Goal: Task Accomplishment & Management: Manage account settings

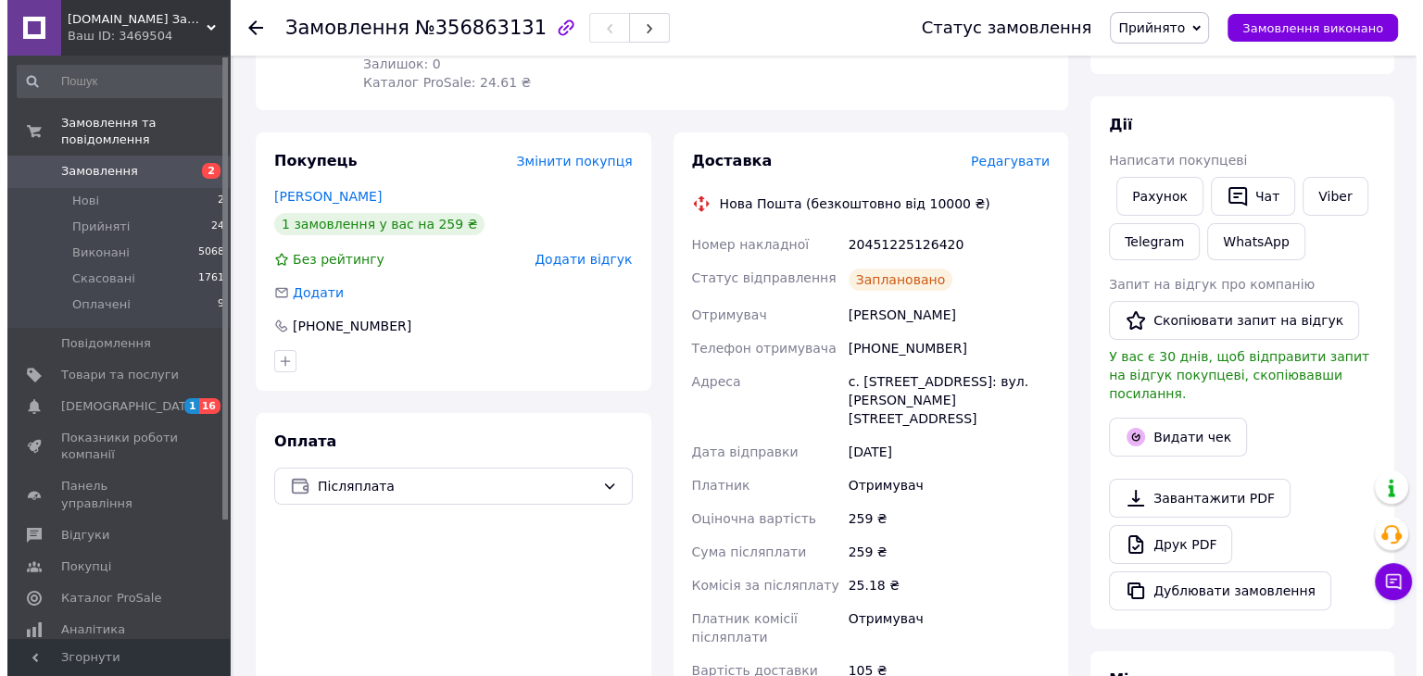
scroll to position [278, 0]
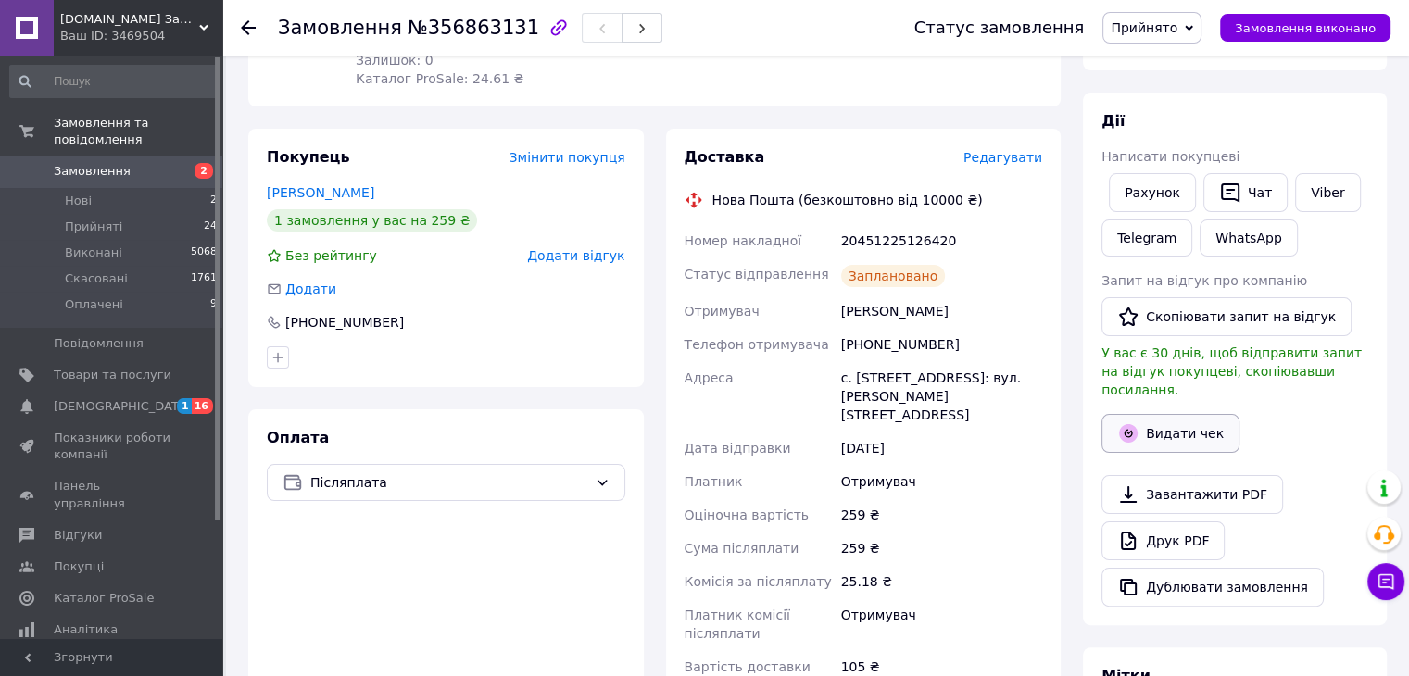
click at [1173, 418] on button "Видати чек" at bounding box center [1171, 433] width 138 height 39
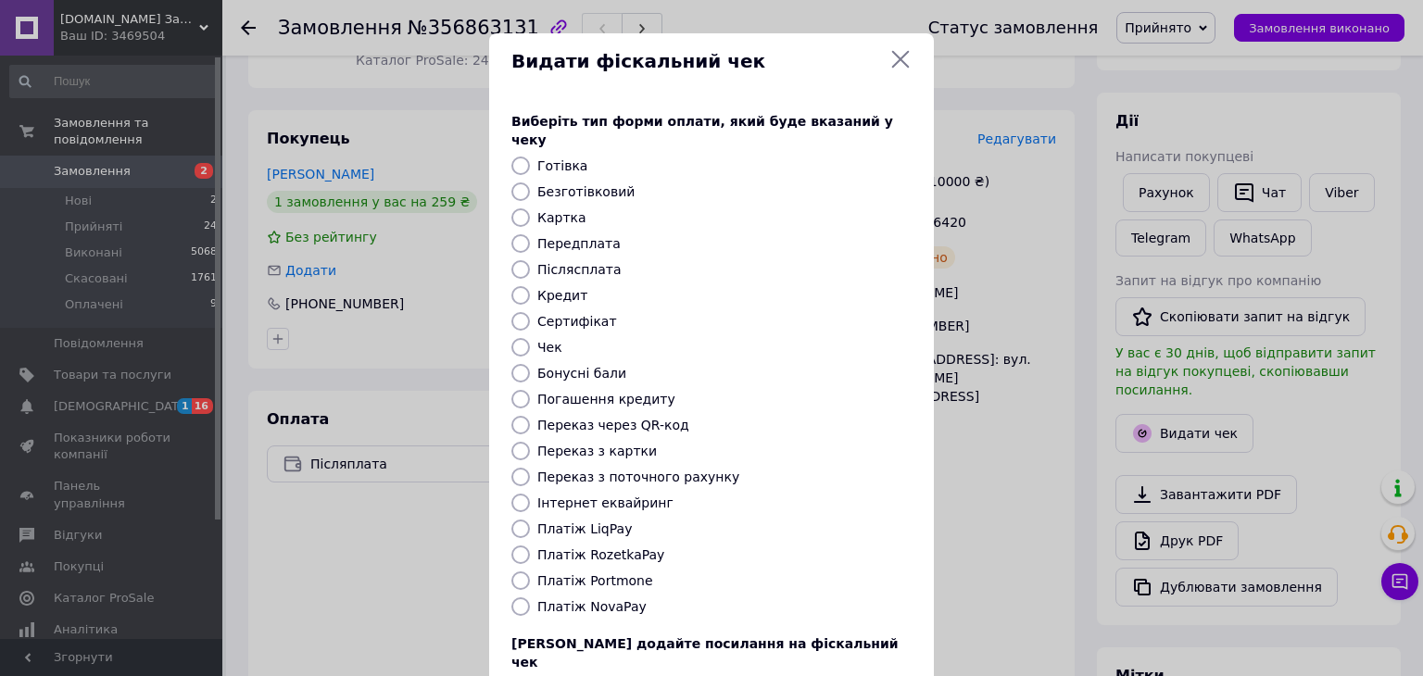
click at [521, 260] on input "Післясплата" at bounding box center [520, 269] width 19 height 19
radio input "true"
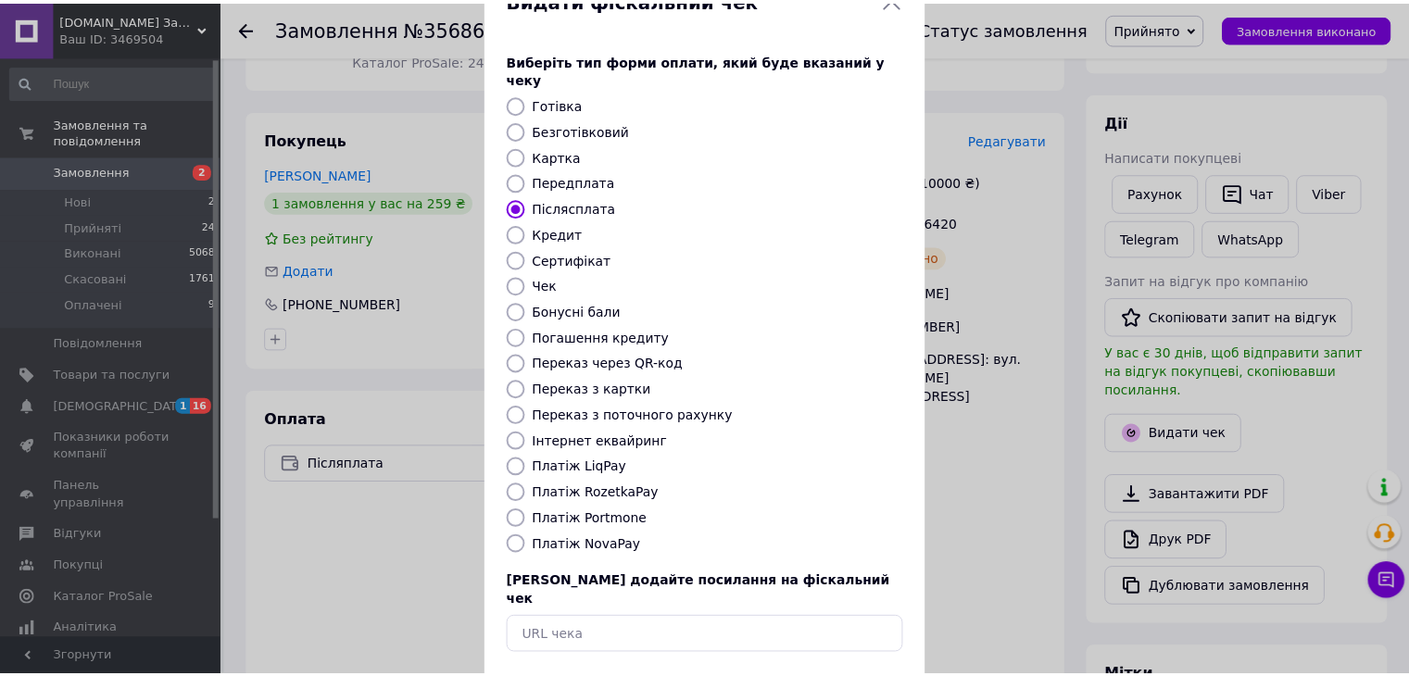
scroll to position [119, 0]
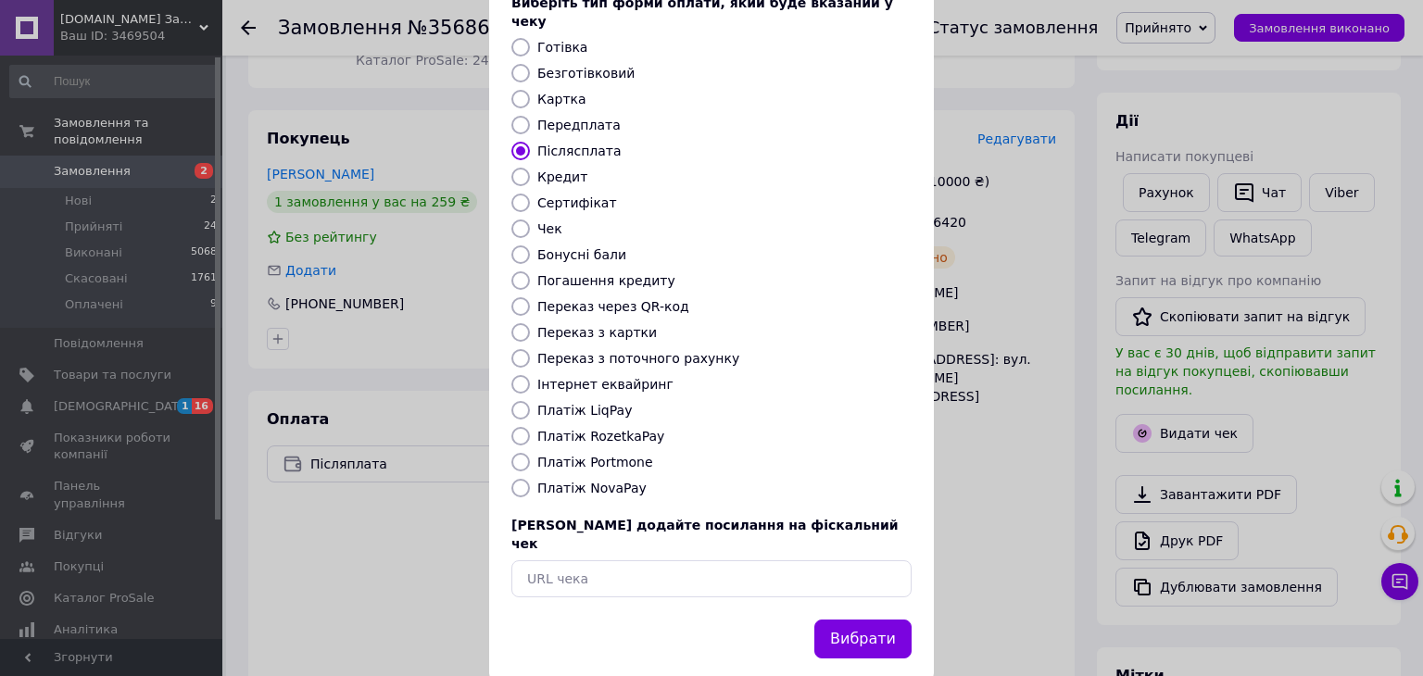
click at [839, 620] on button "Вибрати" at bounding box center [862, 640] width 97 height 40
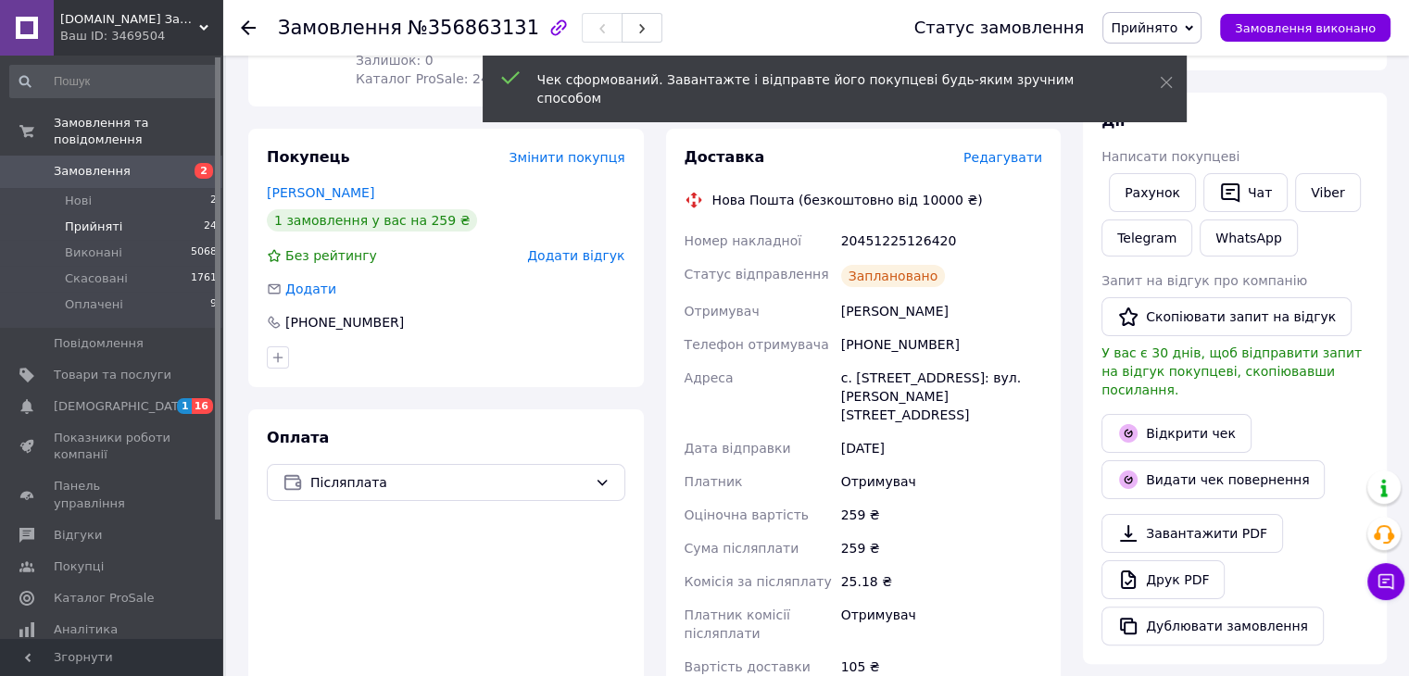
click at [79, 214] on li "Прийняті 24" at bounding box center [114, 227] width 228 height 26
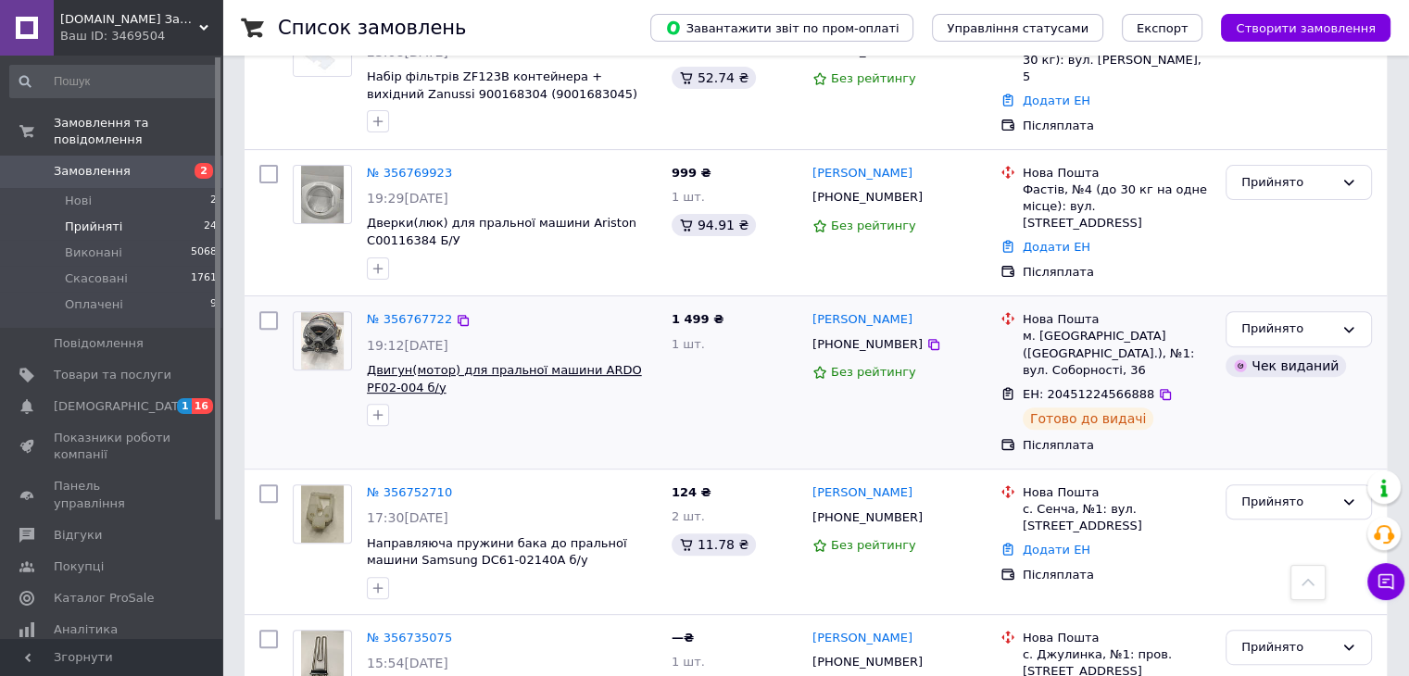
scroll to position [741, 0]
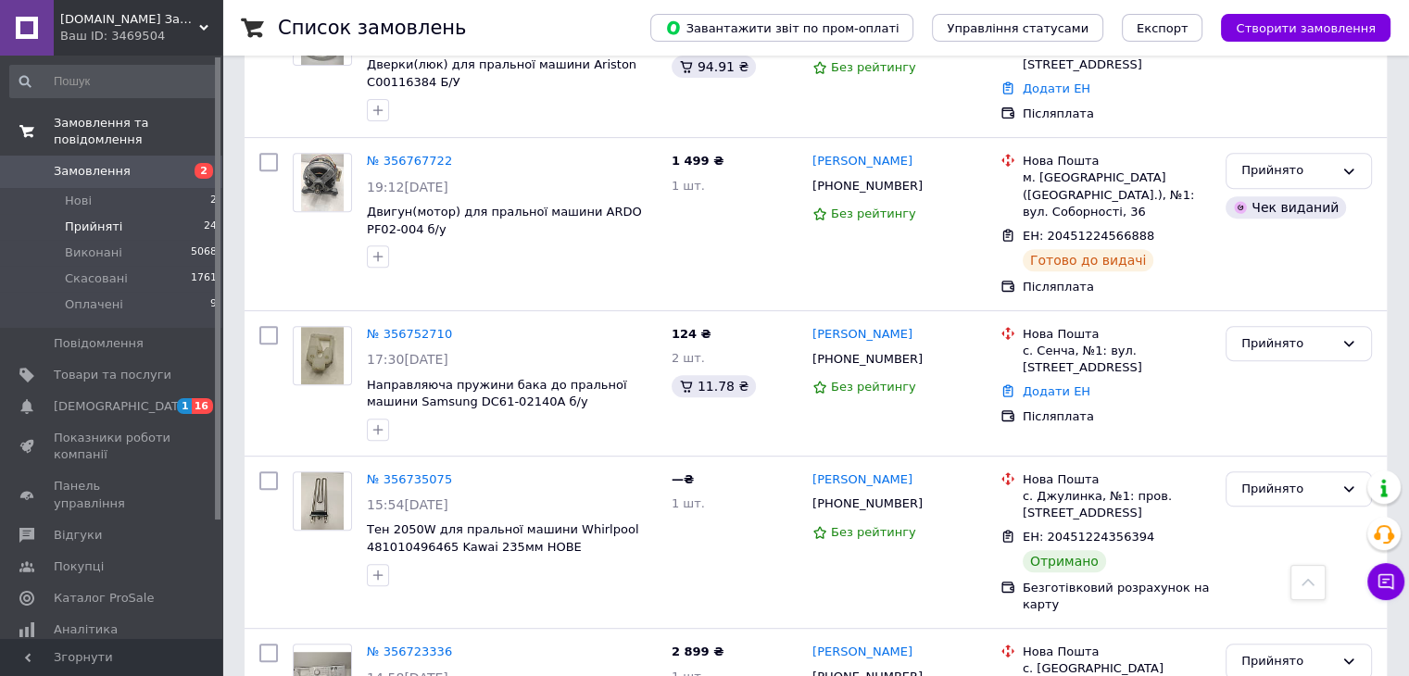
click at [83, 120] on span "Замовлення та повідомлення" at bounding box center [138, 131] width 169 height 33
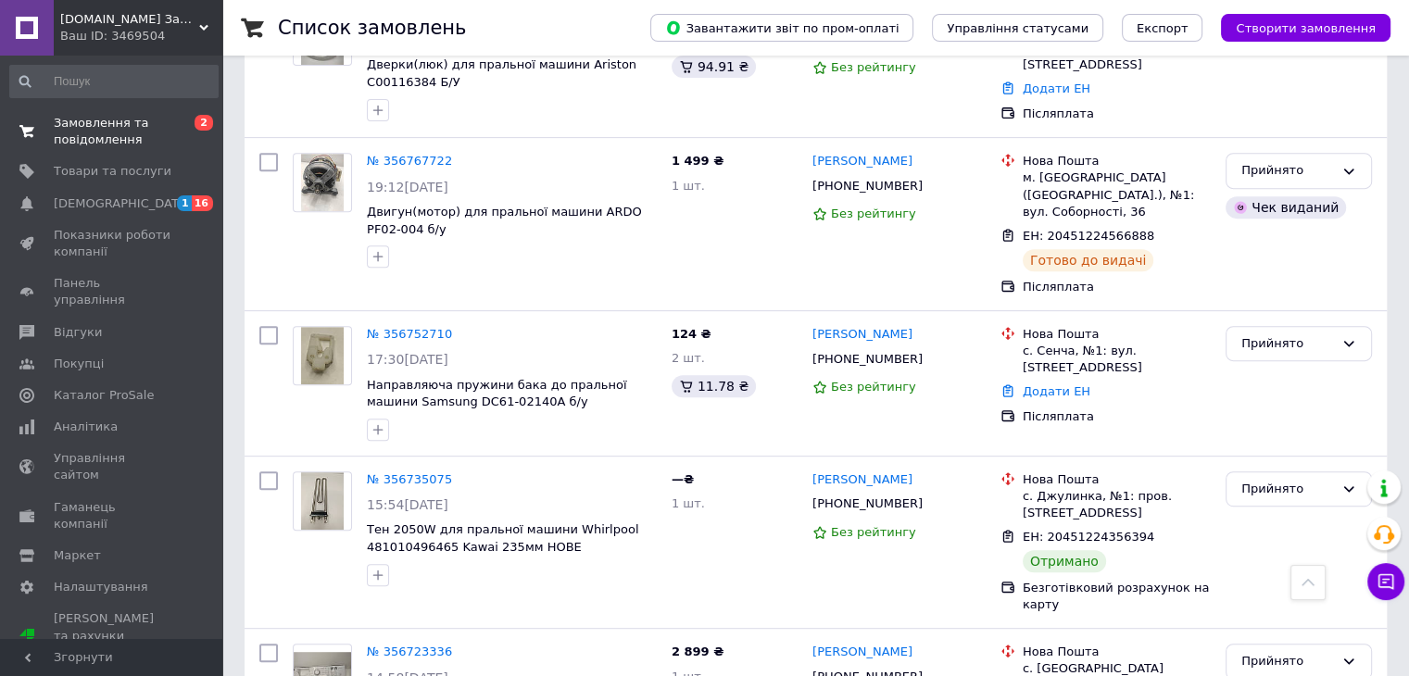
click at [82, 131] on span "Замовлення та повідомлення" at bounding box center [113, 131] width 118 height 33
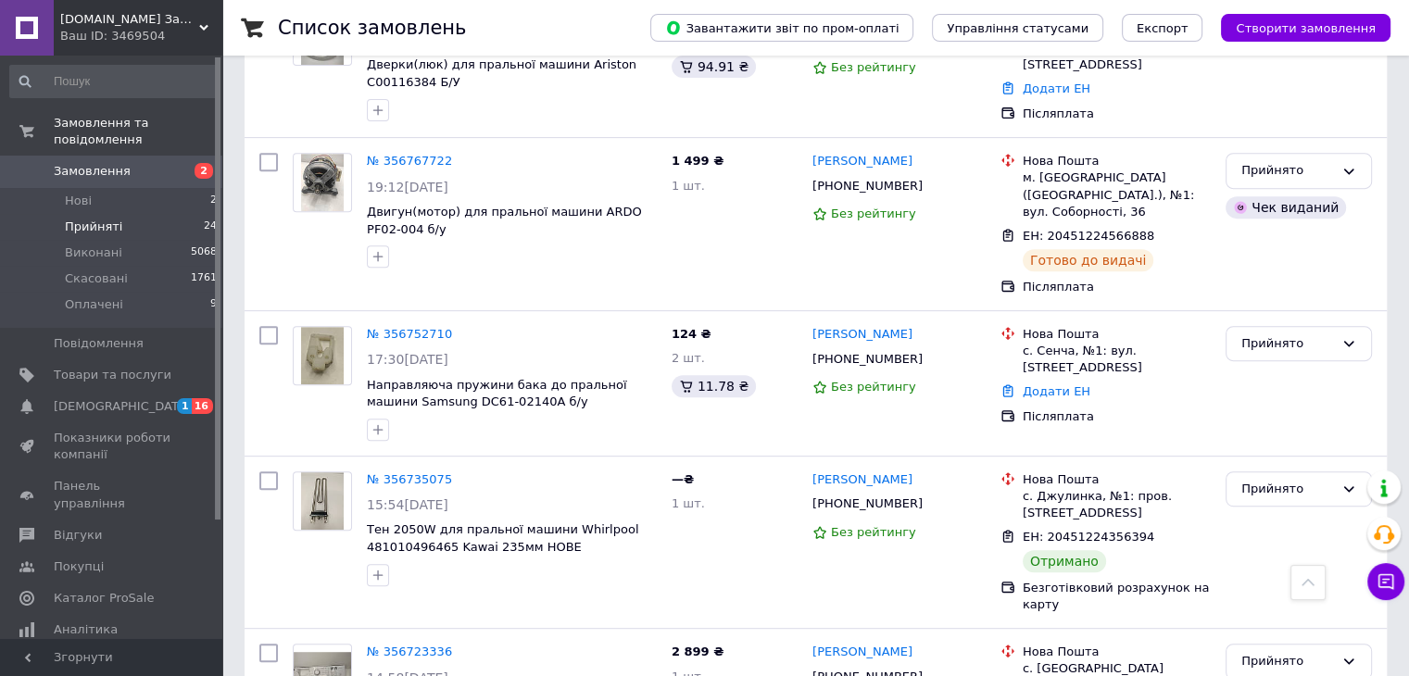
click at [76, 163] on span "Замовлення" at bounding box center [92, 171] width 77 height 17
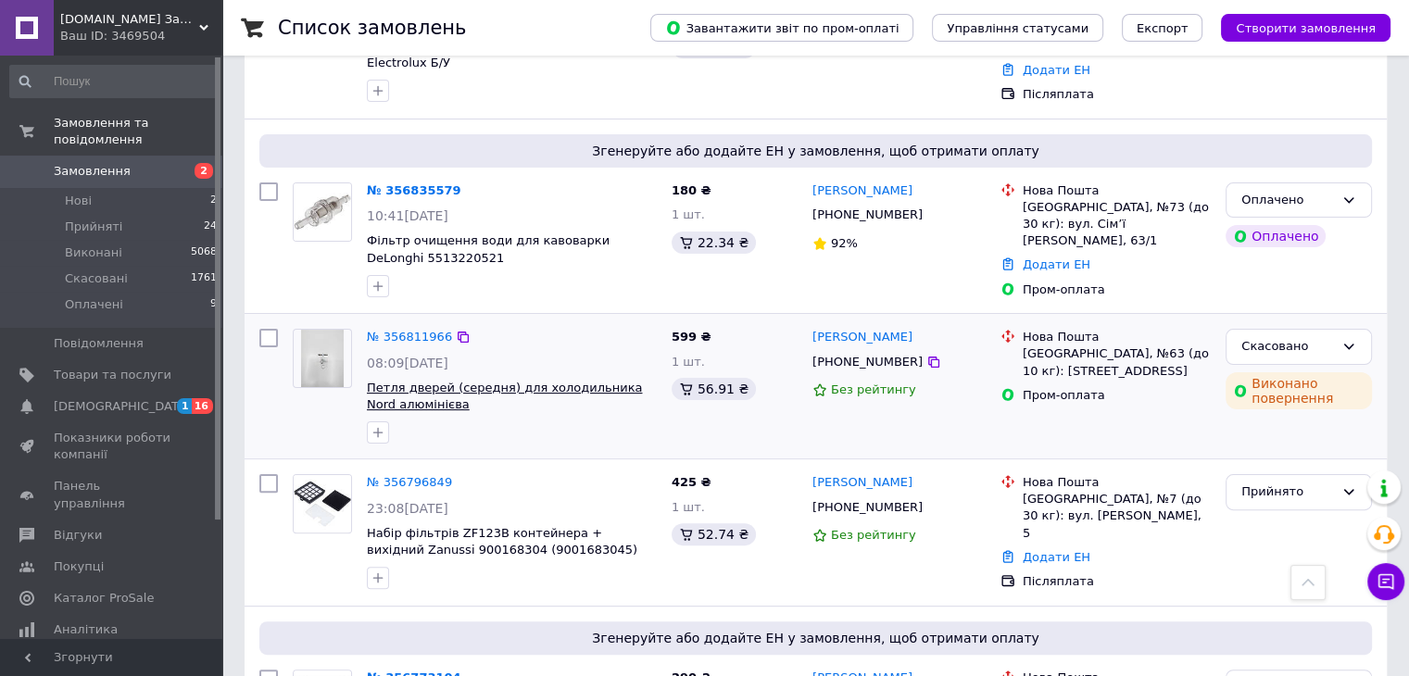
scroll to position [371, 0]
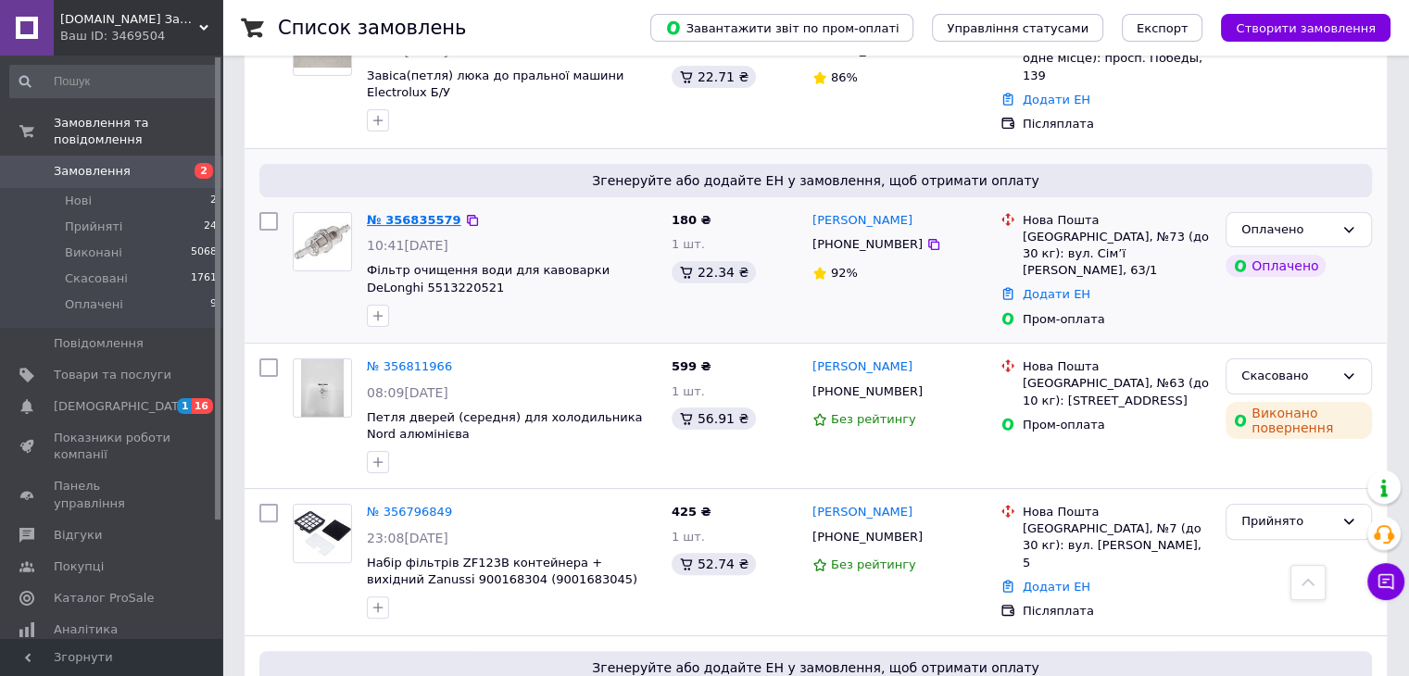
click at [418, 213] on link "№ 356835579" at bounding box center [414, 220] width 94 height 14
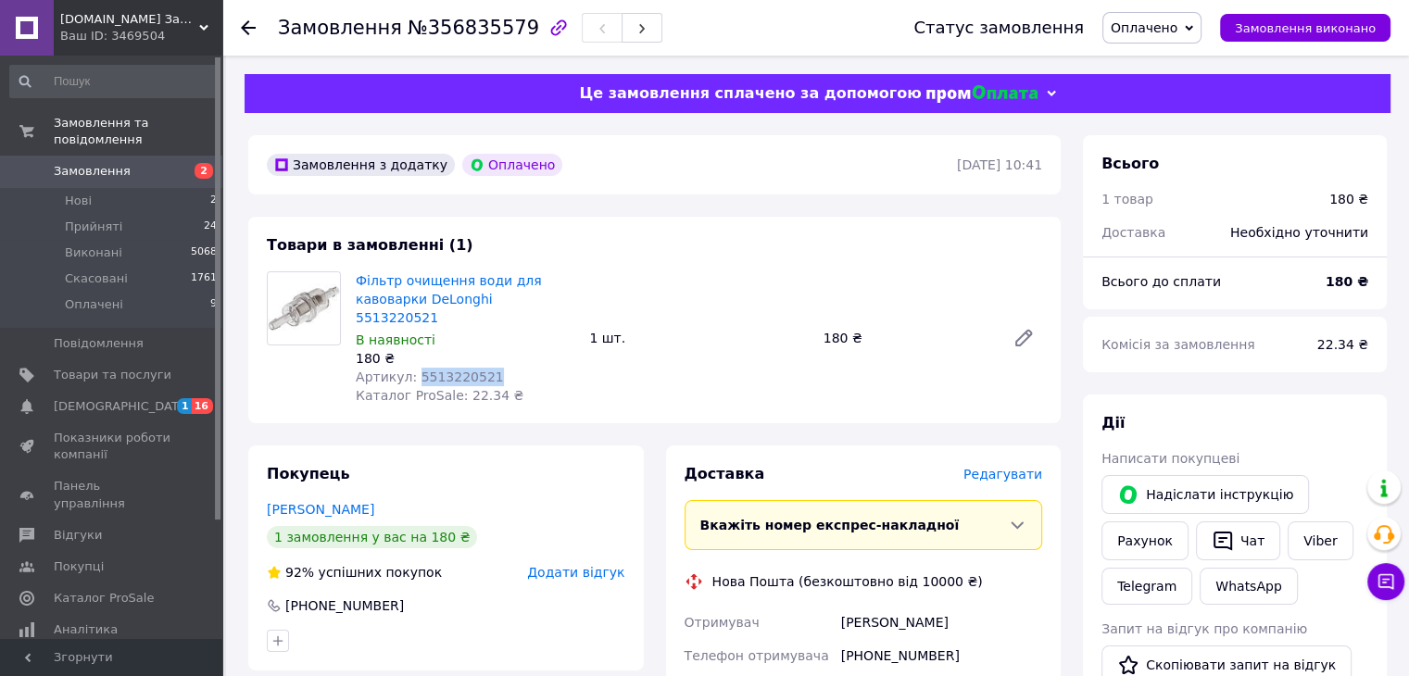
drag, startPoint x: 484, startPoint y: 357, endPoint x: 412, endPoint y: 360, distance: 71.4
click at [412, 368] on div "Артикул: 5513220521" at bounding box center [465, 377] width 219 height 19
copy span "5513220521"
drag, startPoint x: 926, startPoint y: 638, endPoint x: 864, endPoint y: 633, distance: 62.3
click at [864, 639] on div "[PHONE_NUMBER]" at bounding box center [942, 655] width 208 height 33
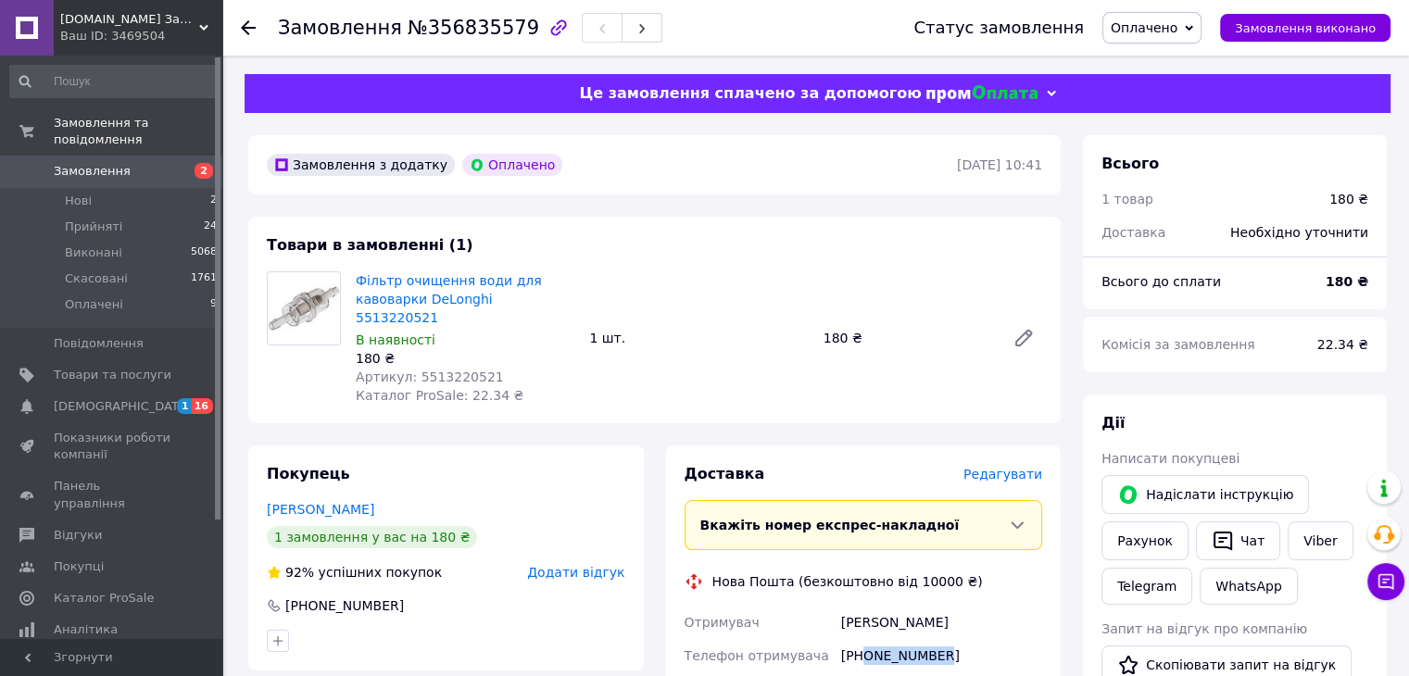
copy div "0688239796"
click at [948, 619] on div "[PERSON_NAME]" at bounding box center [942, 622] width 208 height 33
drag, startPoint x: 947, startPoint y: 632, endPoint x: 873, endPoint y: 631, distance: 74.1
click at [873, 639] on div "[PHONE_NUMBER]" at bounding box center [942, 655] width 208 height 33
copy div "688239796"
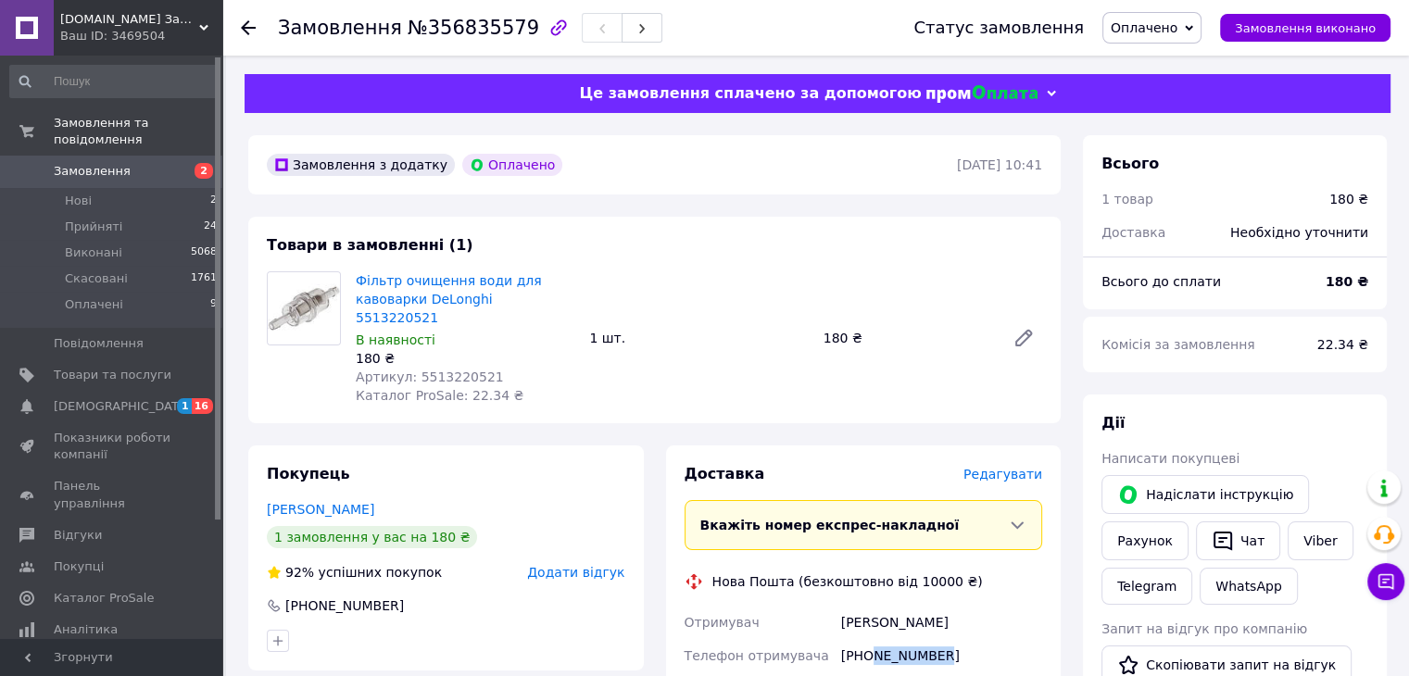
scroll to position [93, 0]
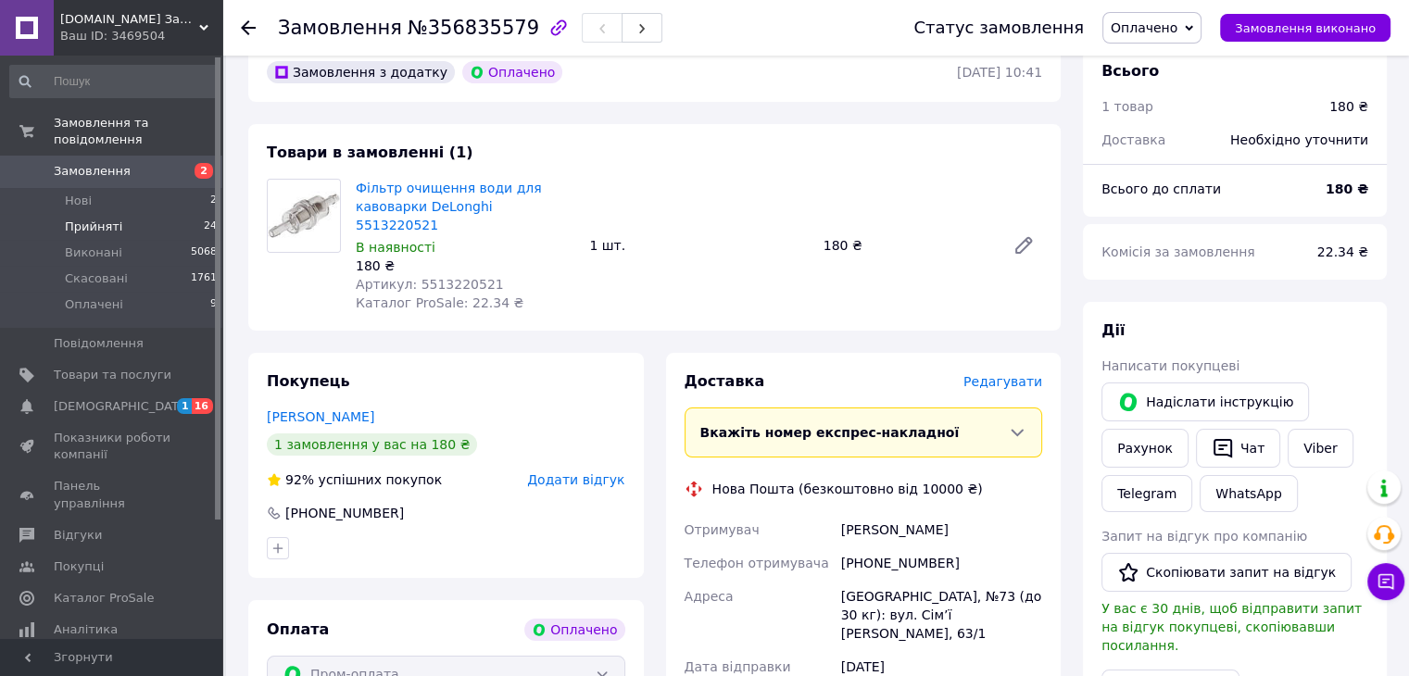
click at [89, 214] on li "Прийняті 24" at bounding box center [114, 227] width 228 height 26
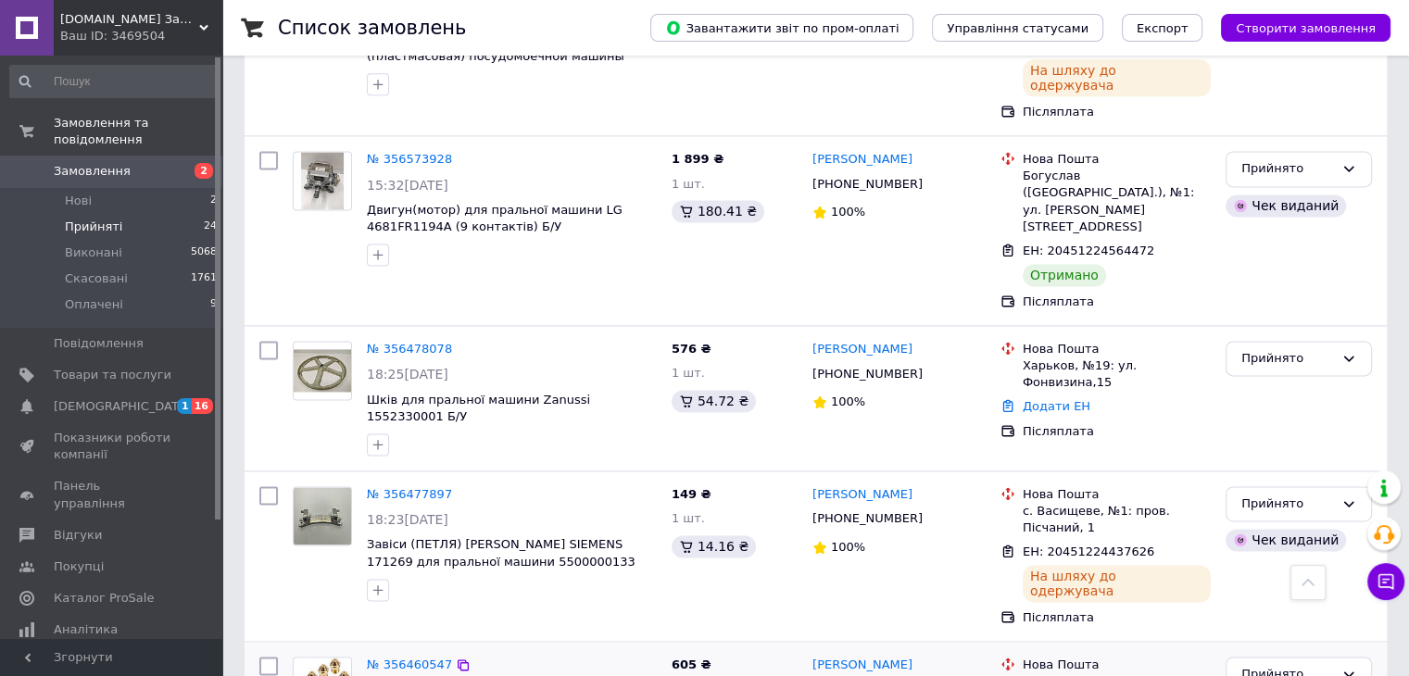
scroll to position [2594, 0]
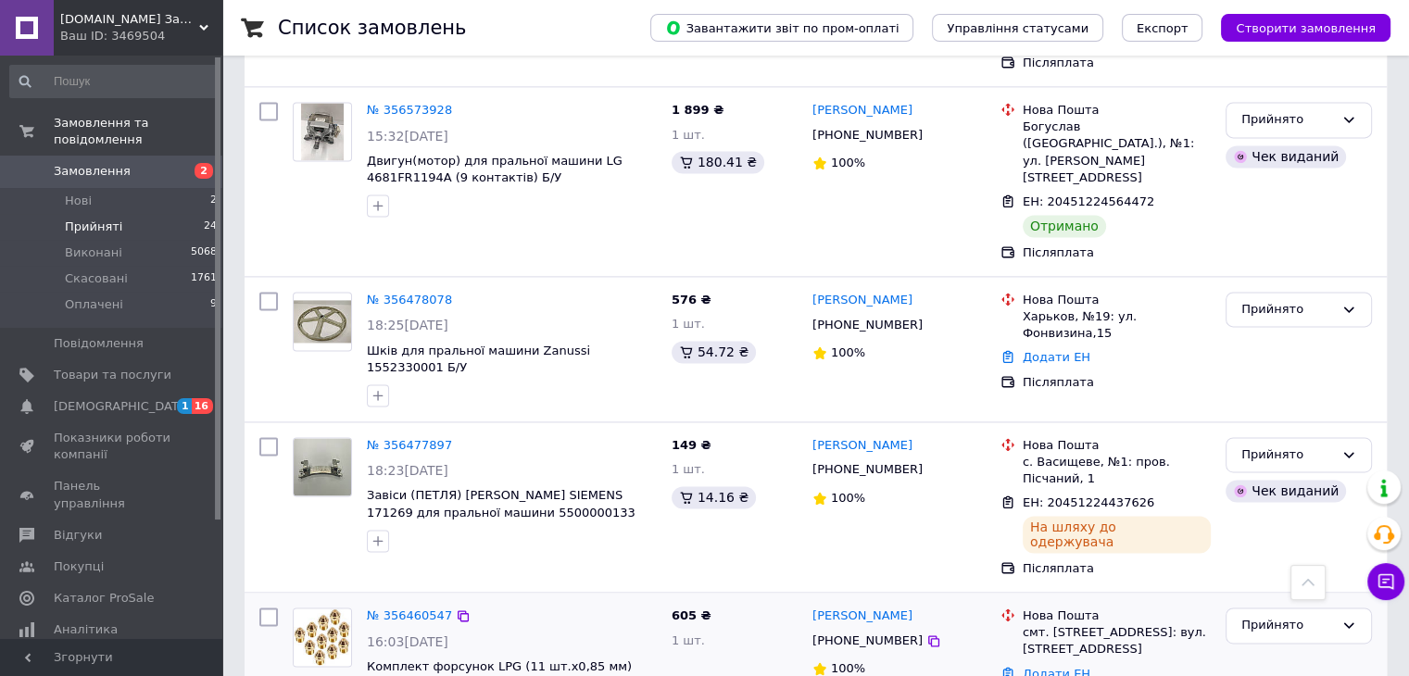
click at [1058, 667] on link "Додати ЕН" at bounding box center [1057, 674] width 68 height 14
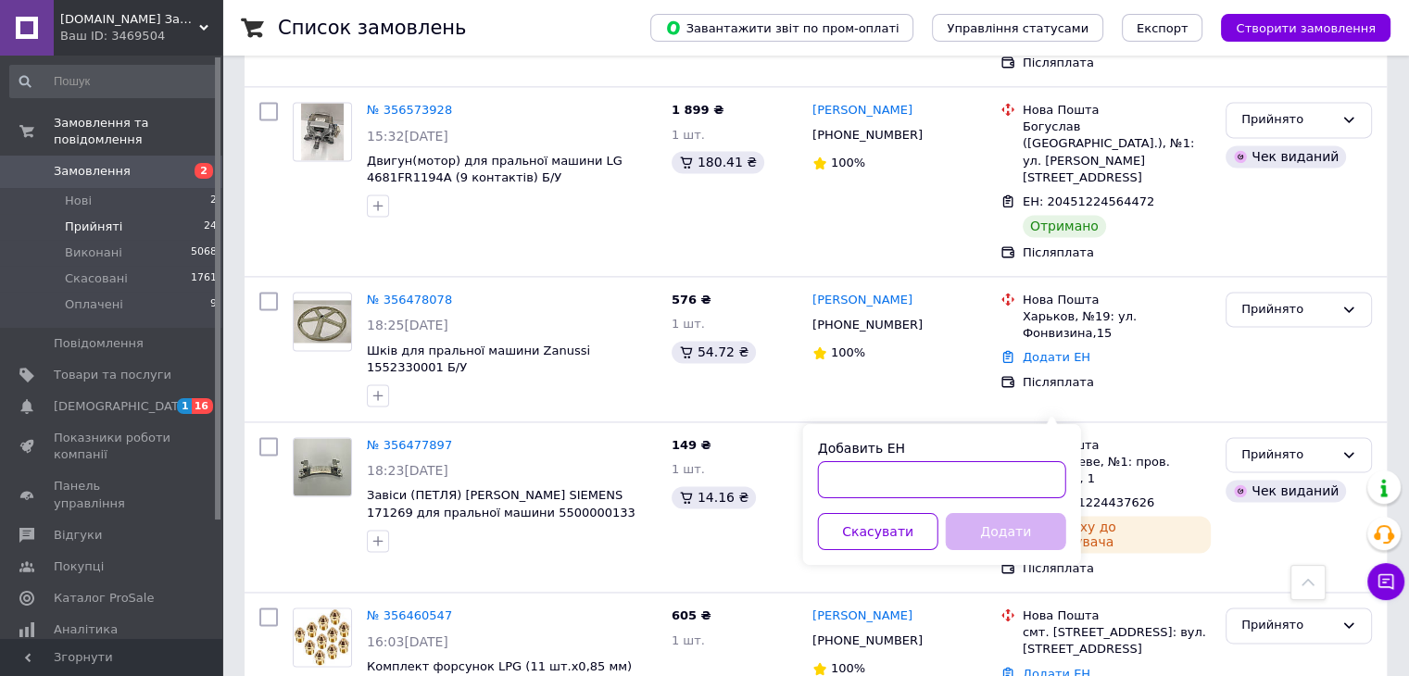
paste input "20400471666968"
type input "20400471666968"
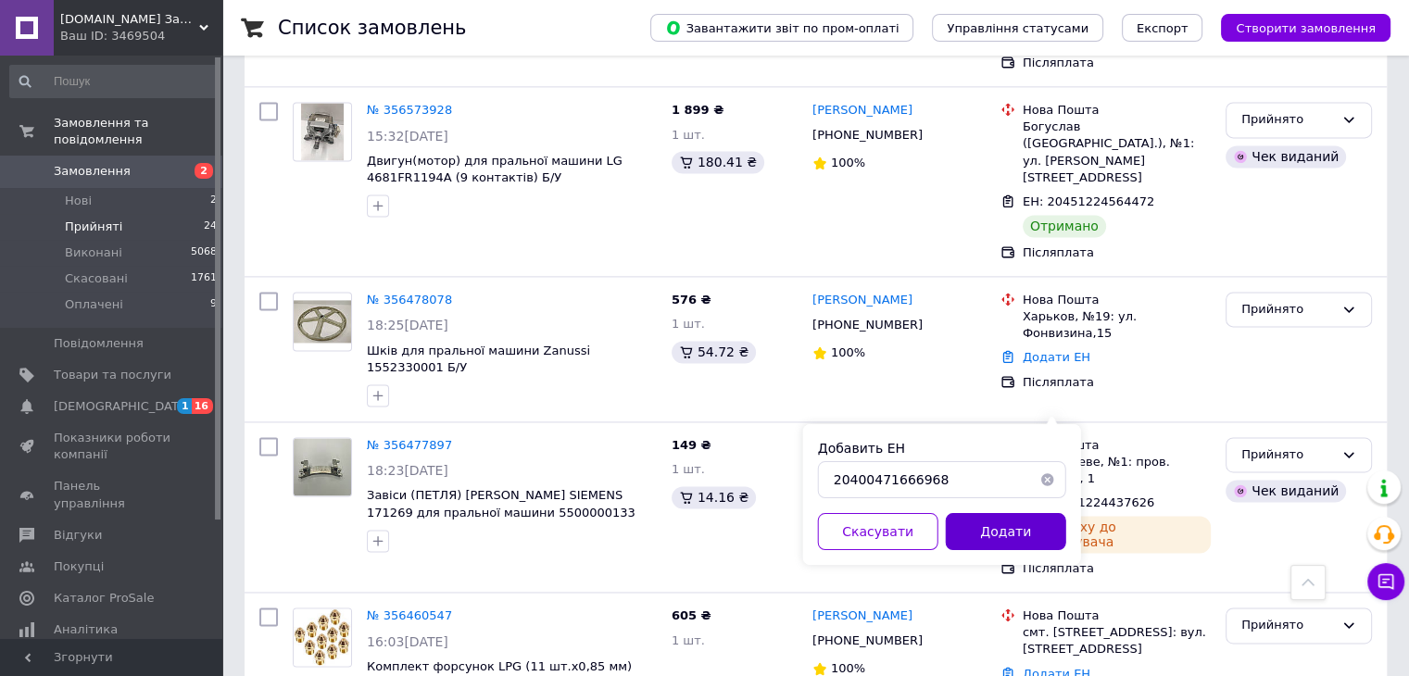
click at [982, 545] on button "Додати" at bounding box center [1006, 531] width 120 height 37
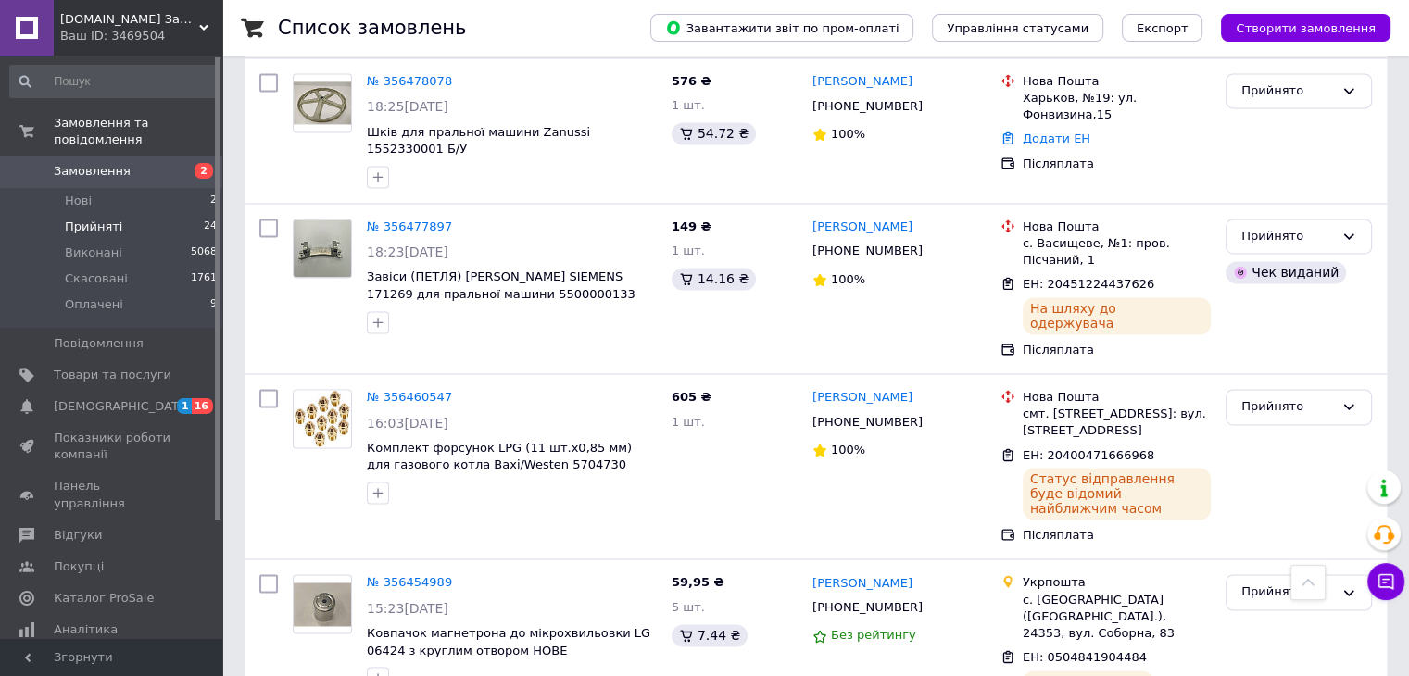
scroll to position [2820, 0]
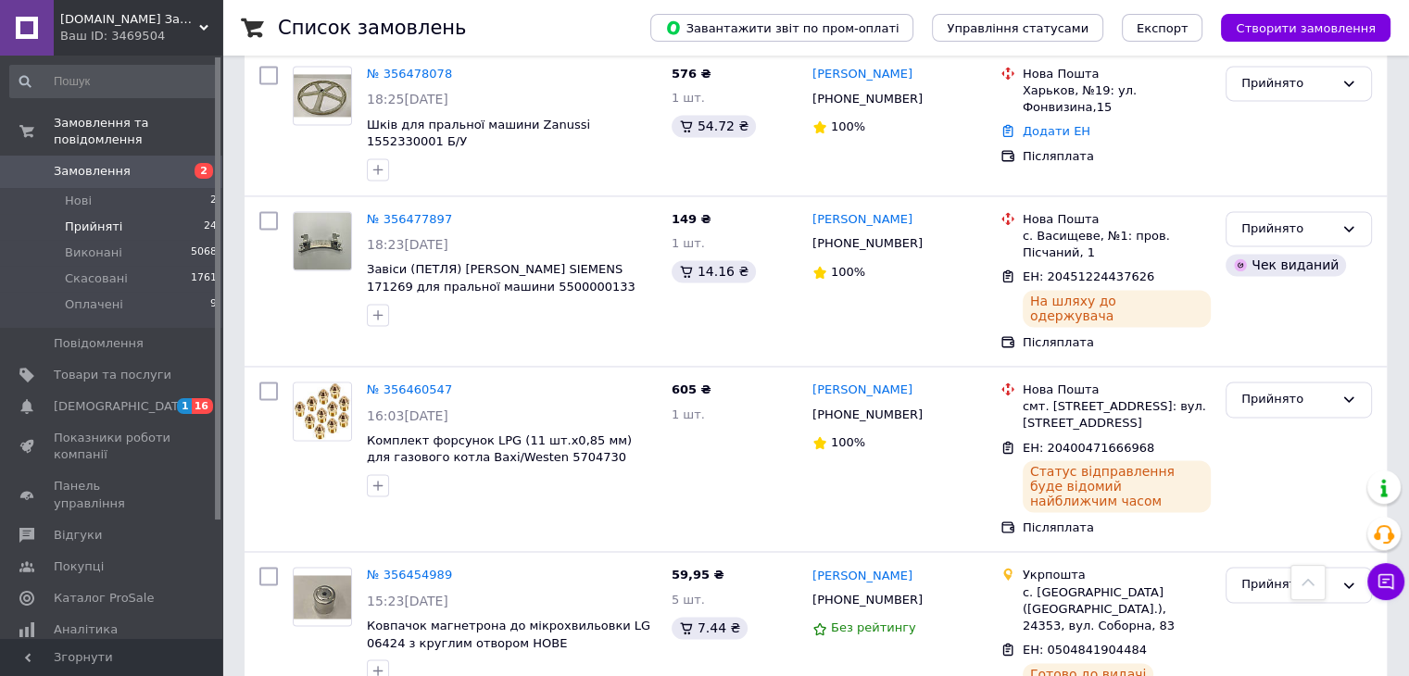
click at [82, 219] on span "Прийняті" at bounding box center [93, 227] width 57 height 17
click at [90, 296] on span "Оплачені" at bounding box center [94, 304] width 58 height 17
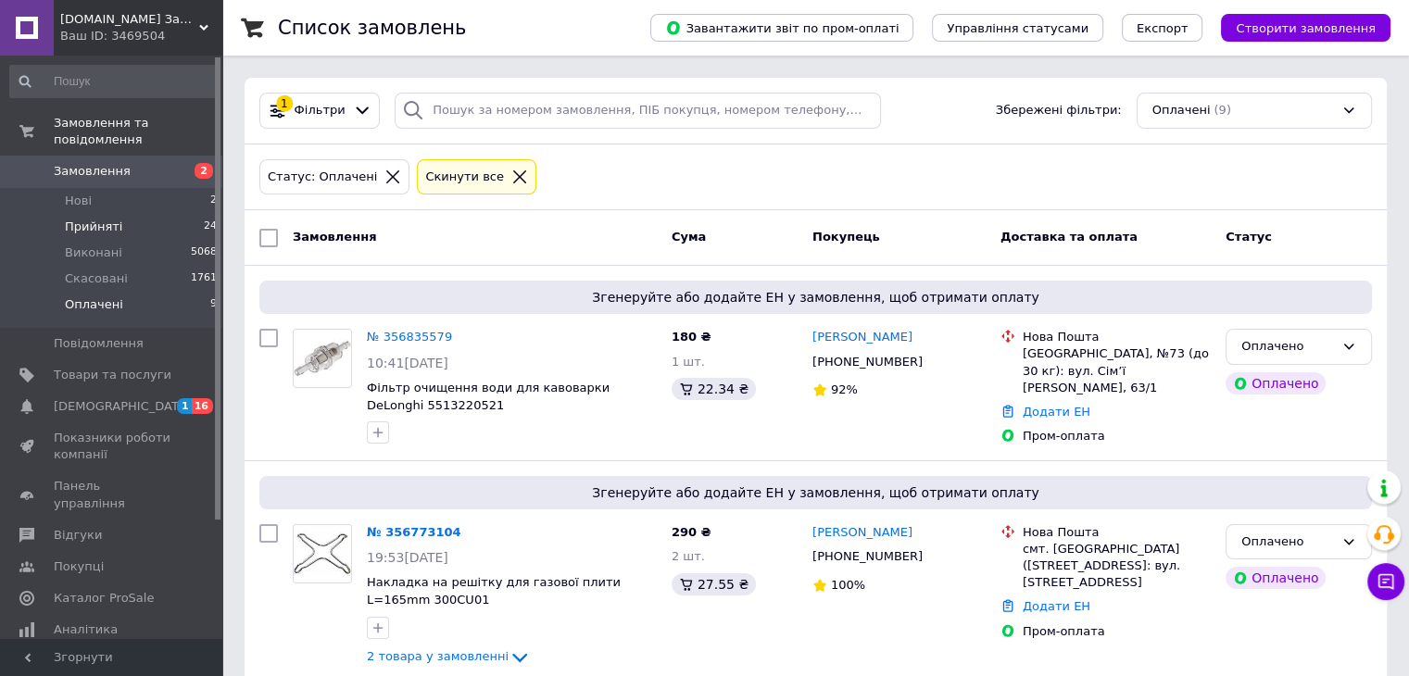
click at [91, 219] on span "Прийняті" at bounding box center [93, 227] width 57 height 17
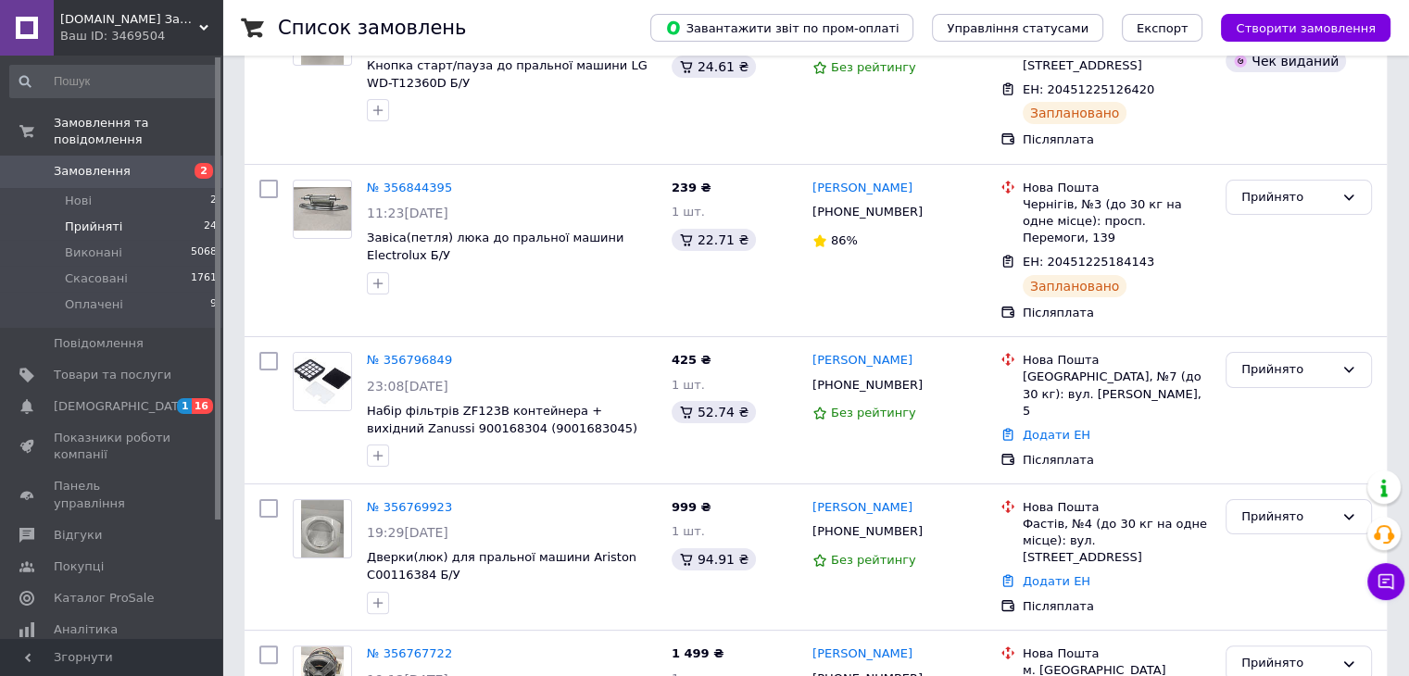
scroll to position [278, 0]
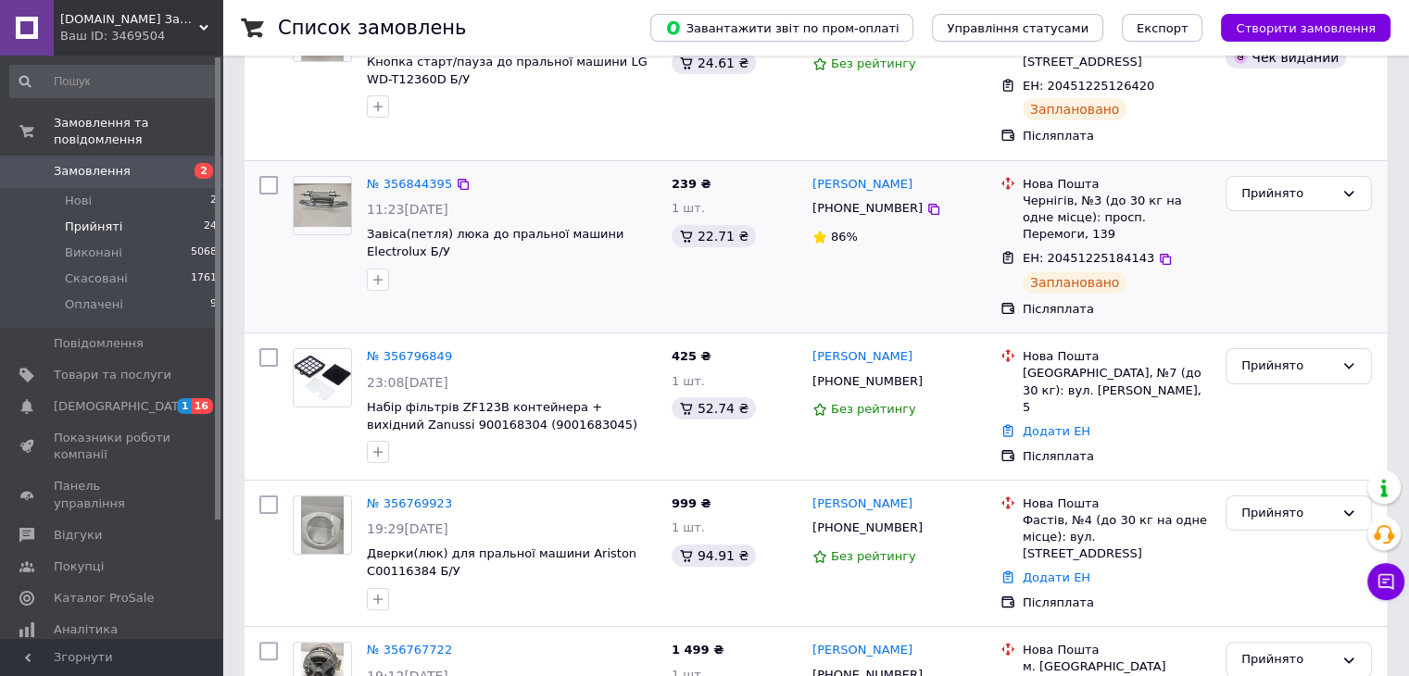
click at [395, 175] on div "№ 356844395" at bounding box center [409, 184] width 89 height 21
click at [393, 177] on link "№ 356844395" at bounding box center [409, 184] width 85 height 14
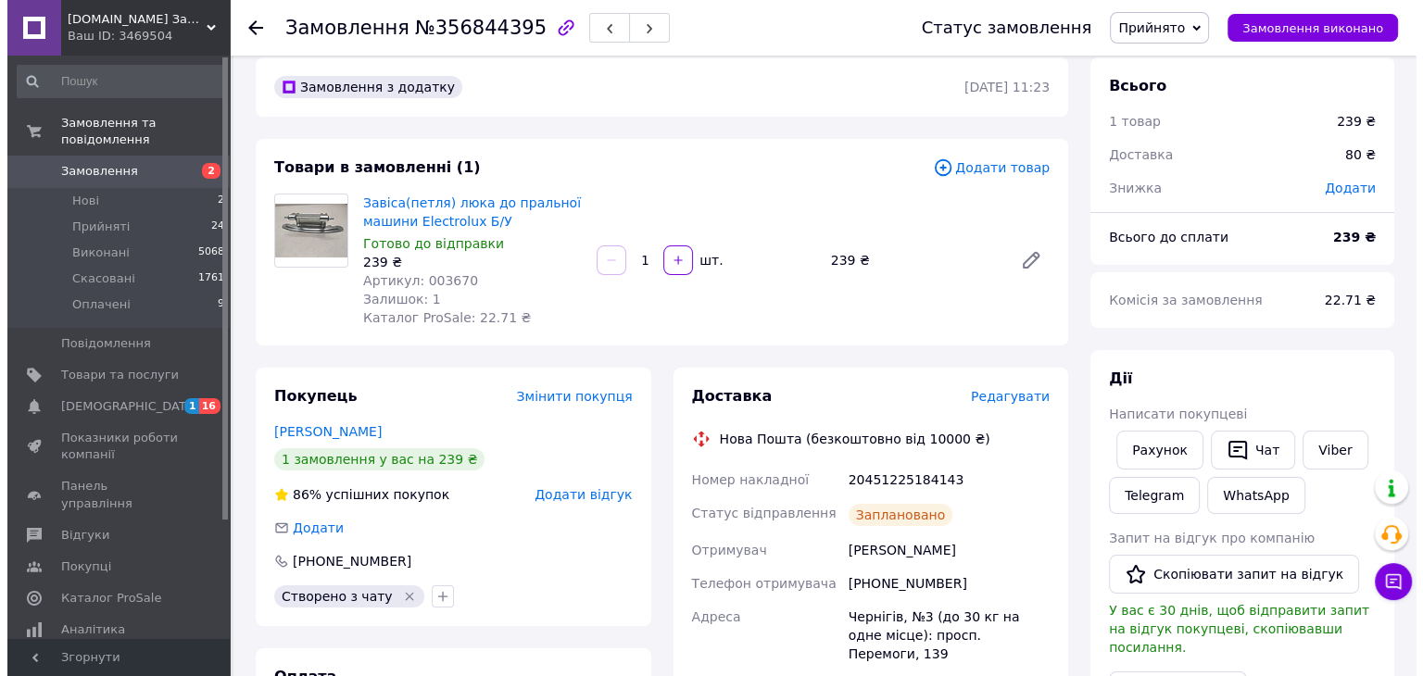
scroll to position [278, 0]
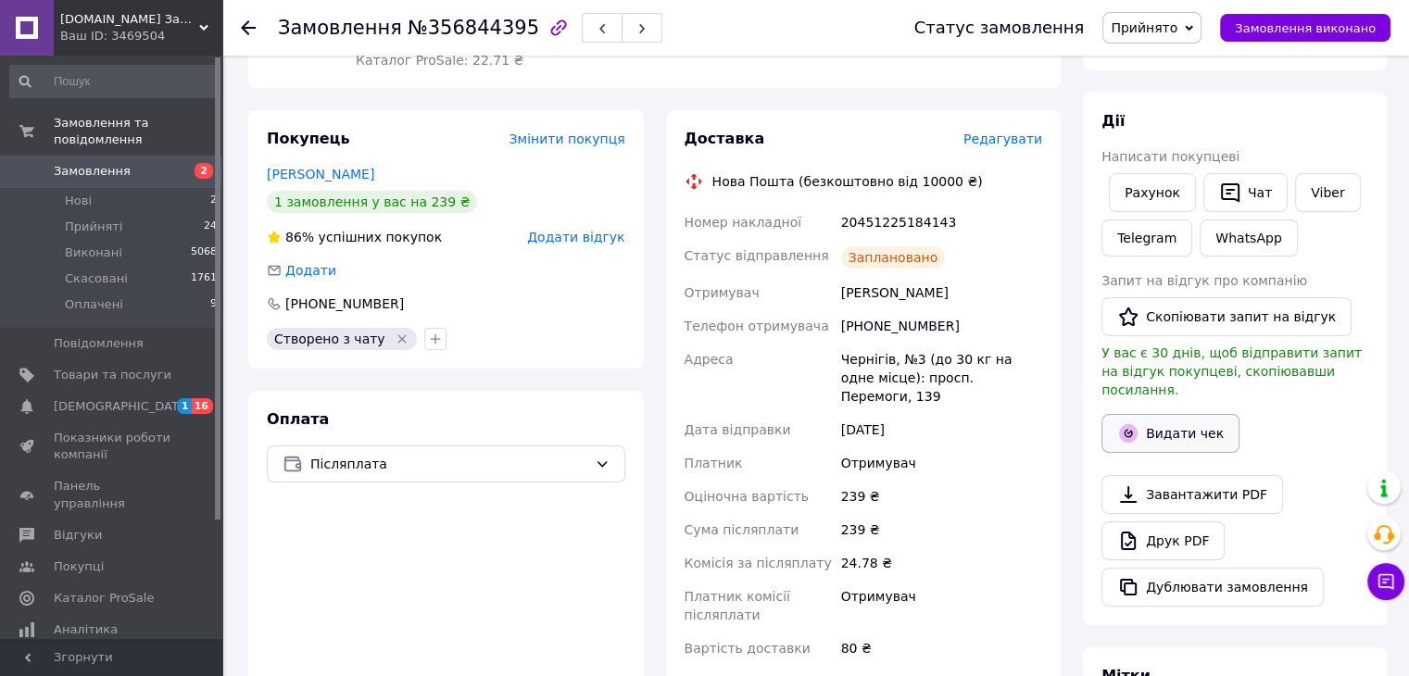
click at [1167, 419] on button "Видати чек" at bounding box center [1171, 433] width 138 height 39
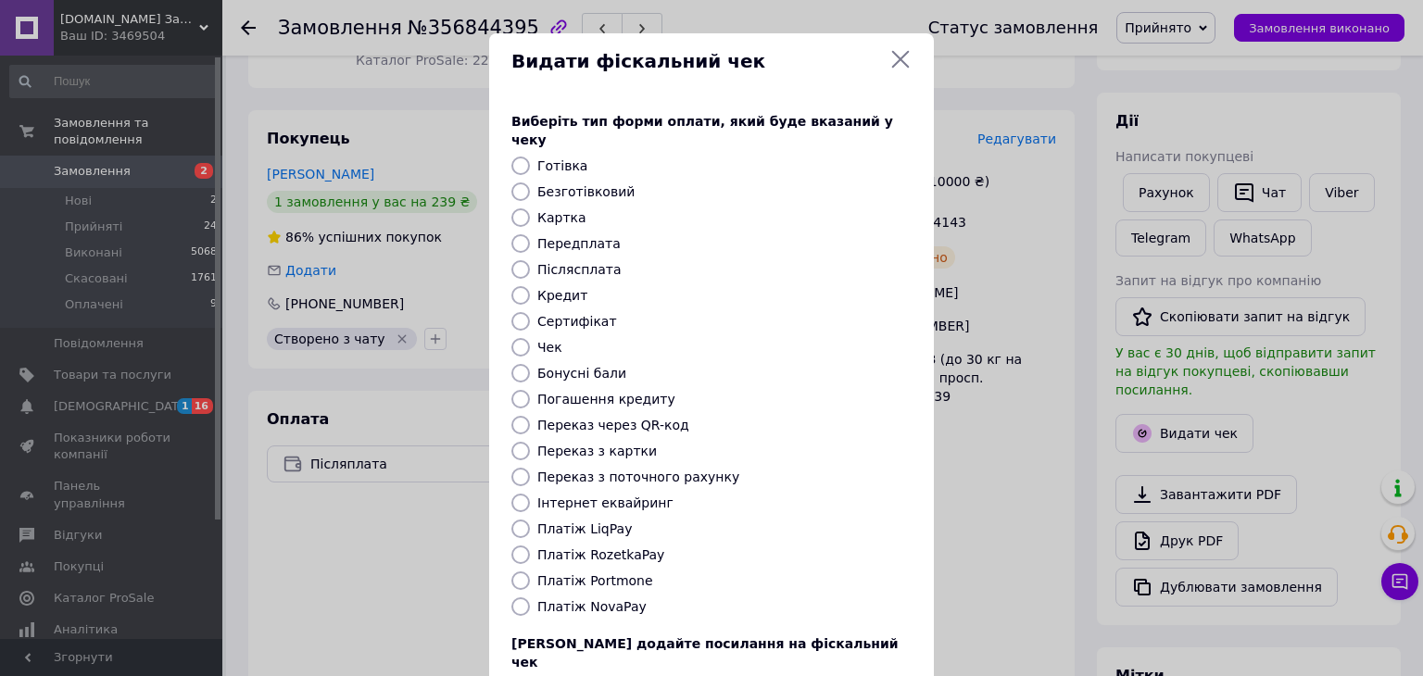
click at [525, 260] on input "Післясплата" at bounding box center [520, 269] width 19 height 19
radio input "true"
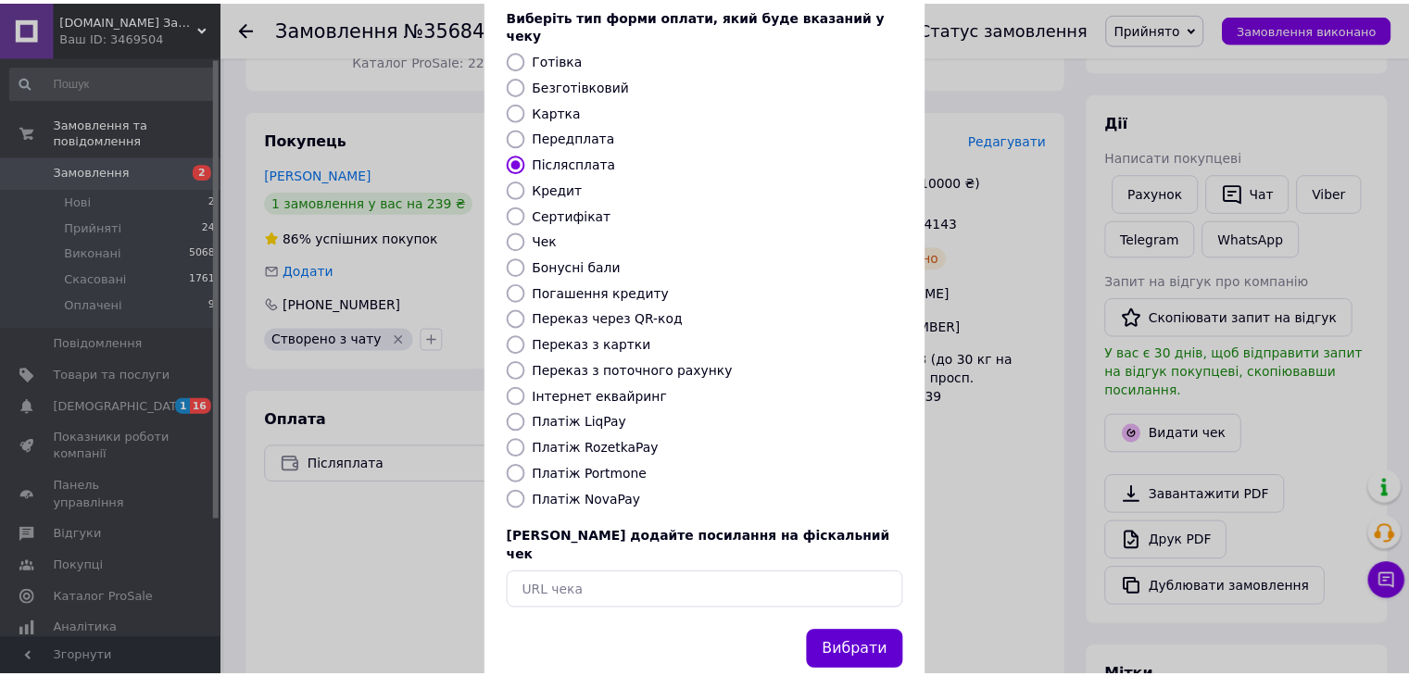
scroll to position [119, 0]
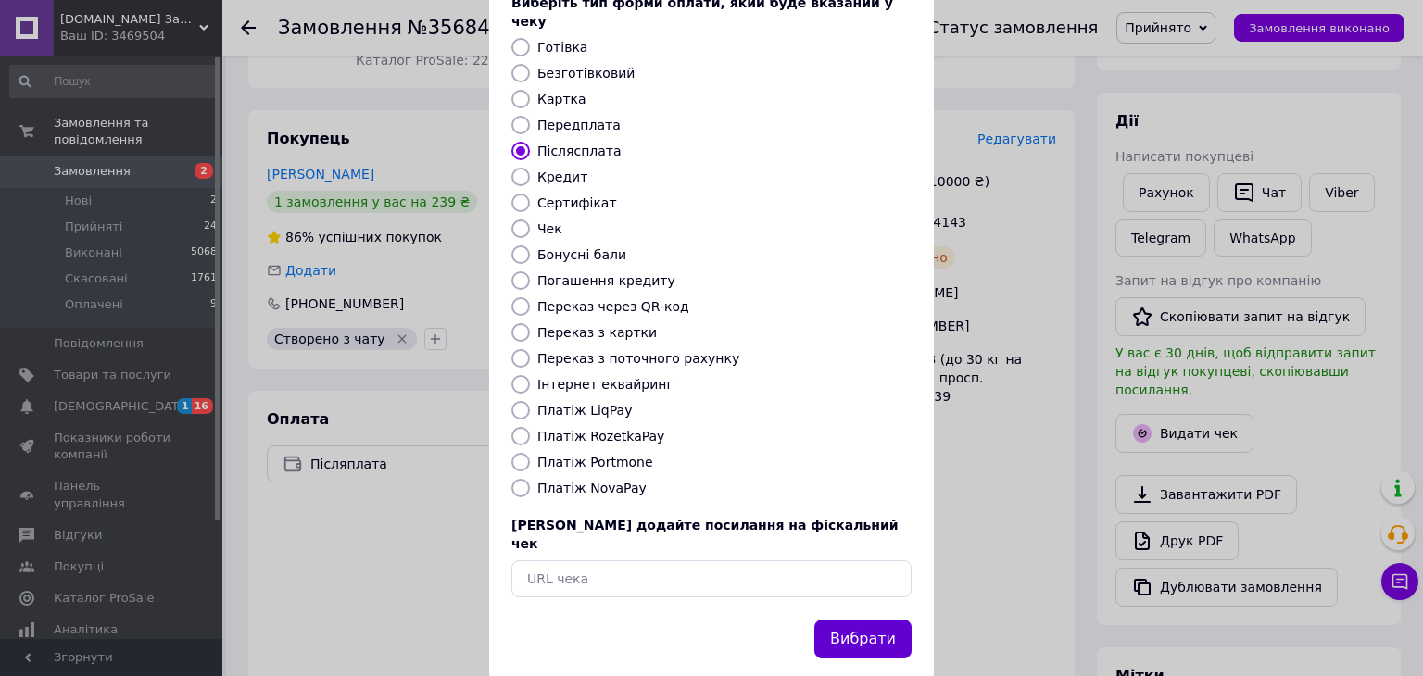
click at [876, 620] on button "Вибрати" at bounding box center [862, 640] width 97 height 40
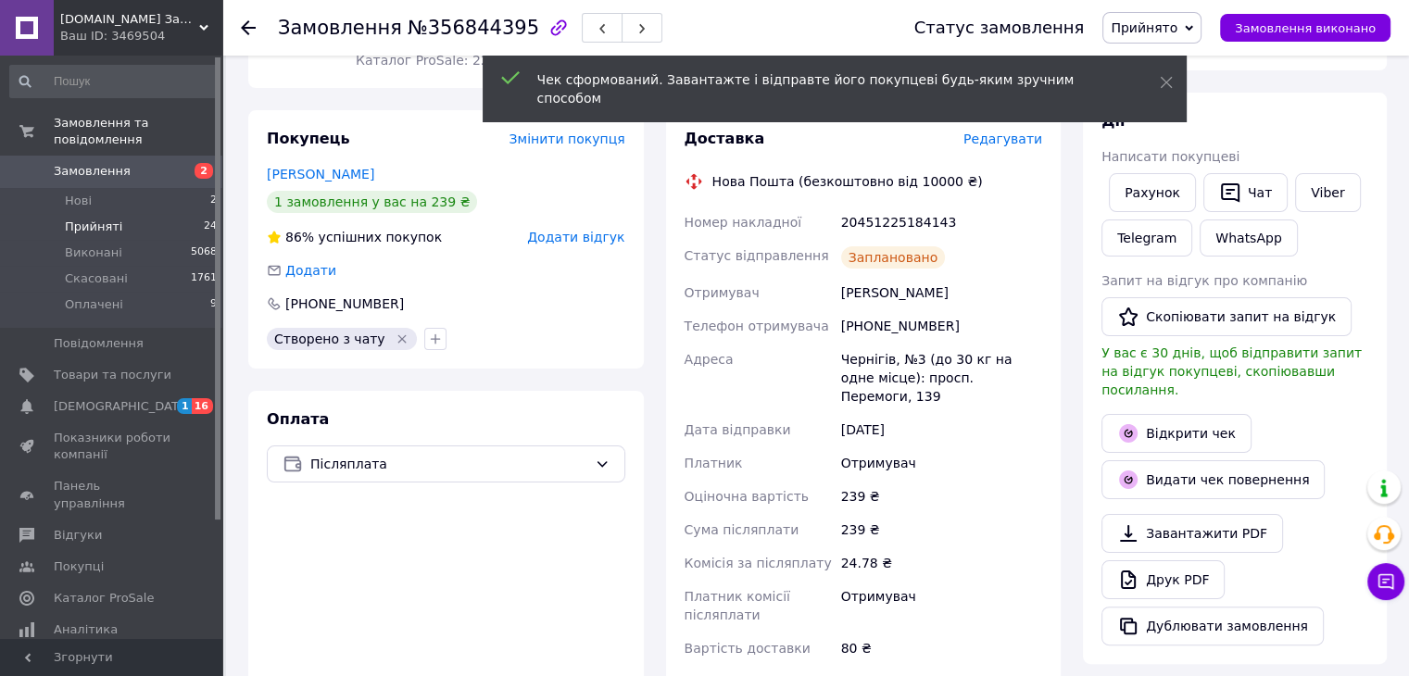
click at [88, 219] on span "Прийняті" at bounding box center [93, 227] width 57 height 17
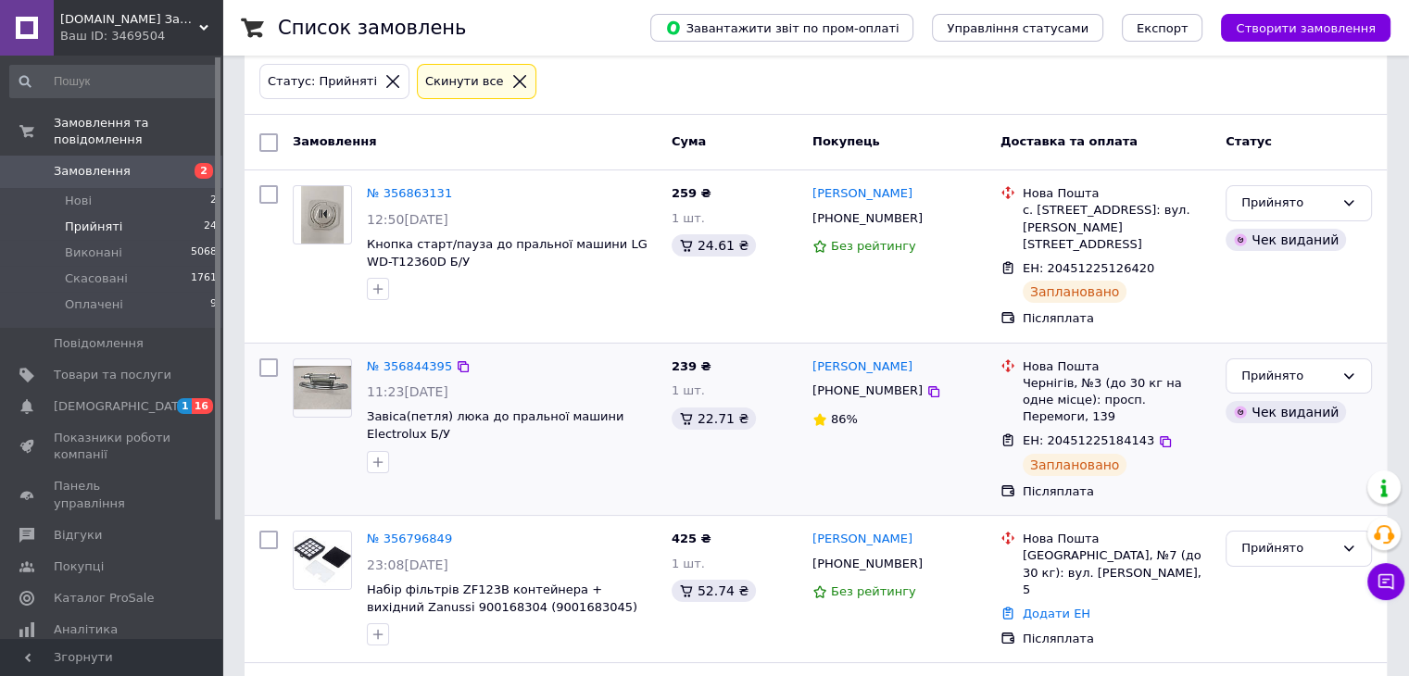
scroll to position [371, 0]
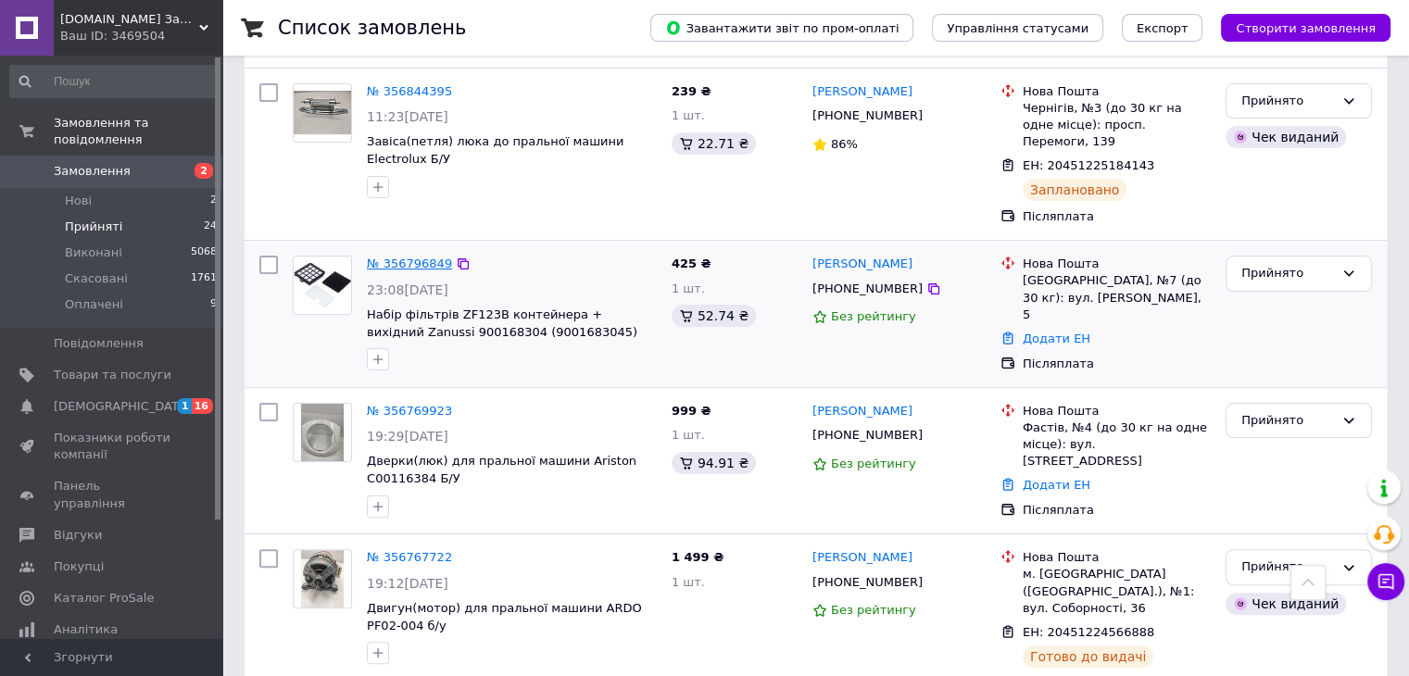
click at [415, 257] on link "№ 356796849" at bounding box center [409, 264] width 85 height 14
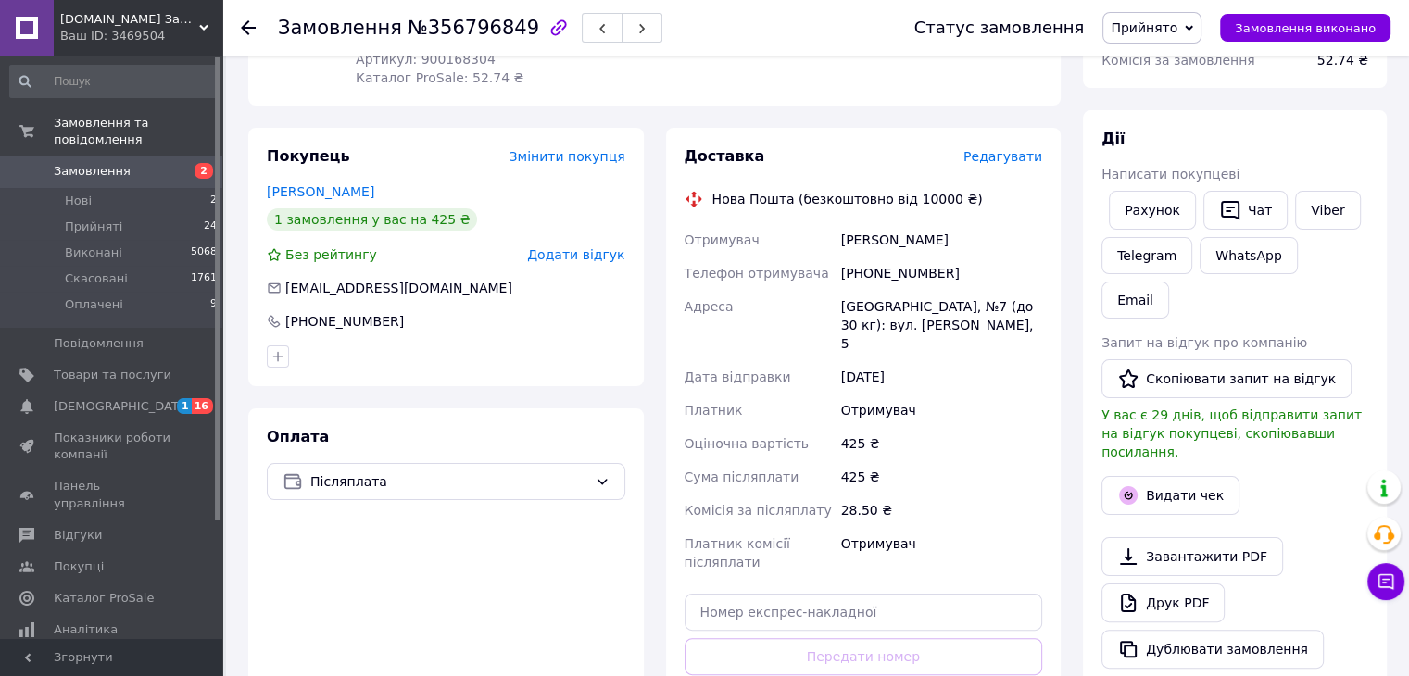
scroll to position [93, 0]
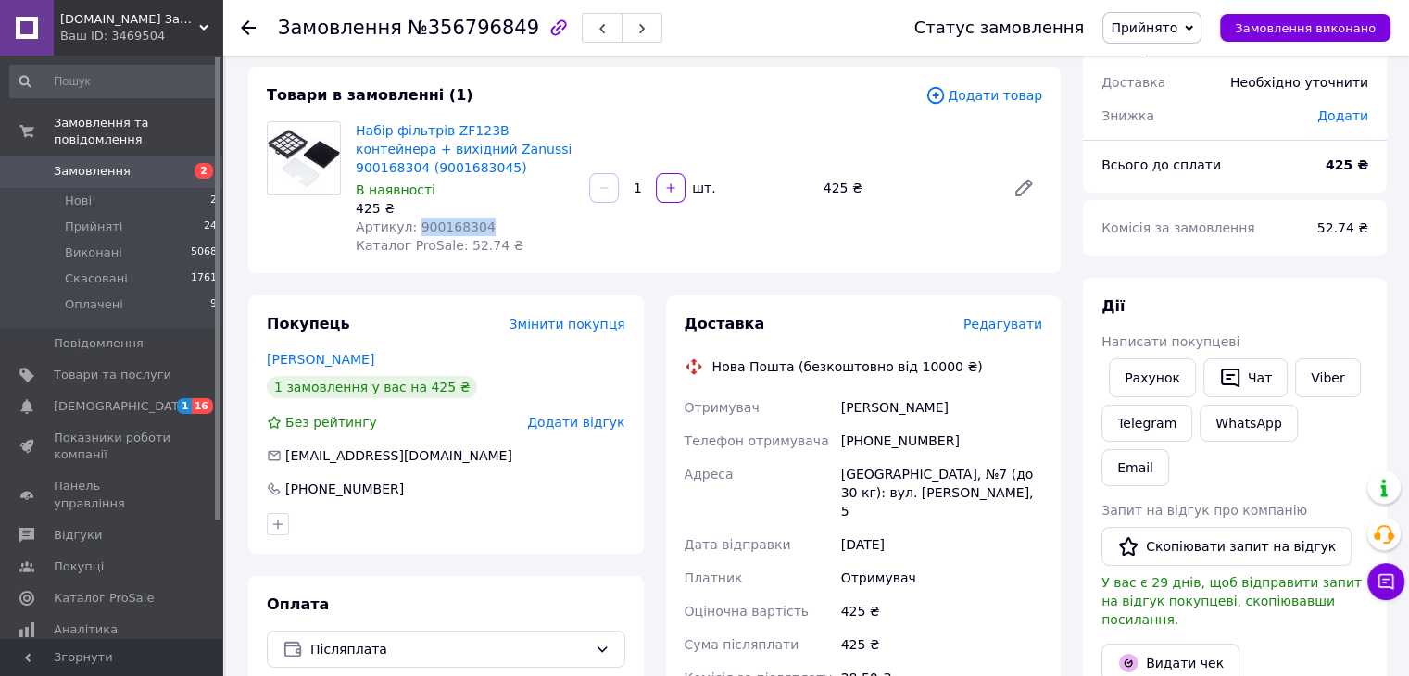
drag, startPoint x: 478, startPoint y: 223, endPoint x: 411, endPoint y: 229, distance: 66.9
click at [411, 229] on div "Артикул: 900168304" at bounding box center [465, 227] width 219 height 19
copy span "900168304"
drag, startPoint x: 941, startPoint y: 442, endPoint x: 871, endPoint y: 443, distance: 70.4
click at [871, 443] on div "[PHONE_NUMBER]" at bounding box center [942, 440] width 208 height 33
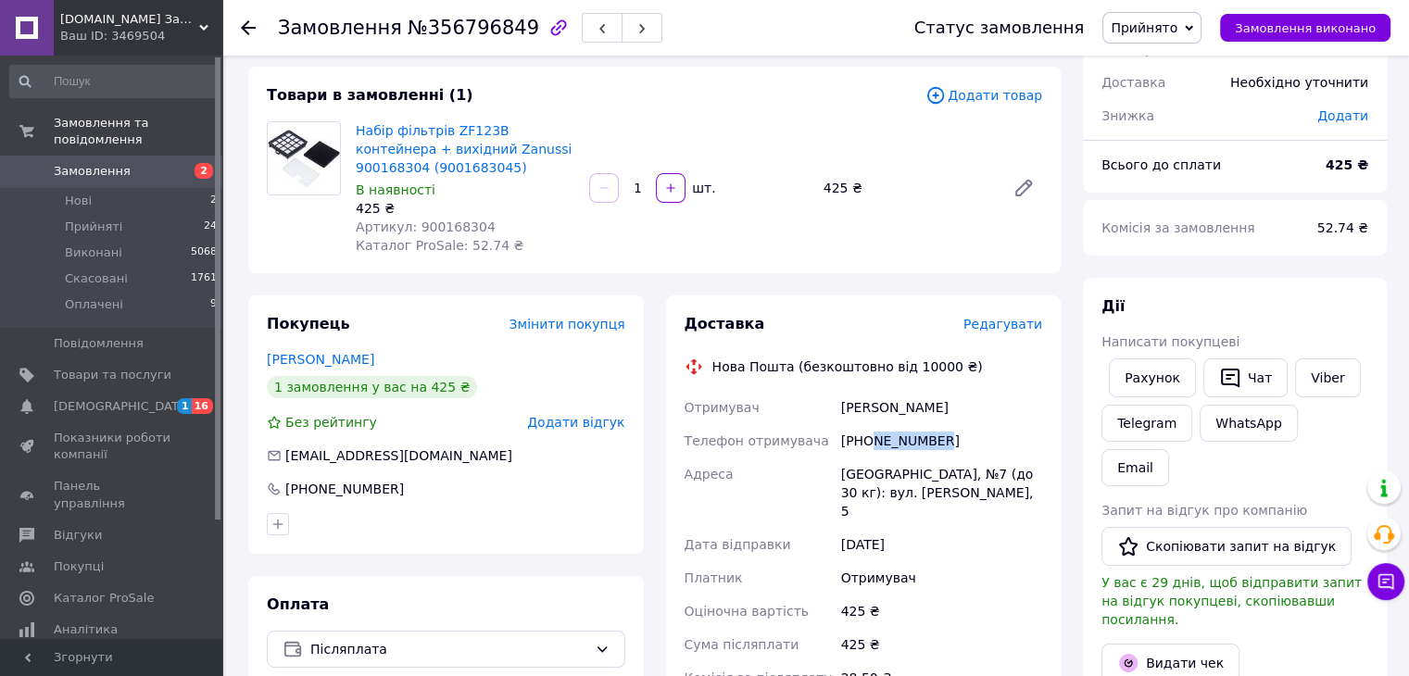
copy div "977208117"
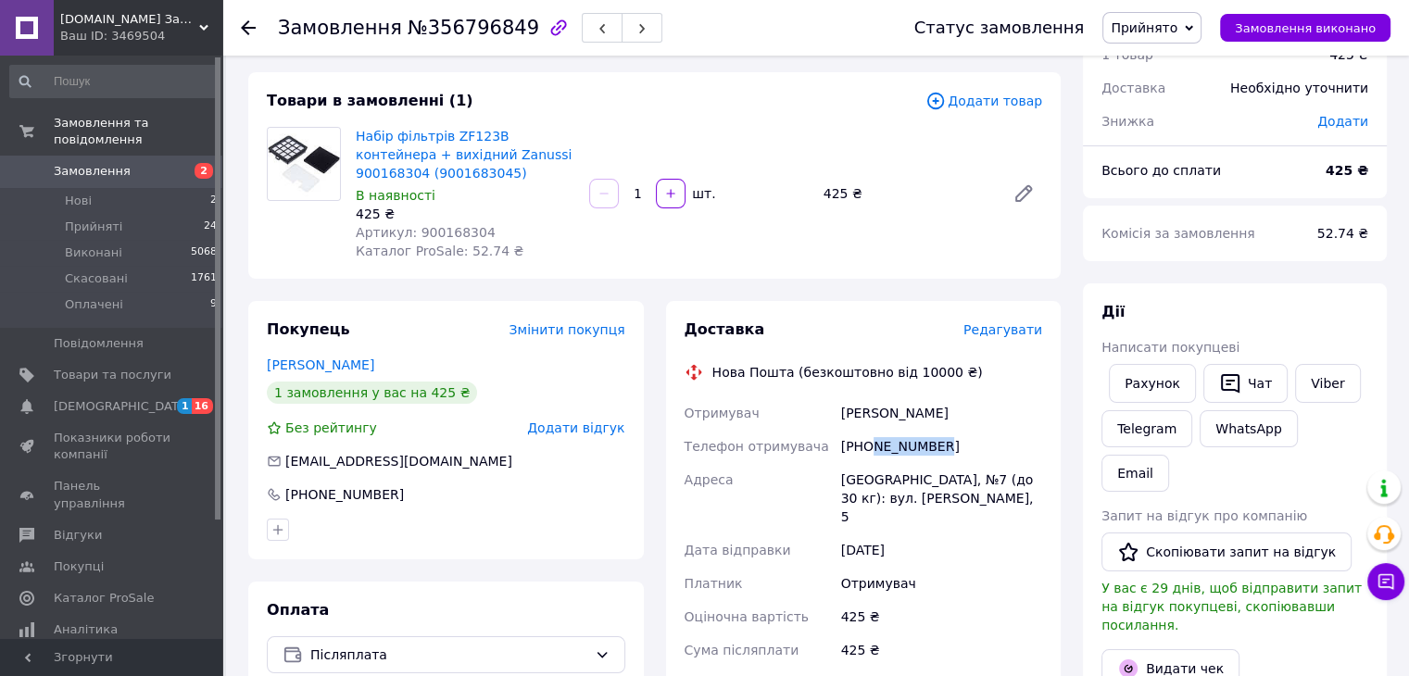
scroll to position [0, 0]
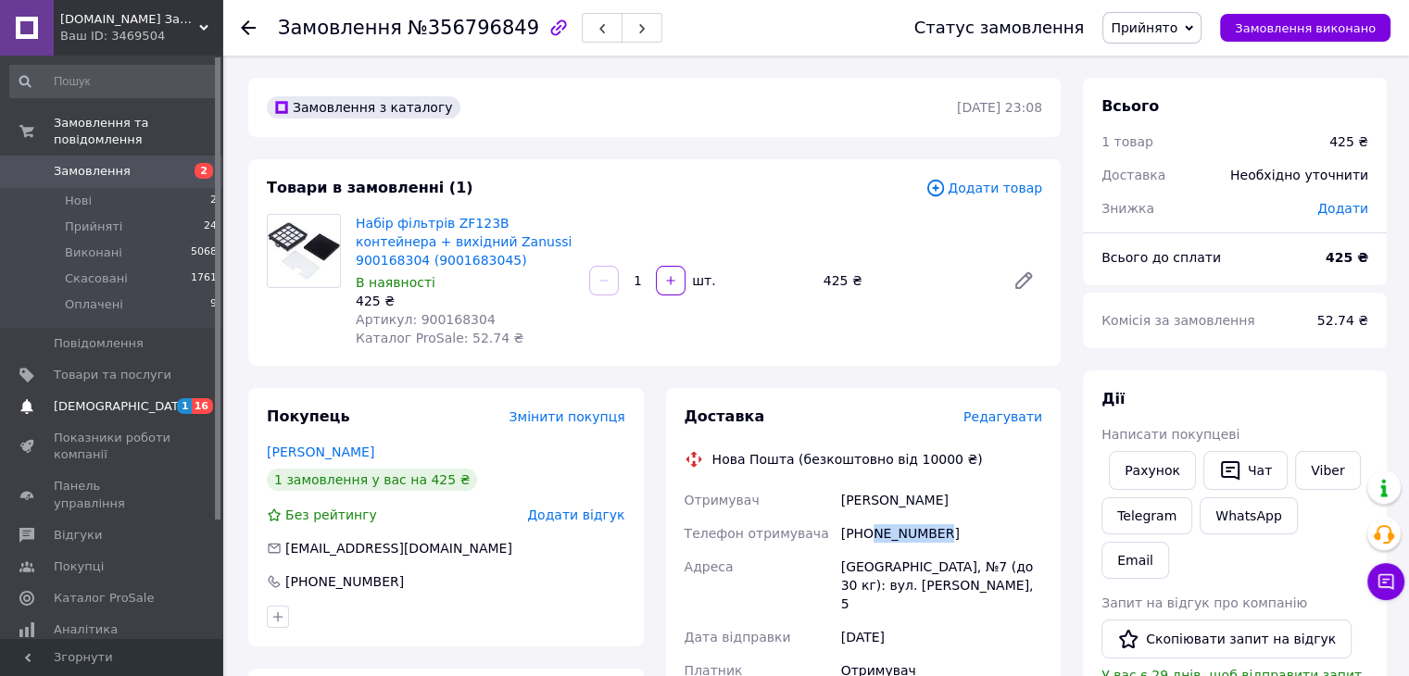
click at [105, 398] on span "[DEMOGRAPHIC_DATA]" at bounding box center [122, 406] width 137 height 17
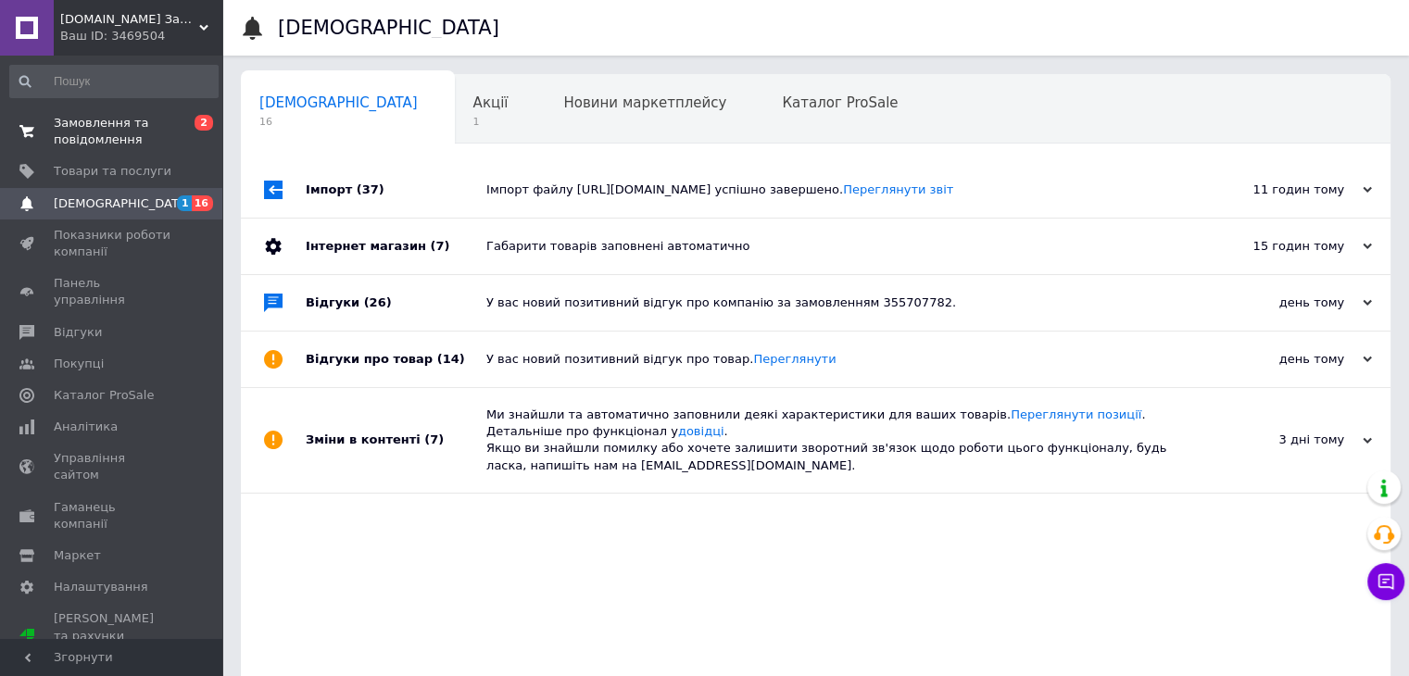
click at [104, 125] on span "Замовлення та повідомлення" at bounding box center [113, 131] width 118 height 33
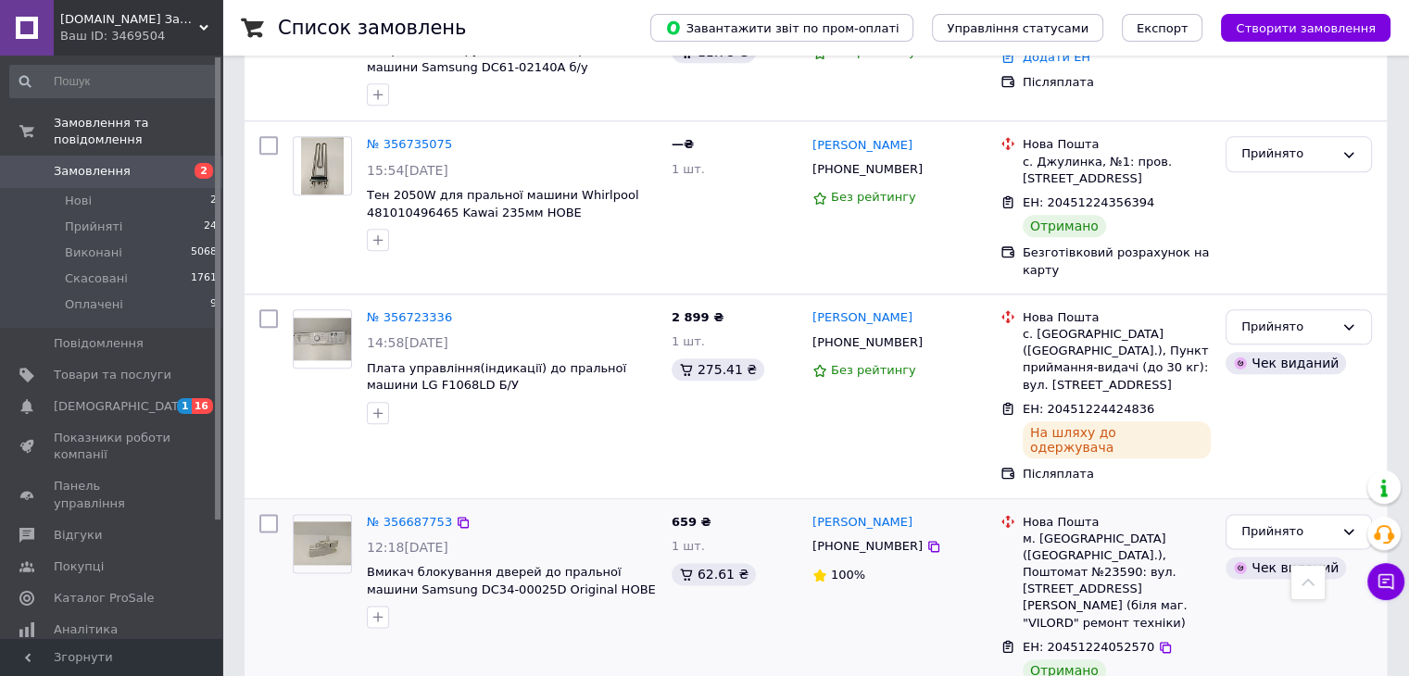
scroll to position [2038, 0]
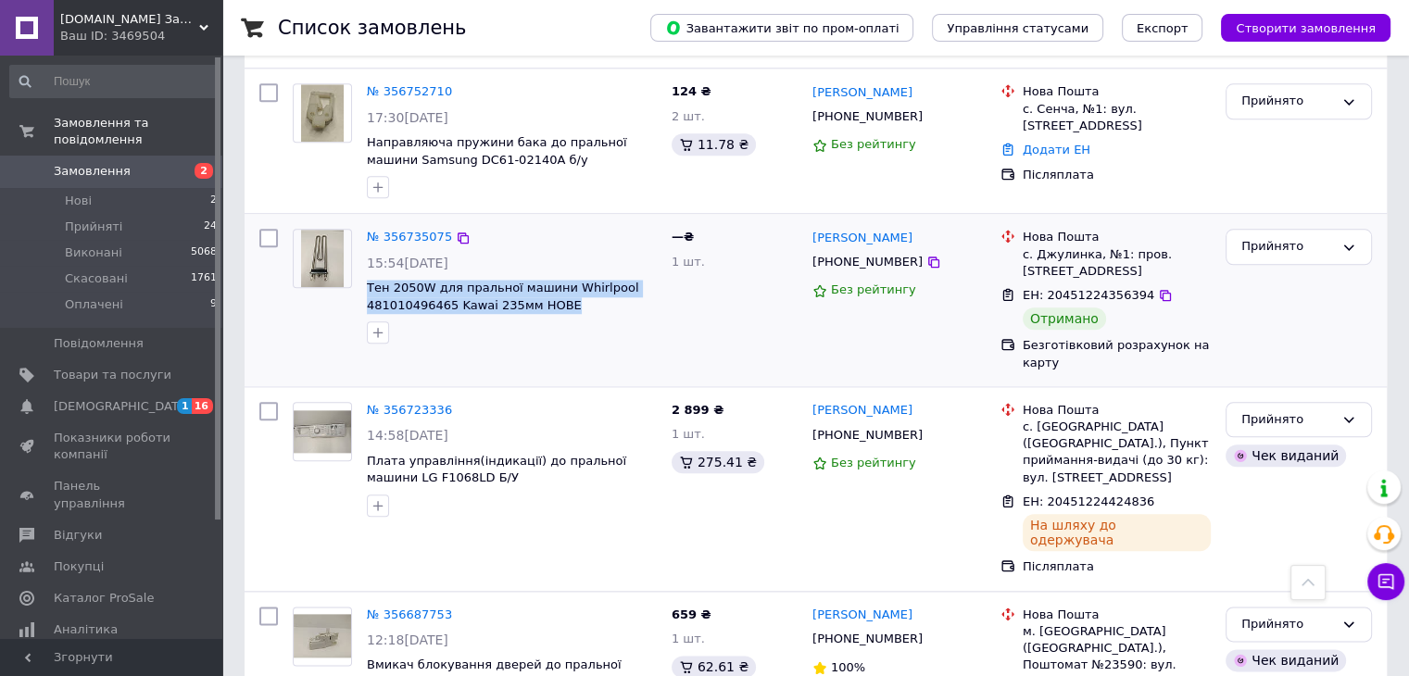
drag, startPoint x: 576, startPoint y: 250, endPoint x: 363, endPoint y: 220, distance: 215.3
click at [363, 221] on div "№ 356735075 15:54, 11.08.2025 Тен 2050W для пральної машини Whirlpool 481010496…" at bounding box center [511, 286] width 305 height 130
copy span "Тен 2050W для пральної машини Whirlpool 481010496465 Kawai 235мм НОВЕ"
click at [928, 257] on icon at bounding box center [933, 262] width 11 height 11
click at [1158, 288] on icon at bounding box center [1165, 295] width 15 height 15
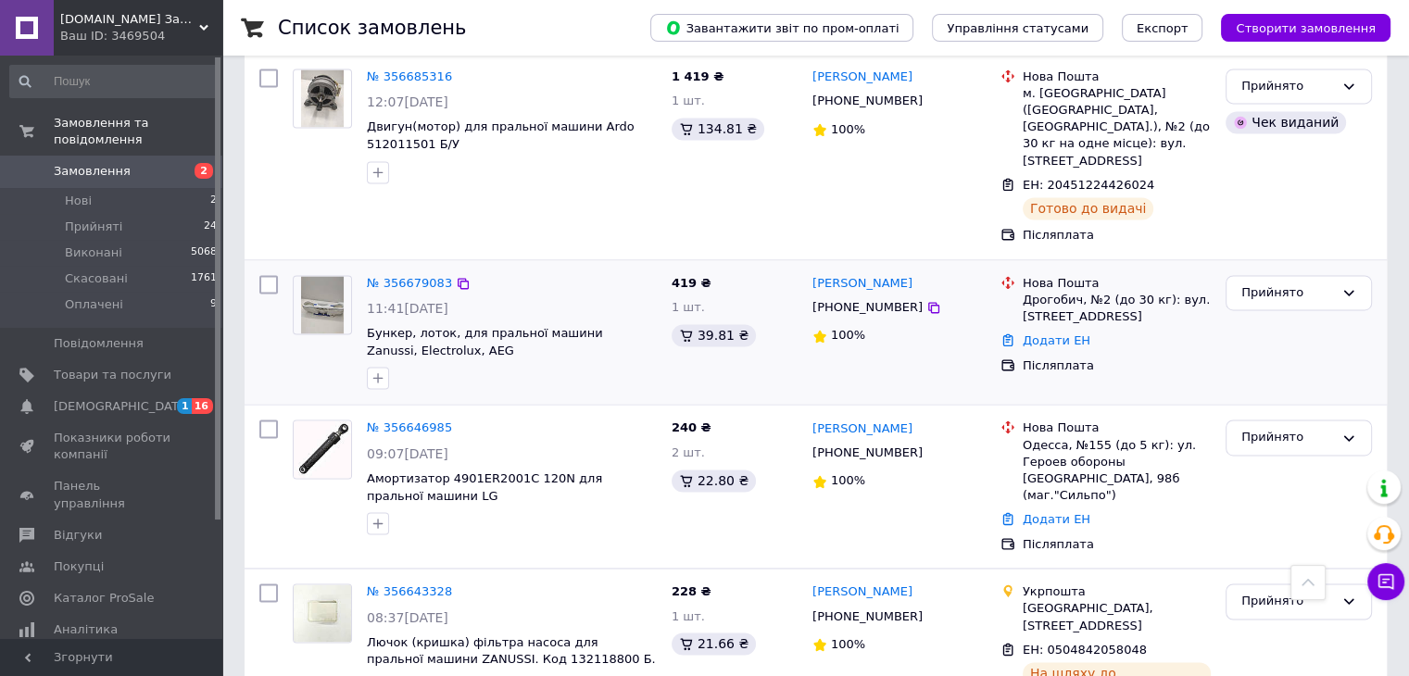
scroll to position [2908, 0]
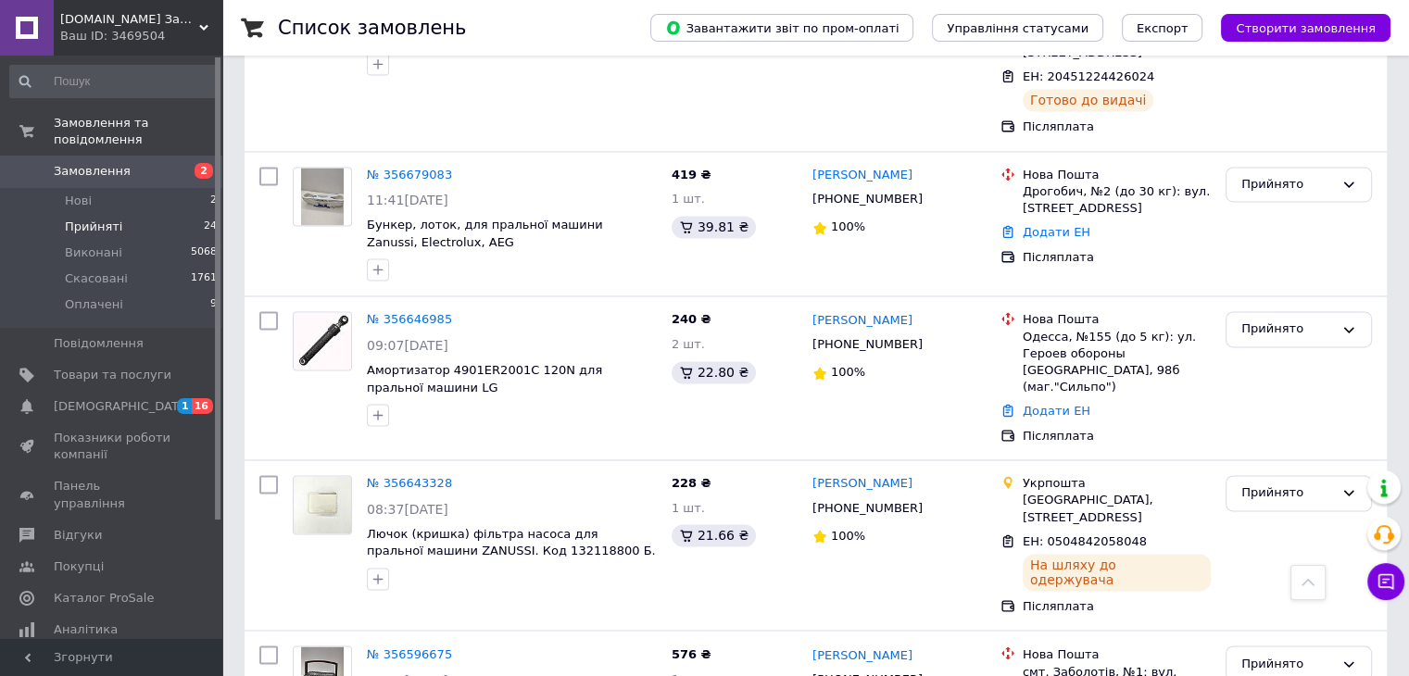
click at [119, 214] on li "Прийняті 24" at bounding box center [114, 227] width 228 height 26
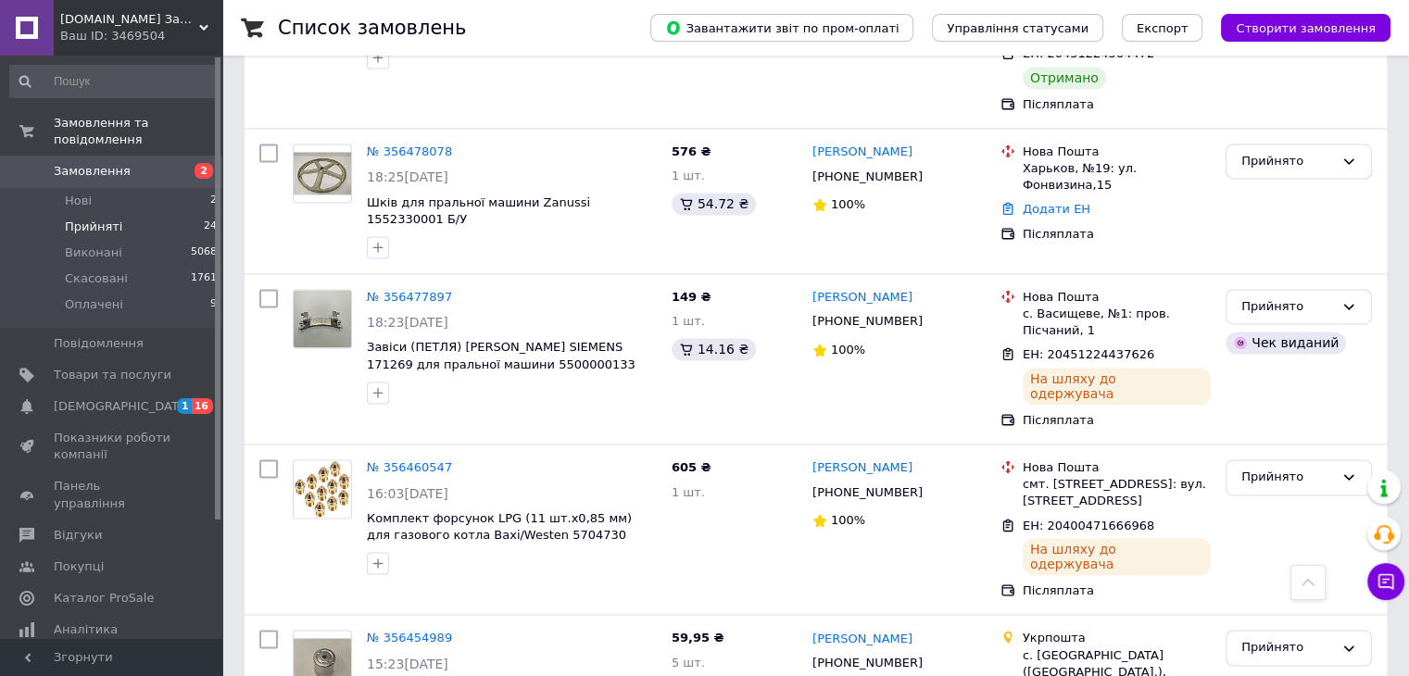
scroll to position [2805, 0]
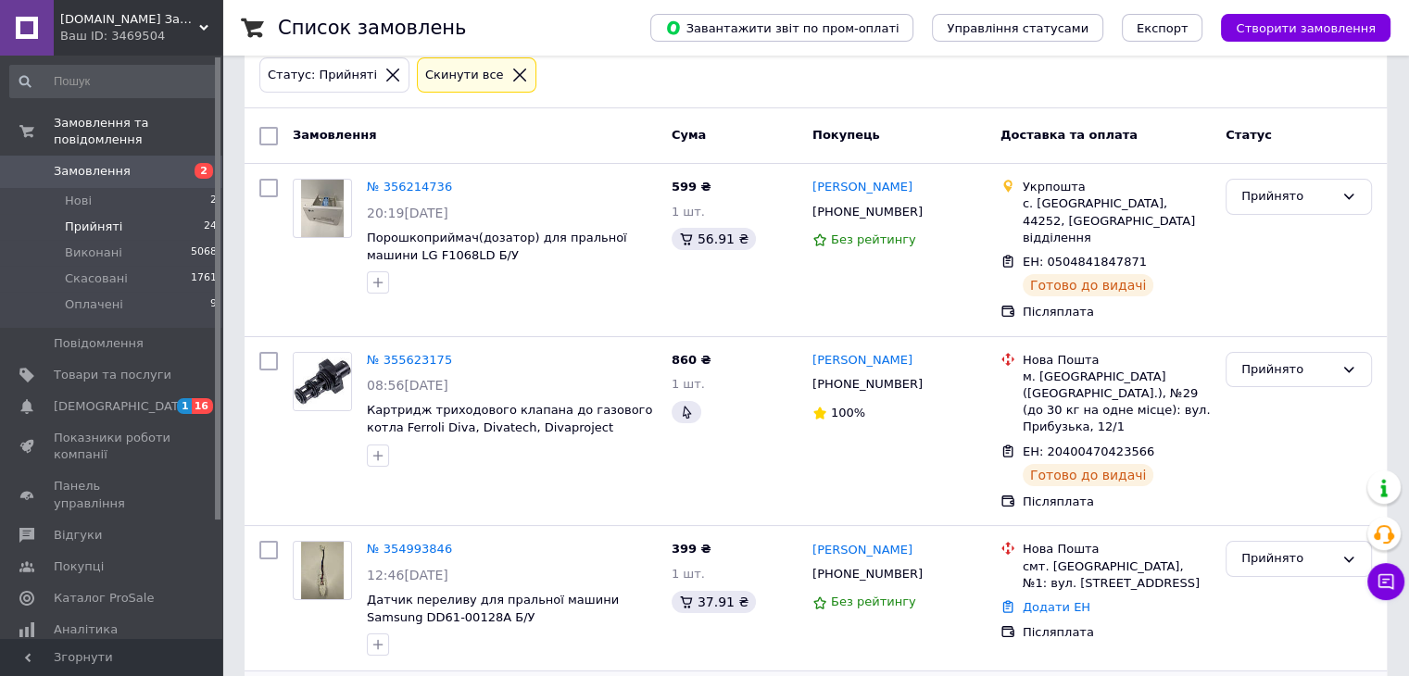
scroll to position [101, 0]
click at [425, 354] on link "№ 355623175" at bounding box center [409, 361] width 85 height 14
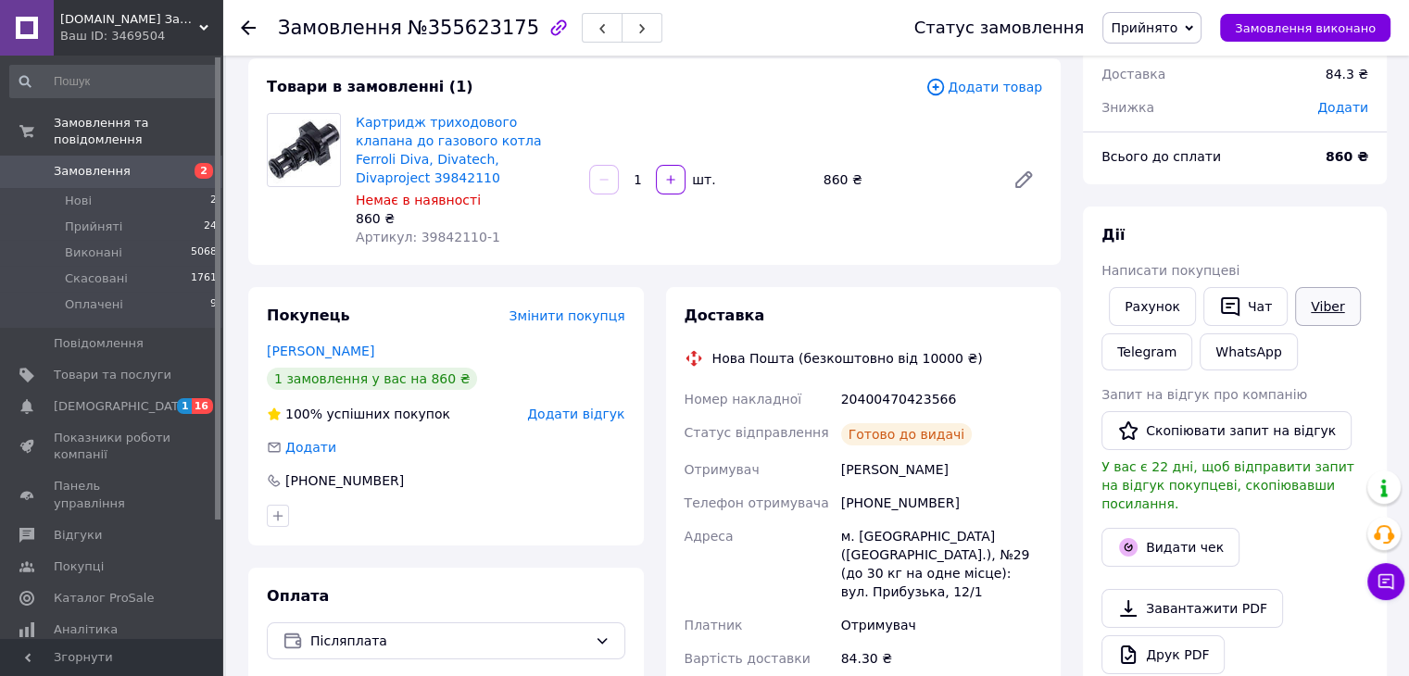
click at [1306, 297] on link "Viber" at bounding box center [1327, 306] width 65 height 39
click at [1008, 641] on div "Доставка Нова Пошта (безкоштовно від 10000 ₴) Номер накладної 20400470423566 Ст…" at bounding box center [864, 498] width 359 height 384
drag, startPoint x: 950, startPoint y: 372, endPoint x: 830, endPoint y: 379, distance: 119.7
click at [830, 383] on div "Номер накладної 20400470423566 Статус відправлення Готово до видачі Отримувач П…" at bounding box center [864, 529] width 366 height 293
copy div "Номер накладної 20400470423566"
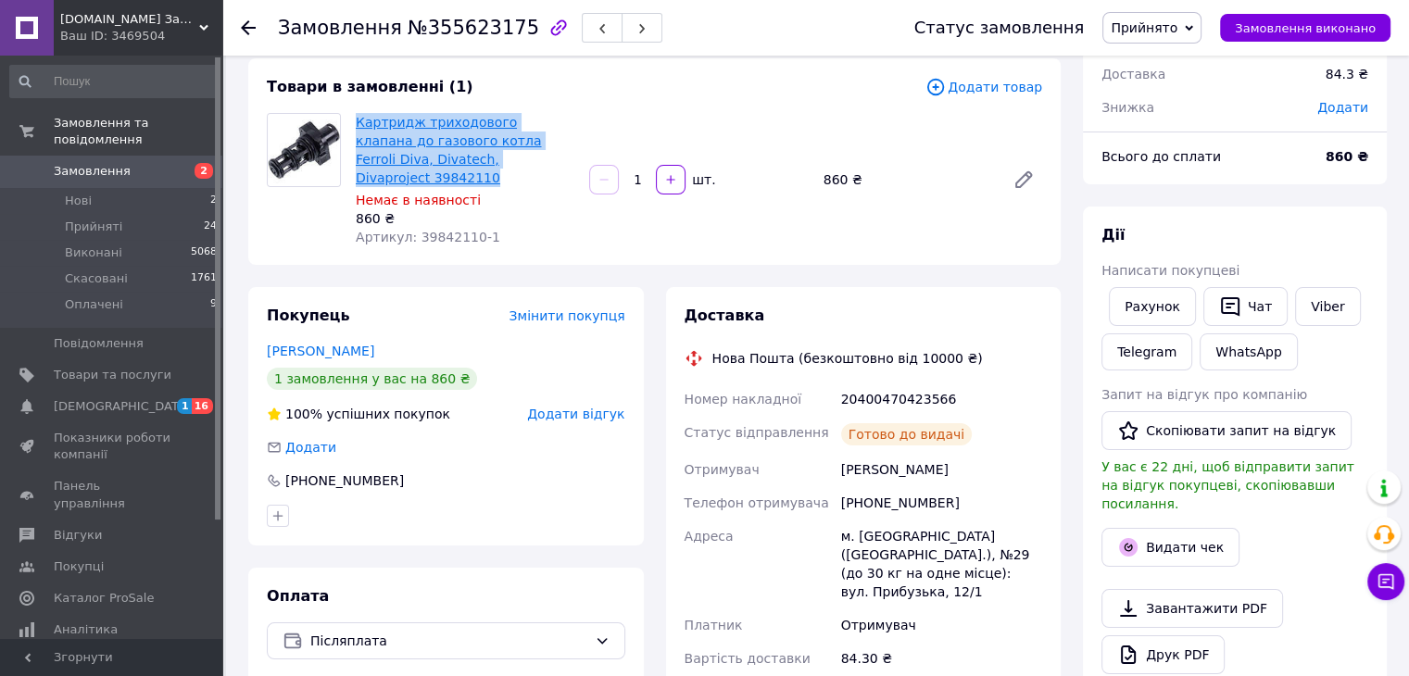
drag, startPoint x: 489, startPoint y: 165, endPoint x: 358, endPoint y: 119, distance: 139.5
click at [358, 119] on span "Картридж триходового клапана до газового котла Ferroli Diva, Divatech, Divaproj…" at bounding box center [465, 150] width 219 height 74
copy link "Картридж триходового клапана до газового котла Ferroli Diva, Divatech, Divaproj…"
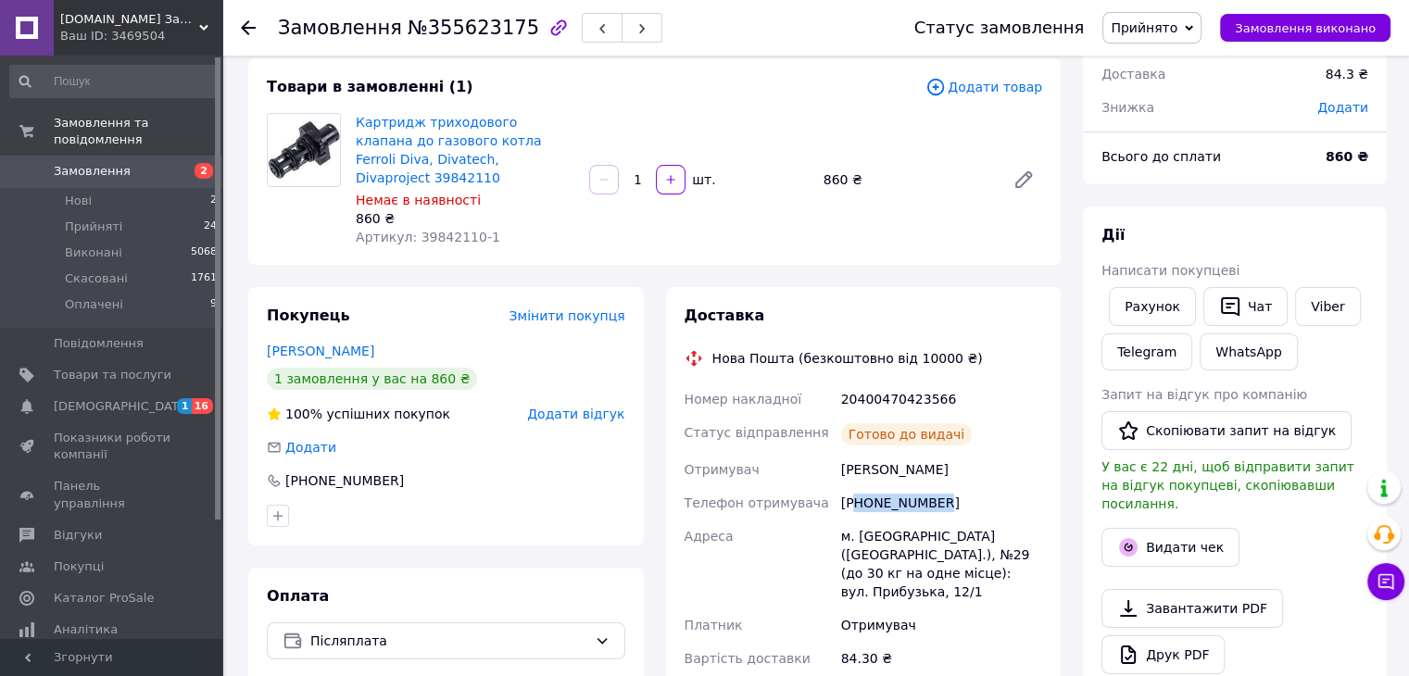
drag, startPoint x: 944, startPoint y: 478, endPoint x: 856, endPoint y: 481, distance: 88.1
click at [856, 486] on div "[PHONE_NUMBER]" at bounding box center [942, 502] width 208 height 33
click at [244, 31] on icon at bounding box center [248, 27] width 15 height 15
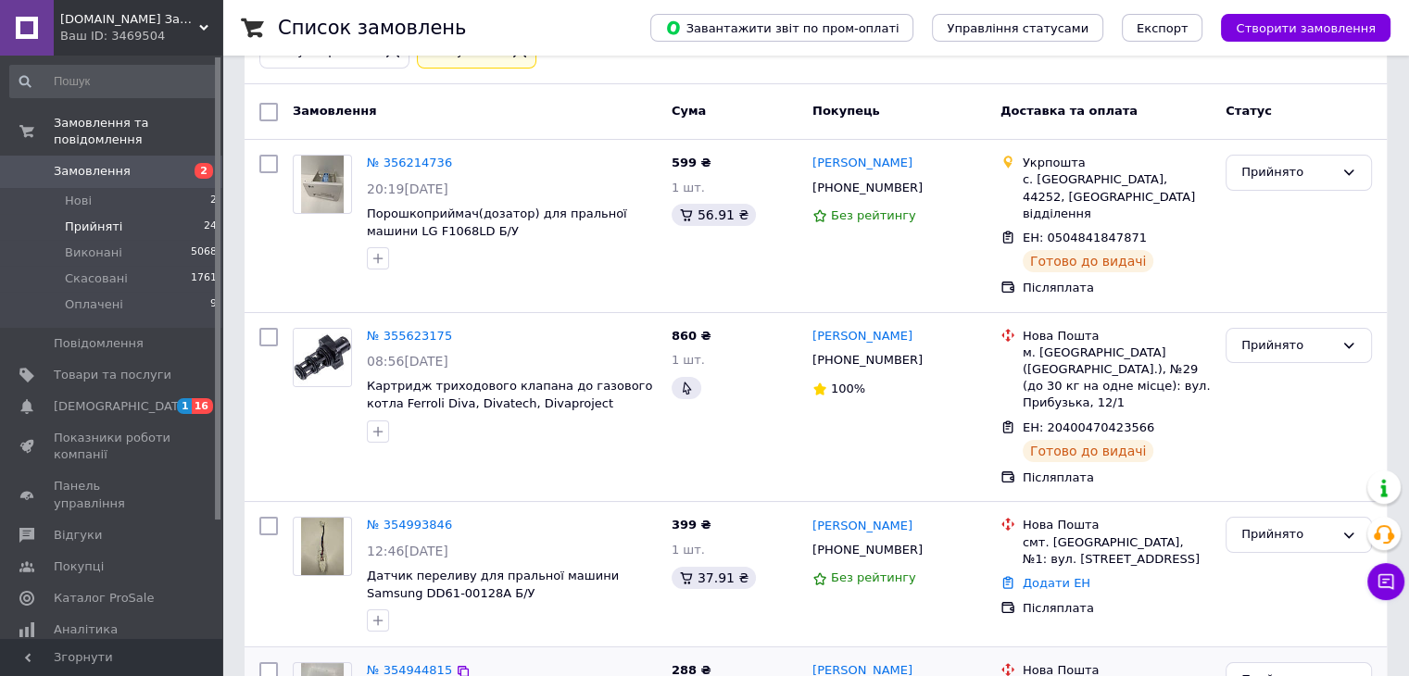
scroll to position [101, 0]
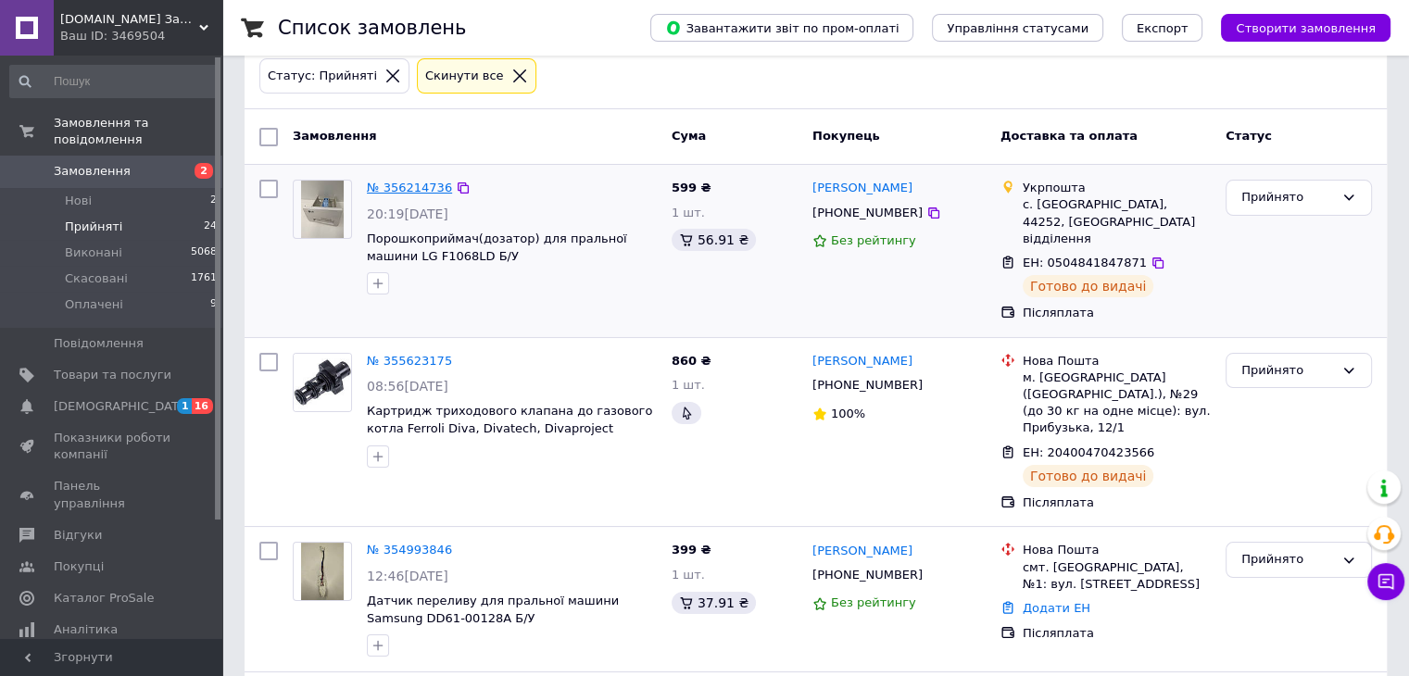
click at [433, 187] on link "№ 356214736" at bounding box center [409, 188] width 85 height 14
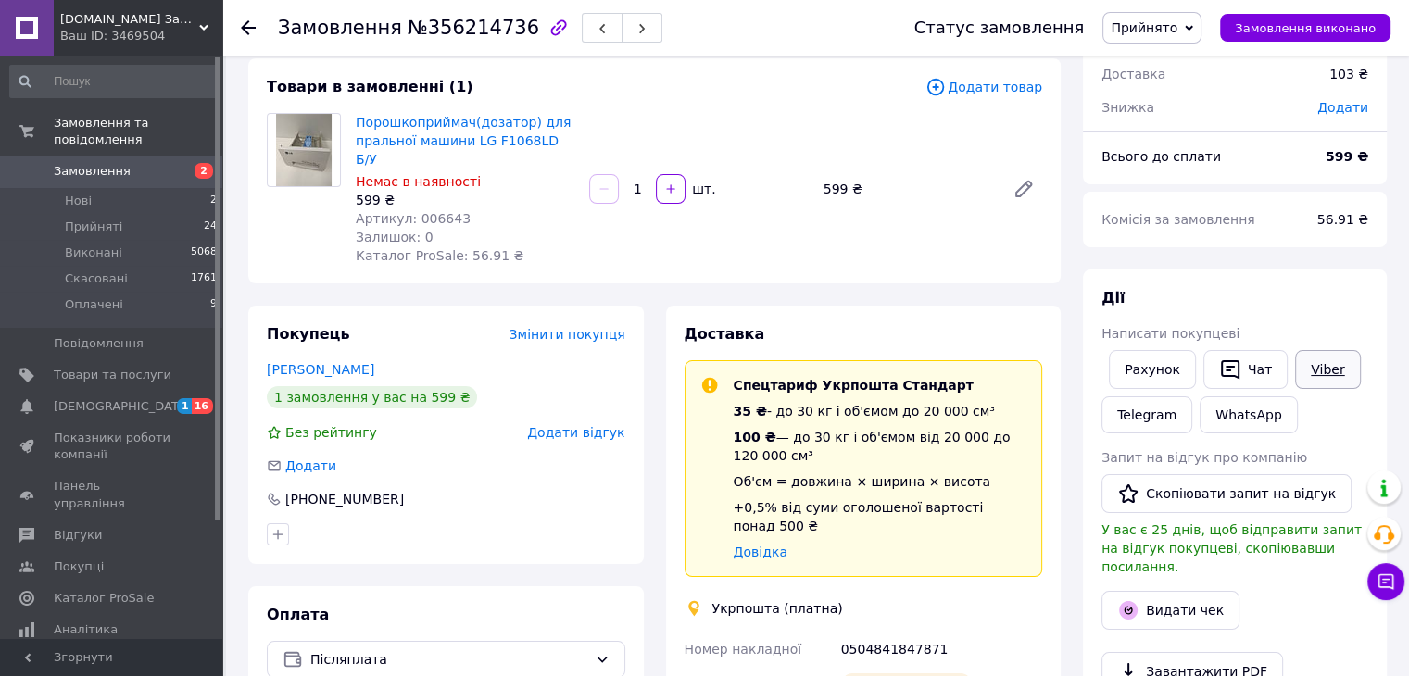
click at [1316, 368] on link "Viber" at bounding box center [1327, 369] width 65 height 39
drag, startPoint x: 926, startPoint y: 611, endPoint x: 845, endPoint y: 611, distance: 80.6
copy div "Номер накладної 0504841847871"
click at [250, 30] on icon at bounding box center [248, 27] width 15 height 15
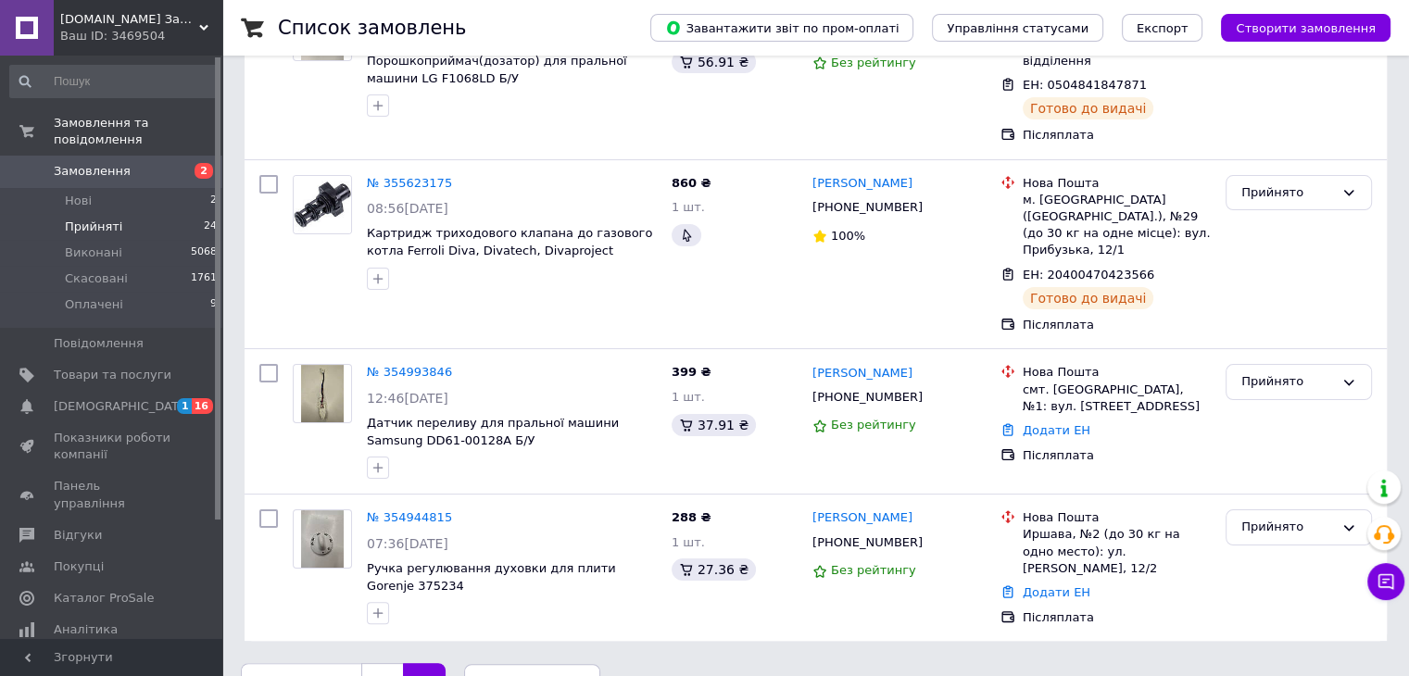
scroll to position [286, 0]
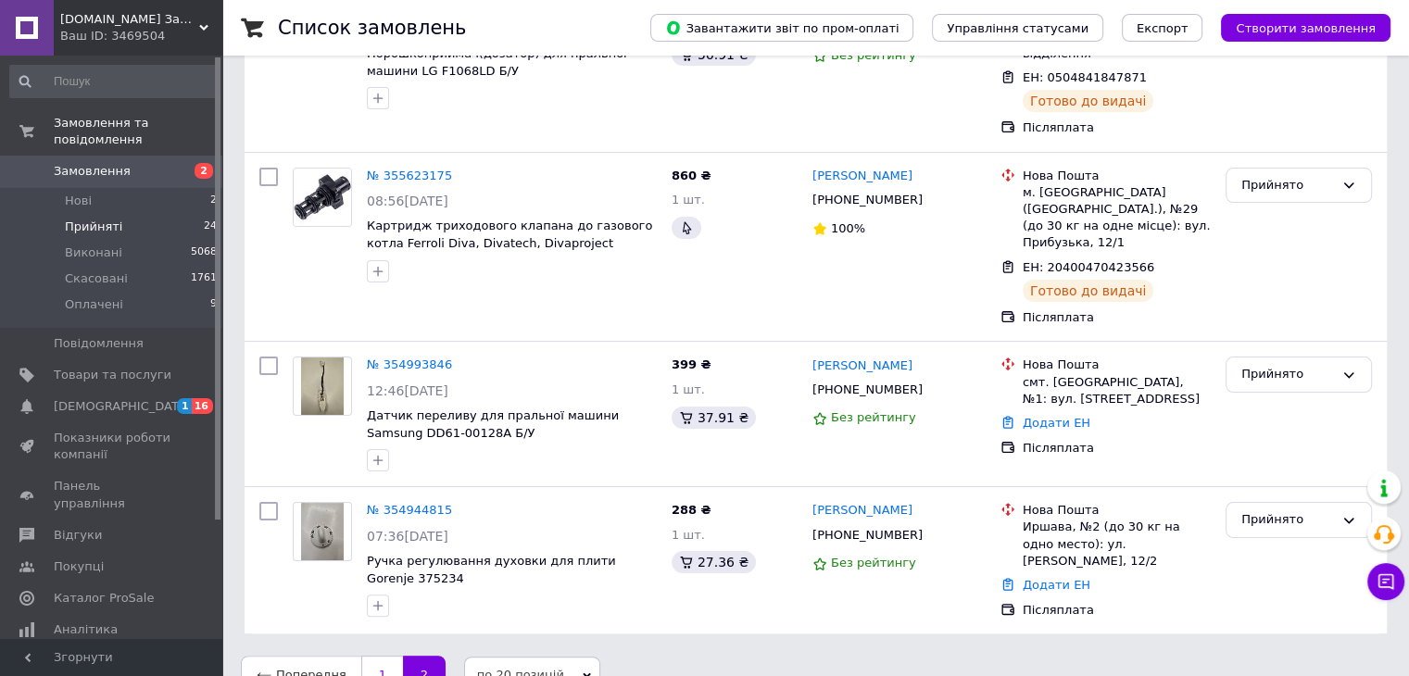
click at [377, 656] on link "1" at bounding box center [382, 675] width 42 height 39
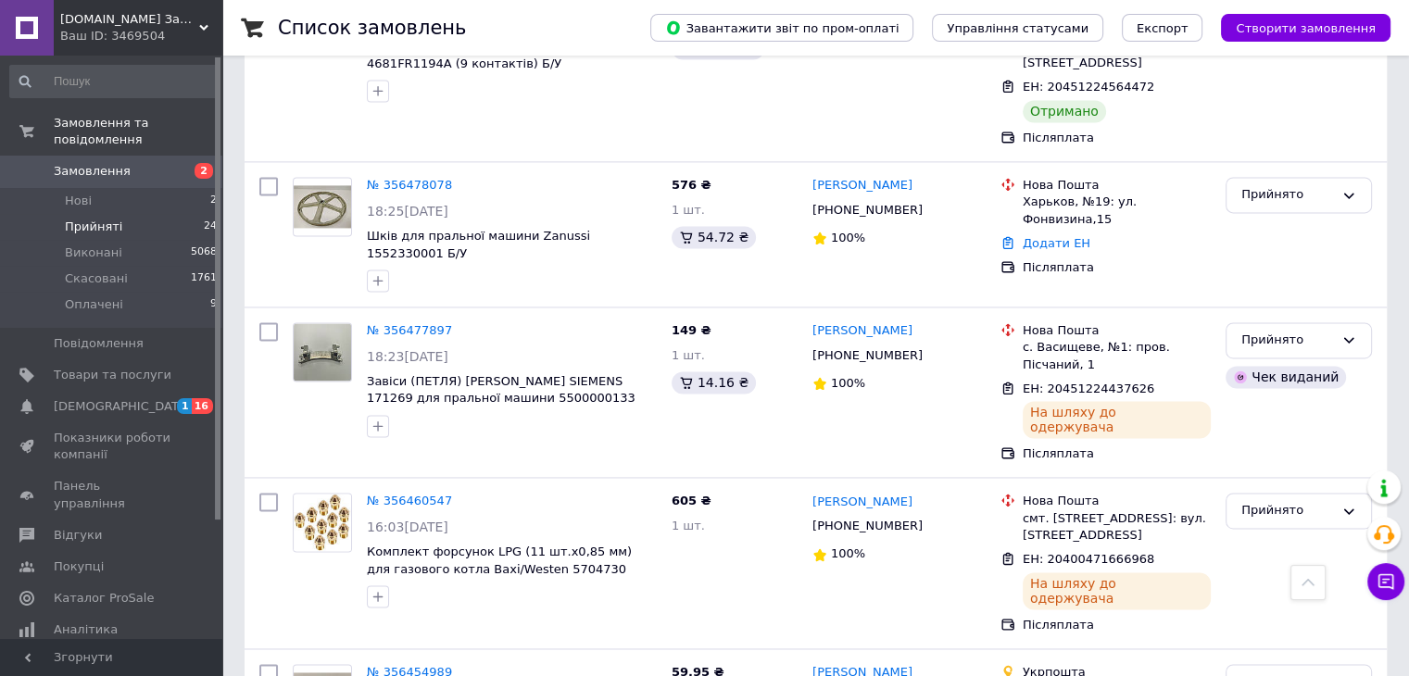
scroll to position [2816, 0]
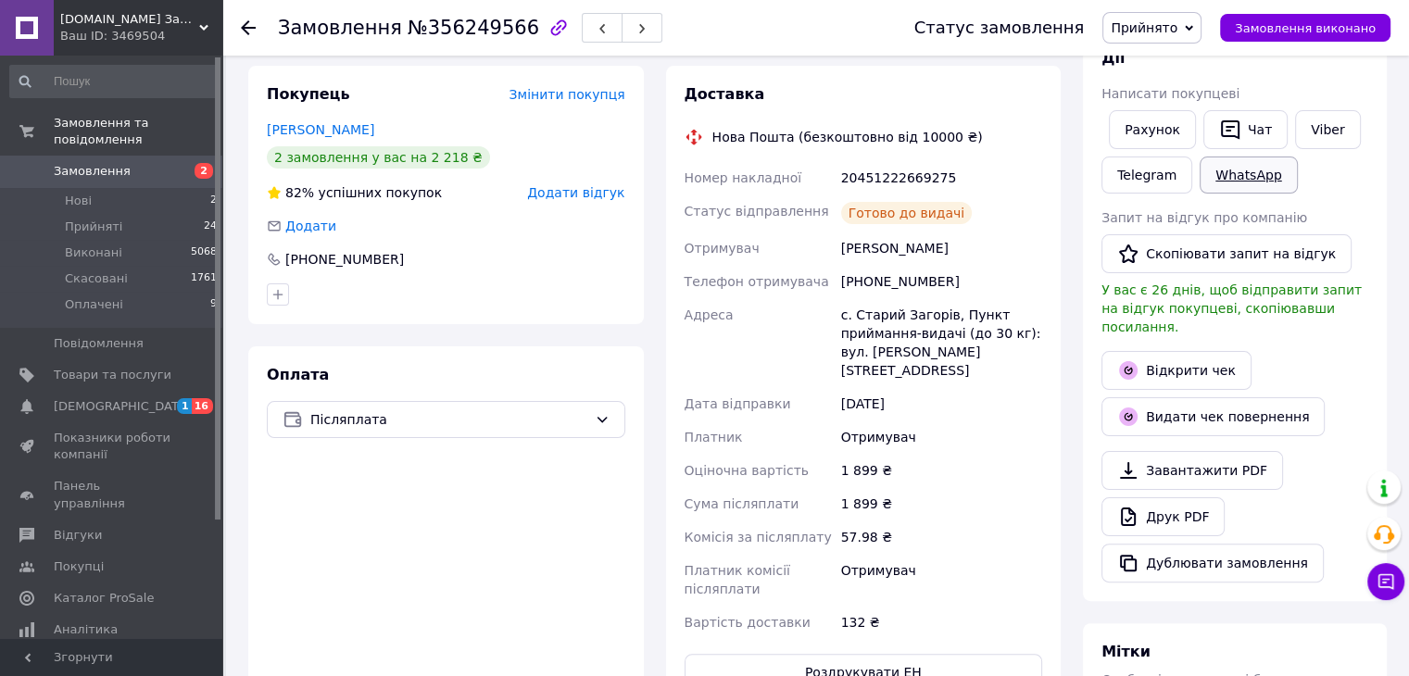
scroll to position [253, 0]
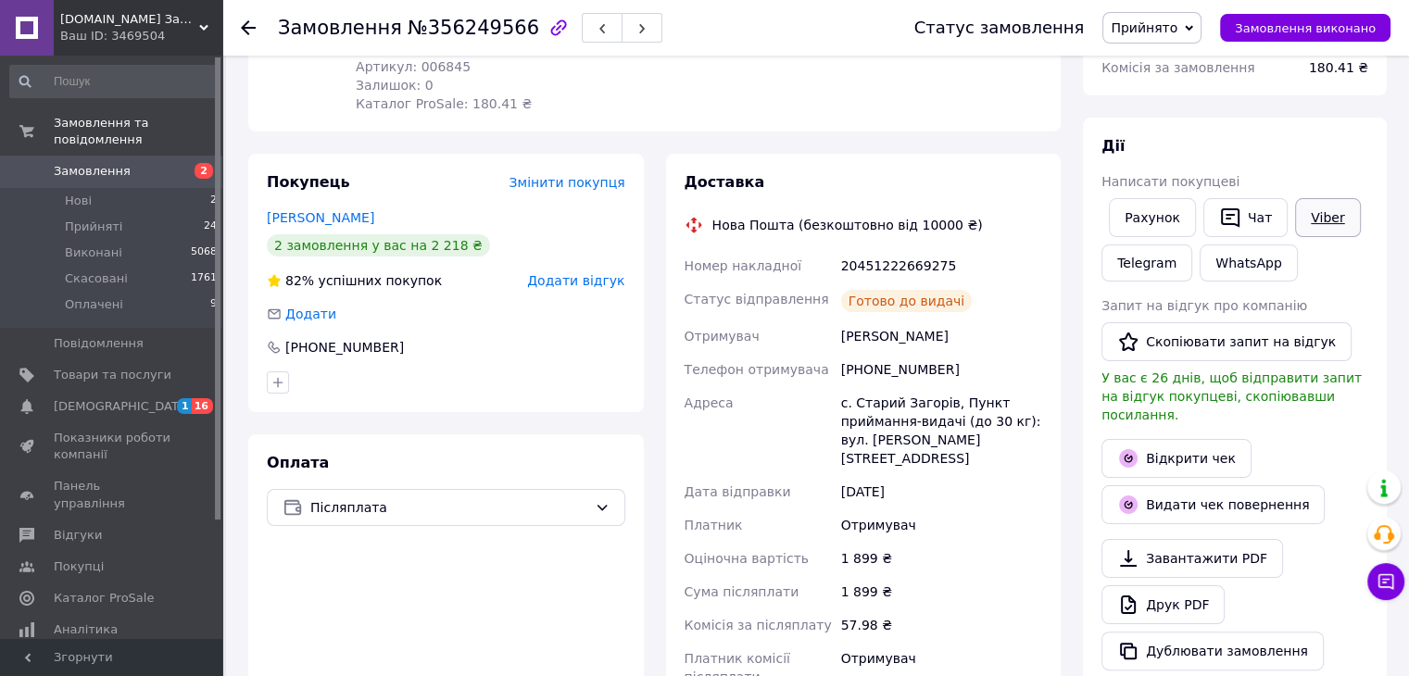
click at [1314, 216] on link "Viber" at bounding box center [1327, 217] width 65 height 39
drag, startPoint x: 960, startPoint y: 255, endPoint x: 842, endPoint y: 248, distance: 117.8
click at [842, 249] on div "20451222669275" at bounding box center [942, 265] width 208 height 33
copy div "20451222669275"
click at [243, 30] on icon at bounding box center [248, 27] width 15 height 15
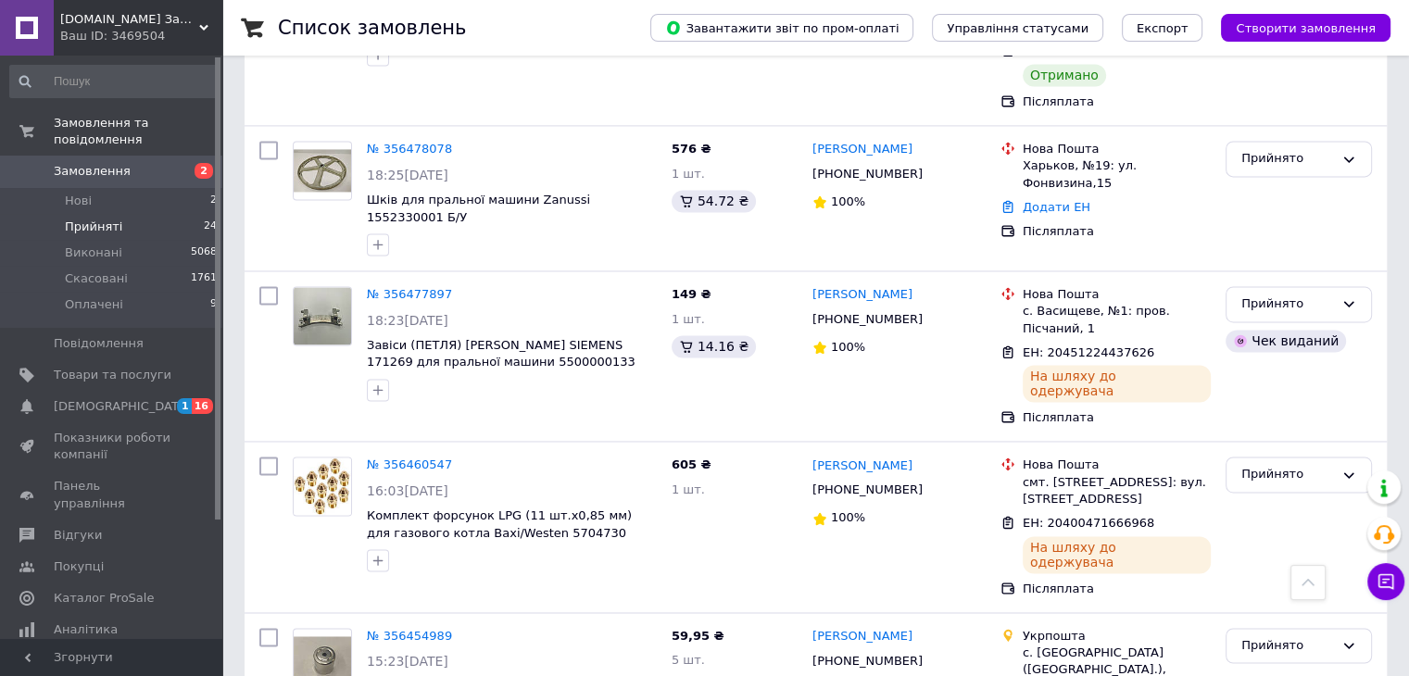
scroll to position [2724, 0]
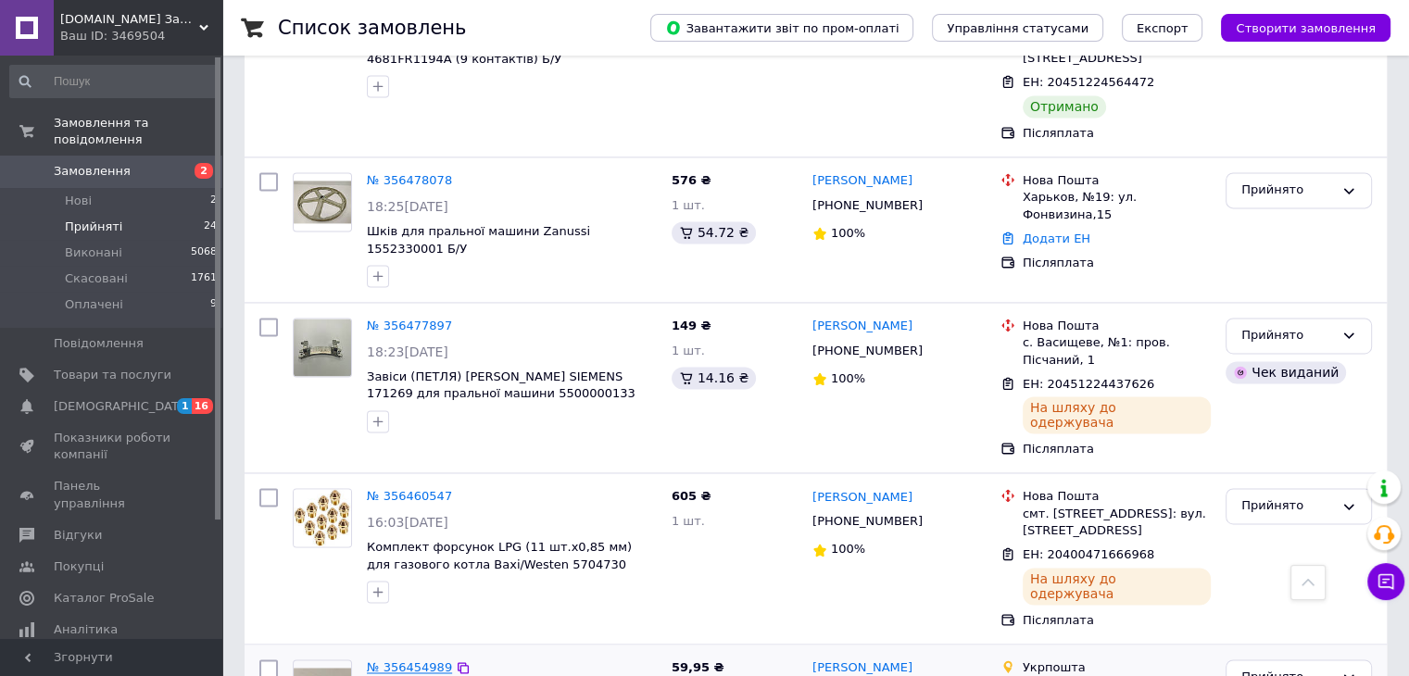
click at [389, 661] on link "№ 356454989" at bounding box center [409, 668] width 85 height 14
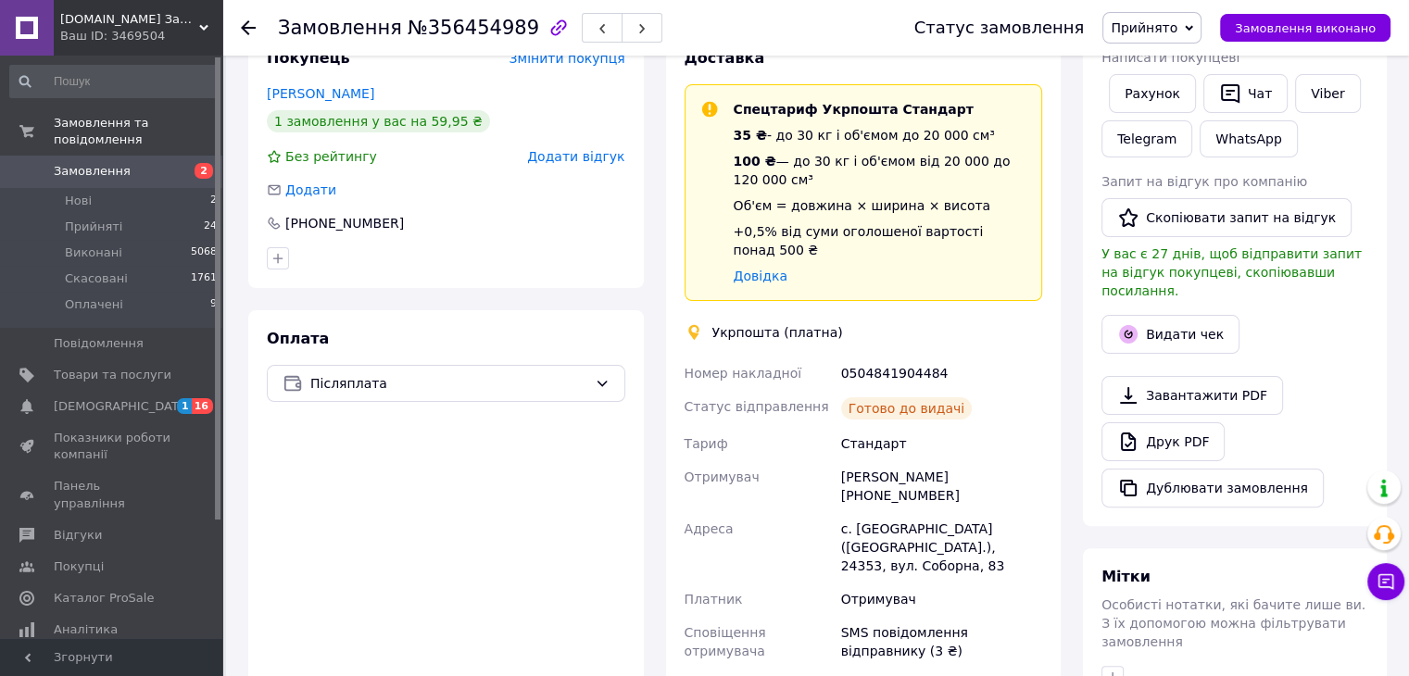
scroll to position [99, 0]
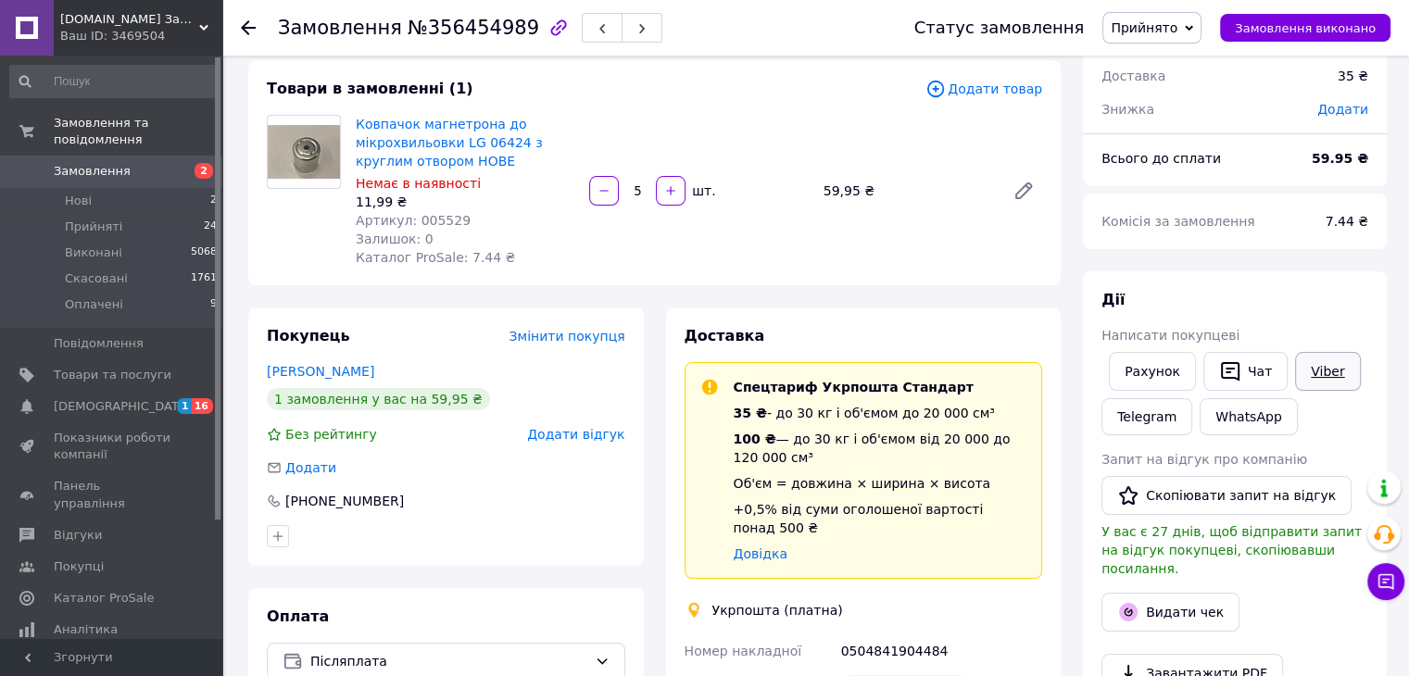
click at [1323, 375] on link "Viber" at bounding box center [1327, 371] width 65 height 39
click at [1023, 644] on div "0504841904484" at bounding box center [942, 651] width 208 height 33
drag, startPoint x: 946, startPoint y: 625, endPoint x: 860, endPoint y: 635, distance: 86.7
click at [840, 635] on div "0504841904484" at bounding box center [942, 651] width 208 height 33
click at [245, 30] on use at bounding box center [248, 27] width 15 height 15
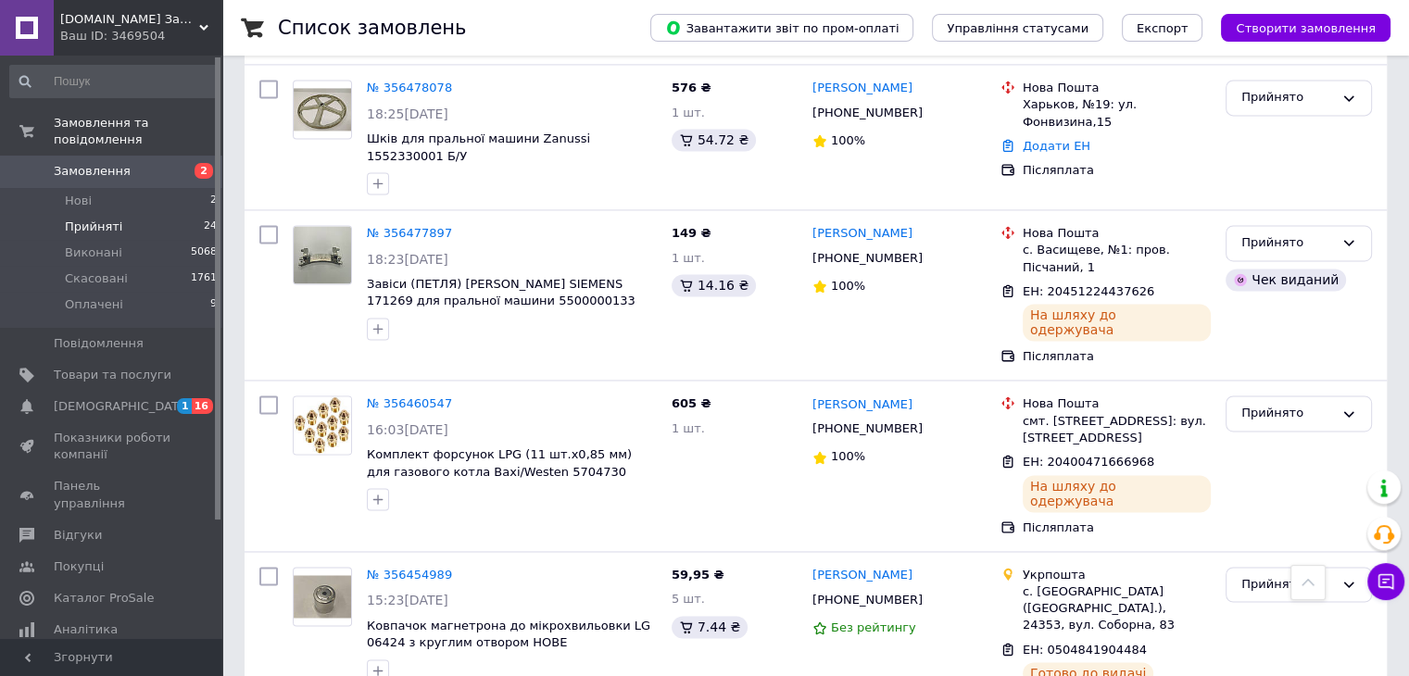
scroll to position [2724, 0]
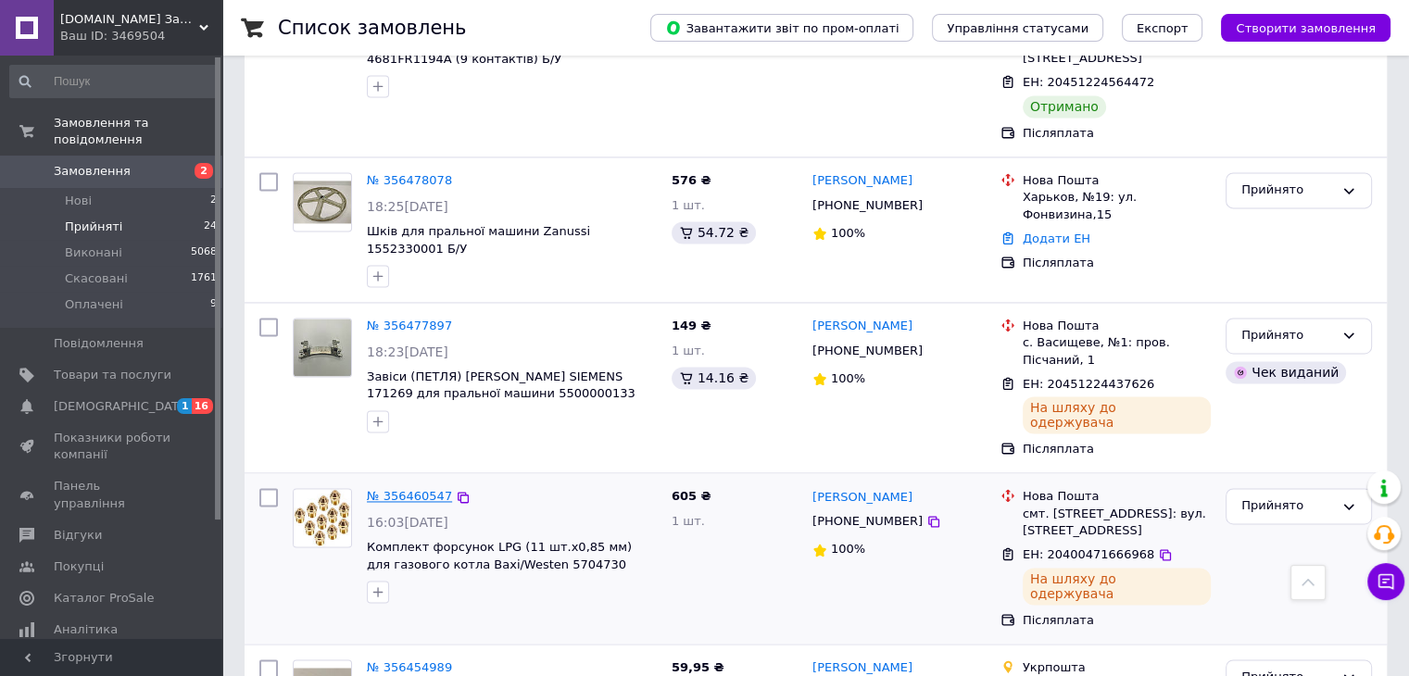
click at [389, 489] on link "№ 356460547" at bounding box center [409, 496] width 85 height 14
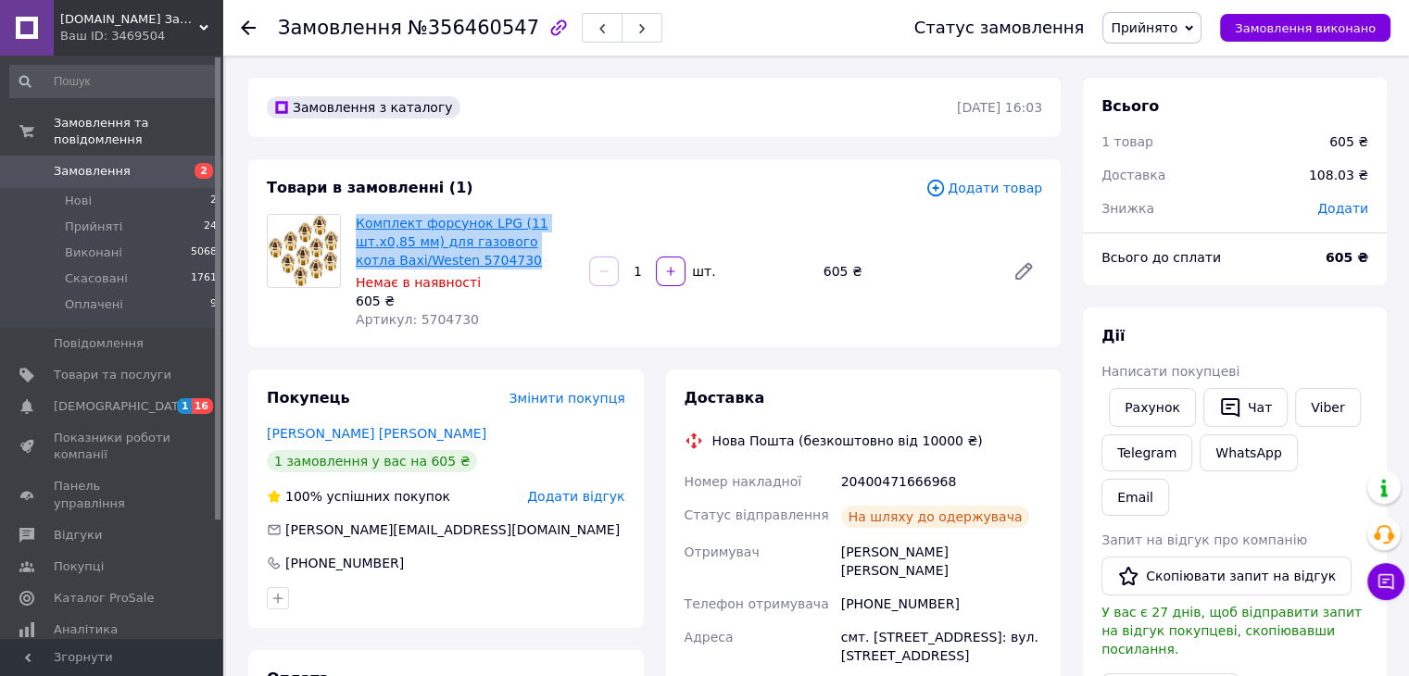
drag, startPoint x: 416, startPoint y: 263, endPoint x: 358, endPoint y: 221, distance: 71.7
click at [358, 221] on span "Комплект форсунок LPG (11 шт.x0,85 мм) для газового котла Baxi/Westen 5704730" at bounding box center [465, 242] width 219 height 56
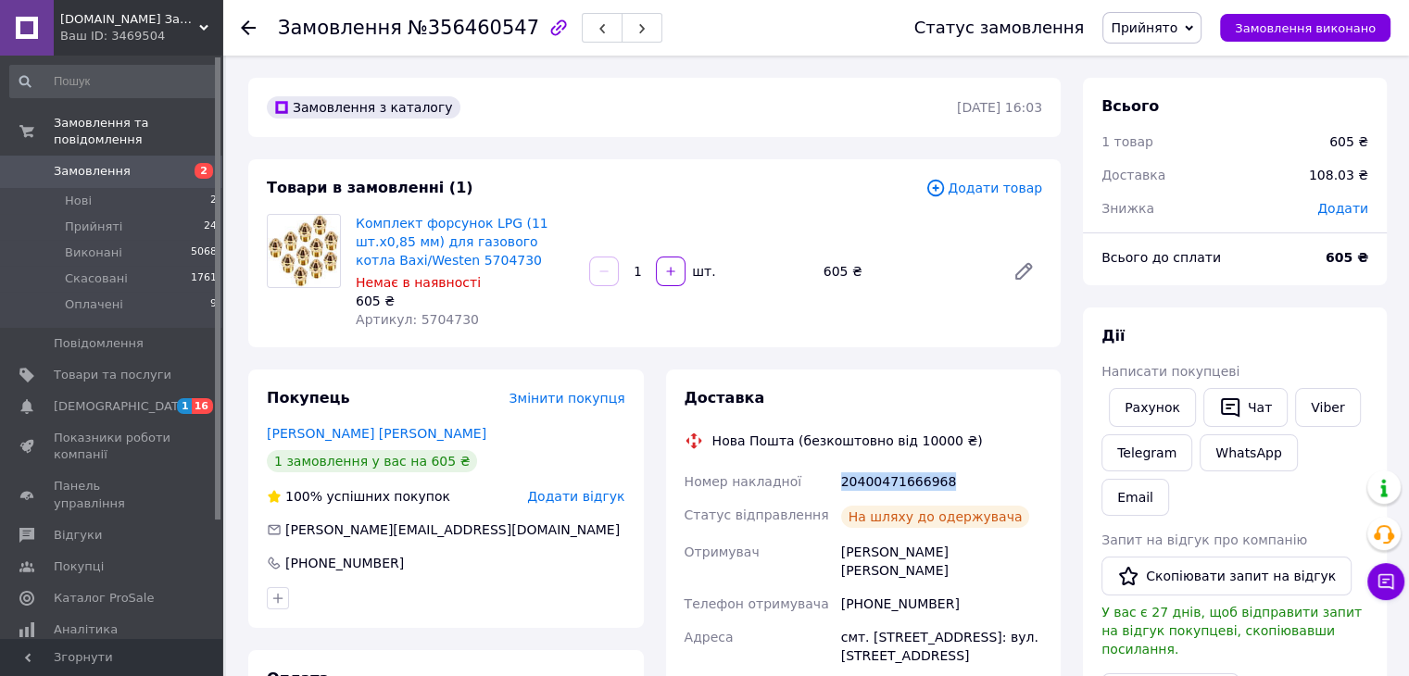
drag, startPoint x: 939, startPoint y: 485, endPoint x: 841, endPoint y: 475, distance: 97.8
click at [841, 475] on div "20400471666968" at bounding box center [942, 481] width 208 height 33
drag, startPoint x: 243, startPoint y: 27, endPoint x: 258, endPoint y: 60, distance: 36.9
click at [243, 28] on use at bounding box center [248, 27] width 15 height 15
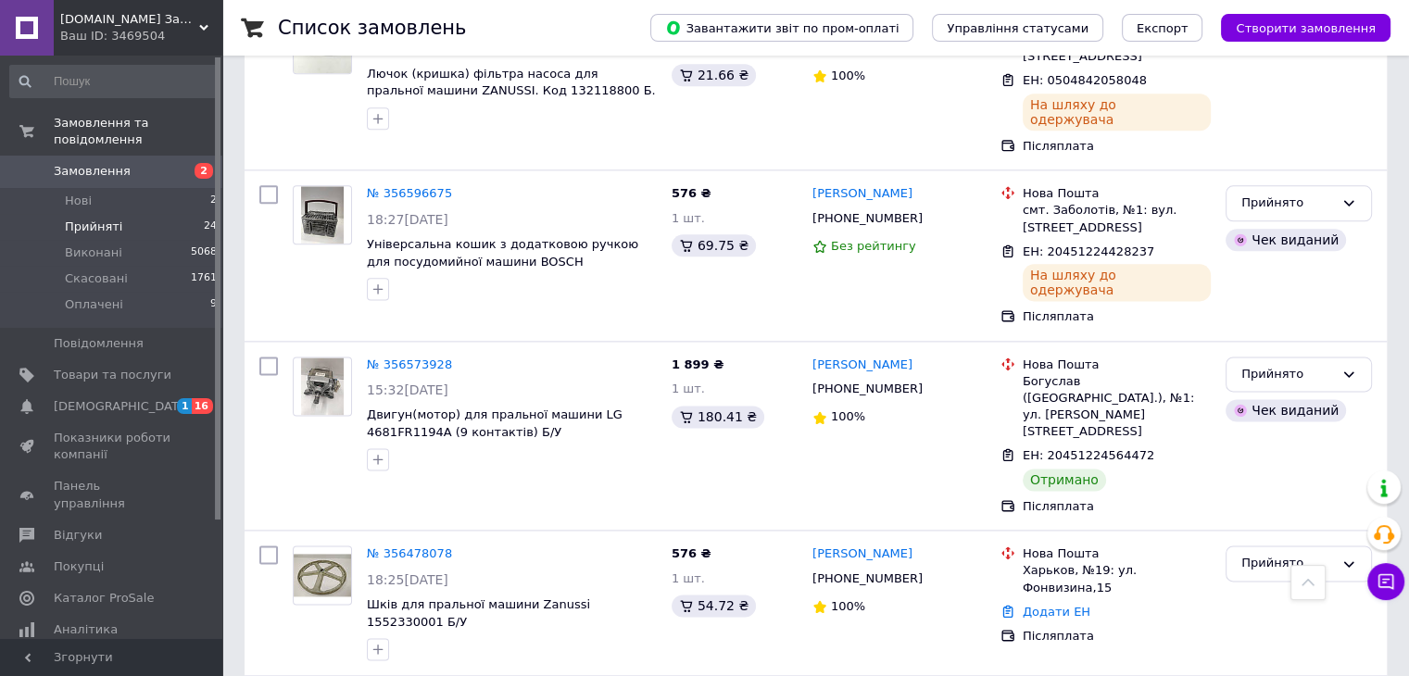
scroll to position [2409, 0]
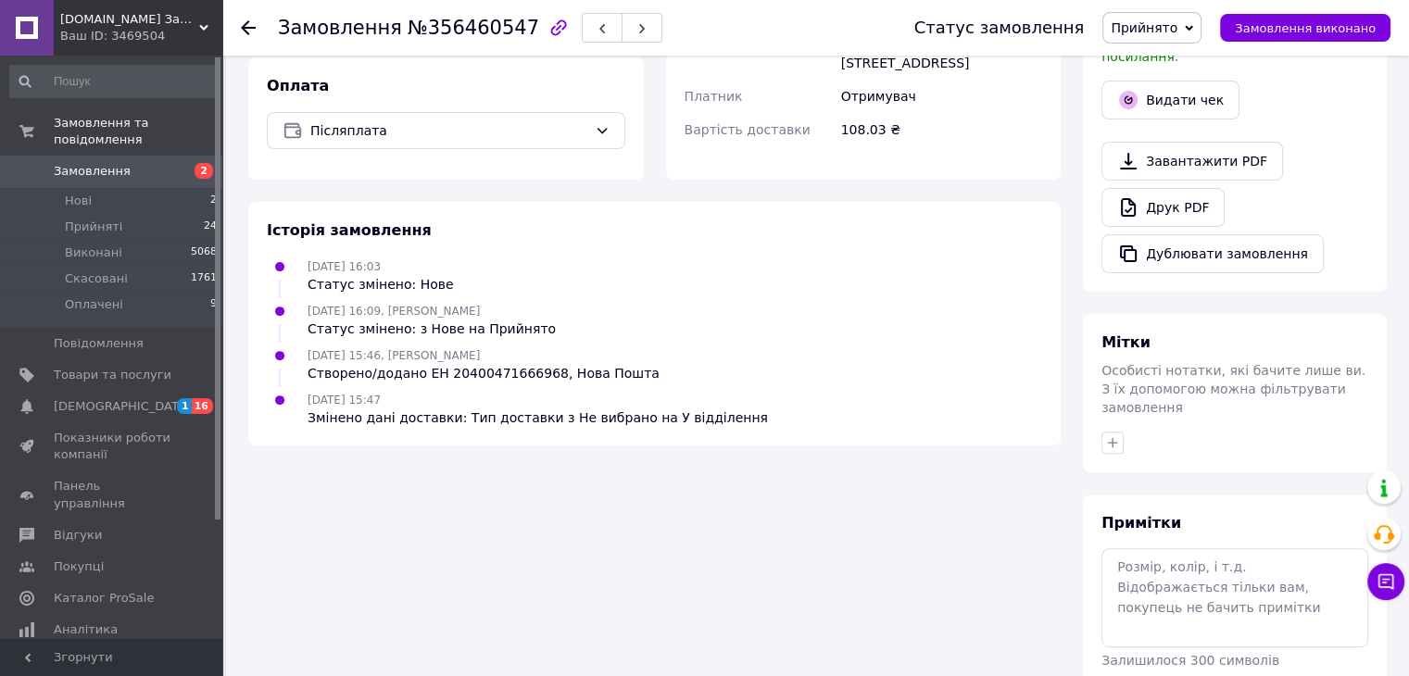
scroll to position [224, 0]
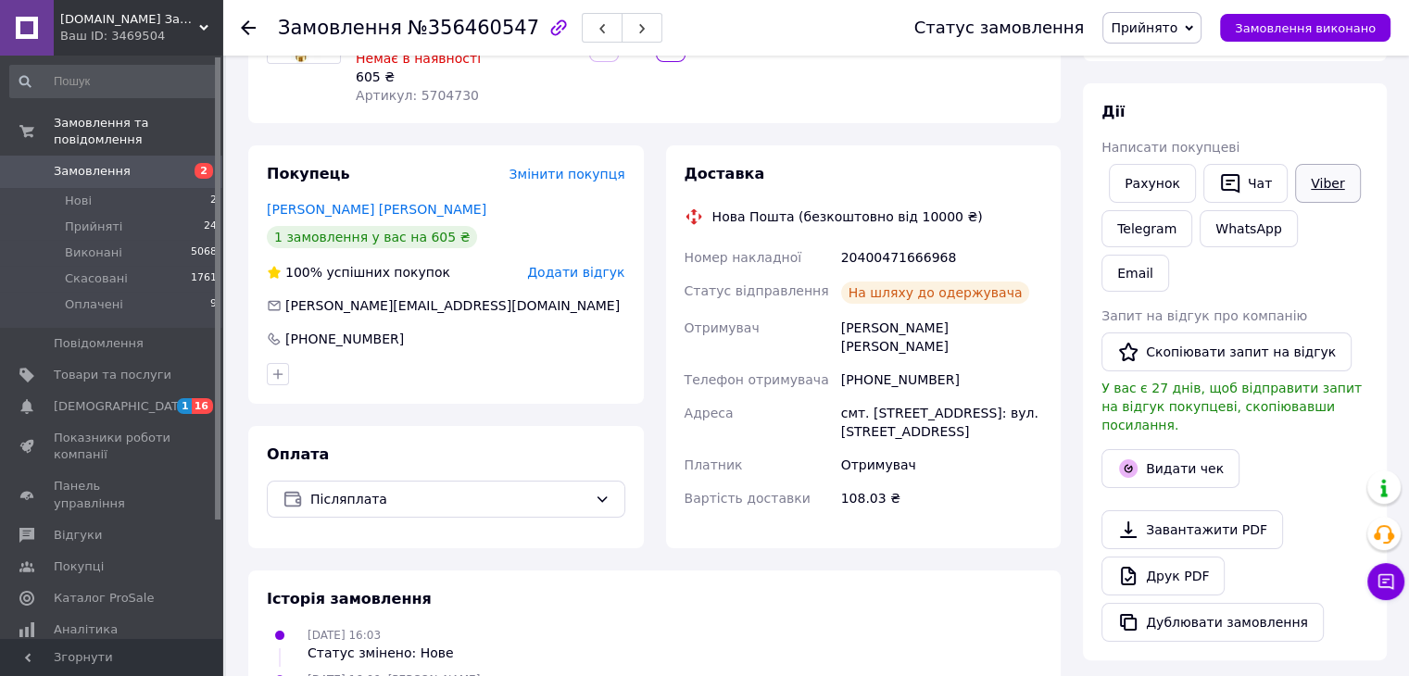
click at [1326, 185] on link "Viber" at bounding box center [1327, 183] width 65 height 39
drag, startPoint x: 943, startPoint y: 254, endPoint x: 840, endPoint y: 253, distance: 102.8
click at [840, 253] on div "20400471666968" at bounding box center [942, 257] width 208 height 33
click at [246, 29] on icon at bounding box center [248, 27] width 15 height 15
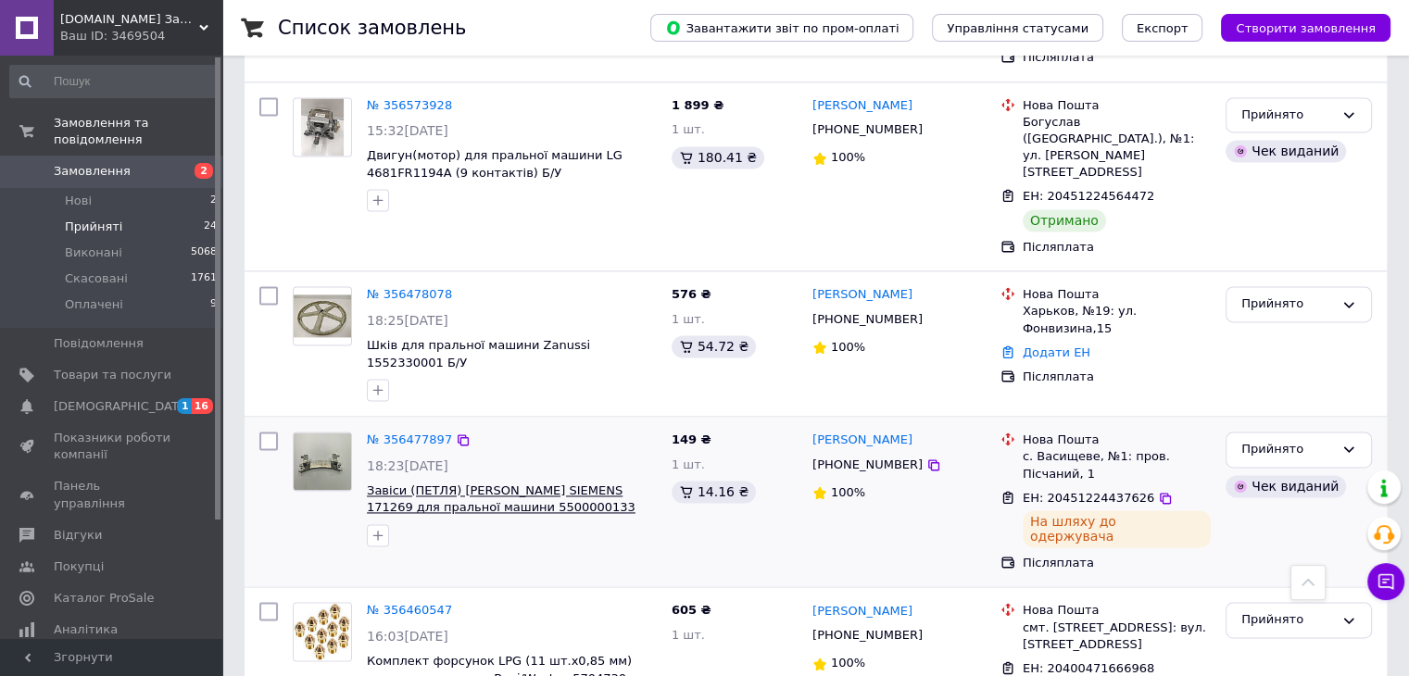
scroll to position [2501, 0]
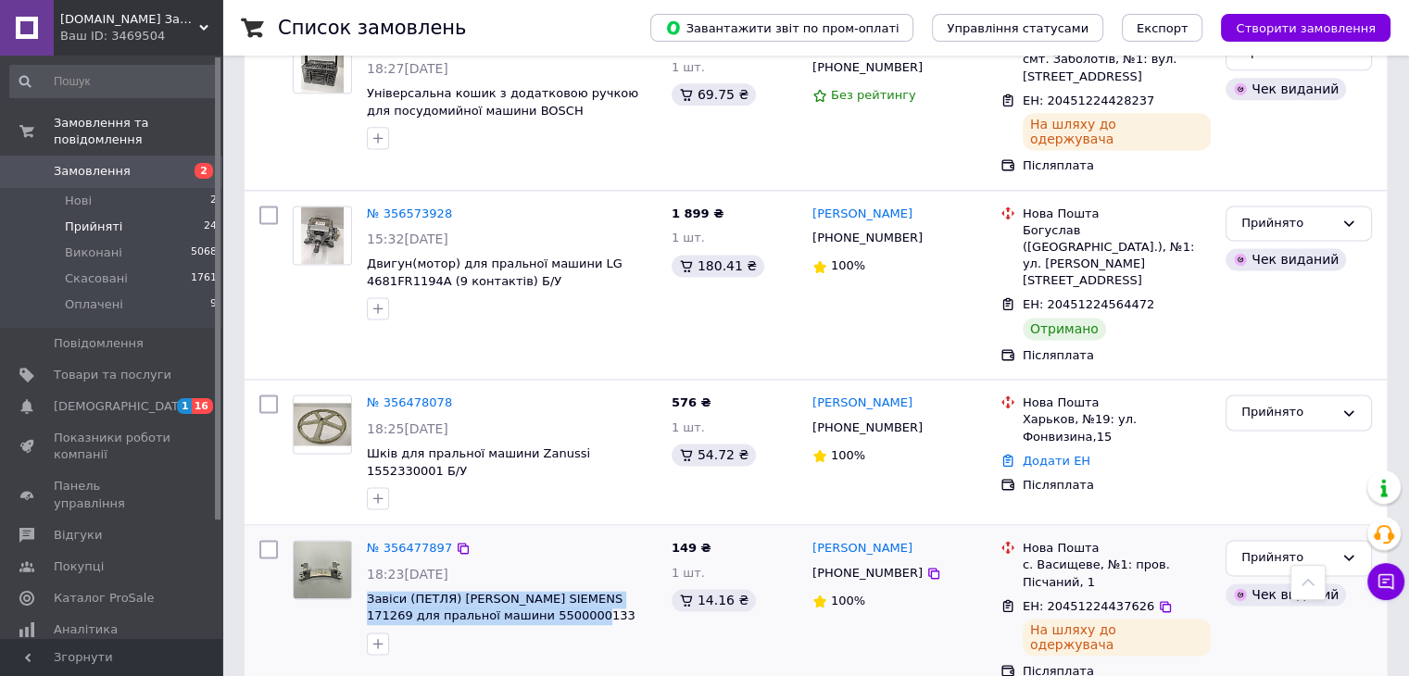
drag, startPoint x: 553, startPoint y: 370, endPoint x: 362, endPoint y: 343, distance: 192.7
click at [362, 533] on div "№ 356477897 18:23, 09.08.2025 Завіси (ПЕТЛЯ) ЛЮКА BOSCH SIEMENS 171269 для прал…" at bounding box center [511, 598] width 305 height 130
click at [926, 566] on icon at bounding box center [933, 573] width 15 height 15
click at [1160, 601] on icon at bounding box center [1165, 606] width 11 height 11
click at [427, 541] on link "№ 356477897" at bounding box center [409, 548] width 85 height 14
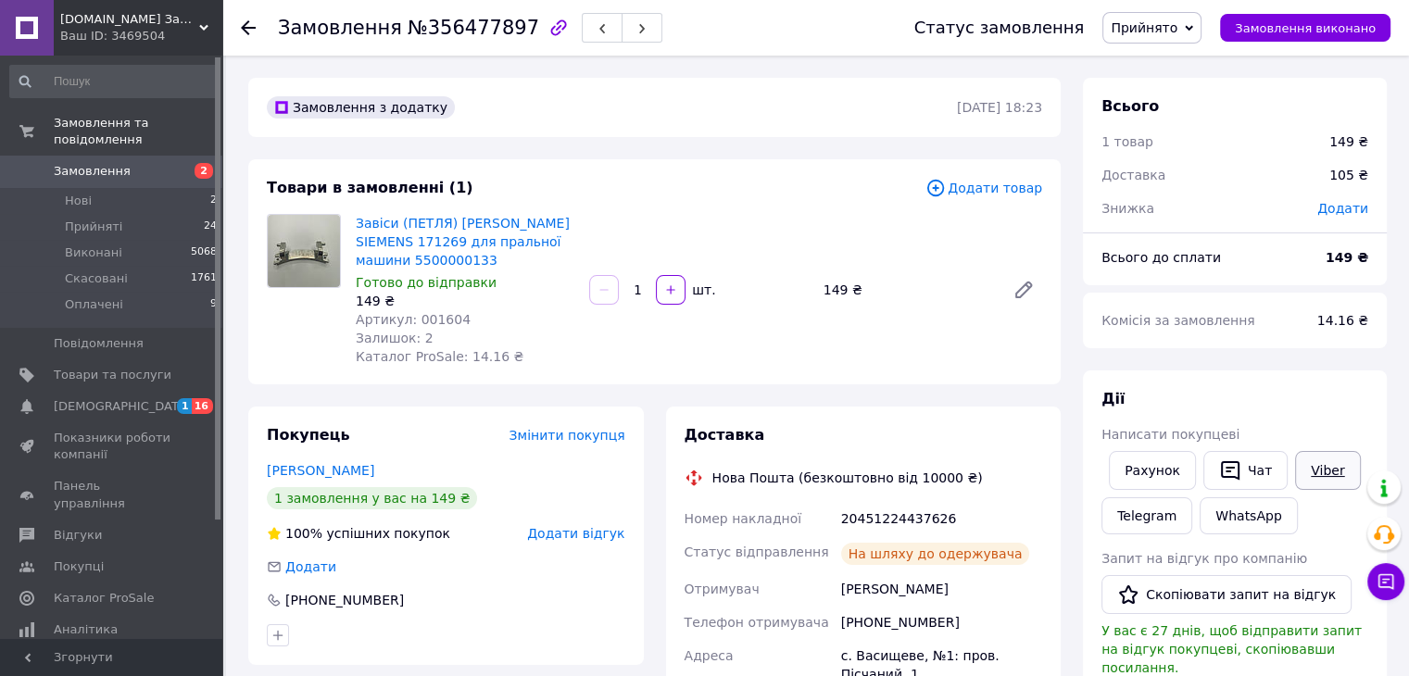
click at [1322, 472] on link "Viber" at bounding box center [1327, 470] width 65 height 39
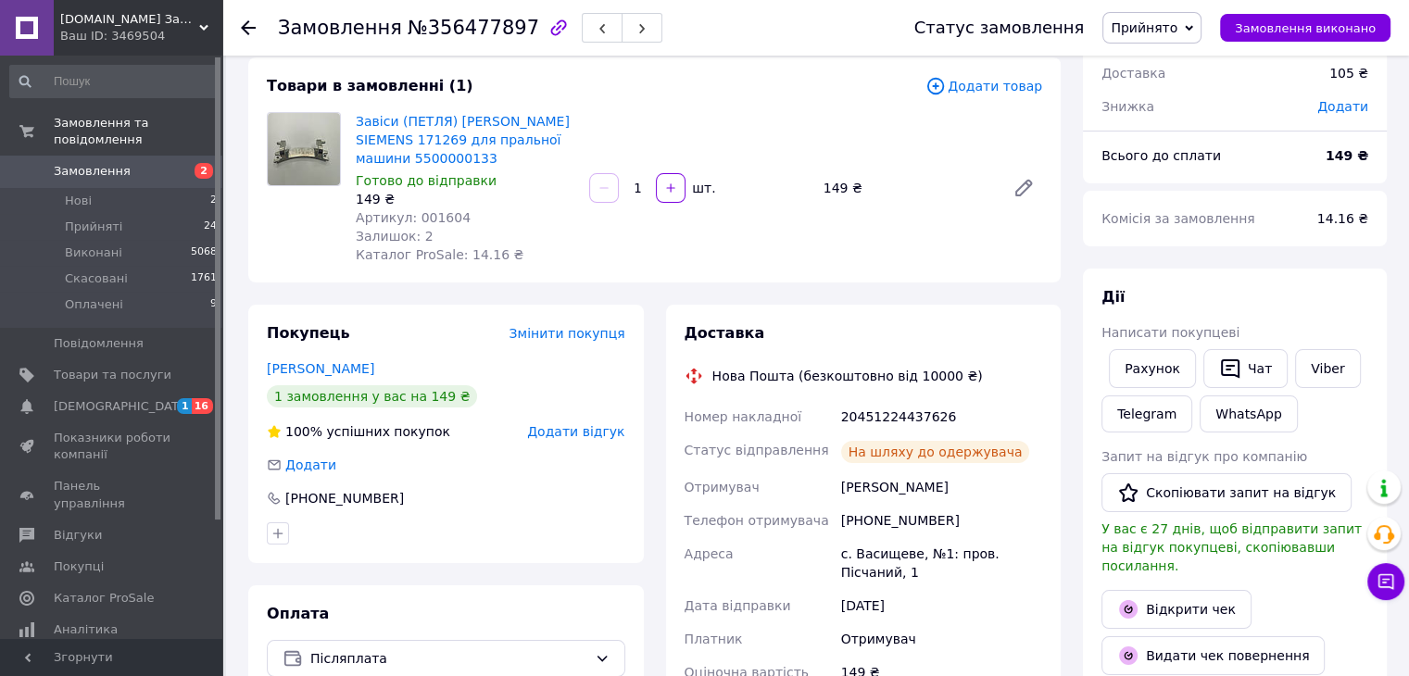
scroll to position [278, 0]
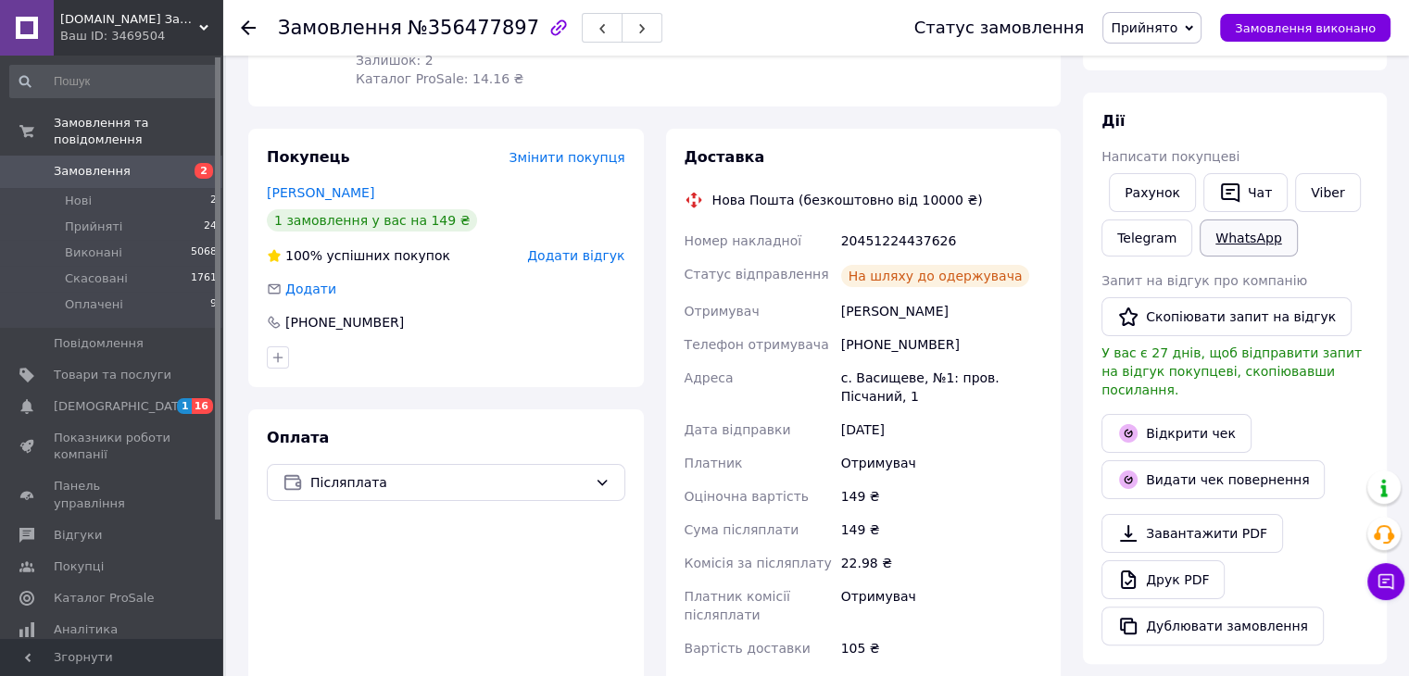
click at [1204, 236] on link "WhatsApp" at bounding box center [1248, 238] width 97 height 37
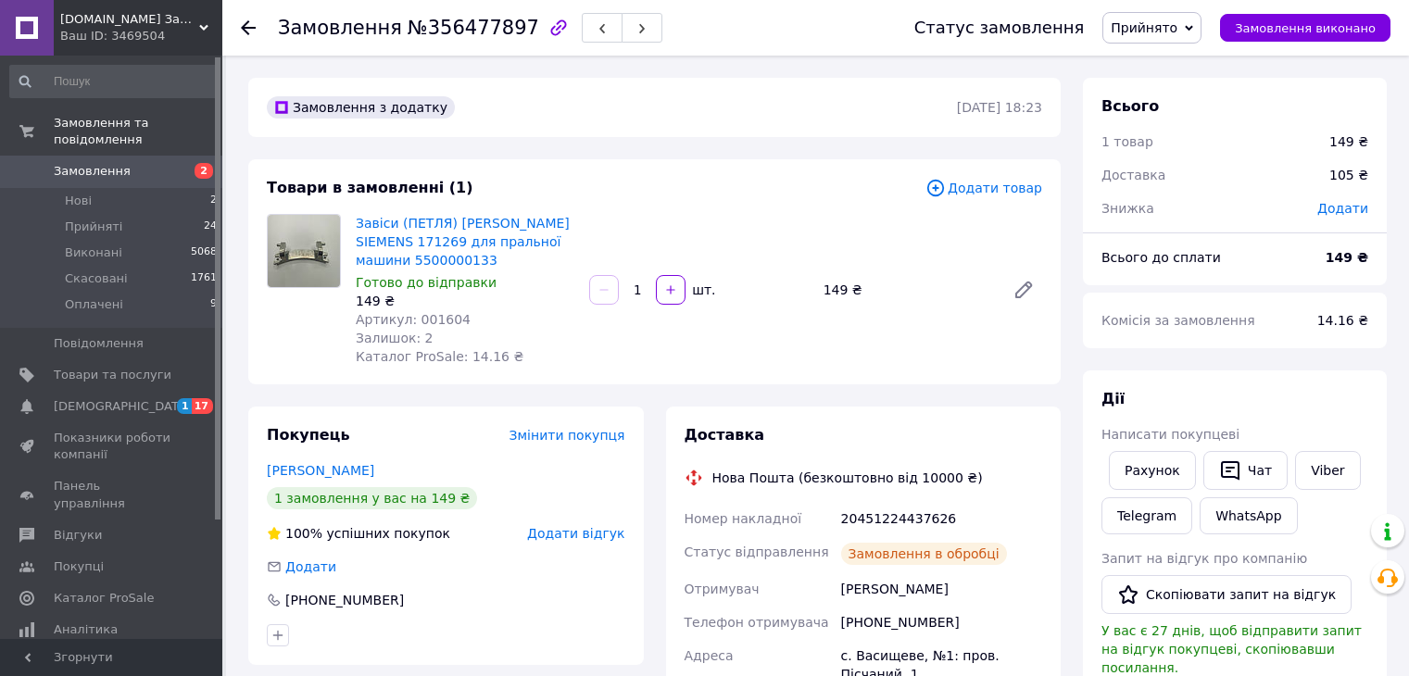
scroll to position [278, 0]
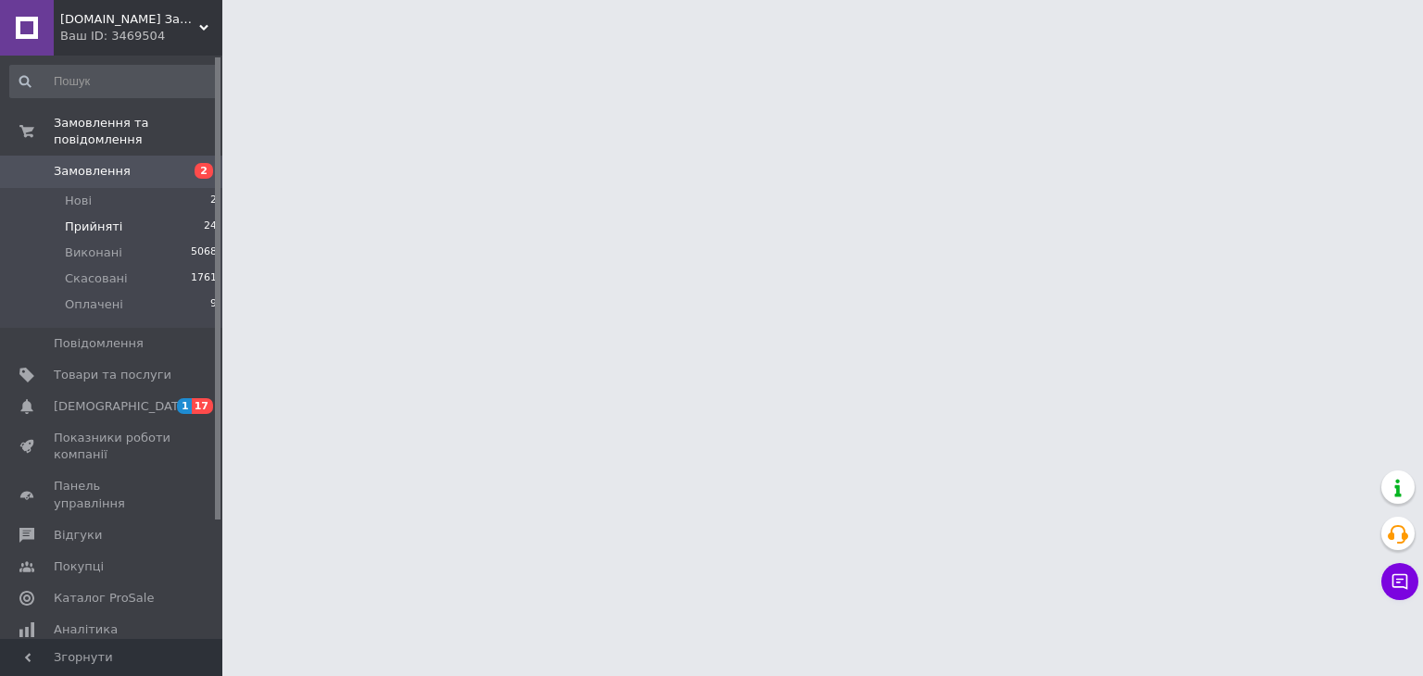
click at [75, 219] on span "Прийняті" at bounding box center [93, 227] width 57 height 17
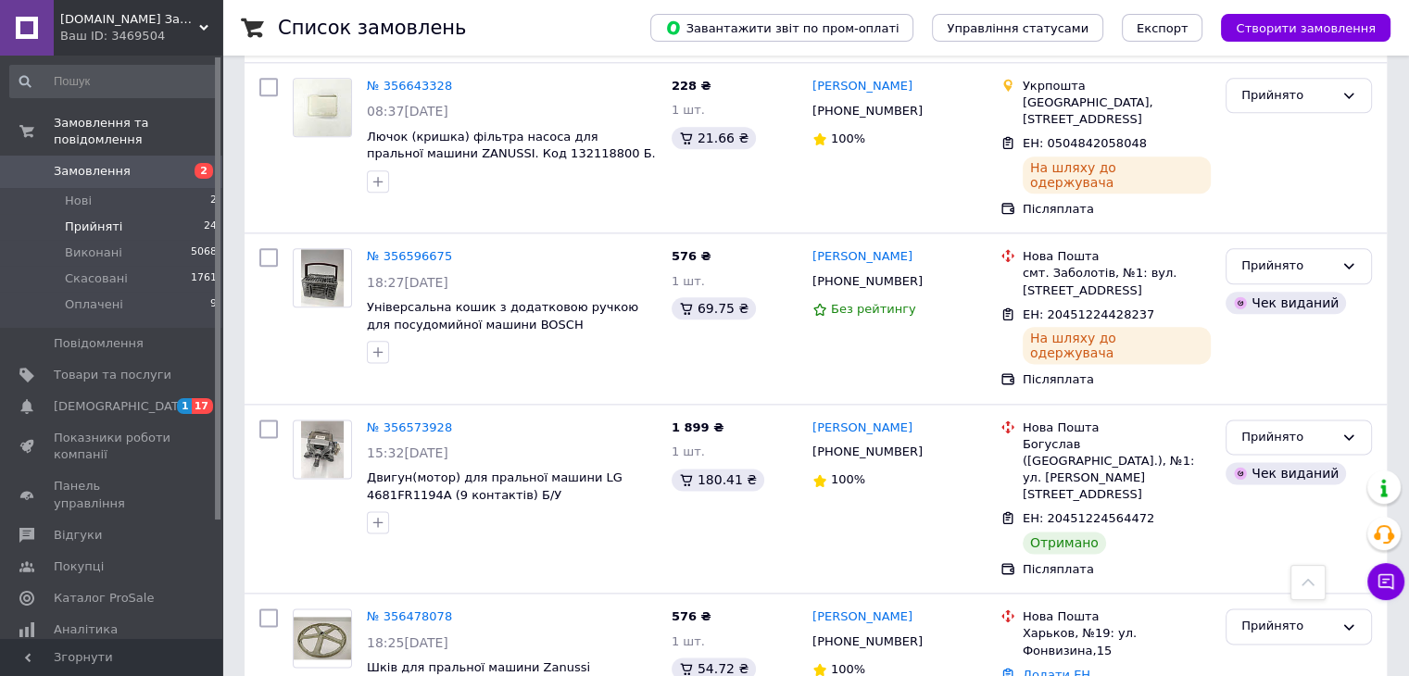
scroll to position [2316, 0]
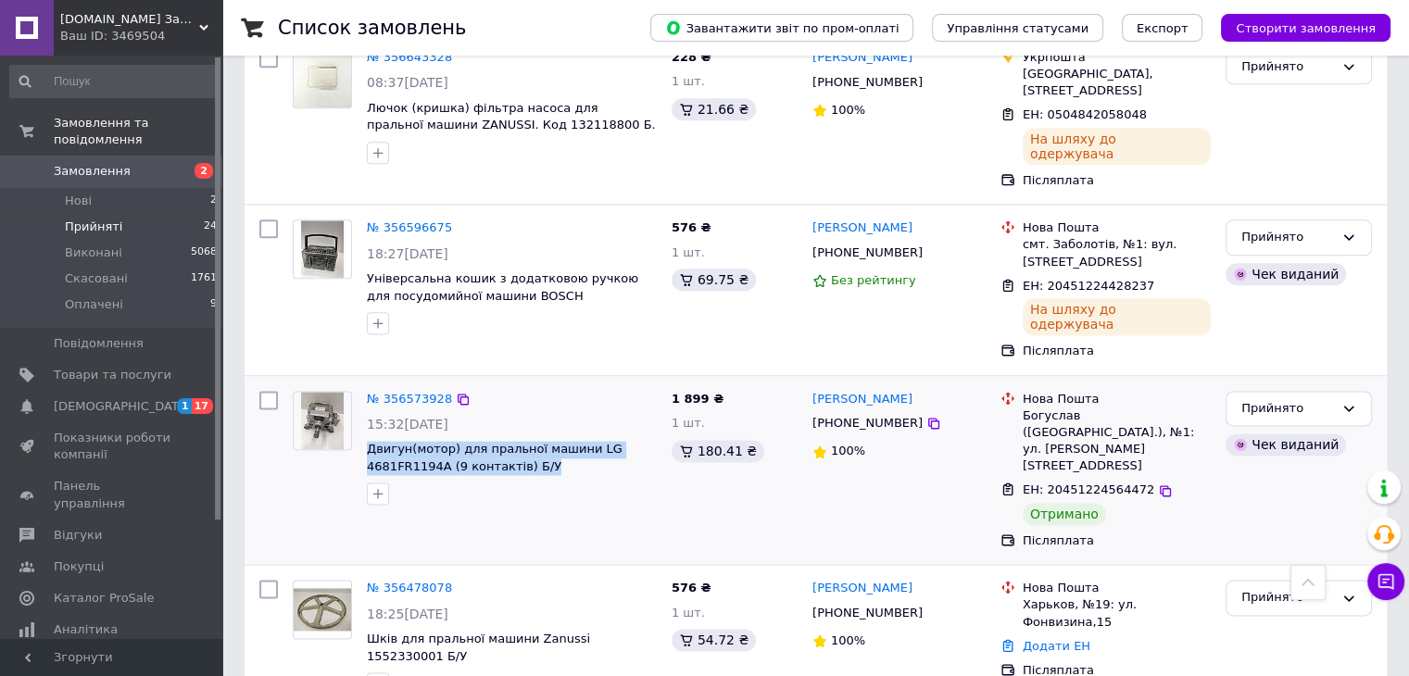
drag, startPoint x: 548, startPoint y: 271, endPoint x: 363, endPoint y: 249, distance: 186.6
click at [363, 384] on div "№ 356573928 15:32[DATE] Двигун(мотор) для пральної машини LG 4681FR1194A (9 кон…" at bounding box center [511, 449] width 305 height 130
copy span "Двигун(мотор) для пральної машини LG 4681FR1194A (9 контактів) Б/У"
drag, startPoint x: 911, startPoint y: 224, endPoint x: 916, endPoint y: 265, distance: 41.1
click at [926, 416] on icon at bounding box center [933, 423] width 15 height 15
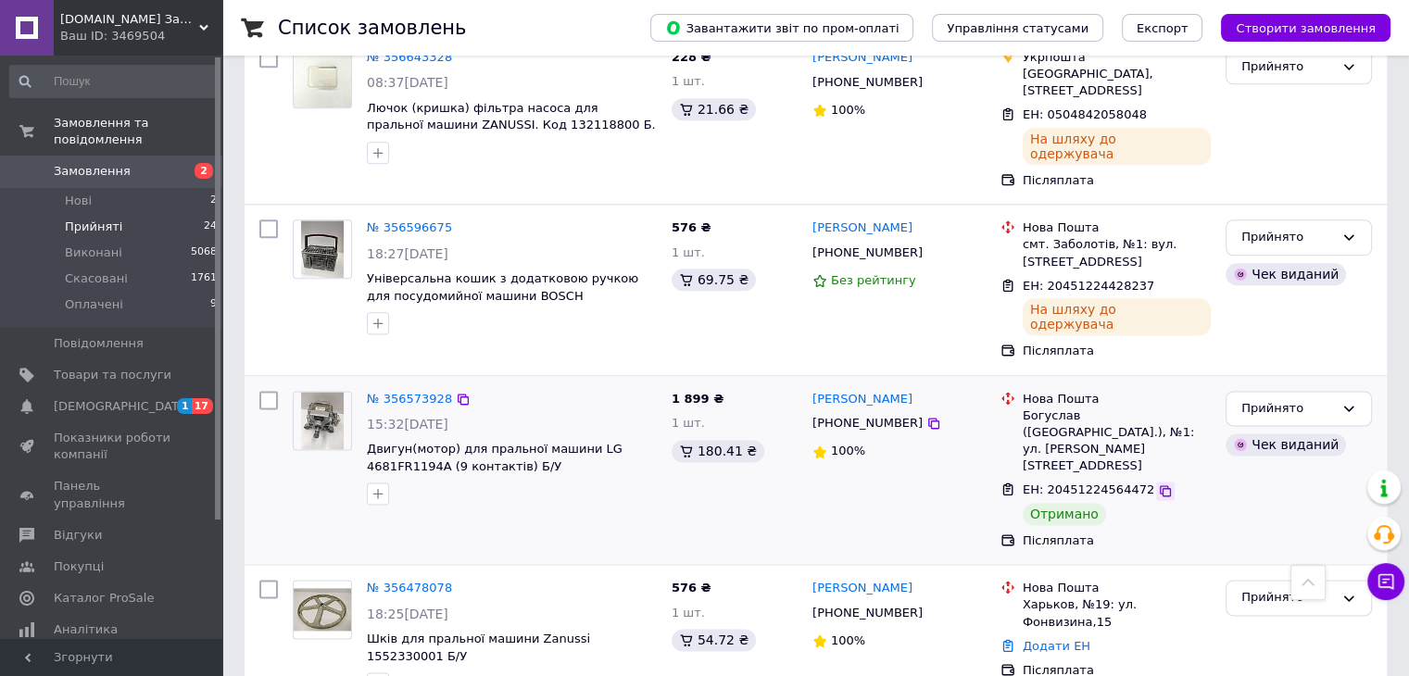
click at [1156, 482] on div at bounding box center [1165, 491] width 19 height 19
click at [1160, 485] on icon at bounding box center [1165, 490] width 11 height 11
click at [1356, 391] on div "Прийнято" at bounding box center [1299, 409] width 146 height 36
click at [1296, 498] on li "Оплачено" at bounding box center [1299, 515] width 145 height 34
click at [1345, 401] on icon at bounding box center [1349, 408] width 15 height 15
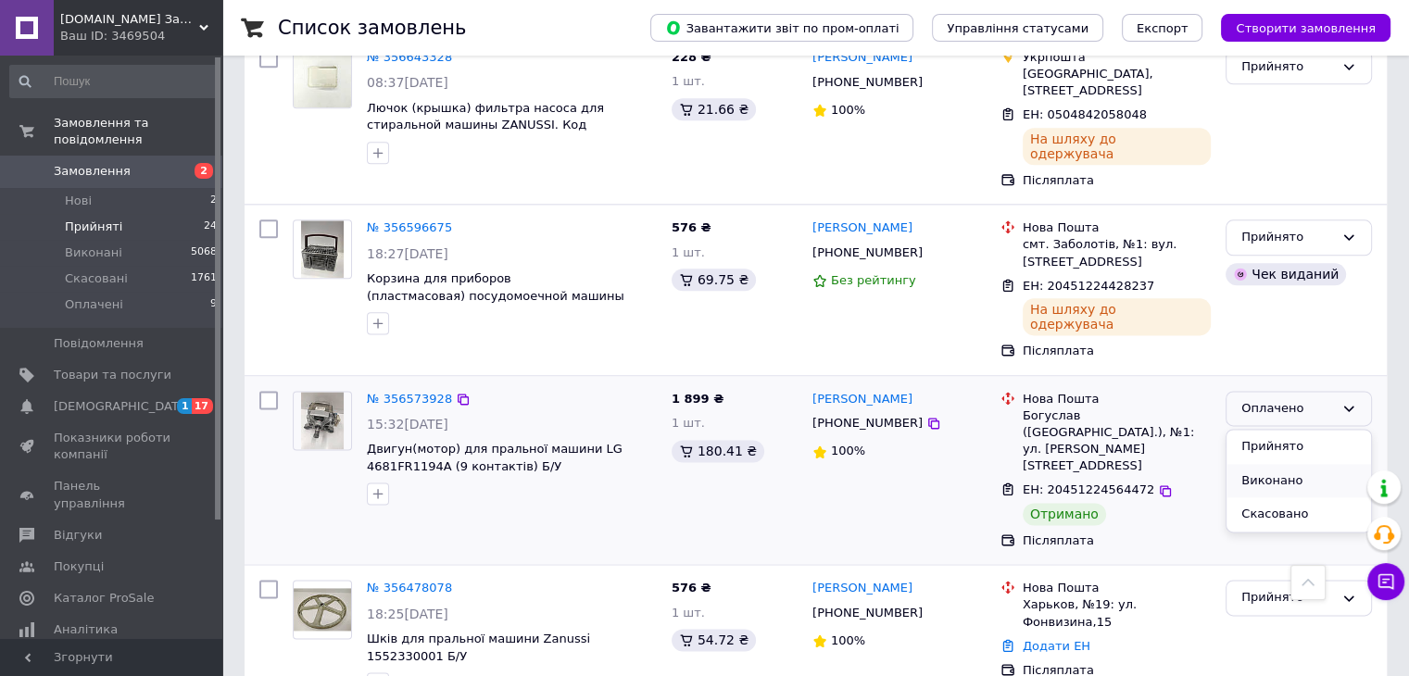
click at [1276, 464] on li "Виконано" at bounding box center [1299, 481] width 145 height 34
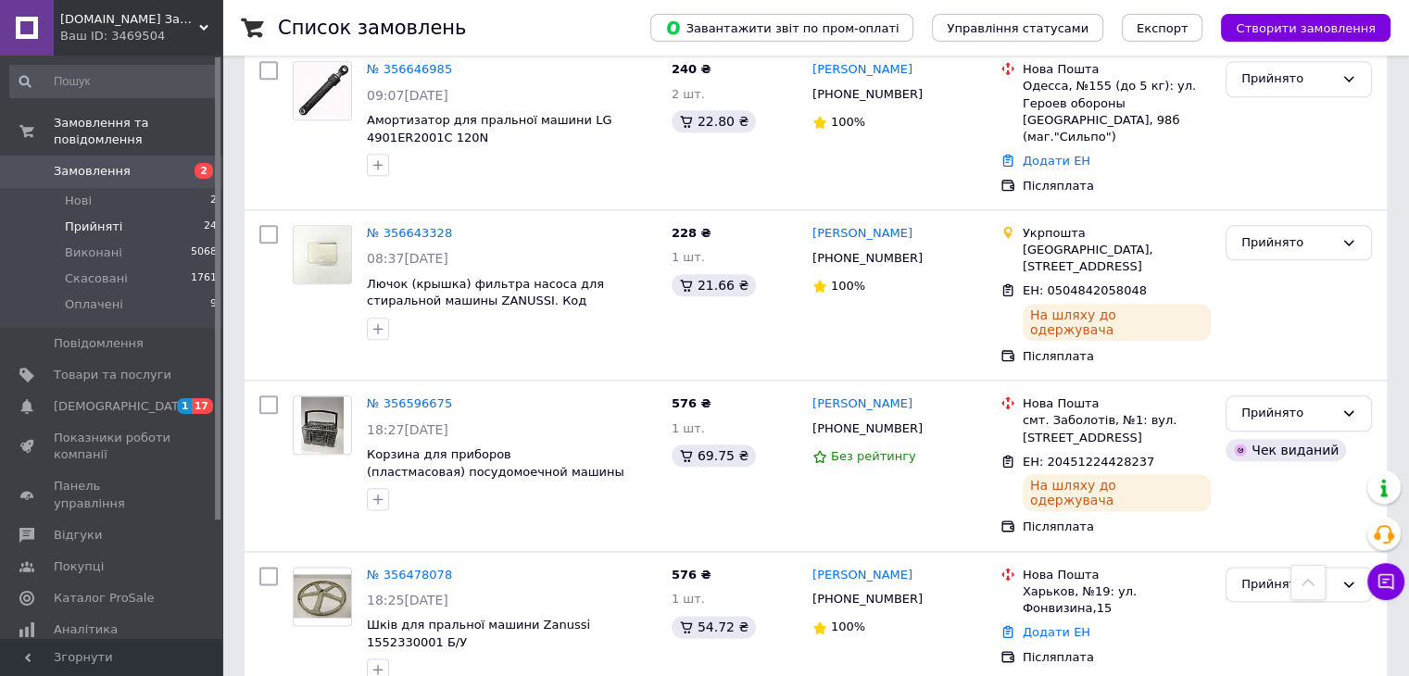
scroll to position [2131, 0]
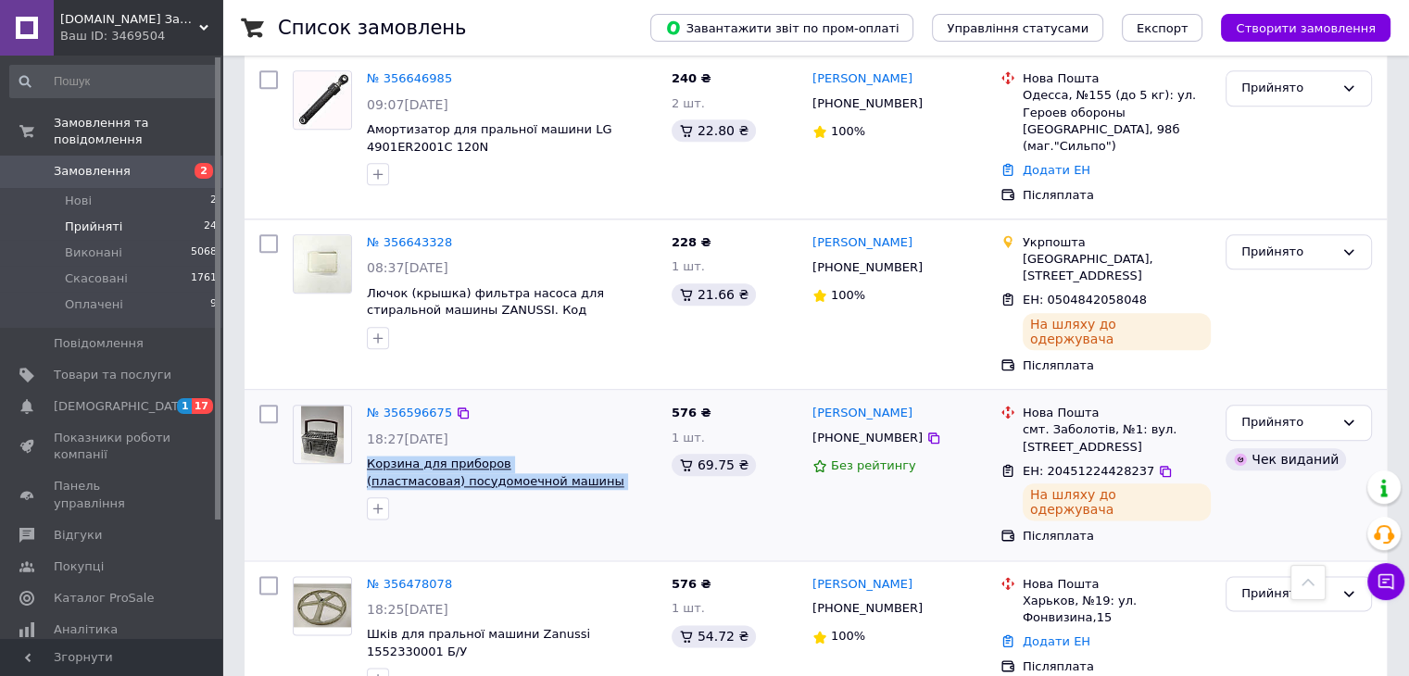
drag, startPoint x: 635, startPoint y: 298, endPoint x: 367, endPoint y: 271, distance: 269.1
click at [367, 456] on span "Корзина для приборов (пластмасовая) посудомоечной машины Bosch, Siemens Б/У" at bounding box center [512, 473] width 290 height 34
copy span "Корзина для приборов (пластмасовая) посудомоечной машины Bosch,"
click at [926, 431] on icon at bounding box center [933, 438] width 15 height 15
click at [1158, 464] on icon at bounding box center [1165, 471] width 15 height 15
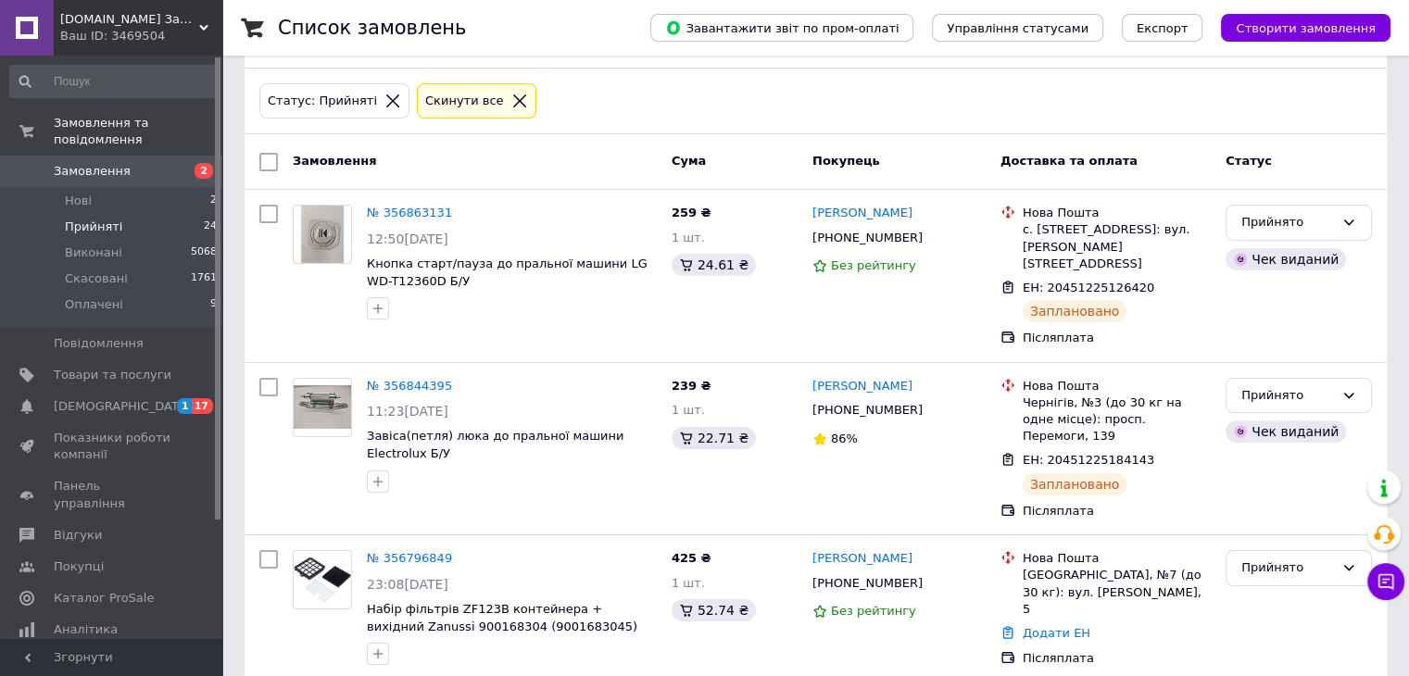
scroll to position [0, 0]
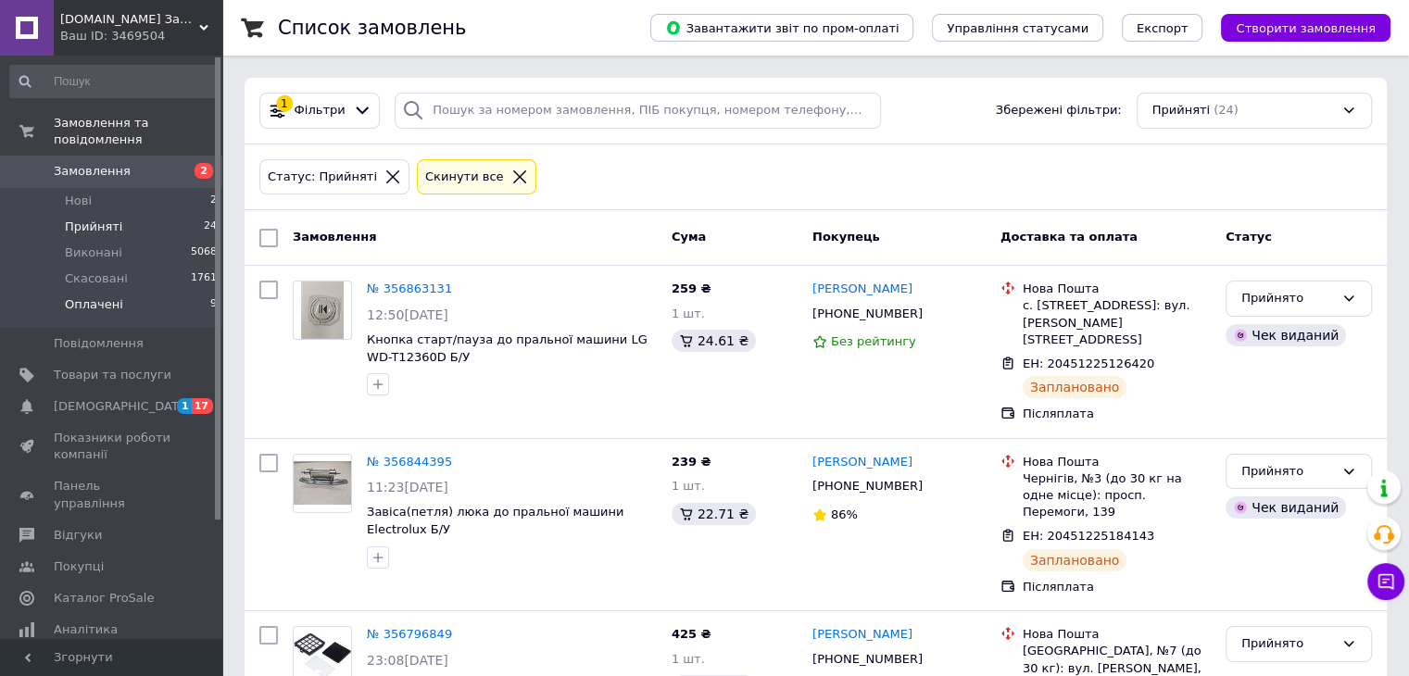
click at [94, 296] on span "Оплачені" at bounding box center [94, 304] width 58 height 17
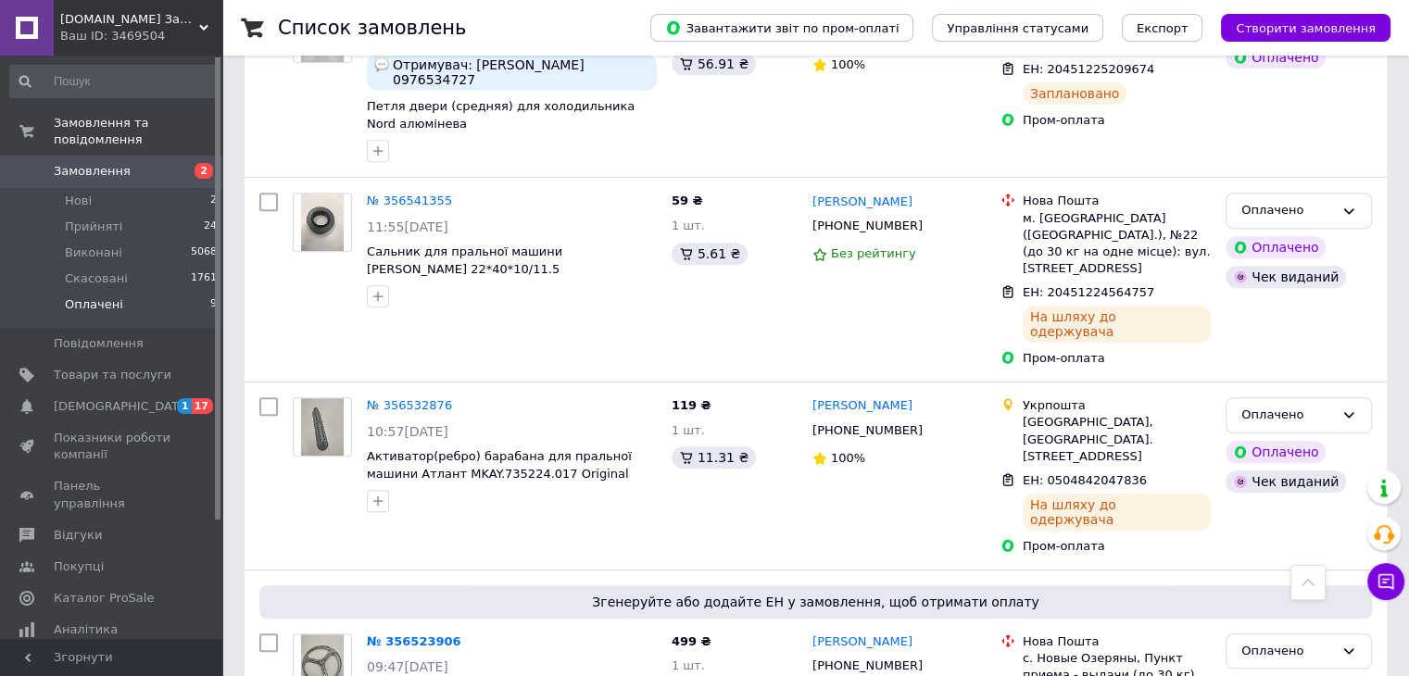
scroll to position [548, 0]
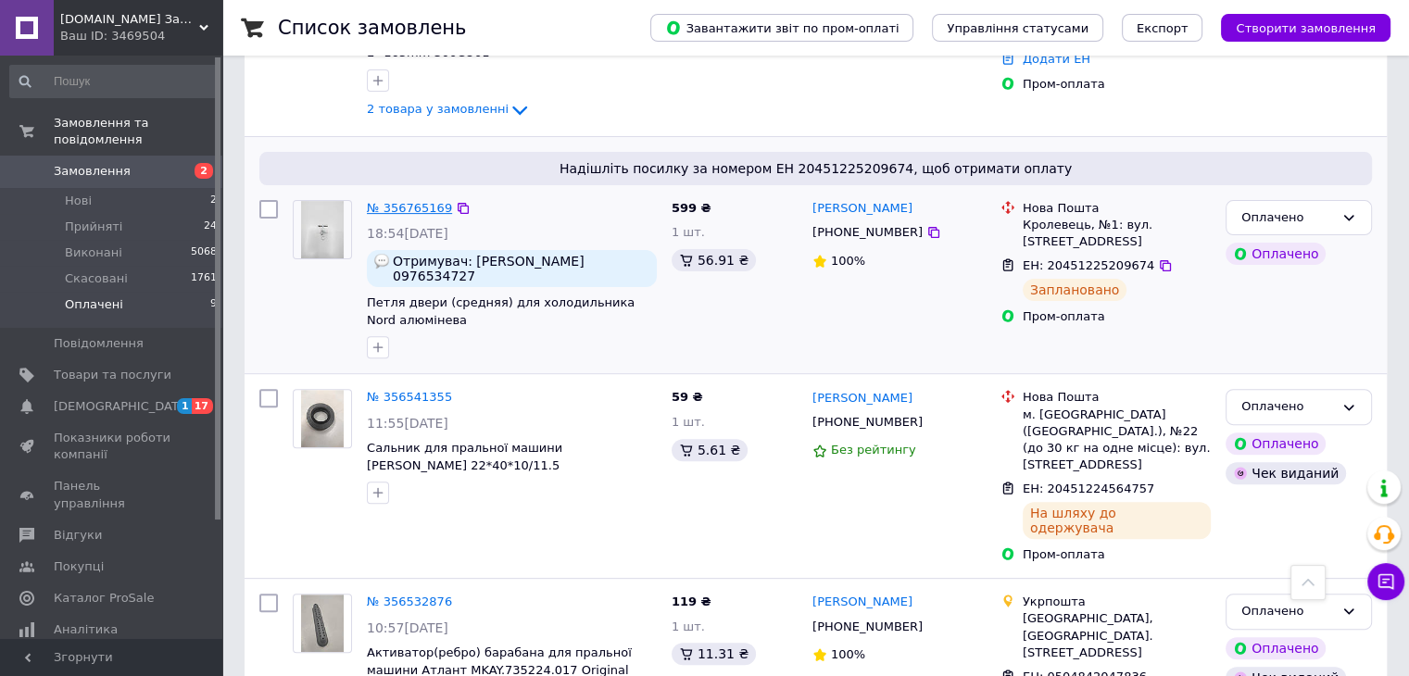
click at [437, 205] on link "№ 356765169" at bounding box center [409, 208] width 85 height 14
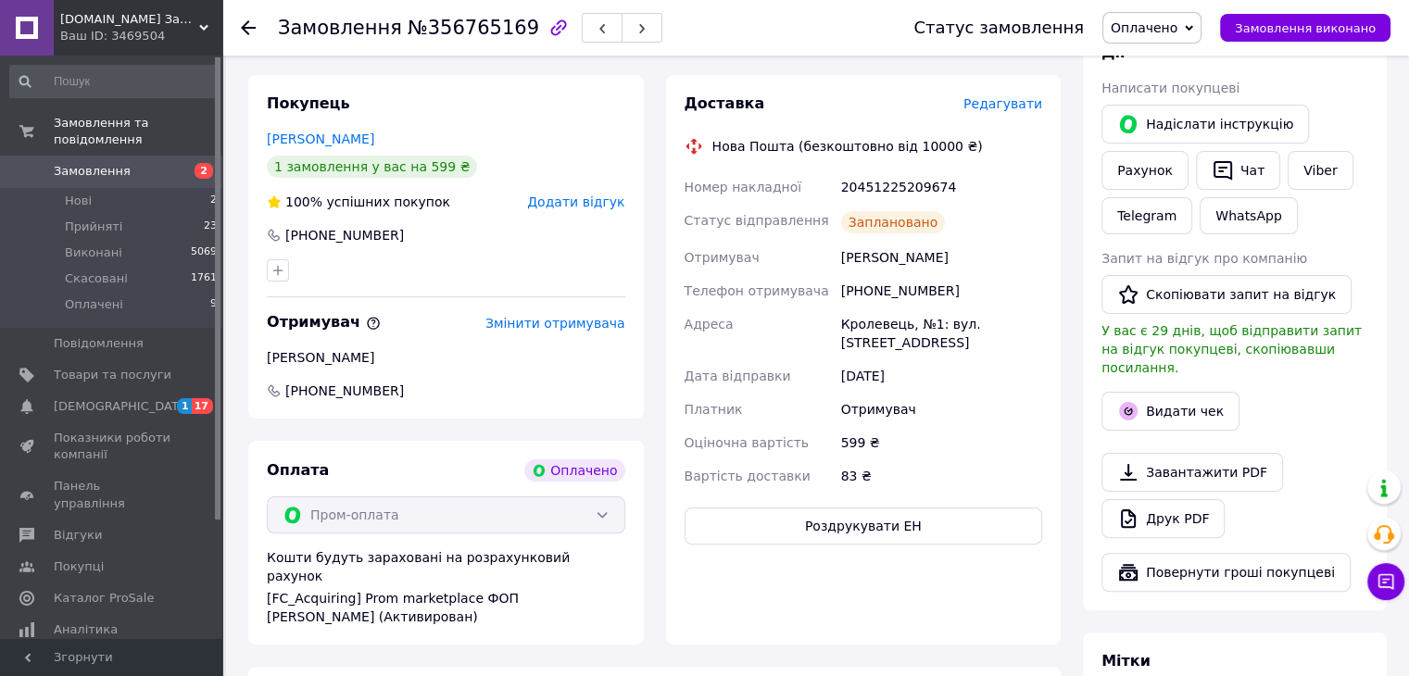
scroll to position [362, 0]
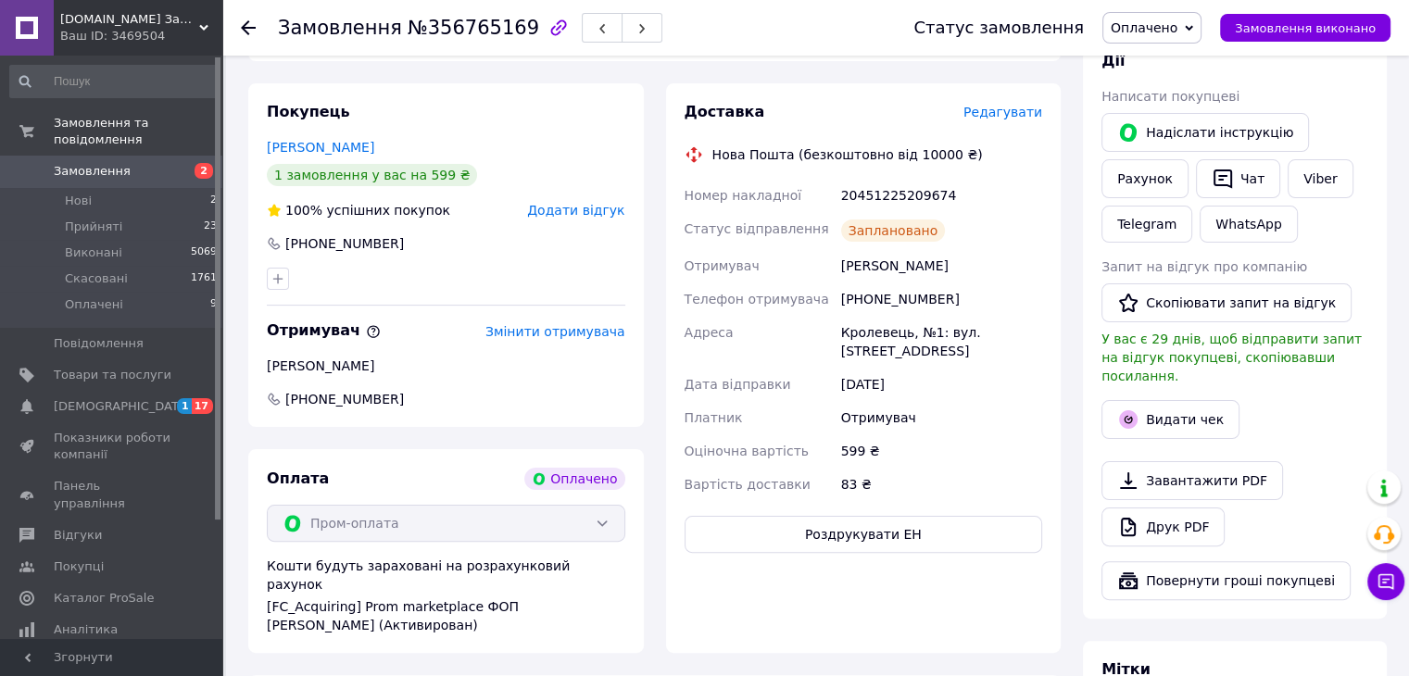
click at [252, 33] on icon at bounding box center [248, 27] width 15 height 15
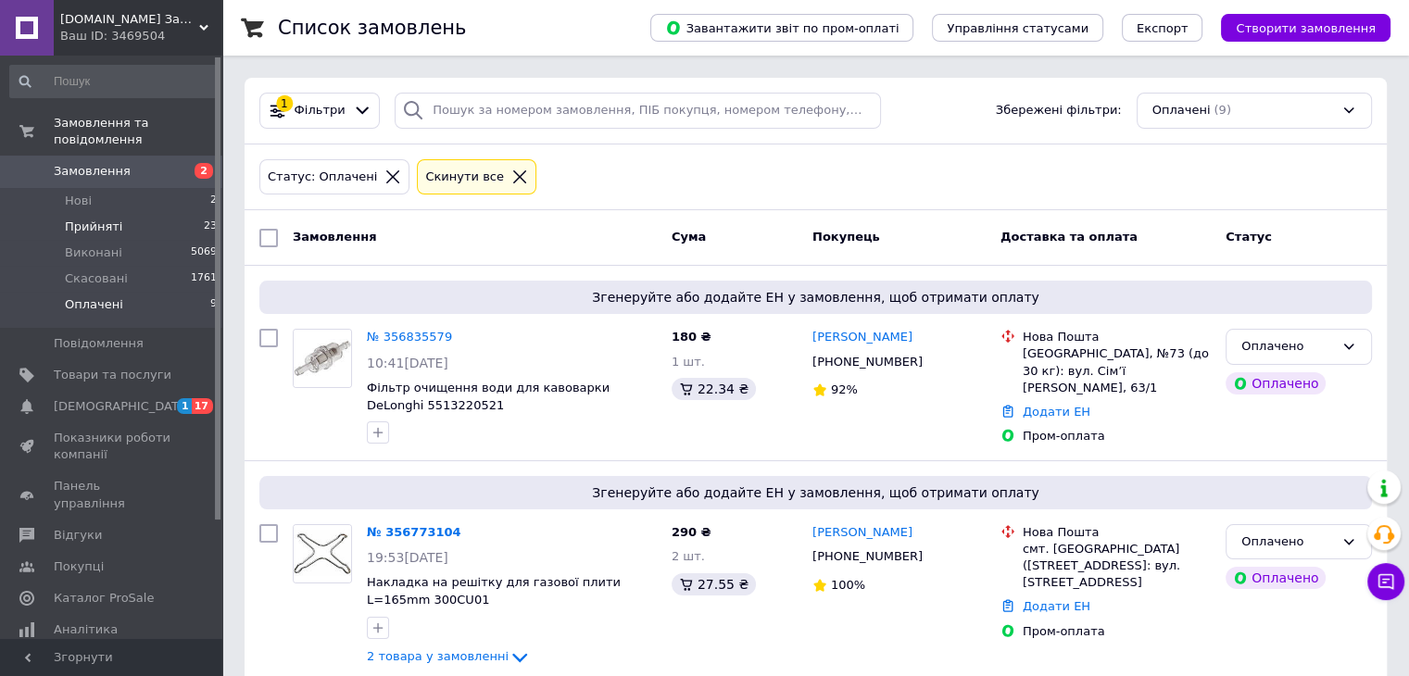
click at [103, 219] on span "Прийняті" at bounding box center [93, 227] width 57 height 17
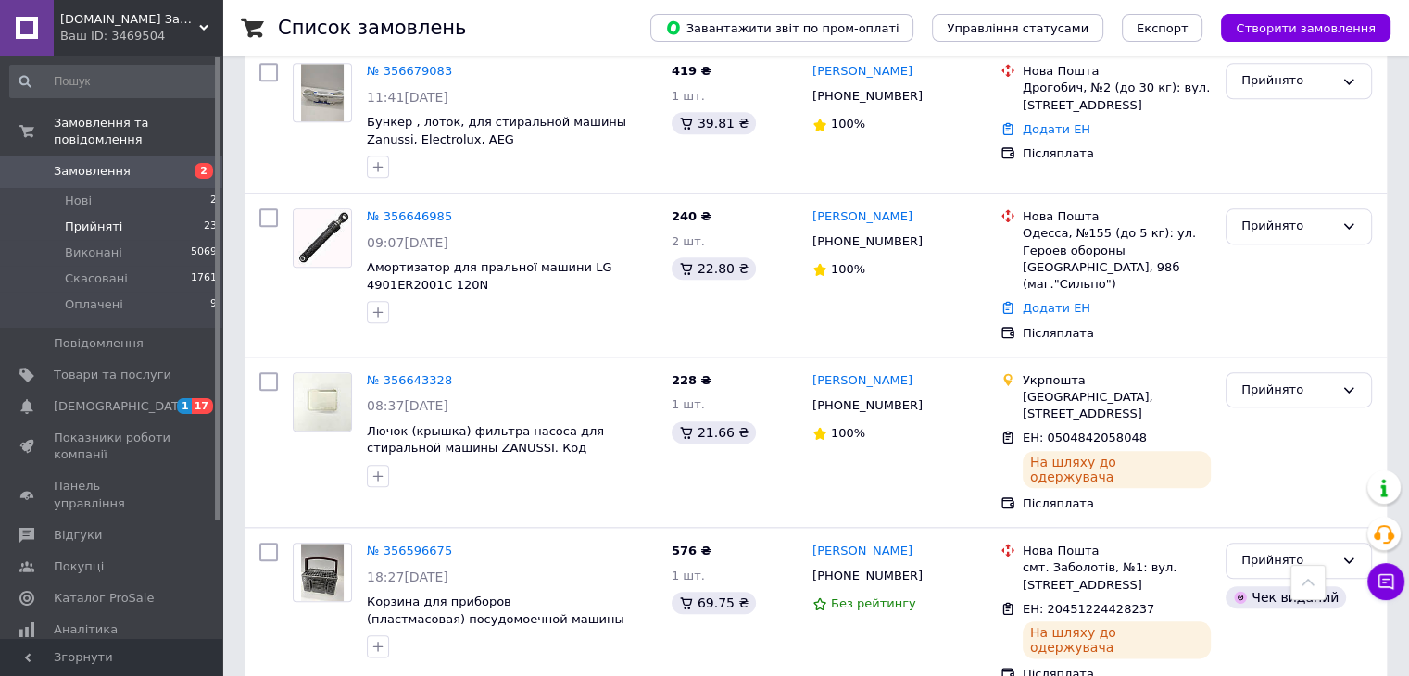
scroll to position [2038, 0]
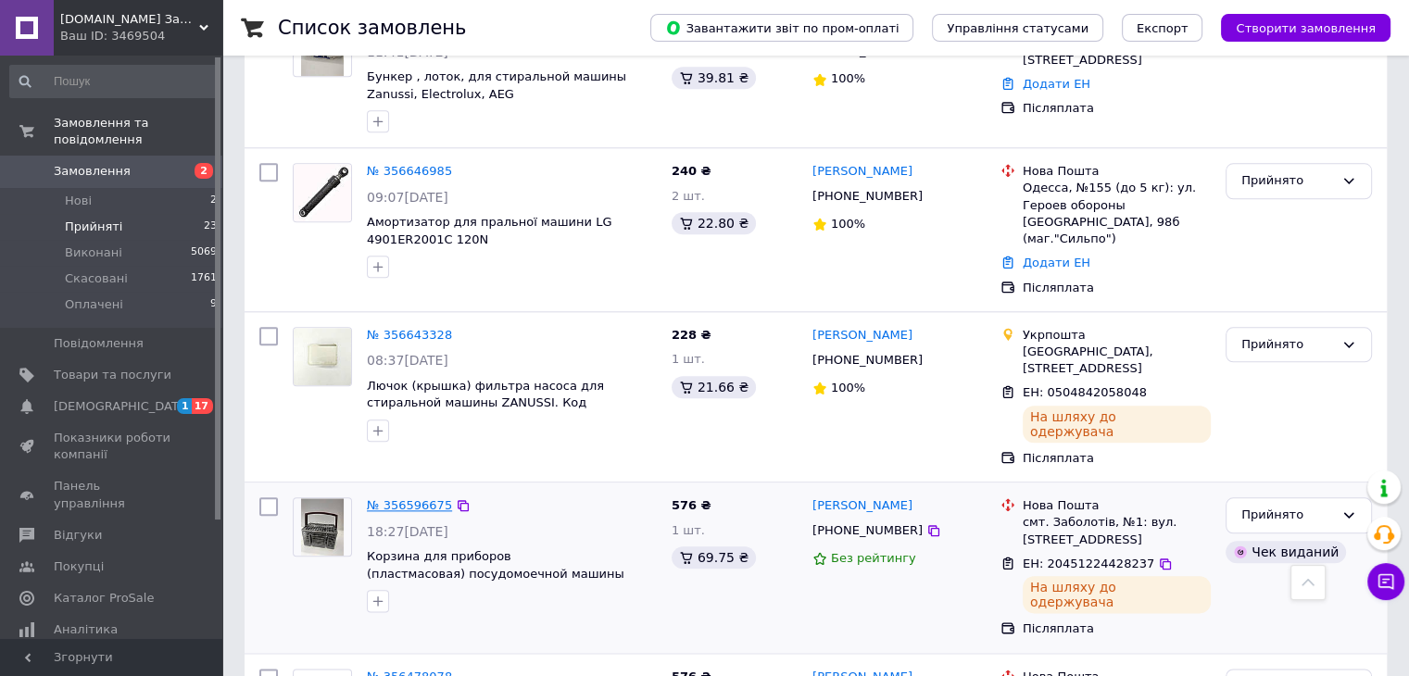
click at [424, 498] on link "№ 356596675" at bounding box center [409, 505] width 85 height 14
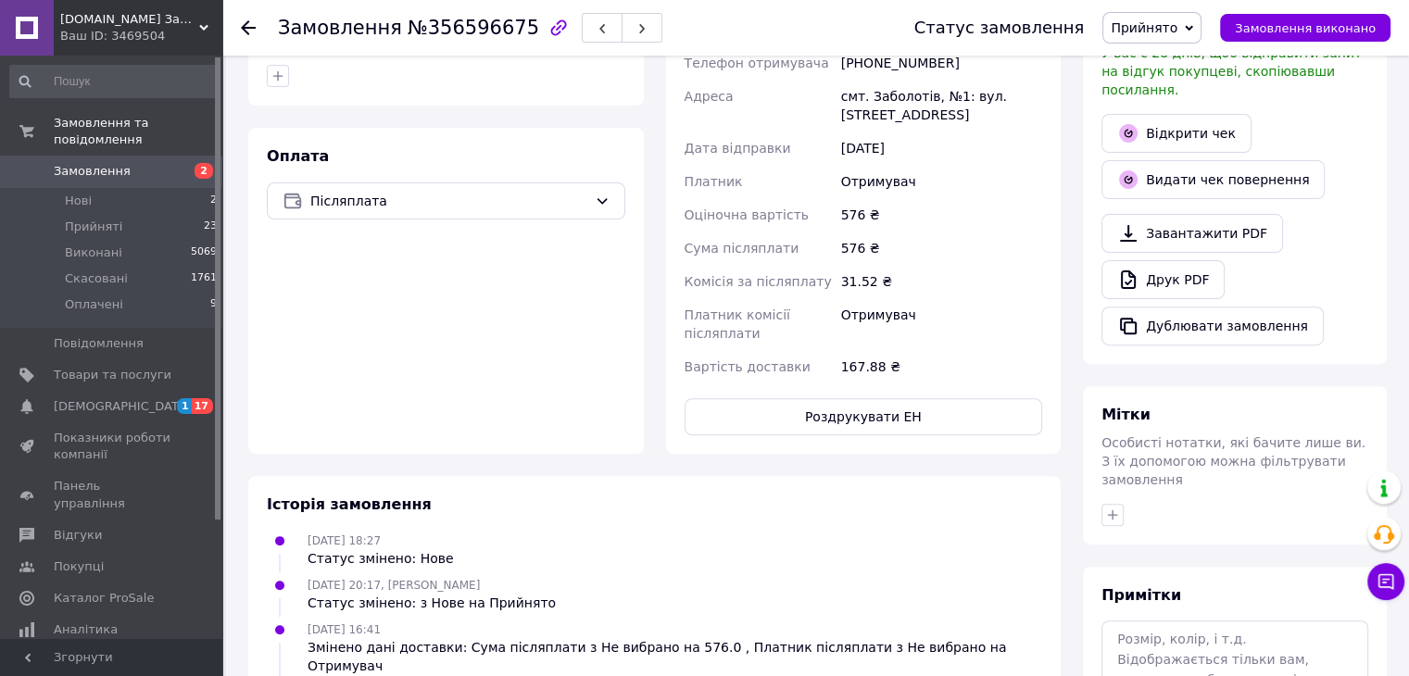
scroll to position [346, 0]
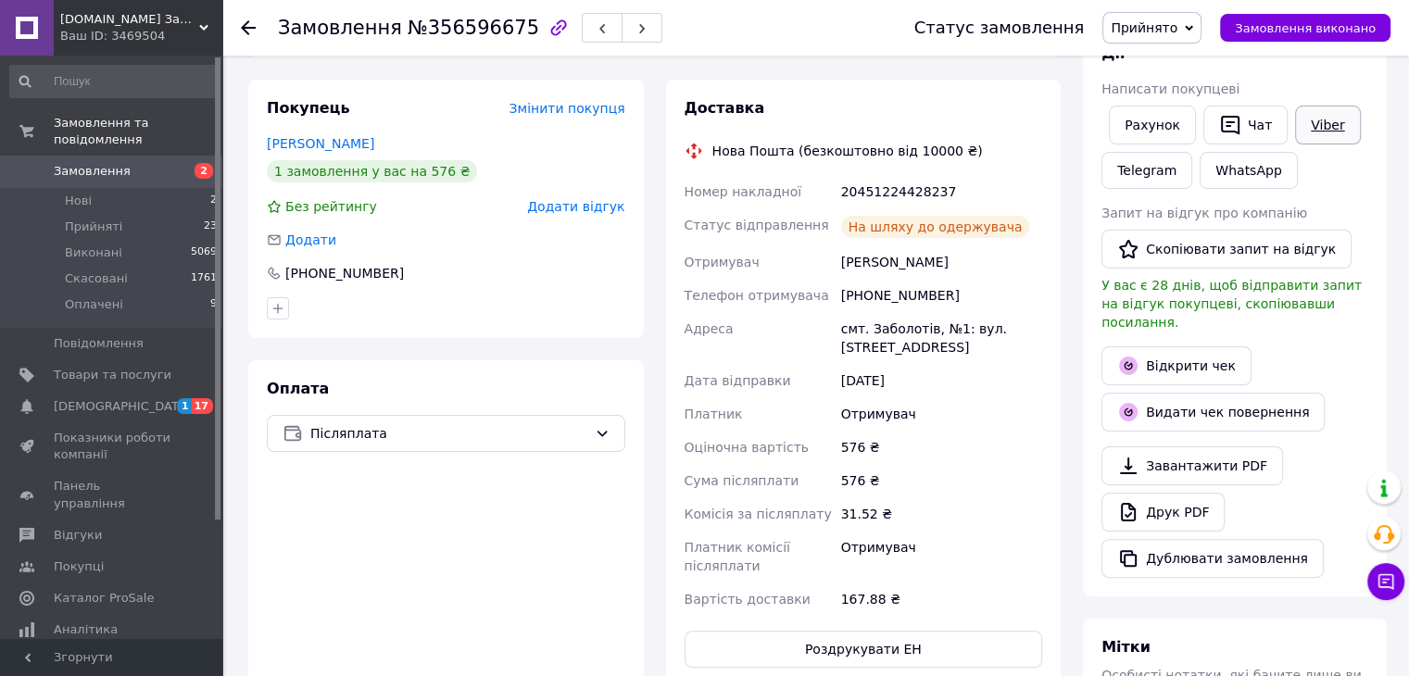
click at [1298, 131] on link "Viber" at bounding box center [1327, 125] width 65 height 39
drag, startPoint x: 939, startPoint y: 170, endPoint x: 841, endPoint y: 170, distance: 97.3
click at [841, 175] on div "20451224428237" at bounding box center [942, 191] width 208 height 33
copy div "20451224428237"
click at [245, 30] on use at bounding box center [248, 27] width 15 height 15
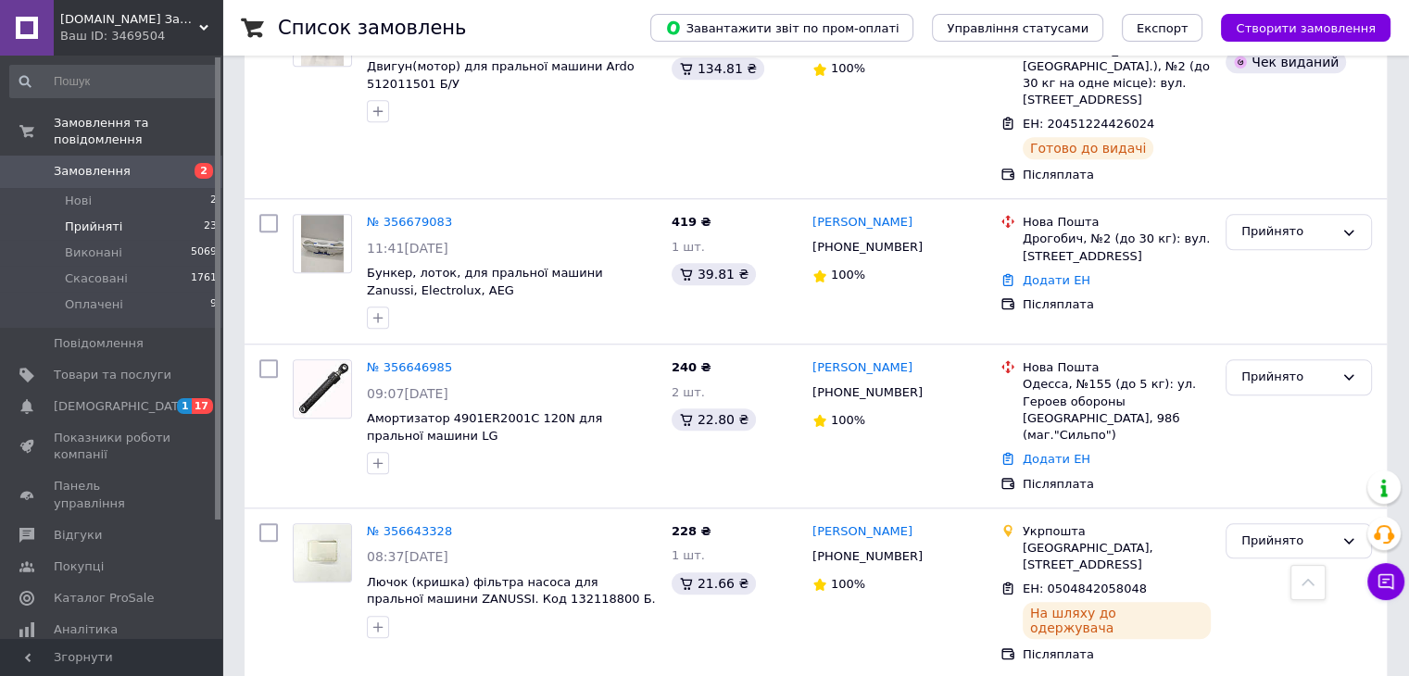
scroll to position [1853, 0]
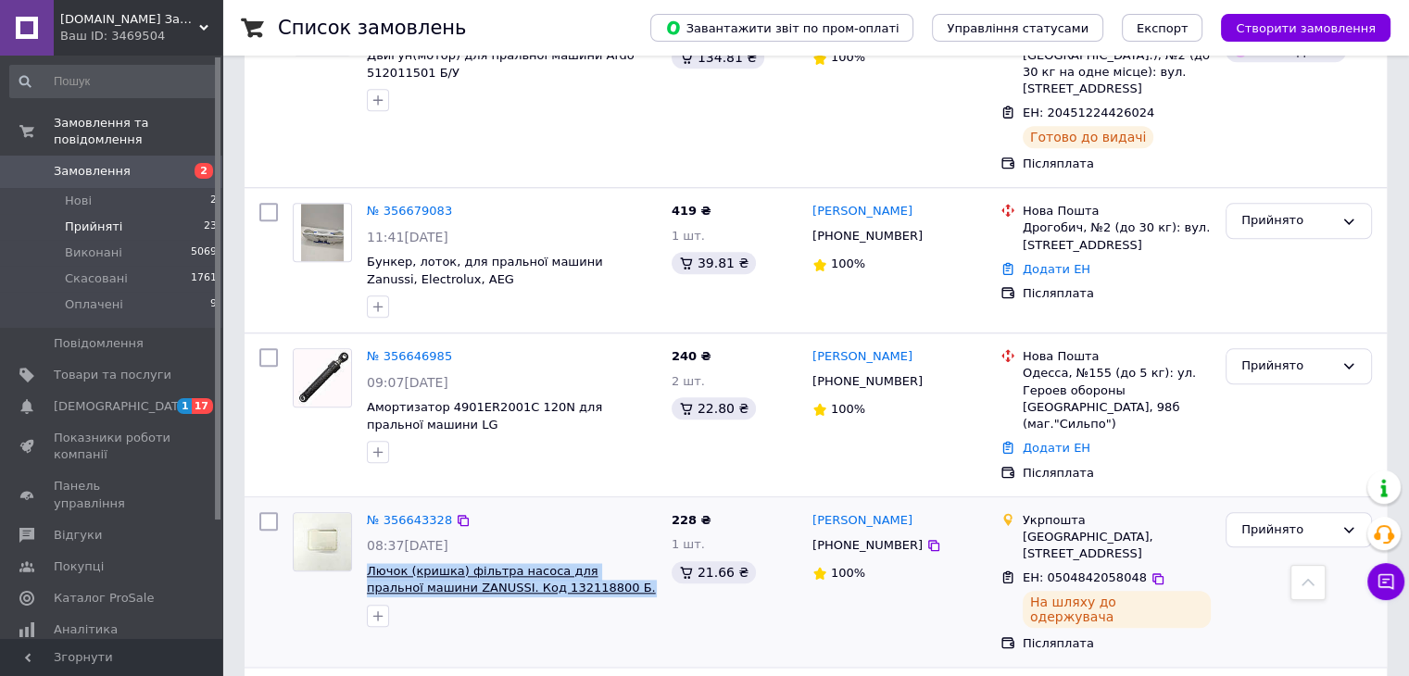
drag, startPoint x: 571, startPoint y: 416, endPoint x: 368, endPoint y: 391, distance: 204.4
click at [368, 563] on span "Лючок (кришка) фільтра насоса для пральної машини ZANUSSI. Код 132118800 Б. У" at bounding box center [512, 580] width 290 height 34
copy span "Лючок (кришка) фільтра насоса для пральної машини ZANUSSI. Код 132118800 Б. У"
click at [926, 538] on icon at bounding box center [933, 545] width 15 height 15
click at [1151, 572] on icon at bounding box center [1158, 579] width 15 height 15
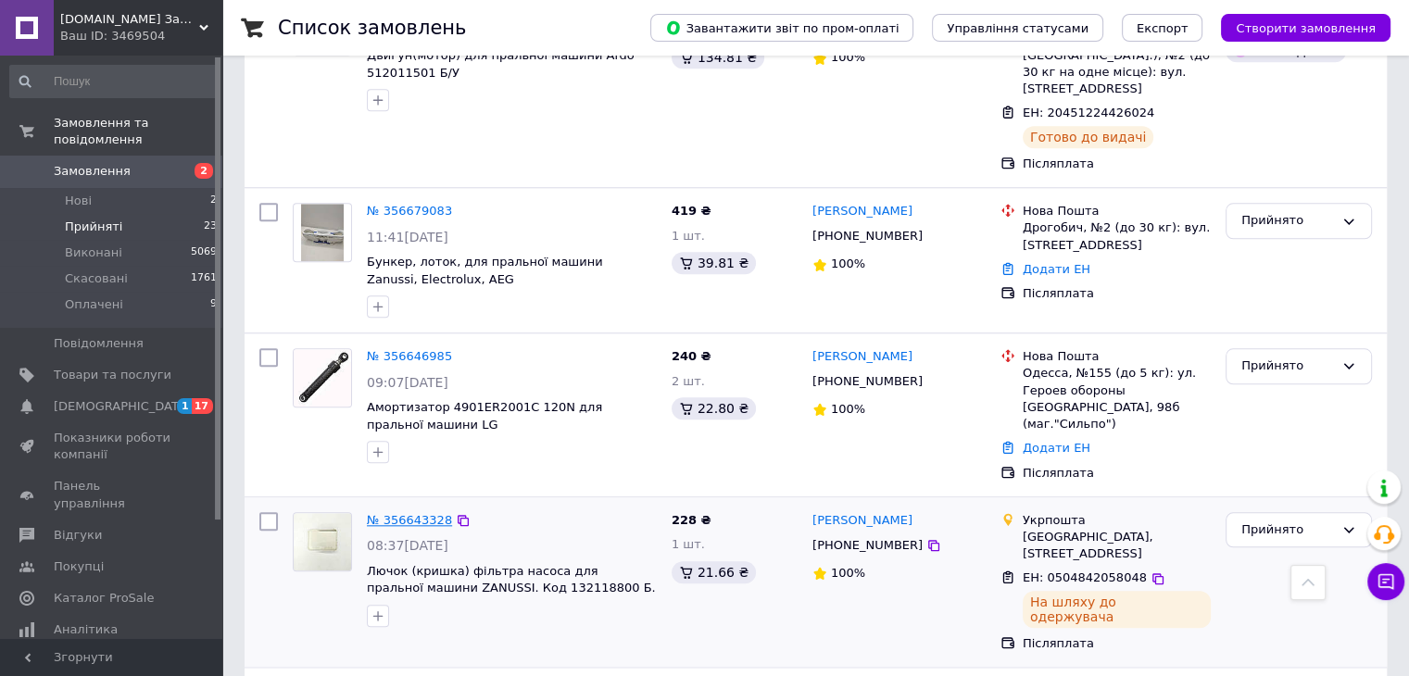
click at [427, 513] on link "№ 356643328" at bounding box center [409, 520] width 85 height 14
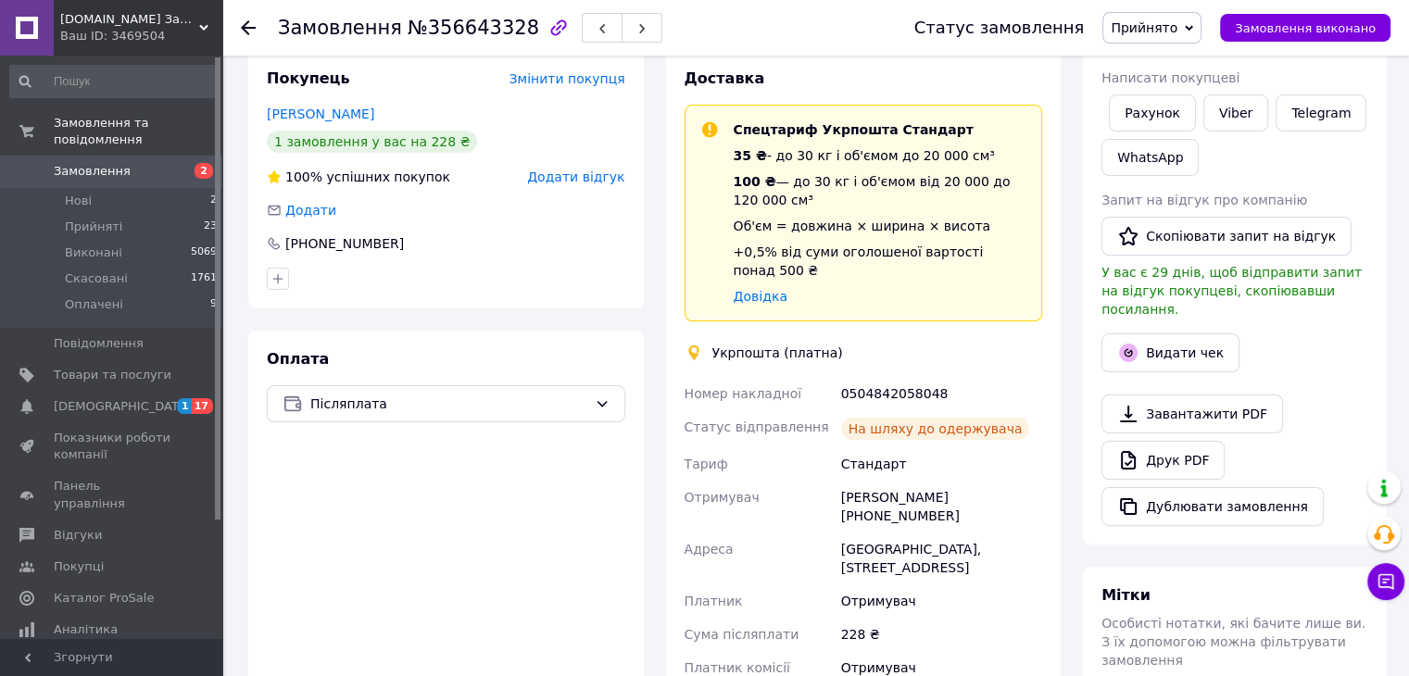
scroll to position [355, 0]
click at [1234, 120] on link "Viber" at bounding box center [1235, 114] width 65 height 37
drag, startPoint x: 939, startPoint y: 378, endPoint x: 839, endPoint y: 377, distance: 99.1
click at [839, 379] on div "0504842058048" at bounding box center [942, 395] width 208 height 33
copy div "0504842058048"
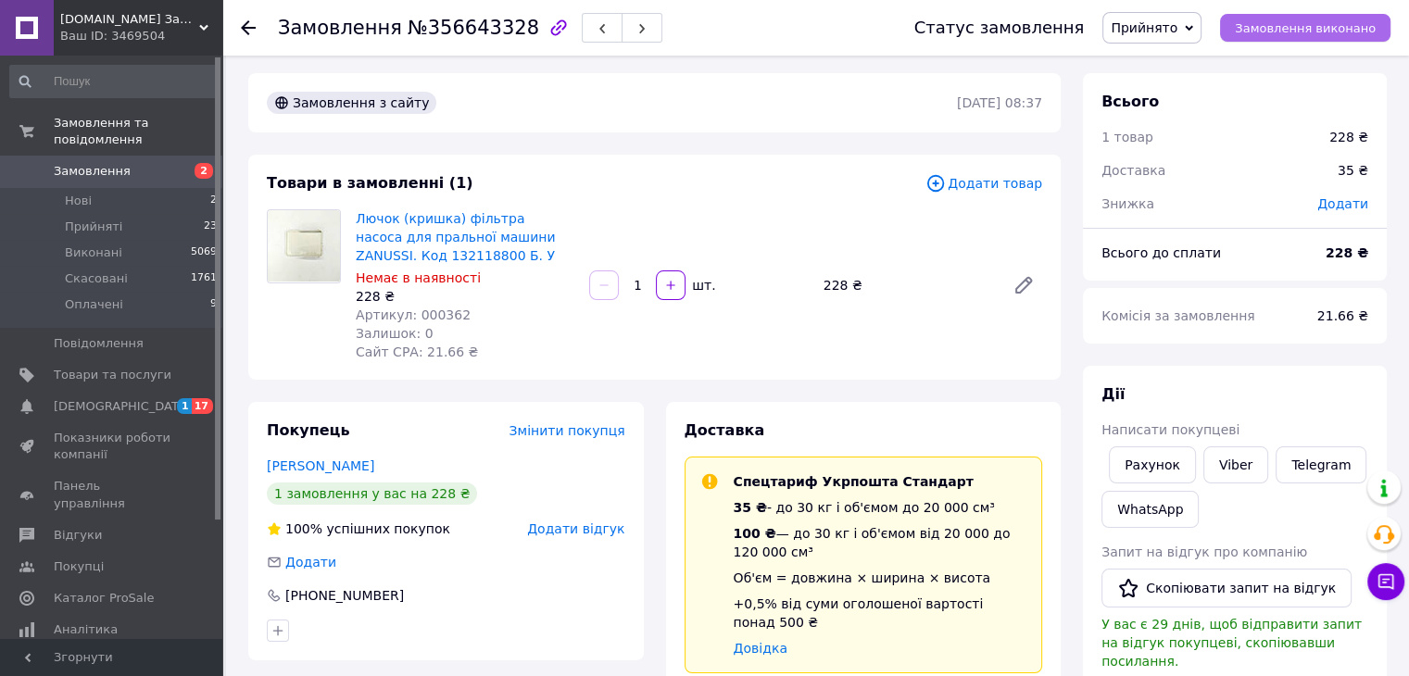
scroll to position [0, 0]
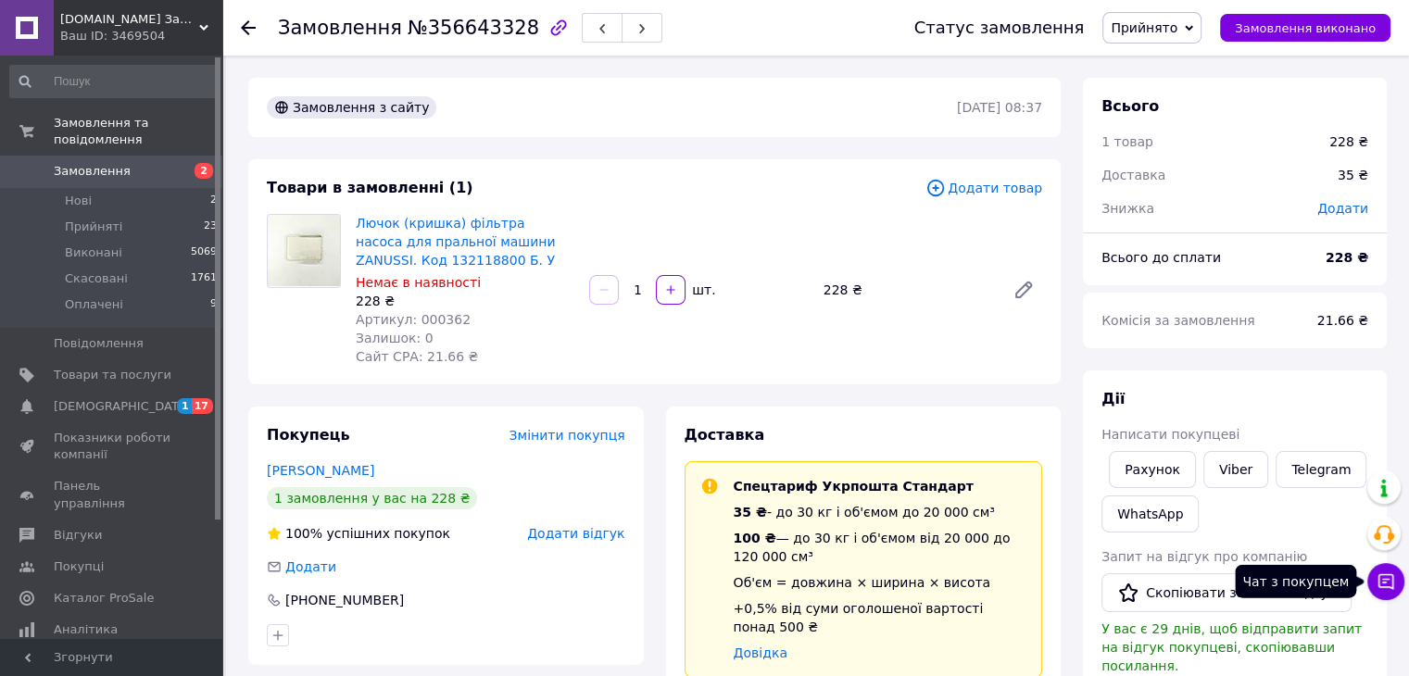
click at [1394, 577] on icon at bounding box center [1386, 582] width 19 height 19
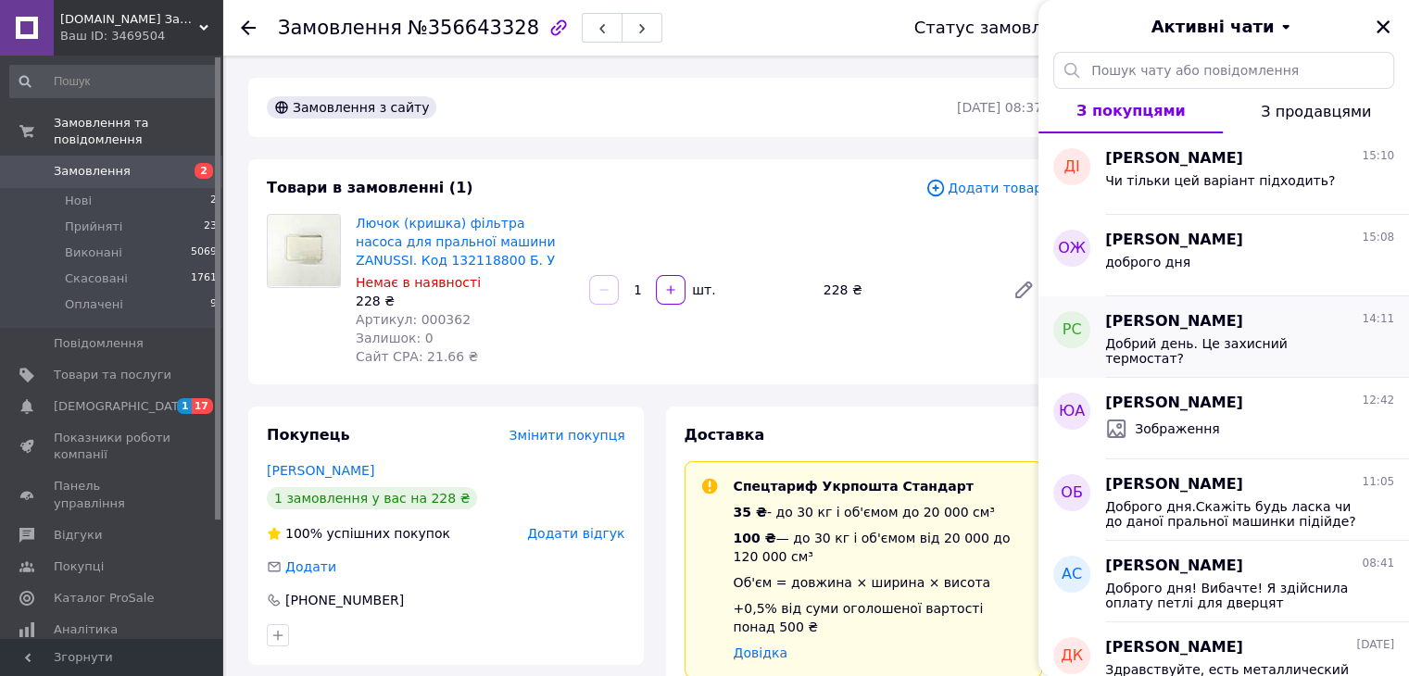
click at [1181, 344] on span "Добрий день. Це захисний термостат?" at bounding box center [1236, 351] width 263 height 30
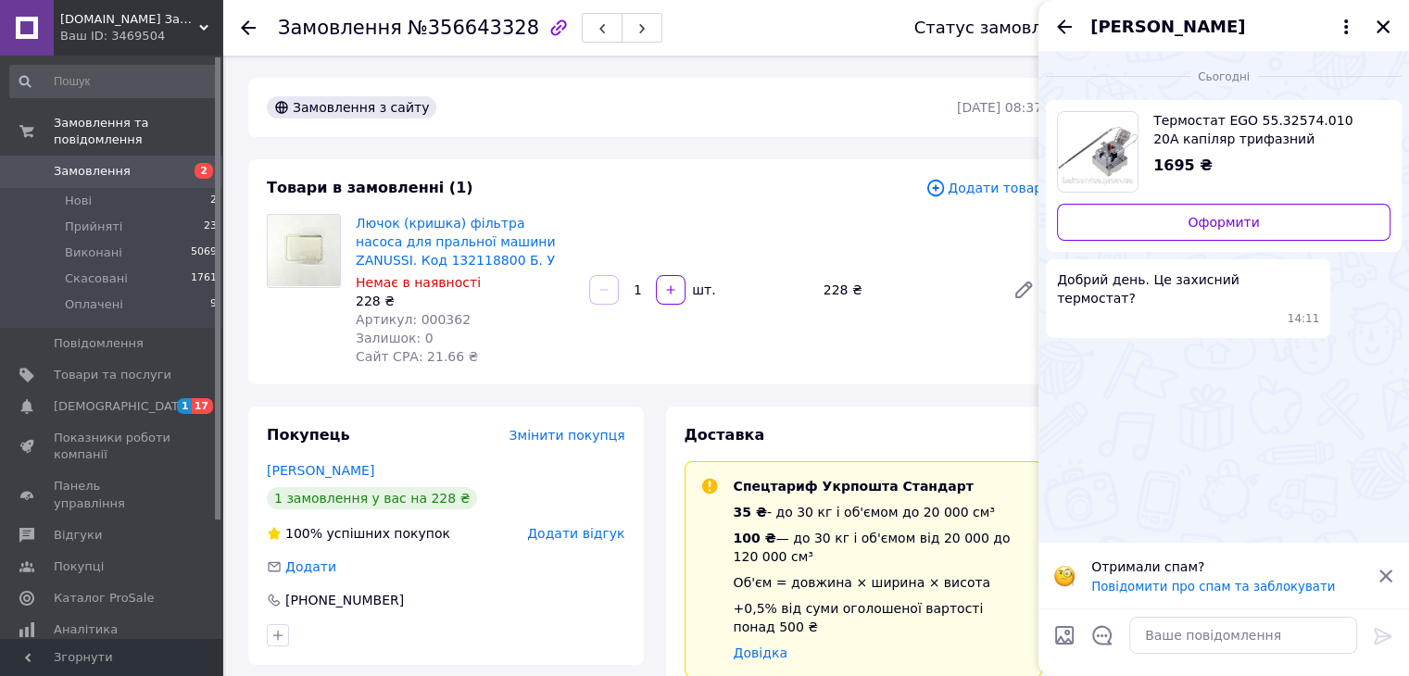
click at [1209, 120] on span "Термостат EGO 55.32574.010 20A капіляр трифазний L=1500mm 25-360°C" at bounding box center [1264, 129] width 222 height 37
click at [1145, 23] on span "[PERSON_NAME]" at bounding box center [1167, 27] width 155 height 24
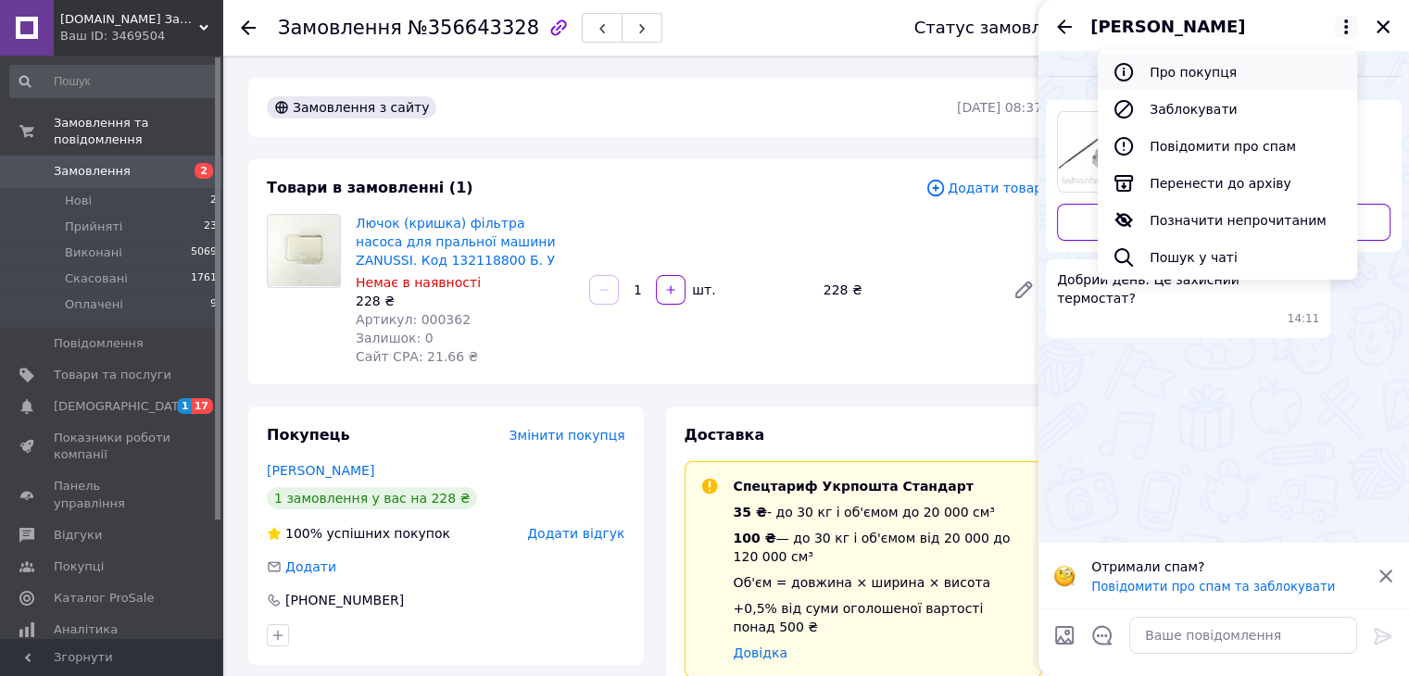
click at [1190, 65] on button "Про покупця" at bounding box center [1227, 72] width 259 height 37
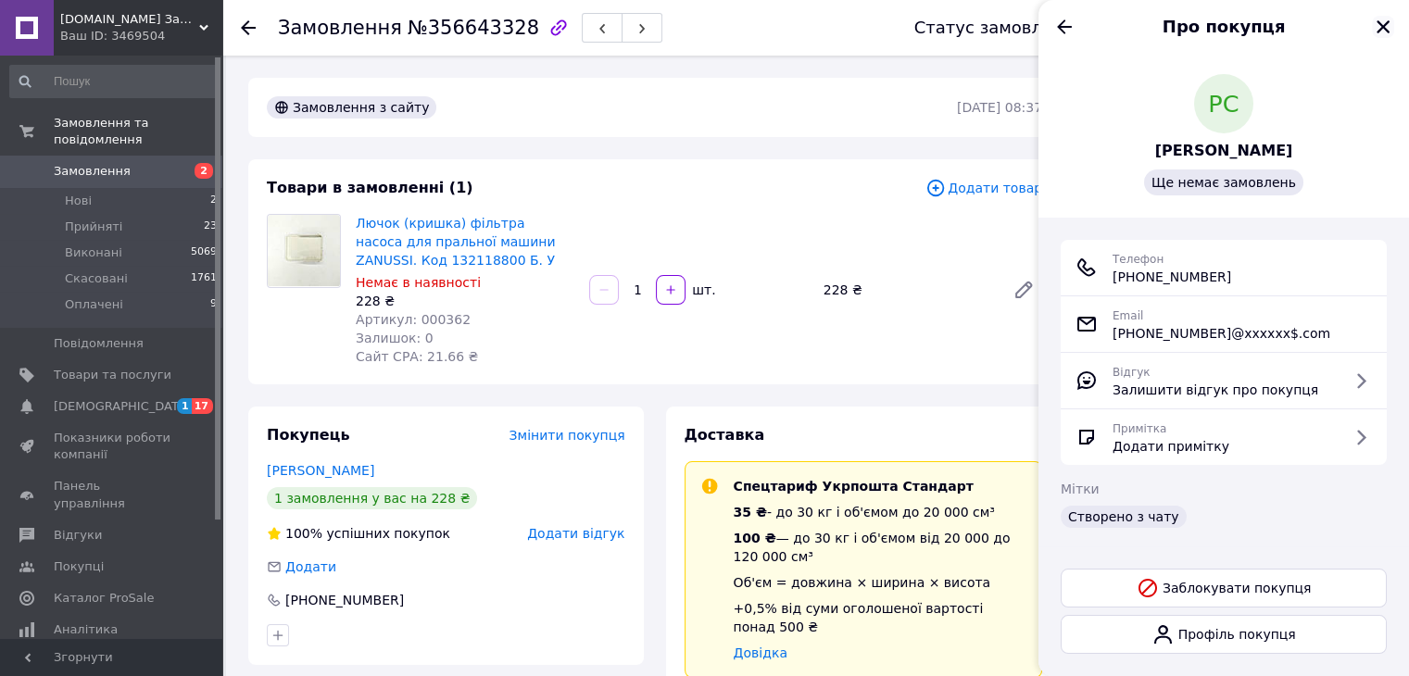
click at [1379, 31] on icon "Закрити" at bounding box center [1383, 26] width 13 height 13
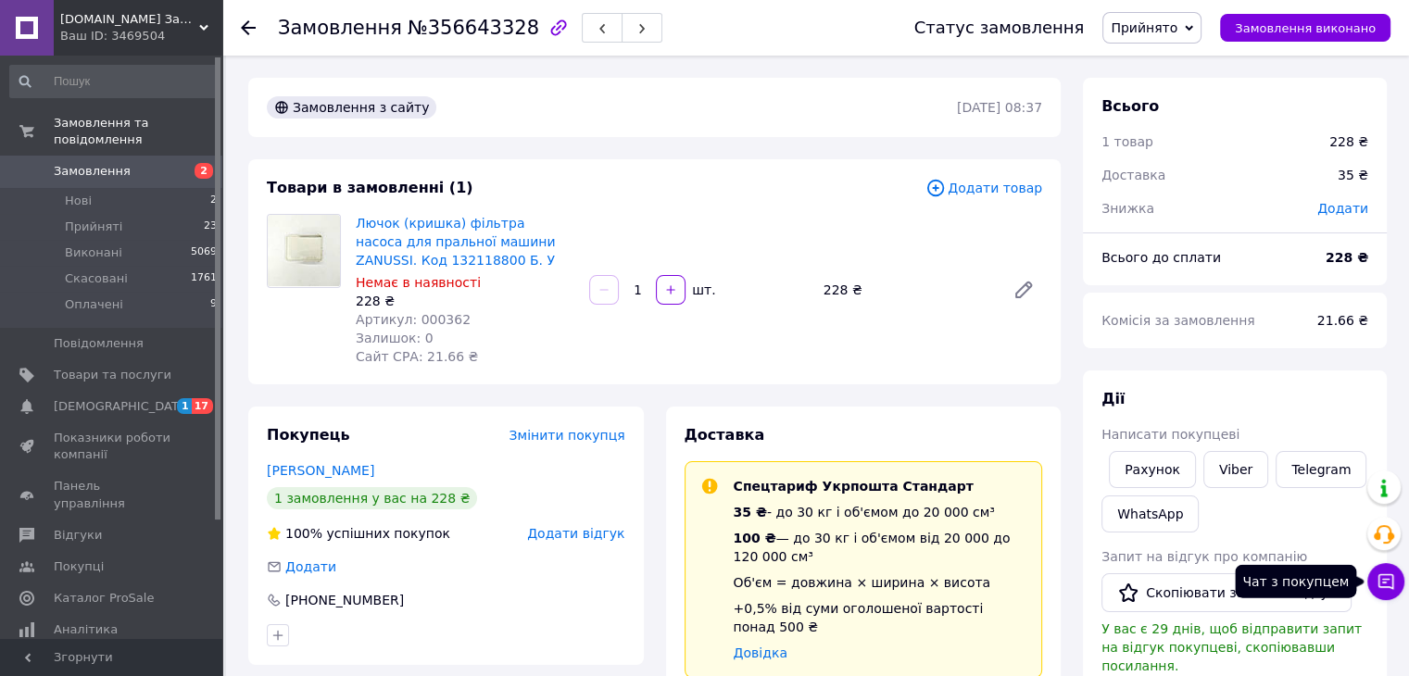
click at [1387, 598] on button "Чат з покупцем" at bounding box center [1385, 581] width 37 height 37
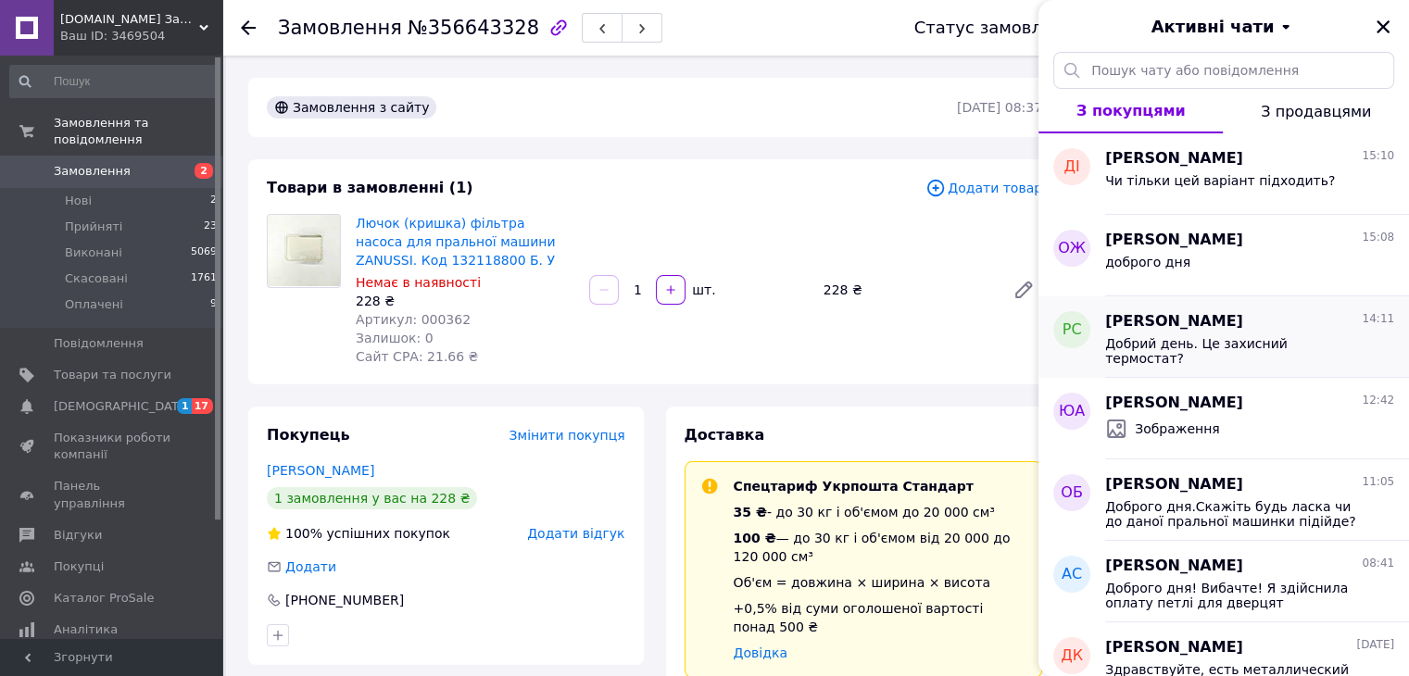
click at [1182, 331] on span "[PERSON_NAME]" at bounding box center [1174, 321] width 138 height 21
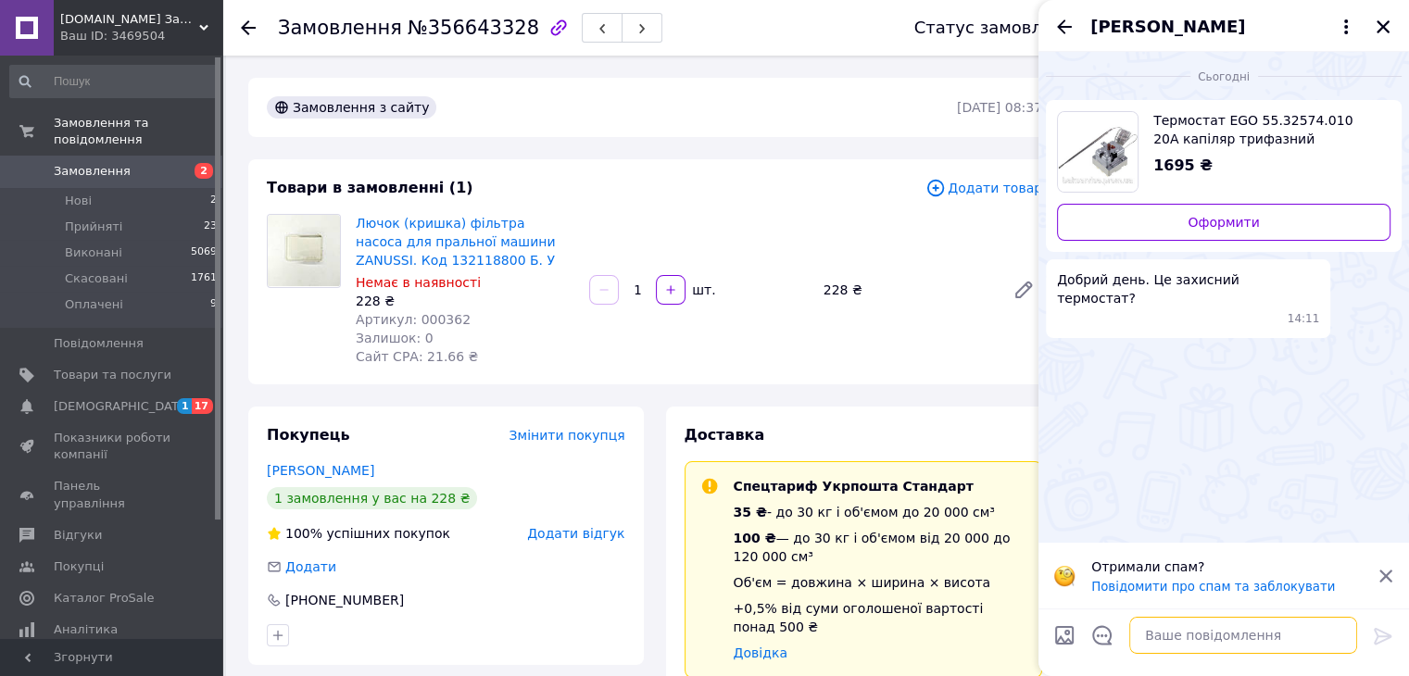
click at [1164, 631] on textarea at bounding box center [1243, 635] width 228 height 37
type textarea "Напишіть ваші дані для відправки"
click at [1383, 634] on icon at bounding box center [1383, 636] width 22 height 22
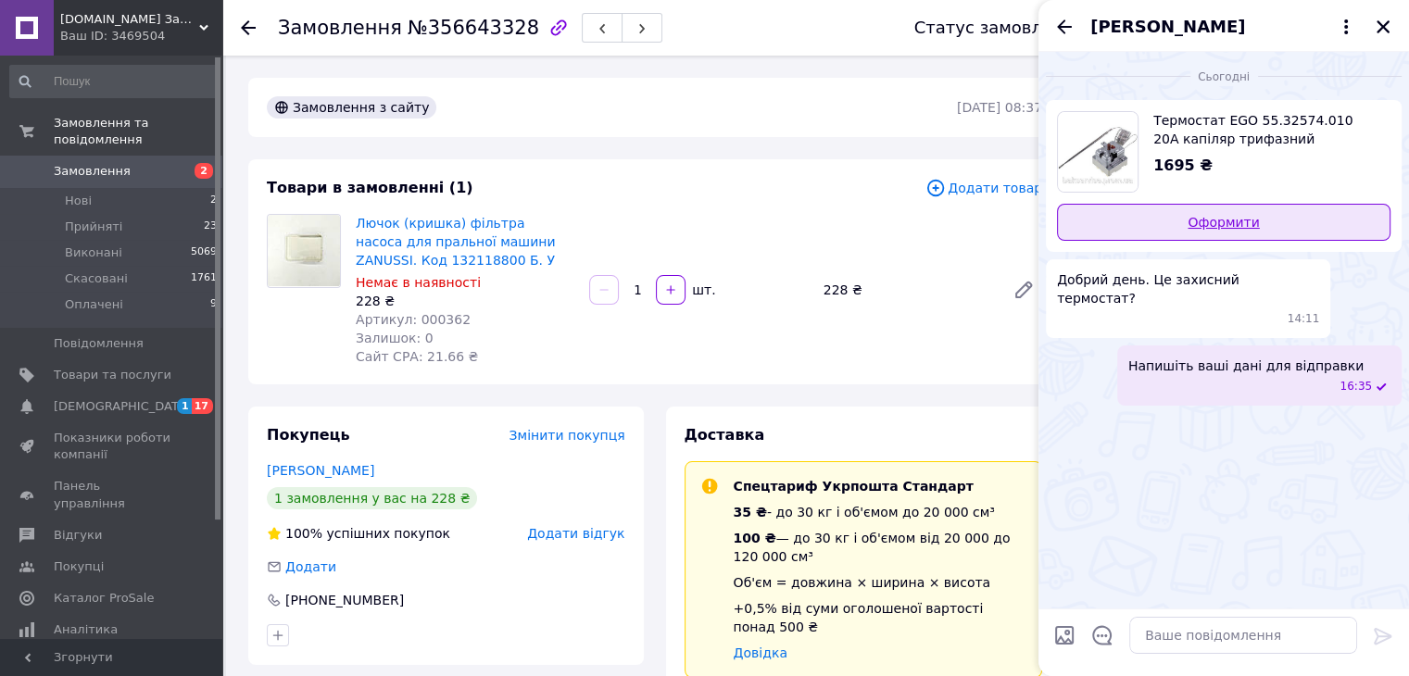
click at [1277, 217] on link "Оформити" at bounding box center [1224, 222] width 334 height 37
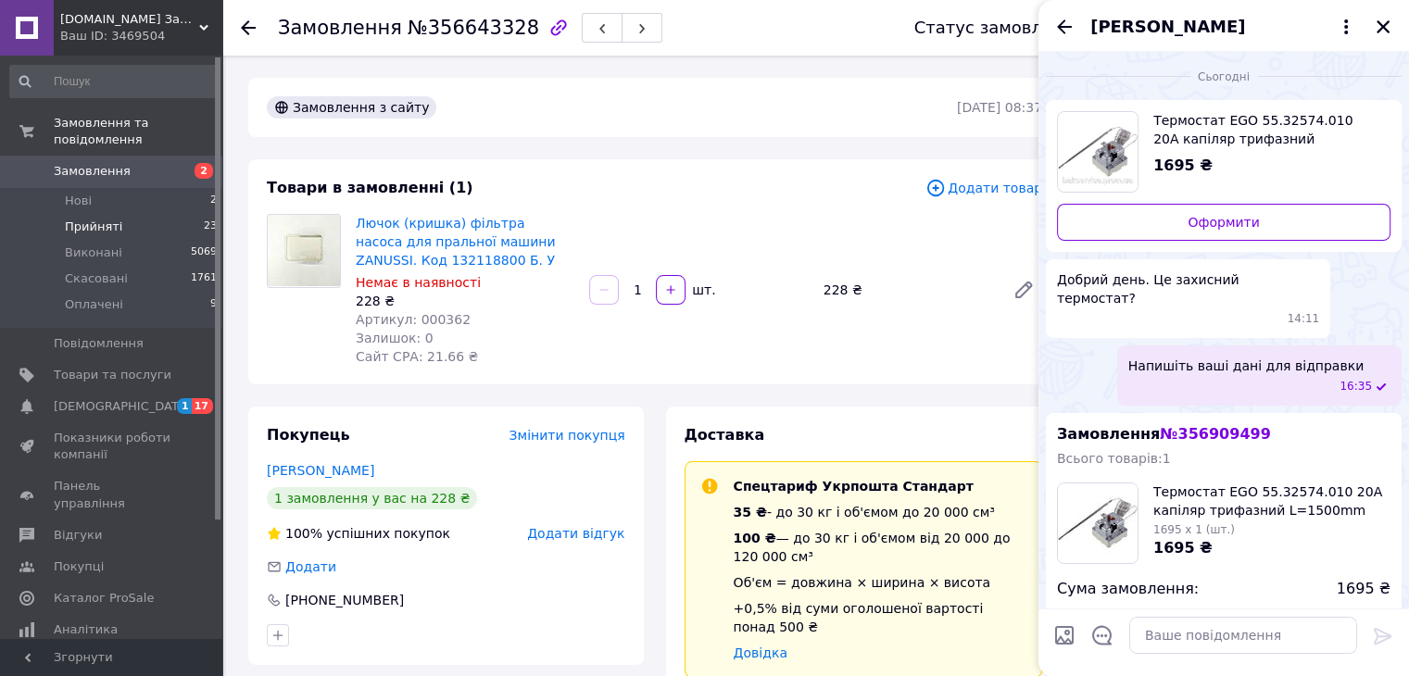
click at [82, 219] on span "Прийняті" at bounding box center [93, 227] width 57 height 17
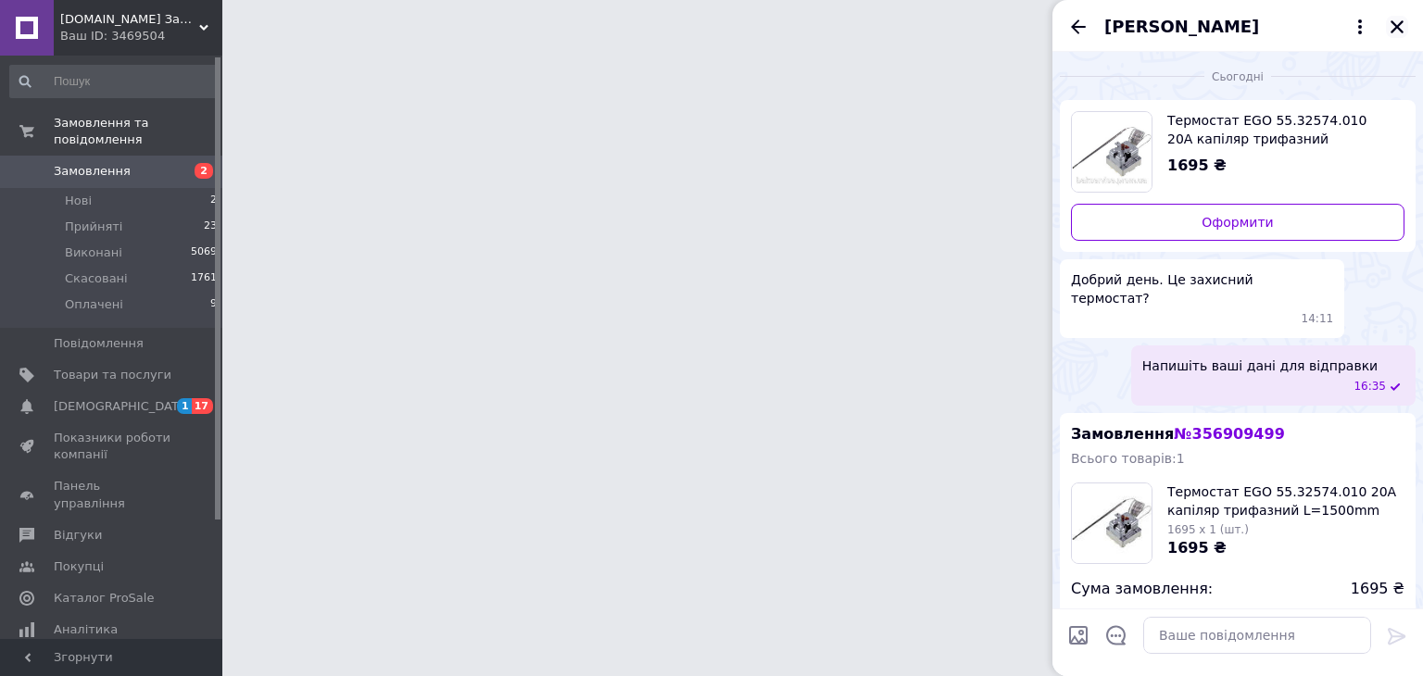
click at [1394, 32] on icon "Закрити" at bounding box center [1397, 27] width 17 height 17
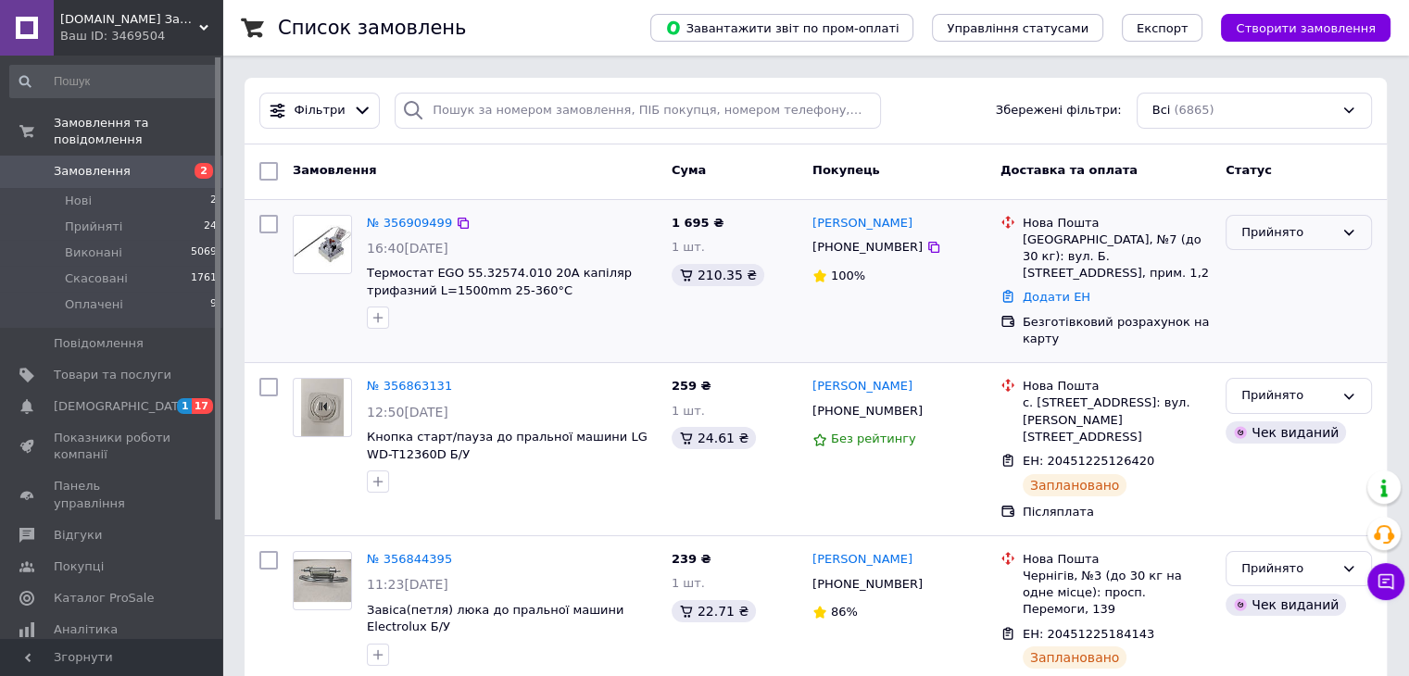
click at [1344, 230] on icon at bounding box center [1349, 233] width 10 height 6
click at [1272, 304] on li "Скасовано" at bounding box center [1299, 305] width 145 height 34
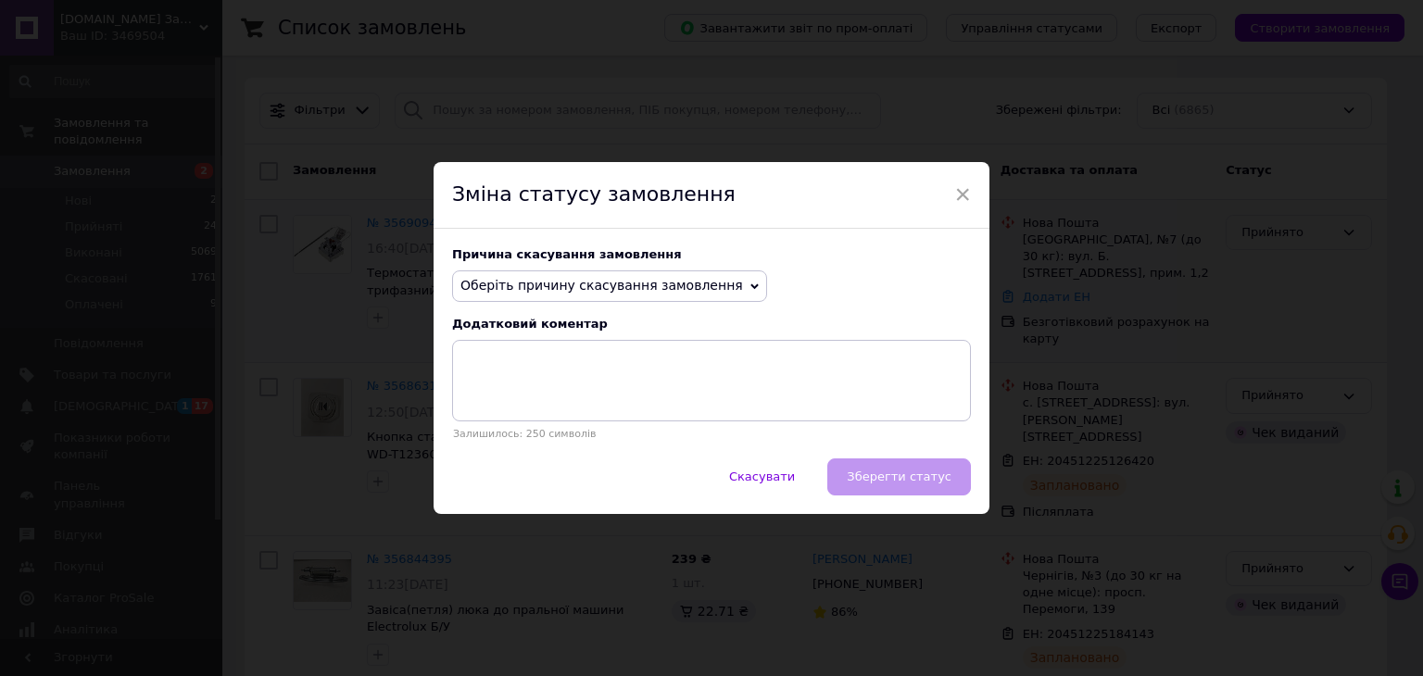
click at [750, 289] on icon at bounding box center [754, 287] width 8 height 8
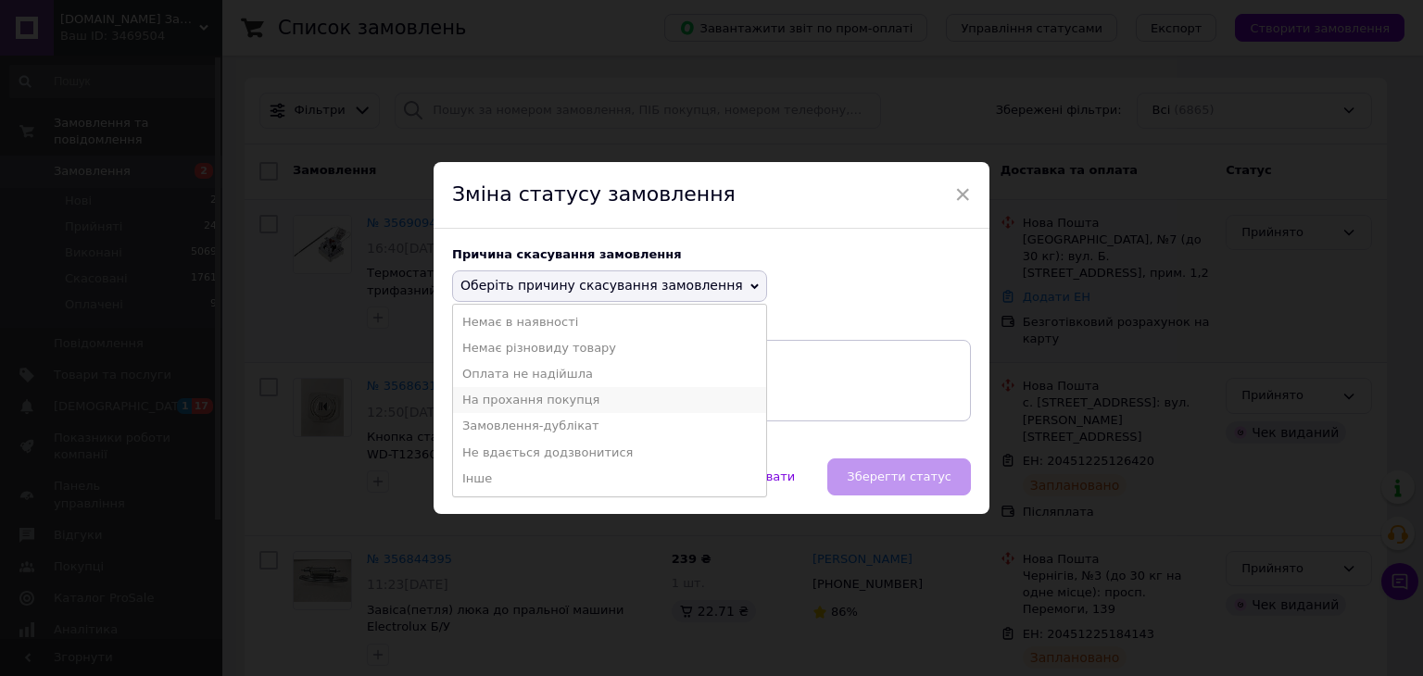
click at [523, 405] on li "На прохання покупця" at bounding box center [609, 400] width 313 height 26
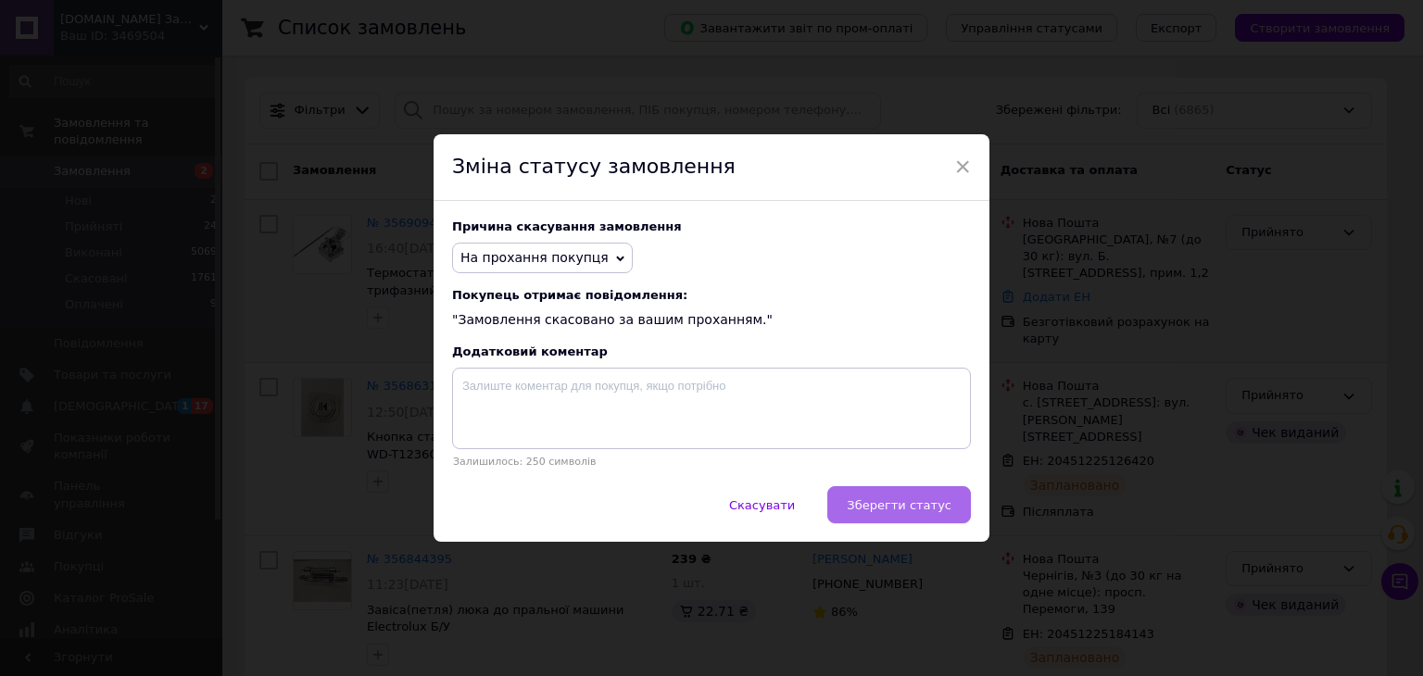
click at [916, 512] on span "Зберегти статус" at bounding box center [899, 505] width 105 height 14
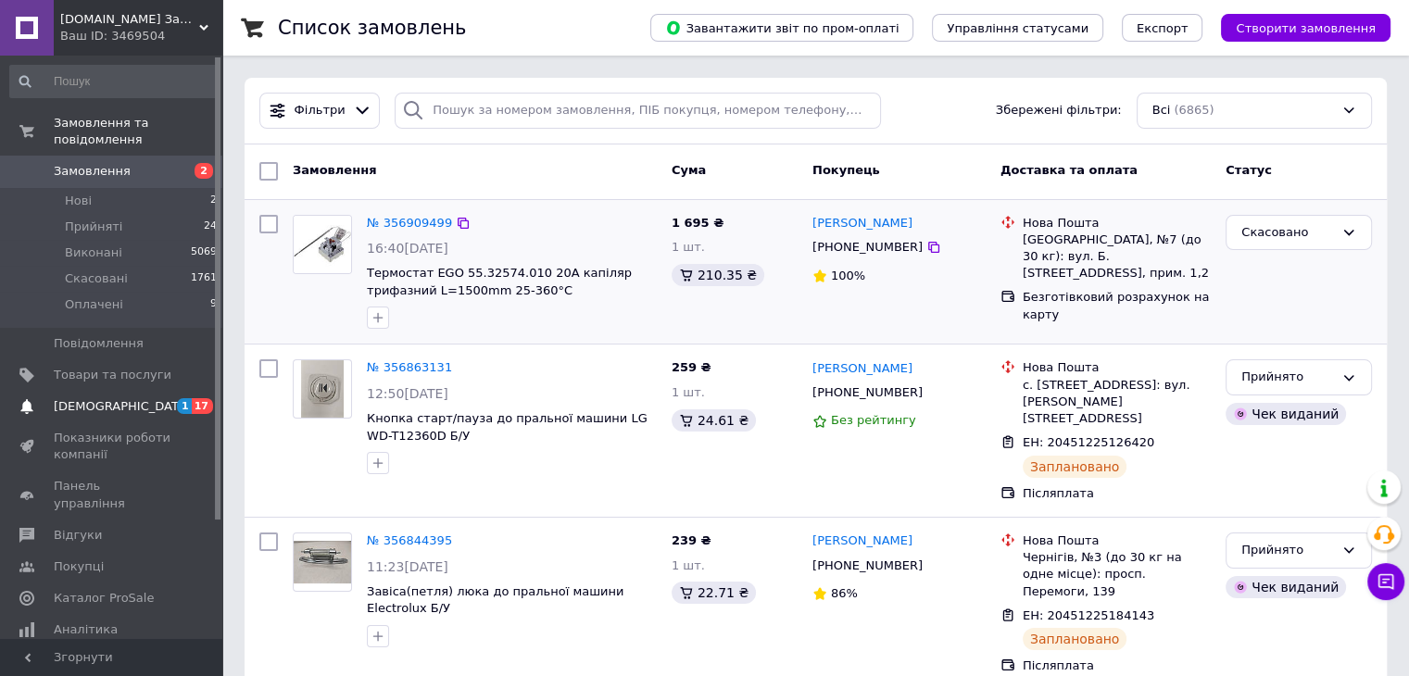
click at [120, 398] on span "[DEMOGRAPHIC_DATA]" at bounding box center [122, 406] width 137 height 17
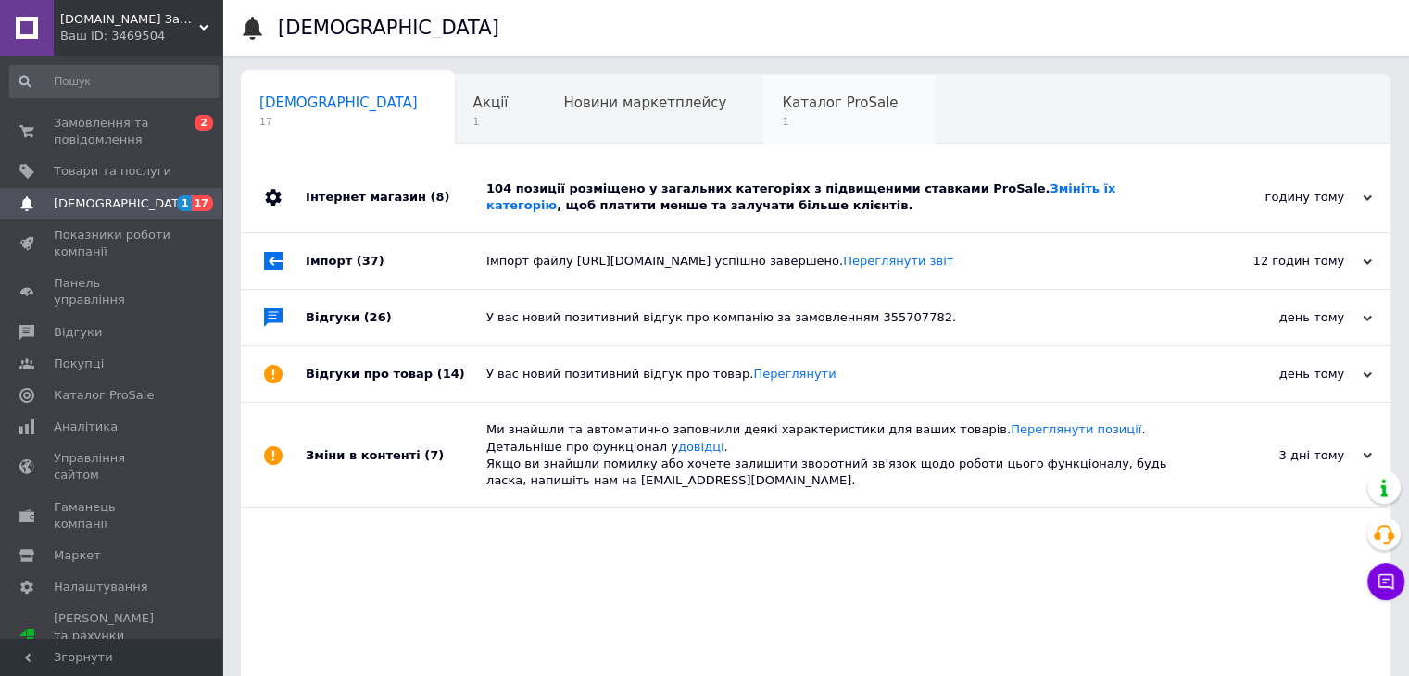
click at [782, 115] on span "1" at bounding box center [840, 122] width 116 height 14
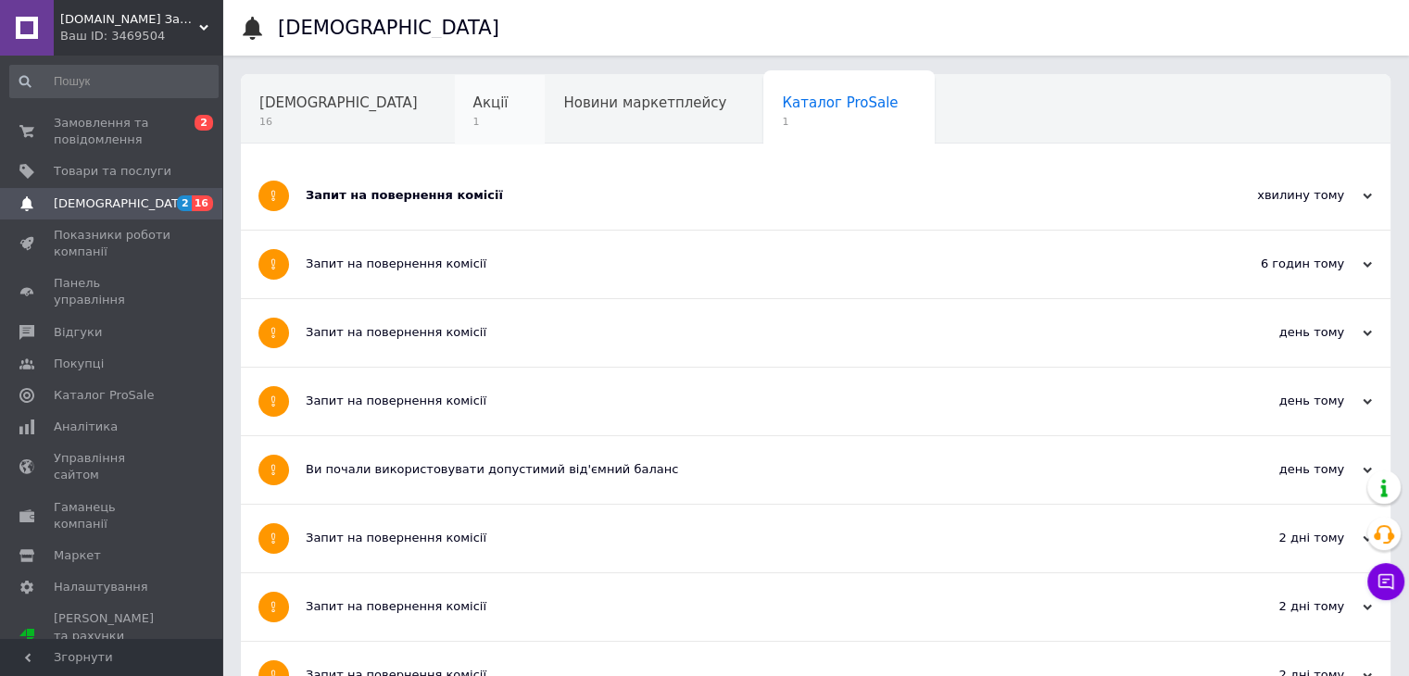
click at [455, 106] on div "Акції 1" at bounding box center [500, 110] width 91 height 70
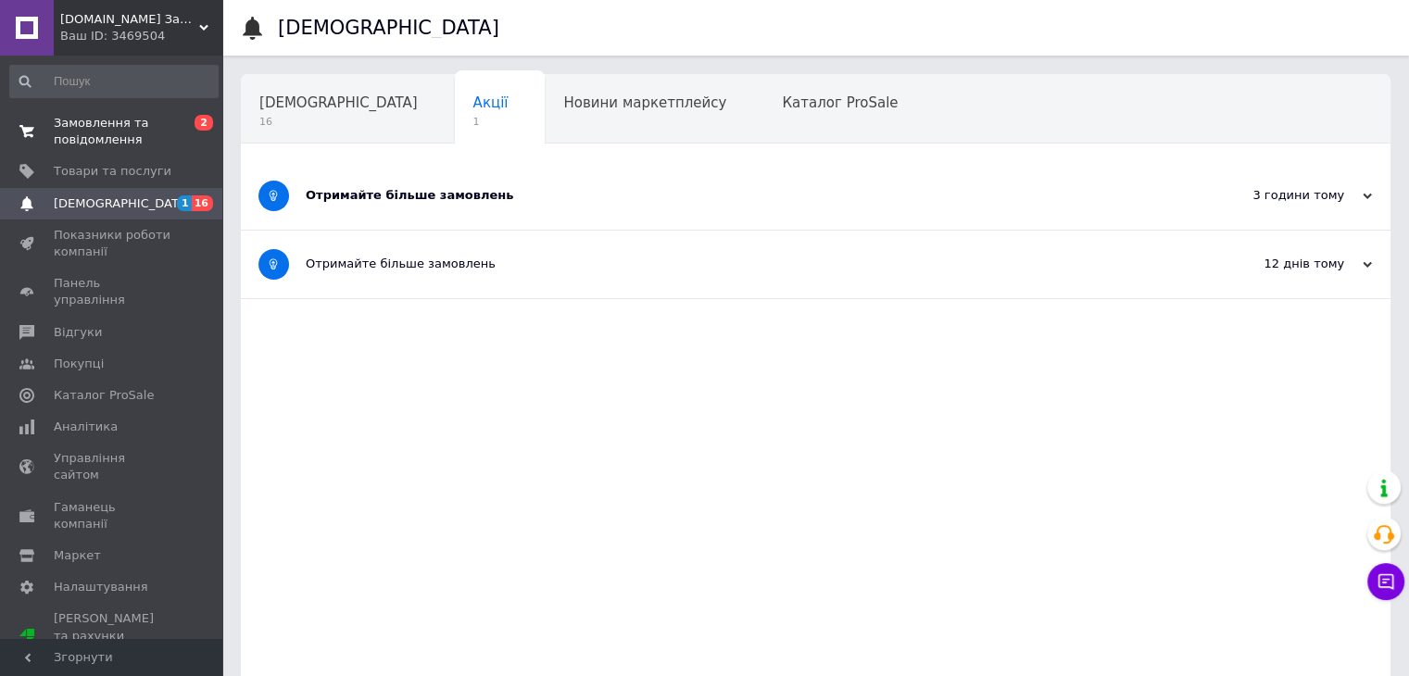
click at [134, 134] on span "Замовлення та повідомлення" at bounding box center [113, 131] width 118 height 33
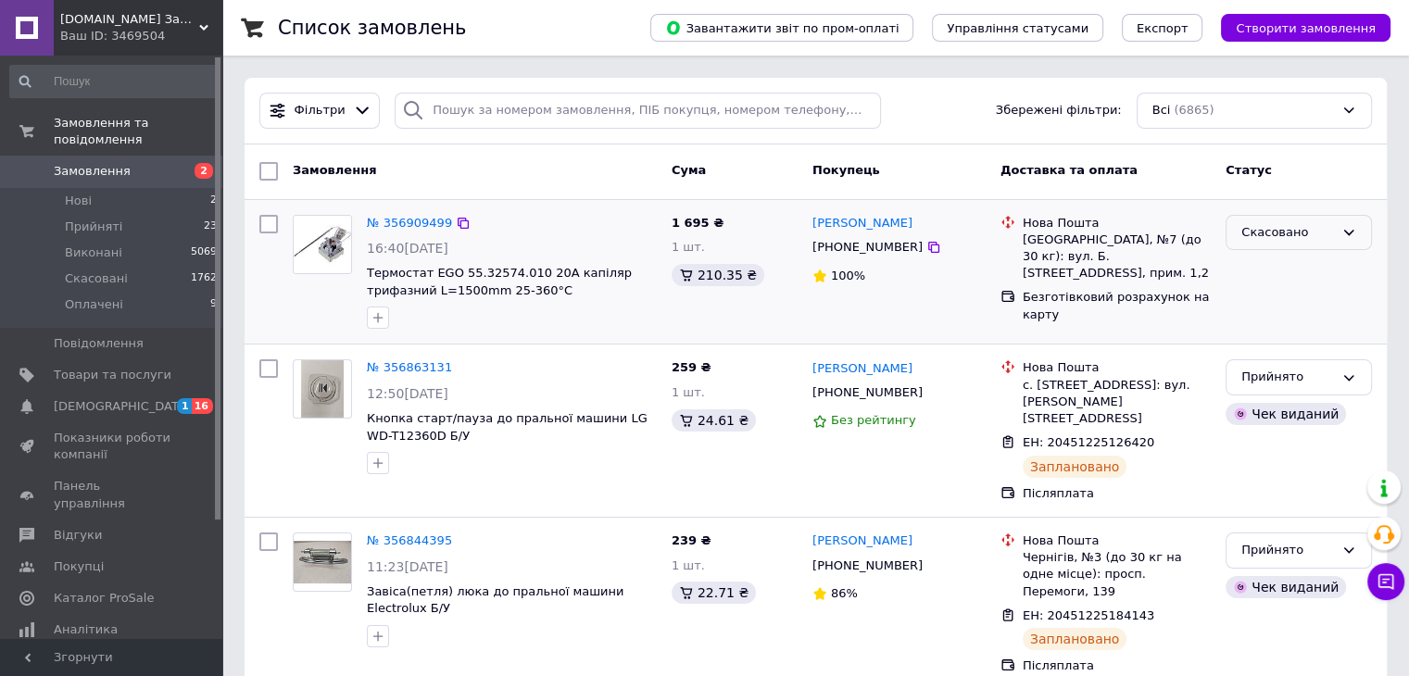
click at [1338, 228] on div "Скасовано" at bounding box center [1299, 233] width 146 height 36
click at [1293, 272] on li "Прийнято" at bounding box center [1299, 271] width 145 height 34
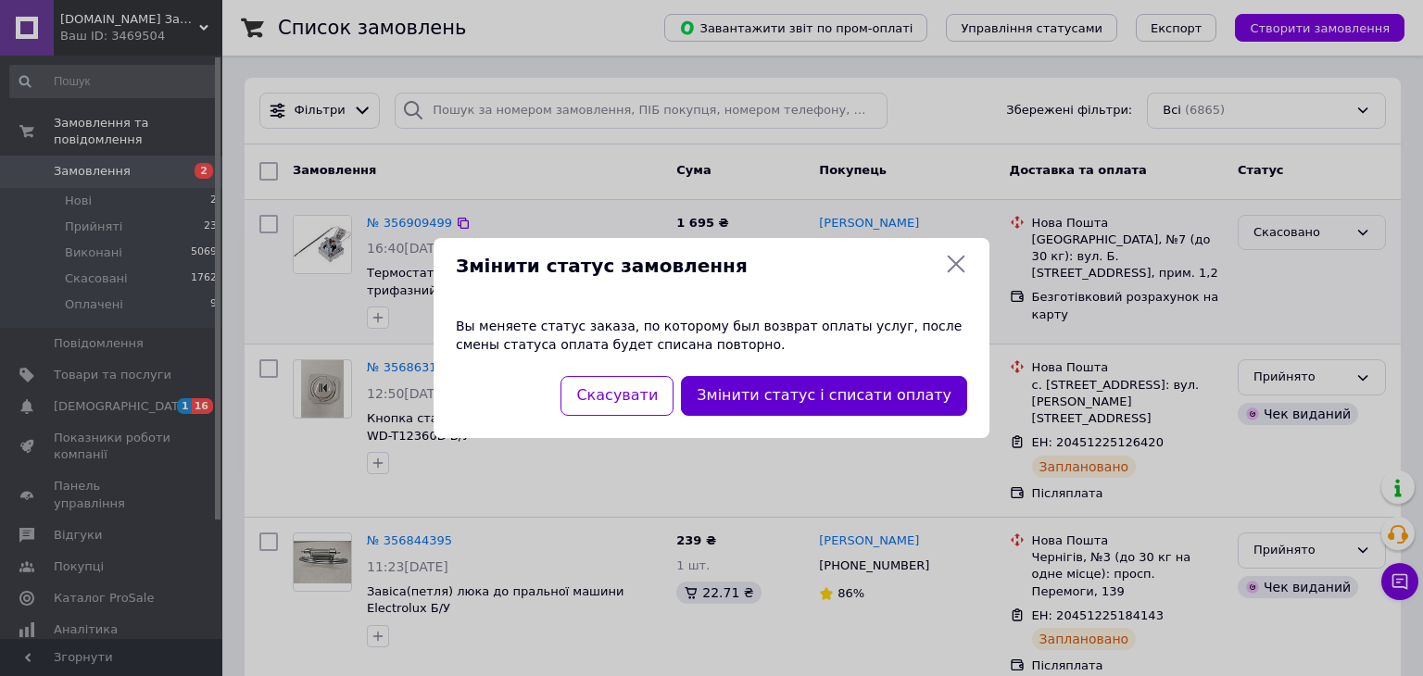
click at [815, 404] on button "Змінити статус і списати оплату" at bounding box center [824, 396] width 286 height 40
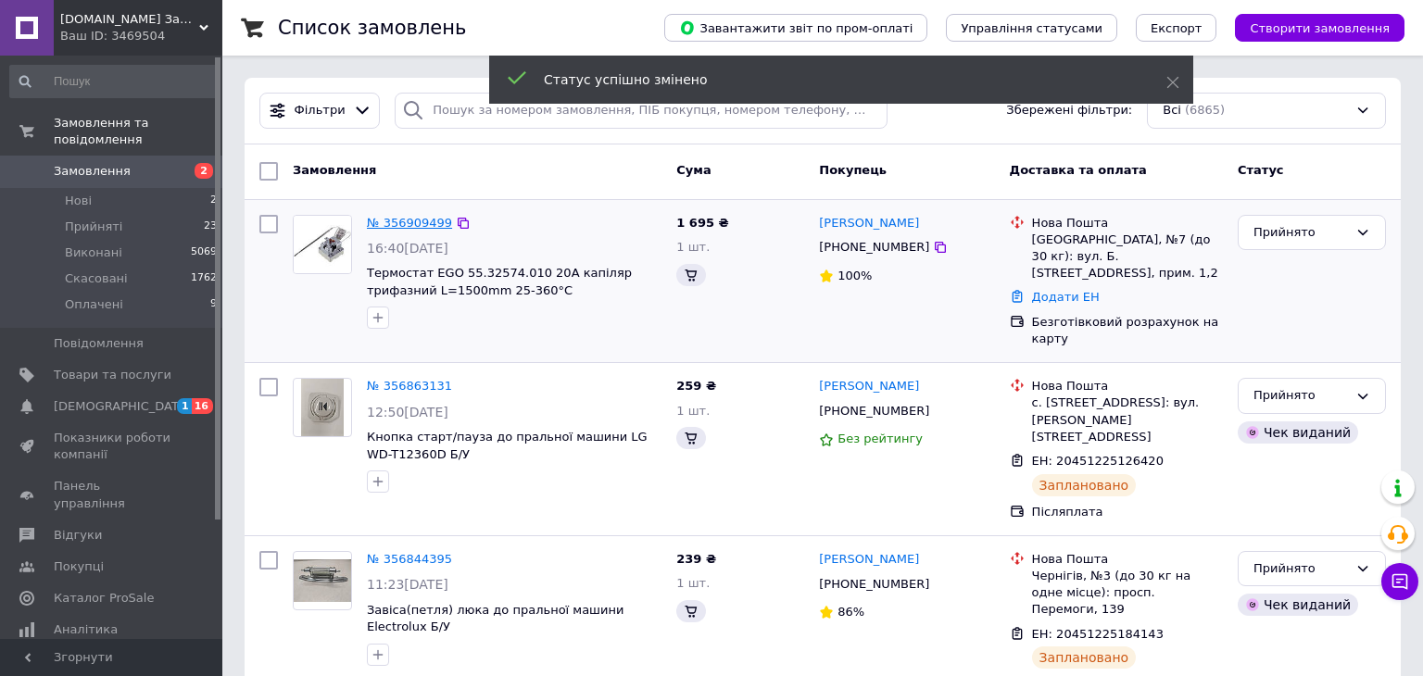
click at [430, 225] on link "№ 356909499" at bounding box center [409, 223] width 85 height 14
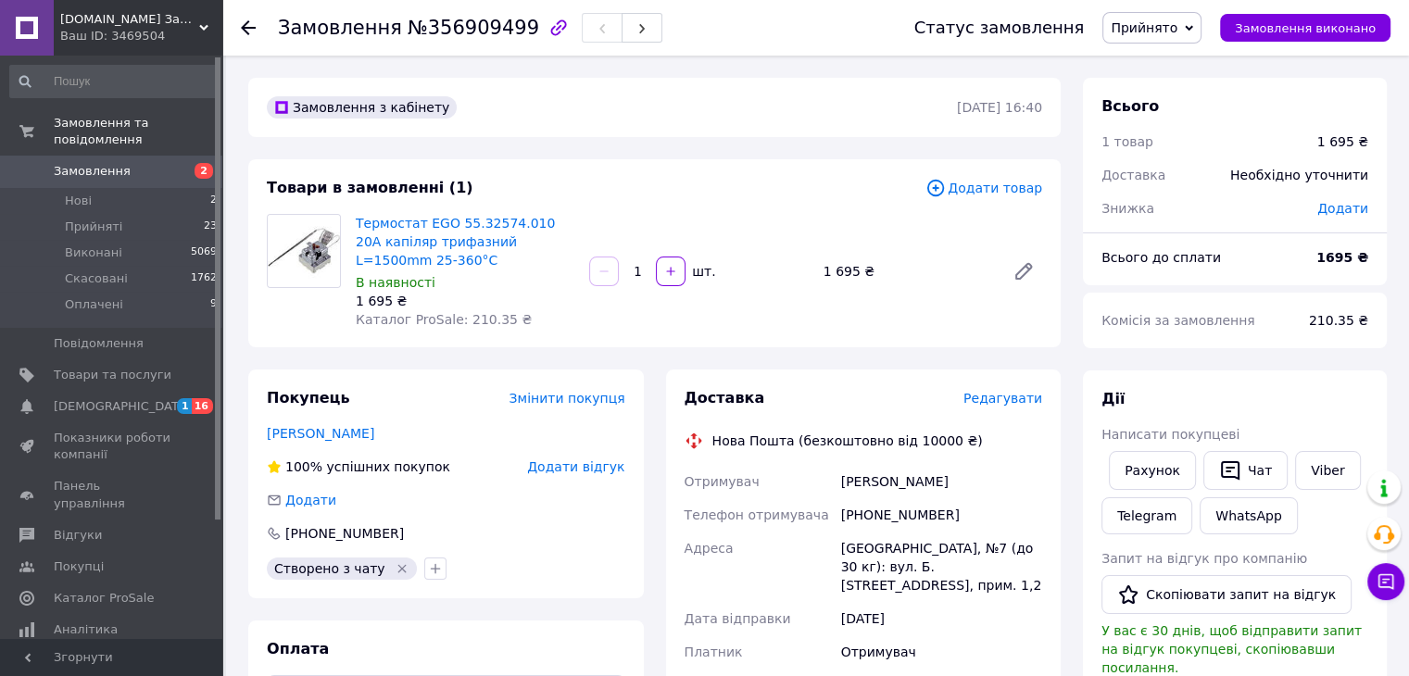
click at [601, 402] on span "Змінити покупця" at bounding box center [568, 398] width 116 height 15
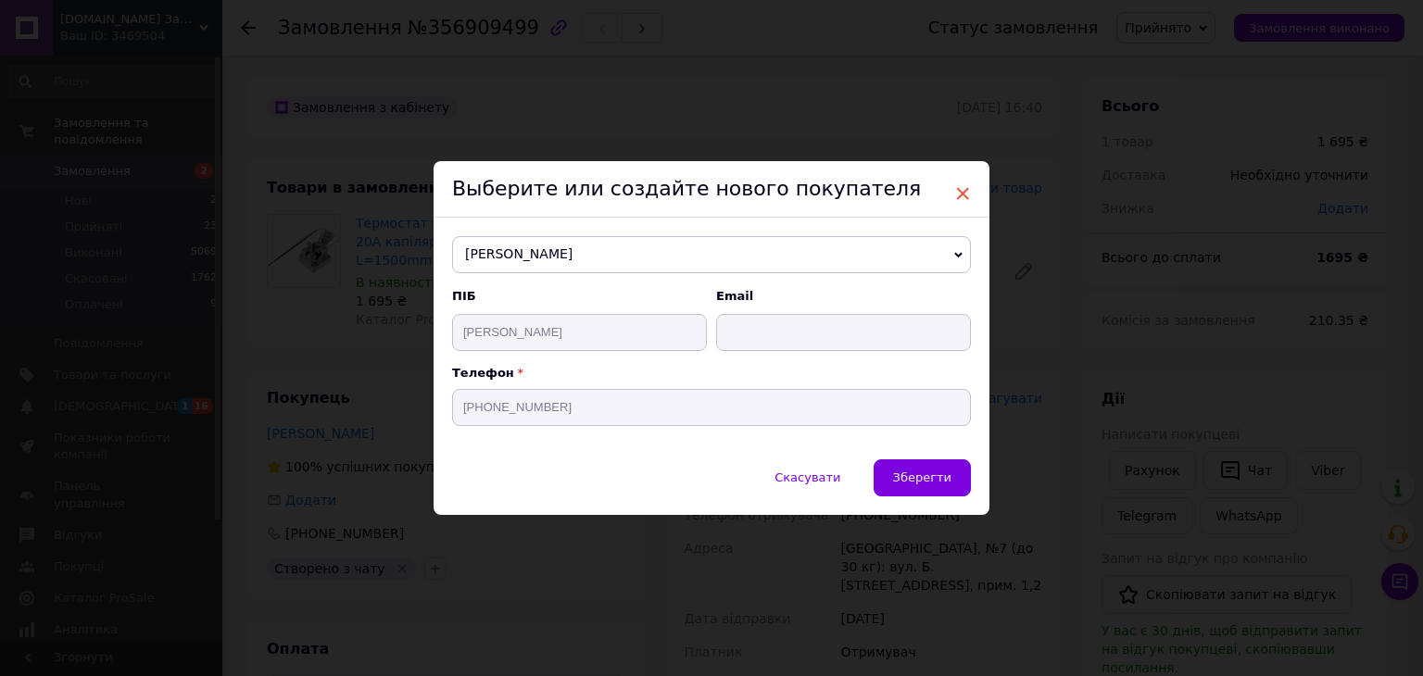
click at [964, 190] on span "×" at bounding box center [962, 193] width 17 height 31
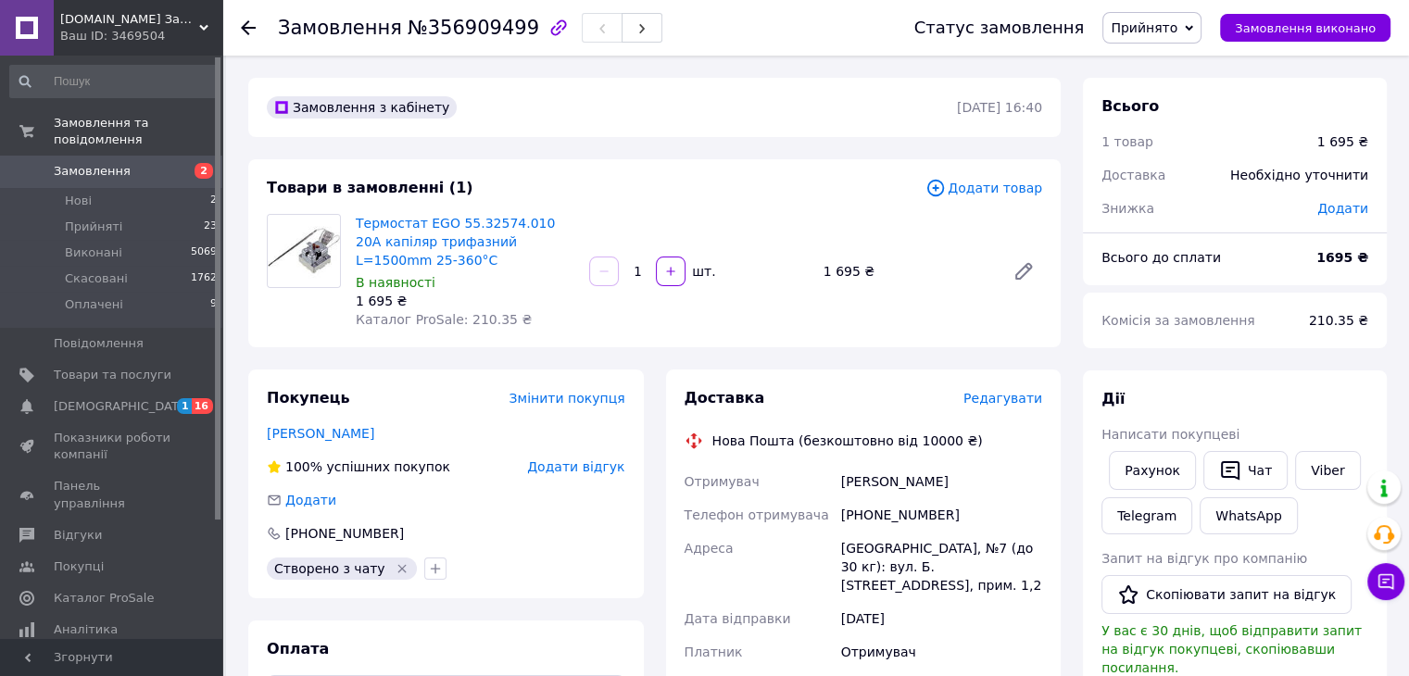
click at [588, 397] on span "Змінити покупця" at bounding box center [568, 398] width 116 height 15
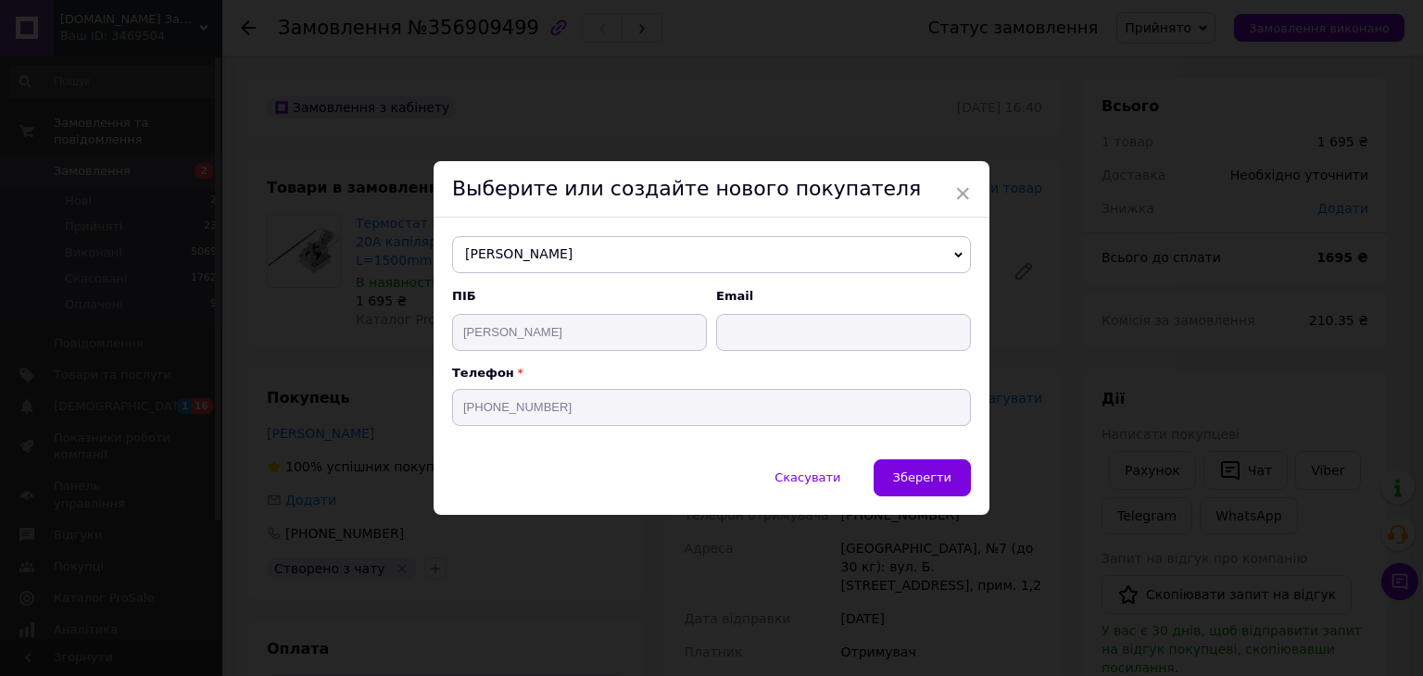
click at [510, 257] on span "[PERSON_NAME]" at bounding box center [711, 254] width 519 height 37
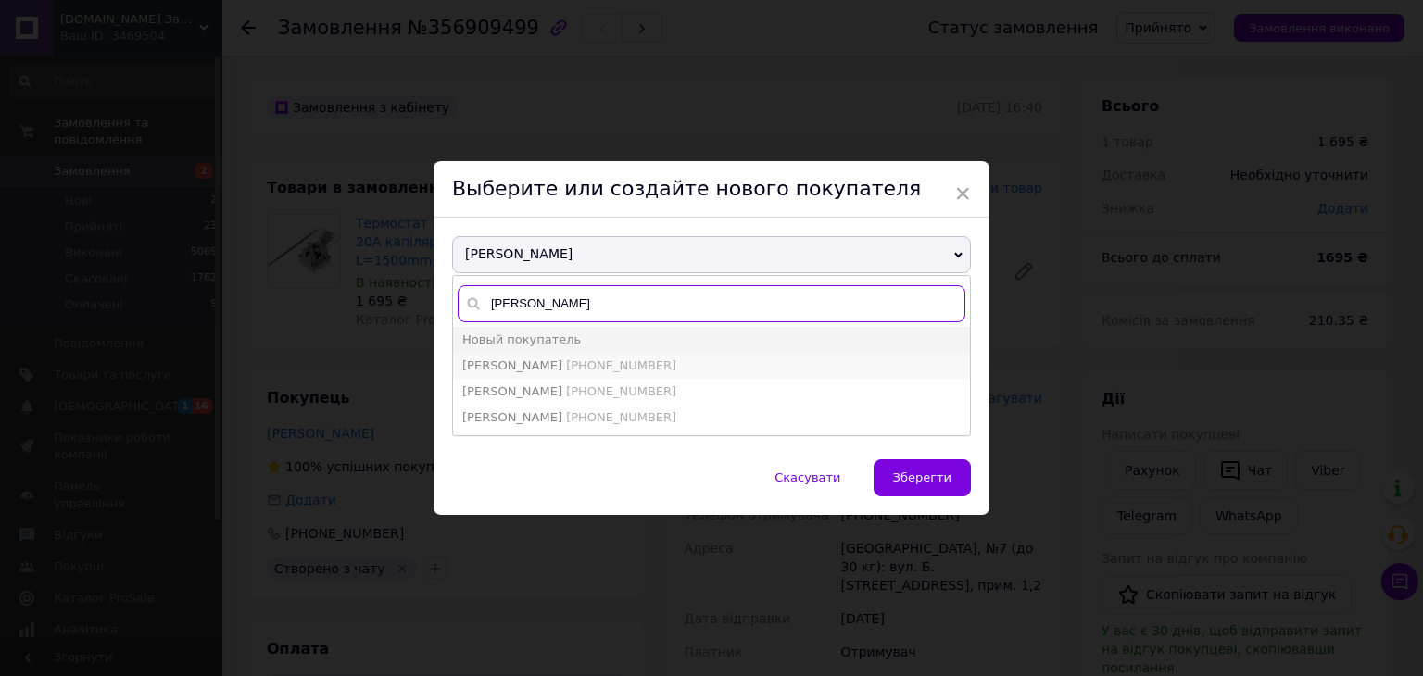
type input "[PERSON_NAME]"
click at [618, 364] on span "[PHONE_NUMBER]" at bounding box center [621, 366] width 110 height 14
type input "[PERSON_NAME]"
type input "[EMAIL_ADDRESS][DOMAIN_NAME]"
type input "[PHONE_NUMBER]"
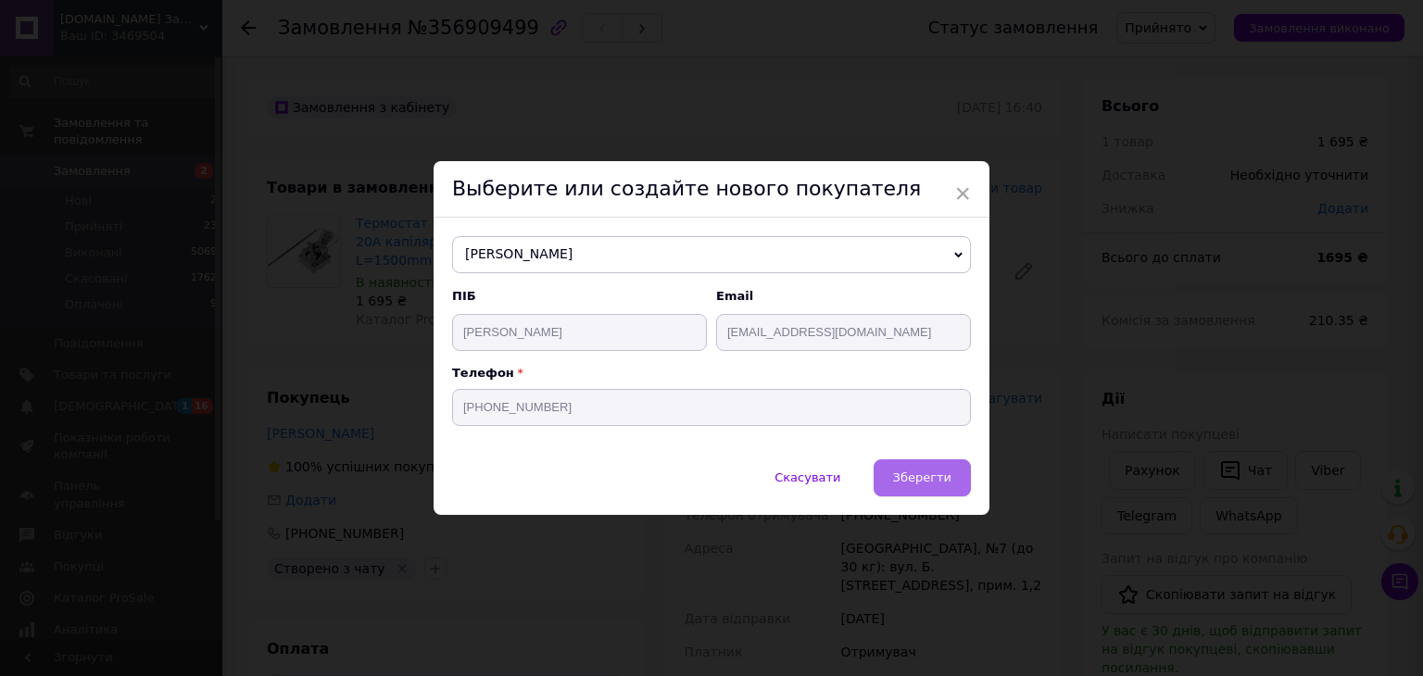
click at [926, 479] on span "Зберегти" at bounding box center [922, 478] width 58 height 14
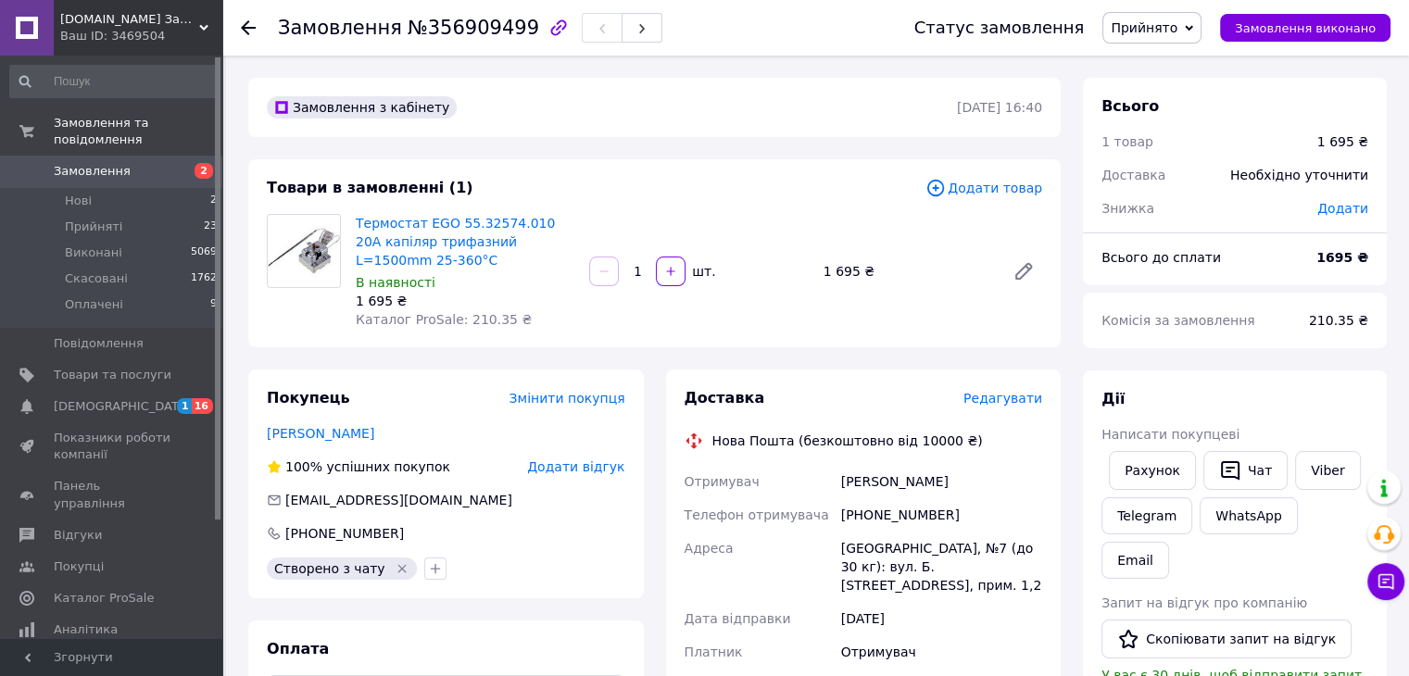
click at [1008, 183] on span "Додати товар" at bounding box center [984, 188] width 117 height 20
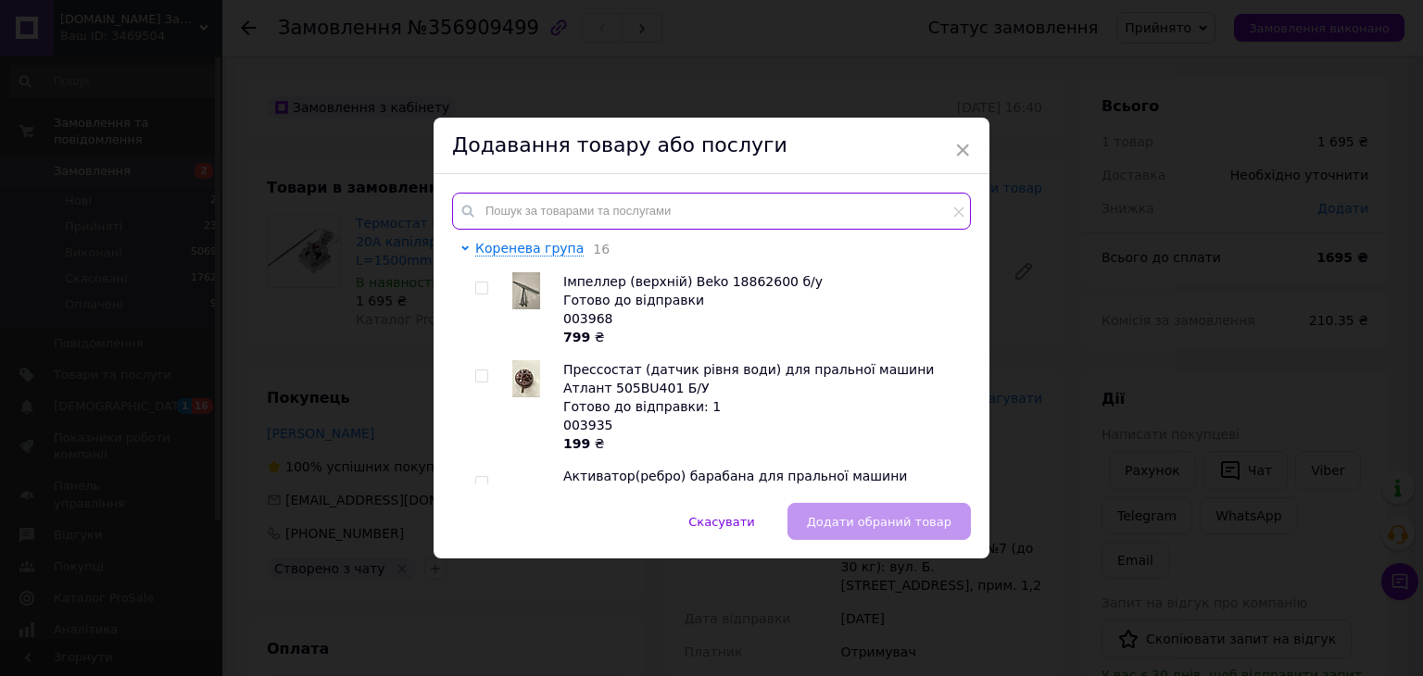
click at [628, 212] on input "text" at bounding box center [711, 211] width 519 height 37
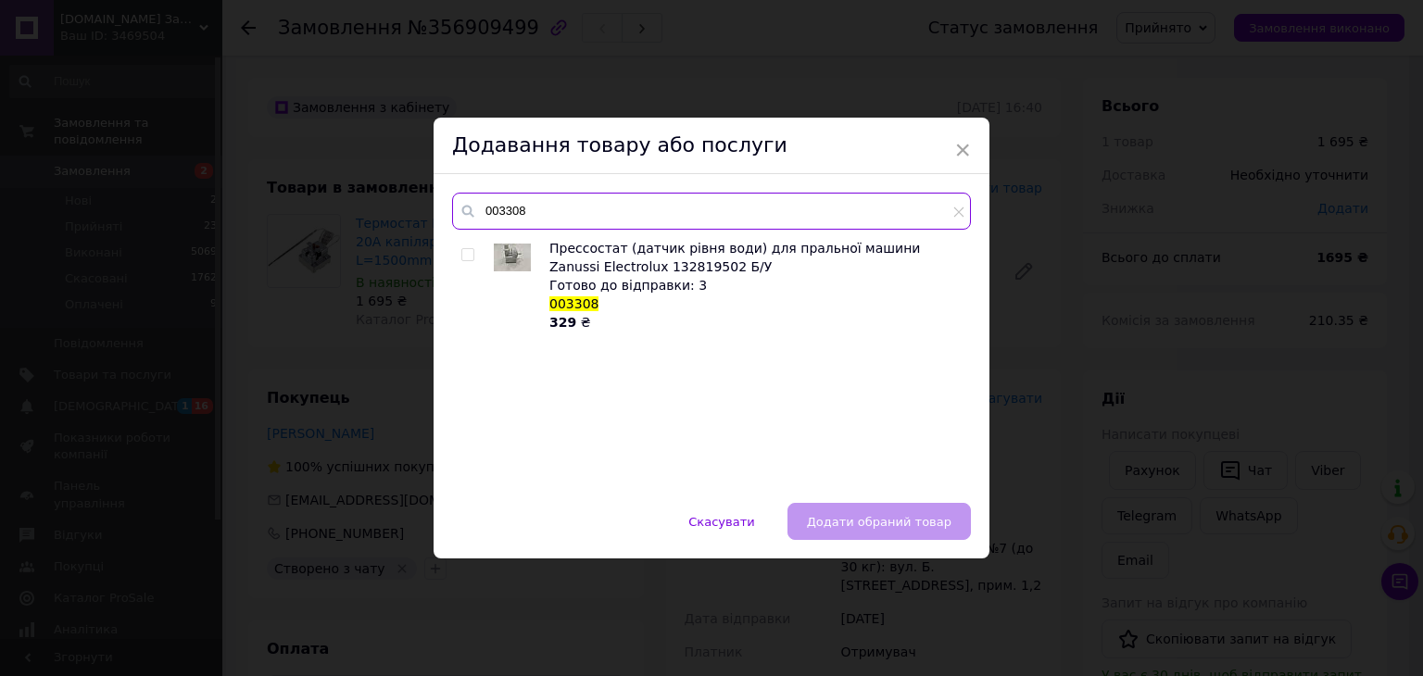
type input "003308"
click at [474, 253] on div at bounding box center [470, 285] width 19 height 93
click at [467, 255] on input "checkbox" at bounding box center [467, 255] width 12 height 12
checkbox input "true"
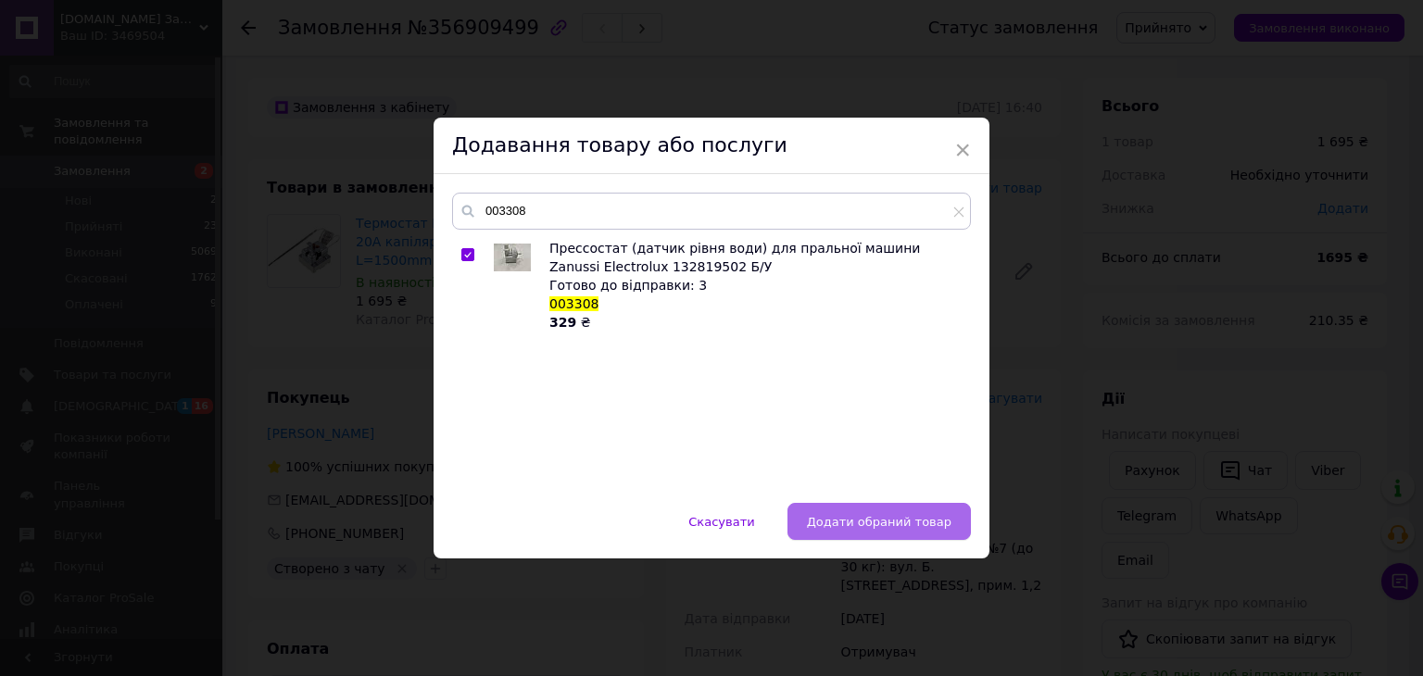
click at [876, 534] on button "Додати обраний товар" at bounding box center [878, 521] width 183 height 37
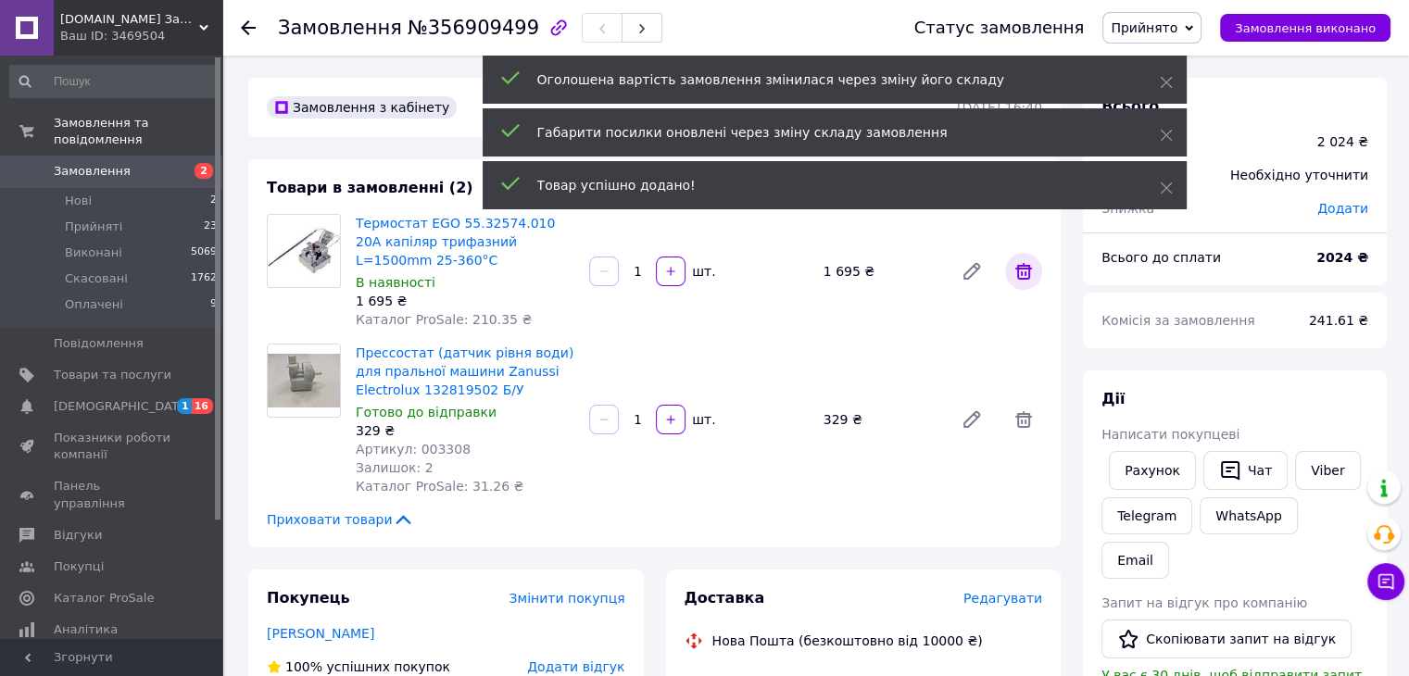
click at [1023, 275] on icon at bounding box center [1024, 271] width 22 height 22
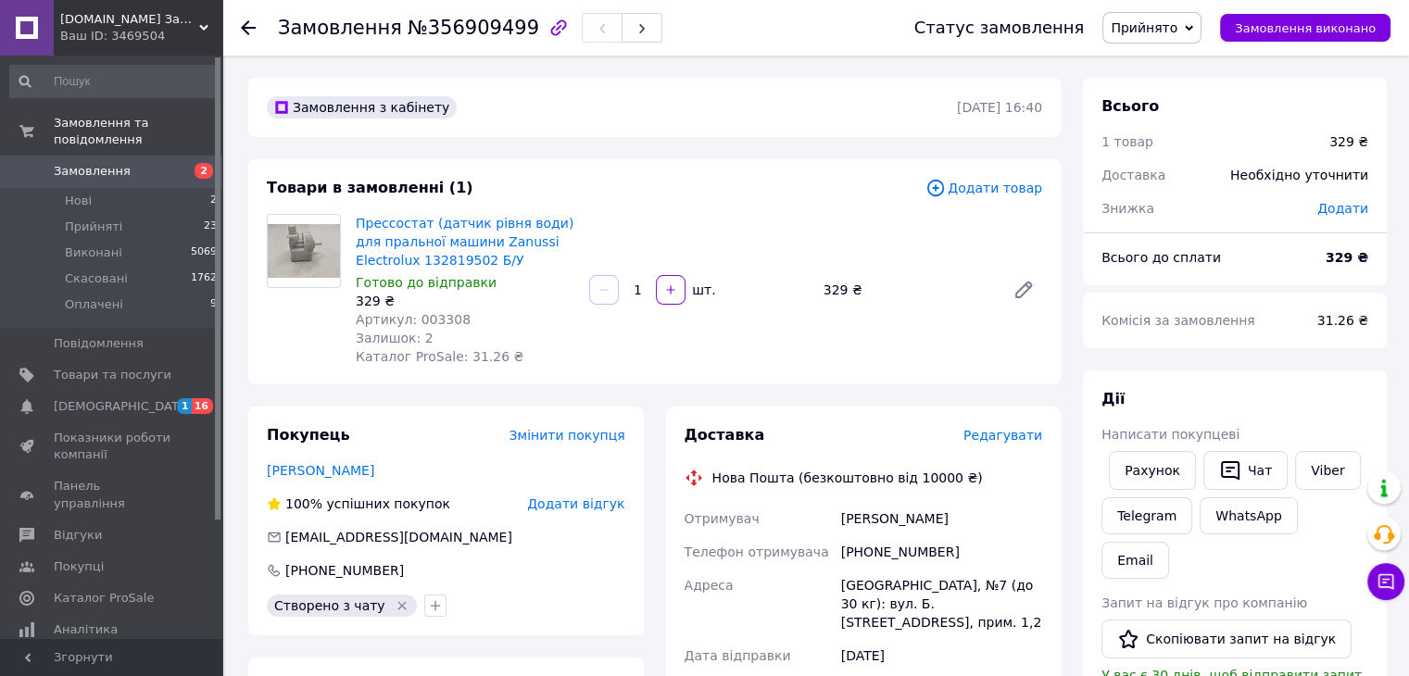
click at [1196, 27] on span "Прийнято" at bounding box center [1151, 27] width 99 height 31
click at [1169, 101] on li "Скасовано" at bounding box center [1151, 93] width 97 height 28
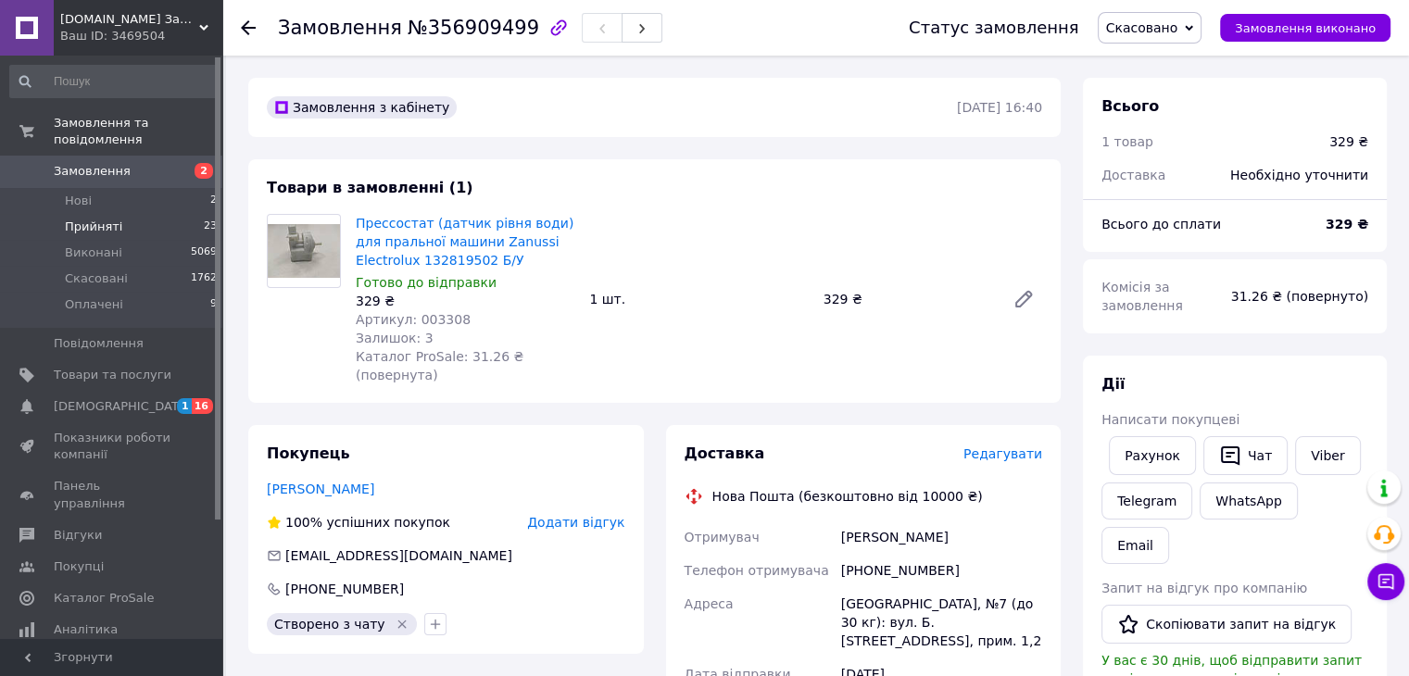
click at [115, 214] on li "Прийняті 23" at bounding box center [114, 227] width 228 height 26
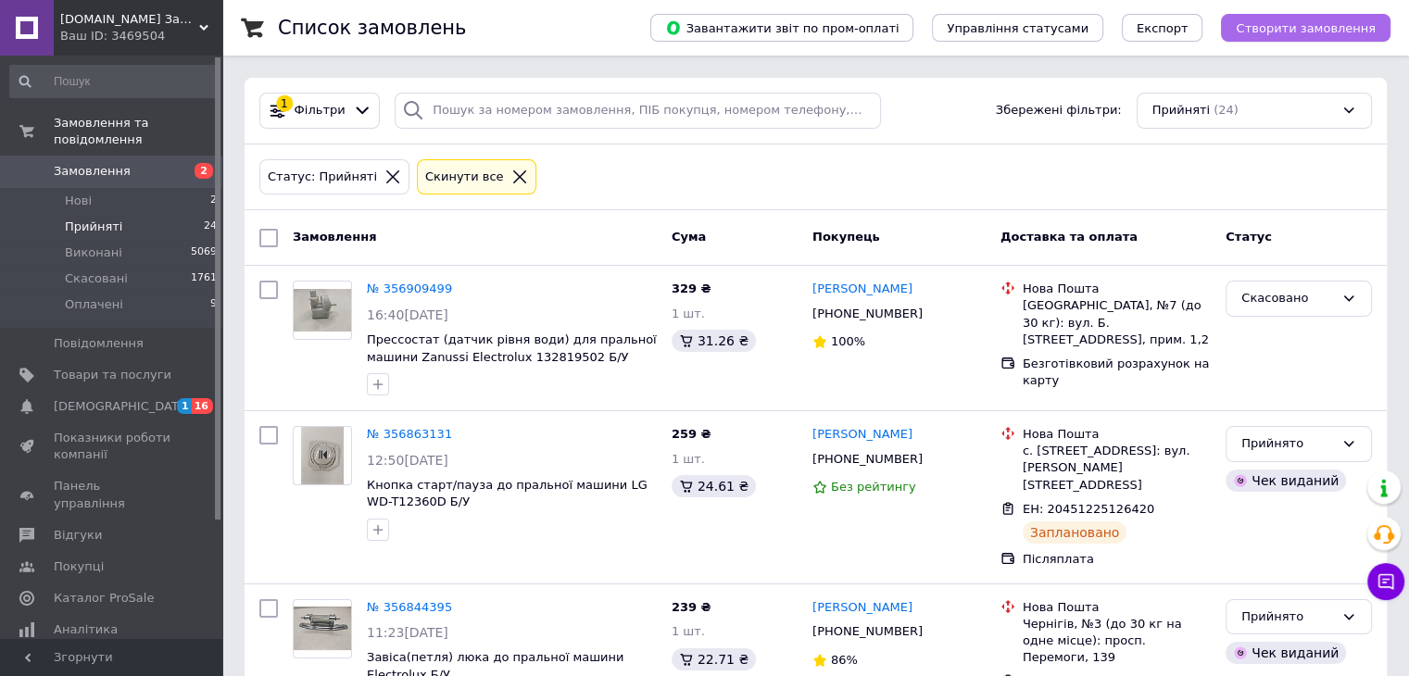
click at [1351, 33] on span "Створити замовлення" at bounding box center [1306, 28] width 140 height 14
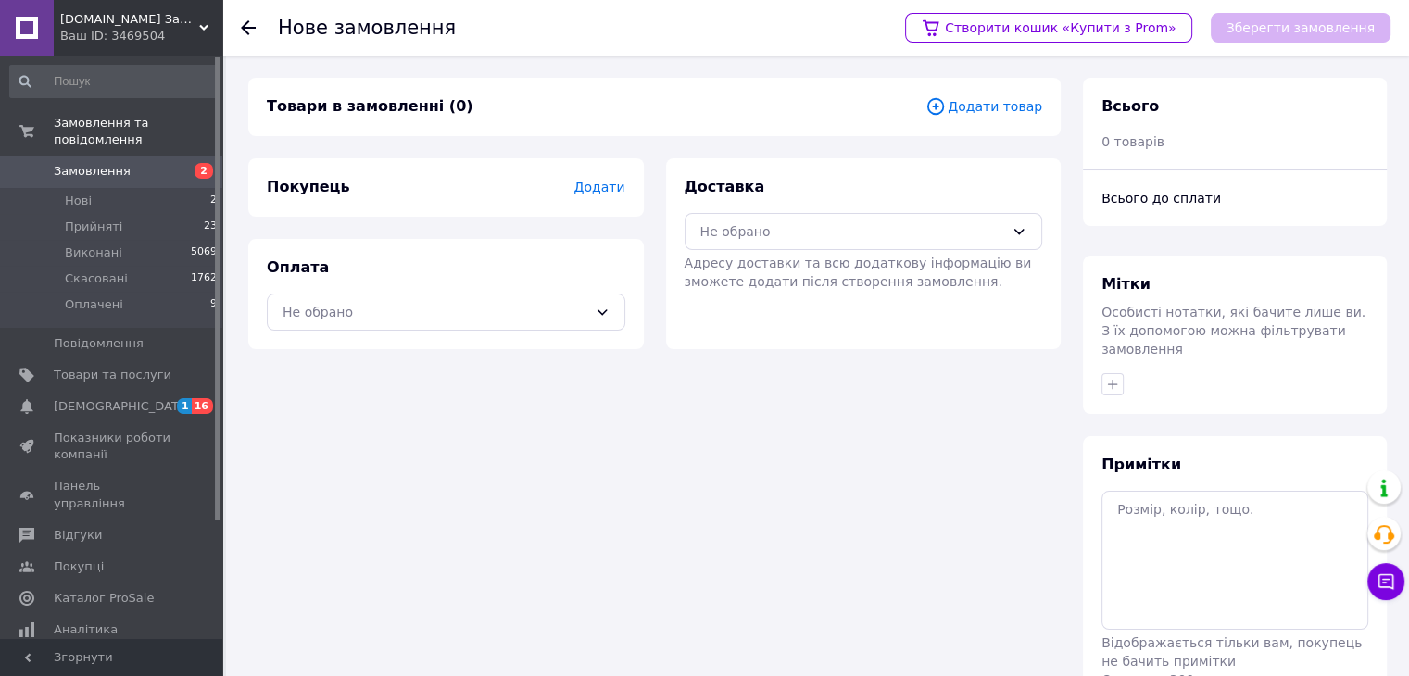
click at [1022, 102] on span "Додати товар" at bounding box center [984, 106] width 117 height 20
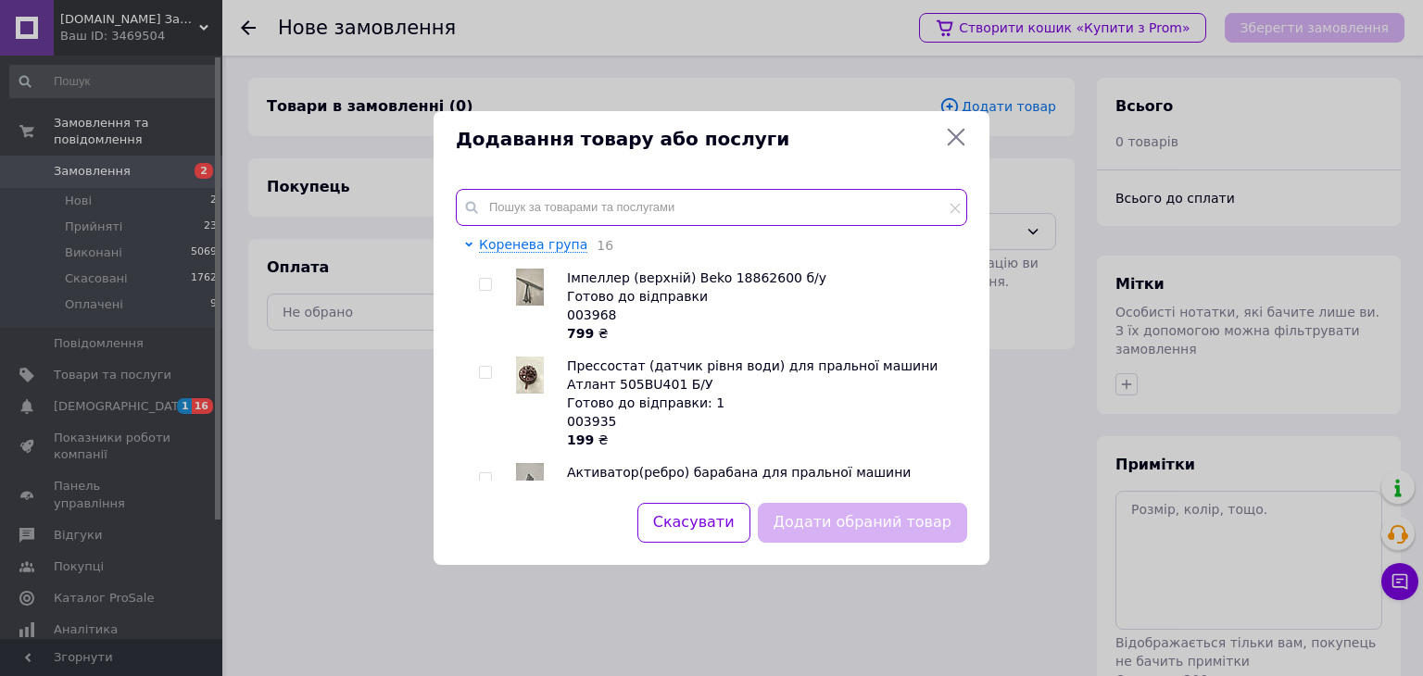
click at [595, 195] on input "text" at bounding box center [711, 207] width 511 height 37
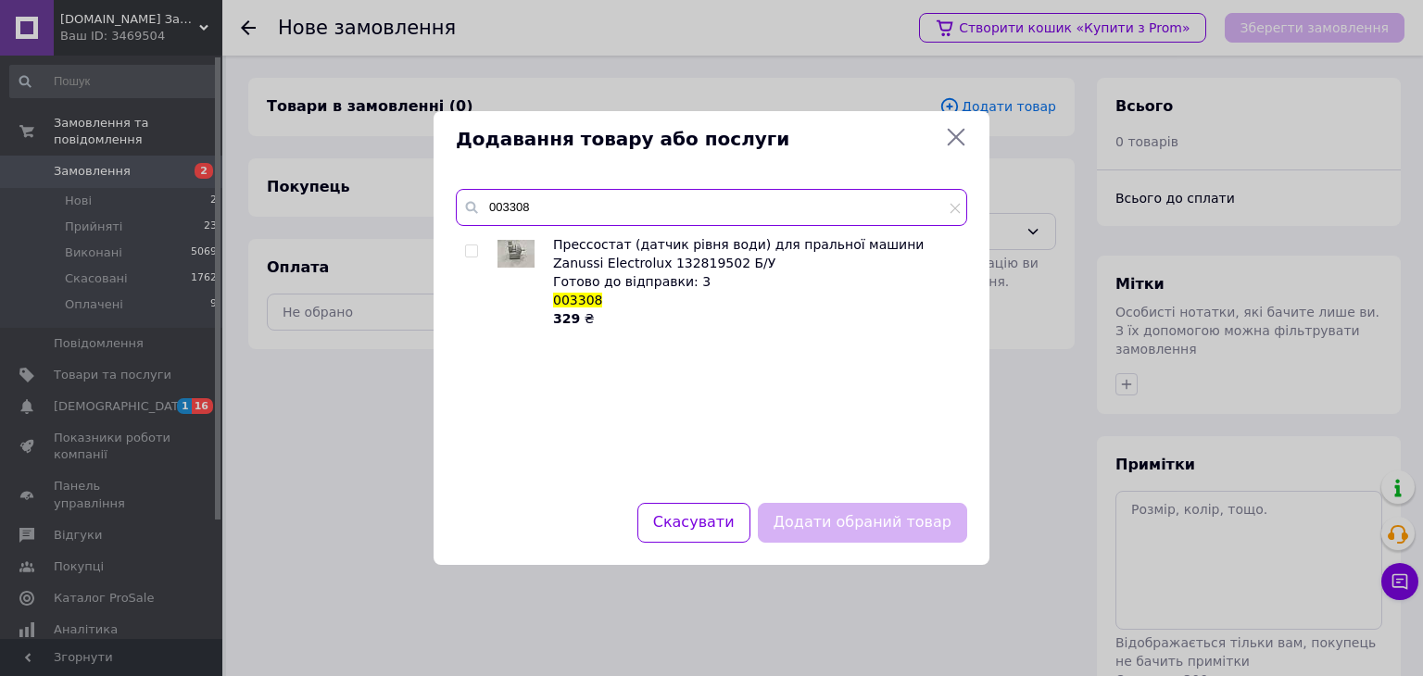
type input "003308"
click at [476, 247] on input "checkbox" at bounding box center [471, 252] width 12 height 12
checkbox input "true"
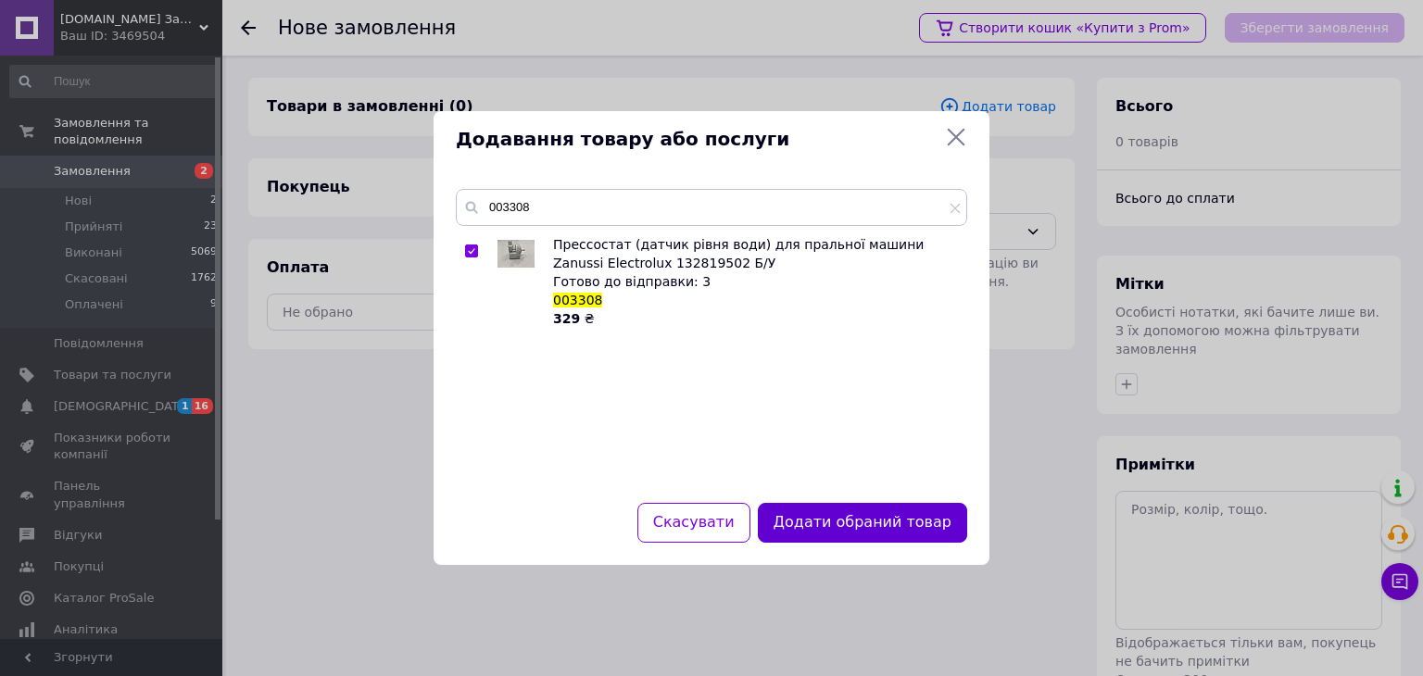
click at [838, 523] on button "Додати обраний товар" at bounding box center [862, 523] width 209 height 40
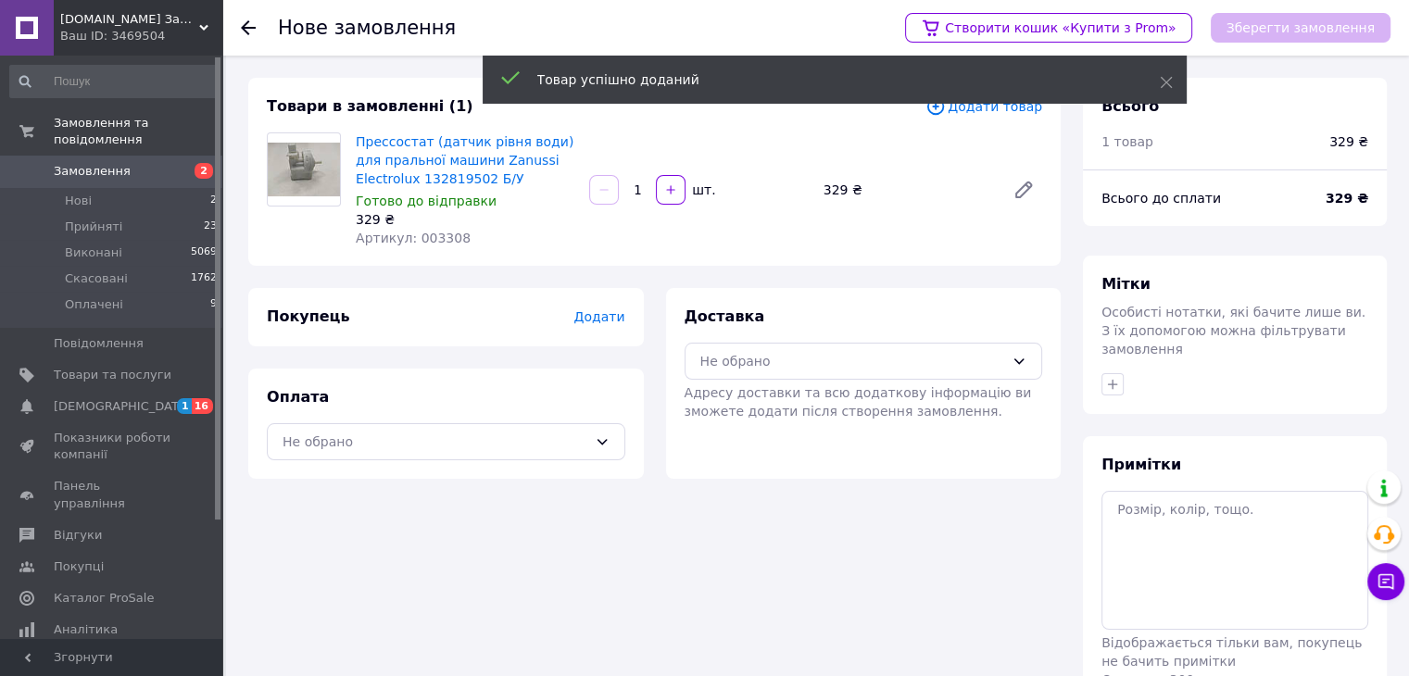
click at [597, 314] on span "Додати" at bounding box center [598, 316] width 51 height 15
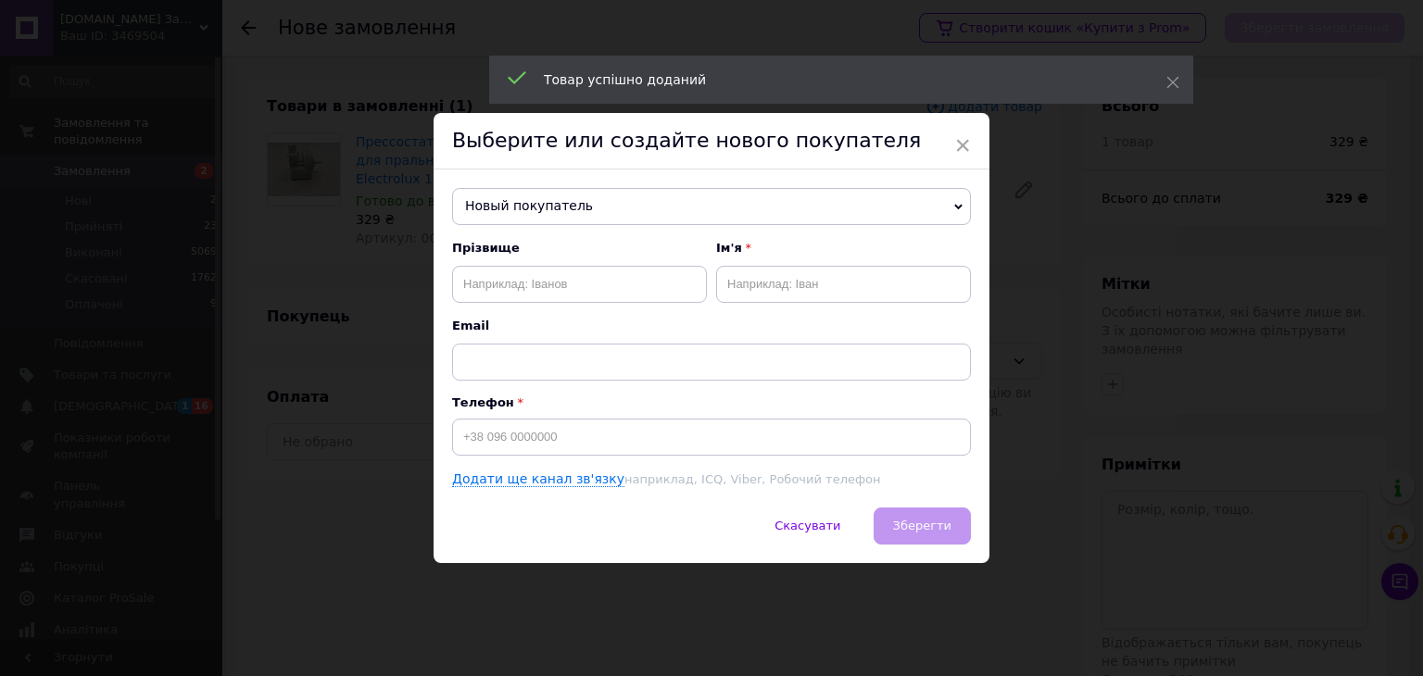
click at [560, 203] on span "Новый покупатель" at bounding box center [711, 206] width 519 height 37
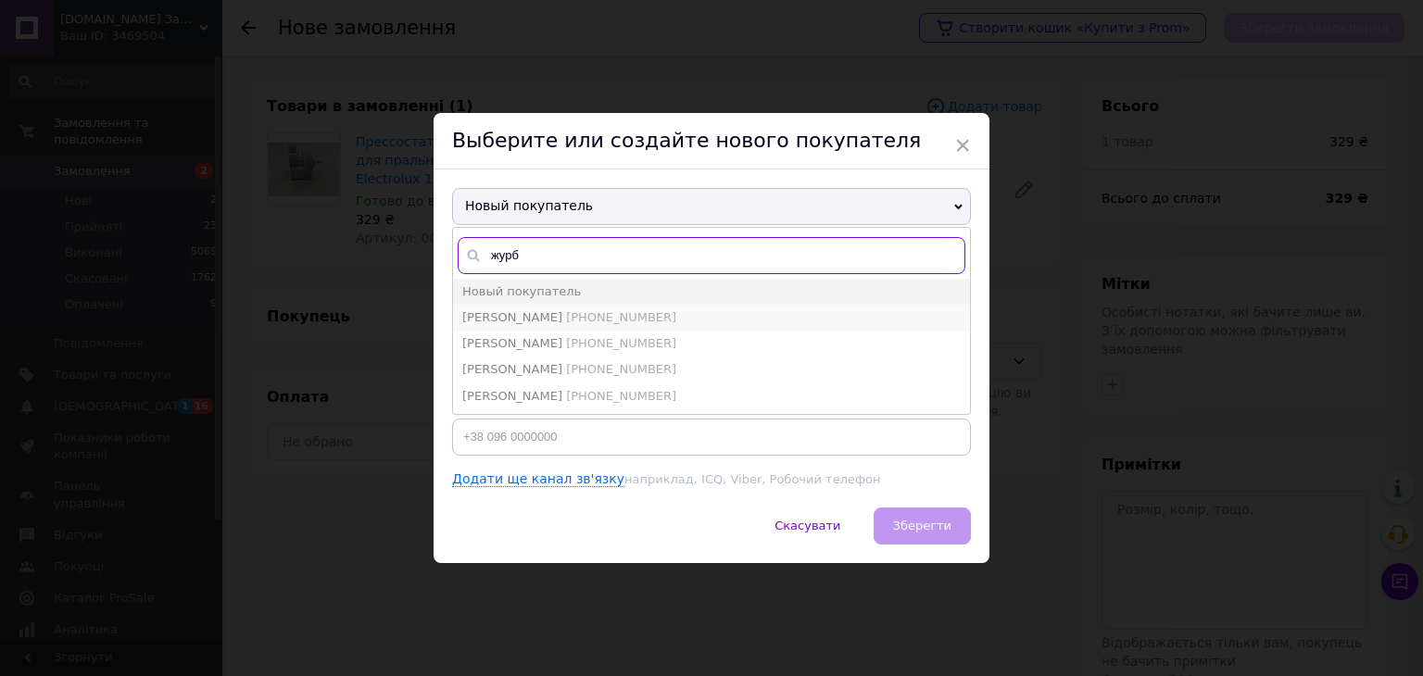
type input "журб"
click at [648, 316] on span "[PHONE_NUMBER]" at bounding box center [621, 317] width 110 height 14
type input "[PERSON_NAME]"
type input "[PHONE_NUMBER]"
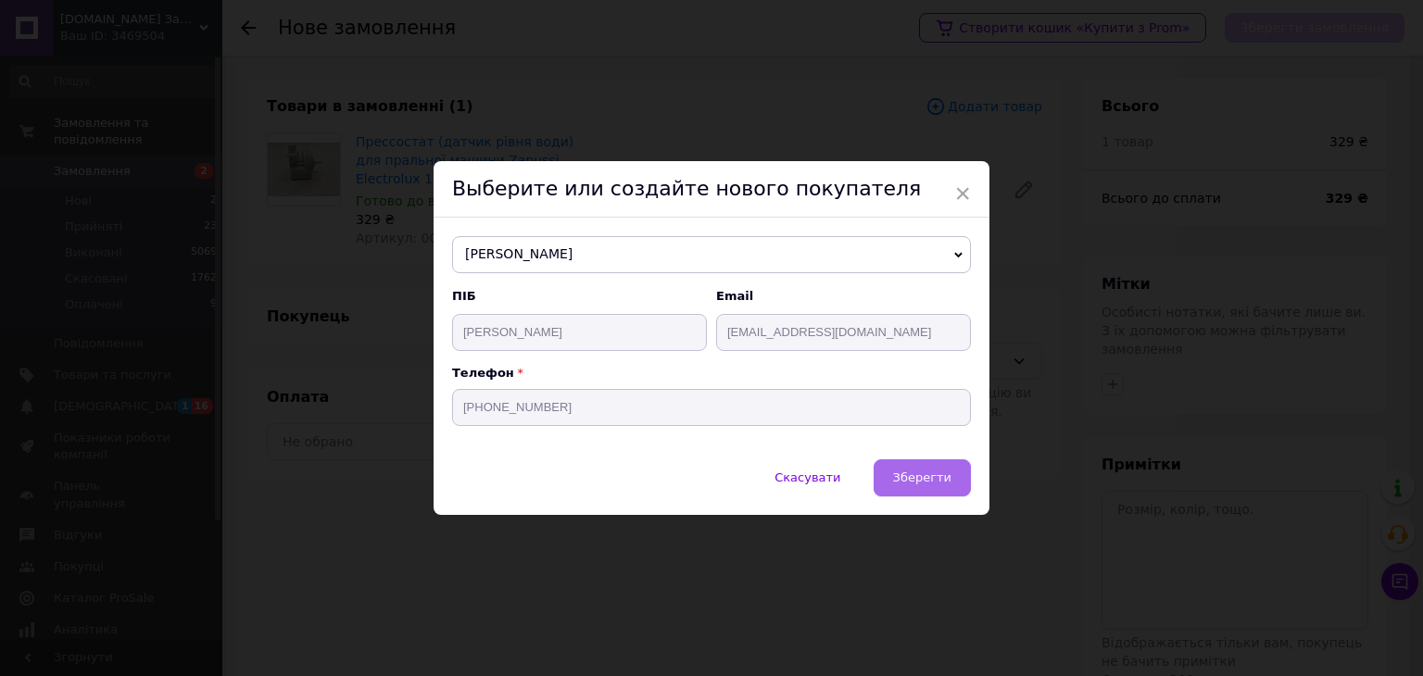
click at [892, 475] on button "Зберегти" at bounding box center [922, 478] width 97 height 37
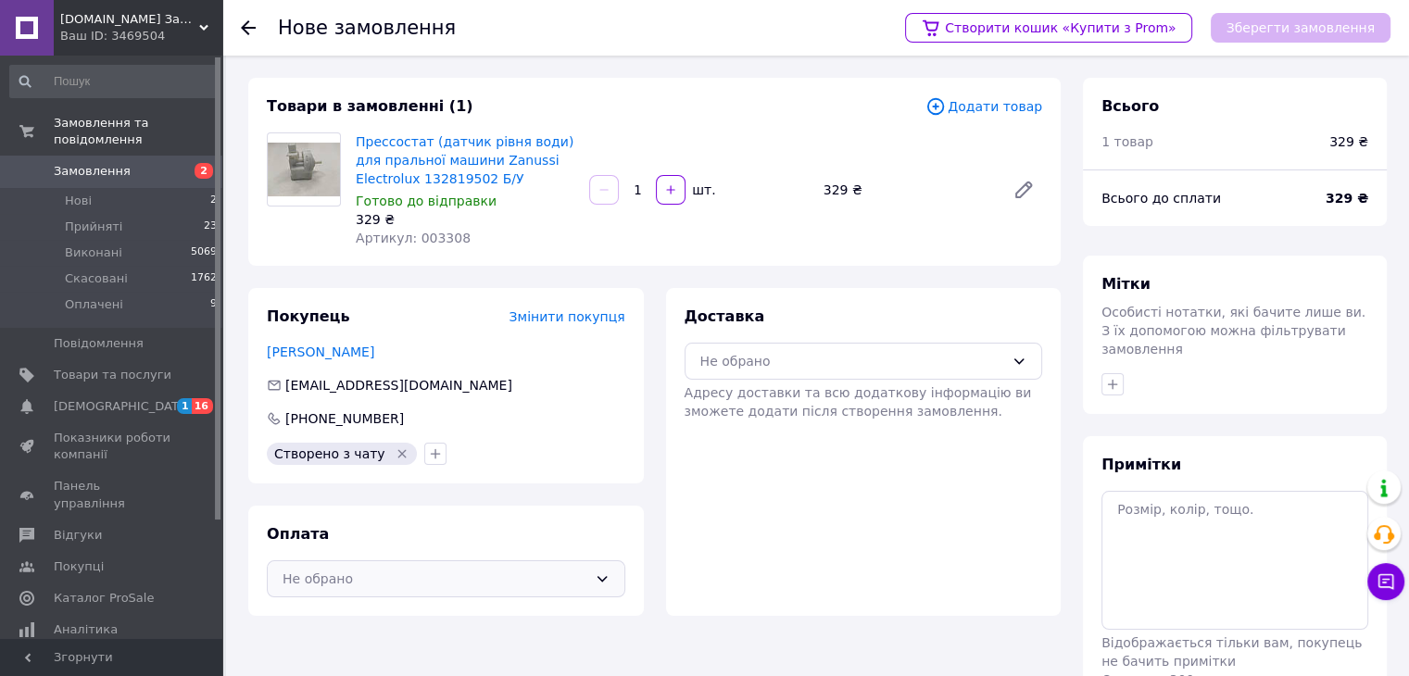
click at [593, 580] on div "Не обрано" at bounding box center [446, 579] width 359 height 37
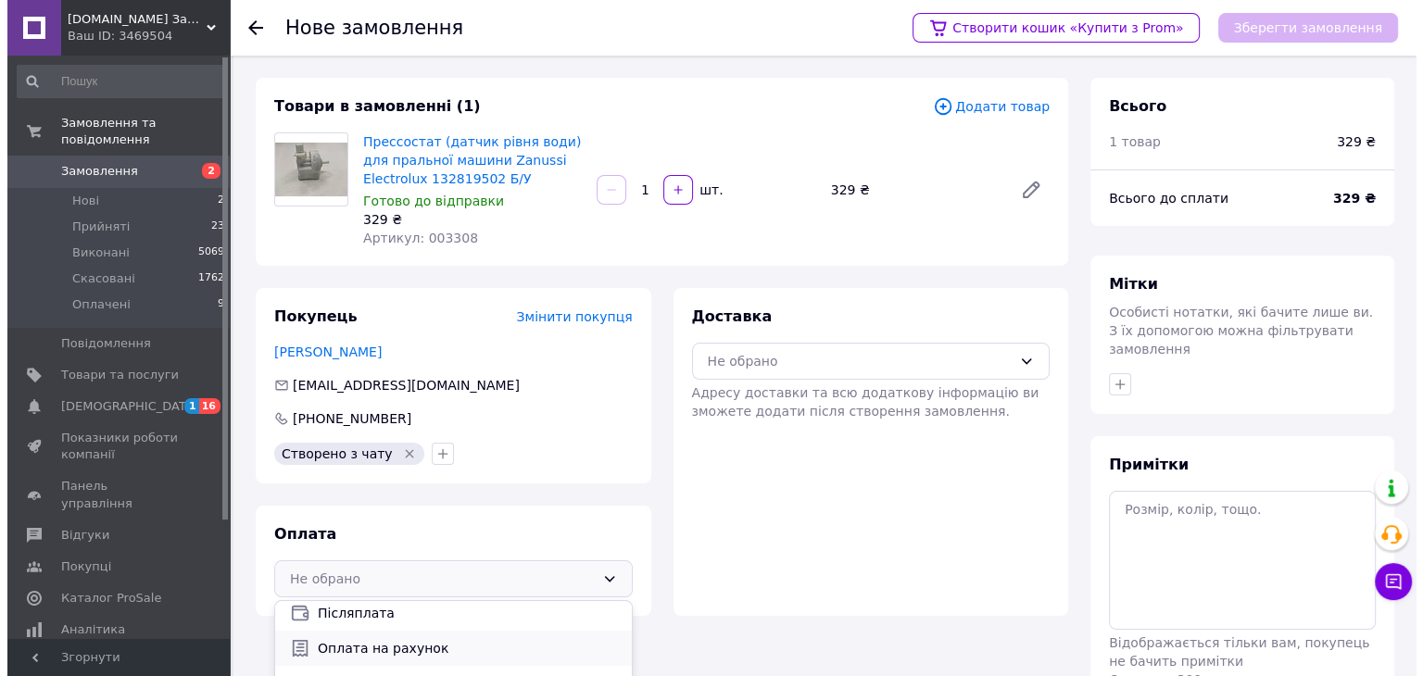
scroll to position [79, 0]
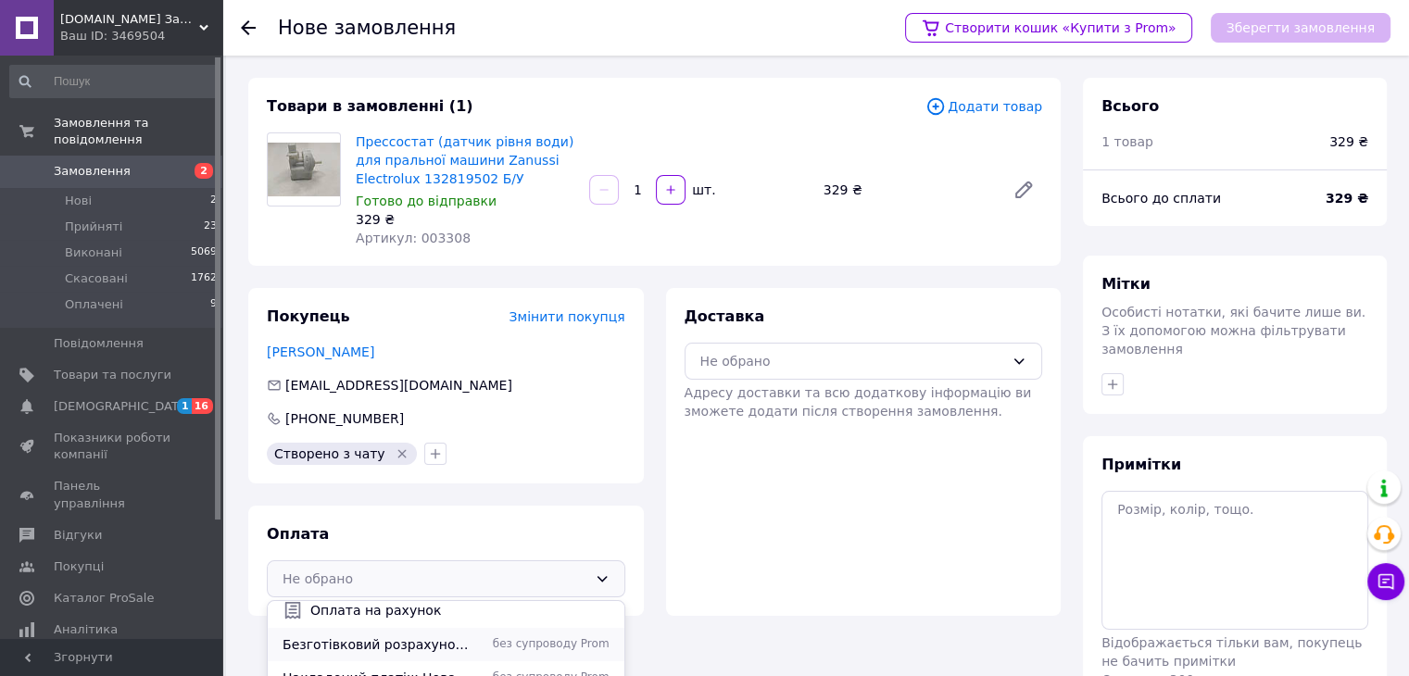
click at [382, 639] on span "Безготівковий розрахунок на карту" at bounding box center [379, 645] width 193 height 19
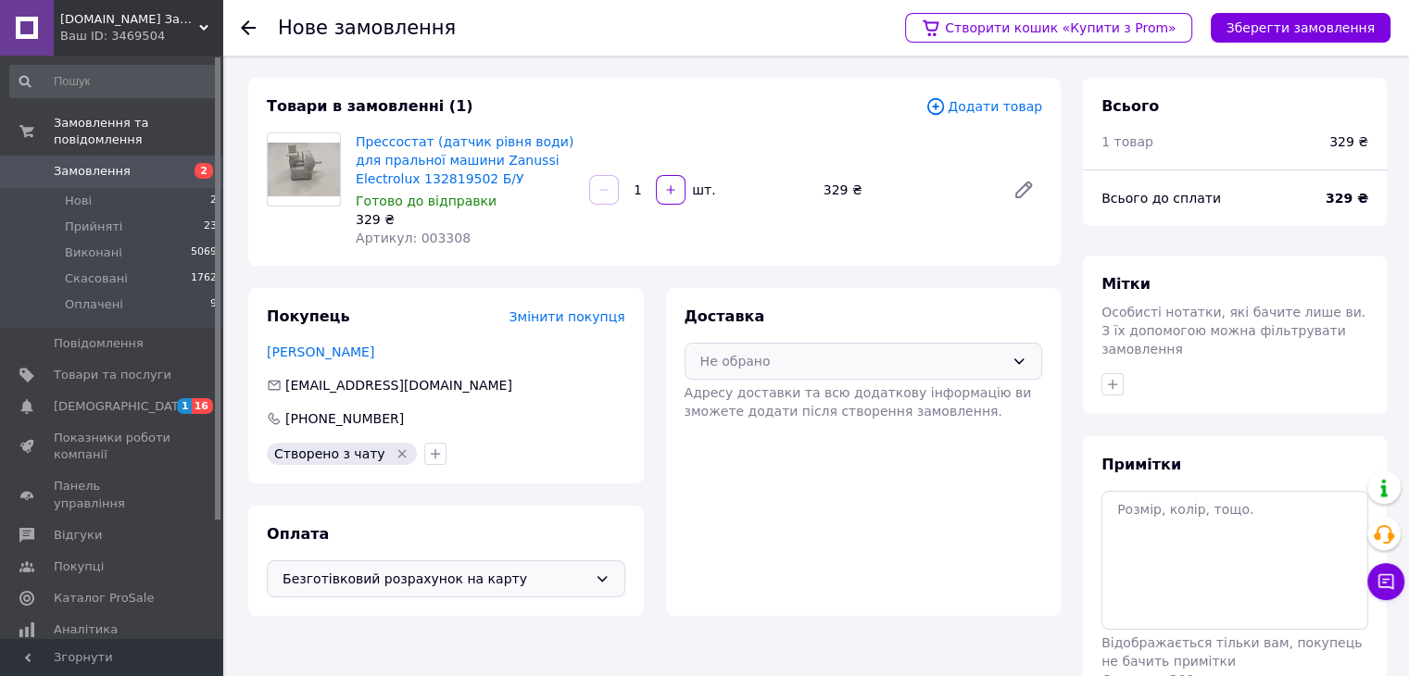
click at [976, 364] on div "Не обрано" at bounding box center [852, 361] width 305 height 20
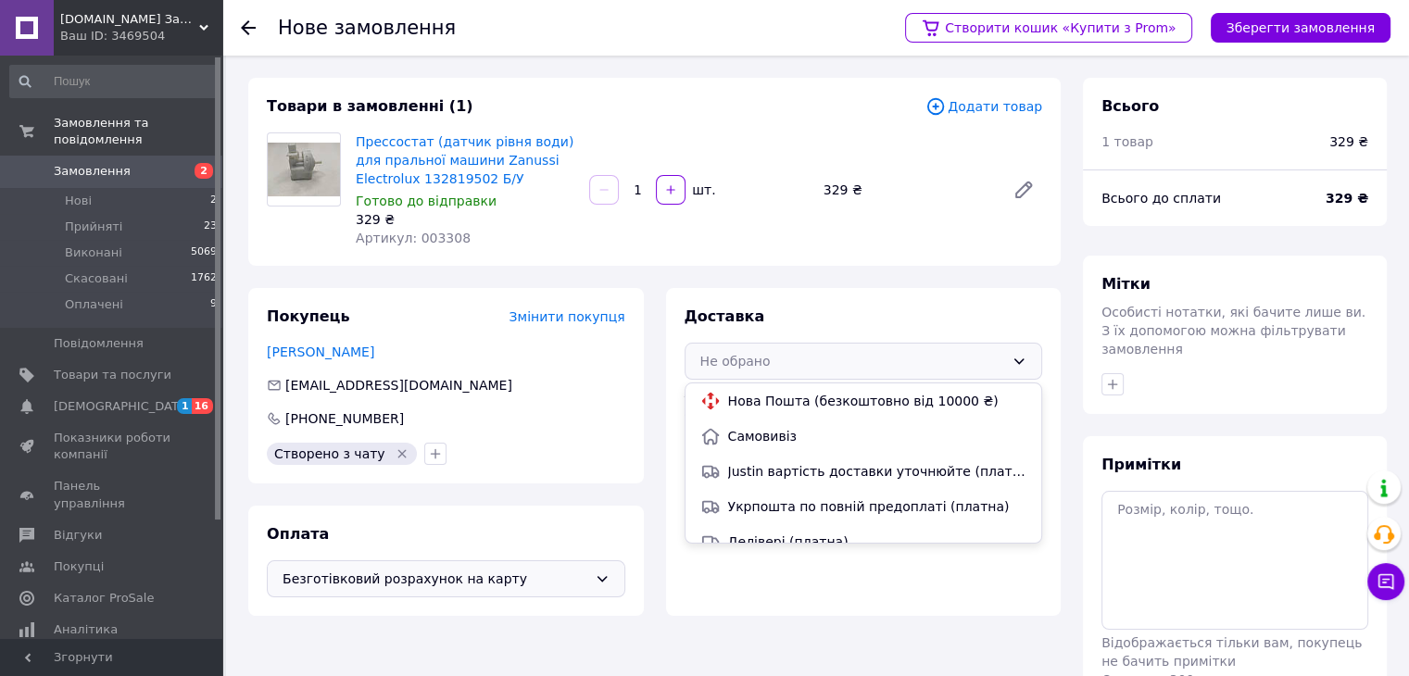
click at [774, 397] on span "Нова Пошта (безкоштовно від 10000 ₴)" at bounding box center [877, 401] width 299 height 19
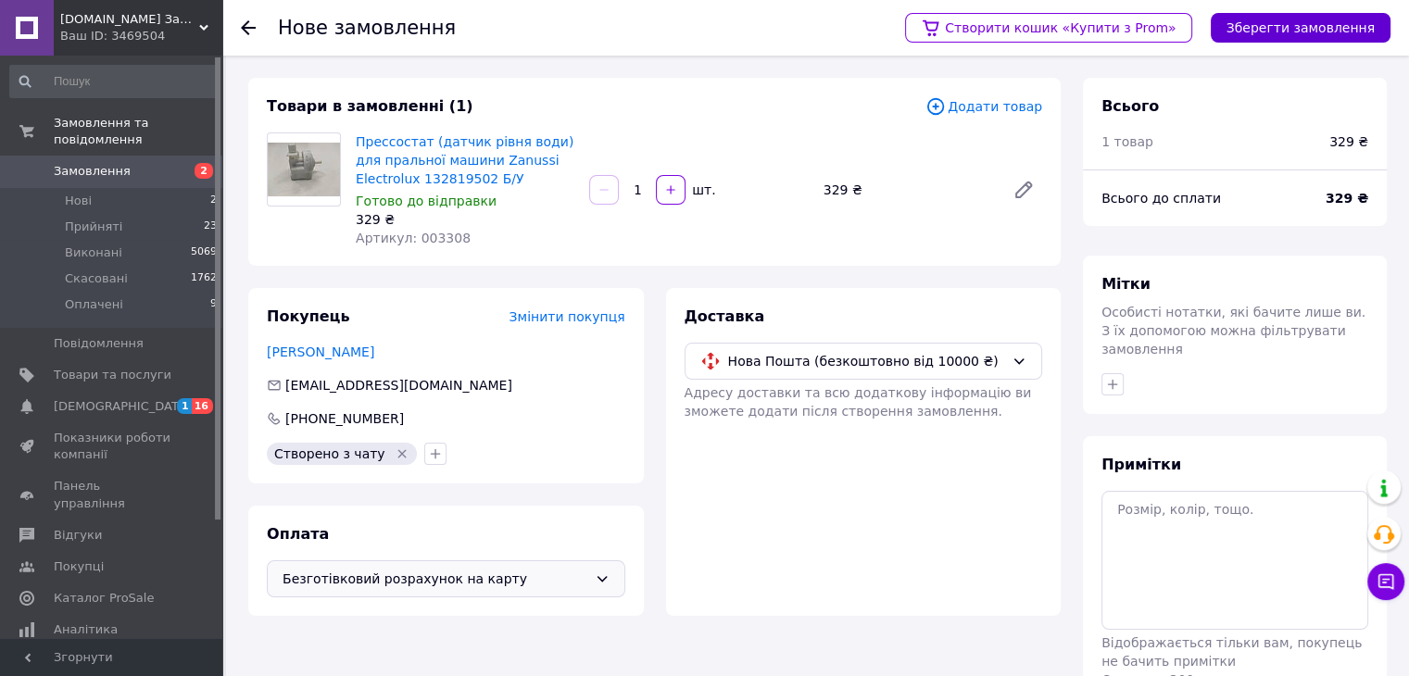
click at [1319, 31] on button "Зберегти замовлення" at bounding box center [1301, 28] width 180 height 30
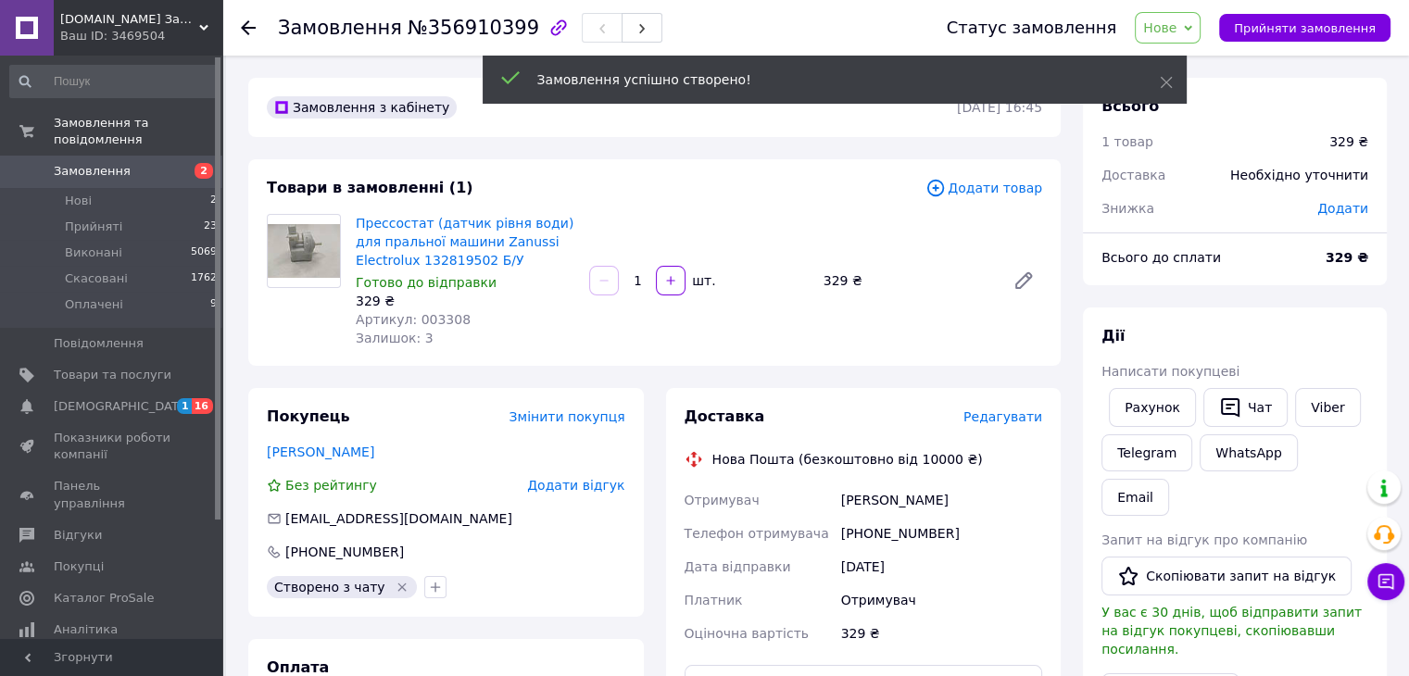
click at [1009, 418] on span "Редагувати" at bounding box center [1003, 416] width 79 height 15
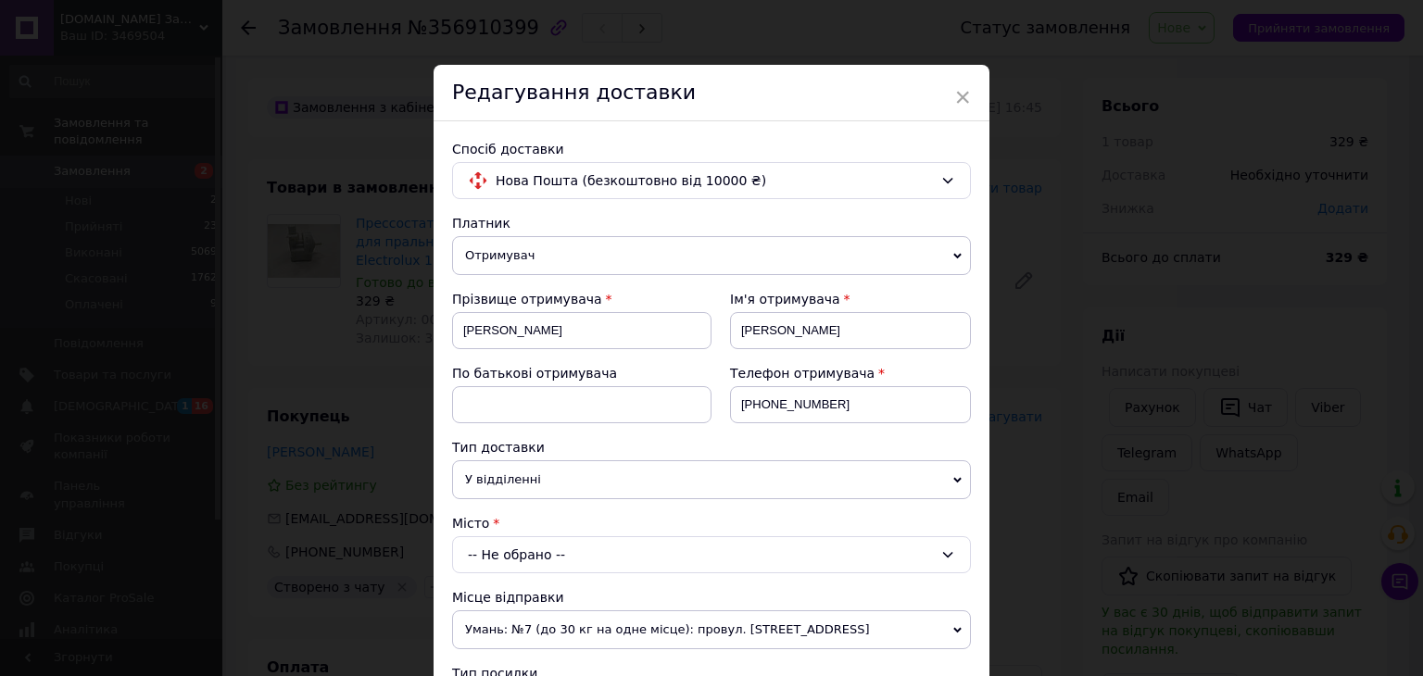
click at [505, 548] on div "-- Не обрано --" at bounding box center [711, 554] width 519 height 37
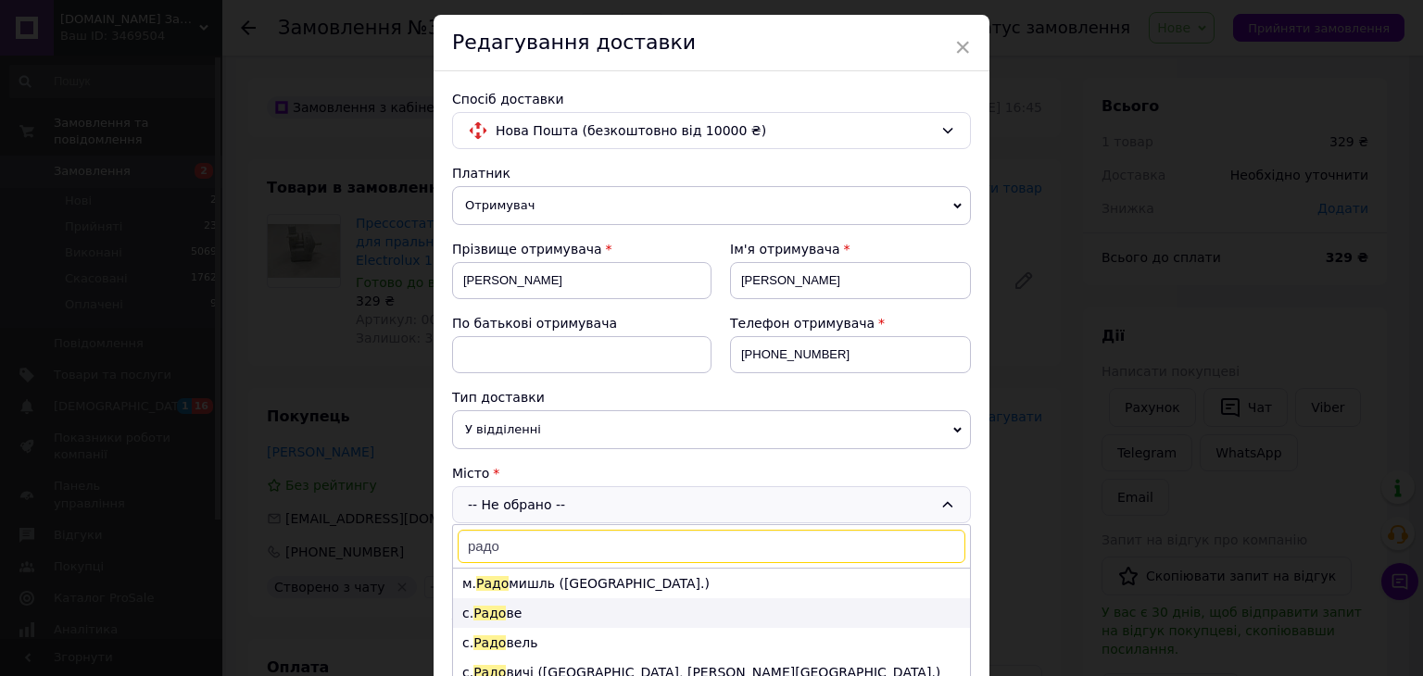
scroll to position [185, 0]
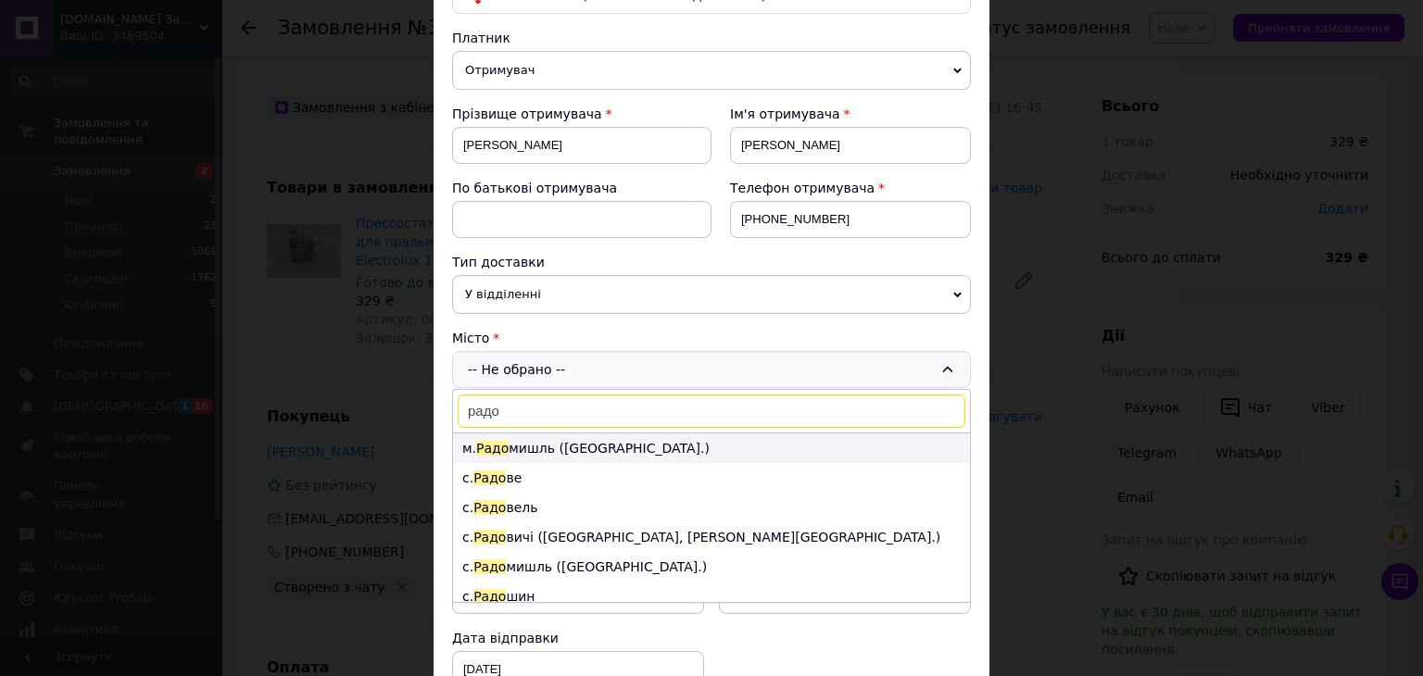
type input "радо"
click at [598, 447] on li "м. [PERSON_NAME] ([GEOGRAPHIC_DATA].)" at bounding box center [711, 449] width 517 height 30
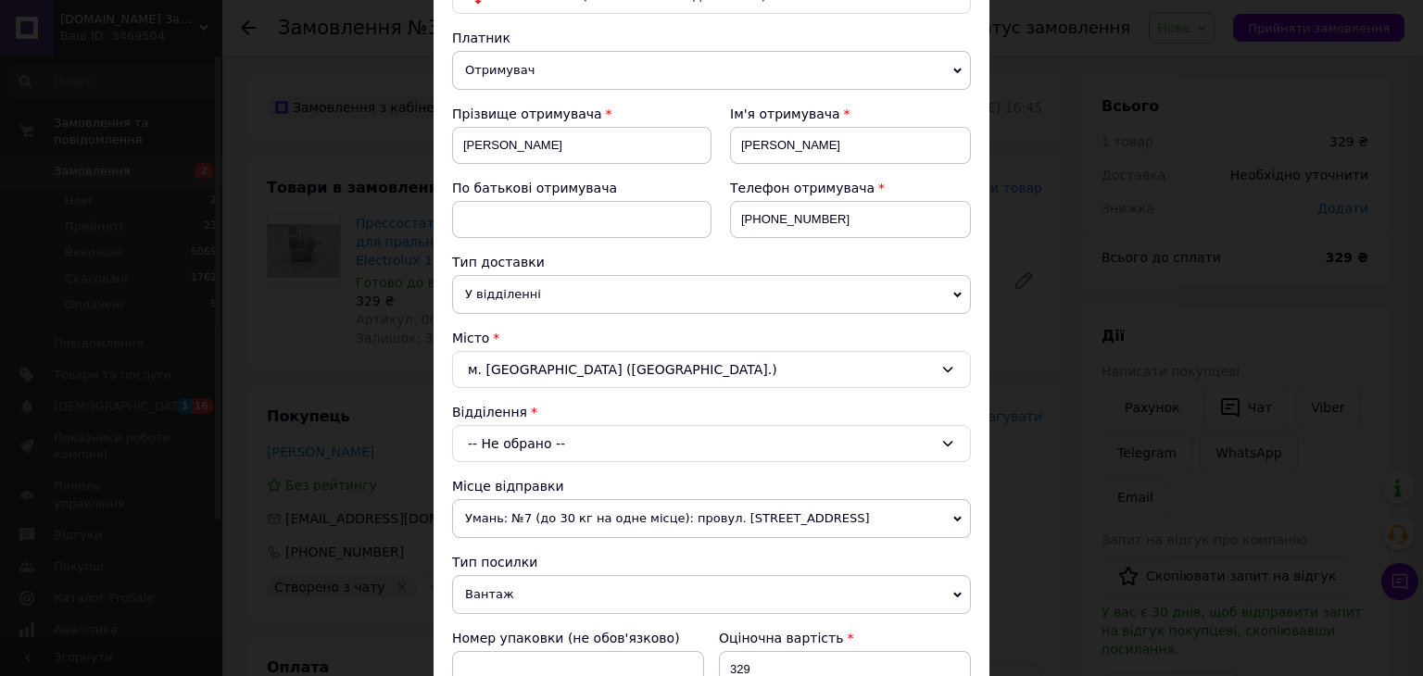
click at [560, 447] on div "-- Не обрано --" at bounding box center [711, 443] width 519 height 37
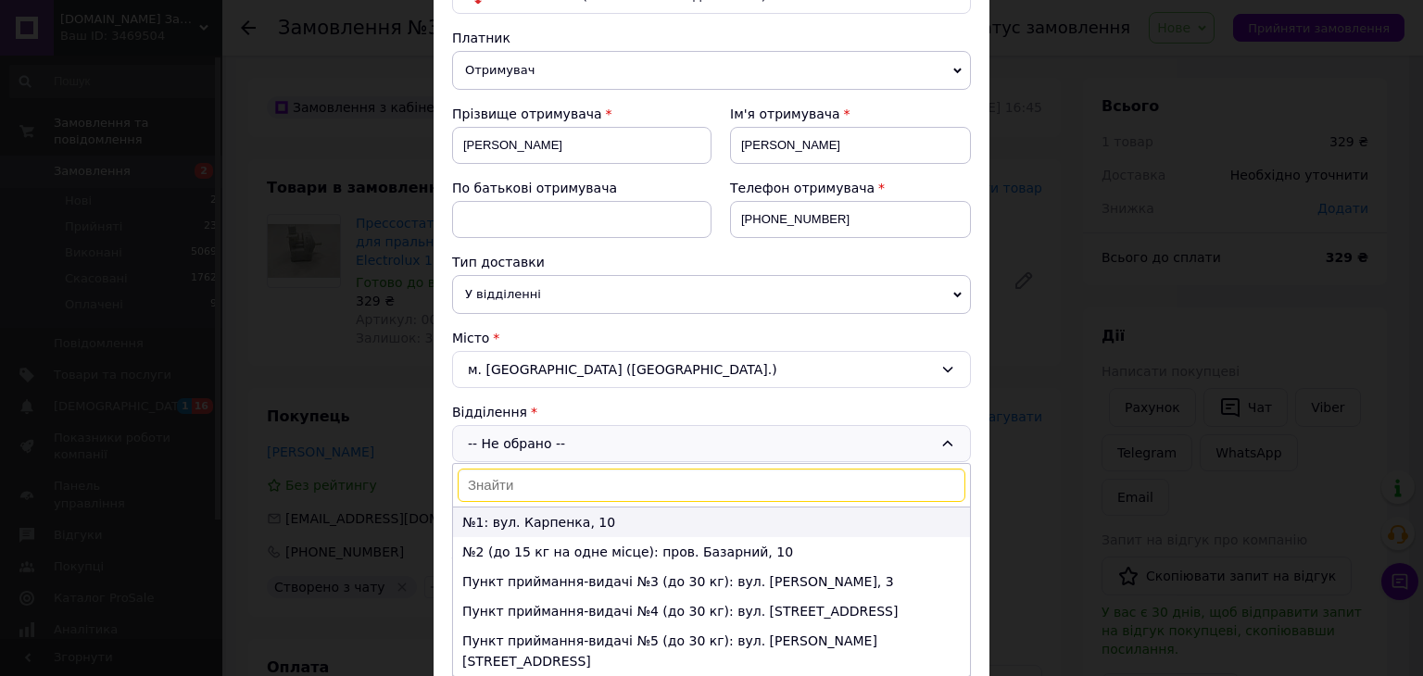
click at [555, 519] on li "№1: вул. Карпенка, 10" at bounding box center [711, 523] width 517 height 30
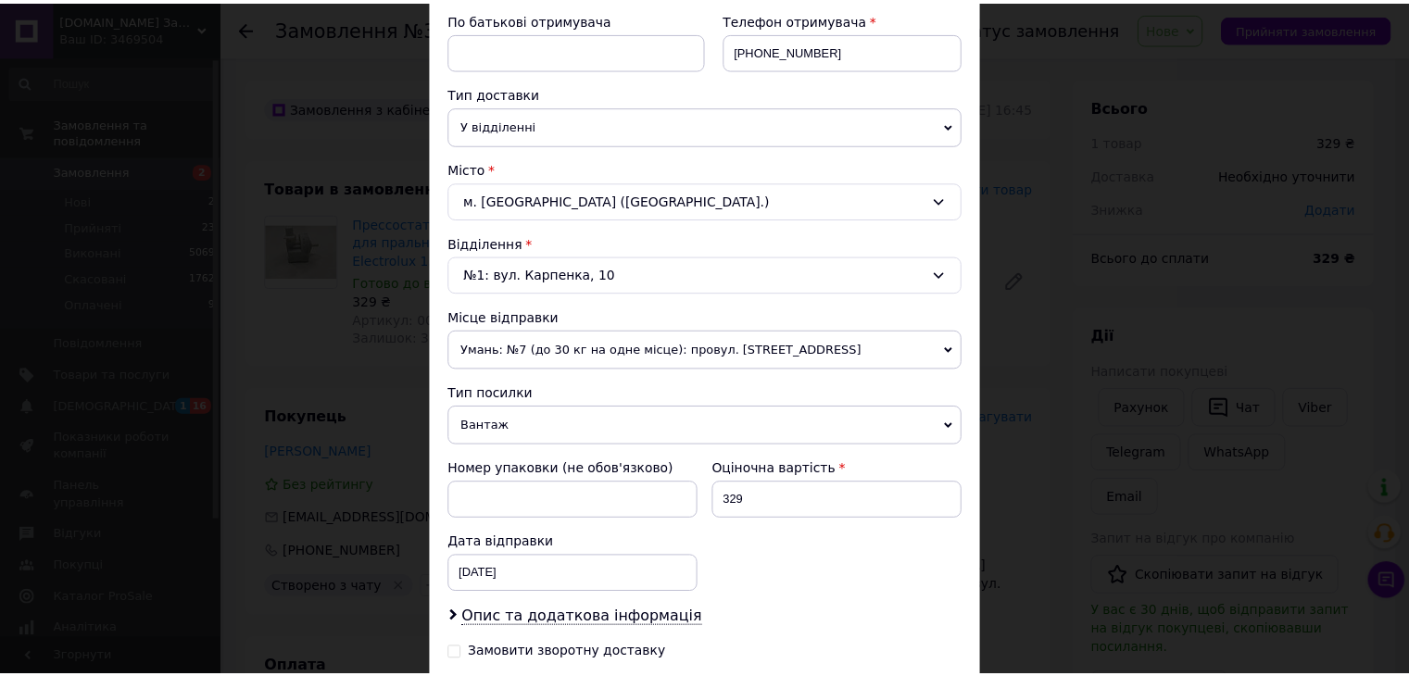
scroll to position [582, 0]
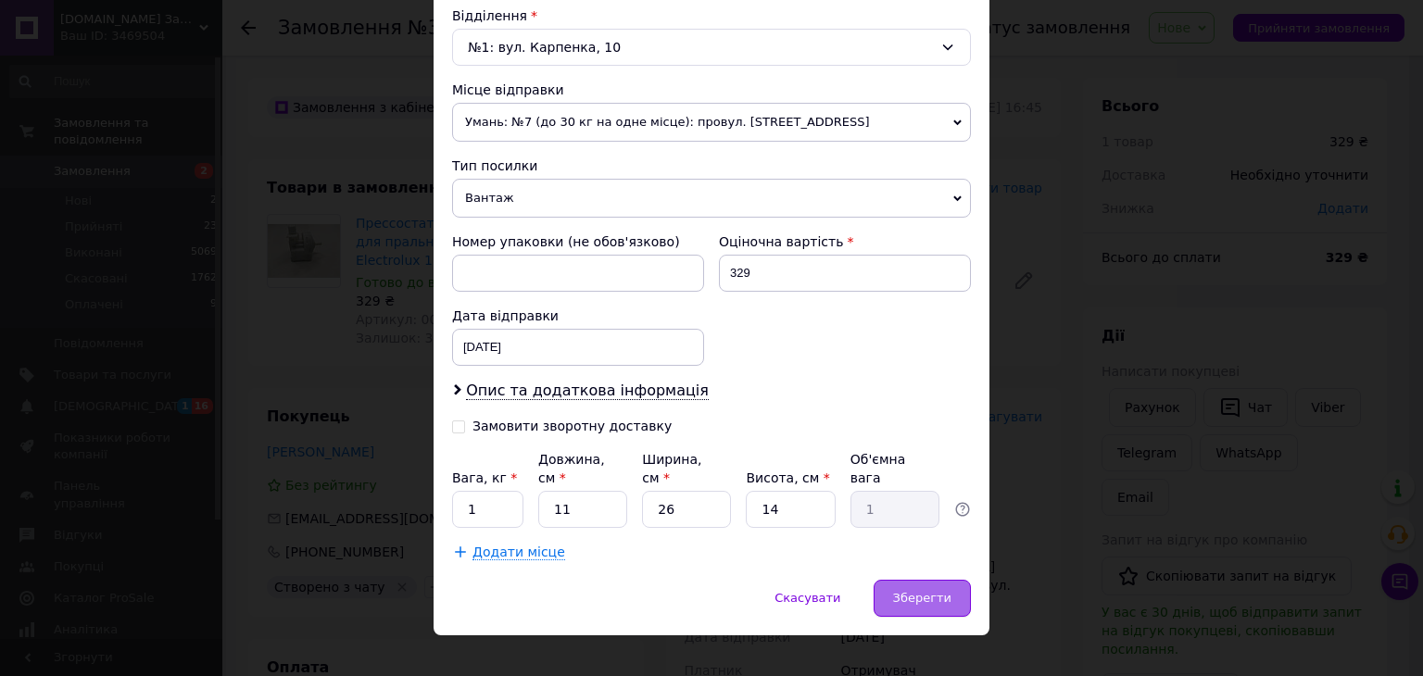
click at [910, 591] on span "Зберегти" at bounding box center [922, 598] width 58 height 14
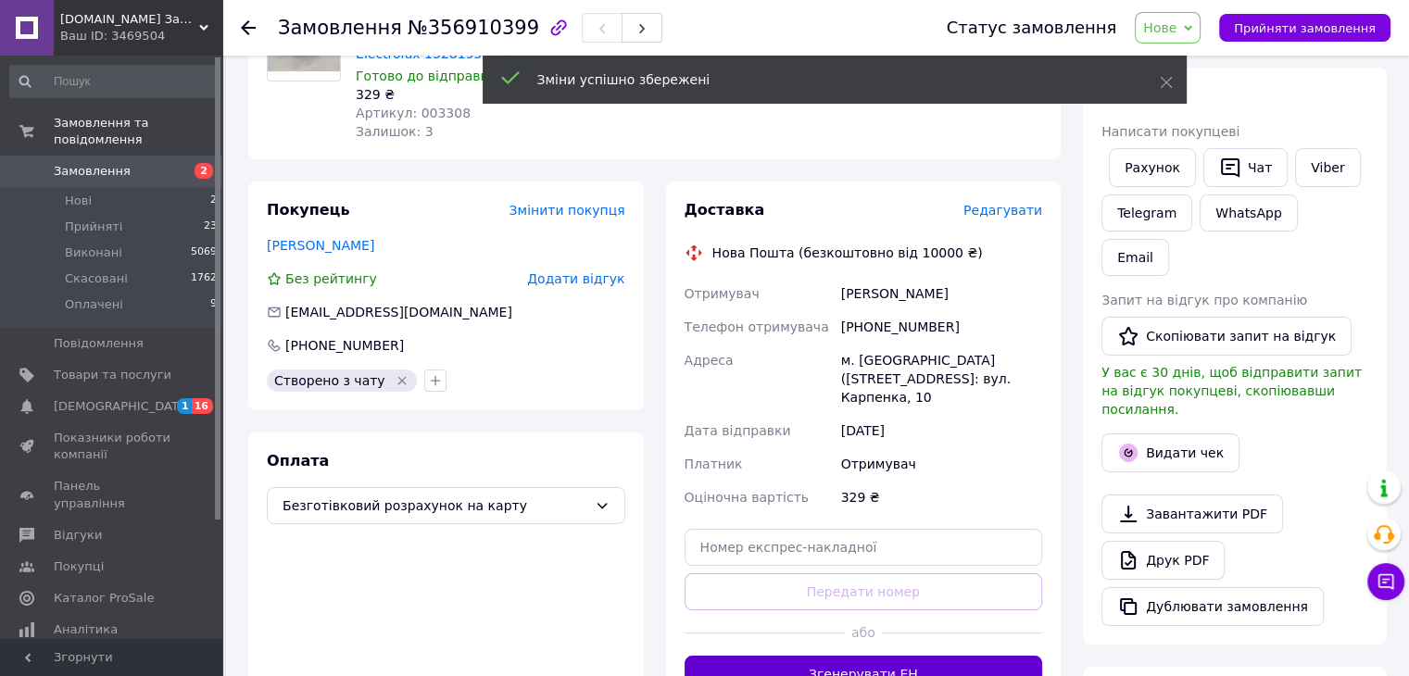
scroll to position [278, 0]
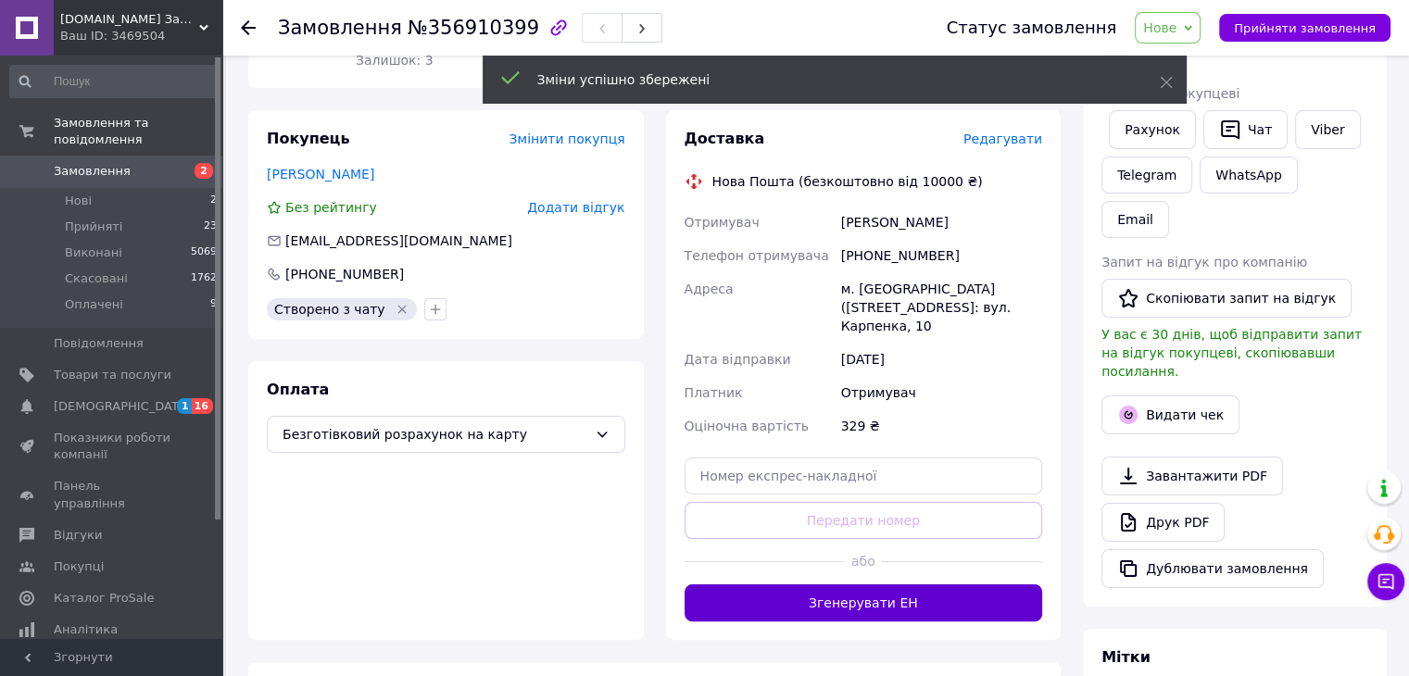
click at [931, 589] on button "Згенерувати ЕН" at bounding box center [864, 603] width 359 height 37
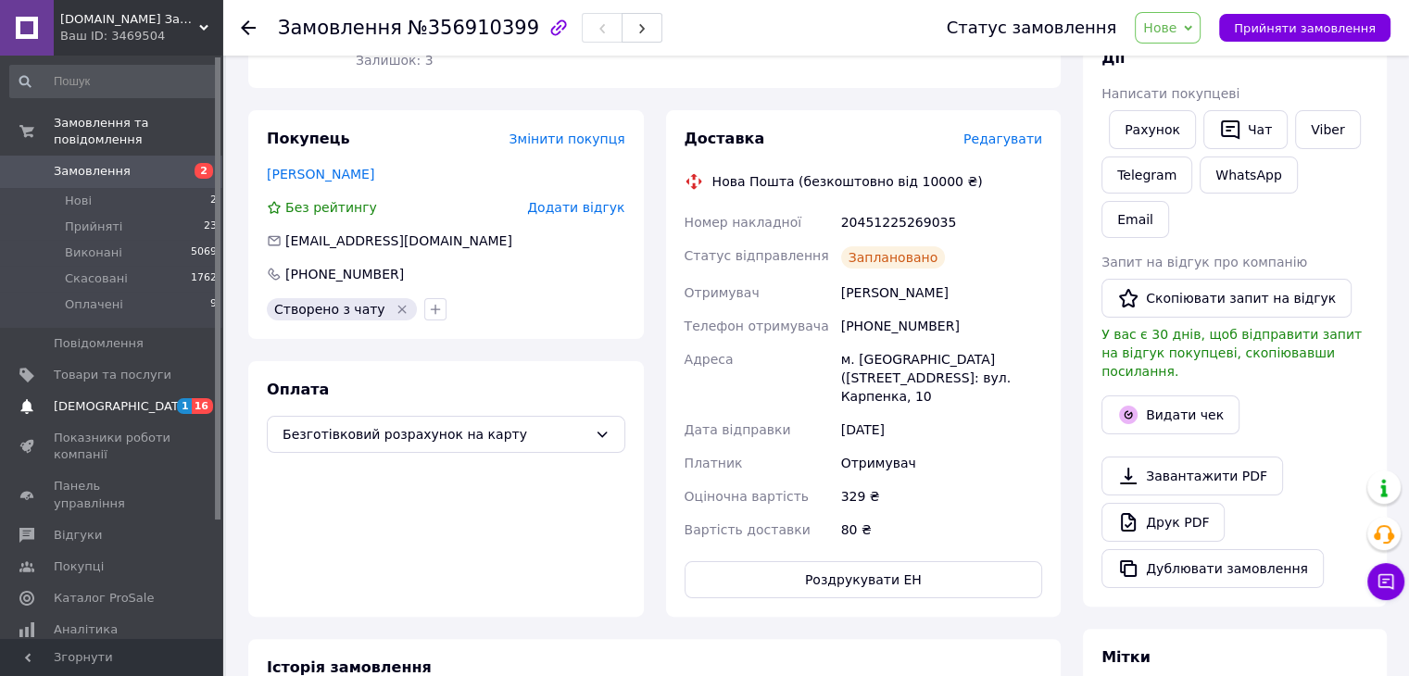
click at [131, 398] on link "[DEMOGRAPHIC_DATA] 1 16" at bounding box center [114, 406] width 228 height 31
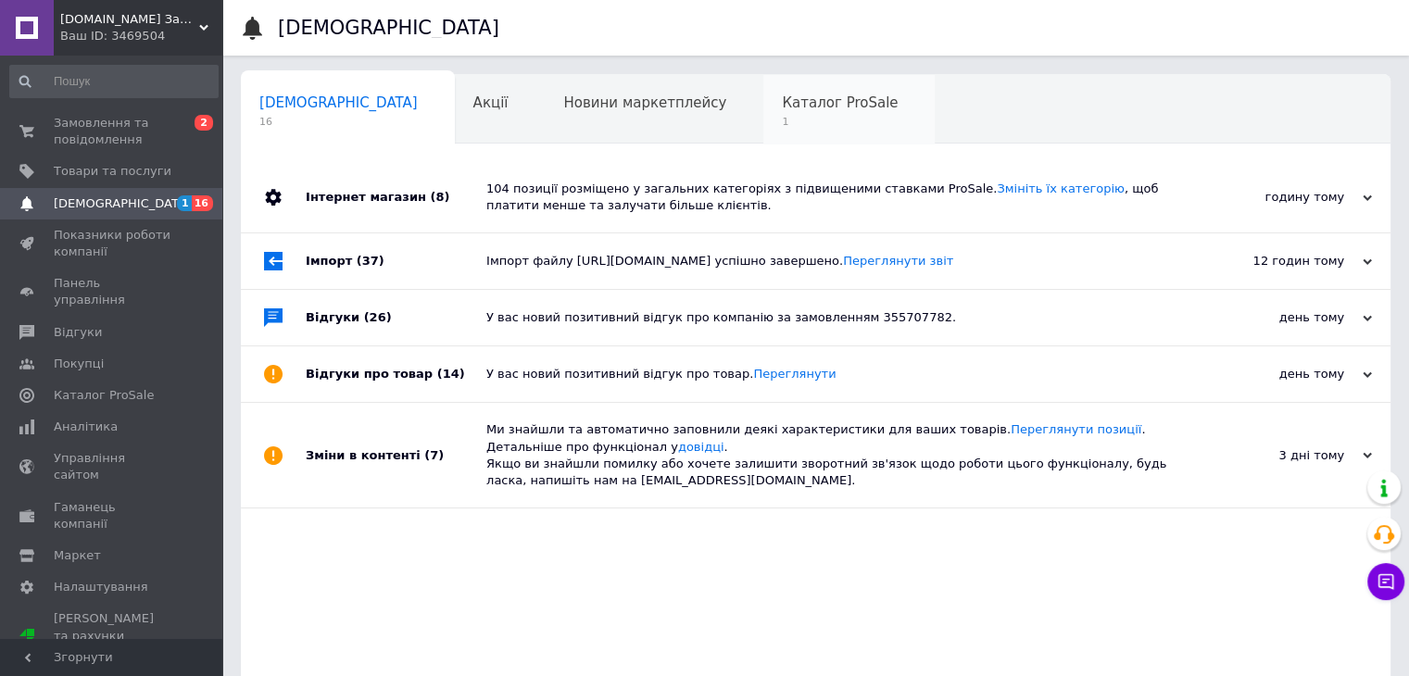
click at [763, 121] on div "Каталог ProSale 1" at bounding box center [848, 110] width 171 height 70
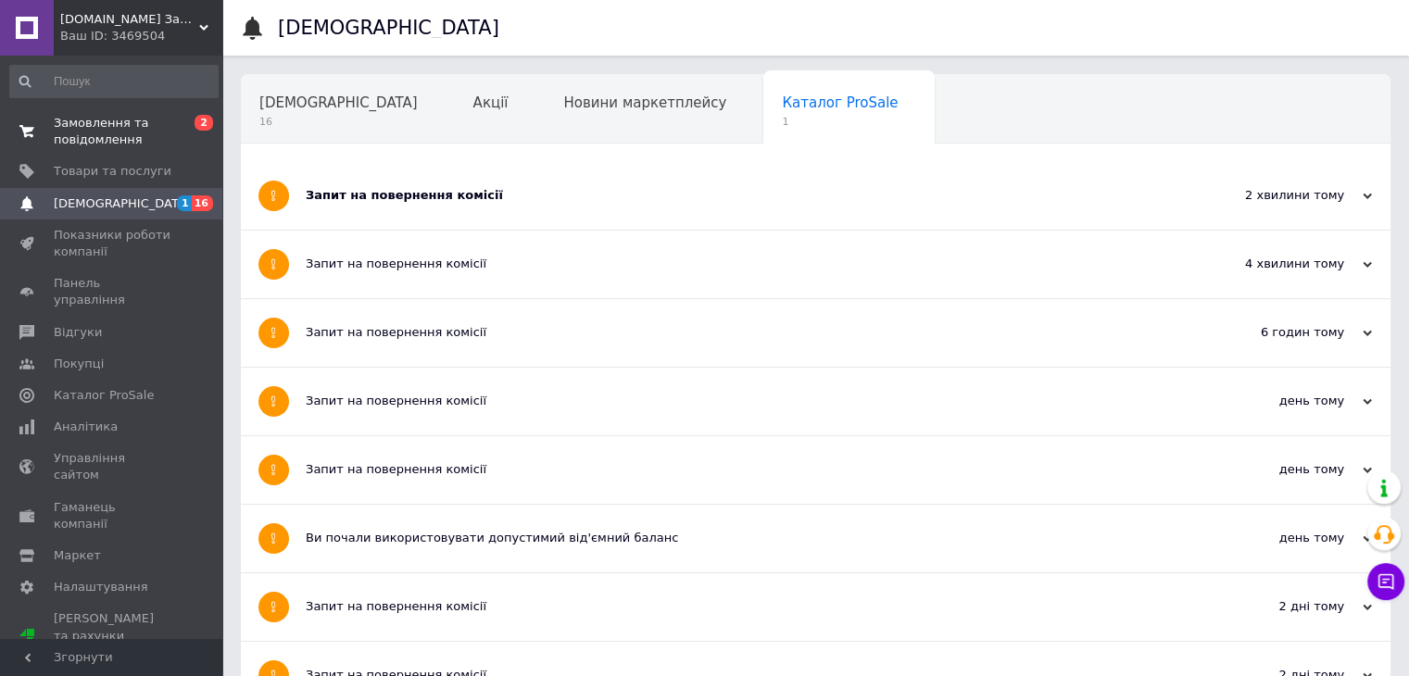
click at [109, 137] on span "Замовлення та повідомлення" at bounding box center [113, 131] width 118 height 33
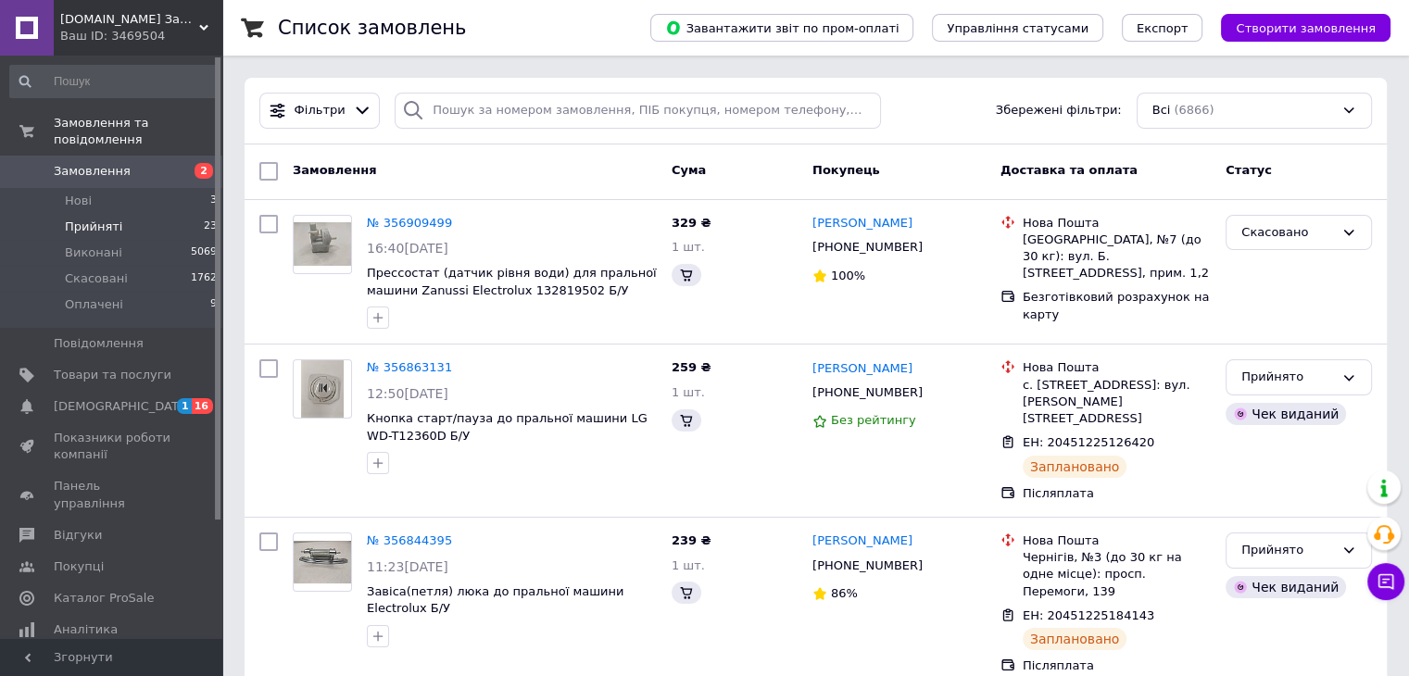
click at [97, 219] on span "Прийняті" at bounding box center [93, 227] width 57 height 17
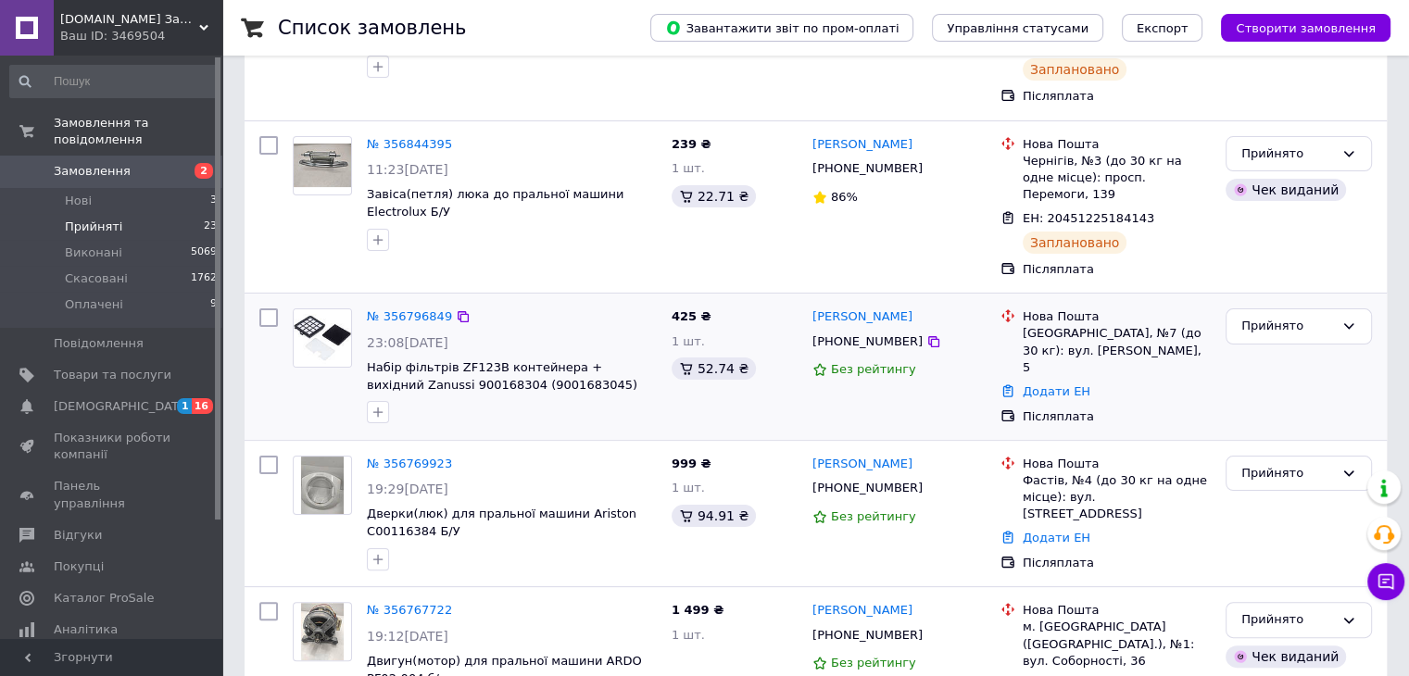
scroll to position [371, 0]
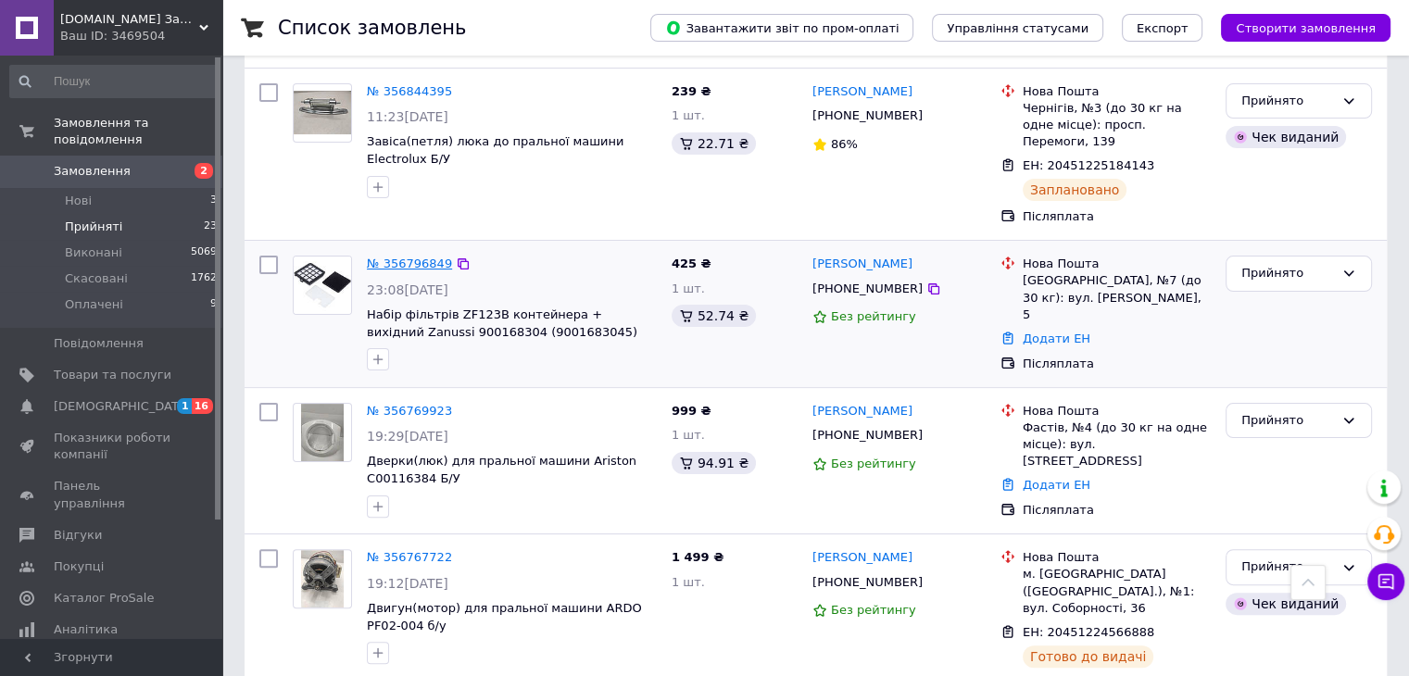
click at [410, 257] on link "№ 356796849" at bounding box center [409, 264] width 85 height 14
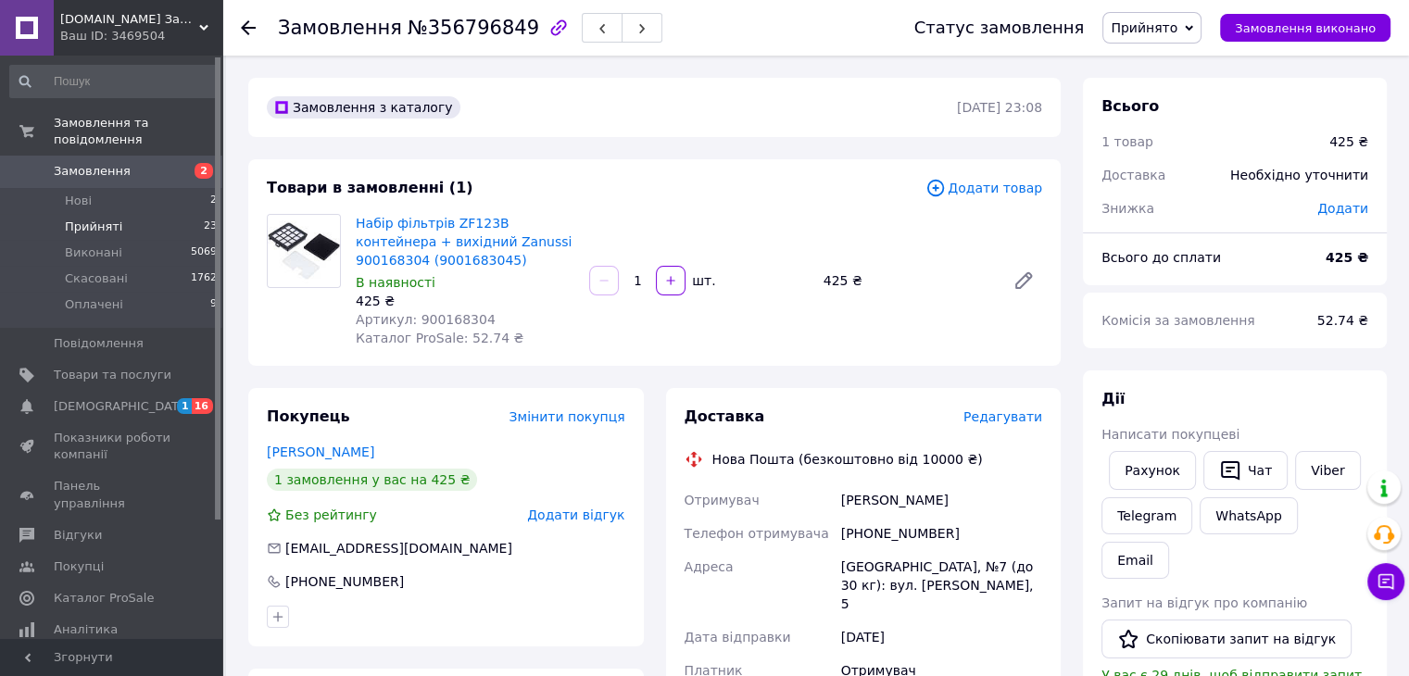
click at [83, 219] on span "Прийняті" at bounding box center [93, 227] width 57 height 17
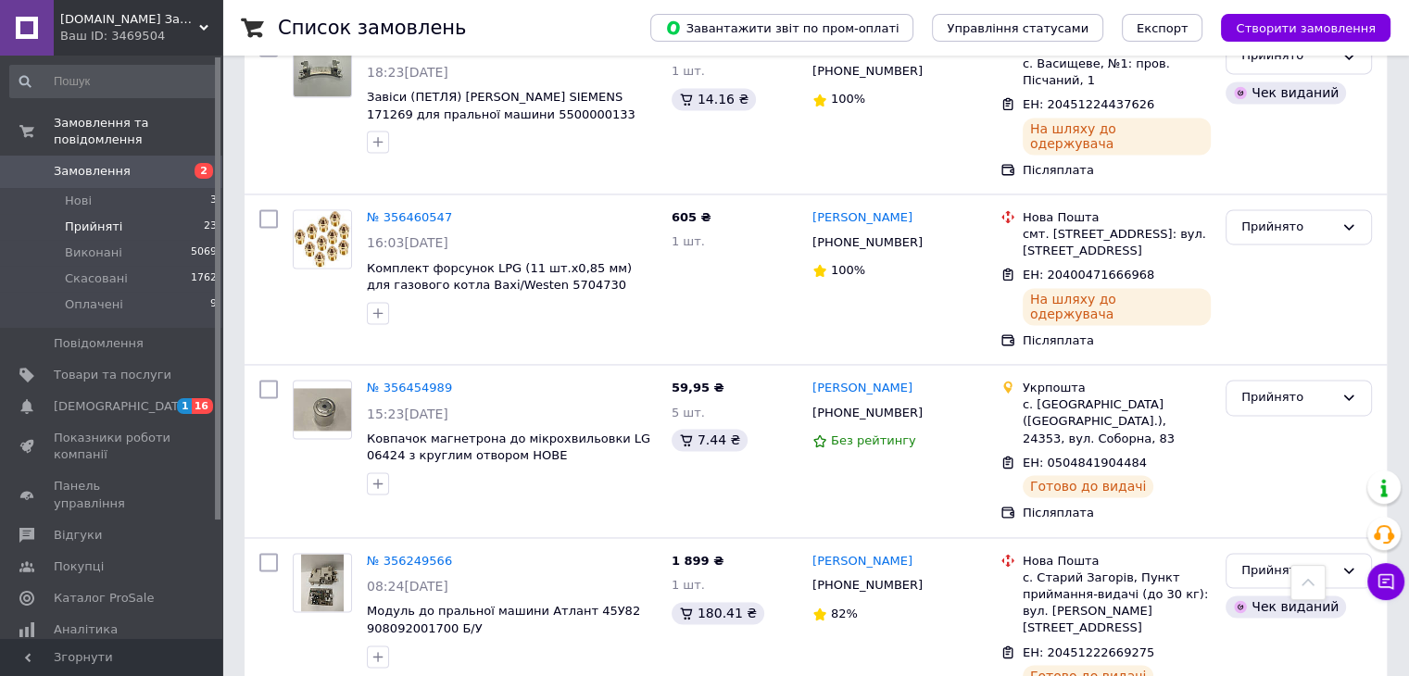
scroll to position [2816, 0]
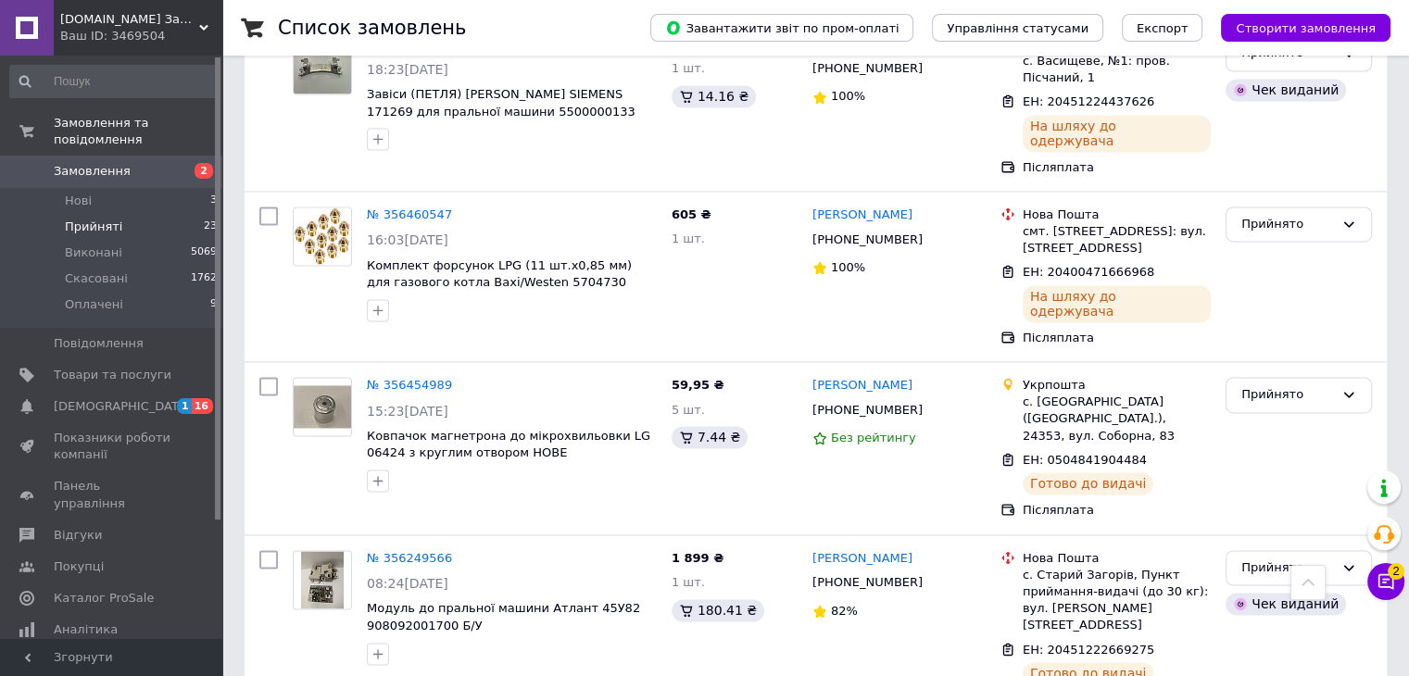
drag, startPoint x: 1345, startPoint y: 469, endPoint x: 1332, endPoint y: 485, distance: 21.1
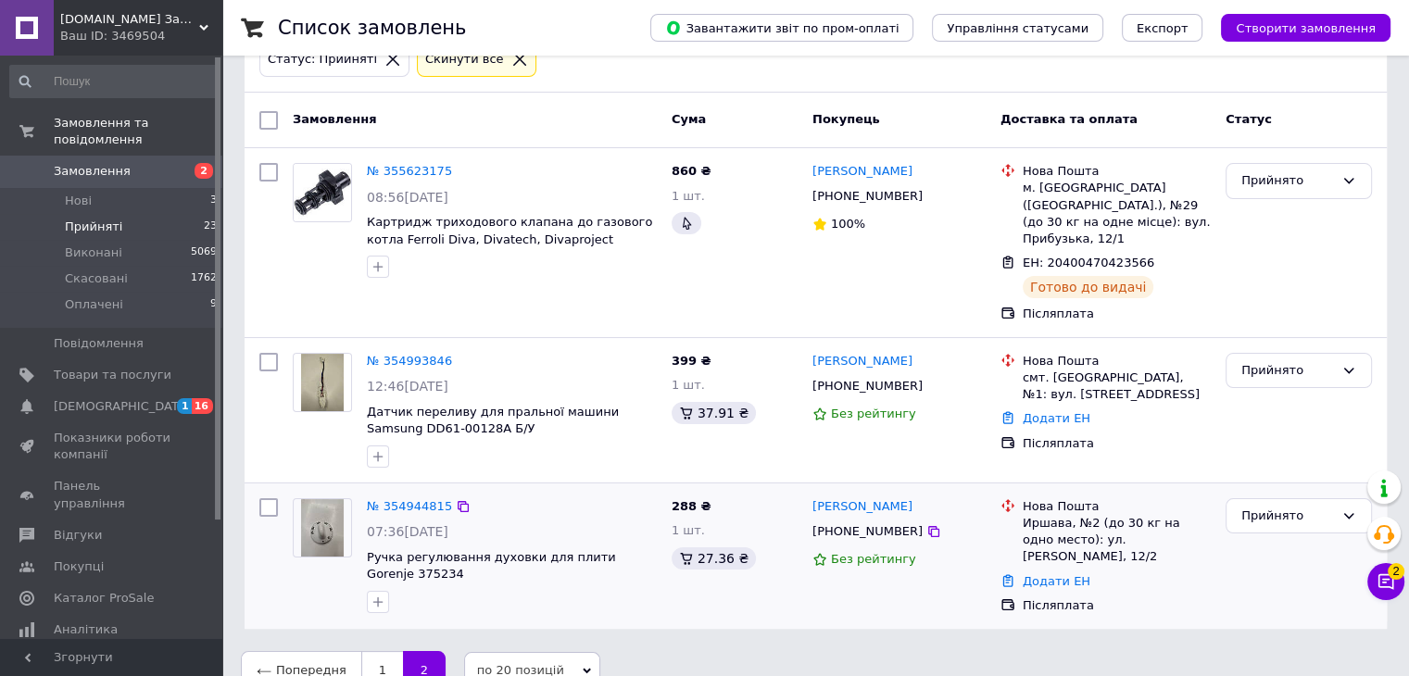
scroll to position [131, 0]
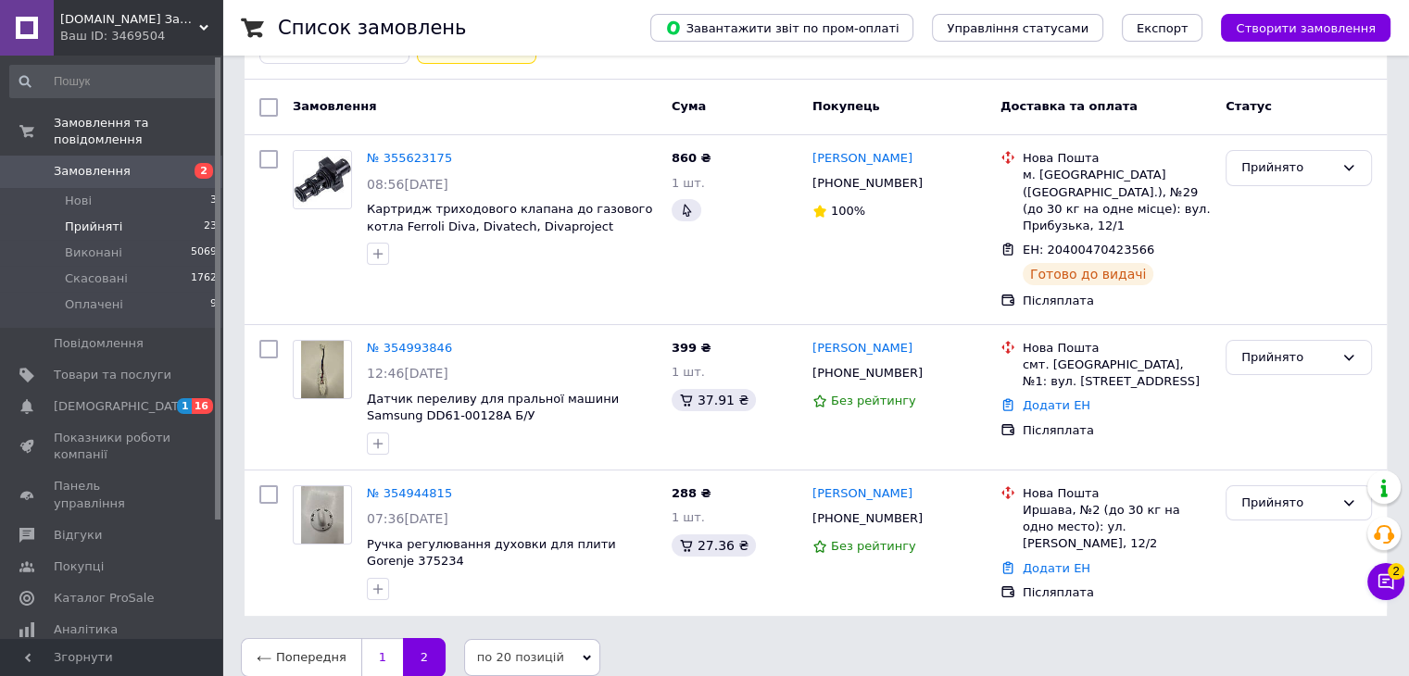
click at [377, 638] on link "1" at bounding box center [382, 657] width 42 height 39
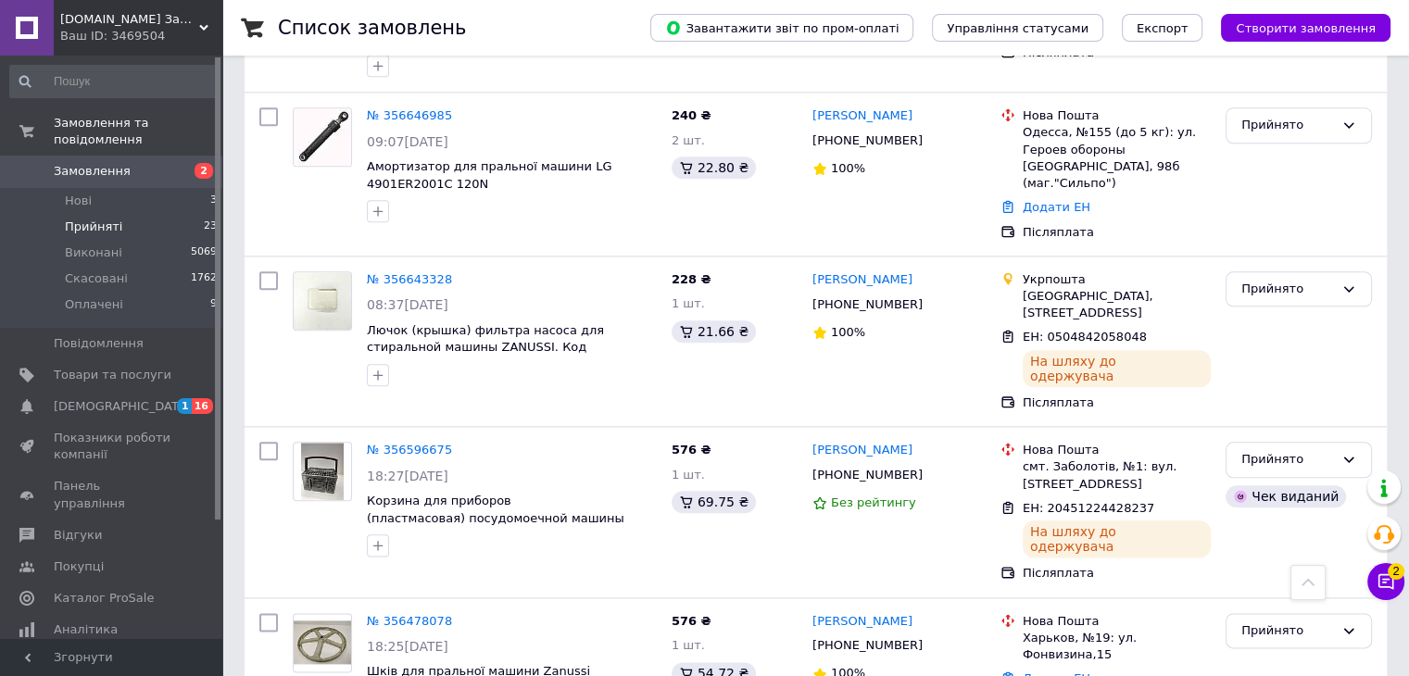
scroll to position [1983, 0]
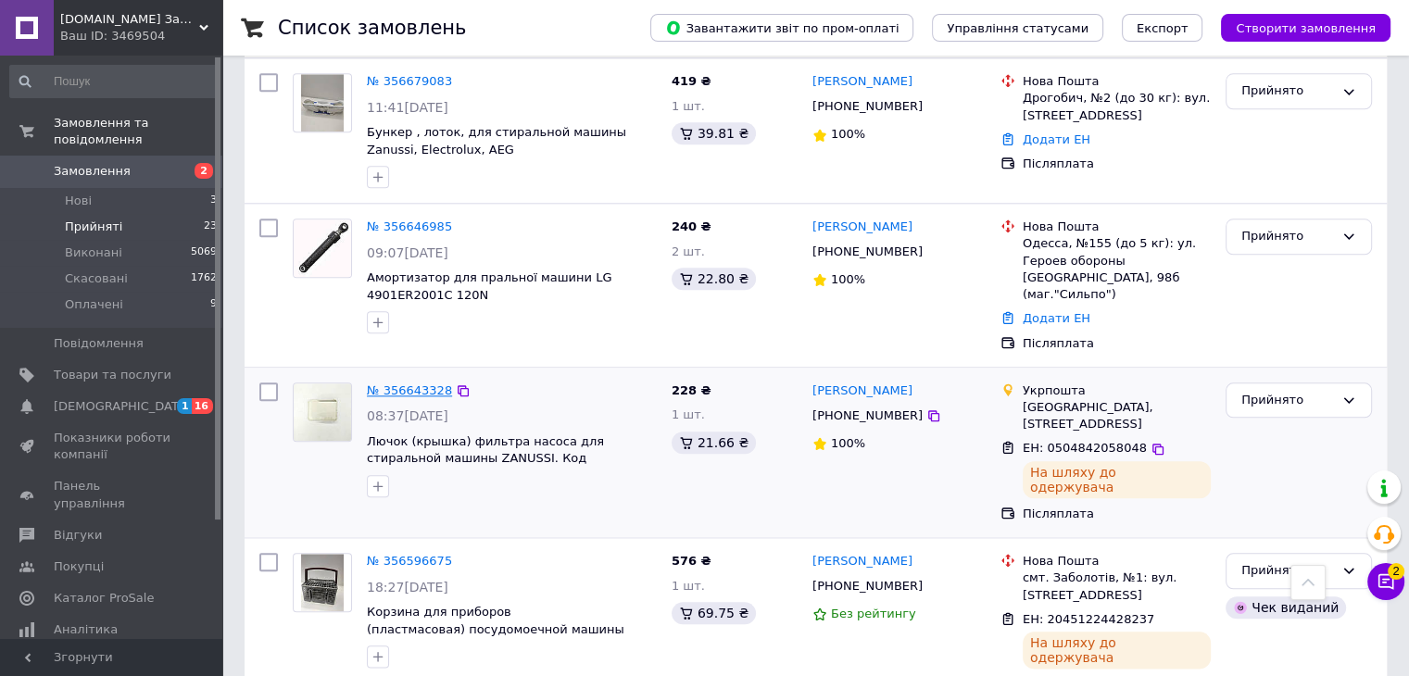
click at [393, 384] on link "№ 356643328" at bounding box center [409, 391] width 85 height 14
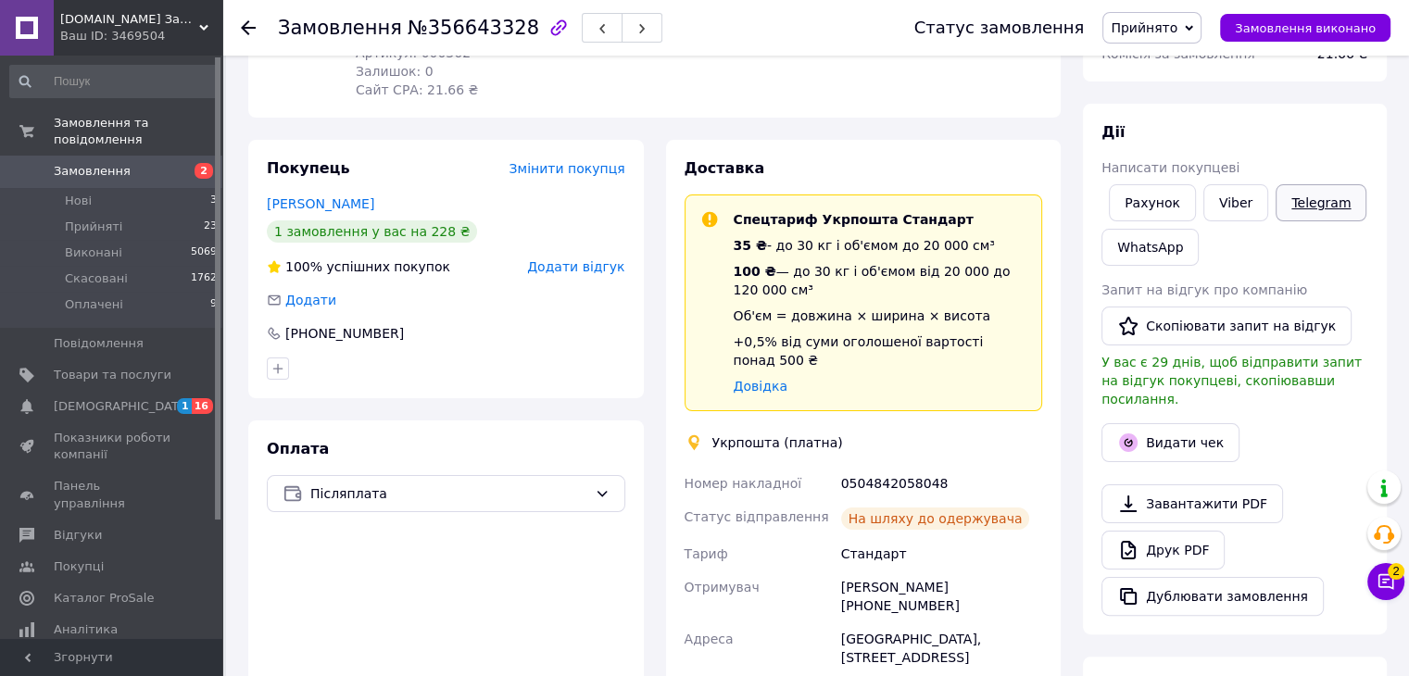
scroll to position [77, 0]
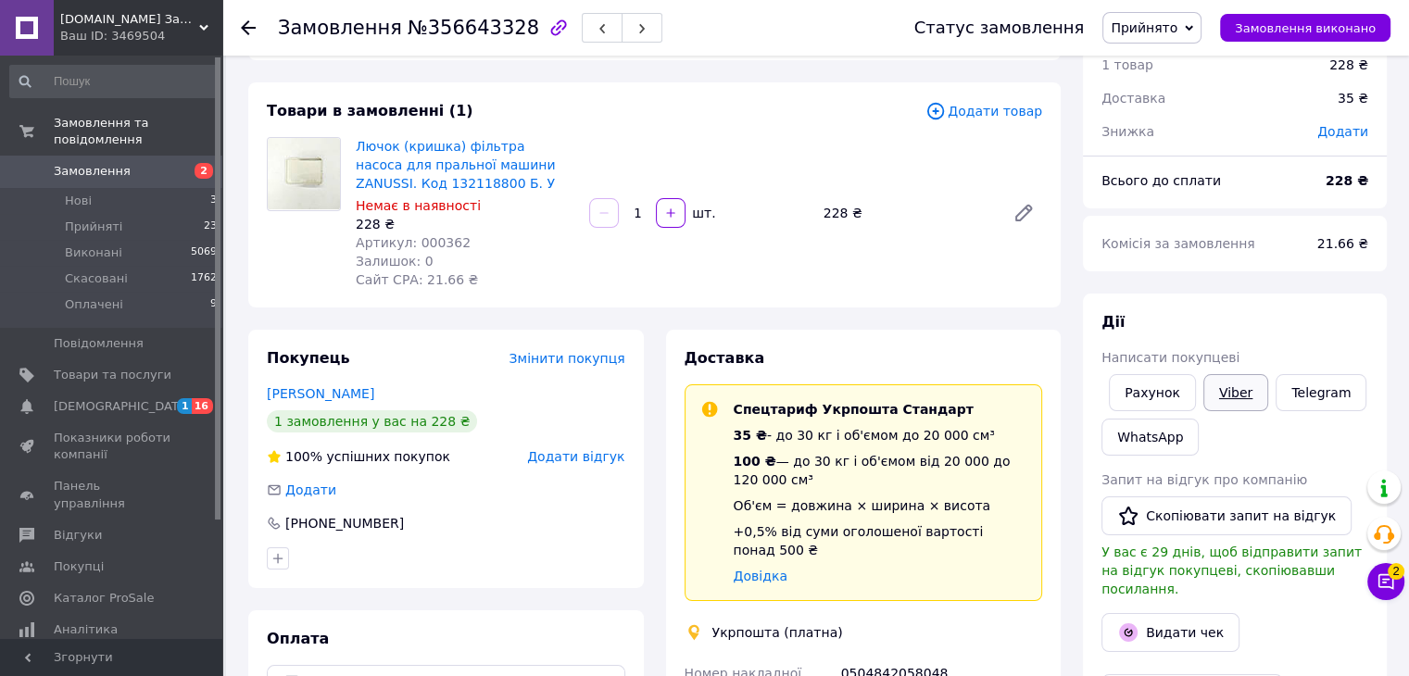
click at [1227, 394] on link "Viber" at bounding box center [1235, 392] width 65 height 37
click at [248, 29] on icon at bounding box center [248, 27] width 15 height 15
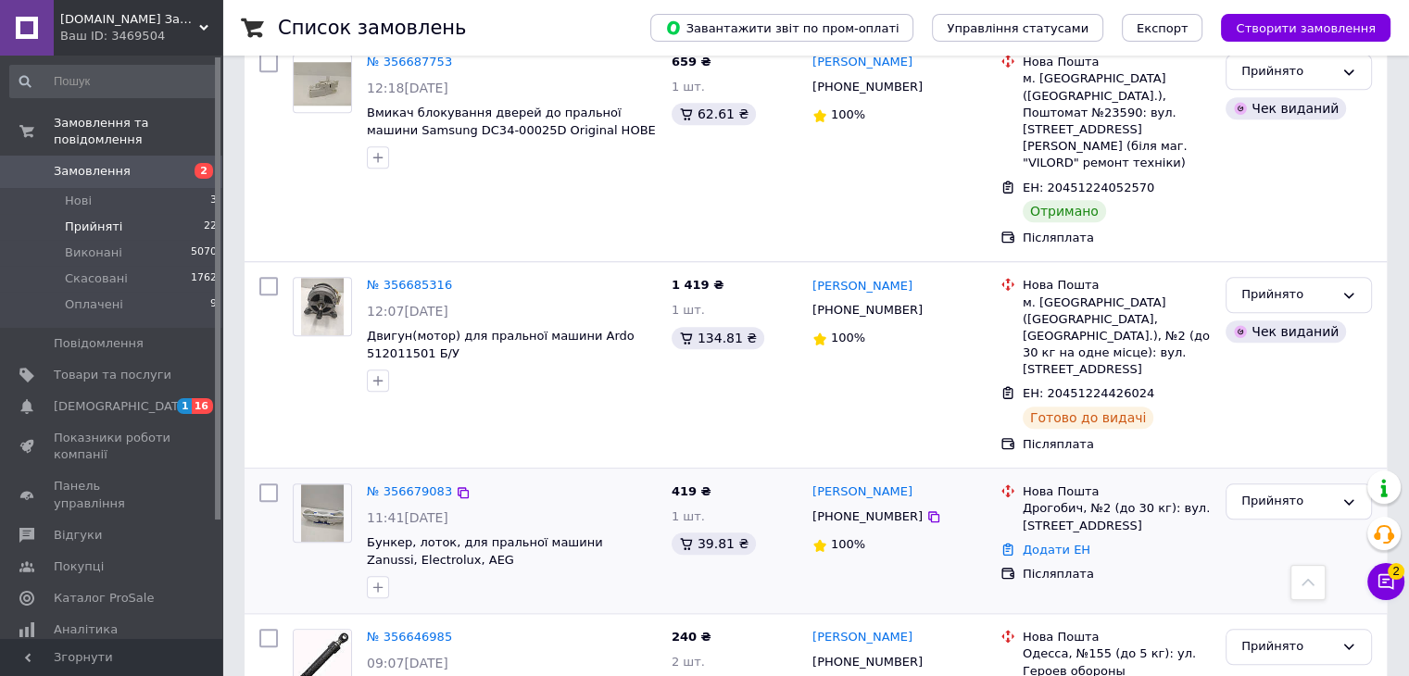
scroll to position [1482, 0]
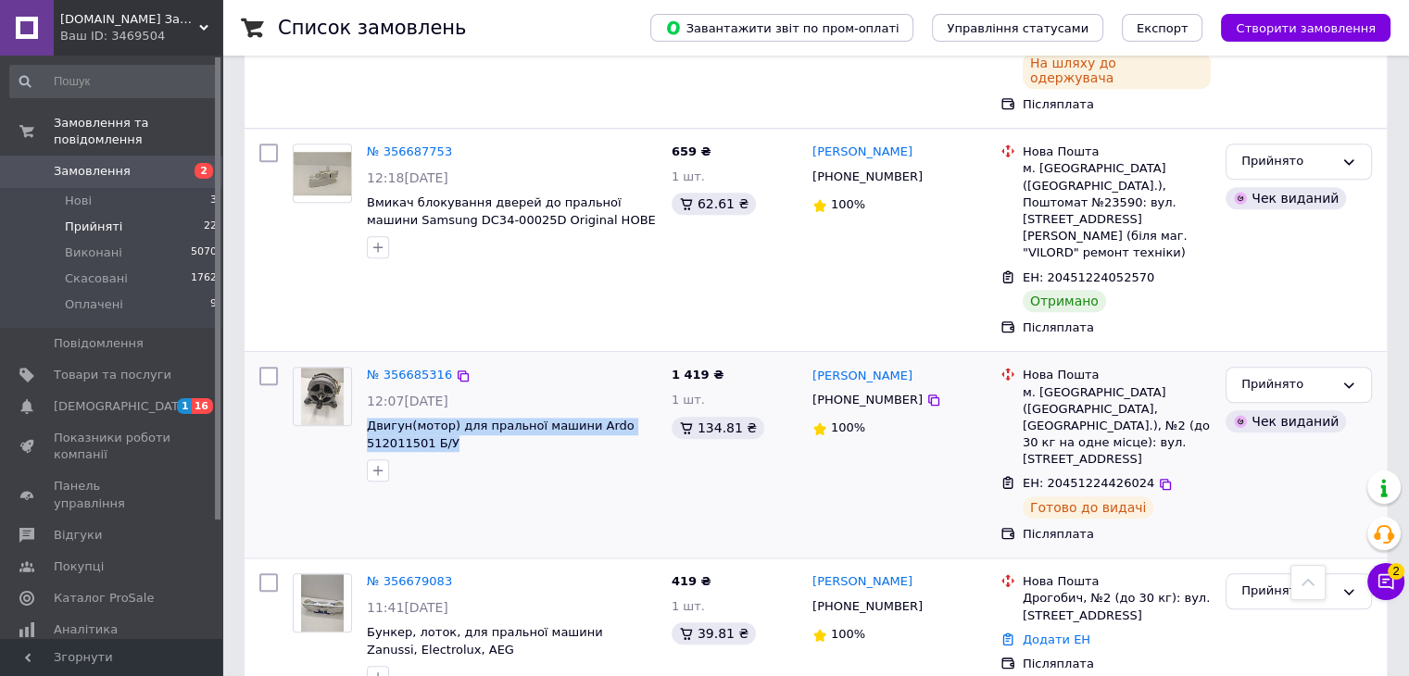
drag, startPoint x: 460, startPoint y: 327, endPoint x: 362, endPoint y: 305, distance: 99.8
click at [362, 359] on div "№ 356685316 12:07[DATE] Двигун(мотор) для пральної машини Ardo 512011501 Б/У" at bounding box center [511, 424] width 305 height 130
copy span "Двигун(мотор) для пральної машини Ardo 512011501 Б/У"
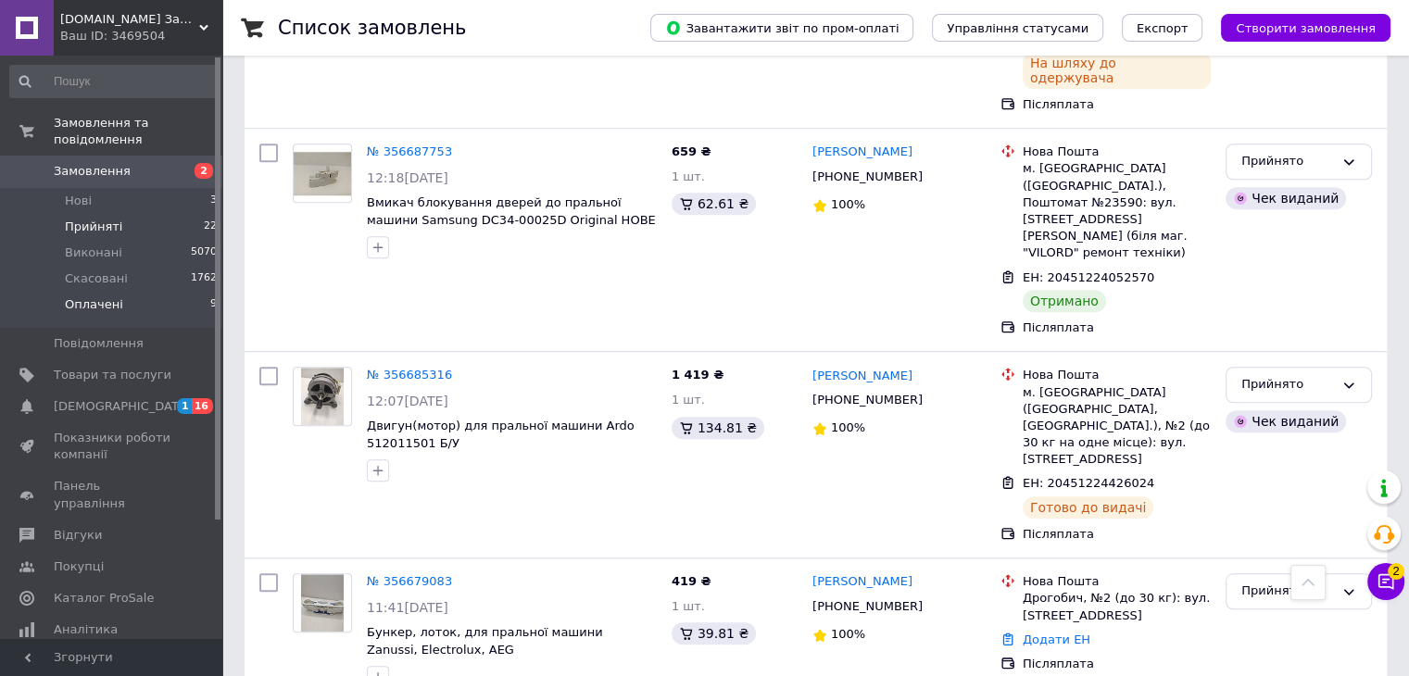
click at [109, 298] on li "Оплачені 9" at bounding box center [114, 309] width 228 height 35
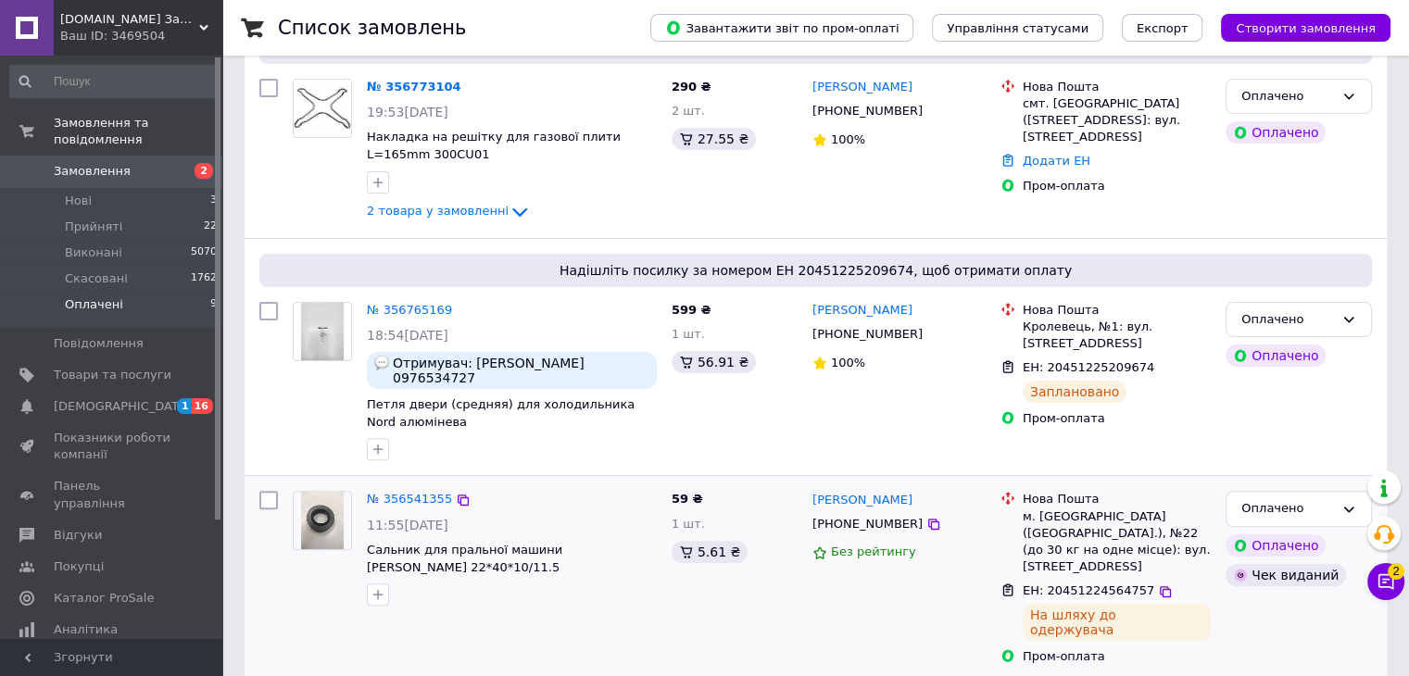
scroll to position [463, 0]
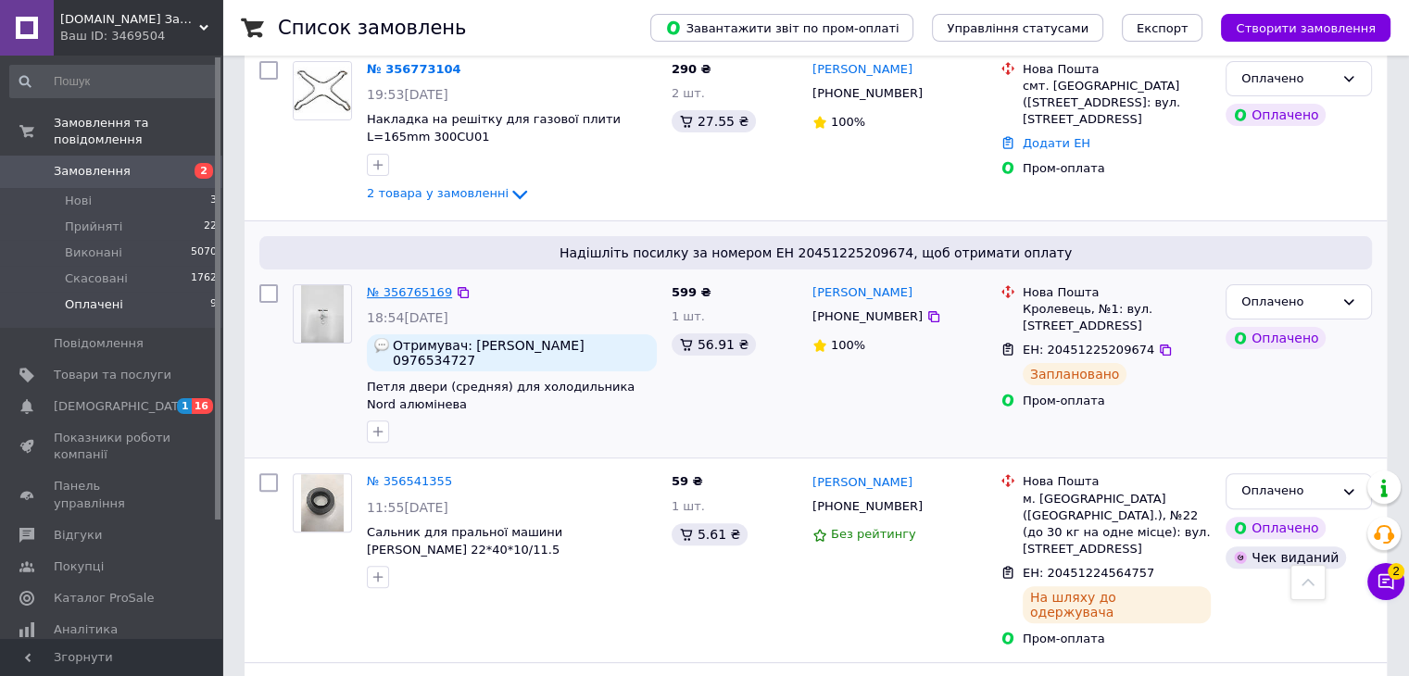
click at [417, 288] on link "№ 356765169" at bounding box center [409, 292] width 85 height 14
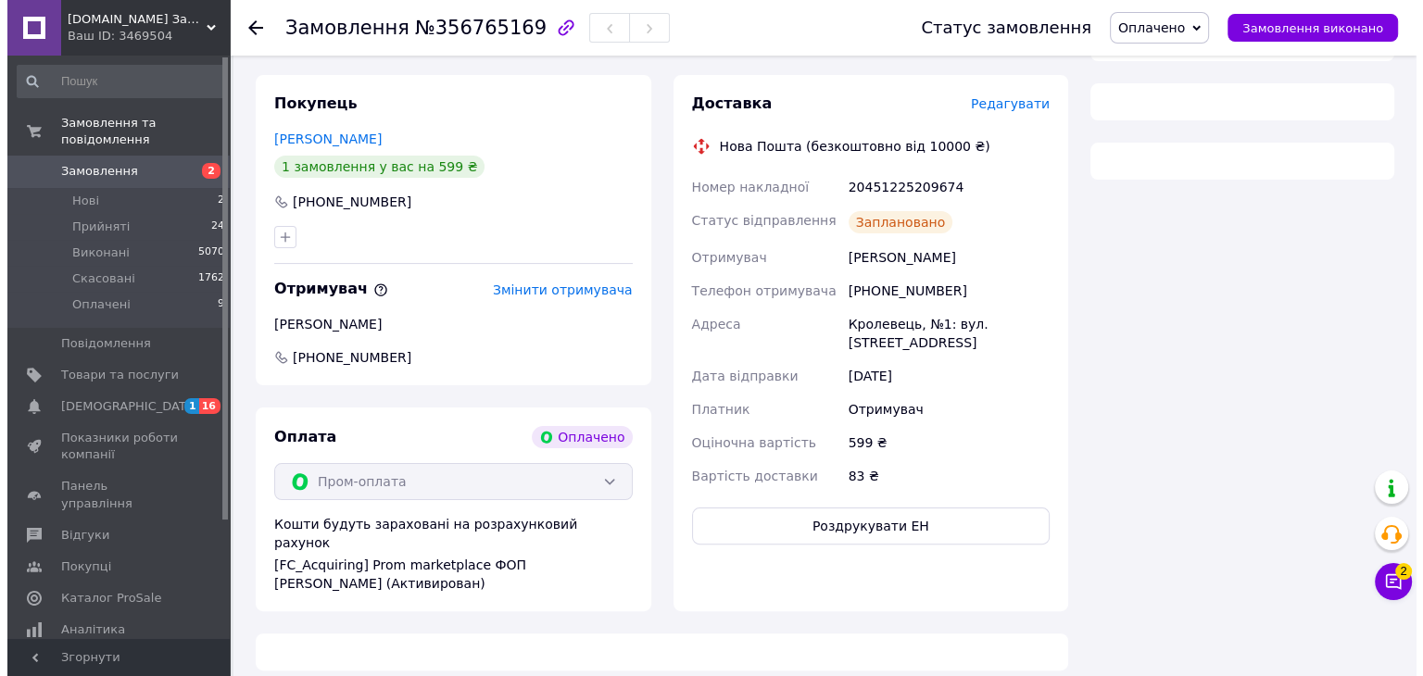
scroll to position [463, 0]
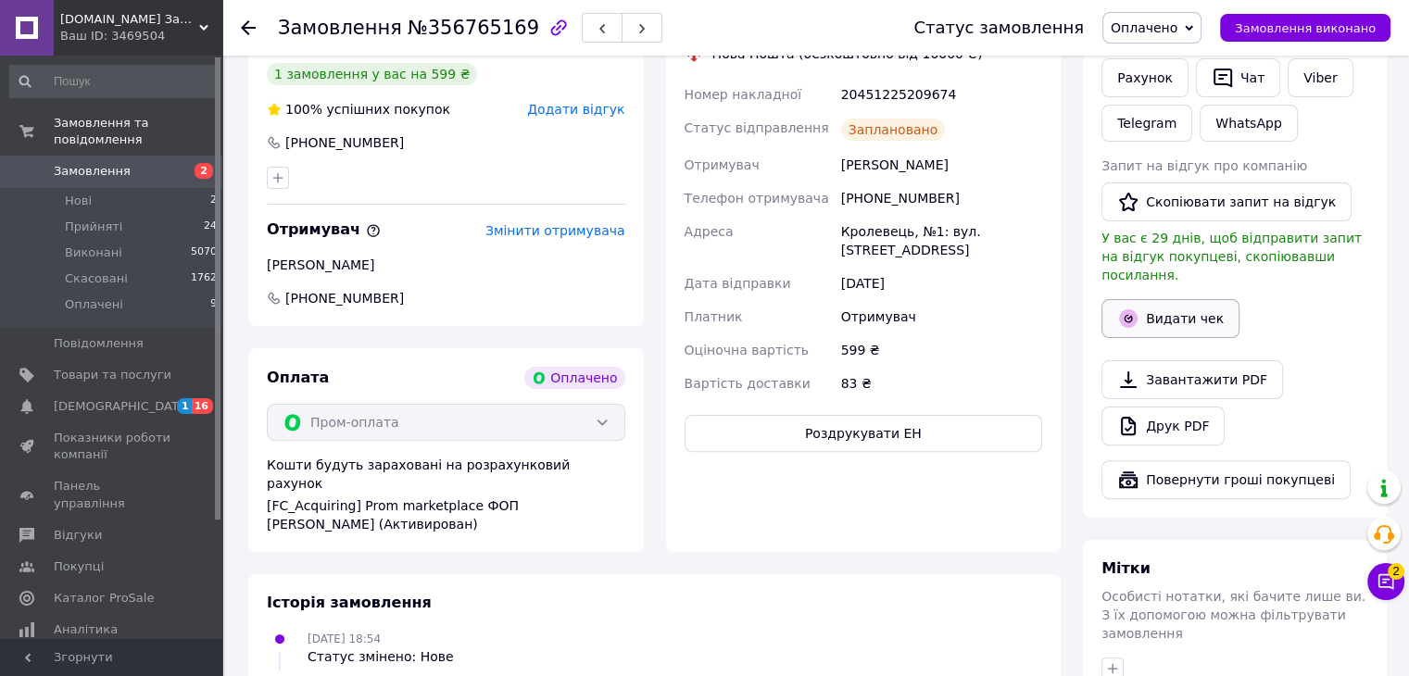
click at [1145, 299] on button "Видати чек" at bounding box center [1171, 318] width 138 height 39
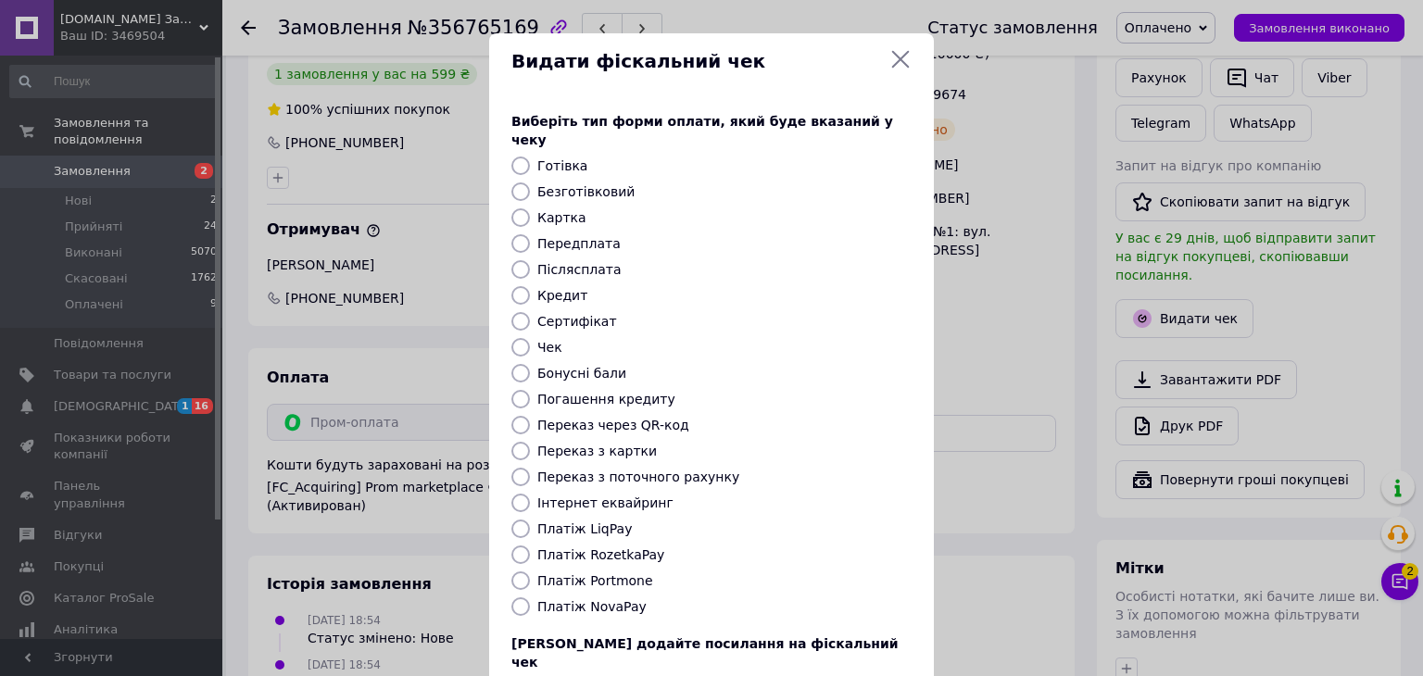
click at [518, 183] on input "Безготівковий" at bounding box center [520, 192] width 19 height 19
radio input "true"
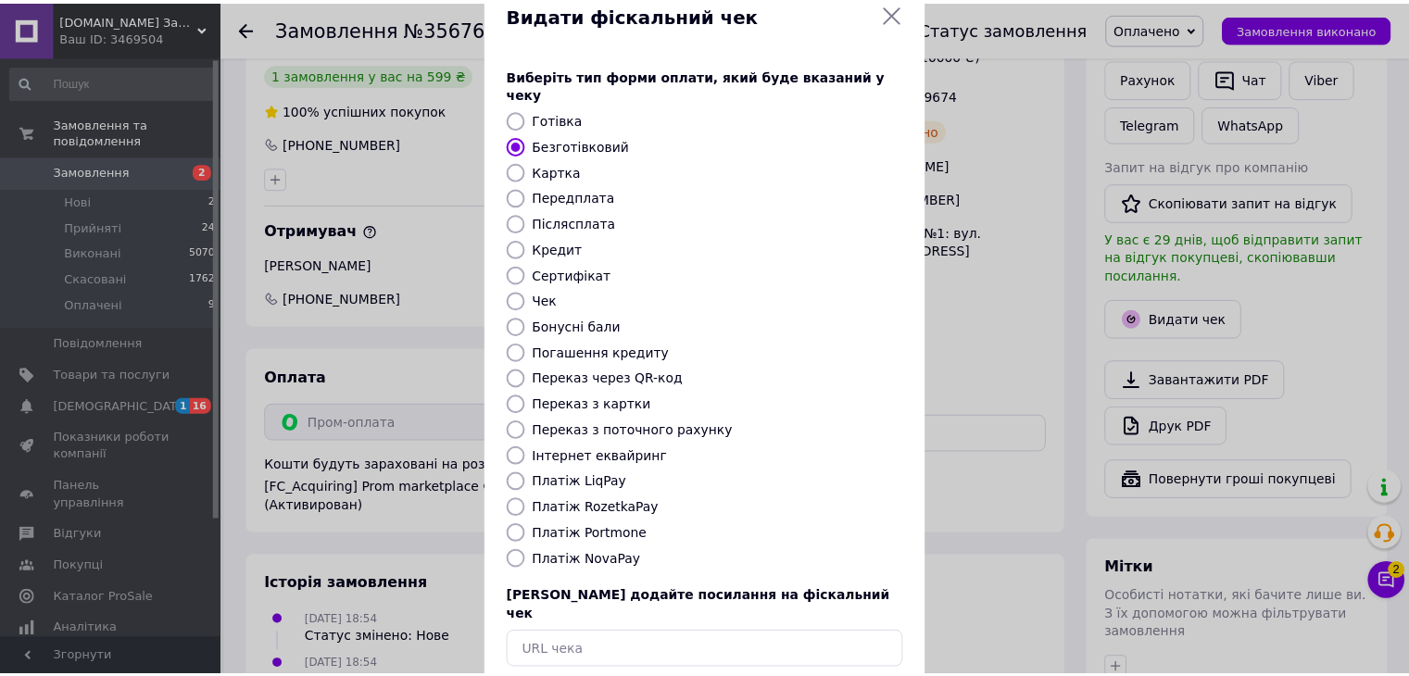
scroll to position [119, 0]
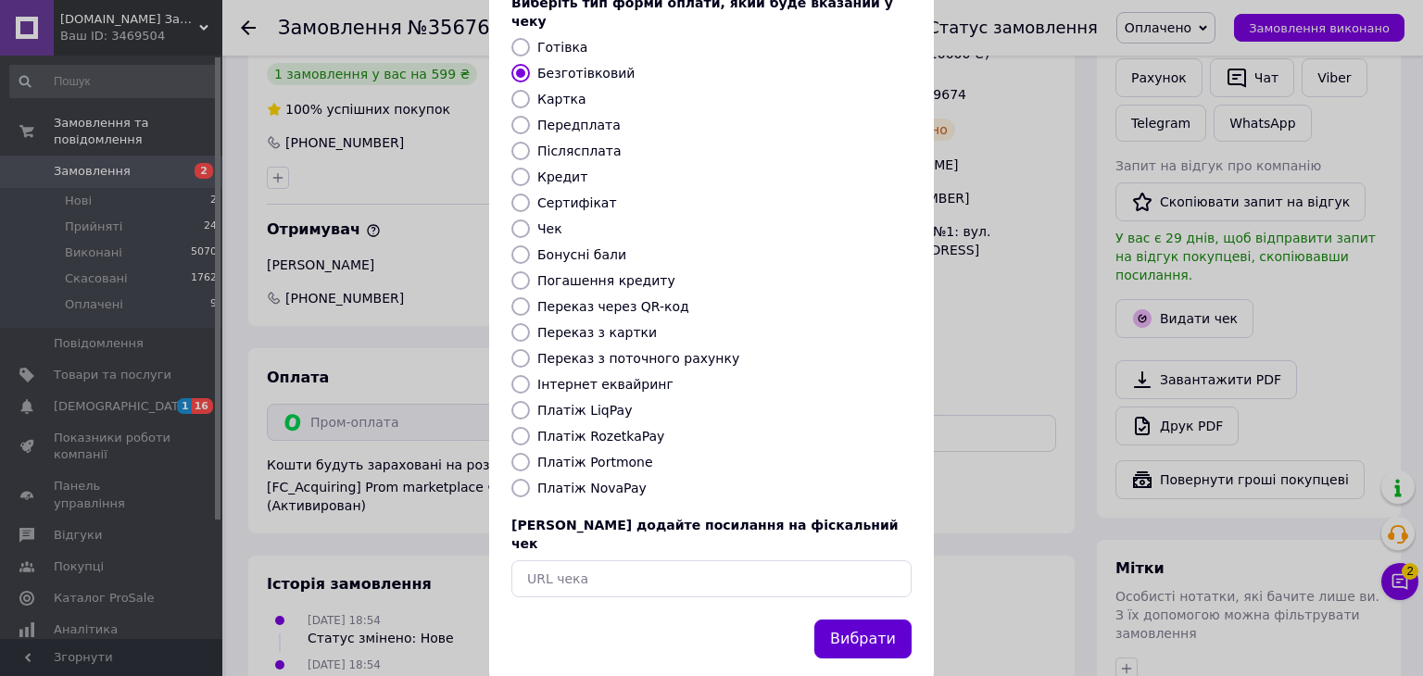
click at [860, 620] on button "Вибрати" at bounding box center [862, 640] width 97 height 40
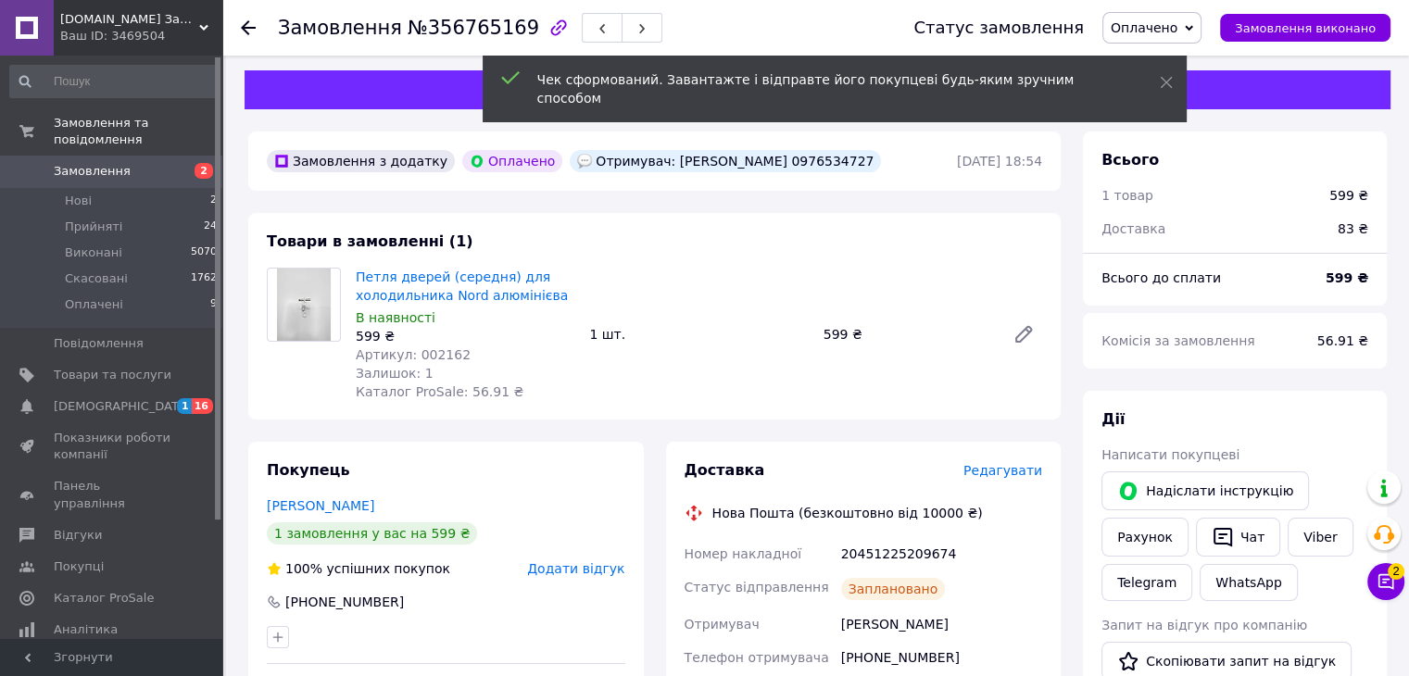
scroll to position [0, 0]
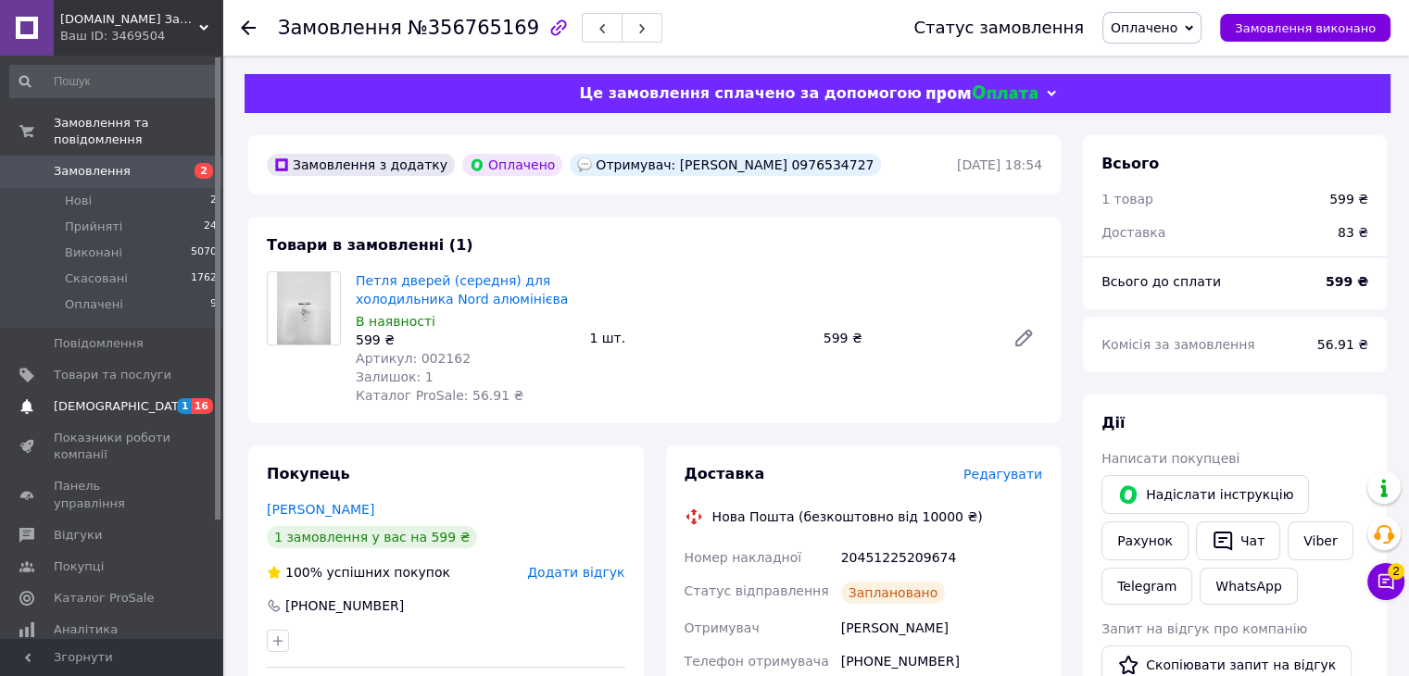
click at [122, 398] on span "[DEMOGRAPHIC_DATA]" at bounding box center [113, 406] width 118 height 17
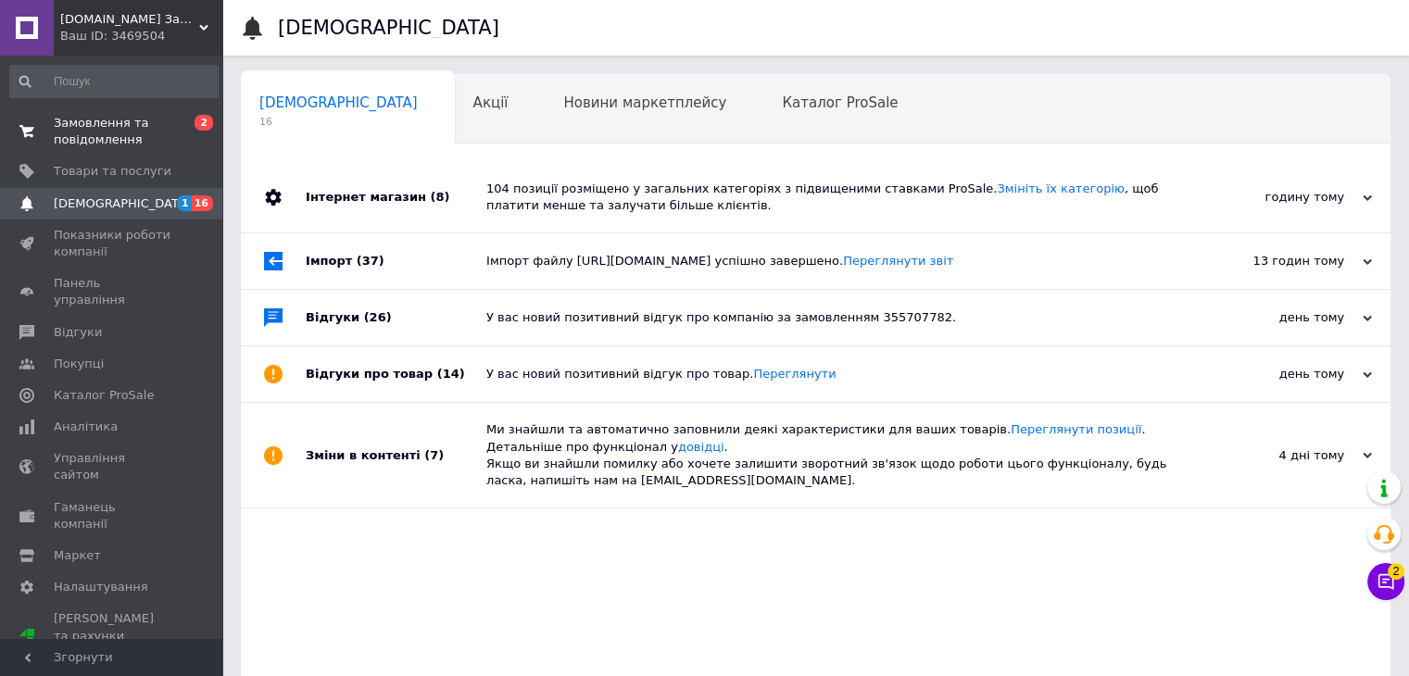
click at [105, 140] on span "Замовлення та повідомлення" at bounding box center [113, 131] width 118 height 33
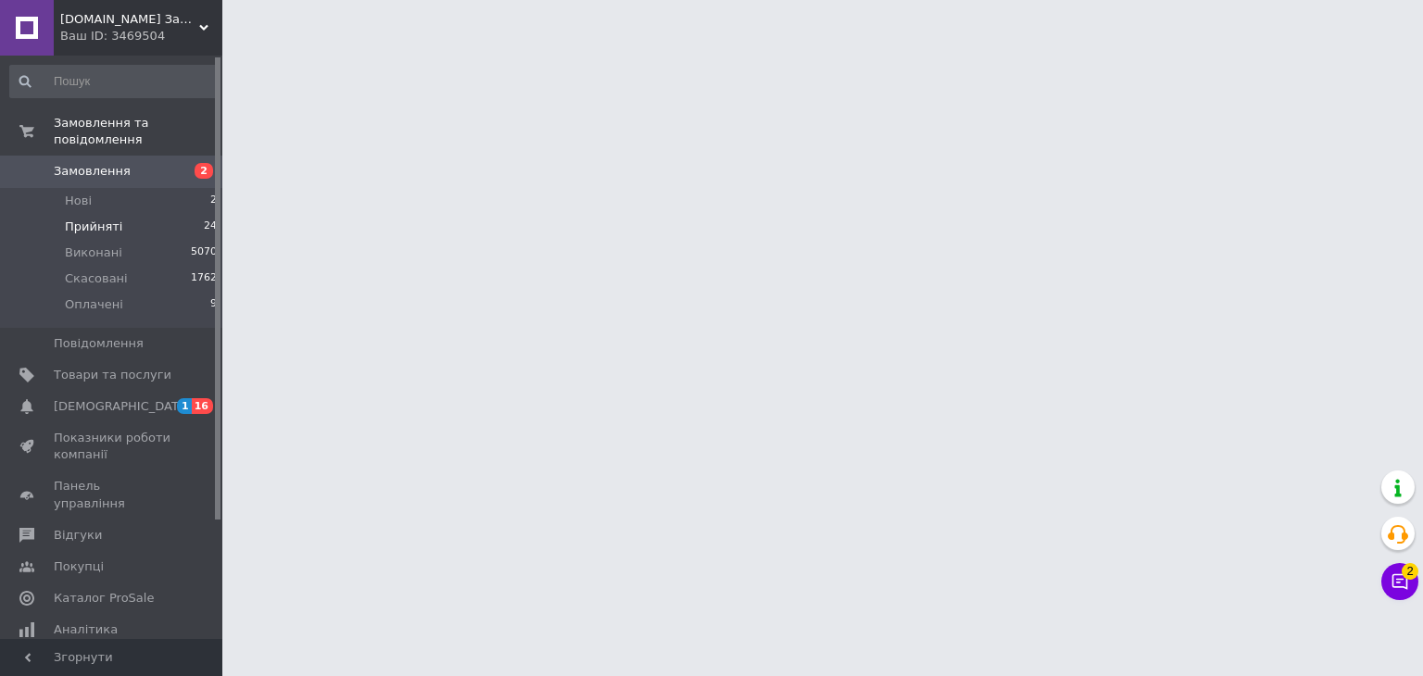
click at [113, 219] on span "Прийняті" at bounding box center [93, 227] width 57 height 17
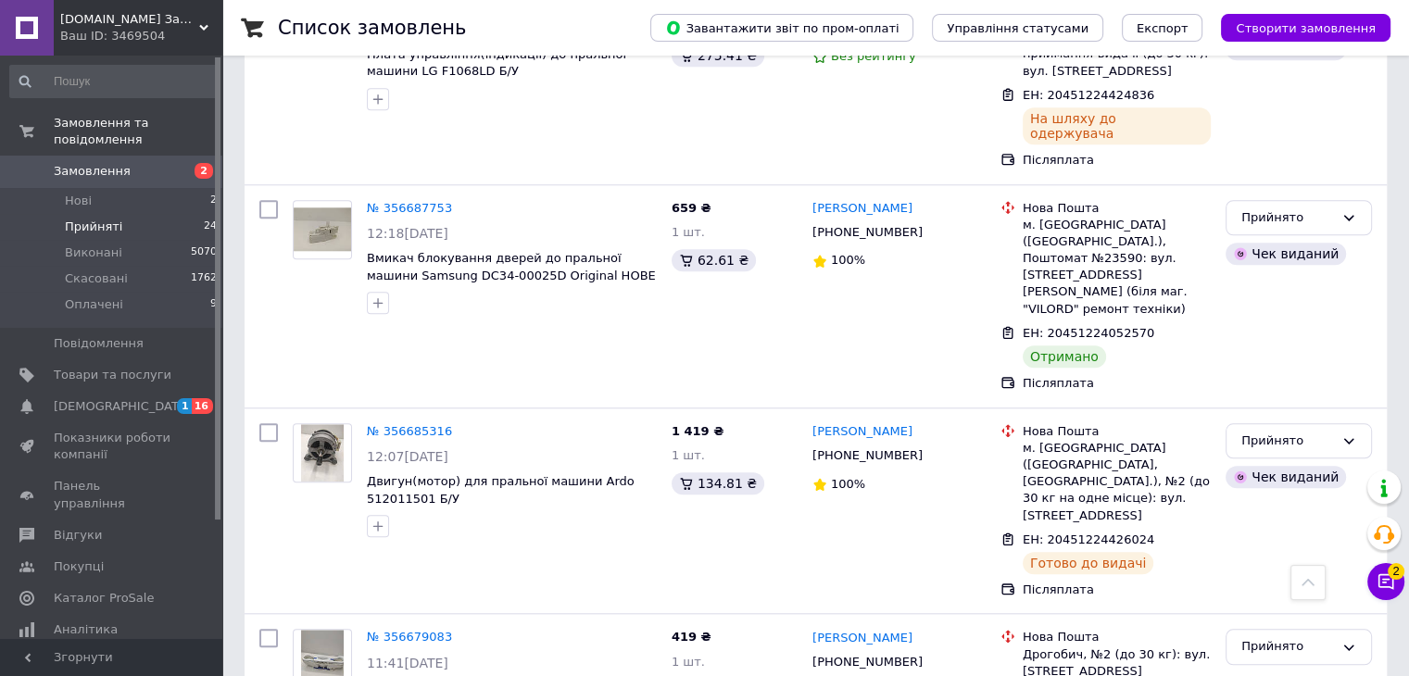
scroll to position [1760, 0]
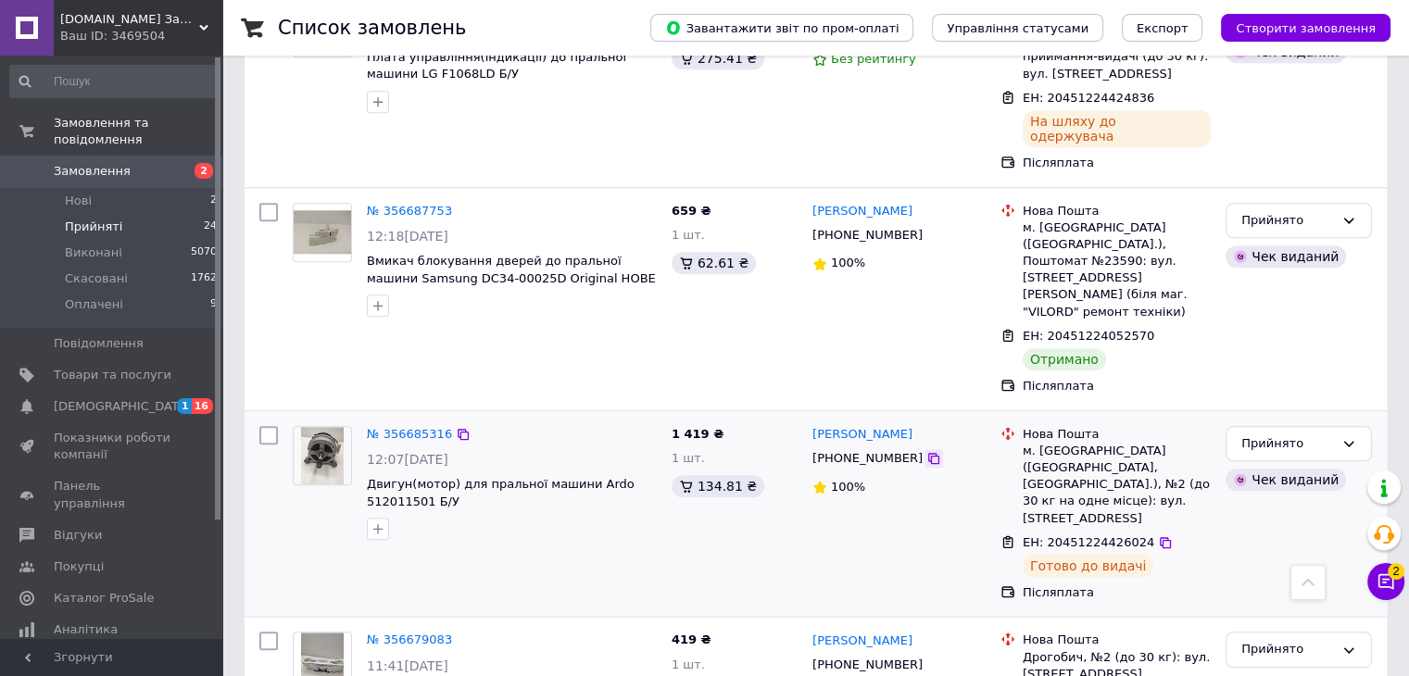
click at [926, 451] on icon at bounding box center [933, 458] width 15 height 15
click at [1158, 535] on icon at bounding box center [1165, 542] width 15 height 15
click at [372, 427] on link "№ 356685316" at bounding box center [409, 434] width 85 height 14
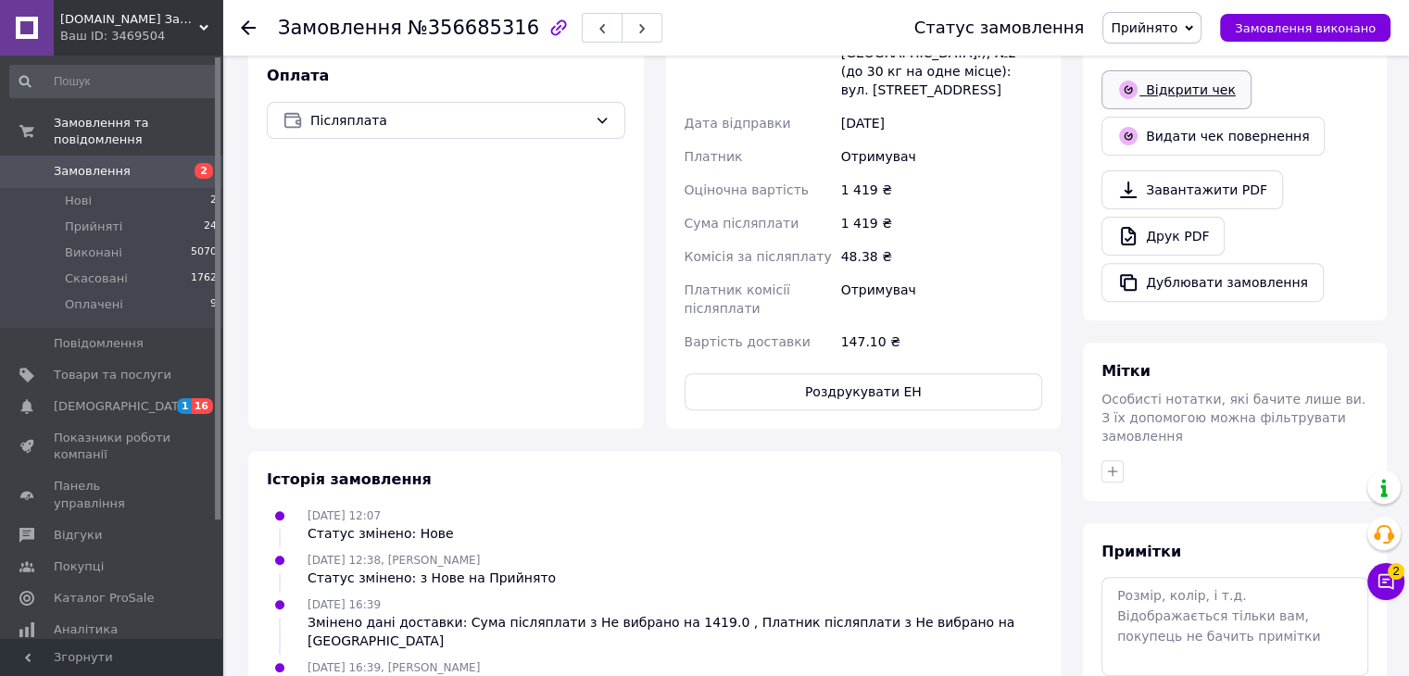
scroll to position [438, 0]
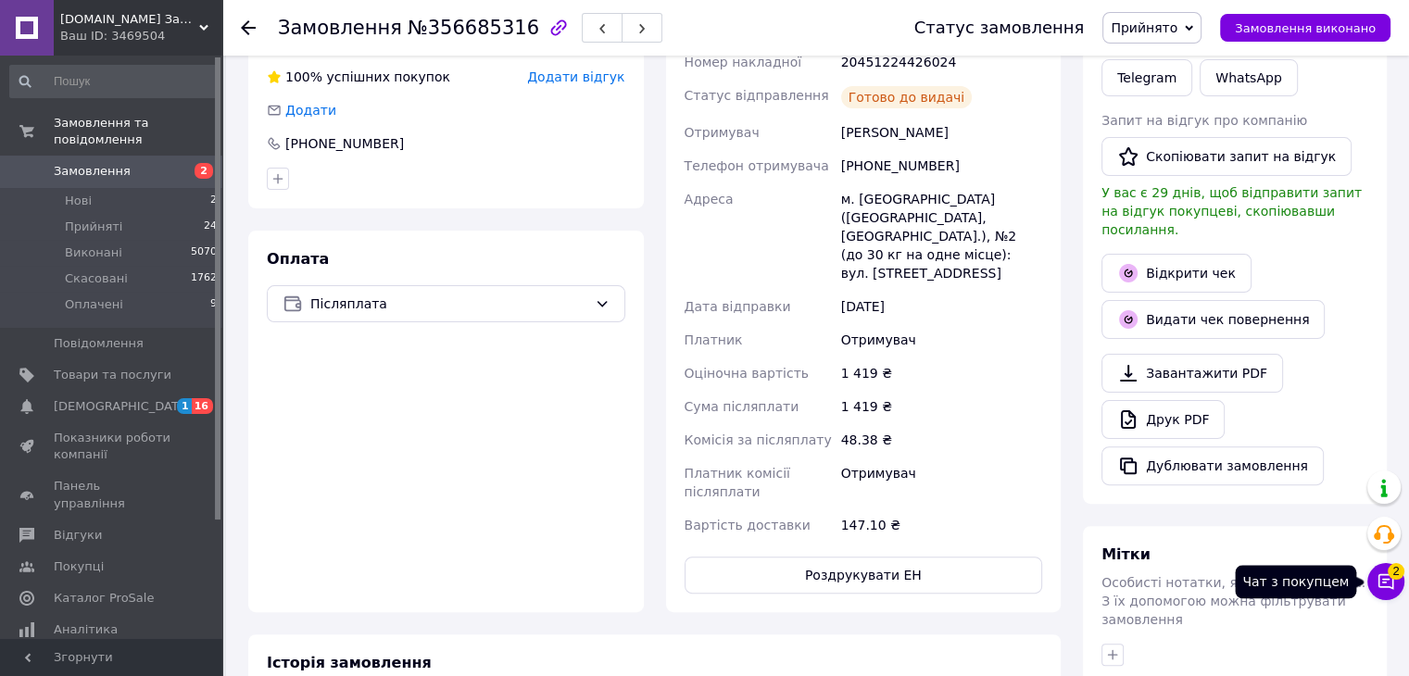
click at [1389, 583] on icon at bounding box center [1386, 582] width 19 height 19
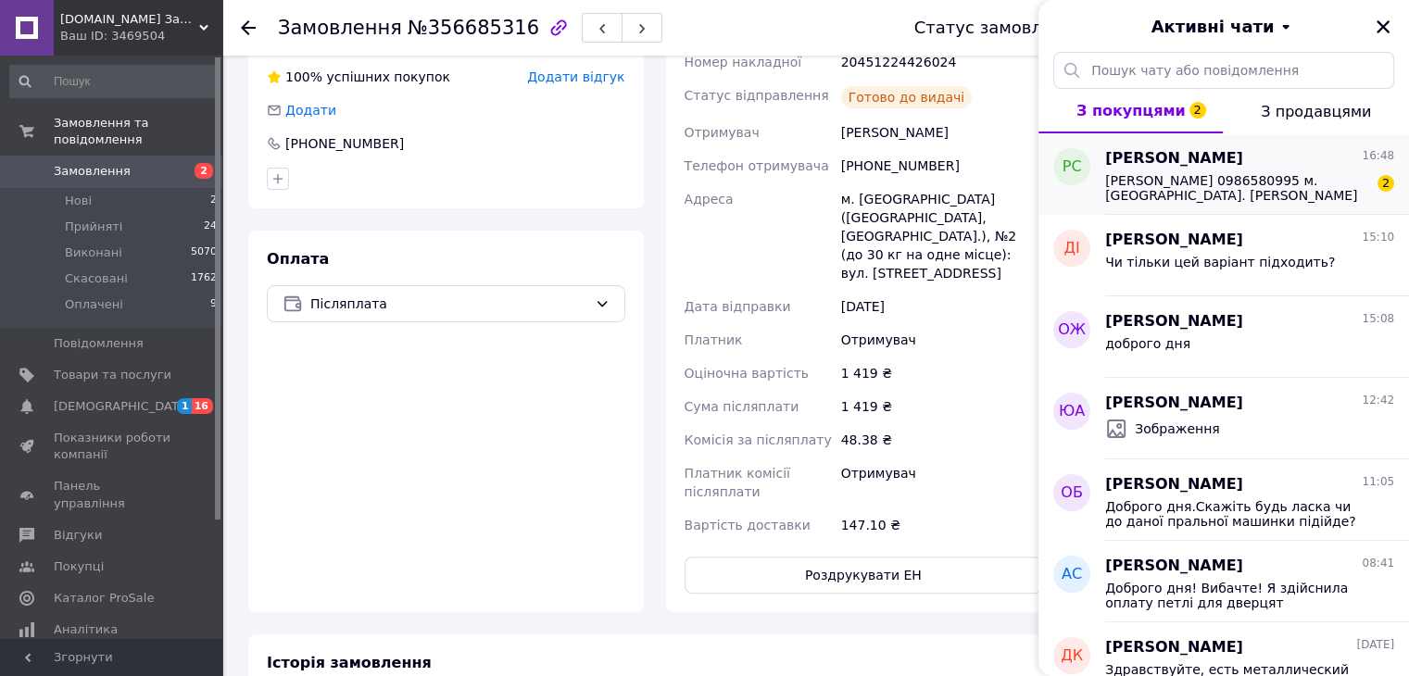
click at [1331, 188] on span "[PERSON_NAME] 0986580995 м.[GEOGRAPHIC_DATA]. [PERSON_NAME] 6 Нова пошта 7" at bounding box center [1236, 188] width 263 height 30
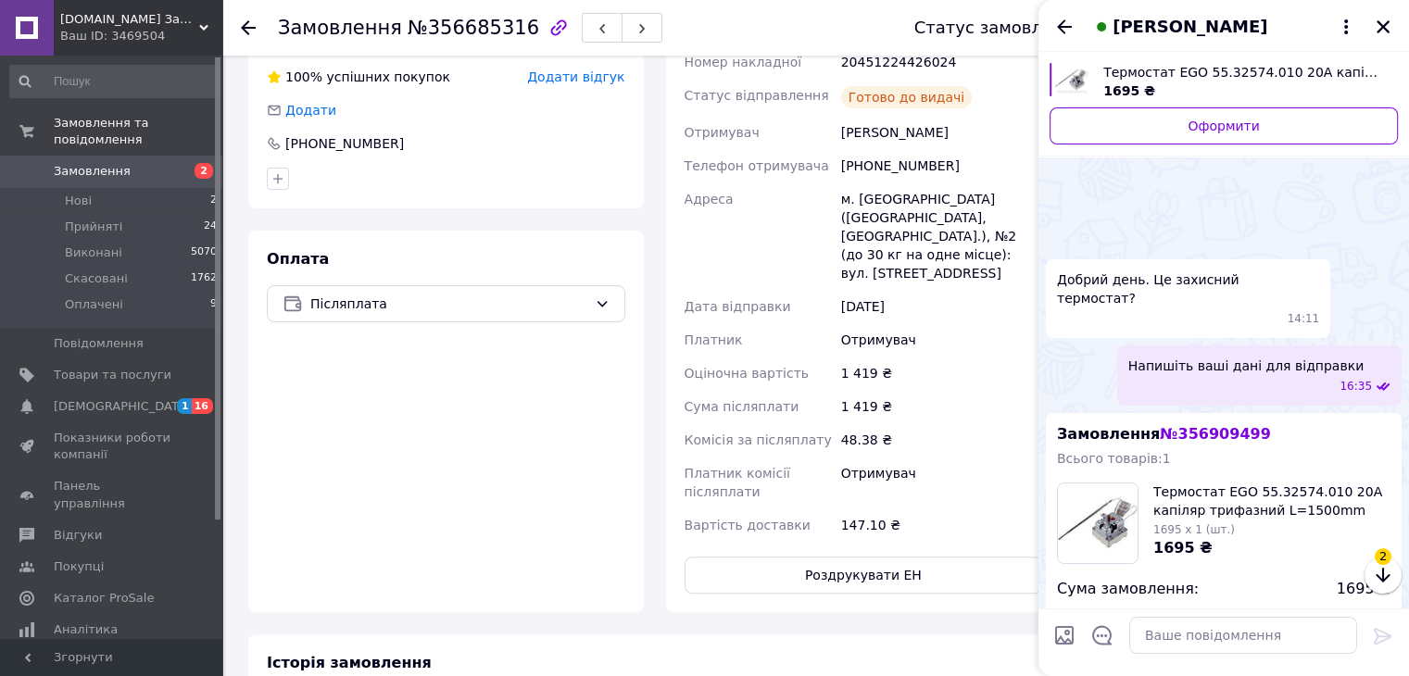
scroll to position [235, 0]
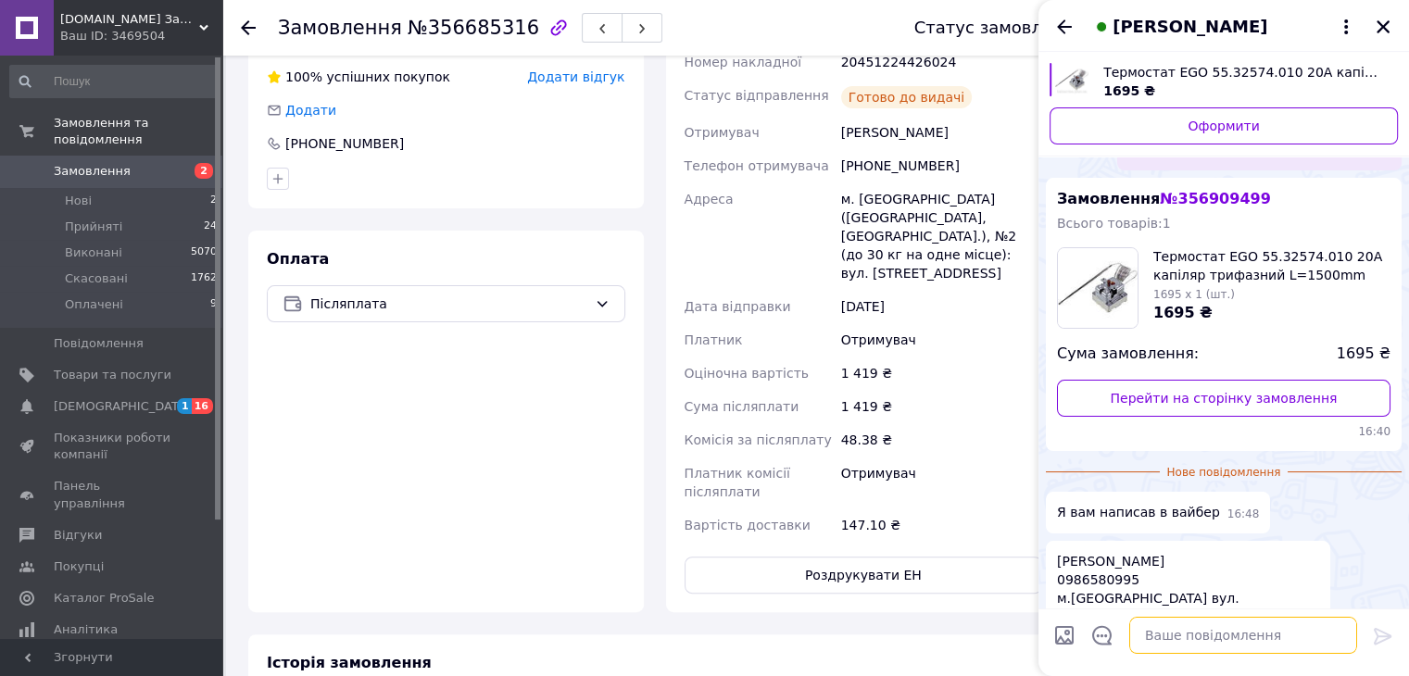
click at [1227, 636] on textarea at bounding box center [1243, 635] width 228 height 37
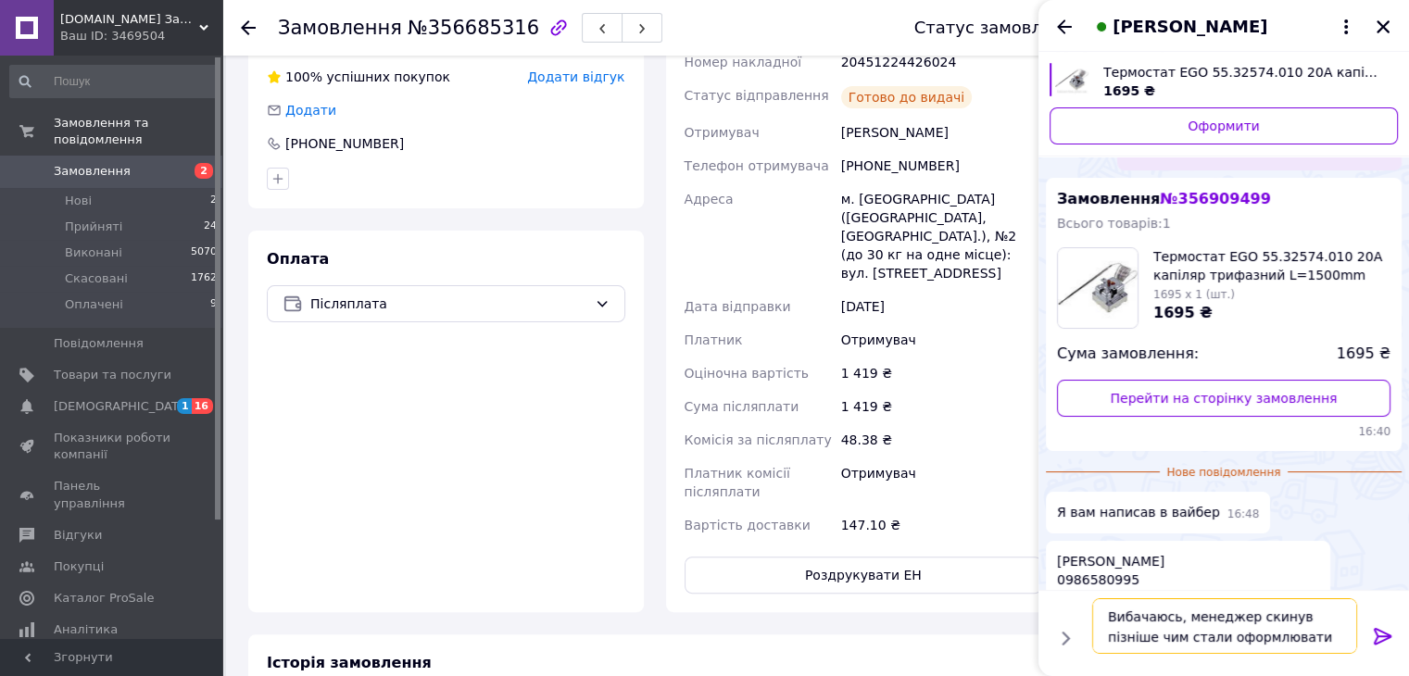
type textarea "Вибачаюсь, менеджер скинув пізніше чим стали оформлювати"
click at [1385, 637] on icon at bounding box center [1383, 636] width 22 height 22
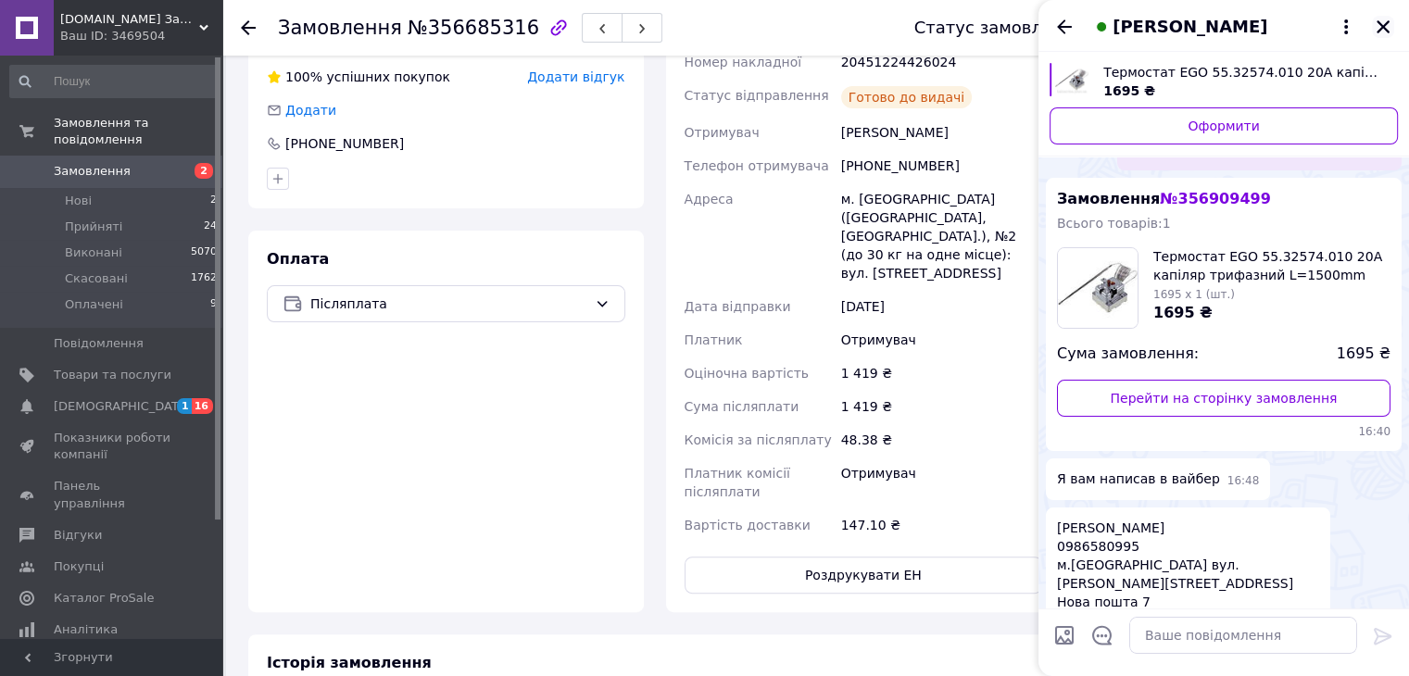
click at [1386, 31] on icon "Закрити" at bounding box center [1383, 26] width 13 height 13
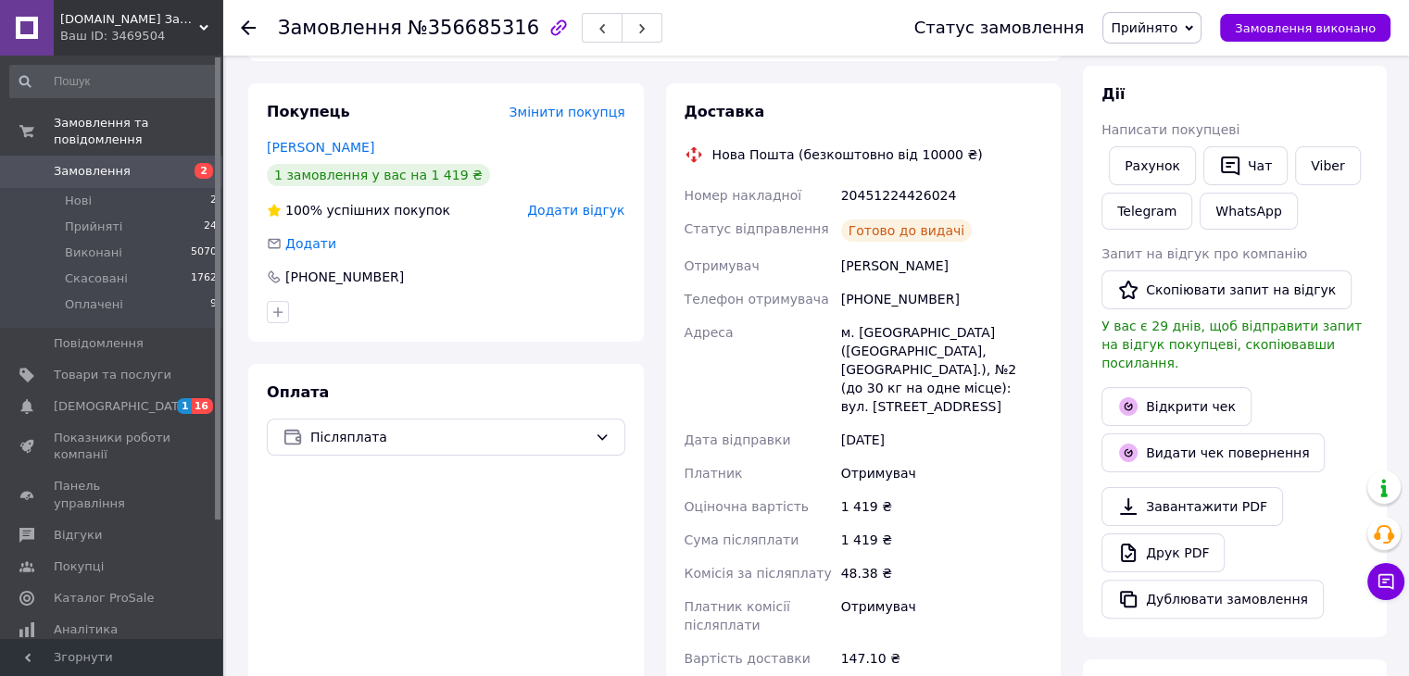
scroll to position [160, 0]
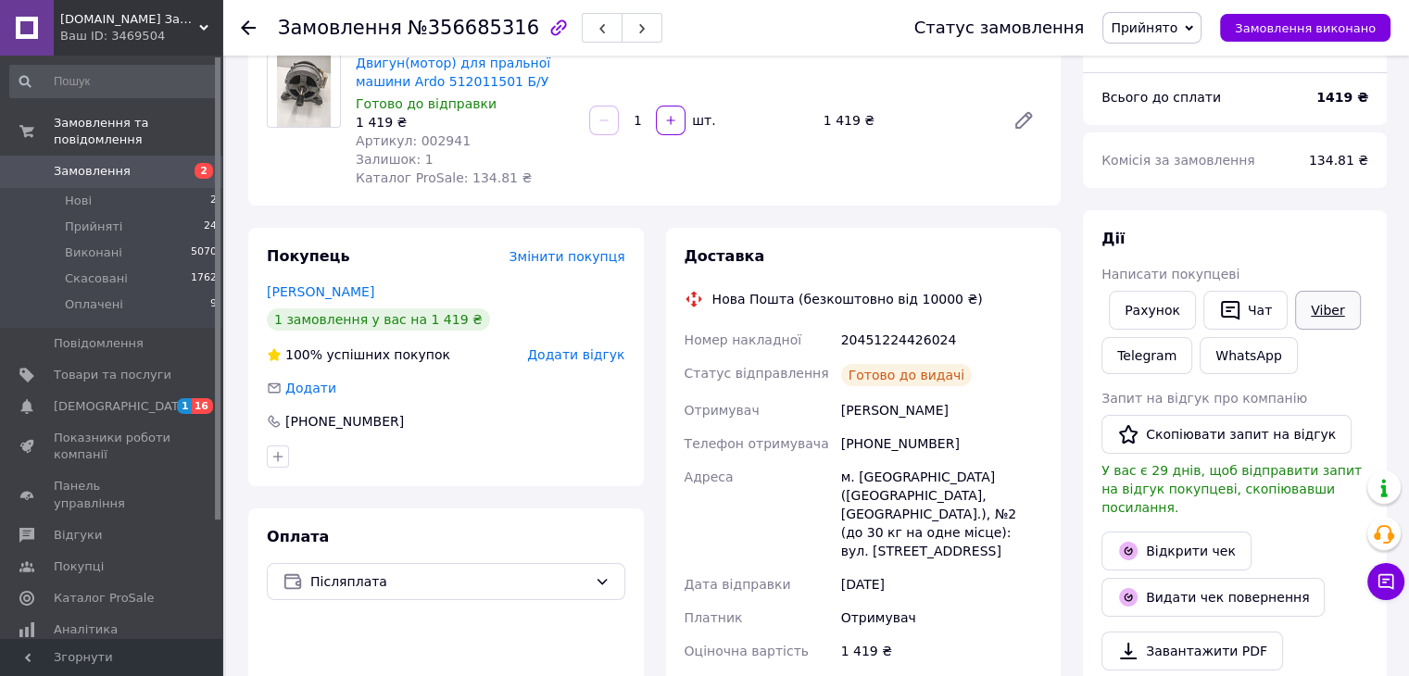
click at [1304, 313] on link "Viber" at bounding box center [1327, 310] width 65 height 39
drag, startPoint x: 958, startPoint y: 346, endPoint x: 839, endPoint y: 337, distance: 118.9
click at [839, 337] on div "20451224426024" at bounding box center [942, 339] width 208 height 33
copy div "20451224426024"
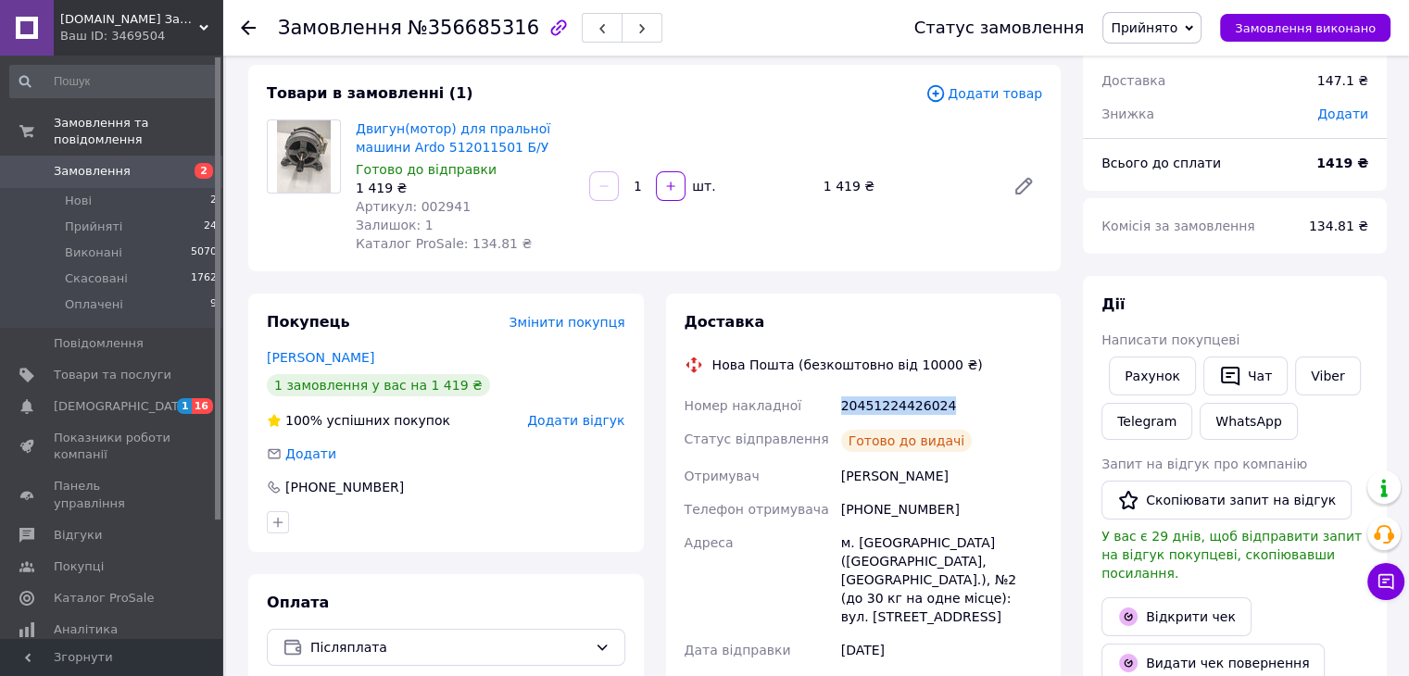
scroll to position [68, 0]
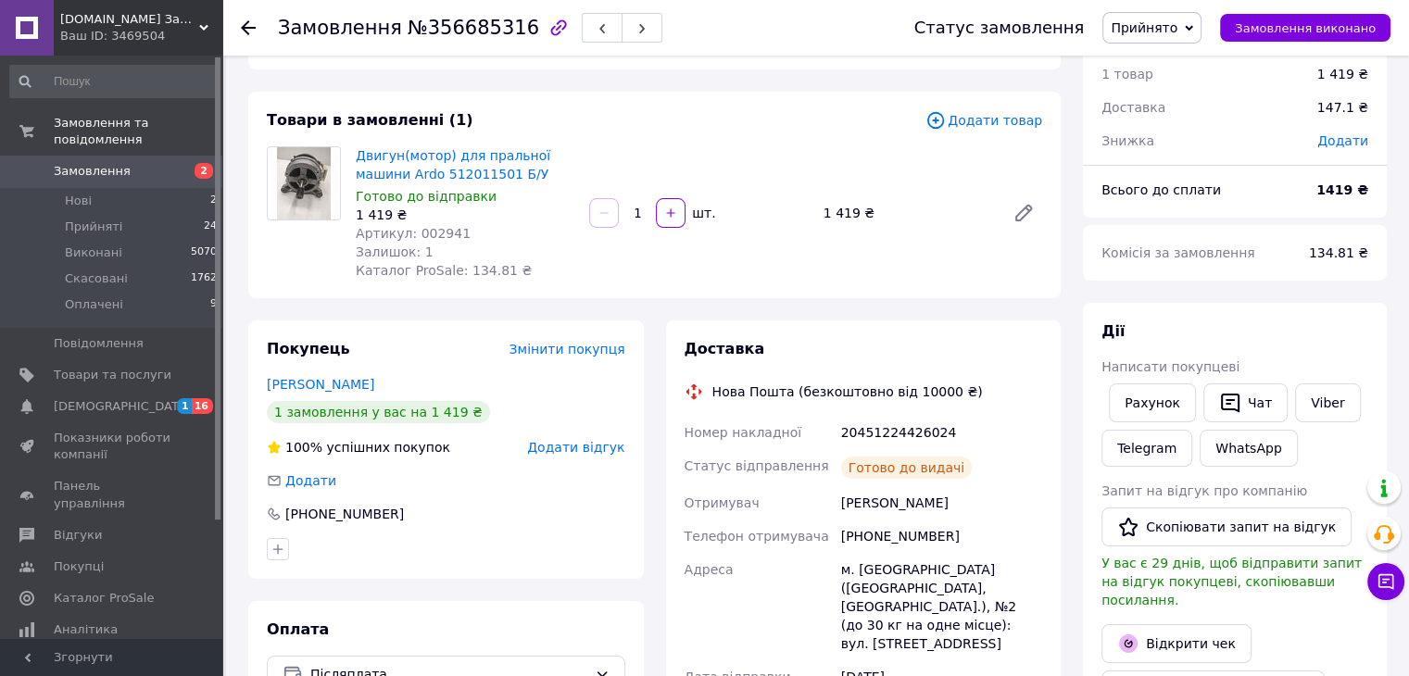
click at [245, 24] on use at bounding box center [248, 27] width 15 height 15
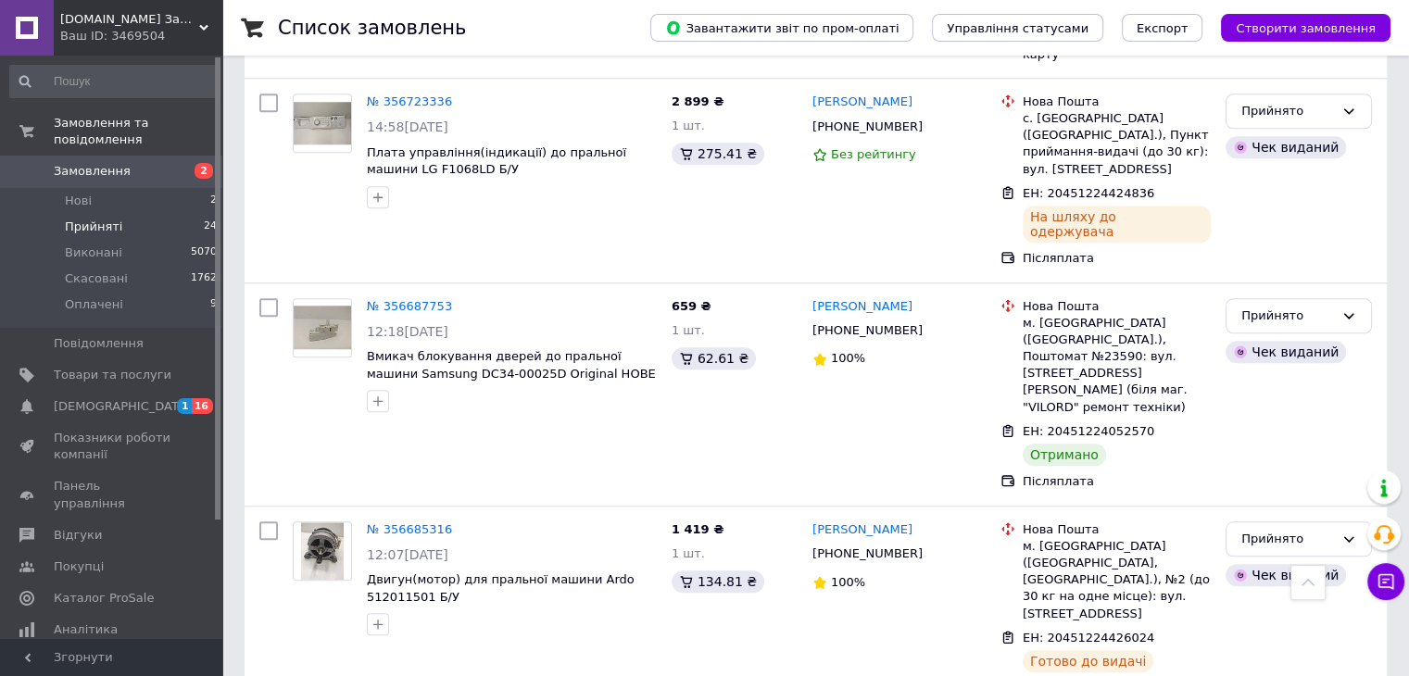
scroll to position [1668, 0]
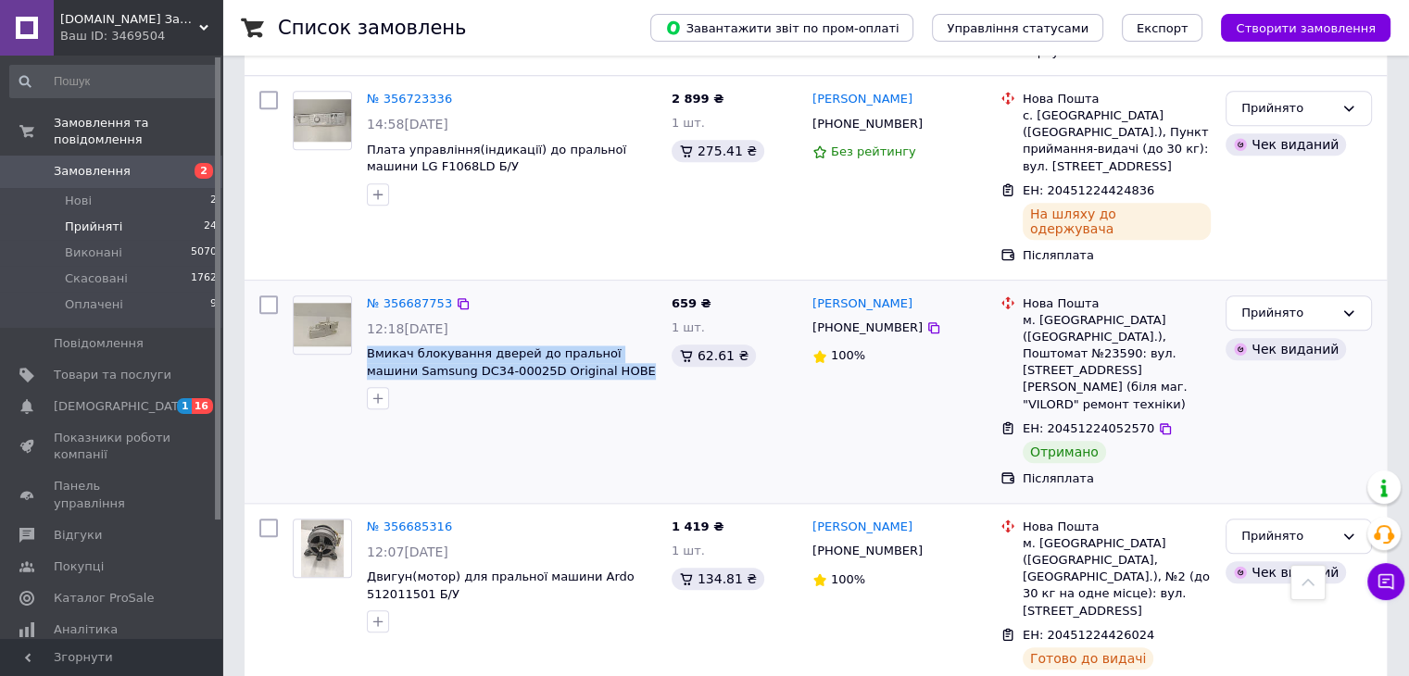
drag, startPoint x: 578, startPoint y: 260, endPoint x: 360, endPoint y: 229, distance: 220.0
click at [360, 288] on div "№ 356687753 12:18[DATE] Вмикач блокування дверей до пральної машини Samsung DC3…" at bounding box center [511, 353] width 305 height 130
copy div "Вмикач блокування дверей до пральної машини Samsung DC34-00025D Original НОВЕ"
click at [417, 296] on link "№ 356687753" at bounding box center [409, 303] width 85 height 14
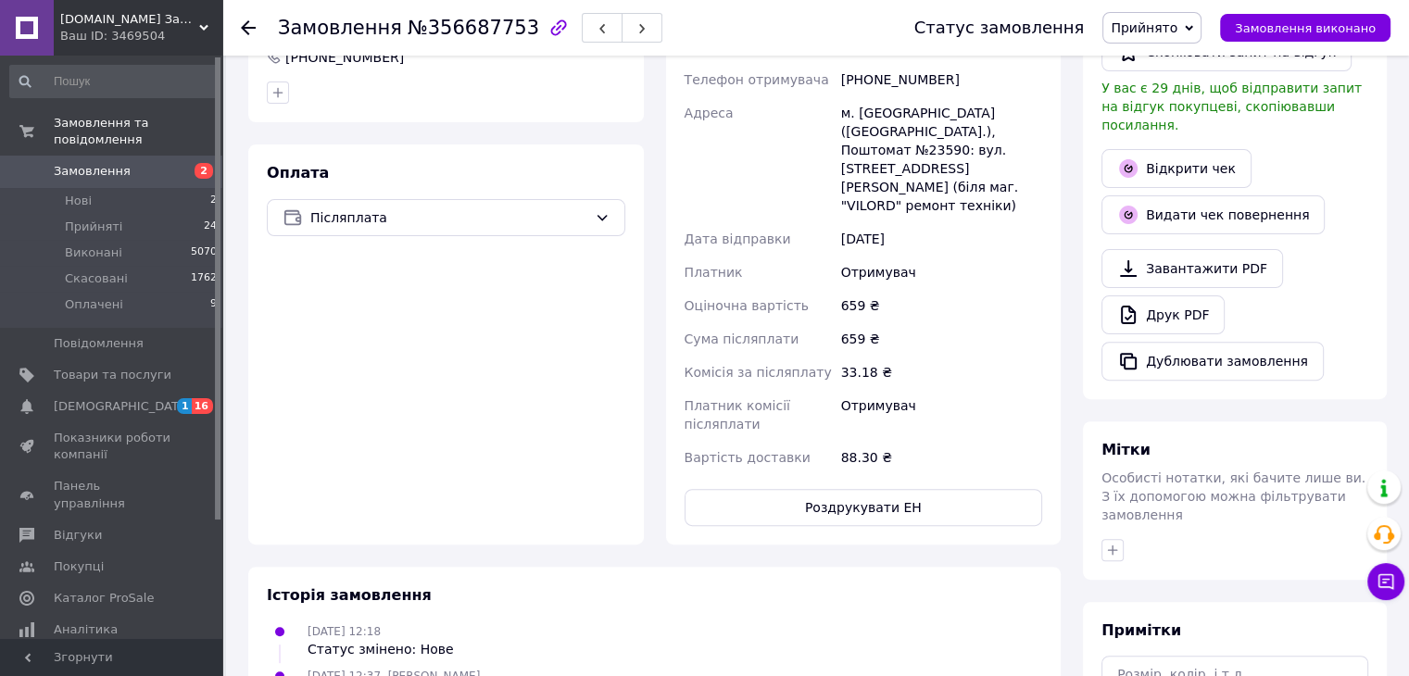
scroll to position [197, 0]
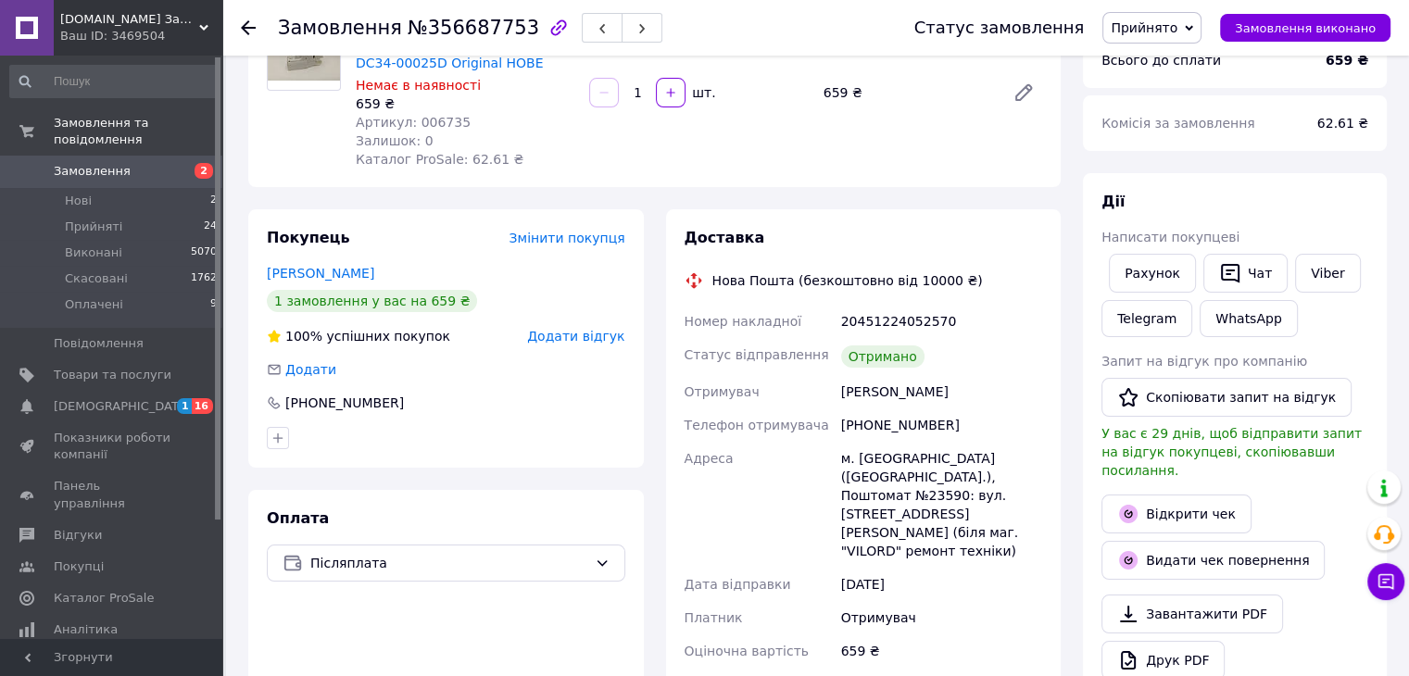
click at [251, 25] on icon at bounding box center [248, 27] width 15 height 15
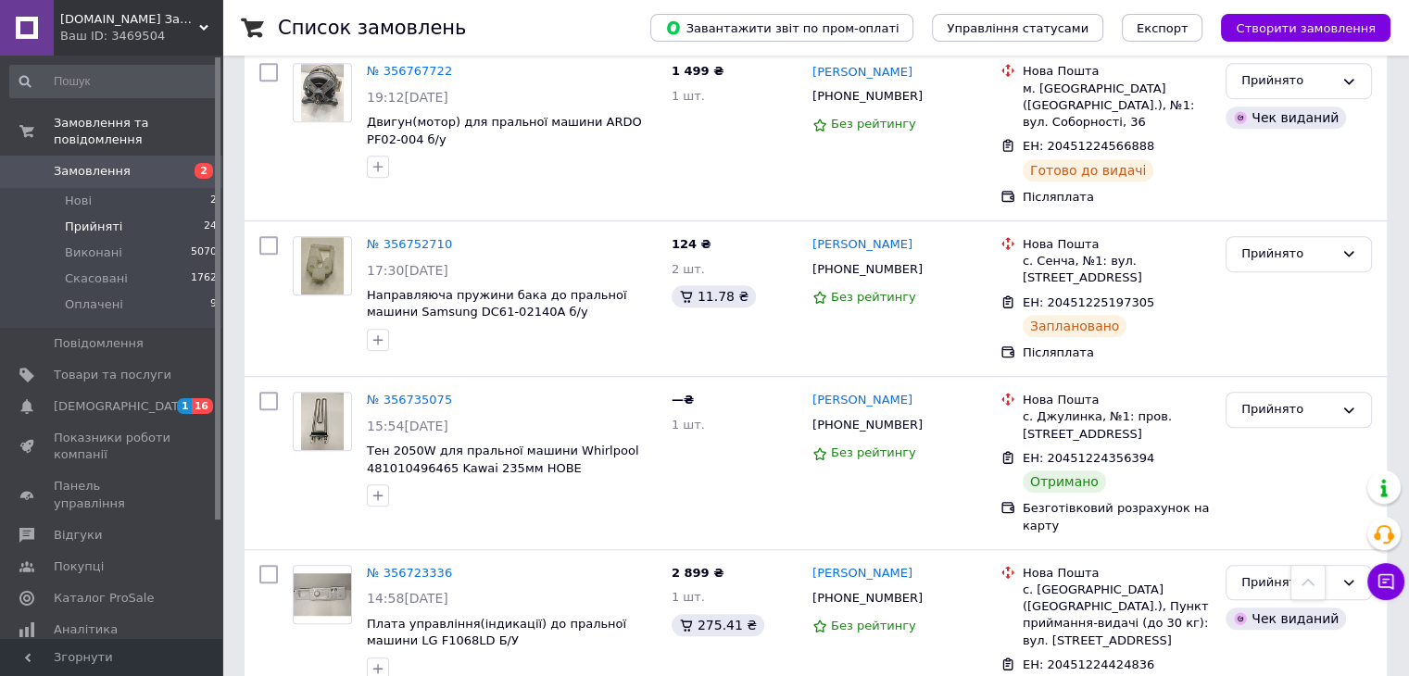
scroll to position [1390, 0]
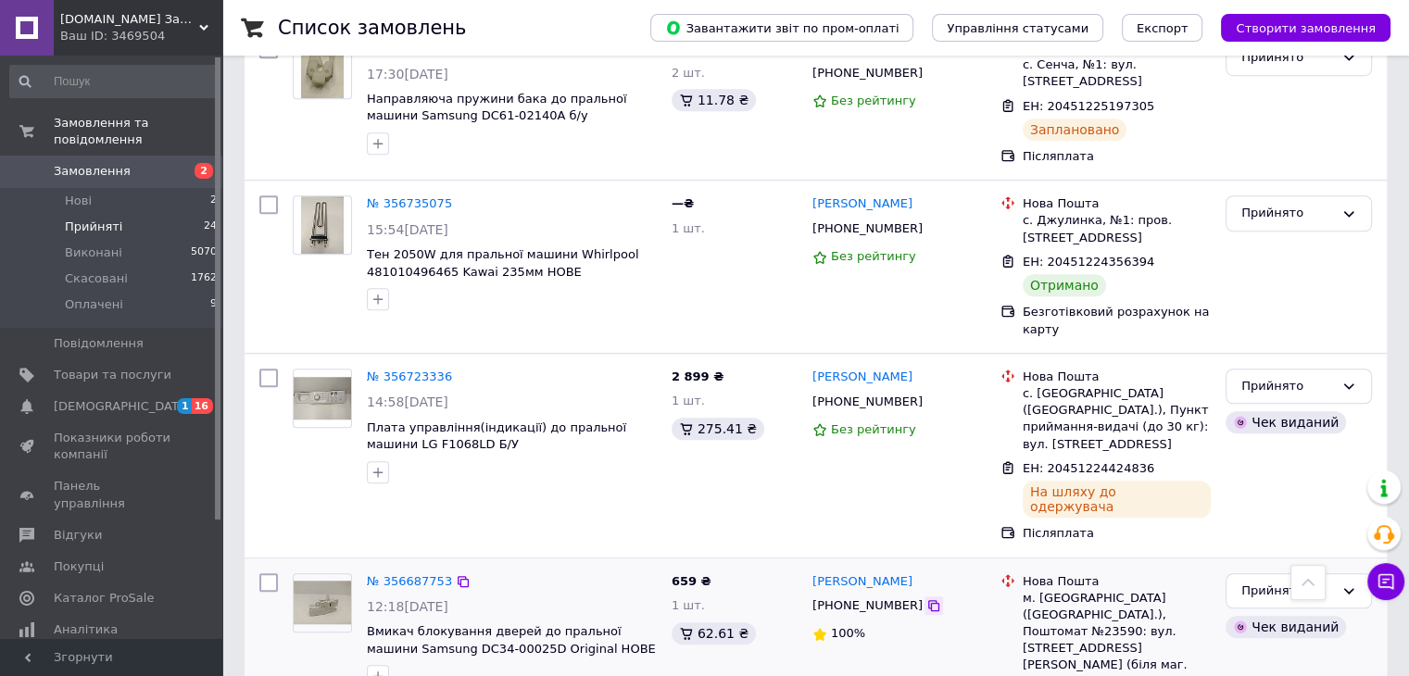
click at [926, 598] on icon at bounding box center [933, 605] width 15 height 15
click at [1350, 584] on icon at bounding box center [1349, 591] width 15 height 15
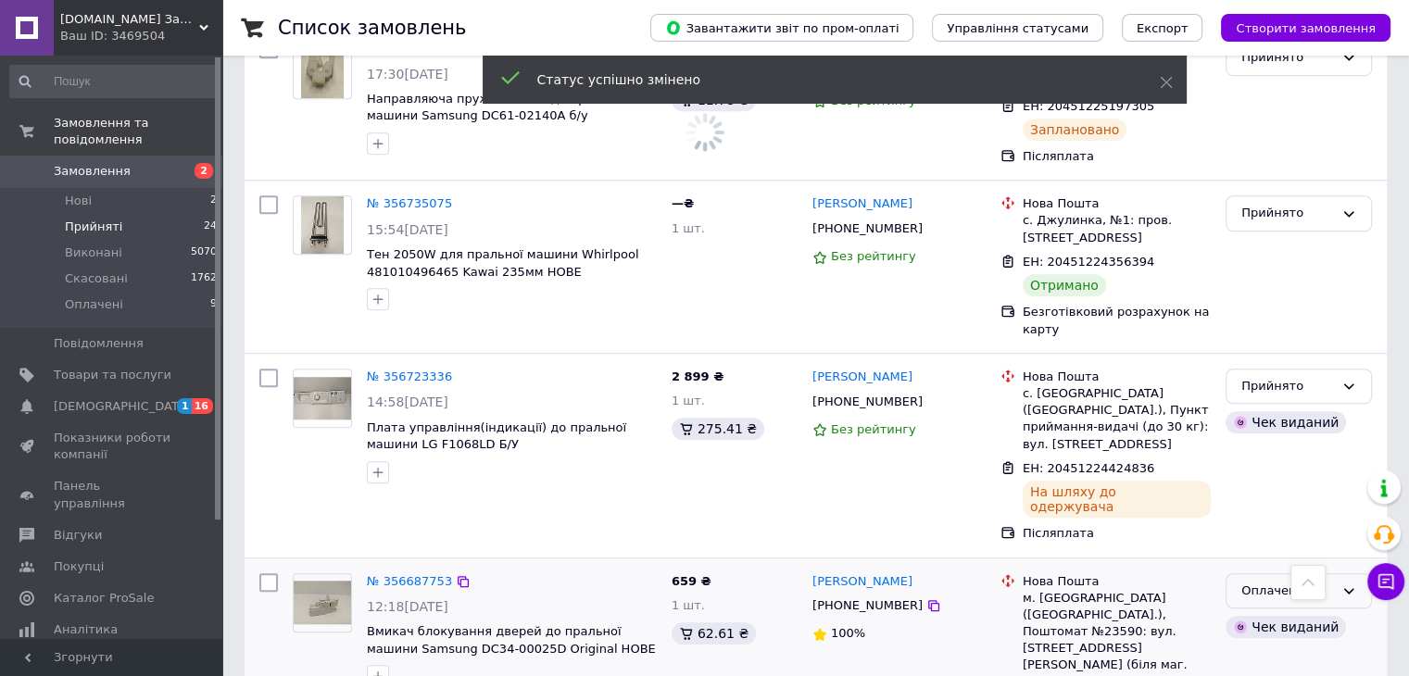
click at [1348, 584] on icon at bounding box center [1349, 591] width 15 height 15
click at [1254, 647] on li "Виконано" at bounding box center [1299, 664] width 145 height 34
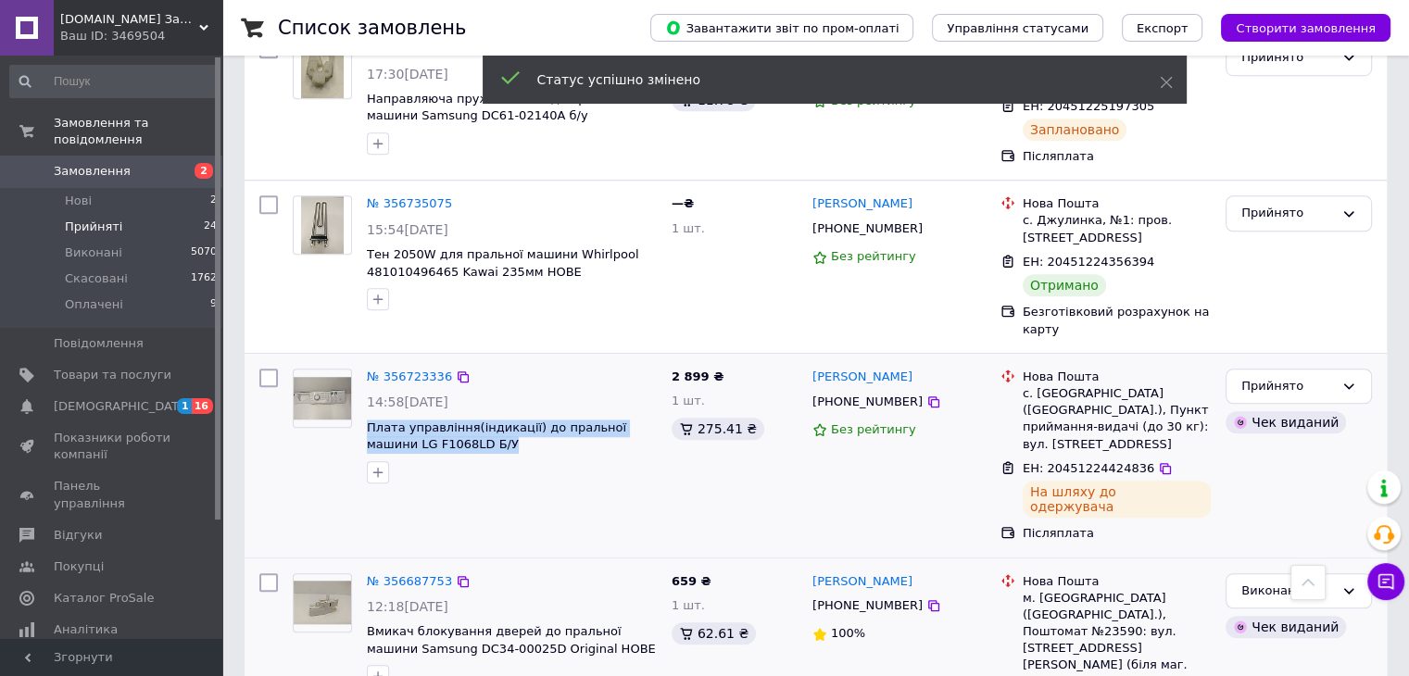
drag, startPoint x: 449, startPoint y: 364, endPoint x: 363, endPoint y: 341, distance: 89.2
click at [360, 361] on div "№ 356723336 14:58[DATE] Плата управління(індикації) до пральної машини LG F1068…" at bounding box center [511, 426] width 305 height 130
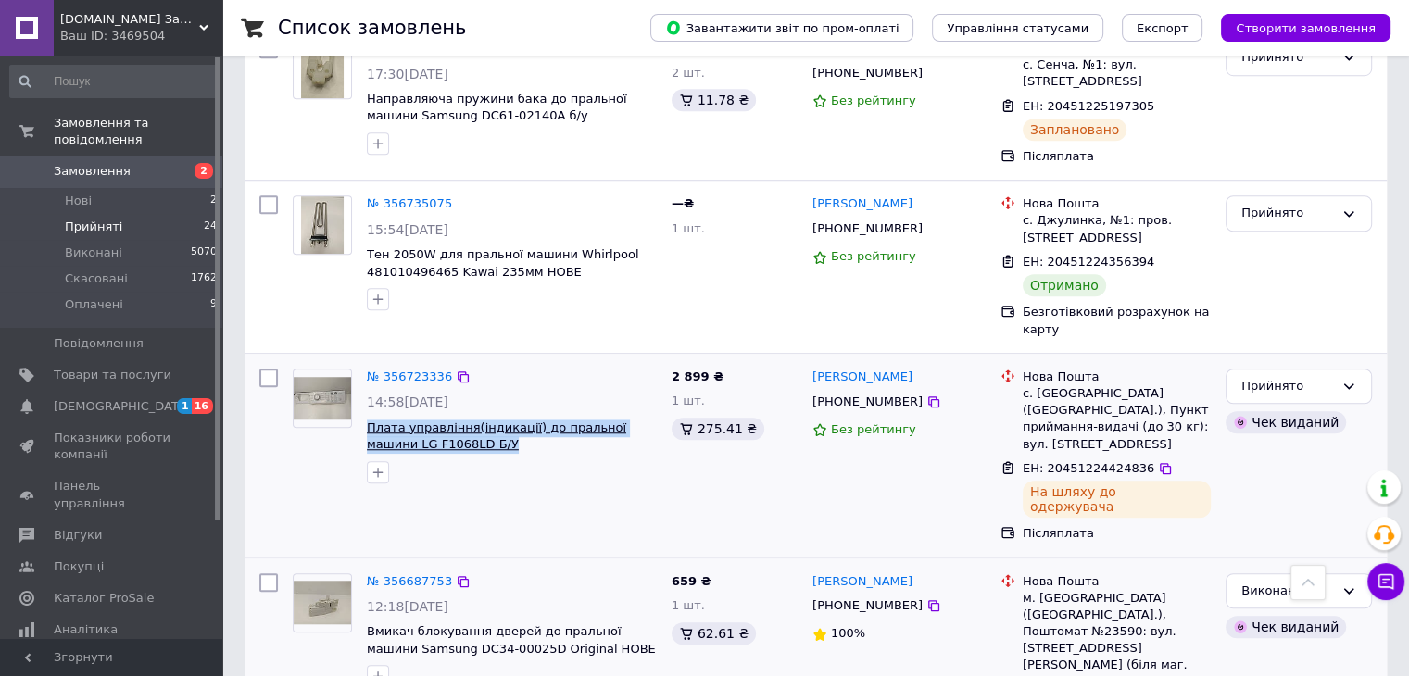
copy div "Плата управління(індикації) до пральної машини LG F1068LD Б/У"
click at [926, 395] on icon at bounding box center [933, 402] width 15 height 15
click at [1158, 461] on icon at bounding box center [1165, 468] width 15 height 15
click at [403, 370] on link "№ 356723336" at bounding box center [409, 377] width 85 height 14
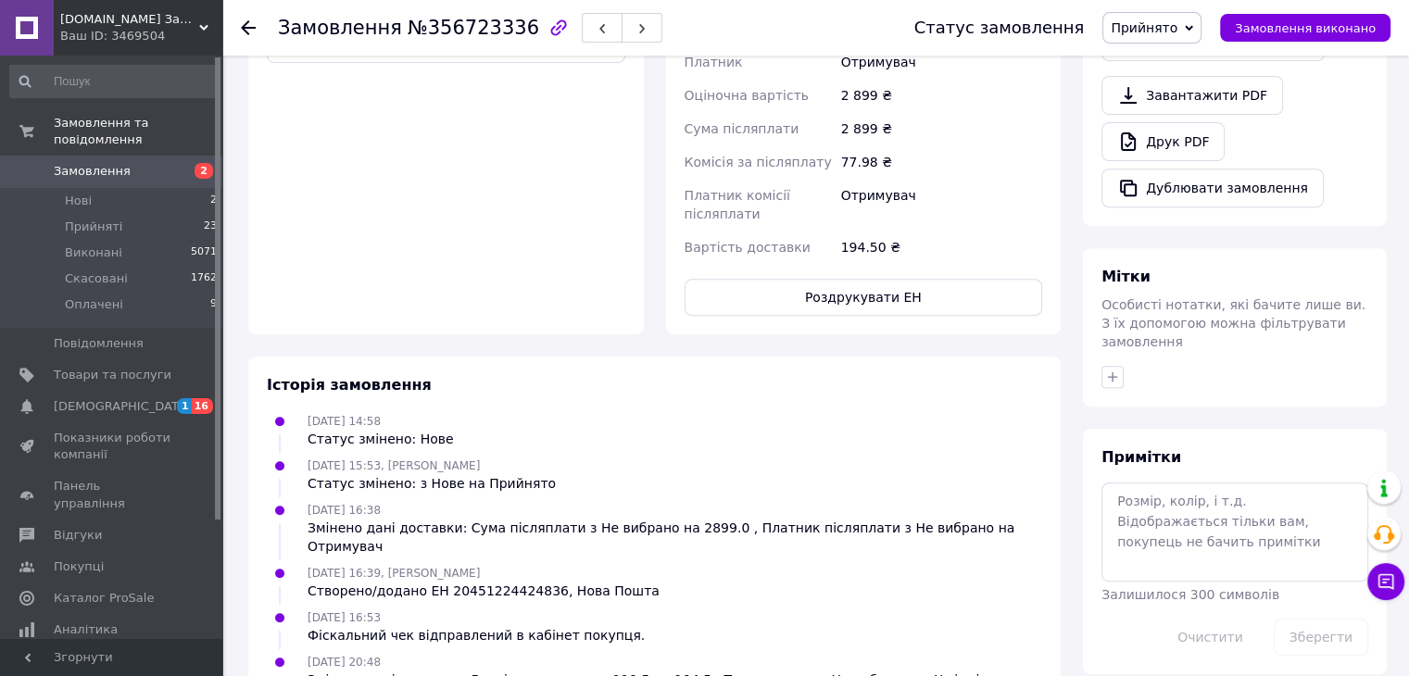
scroll to position [346, 0]
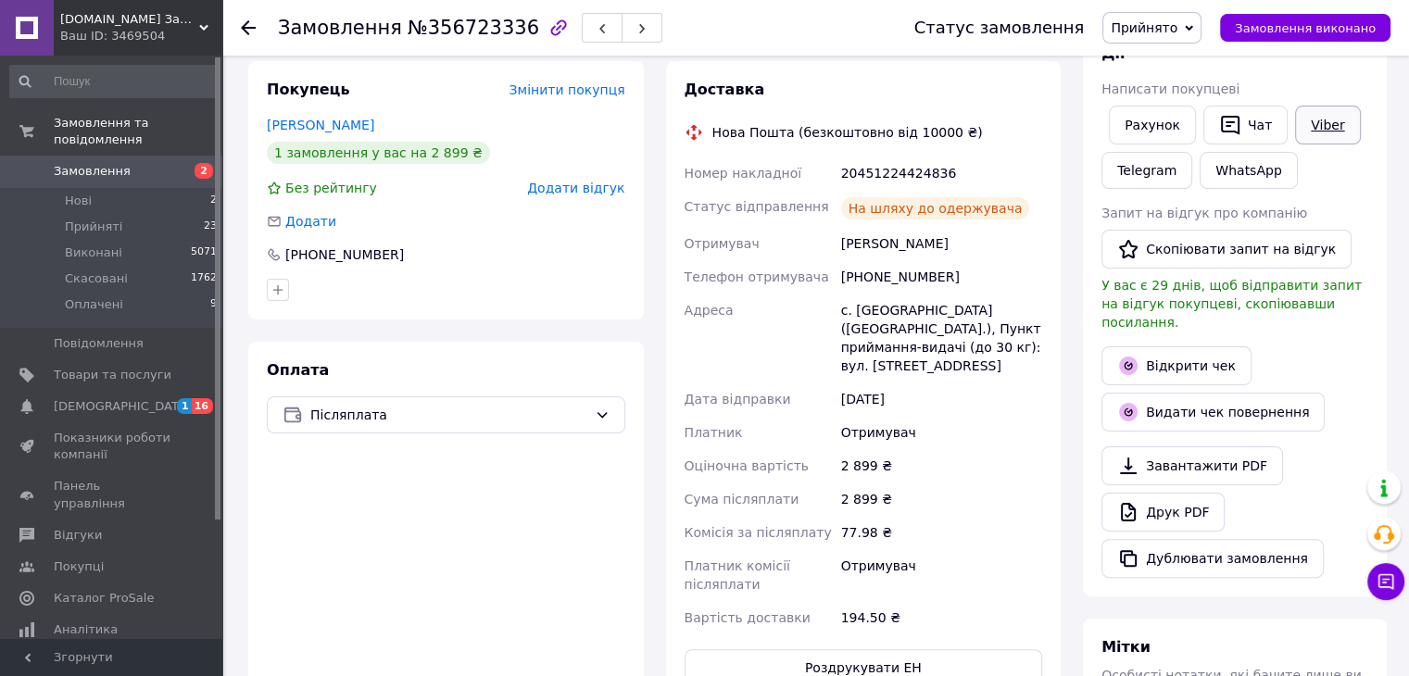
click at [1295, 131] on link "Viber" at bounding box center [1327, 125] width 65 height 39
drag, startPoint x: 945, startPoint y: 149, endPoint x: 838, endPoint y: 157, distance: 106.8
click at [838, 157] on div "20451224424836" at bounding box center [942, 173] width 208 height 33
copy div "20451224424836"
click at [248, 16] on div at bounding box center [259, 28] width 37 height 56
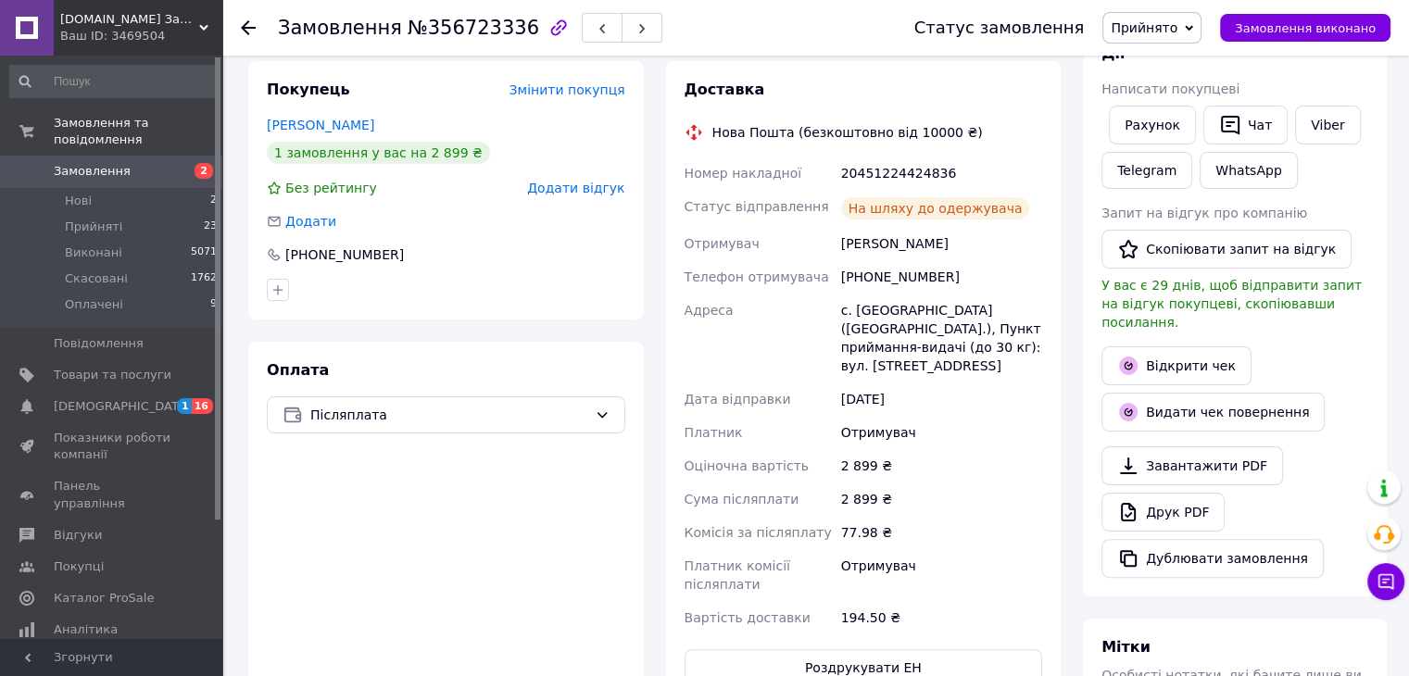
click at [250, 28] on icon at bounding box center [248, 27] width 15 height 15
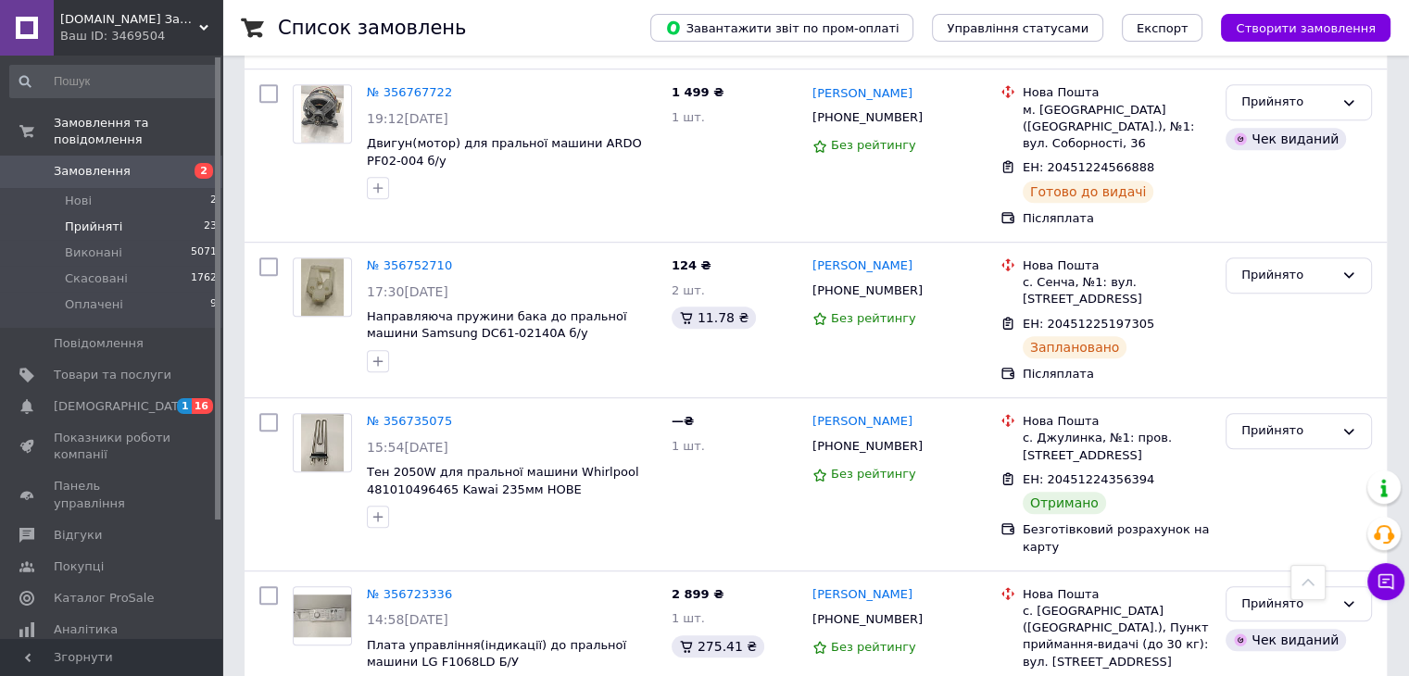
scroll to position [1204, 0]
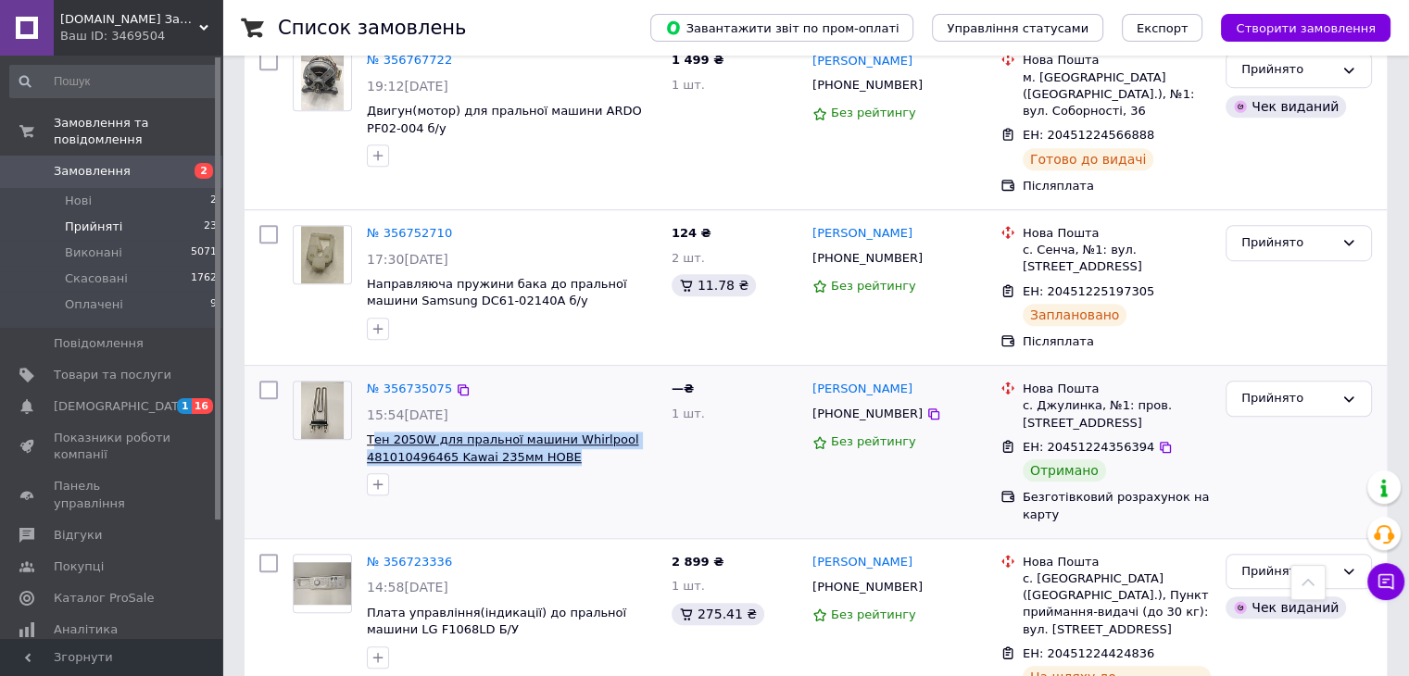
drag, startPoint x: 561, startPoint y: 375, endPoint x: 372, endPoint y: 353, distance: 190.3
click at [372, 432] on span "Тен 2050W для пральної машини Whirlpool 481010496465 Kawai 235мм НОВЕ" at bounding box center [512, 449] width 290 height 34
click at [536, 470] on div at bounding box center [511, 485] width 297 height 30
drag, startPoint x: 1348, startPoint y: 309, endPoint x: 1344, endPoint y: 321, distance: 13.5
click at [1348, 392] on icon at bounding box center [1349, 399] width 15 height 15
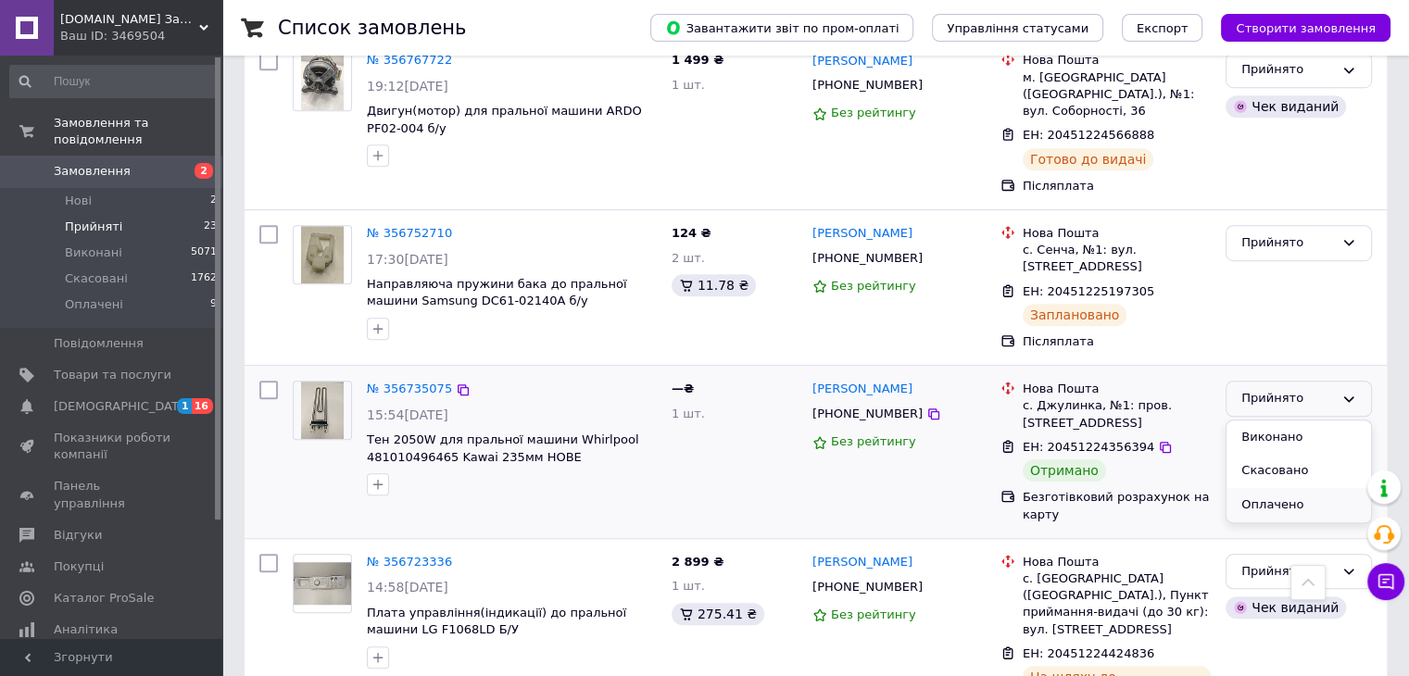
click at [1278, 488] on li "Оплачено" at bounding box center [1299, 505] width 145 height 34
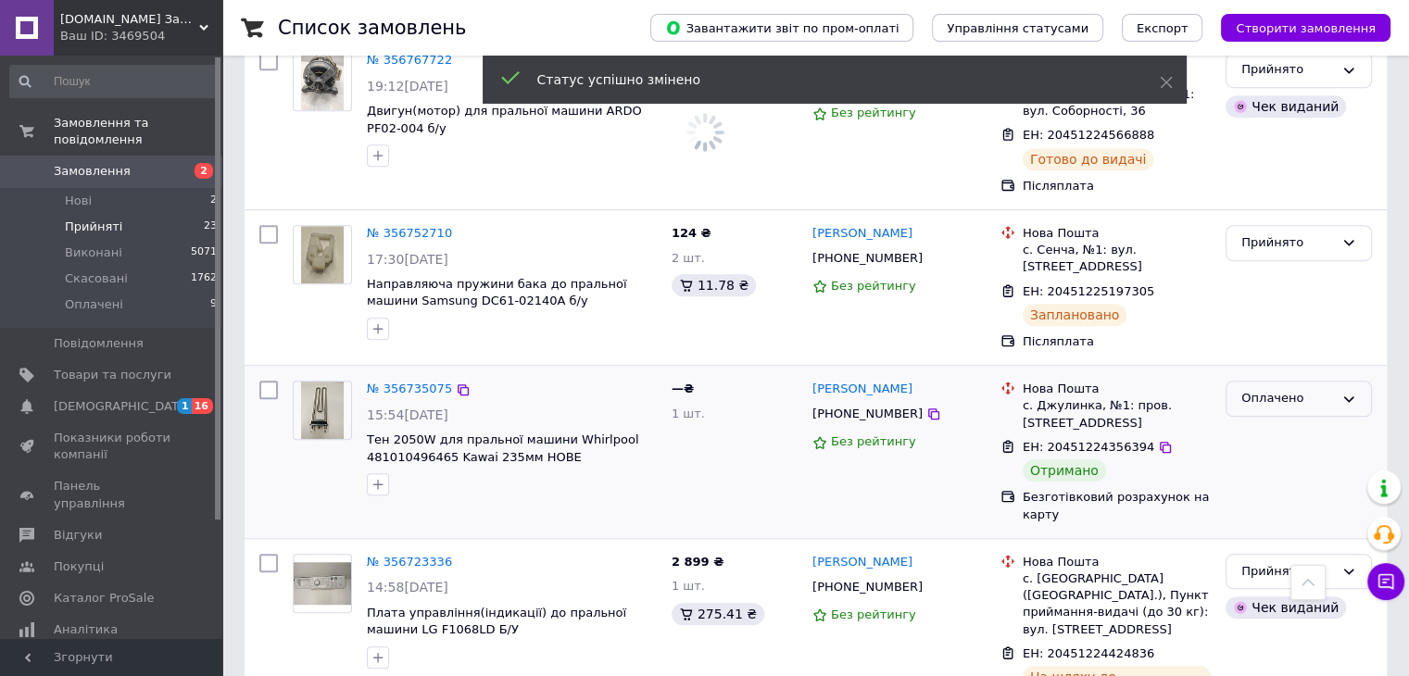
click at [1343, 392] on icon at bounding box center [1349, 399] width 15 height 15
click at [1287, 454] on li "Виконано" at bounding box center [1299, 471] width 145 height 34
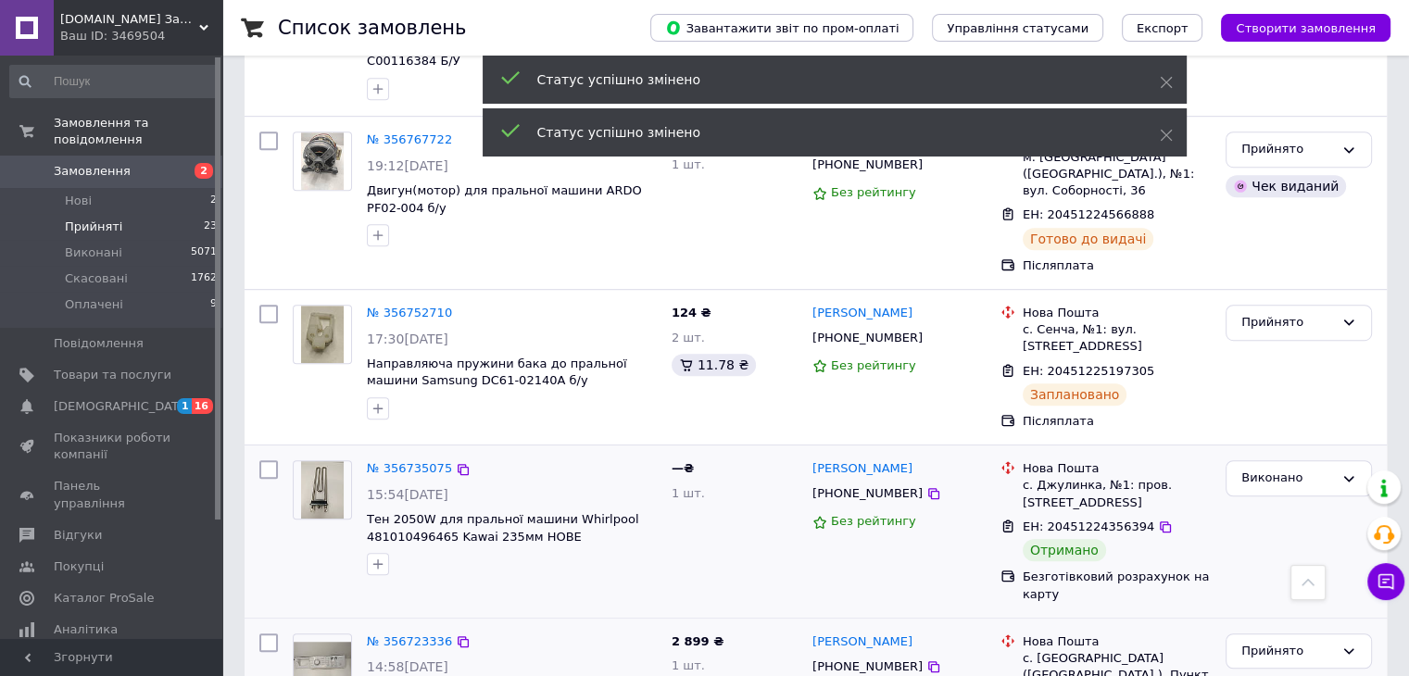
scroll to position [1019, 0]
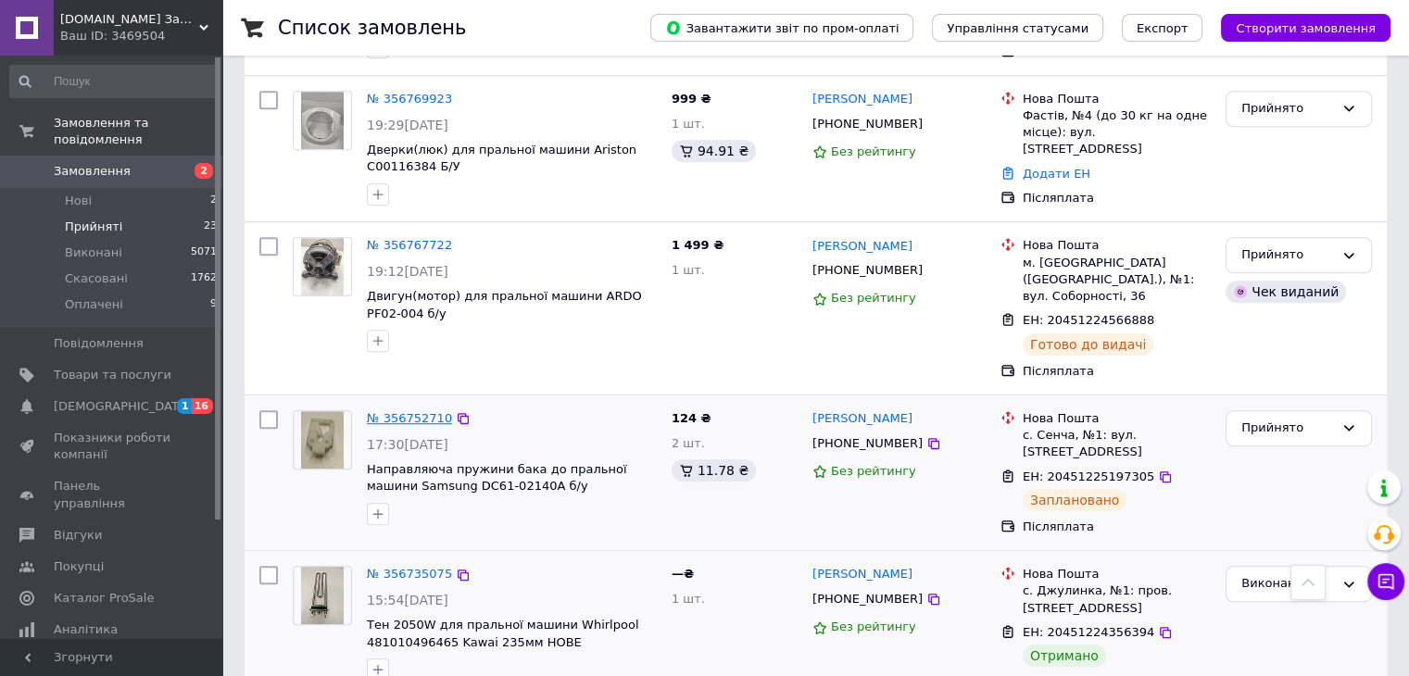
click at [393, 411] on link "№ 356752710" at bounding box center [409, 418] width 85 height 14
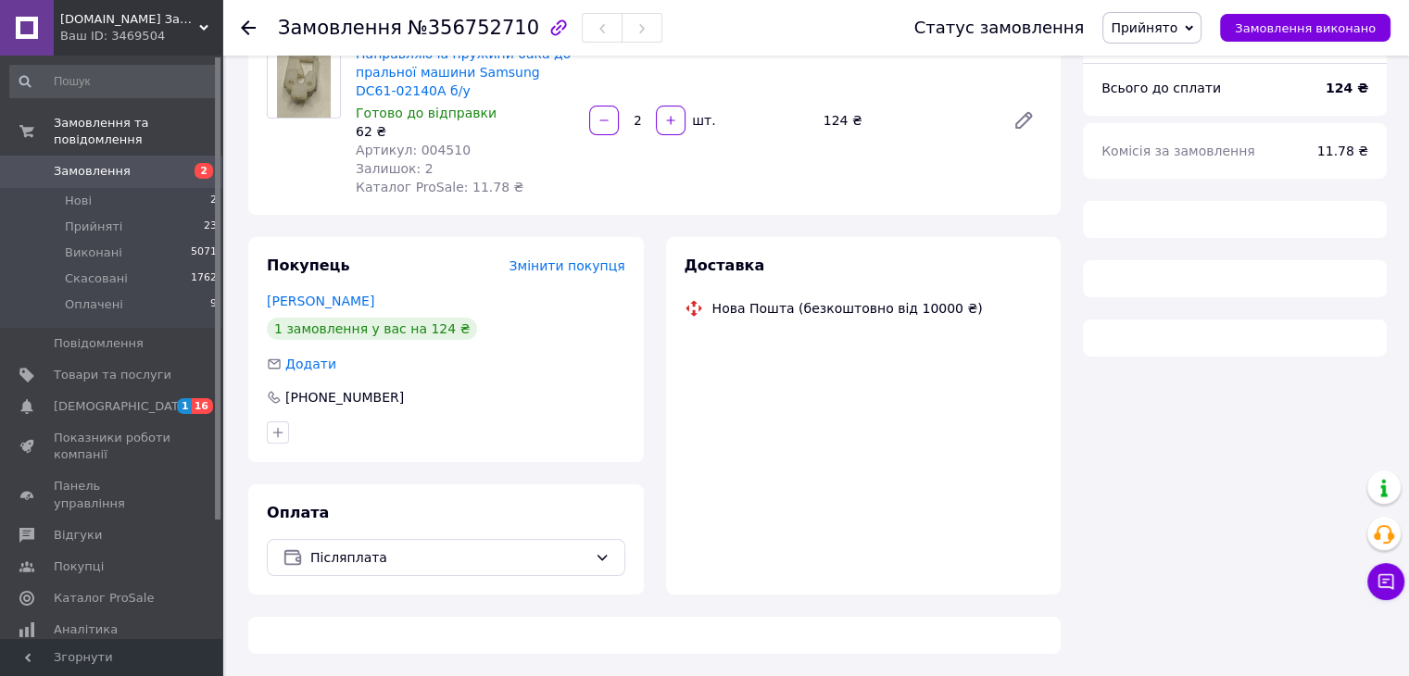
scroll to position [658, 0]
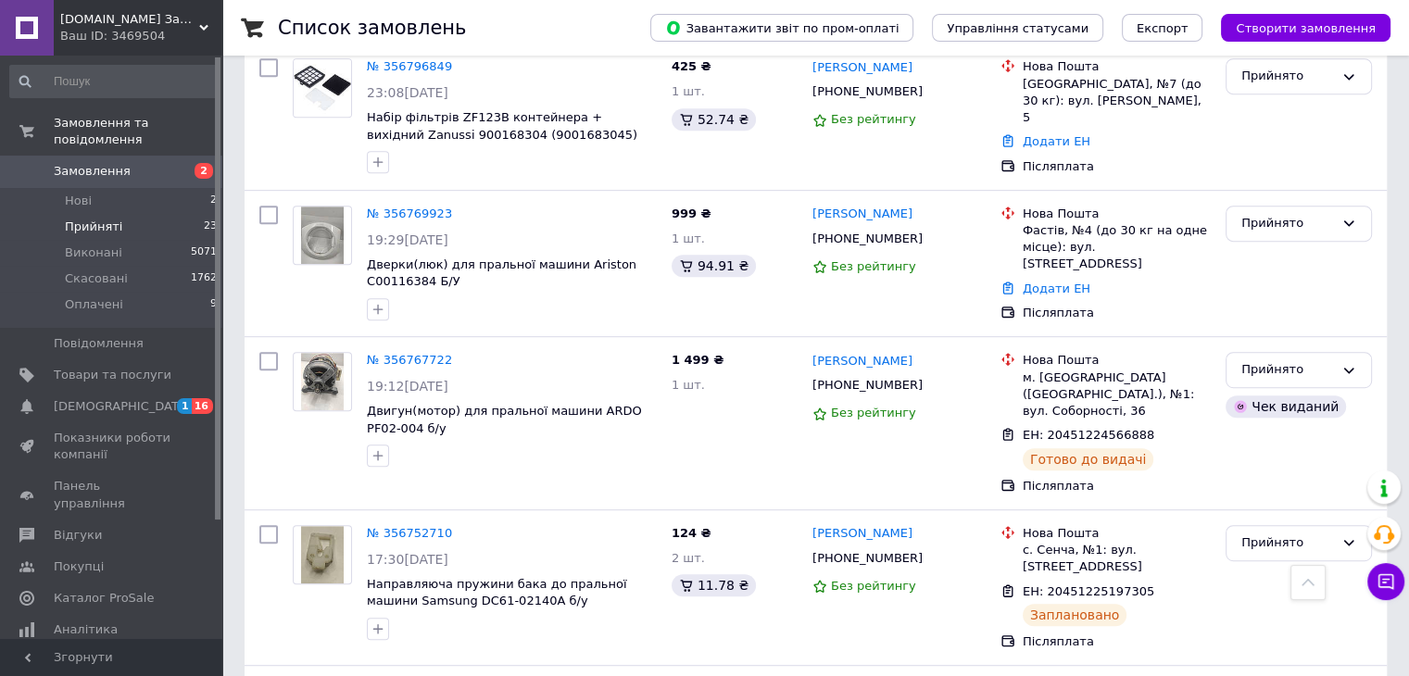
scroll to position [926, 0]
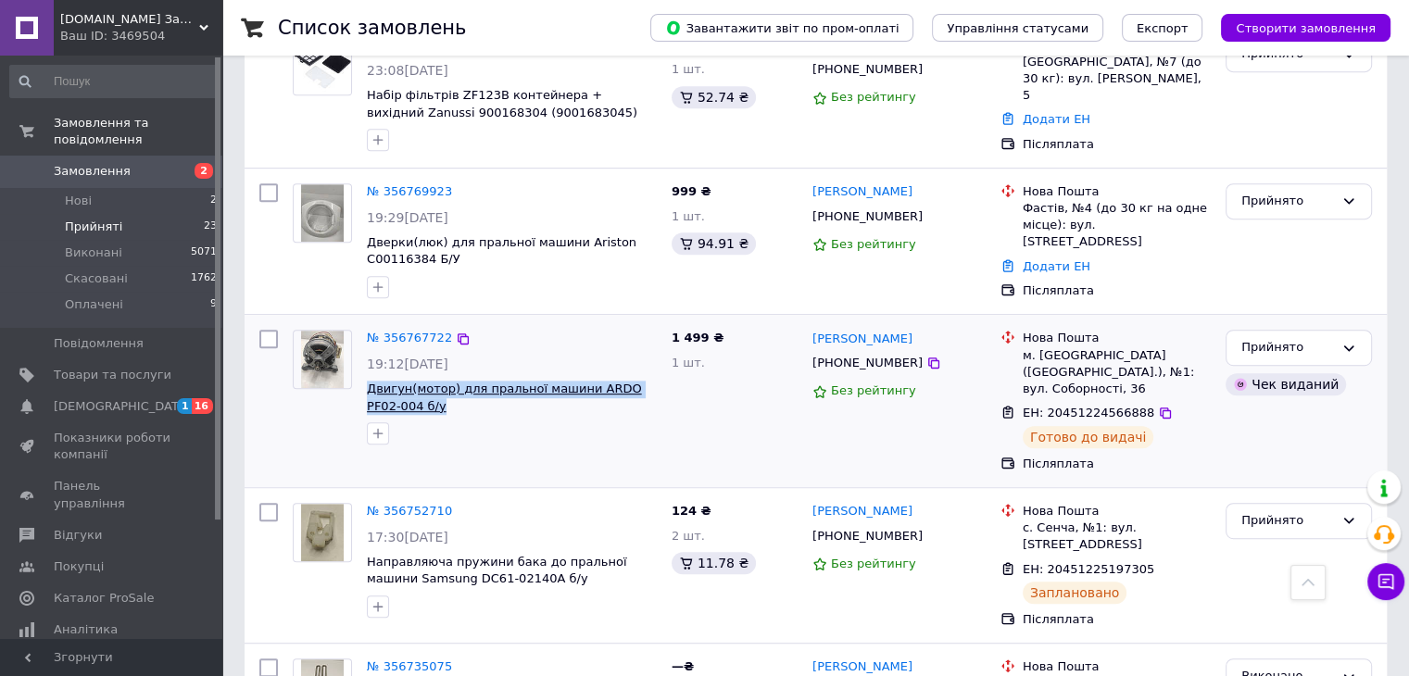
drag, startPoint x: 424, startPoint y: 334, endPoint x: 367, endPoint y: 321, distance: 59.1
click at [367, 381] on span "Двигун(мотор) для пральної машини ARDO PF02-004 б/у" at bounding box center [512, 398] width 290 height 34
click at [928, 358] on icon at bounding box center [933, 363] width 11 height 11
click at [926, 356] on icon at bounding box center [933, 363] width 15 height 15
click at [1158, 406] on icon at bounding box center [1165, 413] width 15 height 15
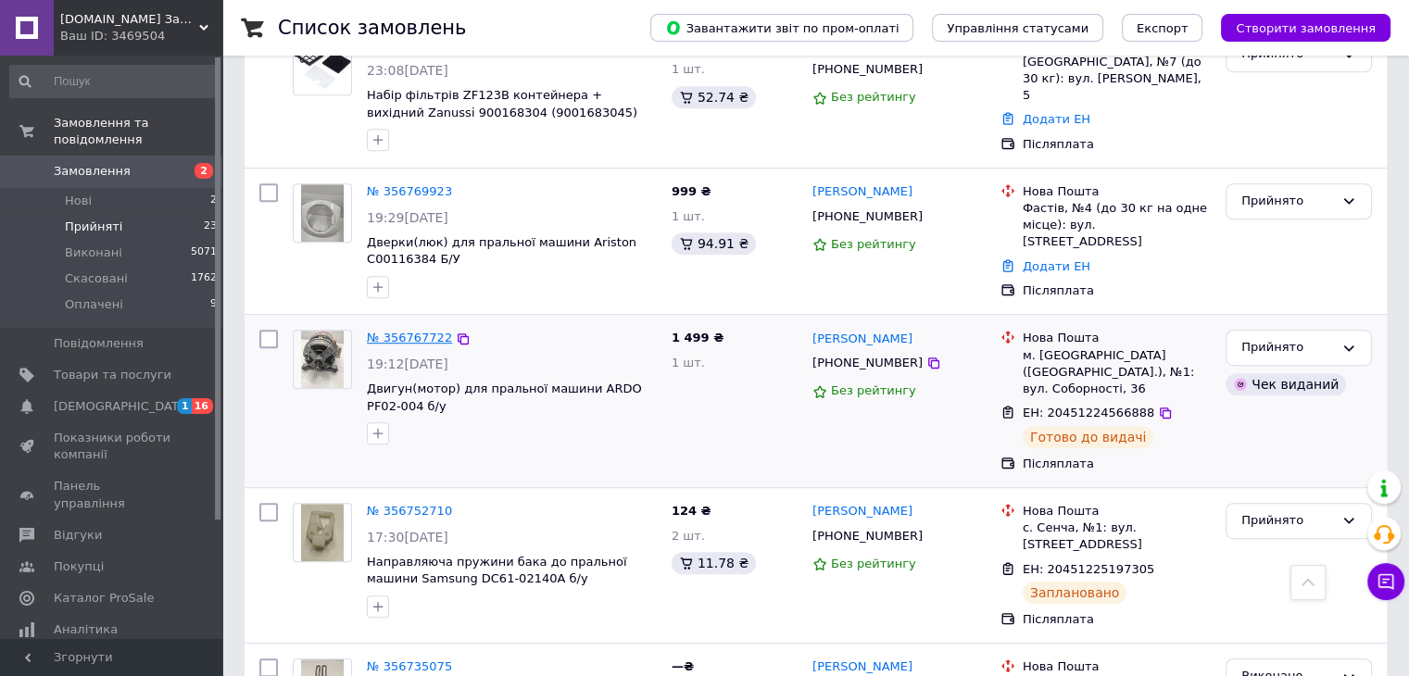
click at [415, 331] on link "№ 356767722" at bounding box center [409, 338] width 85 height 14
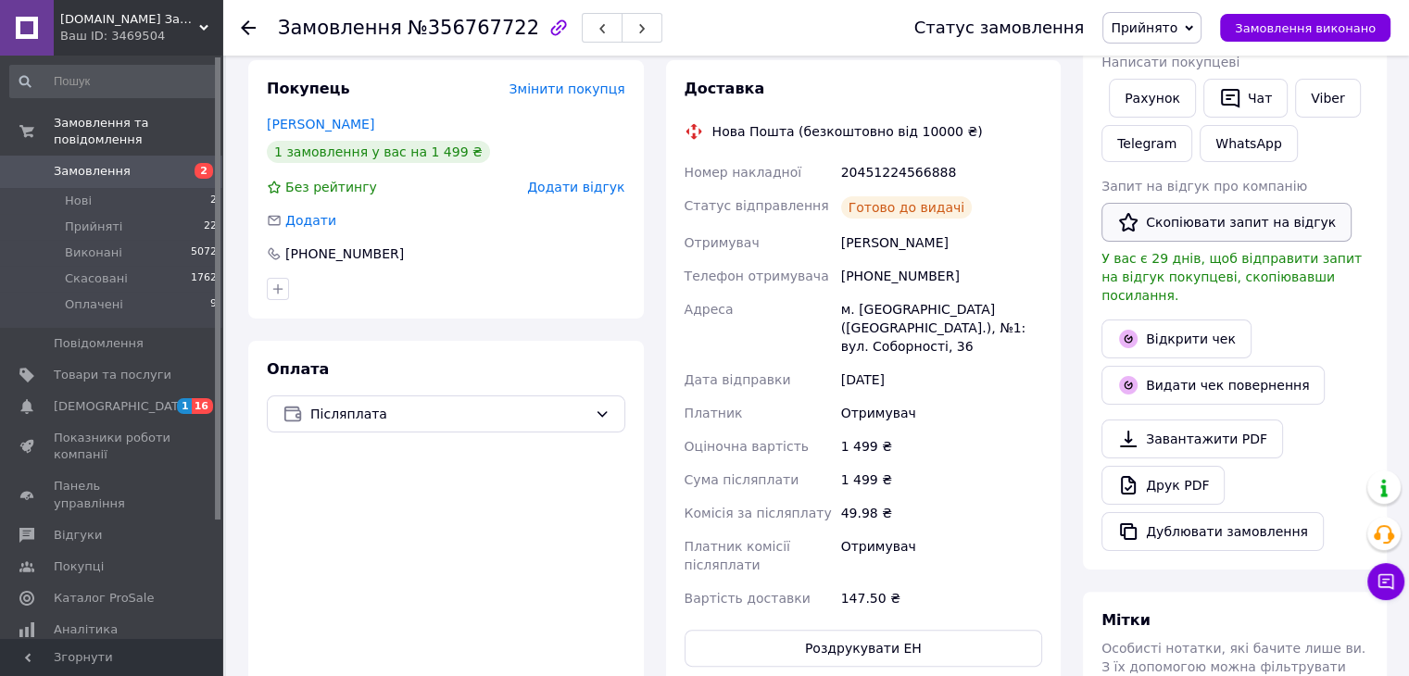
scroll to position [306, 0]
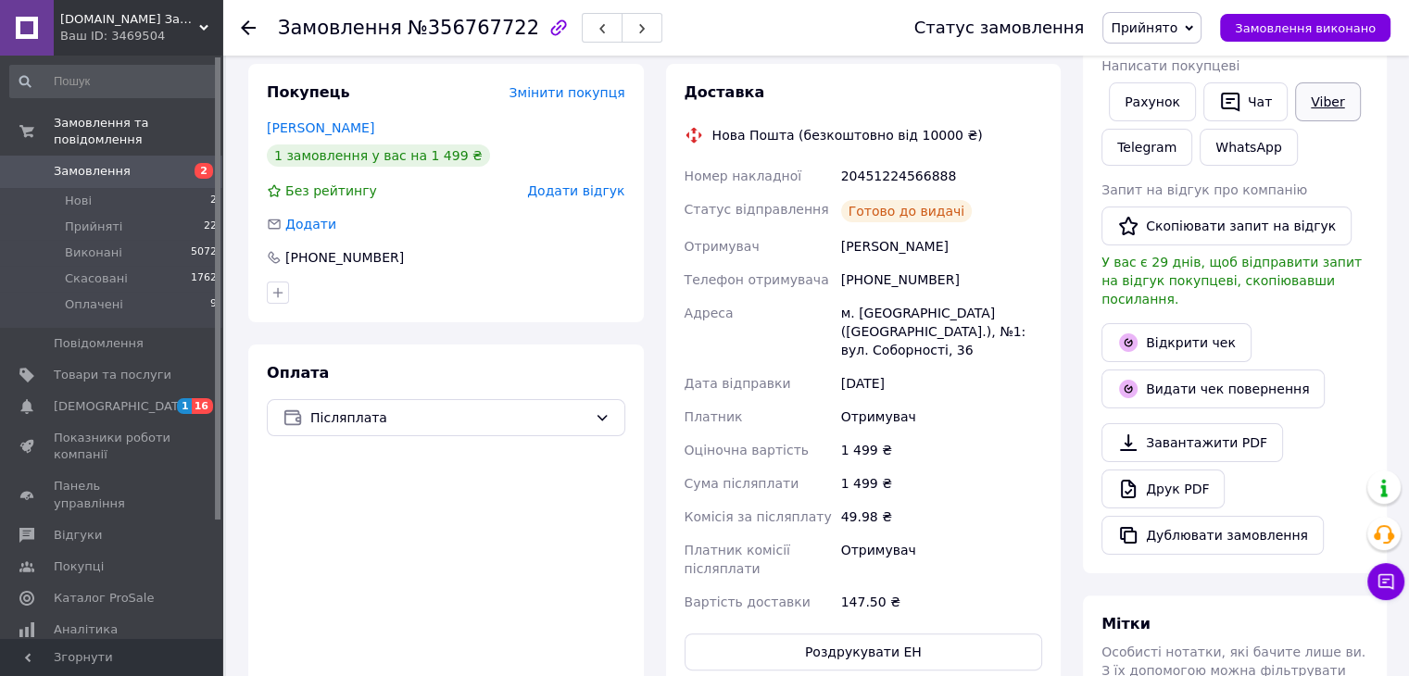
click at [1314, 110] on link "Viber" at bounding box center [1327, 101] width 65 height 39
drag, startPoint x: 954, startPoint y: 180, endPoint x: 839, endPoint y: 176, distance: 114.9
click at [839, 176] on div "20451224566888" at bounding box center [942, 175] width 208 height 33
click at [245, 24] on use at bounding box center [248, 27] width 15 height 15
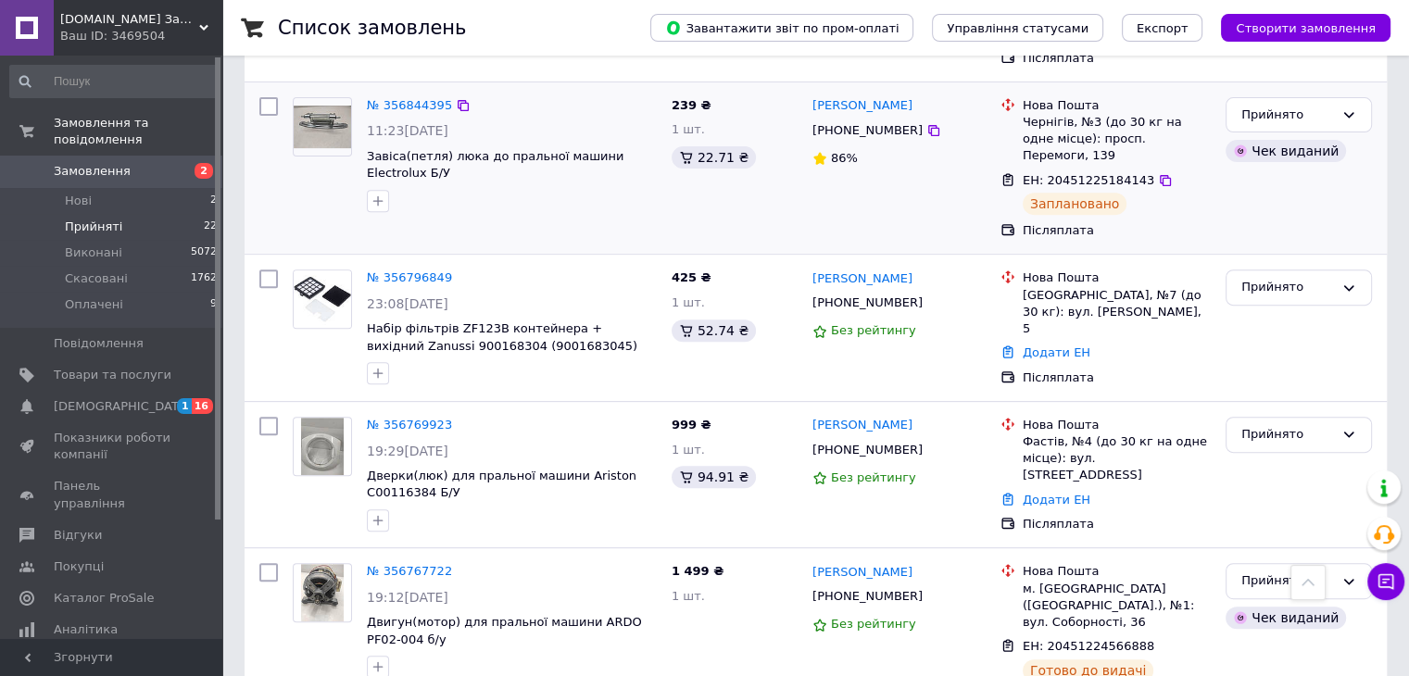
scroll to position [834, 0]
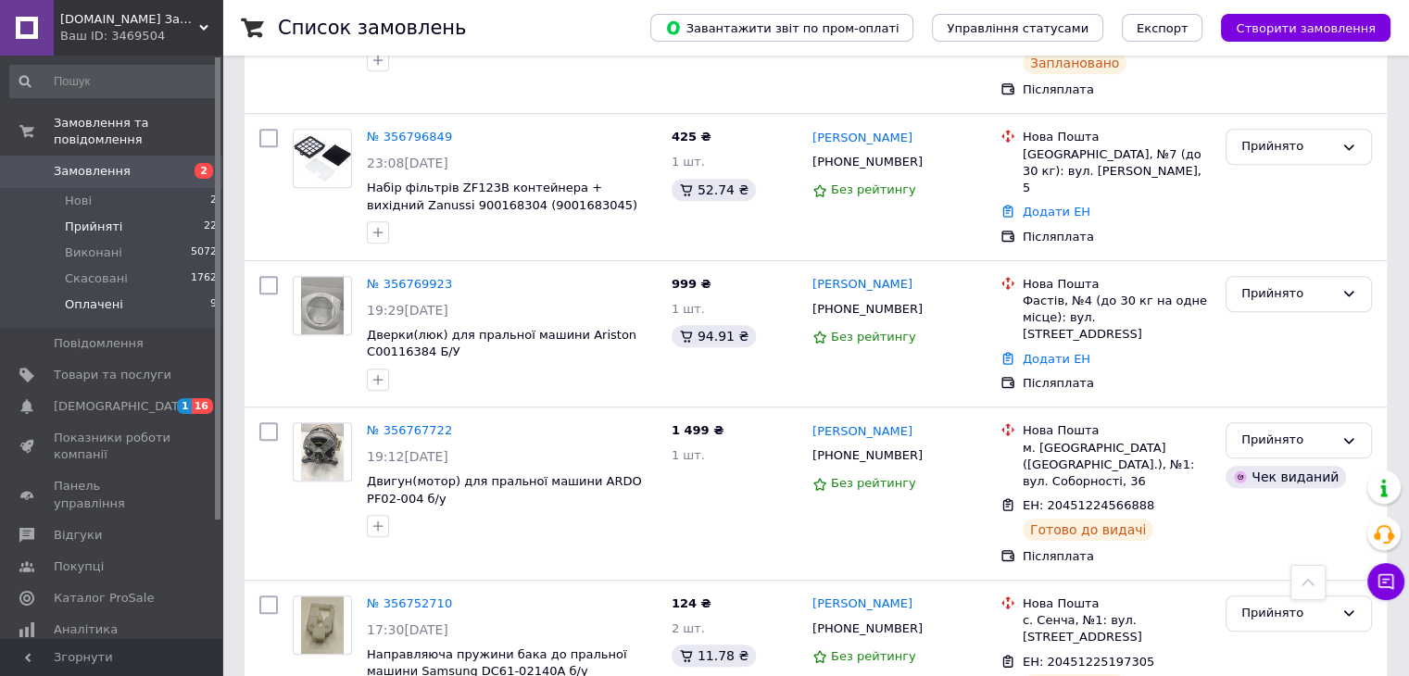
click at [115, 296] on span "Оплачені" at bounding box center [94, 304] width 58 height 17
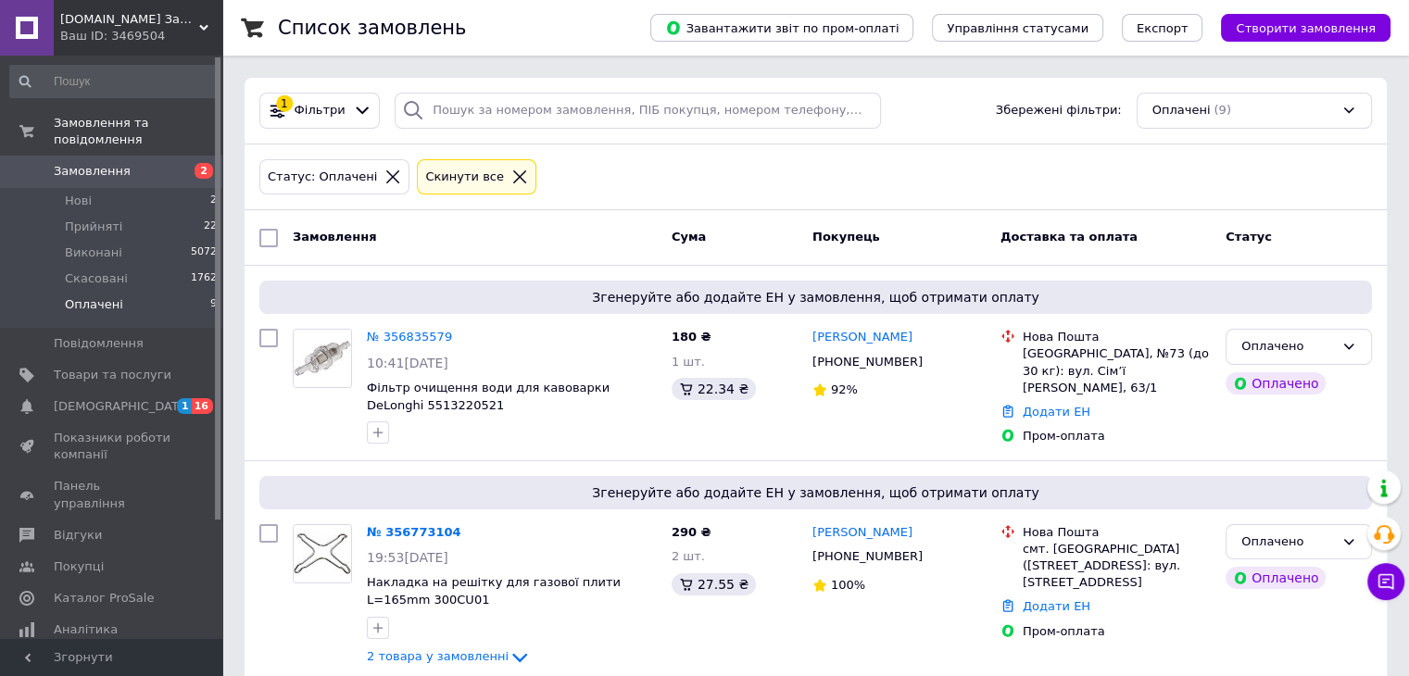
click at [511, 171] on icon at bounding box center [519, 177] width 17 height 17
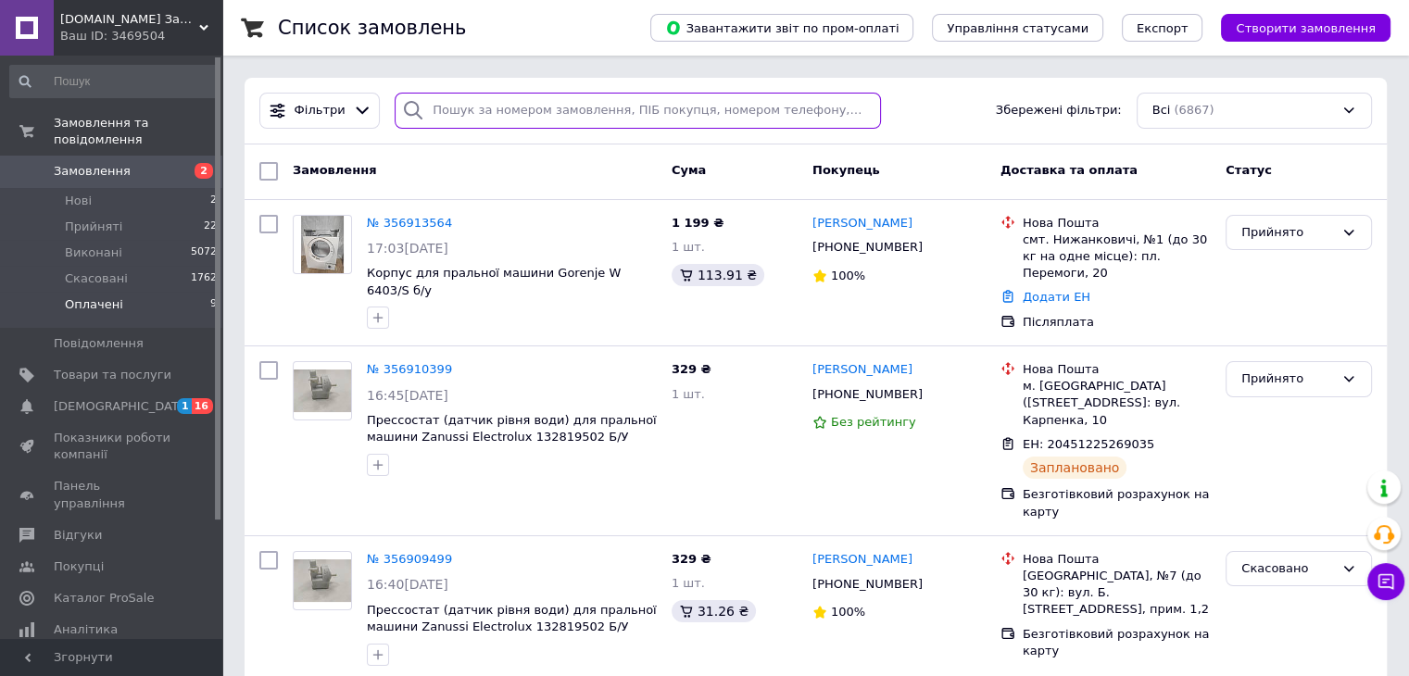
paste input "380968066486"
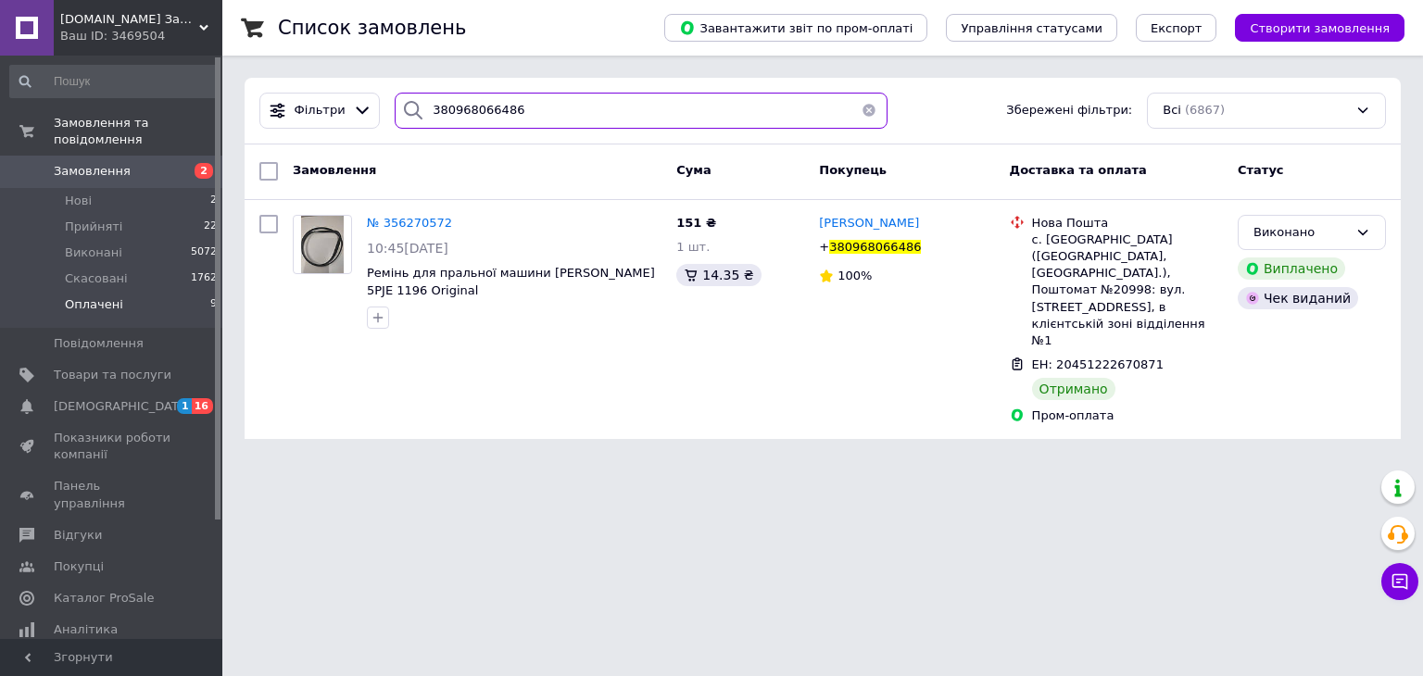
type input "380968066486"
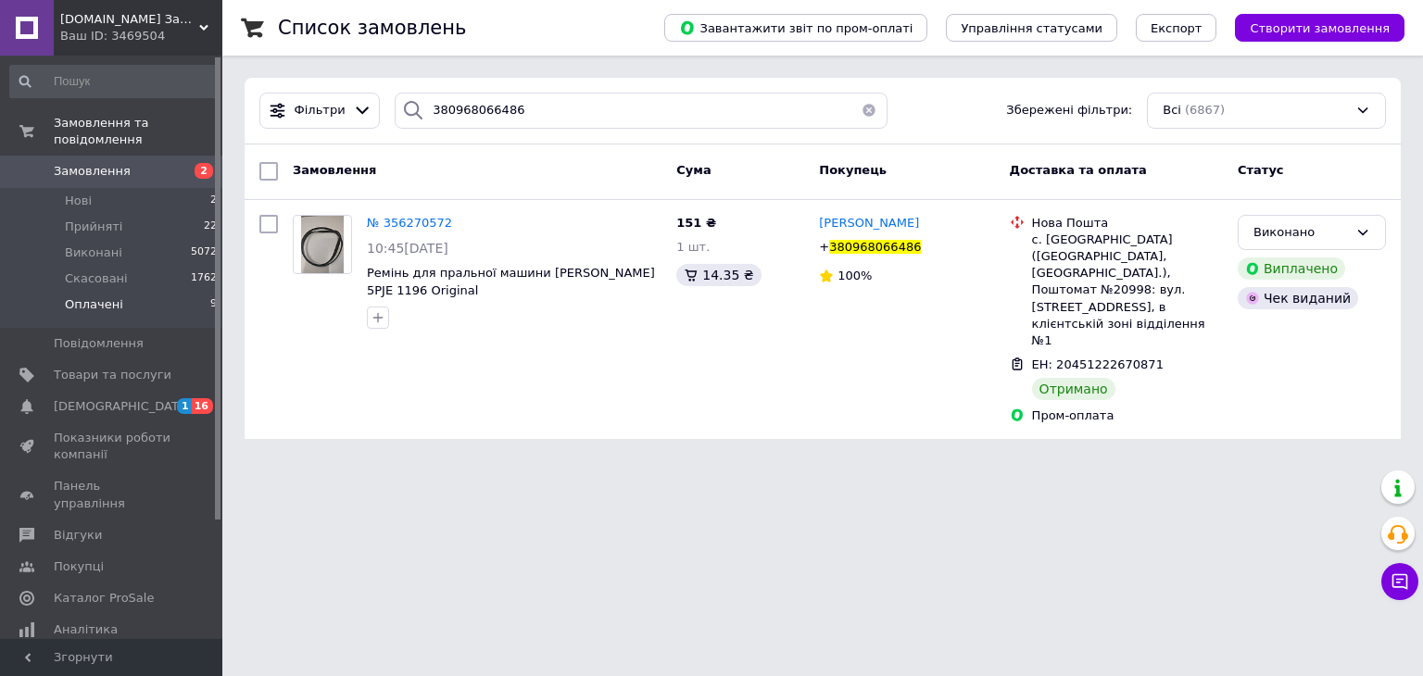
click at [860, 99] on button "button" at bounding box center [868, 111] width 37 height 36
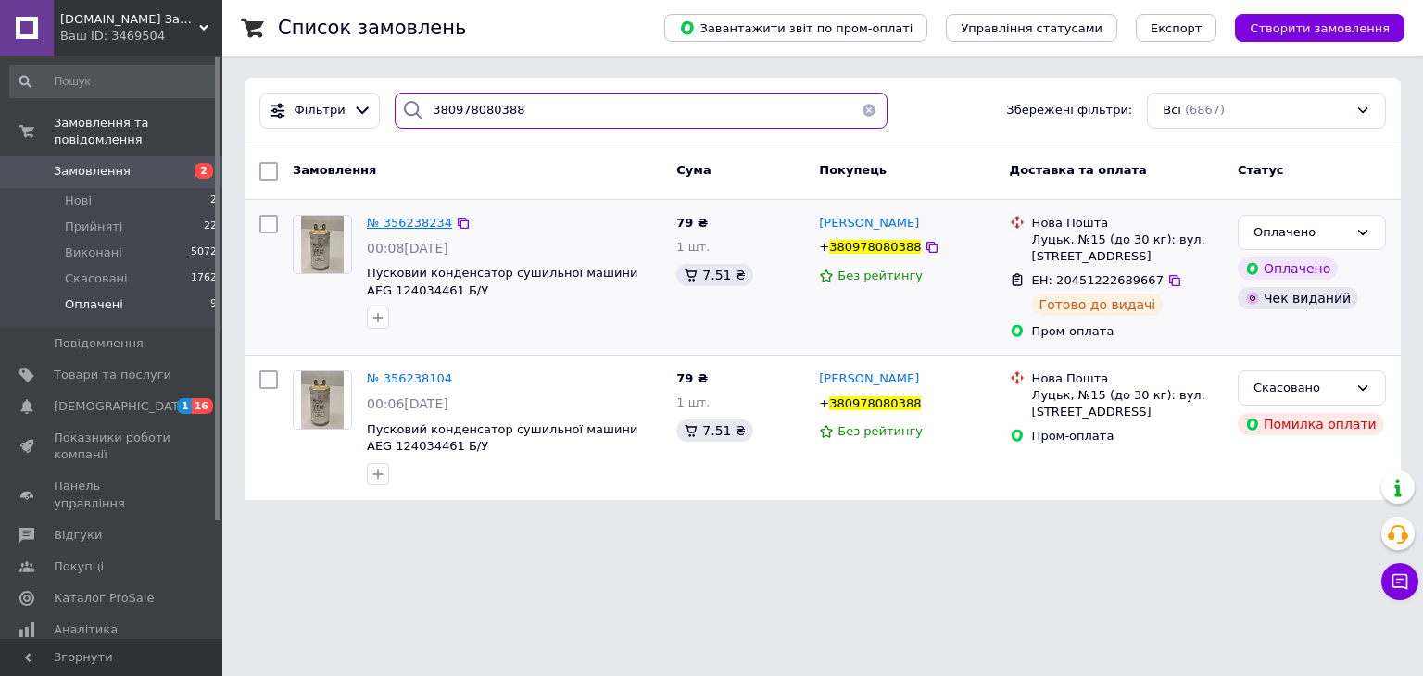
type input "380978080388"
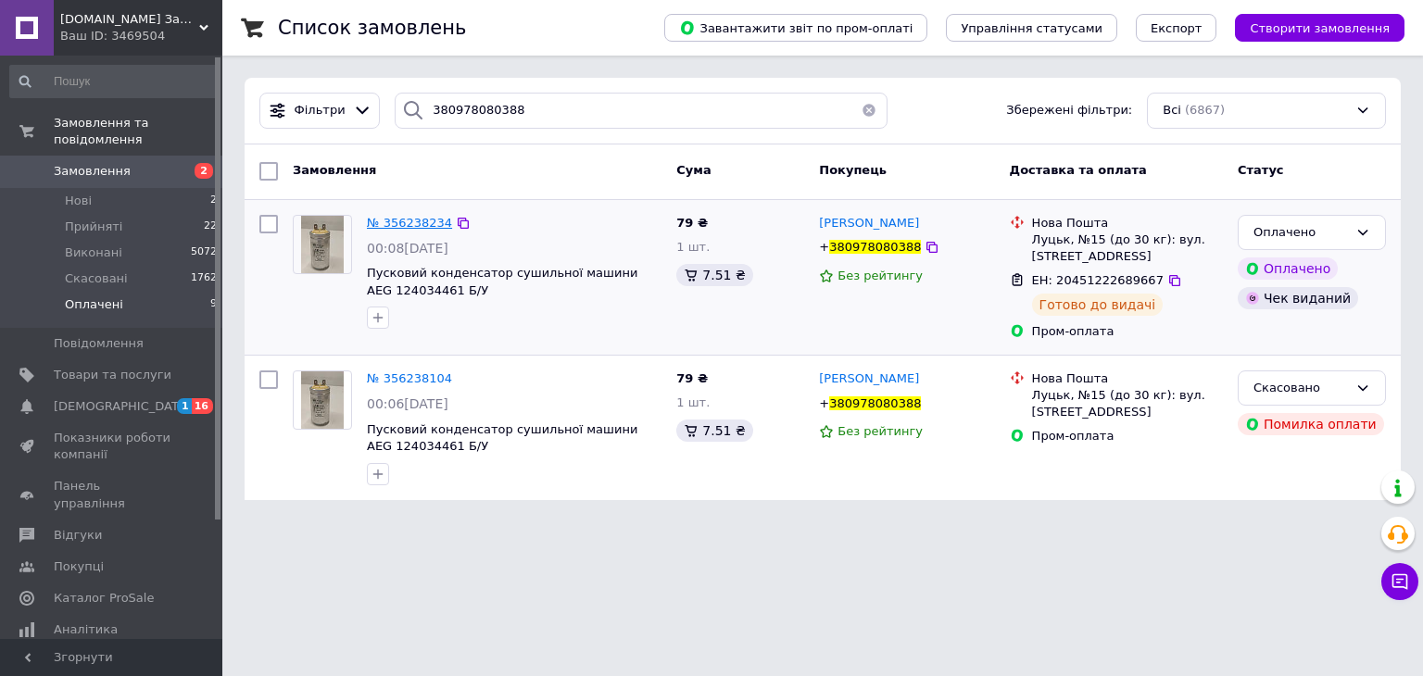
click at [392, 220] on span "№ 356238234" at bounding box center [409, 223] width 85 height 14
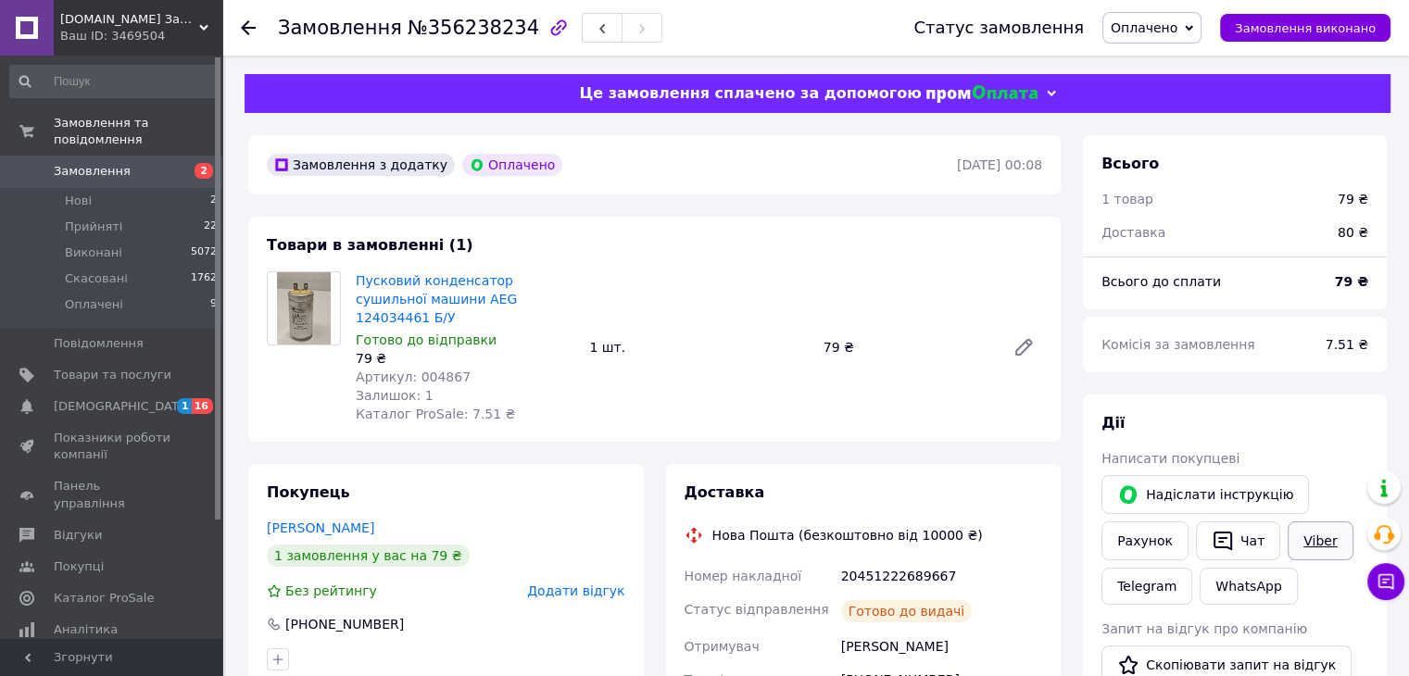
click at [1292, 540] on link "Viber" at bounding box center [1320, 541] width 65 height 39
drag, startPoint x: 941, startPoint y: 557, endPoint x: 841, endPoint y: 554, distance: 100.1
click at [841, 560] on div "20451222689667" at bounding box center [942, 576] width 208 height 33
click at [245, 27] on use at bounding box center [248, 27] width 15 height 15
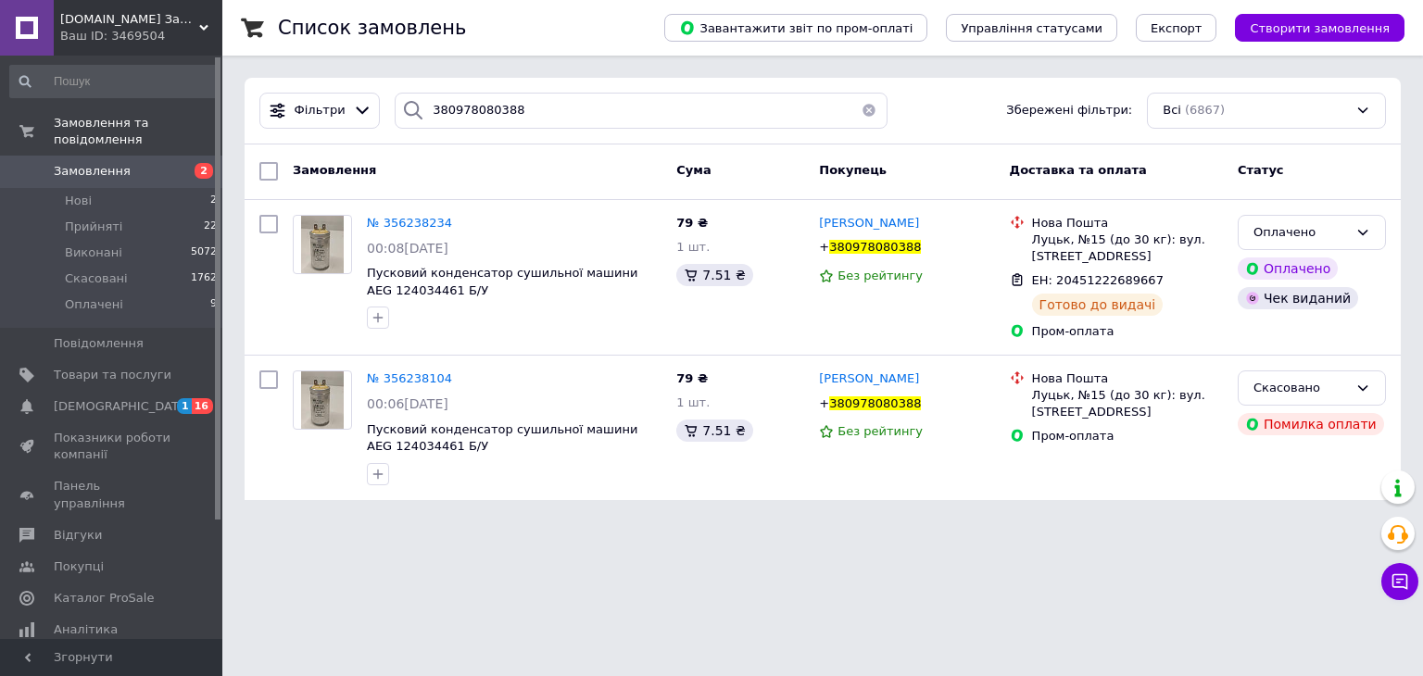
click at [860, 108] on button "button" at bounding box center [868, 111] width 37 height 36
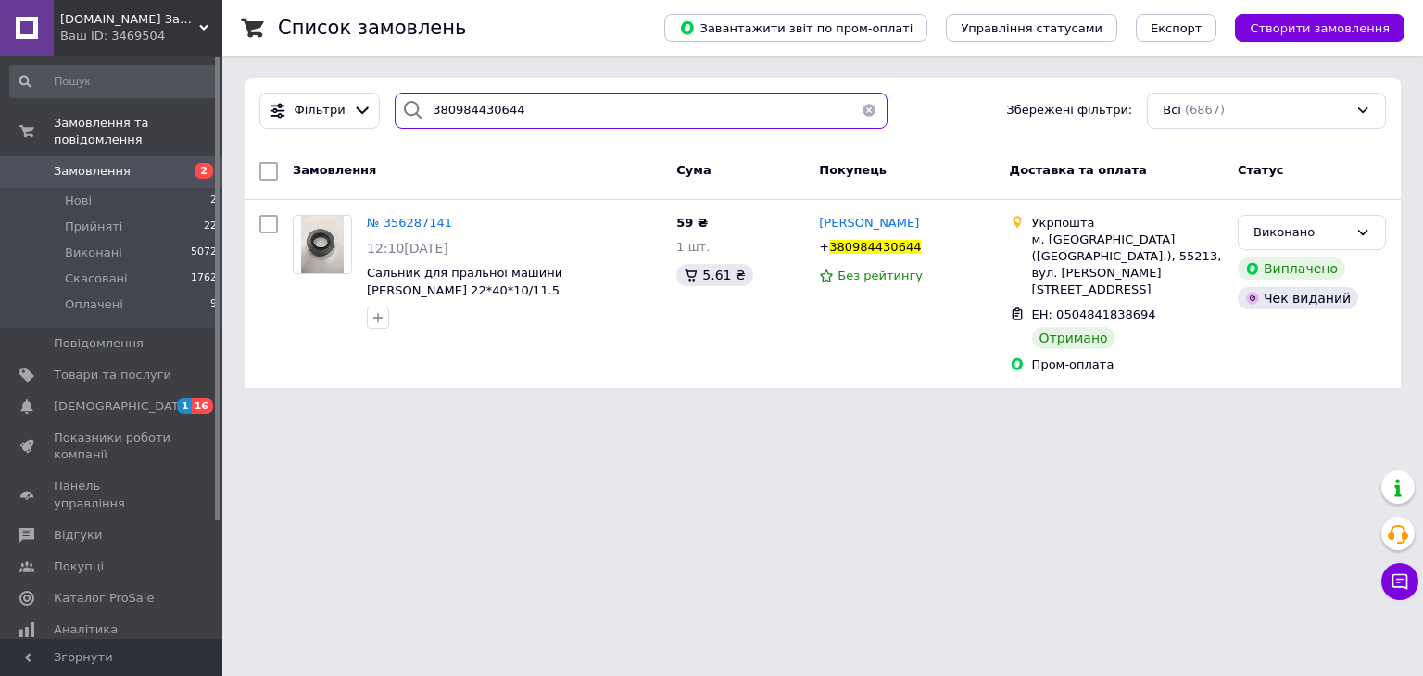
type input "380984430644"
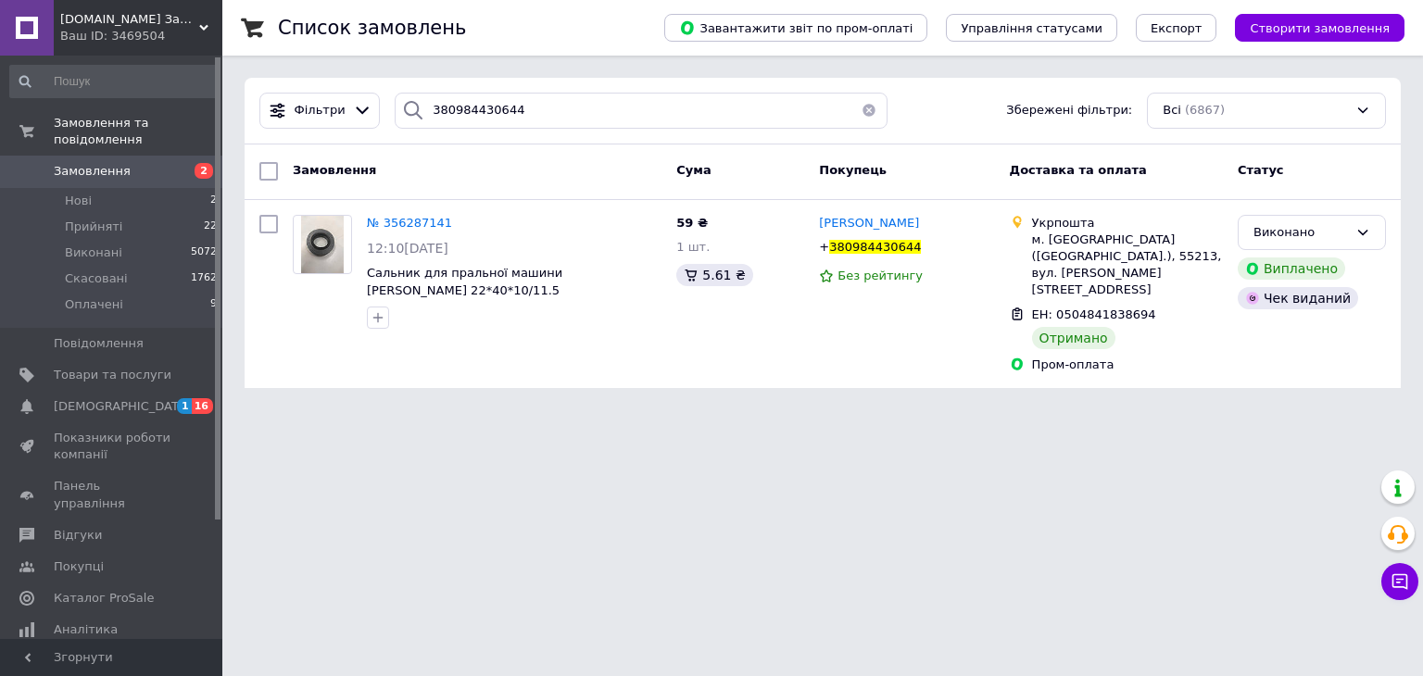
click at [863, 101] on button "button" at bounding box center [868, 111] width 37 height 36
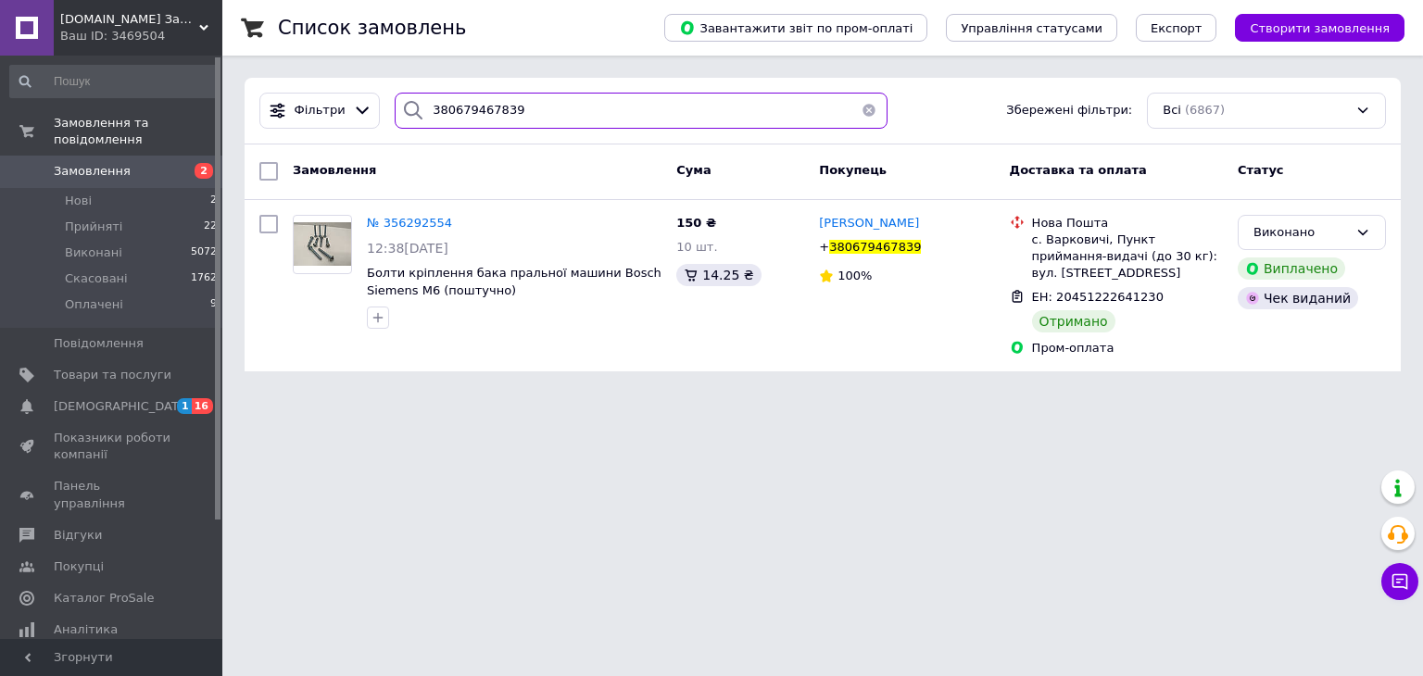
type input "380679467839"
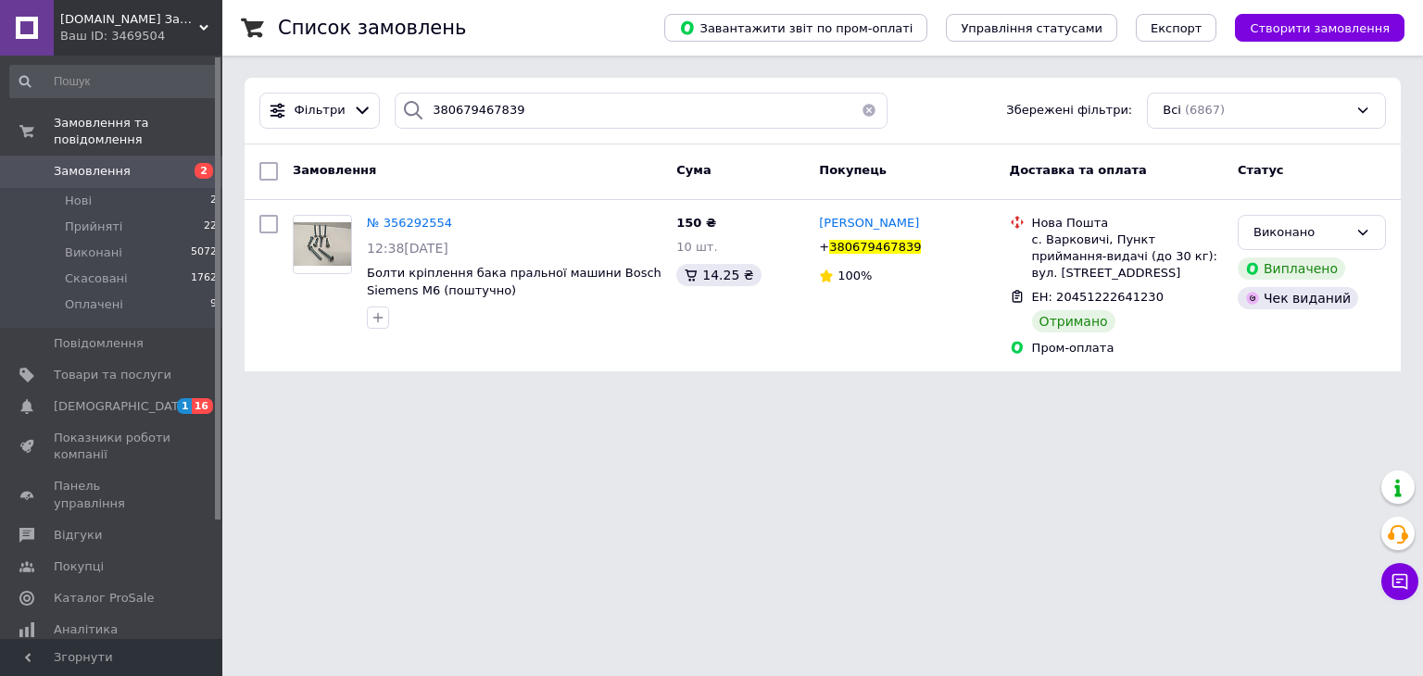
click at [860, 116] on button "button" at bounding box center [868, 111] width 37 height 36
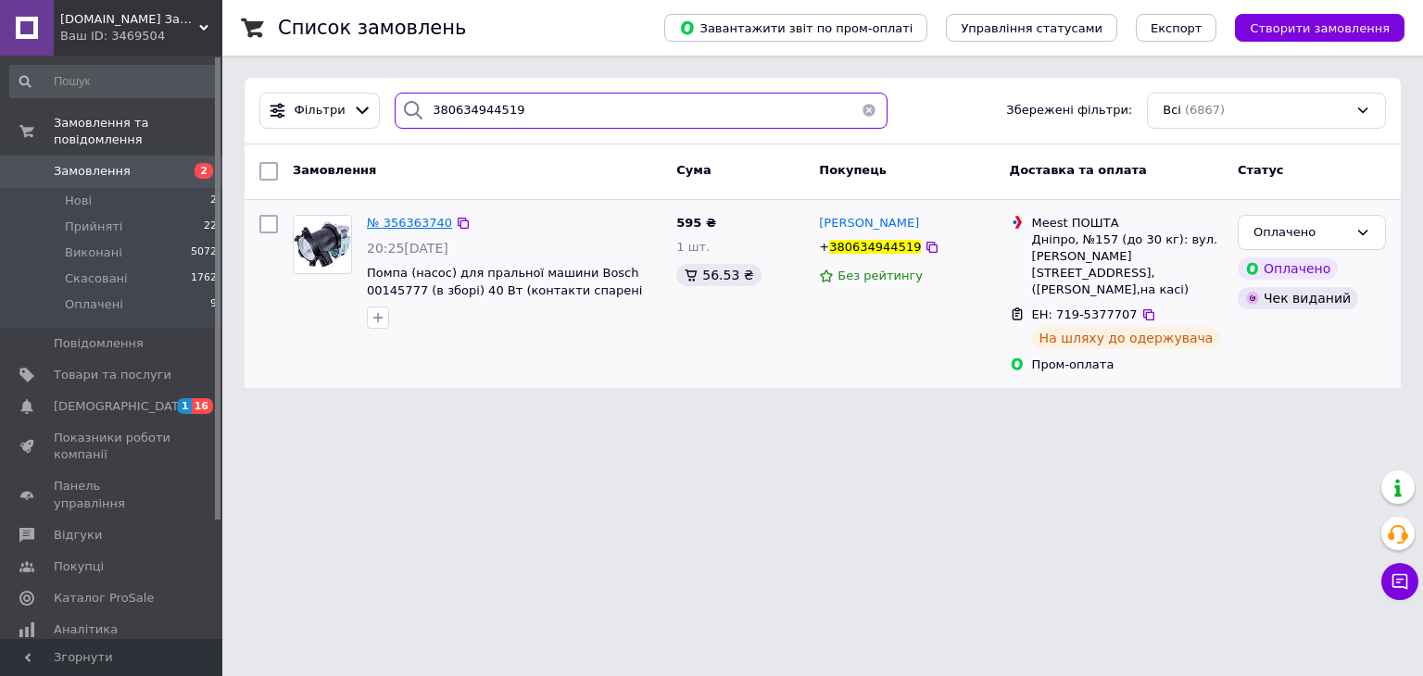
type input "380634944519"
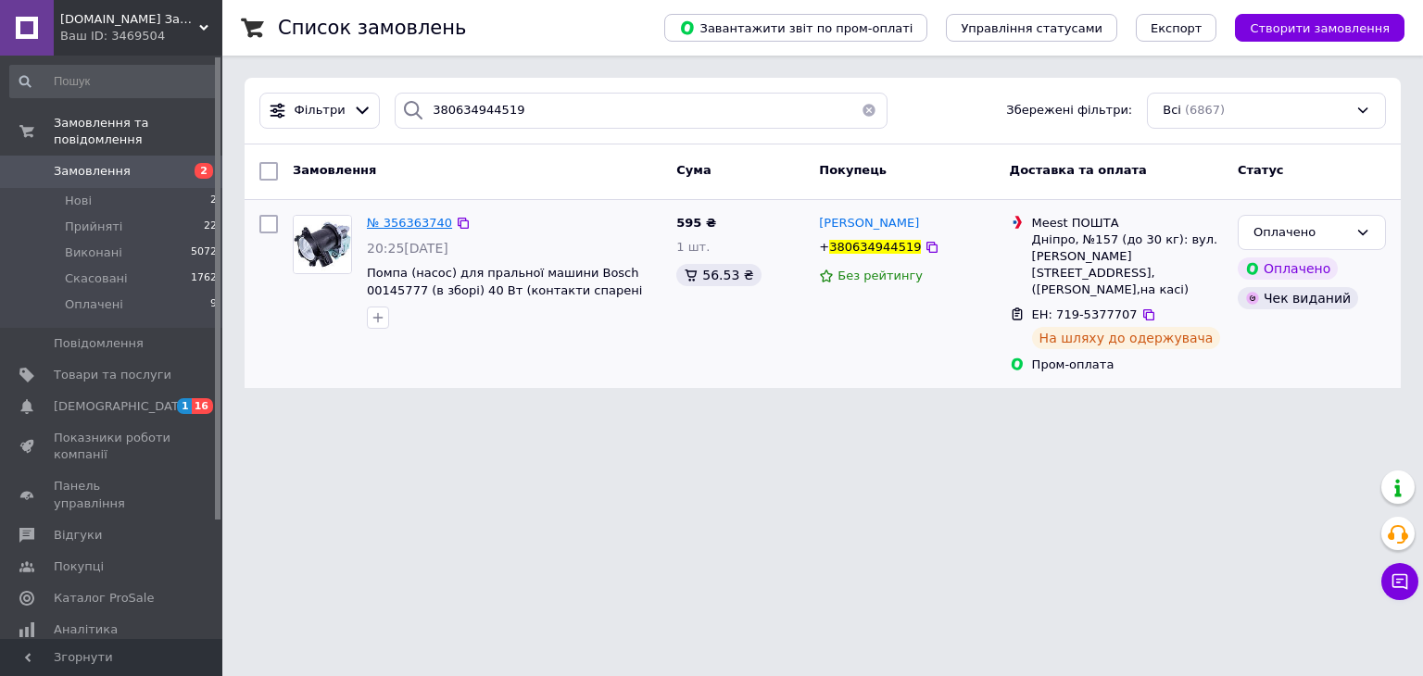
click at [415, 224] on span "№ 356363740" at bounding box center [409, 223] width 85 height 14
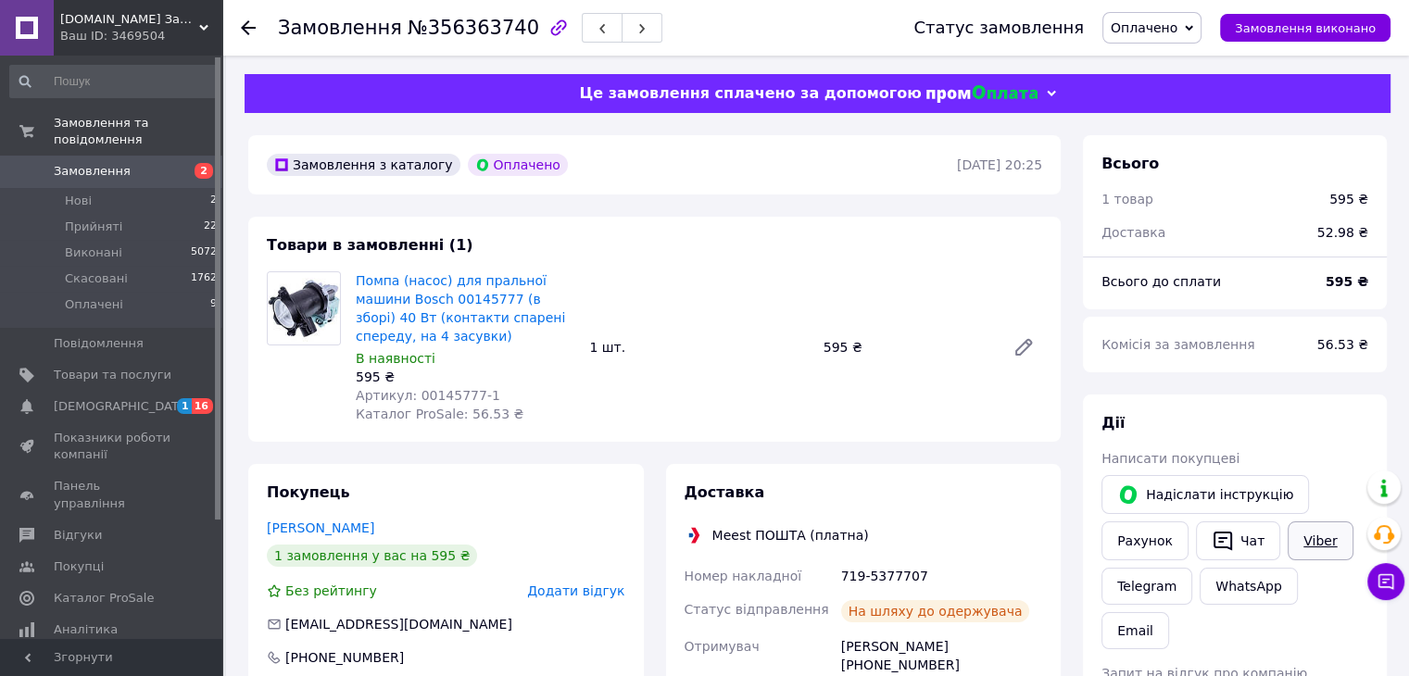
click at [1308, 542] on link "Viber" at bounding box center [1320, 541] width 65 height 39
drag, startPoint x: 927, startPoint y: 578, endPoint x: 841, endPoint y: 574, distance: 86.2
click at [841, 574] on div "719-5377707" at bounding box center [942, 576] width 208 height 33
click at [252, 29] on icon at bounding box center [248, 27] width 15 height 15
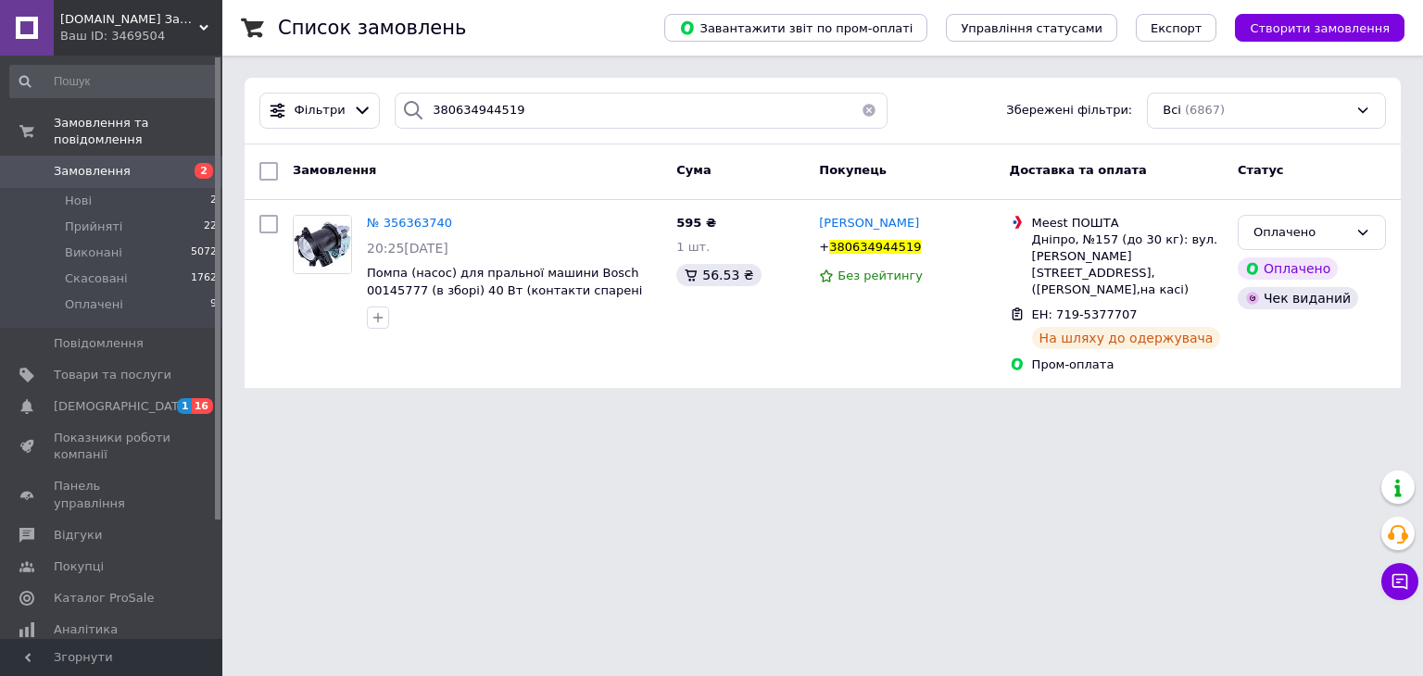
click at [866, 110] on button "button" at bounding box center [868, 111] width 37 height 36
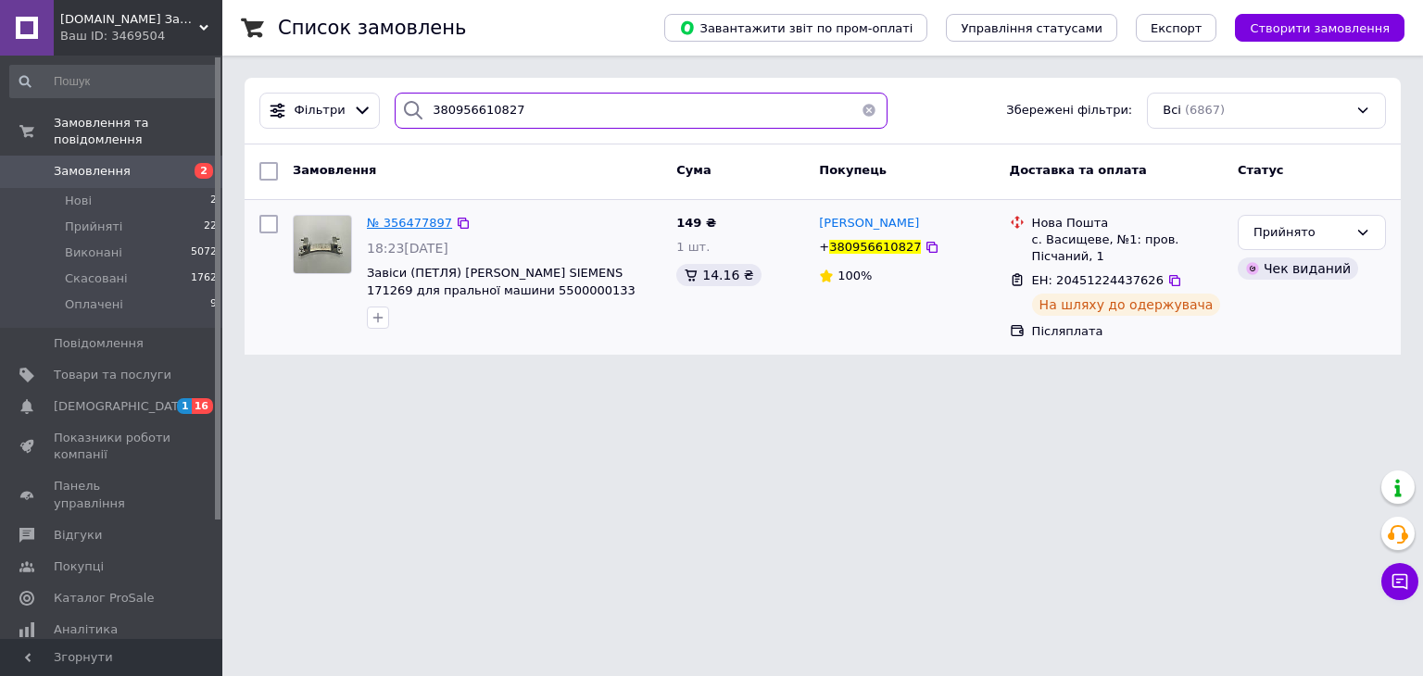
type input "380956610827"
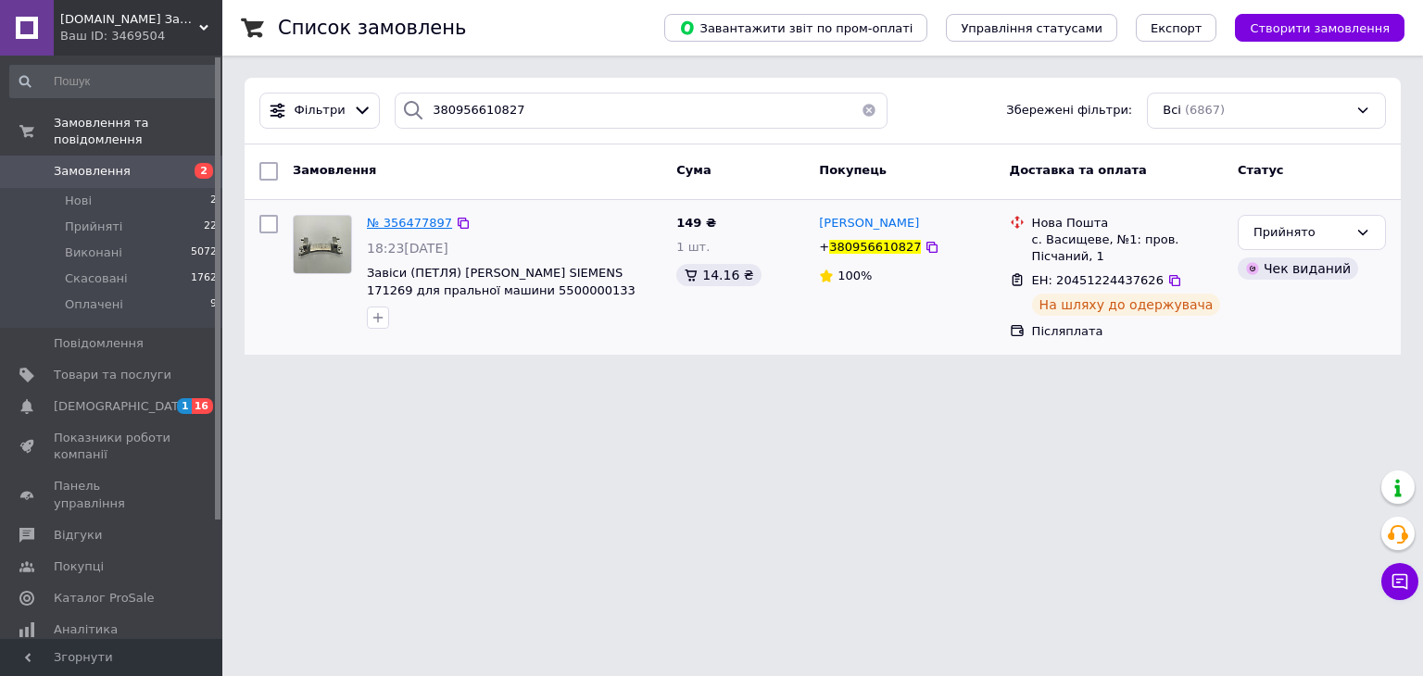
click at [398, 220] on span "№ 356477897" at bounding box center [409, 223] width 85 height 14
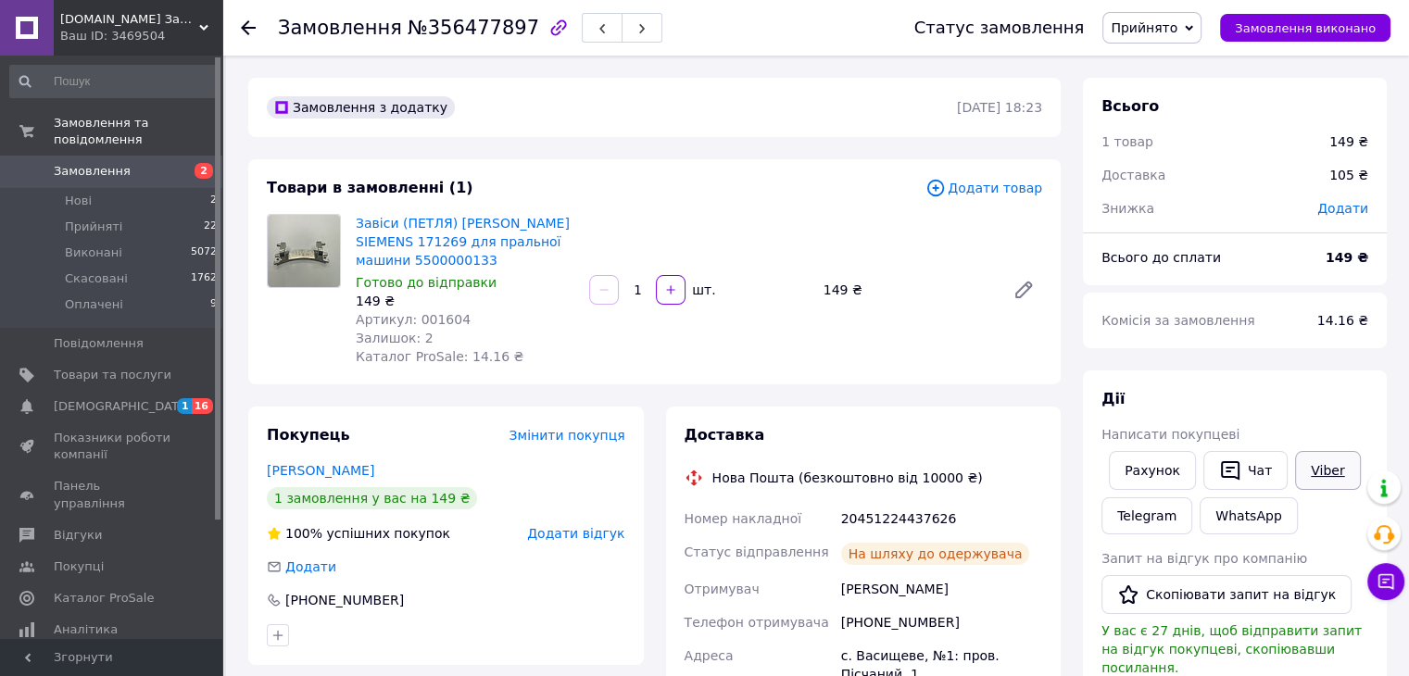
click at [1323, 462] on link "Viber" at bounding box center [1327, 470] width 65 height 39
click at [108, 296] on span "Оплачені" at bounding box center [94, 304] width 58 height 17
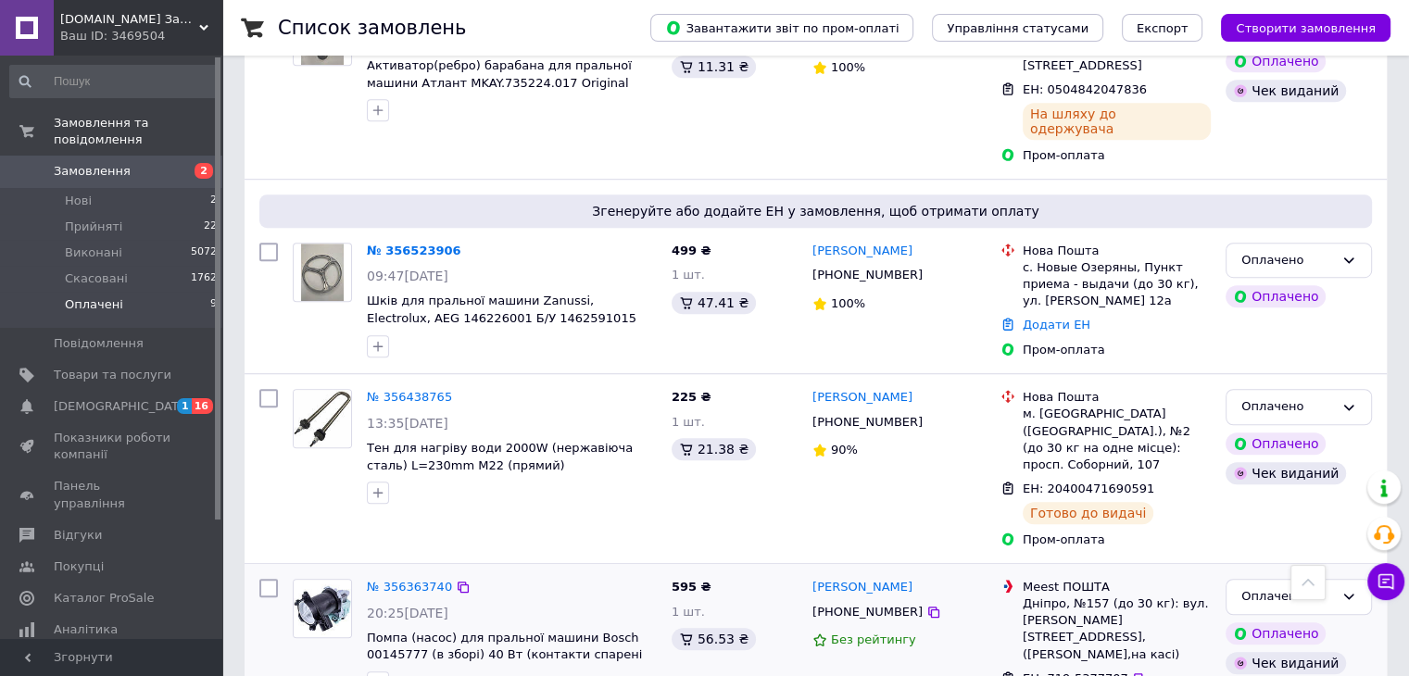
scroll to position [1103, 0]
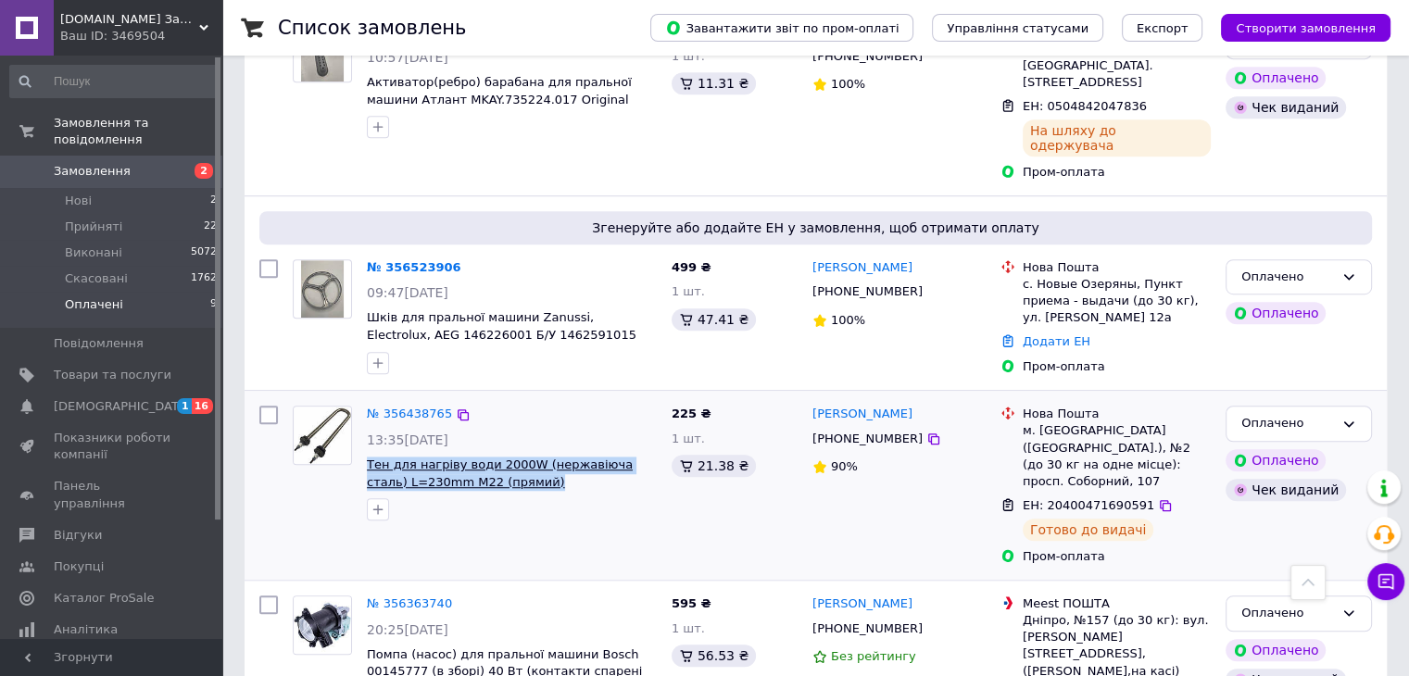
drag, startPoint x: 472, startPoint y: 435, endPoint x: 384, endPoint y: 416, distance: 90.1
click at [360, 408] on div "№ 356438765 13:35[DATE] Тен для нагріву води 2000W (нержавіюча сталь) L=230mm M…" at bounding box center [511, 463] width 305 height 130
click at [928, 434] on icon at bounding box center [933, 439] width 11 height 11
click at [1158, 498] on icon at bounding box center [1165, 505] width 15 height 15
click at [416, 407] on link "№ 356438765" at bounding box center [409, 414] width 85 height 14
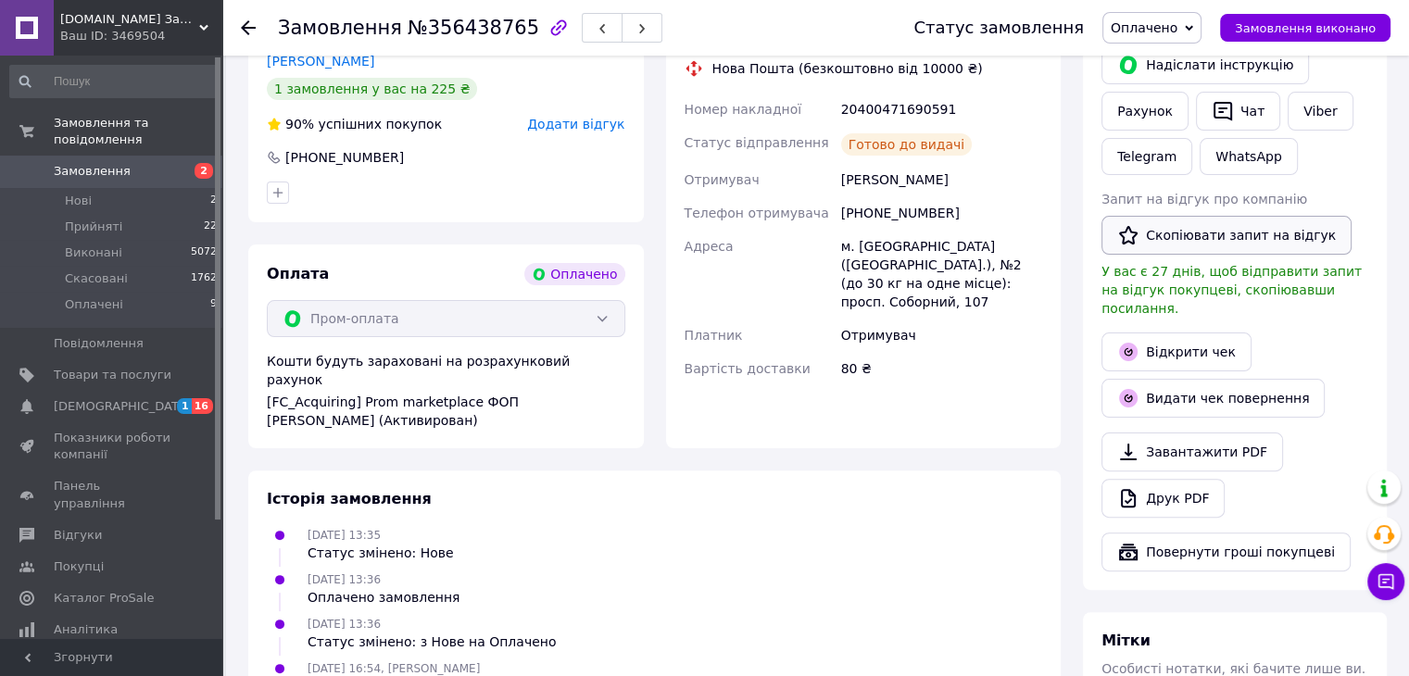
scroll to position [405, 0]
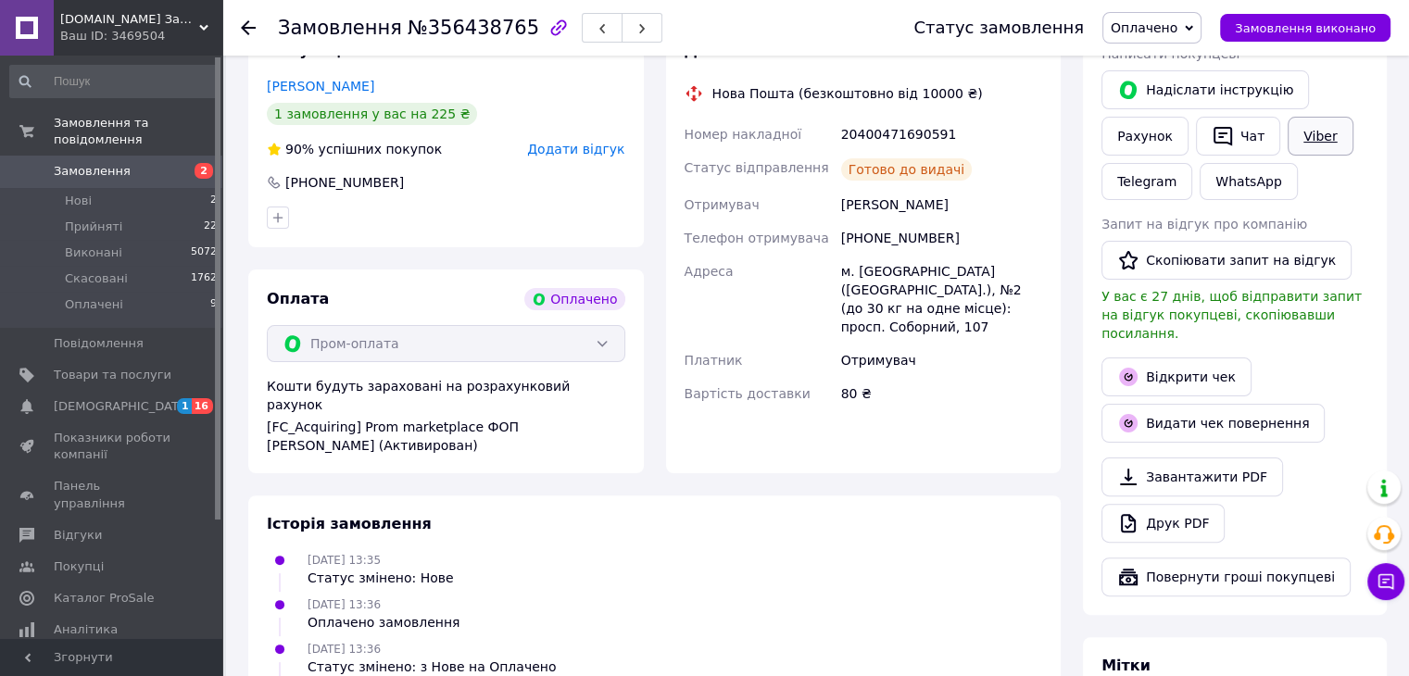
click at [1310, 142] on link "Viber" at bounding box center [1320, 136] width 65 height 39
drag, startPoint x: 920, startPoint y: 134, endPoint x: 841, endPoint y: 129, distance: 78.9
click at [841, 129] on div "20400471690591" at bounding box center [942, 134] width 208 height 33
click at [82, 296] on span "Оплачені" at bounding box center [94, 304] width 58 height 17
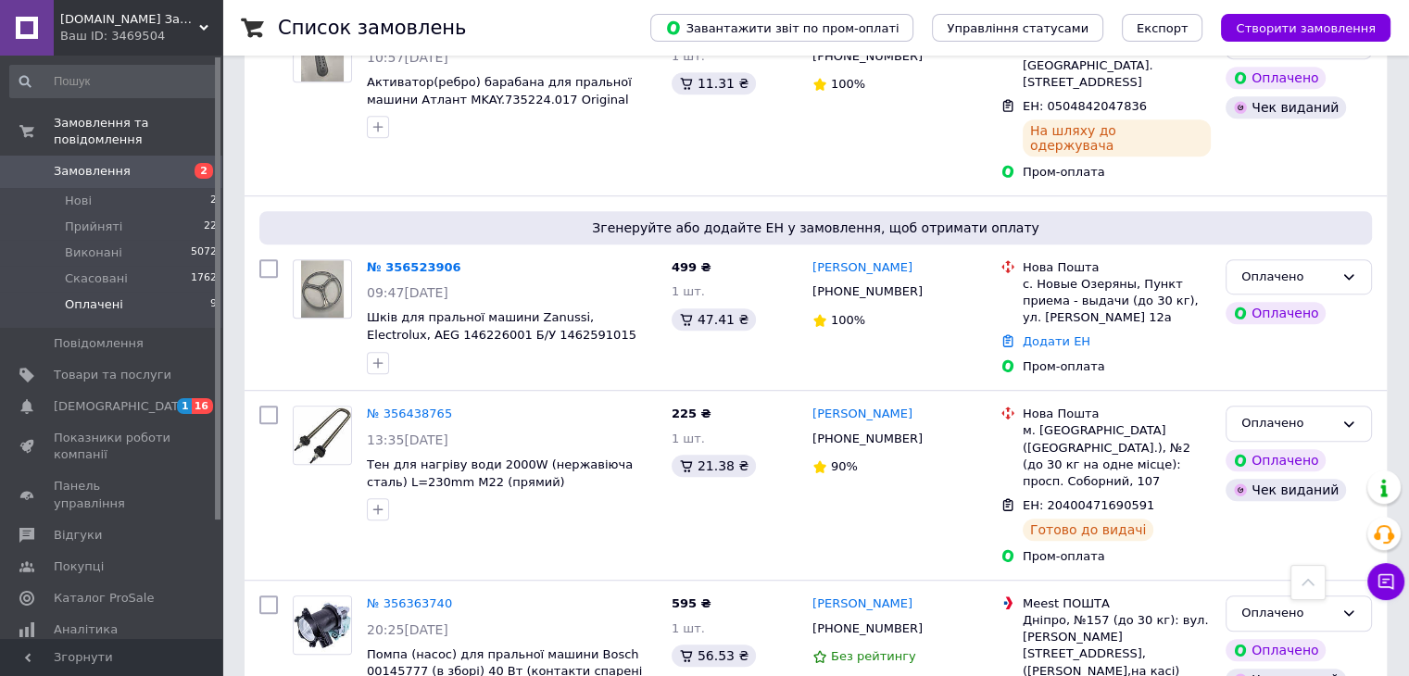
scroll to position [918, 0]
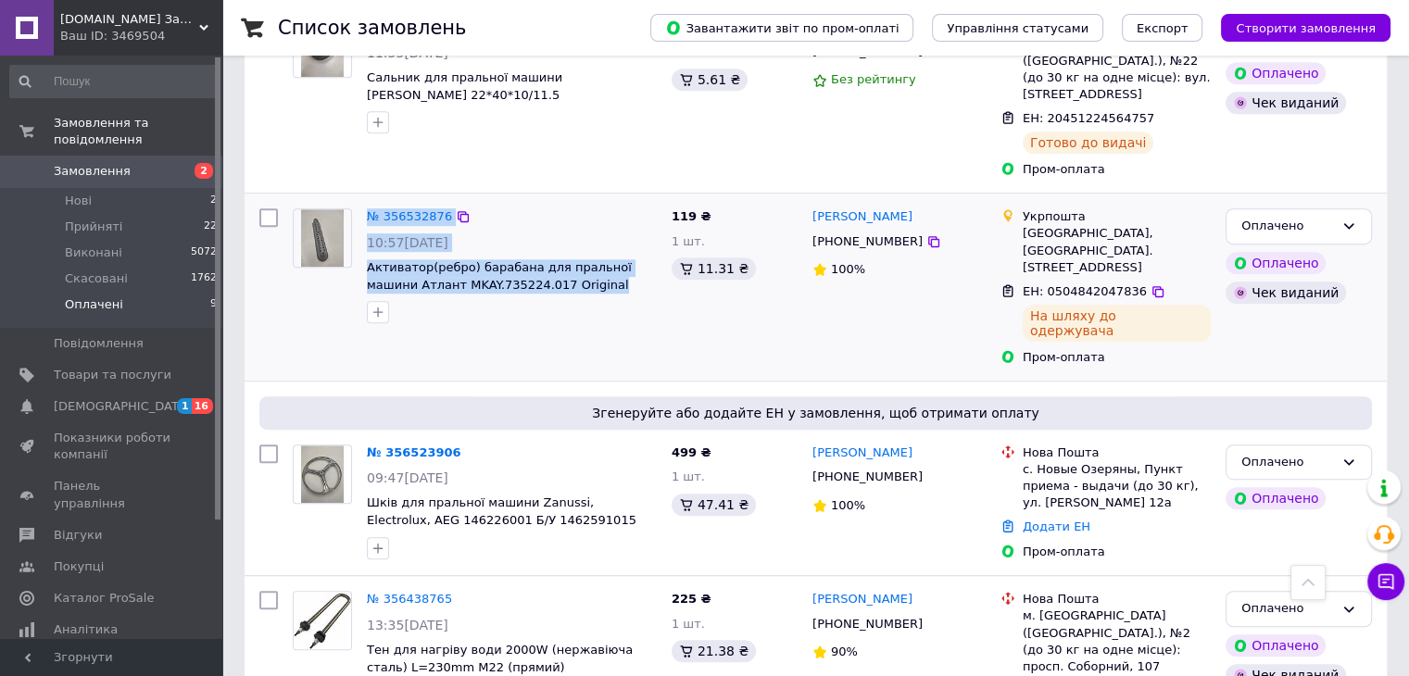
drag, startPoint x: 562, startPoint y: 267, endPoint x: 359, endPoint y: 246, distance: 204.9
click at [359, 246] on div "№ 356532876 10:57[DATE] Активатор(ребро) барабана для пральної машини Атлант MK…" at bounding box center [474, 266] width 379 height 130
click at [359, 246] on div at bounding box center [322, 266] width 74 height 130
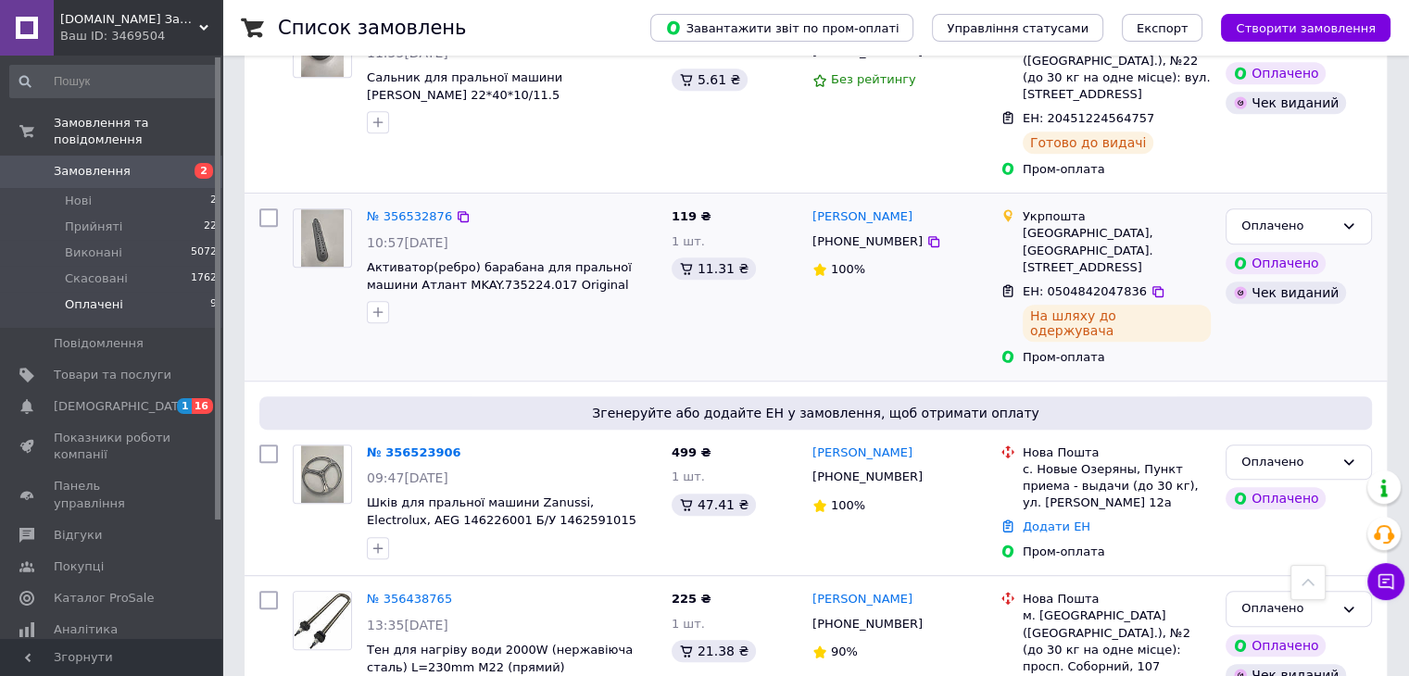
click at [485, 305] on div at bounding box center [511, 312] width 297 height 30
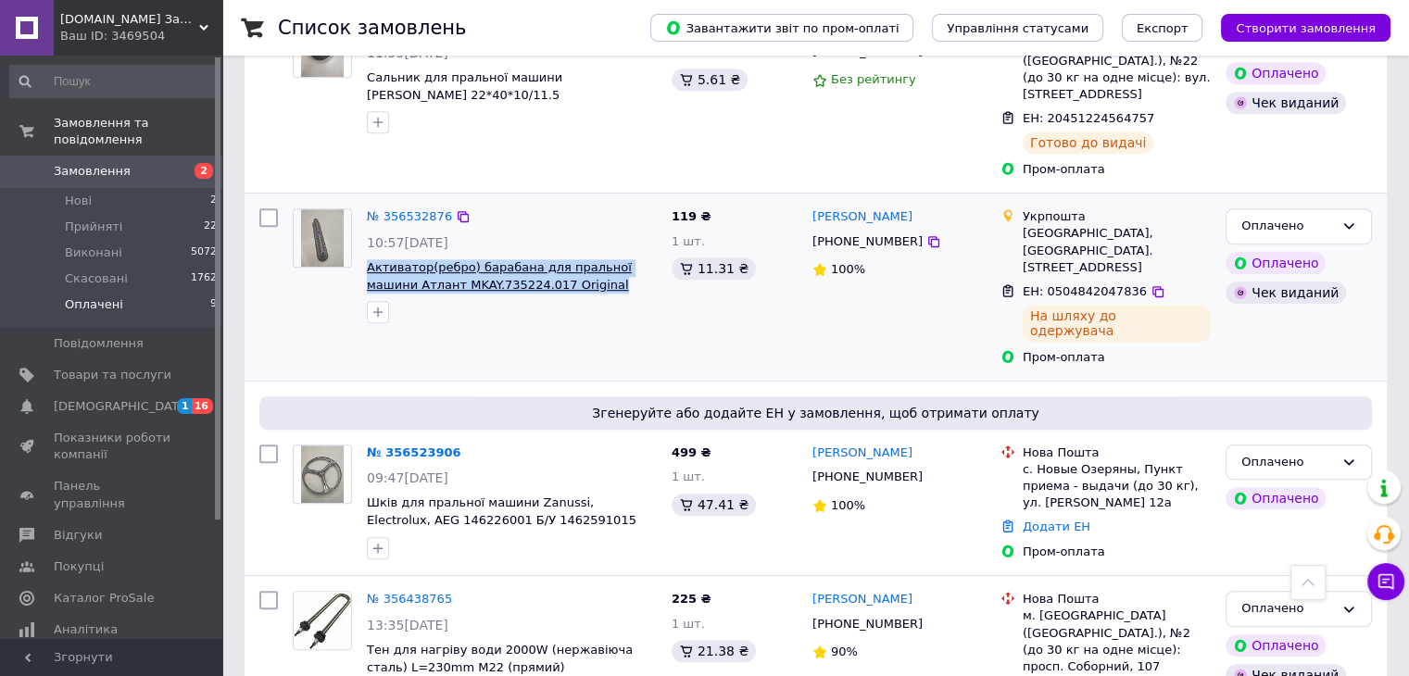
drag, startPoint x: 537, startPoint y: 264, endPoint x: 373, endPoint y: 245, distance: 165.1
click at [370, 259] on span "Активатор(ребро) барабана для пральної машини Атлант MKAY.735224.017 Original" at bounding box center [512, 276] width 290 height 34
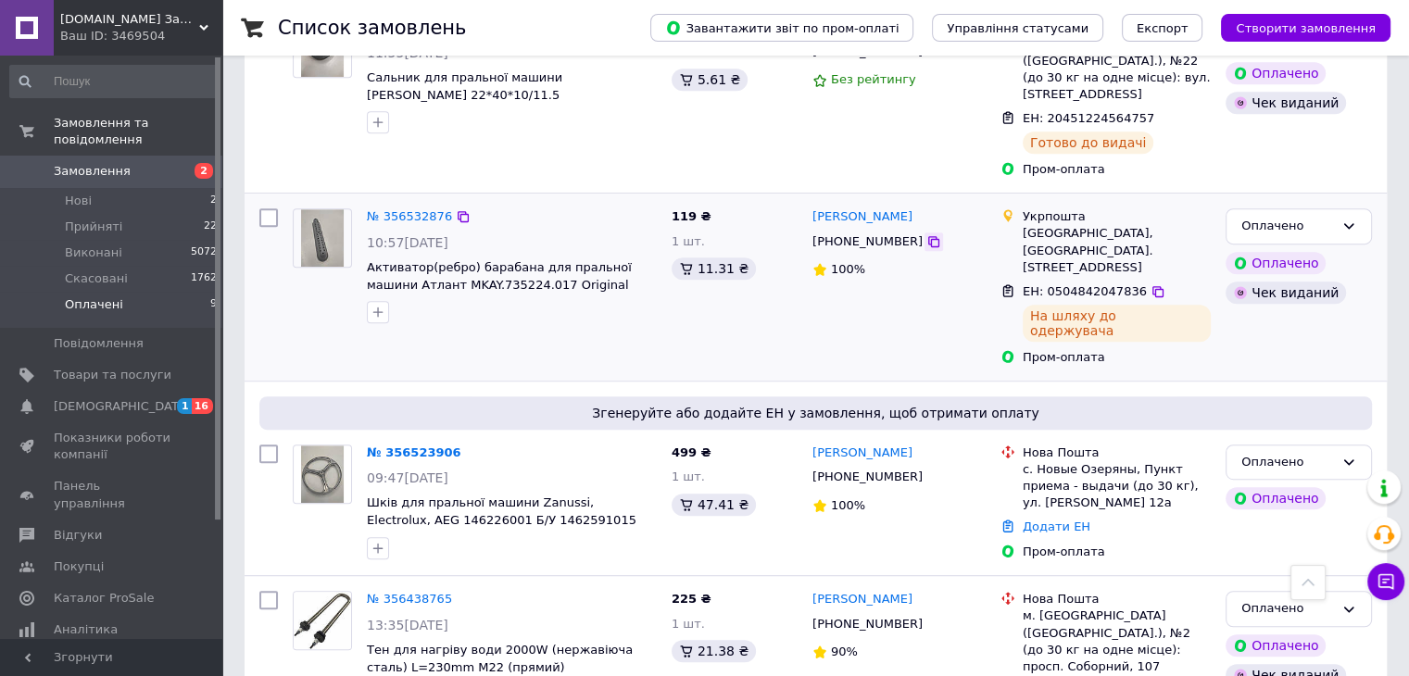
click at [926, 234] on icon at bounding box center [933, 241] width 15 height 15
click at [1149, 283] on div at bounding box center [1158, 292] width 19 height 19
click at [1151, 284] on icon at bounding box center [1158, 291] width 15 height 15
click at [434, 209] on link "№ 356532876" at bounding box center [409, 216] width 85 height 14
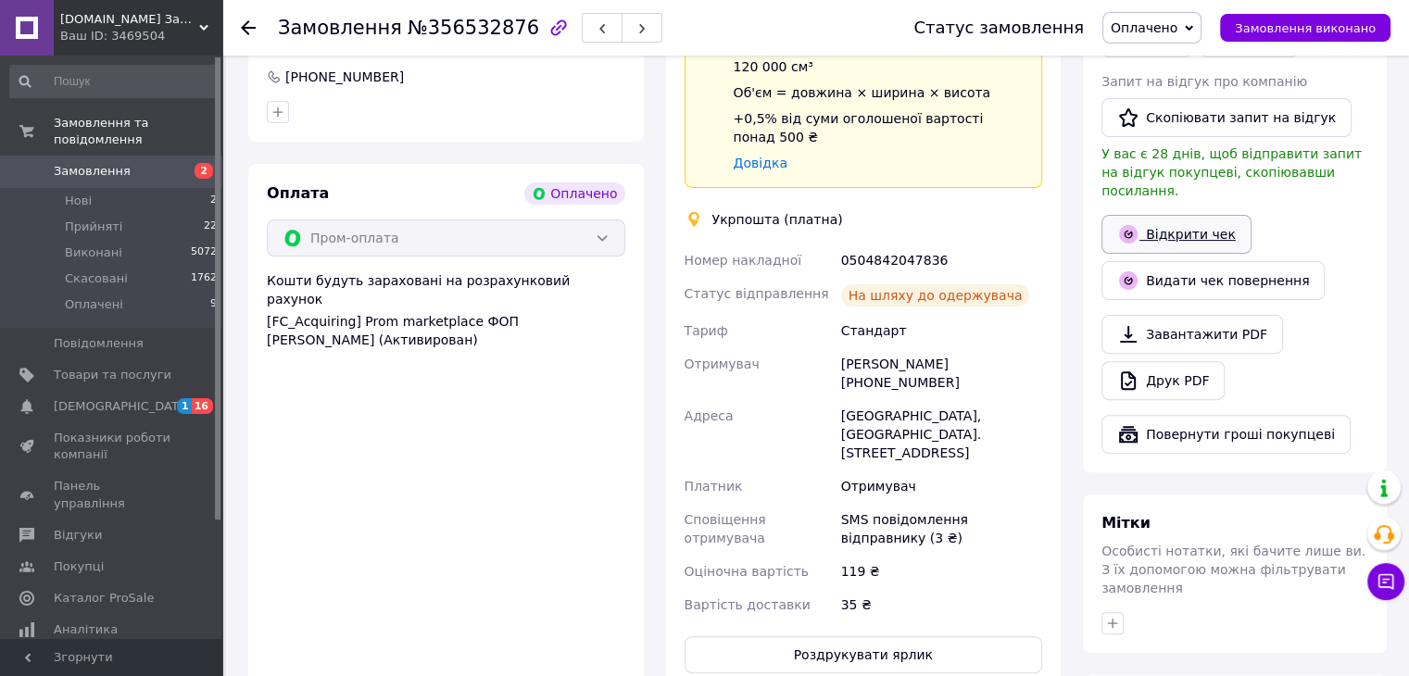
scroll to position [270, 0]
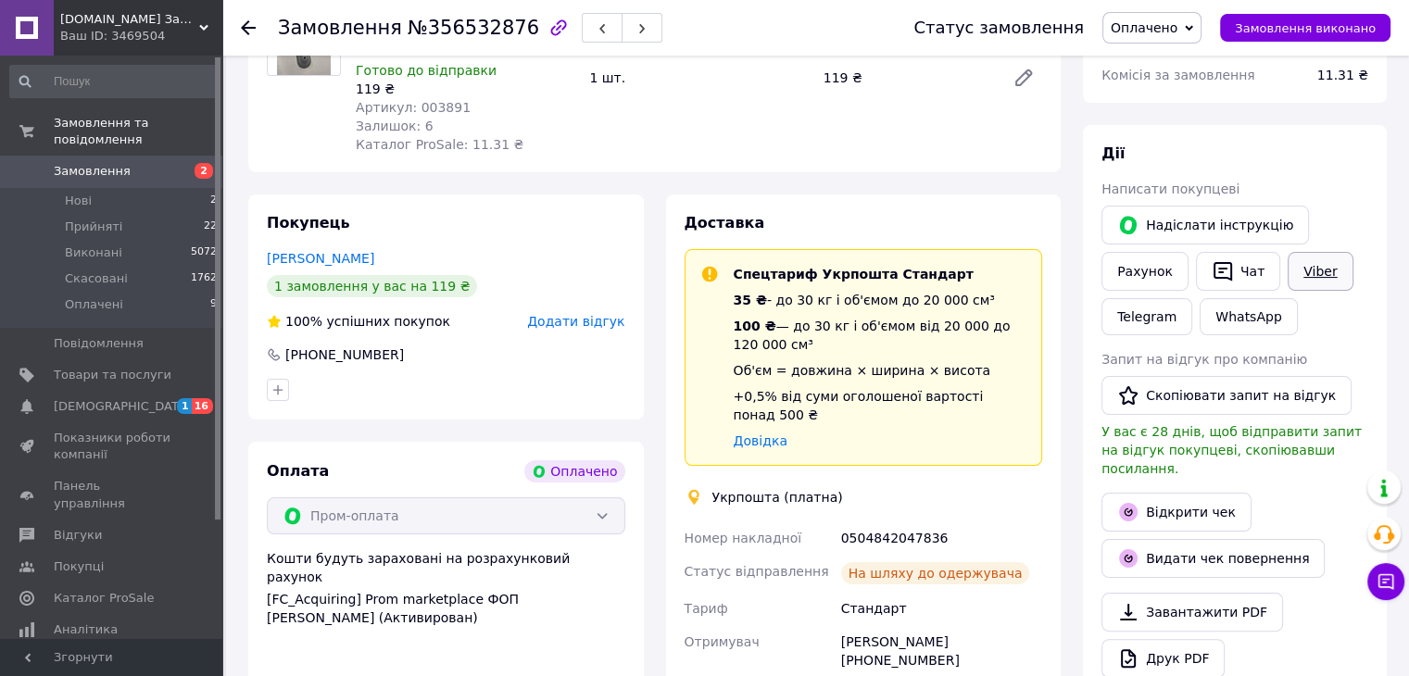
click at [1290, 264] on link "Viber" at bounding box center [1320, 271] width 65 height 39
drag, startPoint x: 945, startPoint y: 520, endPoint x: 838, endPoint y: 524, distance: 107.6
click at [838, 524] on div "0504842047836" at bounding box center [942, 538] width 208 height 33
click at [113, 296] on span "Оплачені" at bounding box center [94, 304] width 58 height 17
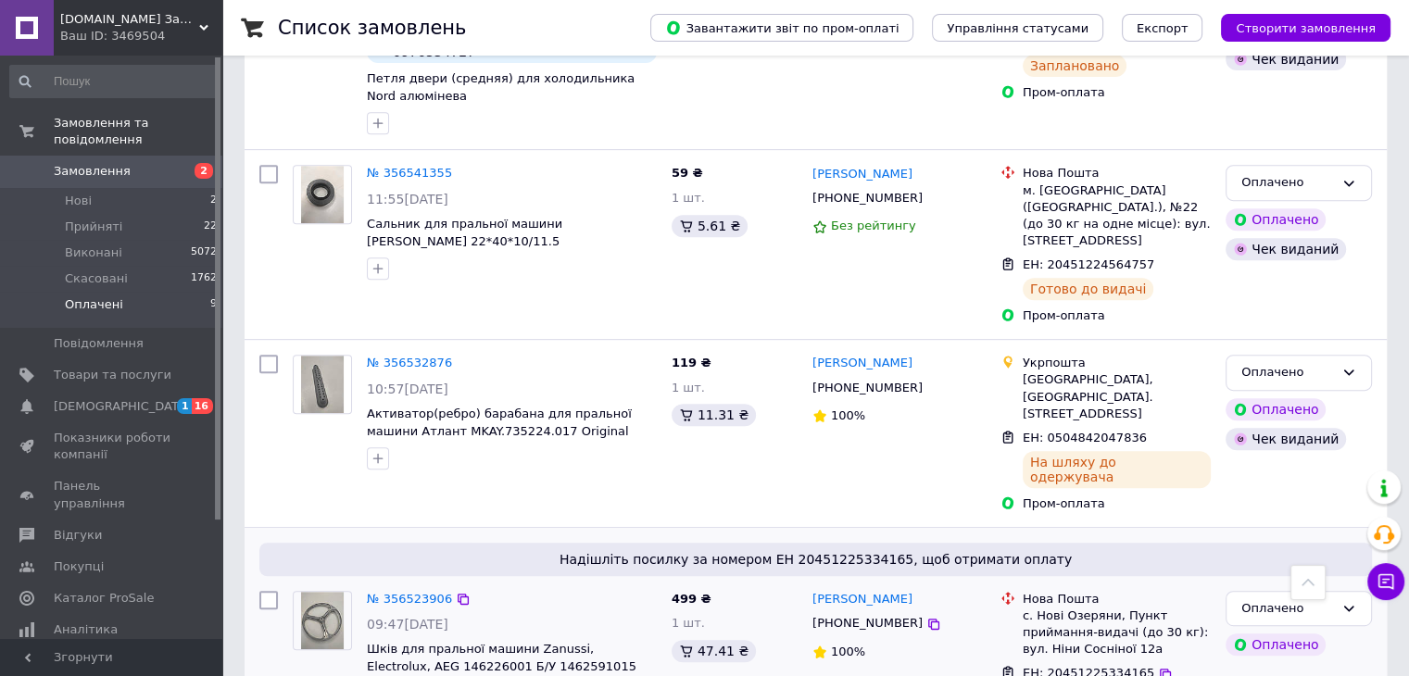
scroll to position [741, 0]
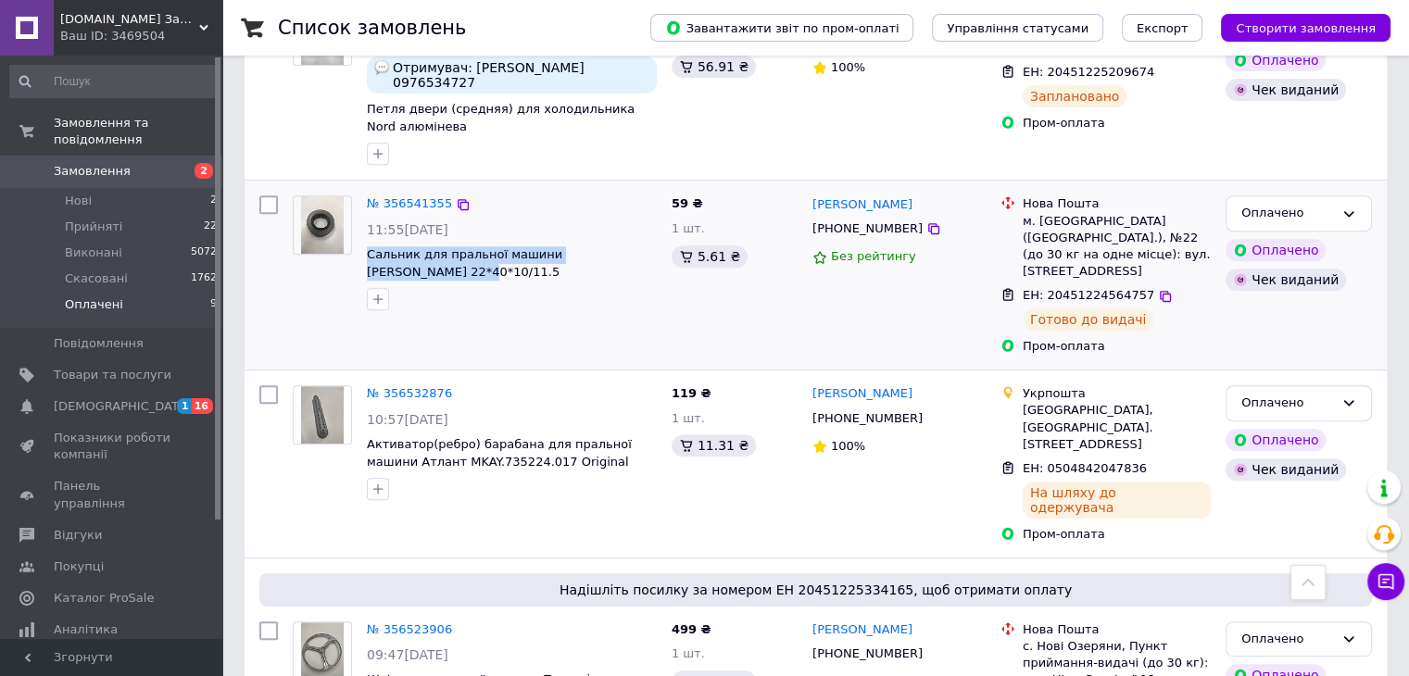
drag, startPoint x: 645, startPoint y: 258, endPoint x: 363, endPoint y: 254, distance: 281.7
click at [363, 254] on div "№ 356541355 11:55[DATE] Сальник для пральної машини [PERSON_NAME] 22*40*10/11.5" at bounding box center [511, 253] width 305 height 130
click at [928, 232] on icon at bounding box center [933, 228] width 11 height 11
drag, startPoint x: 1146, startPoint y: 271, endPoint x: 1139, endPoint y: 300, distance: 29.7
click at [1158, 289] on icon at bounding box center [1165, 296] width 15 height 15
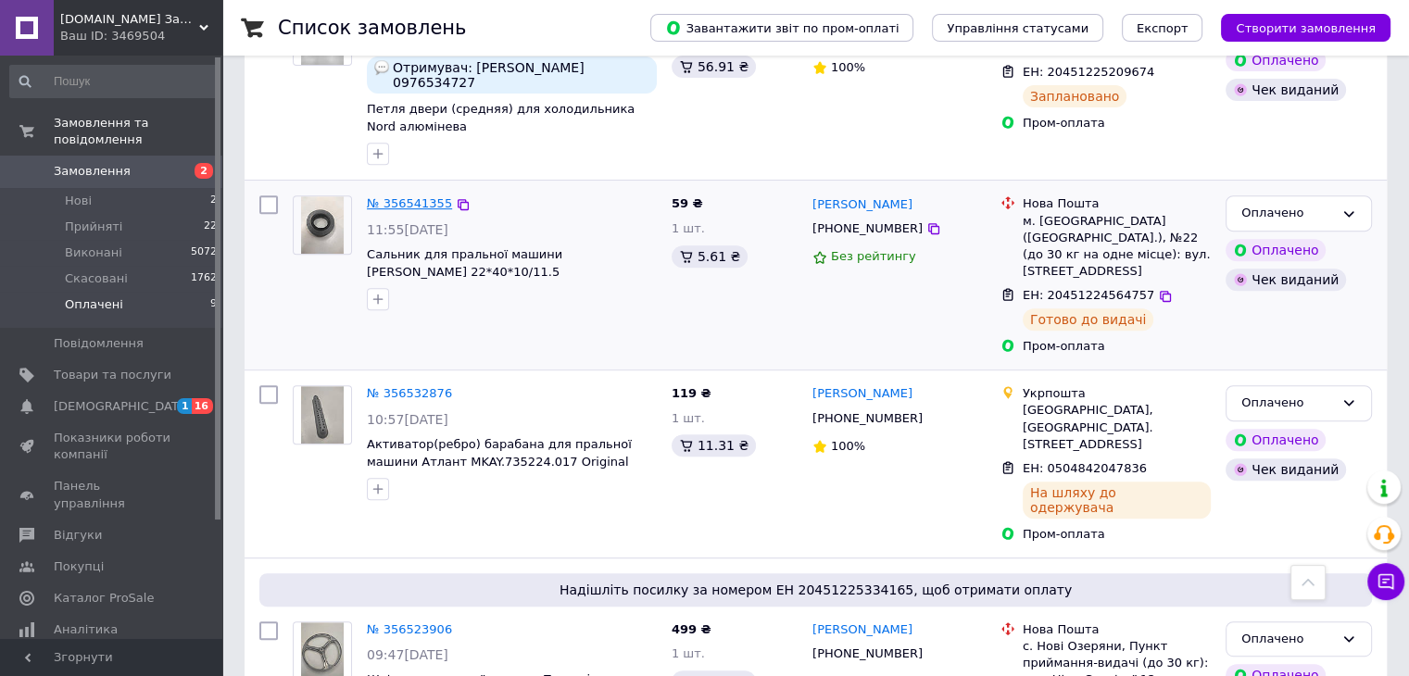
click at [408, 196] on link "№ 356541355" at bounding box center [409, 203] width 85 height 14
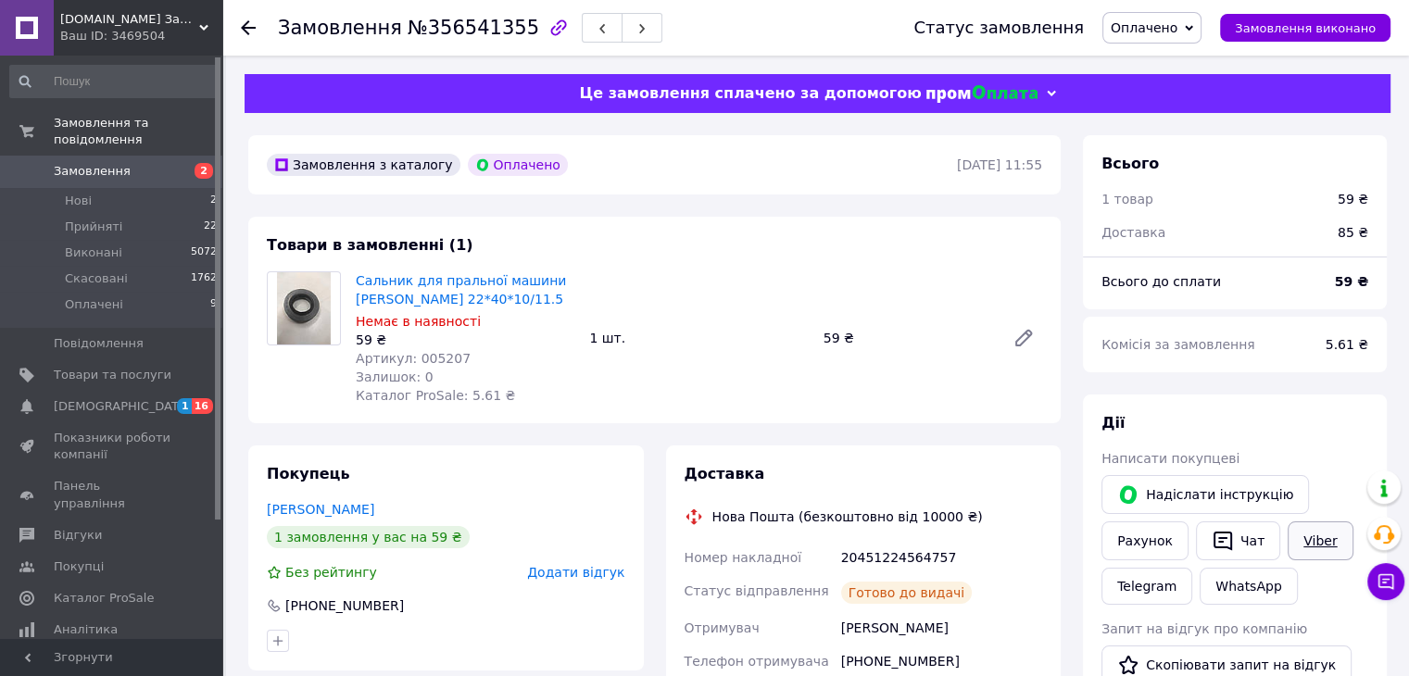
click at [1302, 546] on link "Viber" at bounding box center [1320, 541] width 65 height 39
drag, startPoint x: 902, startPoint y: 564, endPoint x: 849, endPoint y: 564, distance: 53.7
click at [841, 564] on div "20451224564757" at bounding box center [942, 557] width 208 height 33
click at [94, 296] on span "Оплачені" at bounding box center [94, 304] width 58 height 17
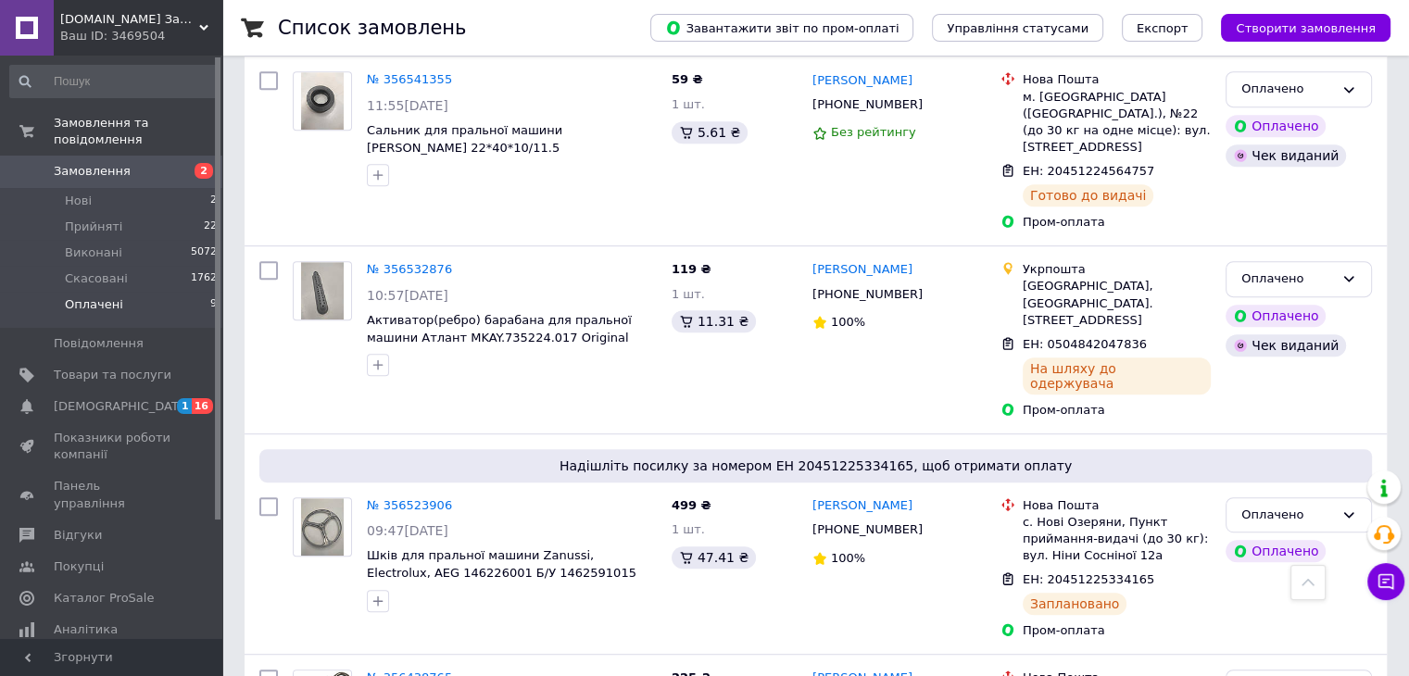
scroll to position [926, 0]
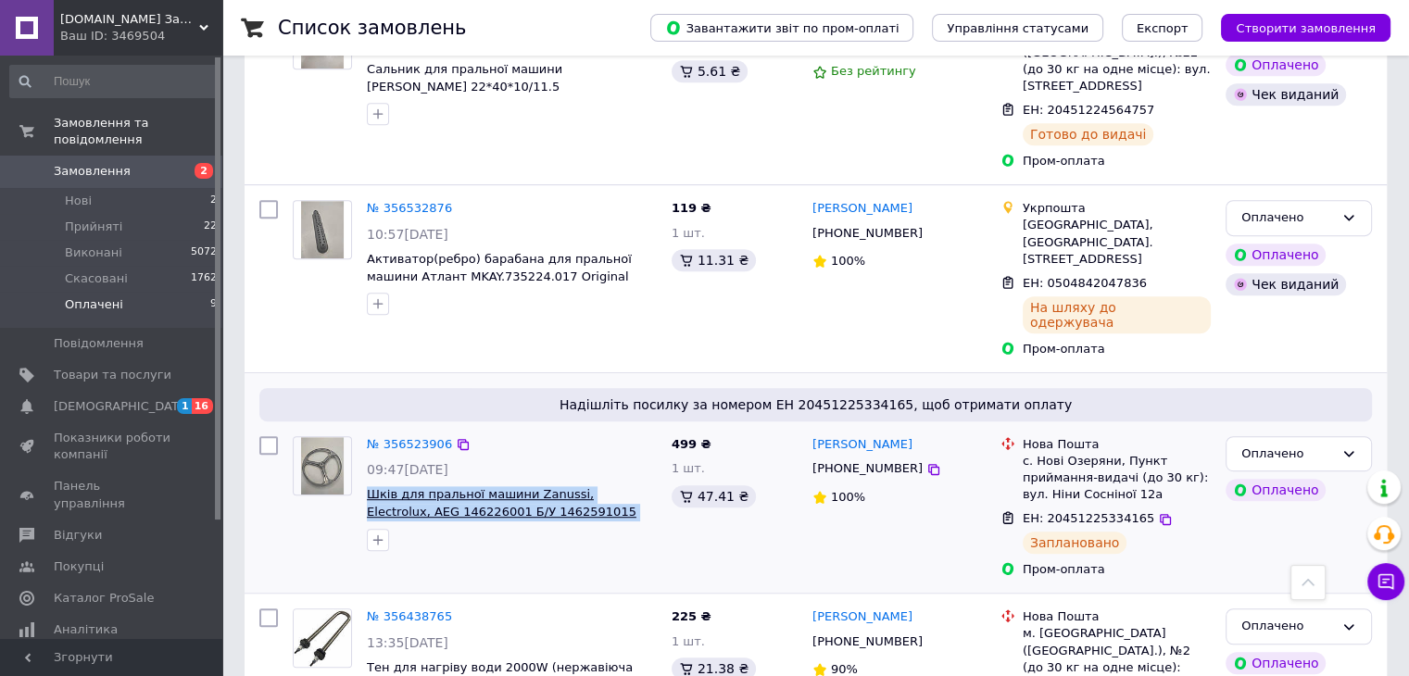
drag, startPoint x: 592, startPoint y: 468, endPoint x: 367, endPoint y: 441, distance: 226.7
click at [367, 486] on span "Шків для пральної машини Zanussi, Electrolux, AEG 146226001 Б/У 1462591015 1462…" at bounding box center [512, 503] width 290 height 34
click at [926, 462] on icon at bounding box center [933, 469] width 15 height 15
click at [1158, 512] on icon at bounding box center [1165, 519] width 15 height 15
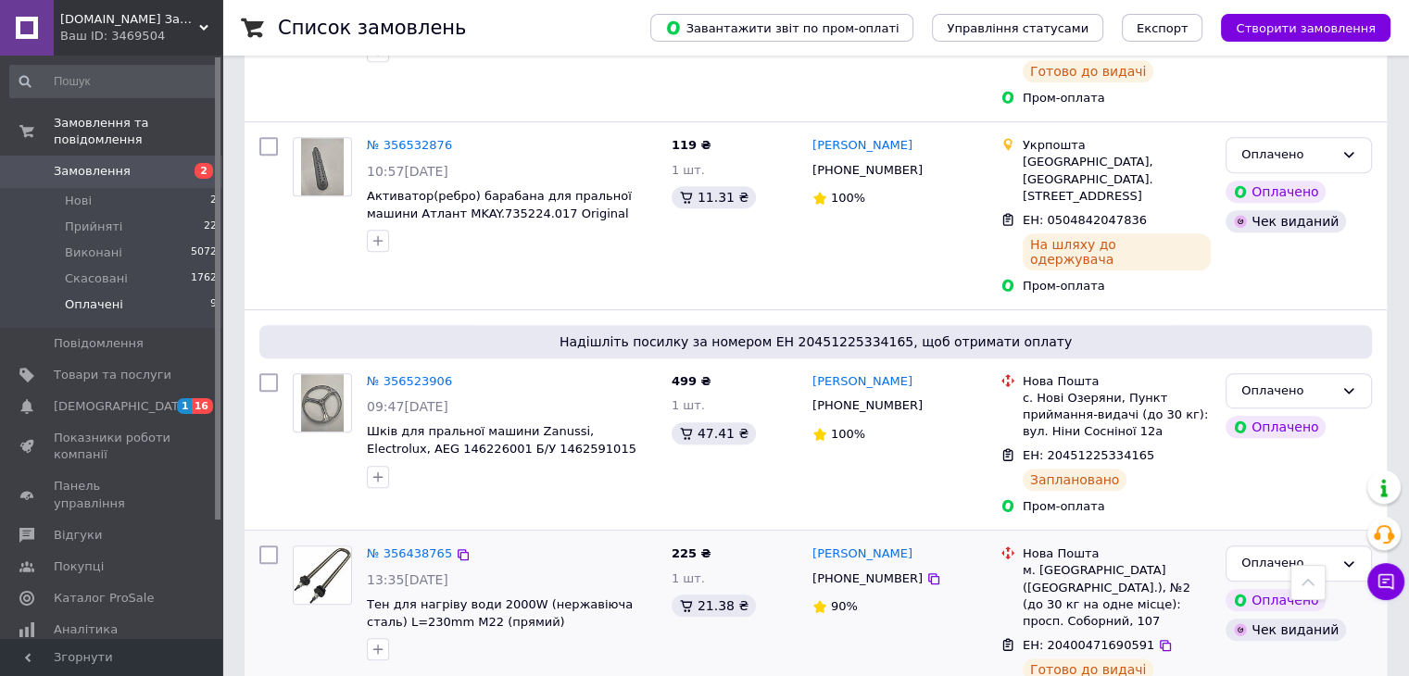
scroll to position [1019, 0]
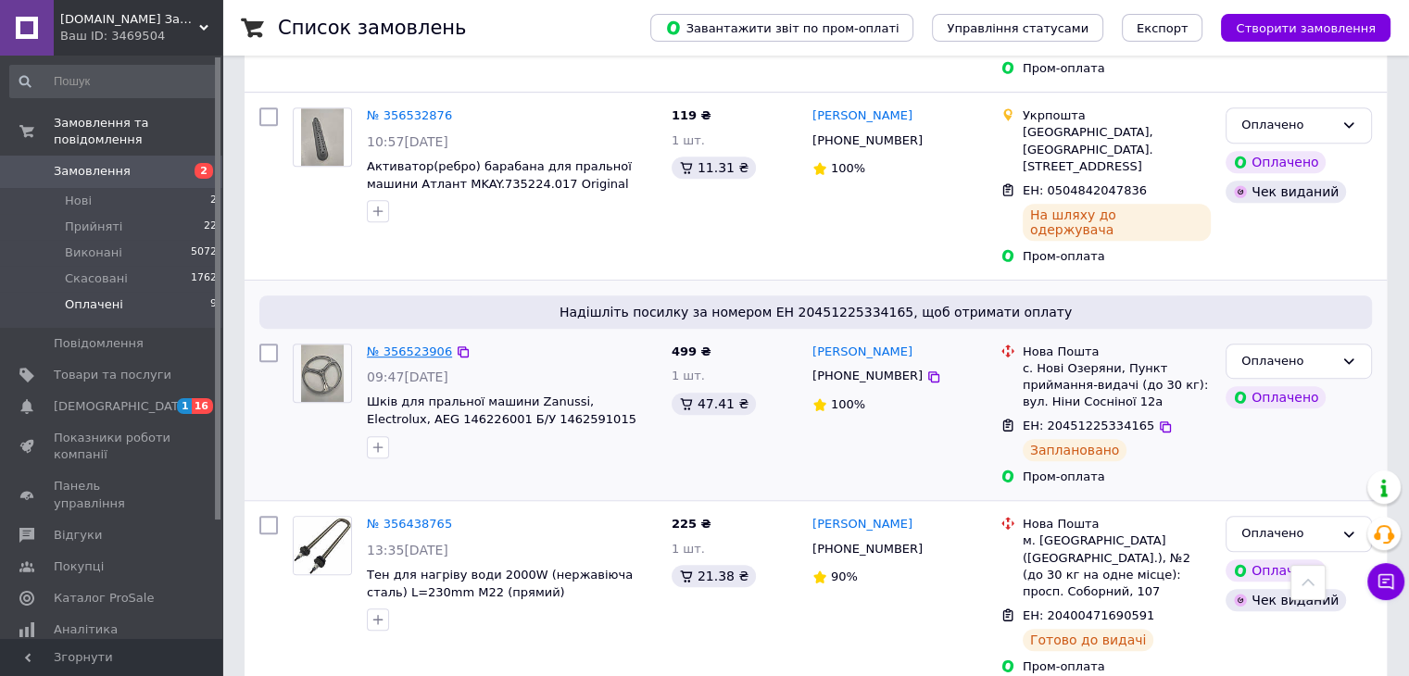
click at [430, 345] on link "№ 356523906" at bounding box center [409, 352] width 85 height 14
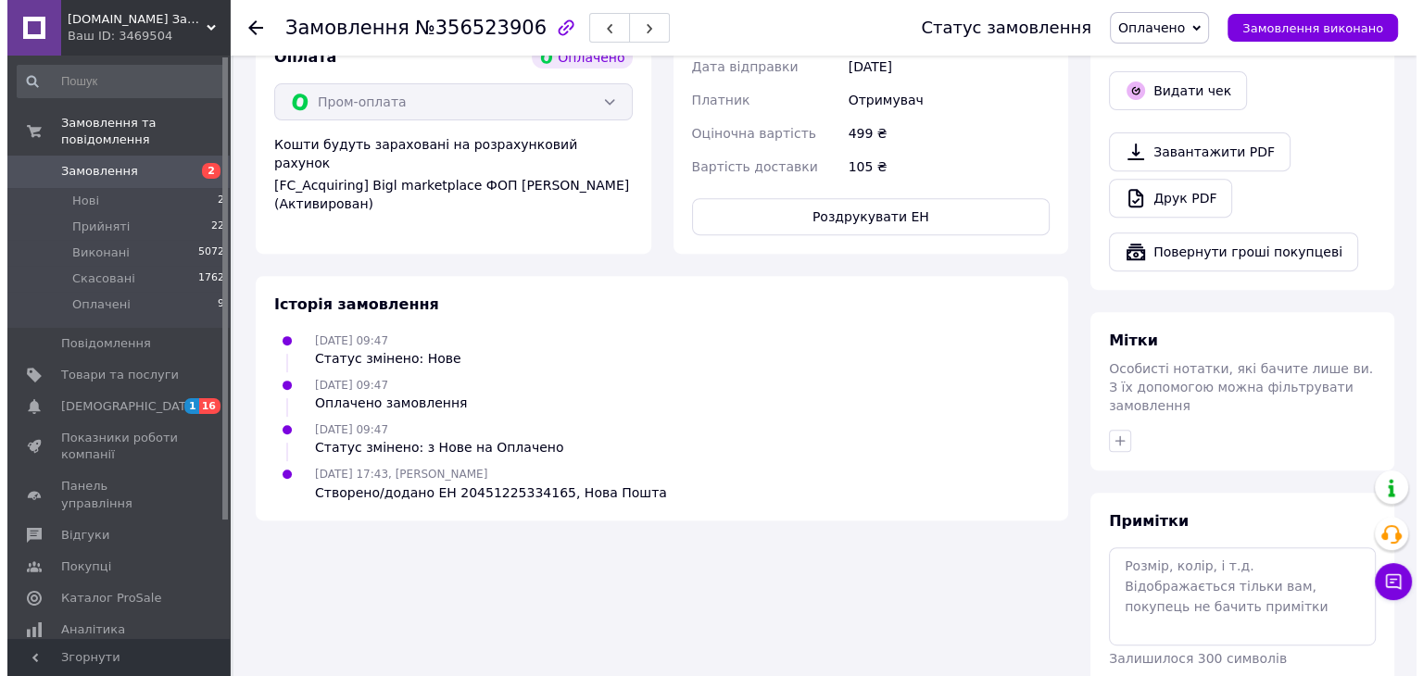
scroll to position [367, 0]
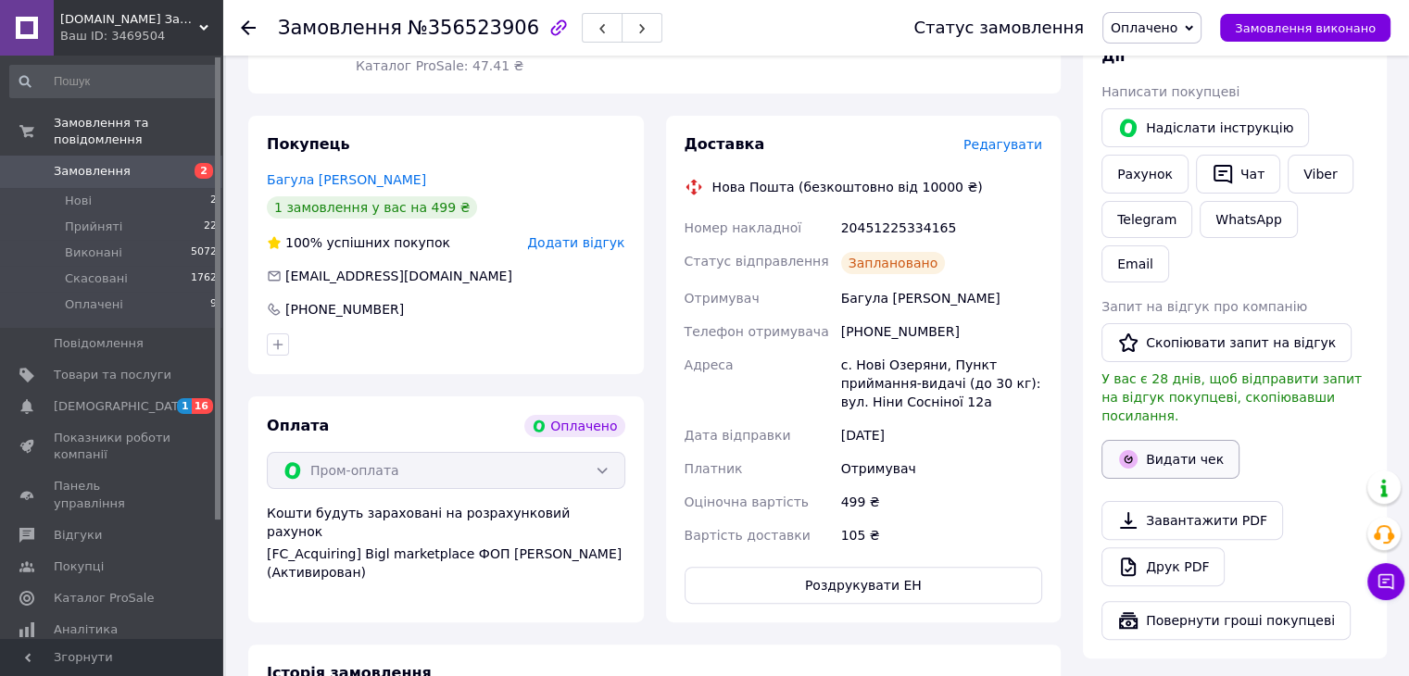
click at [1165, 440] on button "Видати чек" at bounding box center [1171, 459] width 138 height 39
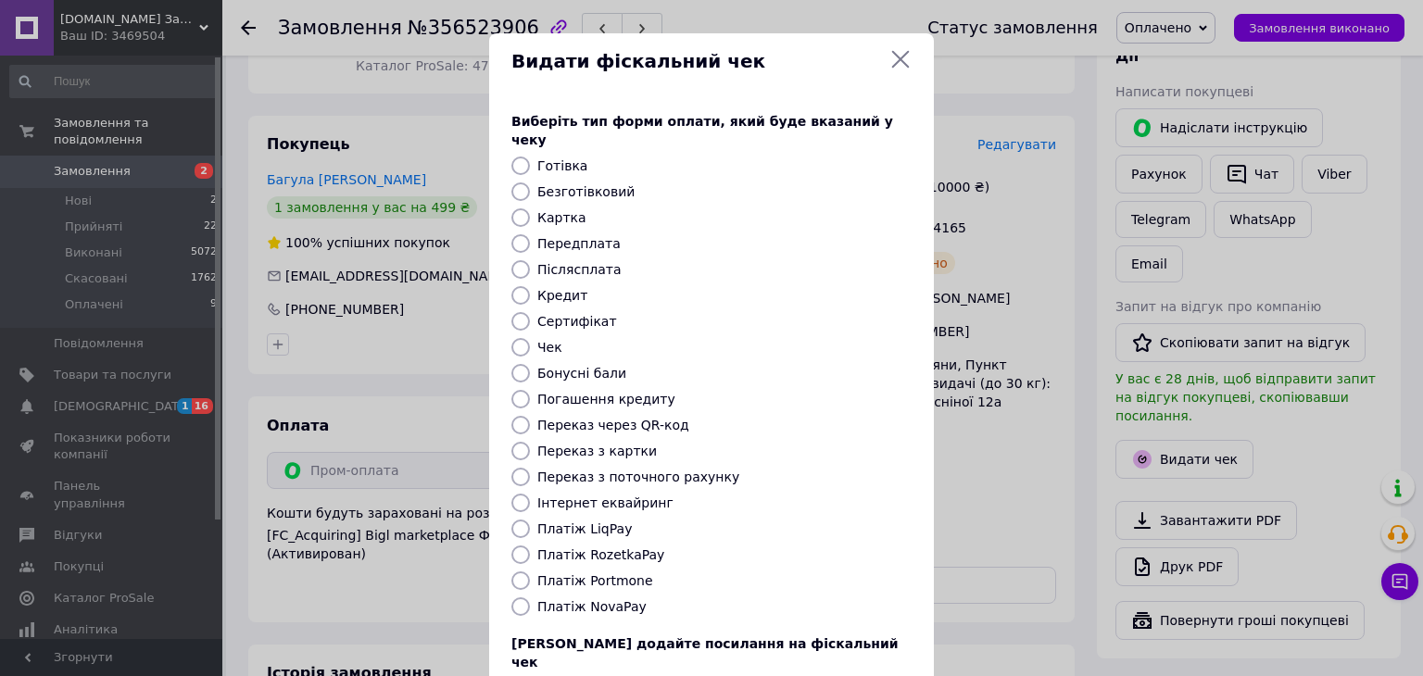
click at [520, 183] on input "Безготівковий" at bounding box center [520, 192] width 19 height 19
radio input "true"
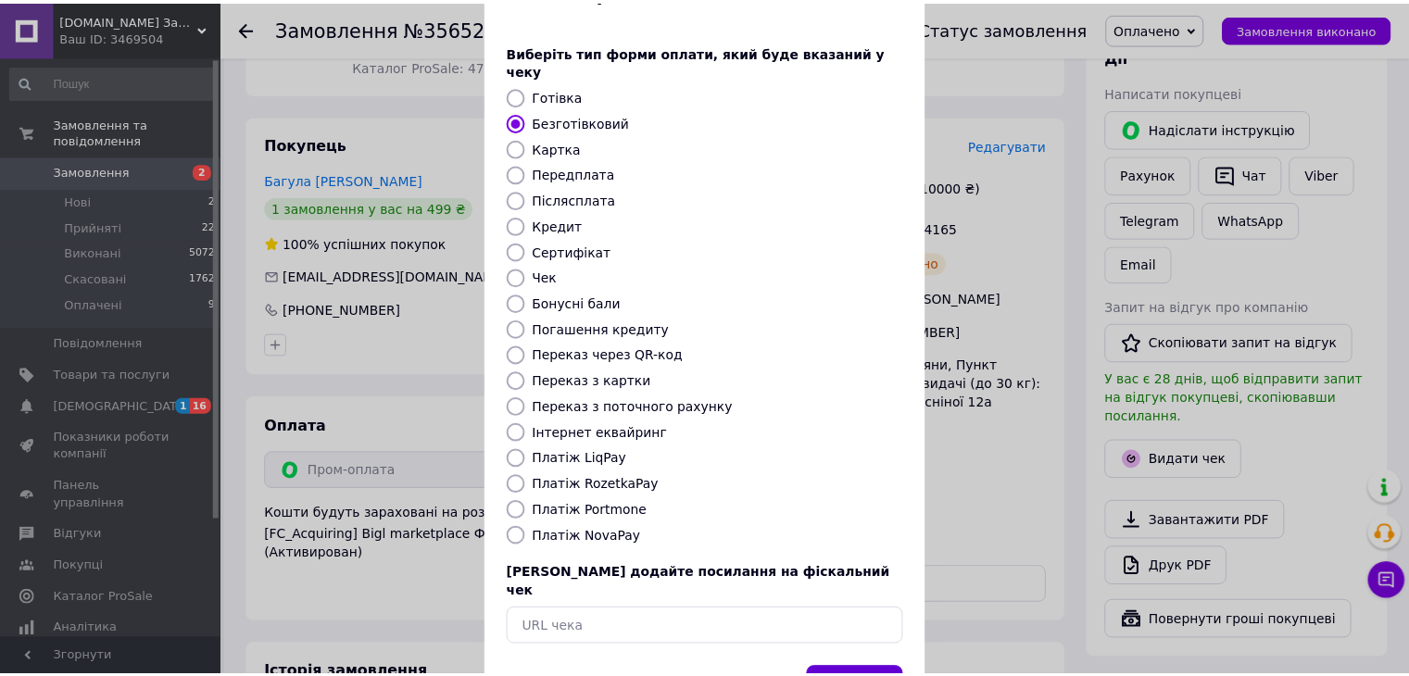
scroll to position [119, 0]
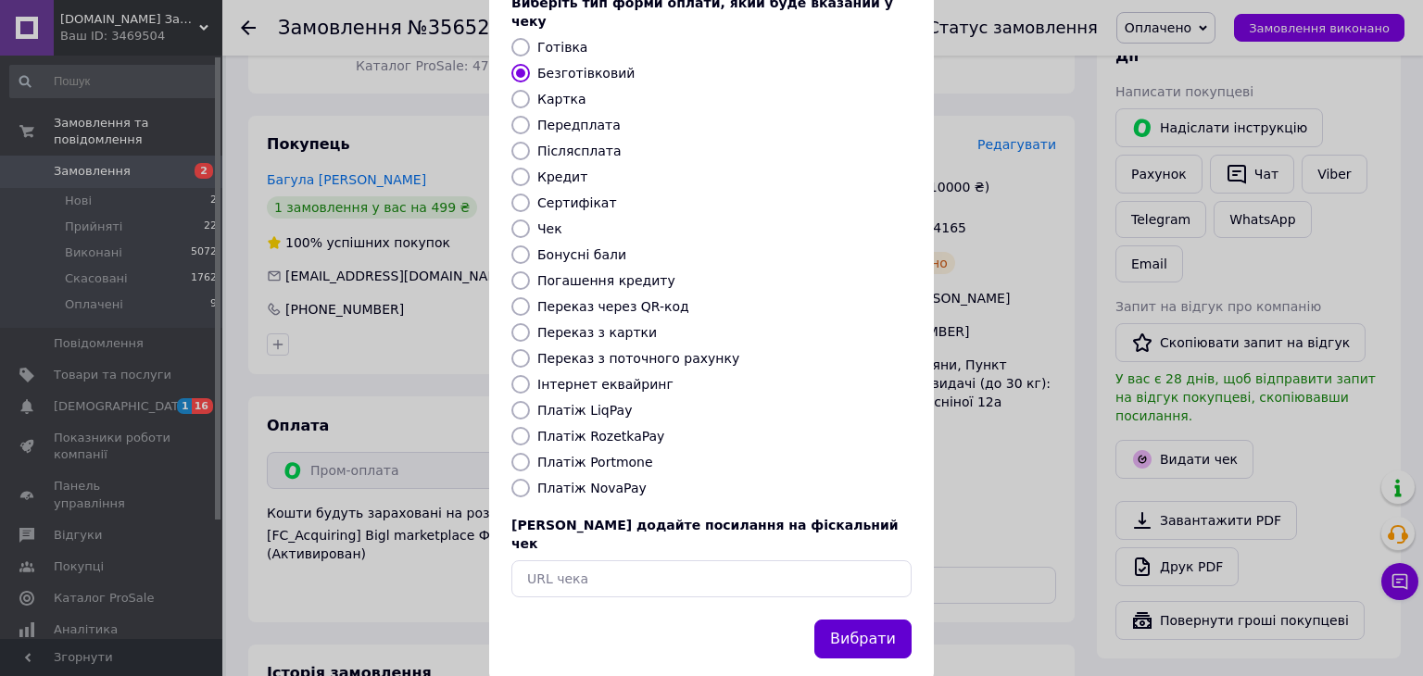
click at [879, 620] on button "Вибрати" at bounding box center [862, 640] width 97 height 40
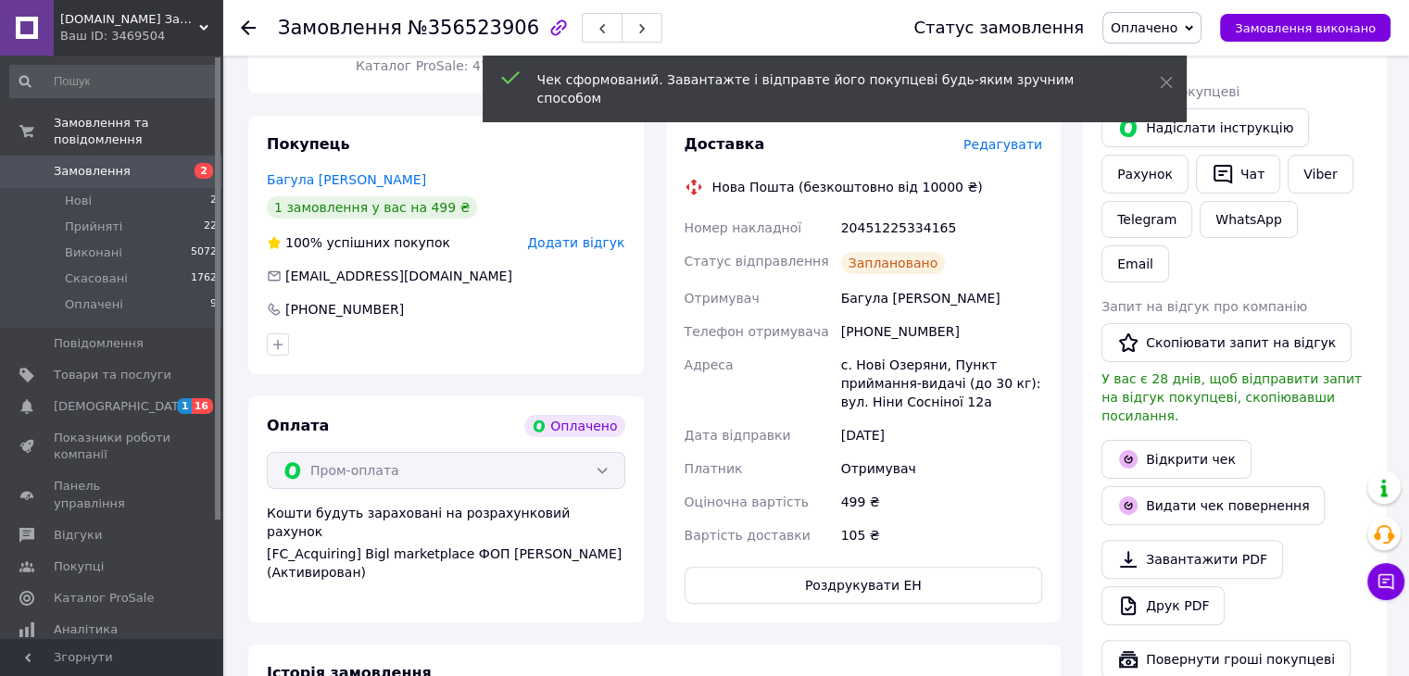
click at [245, 21] on icon at bounding box center [248, 27] width 15 height 15
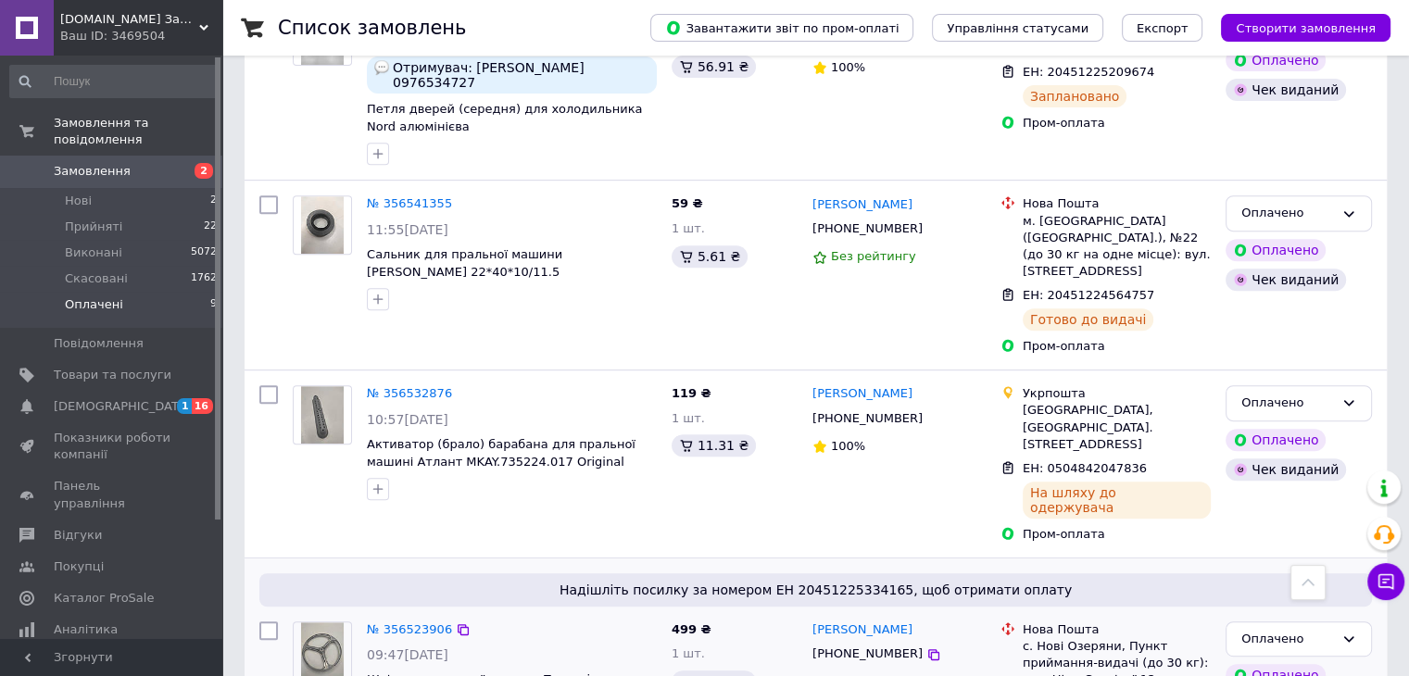
scroll to position [556, 0]
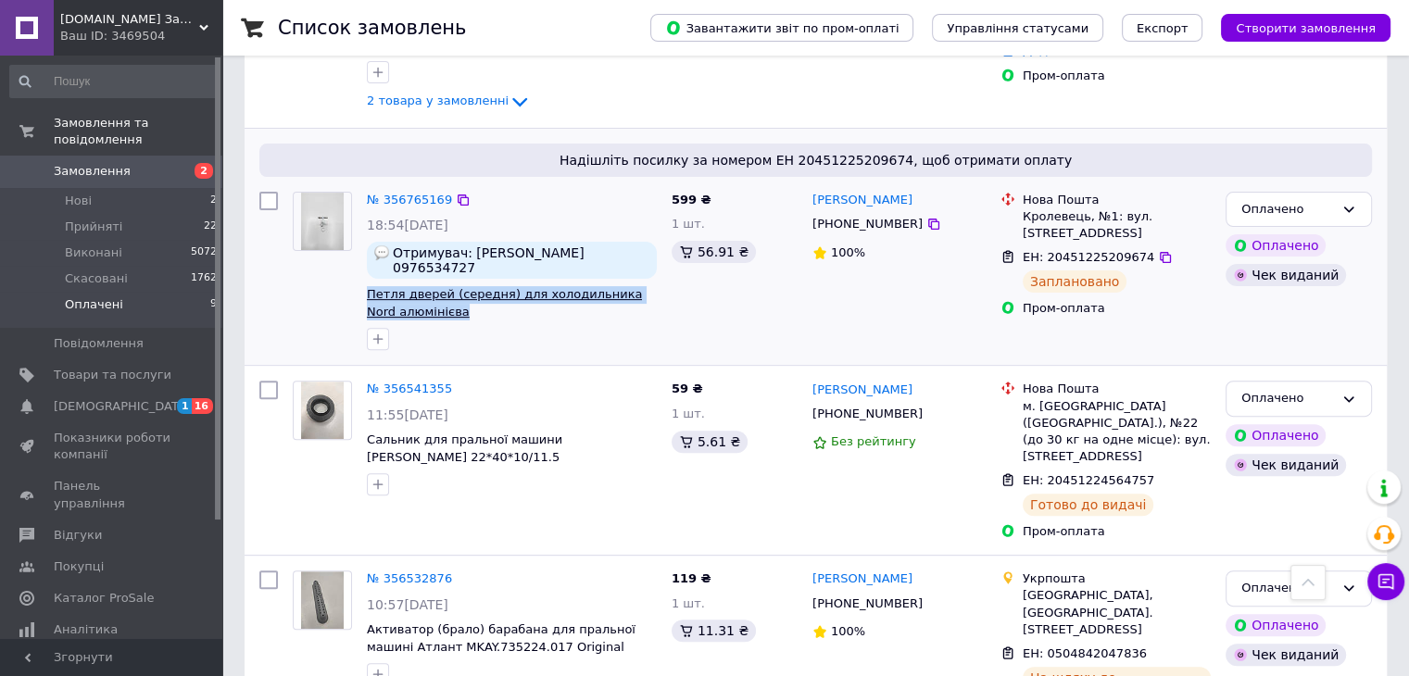
drag, startPoint x: 448, startPoint y: 312, endPoint x: 367, endPoint y: 290, distance: 84.5
click at [367, 290] on span "Петля дверей (середня) для холодильника Nord алюмінієва" at bounding box center [512, 303] width 290 height 34
click at [919, 225] on div "[PHONE_NUMBER]" at bounding box center [899, 224] width 177 height 20
click at [926, 221] on icon at bounding box center [933, 224] width 15 height 15
click at [1158, 261] on icon at bounding box center [1165, 257] width 15 height 15
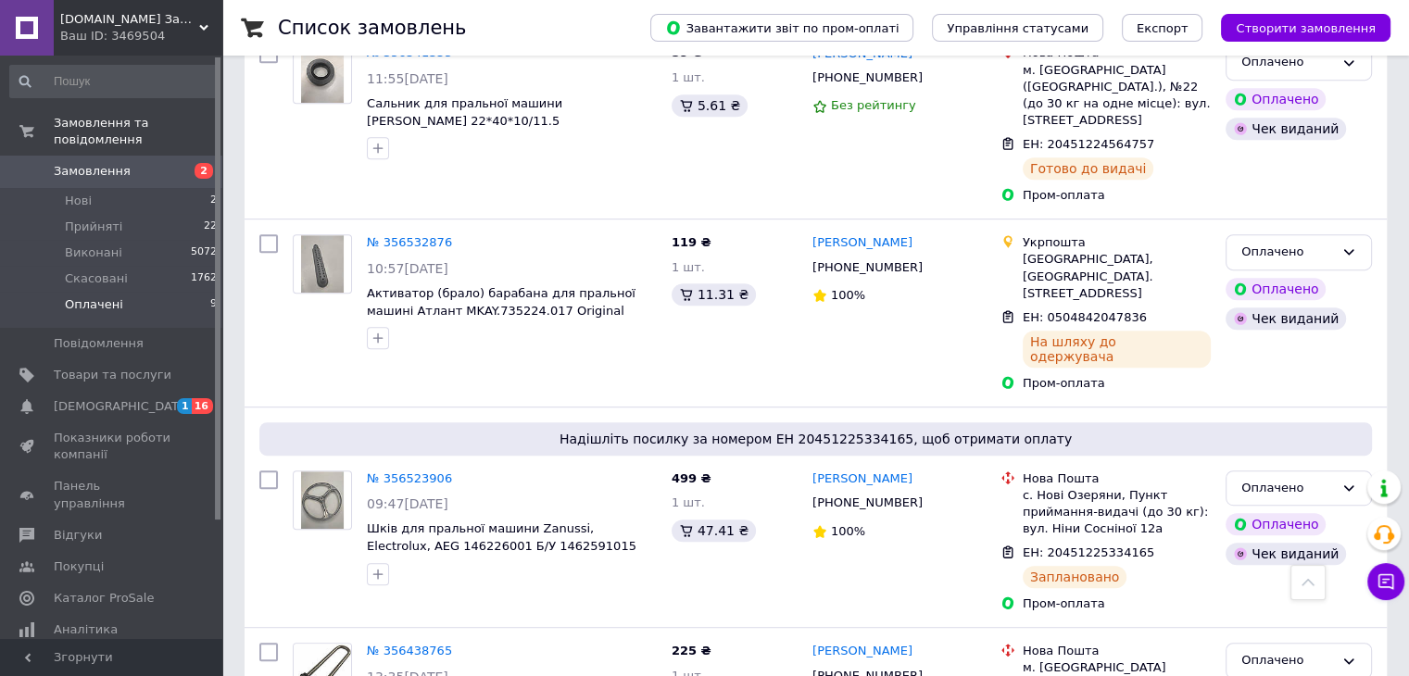
scroll to position [741, 0]
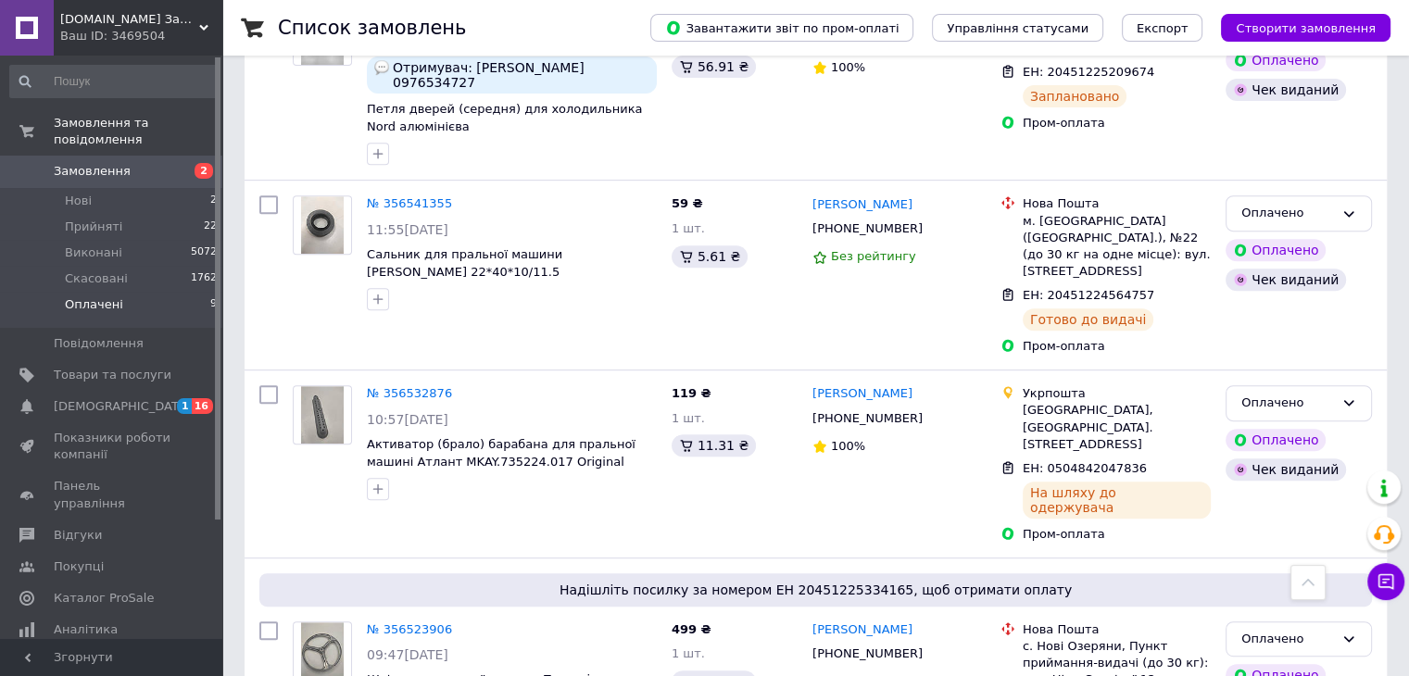
click at [97, 296] on span "Оплачені" at bounding box center [94, 304] width 58 height 17
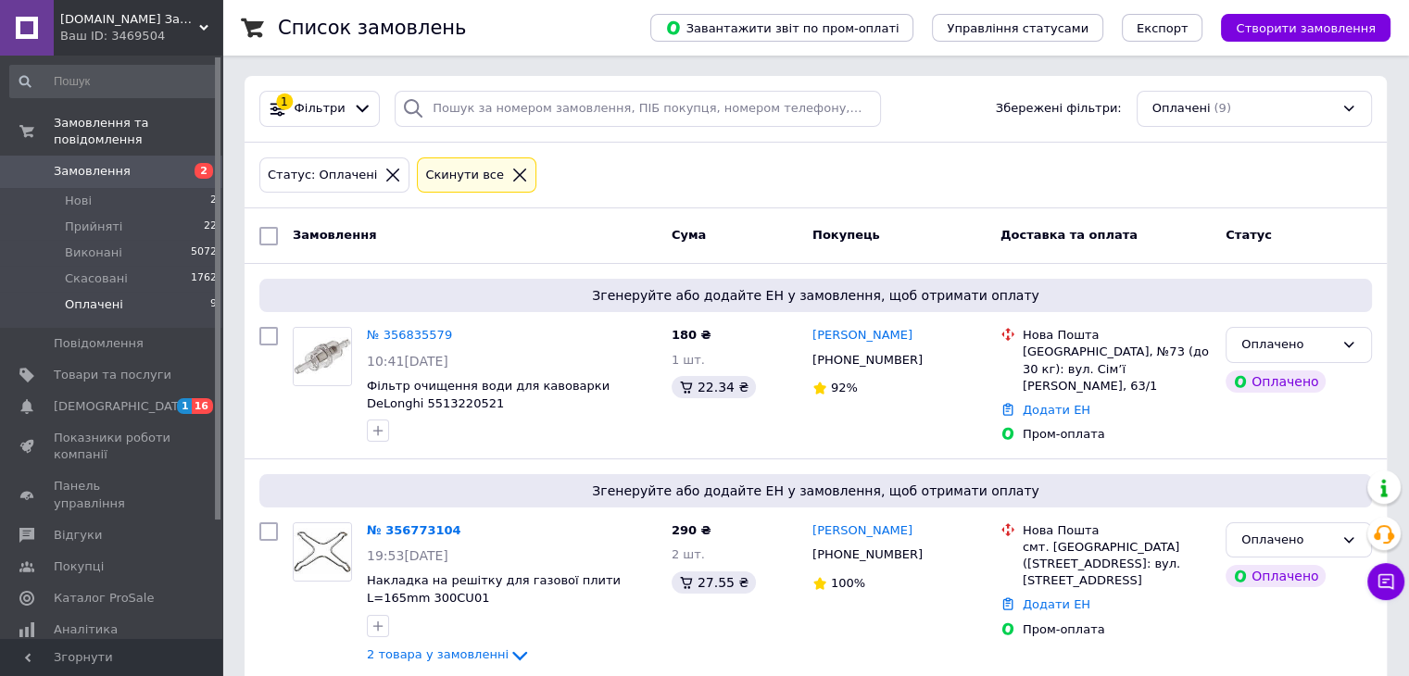
scroll to position [0, 0]
click at [70, 219] on span "Прийняті" at bounding box center [93, 227] width 57 height 17
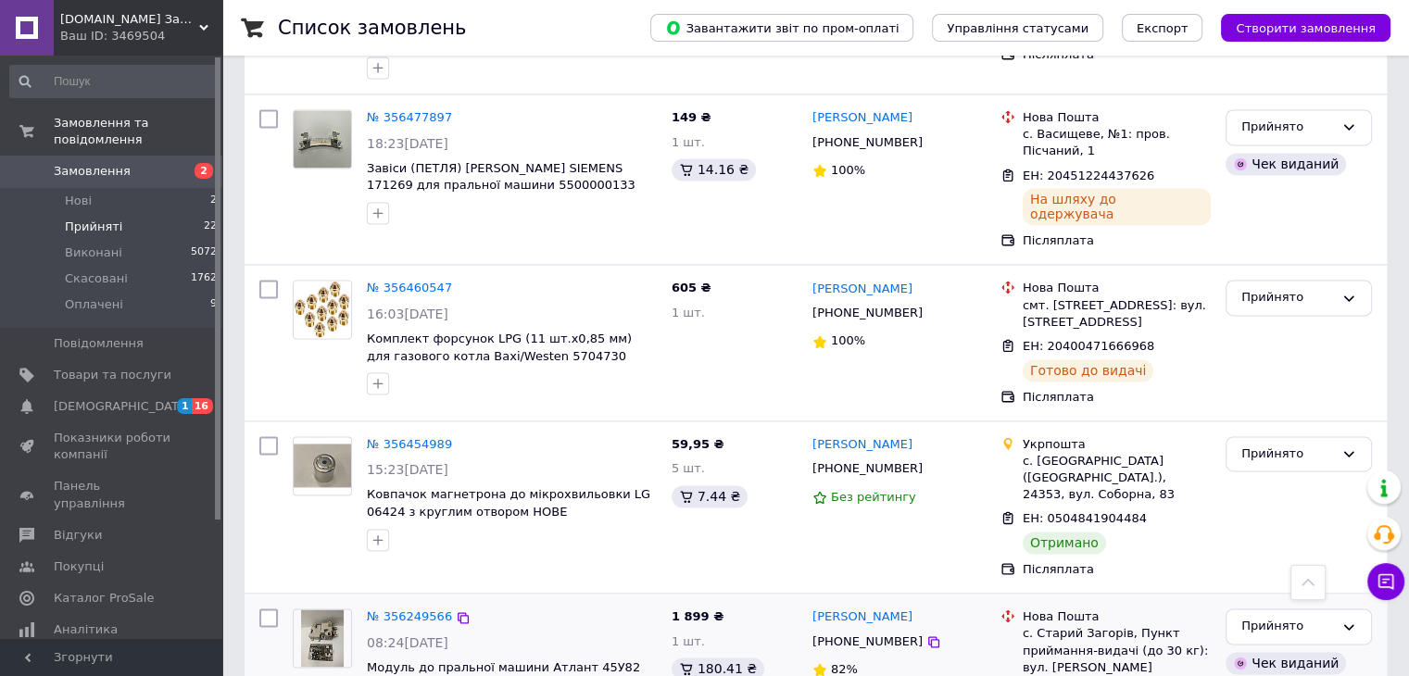
scroll to position [2588, 0]
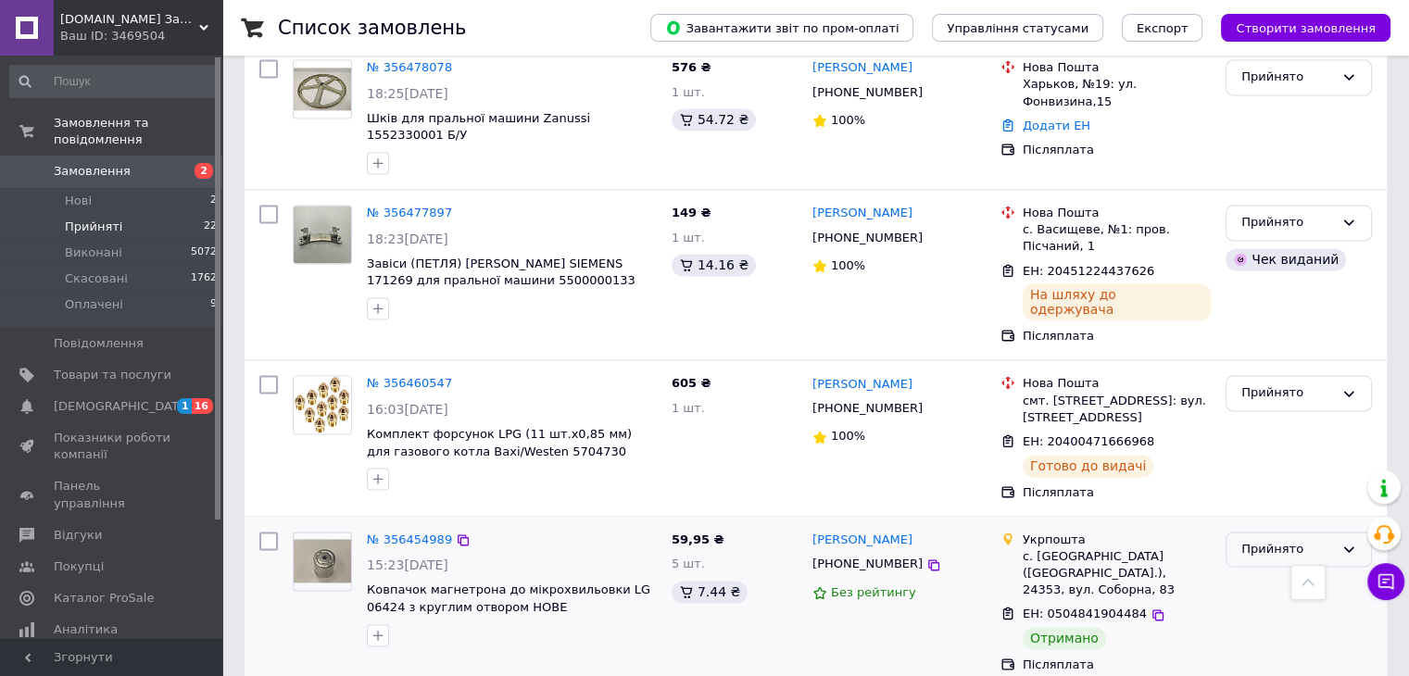
click at [1349, 542] on icon at bounding box center [1349, 549] width 15 height 15
click at [1288, 638] on li "Оплачено" at bounding box center [1299, 655] width 145 height 34
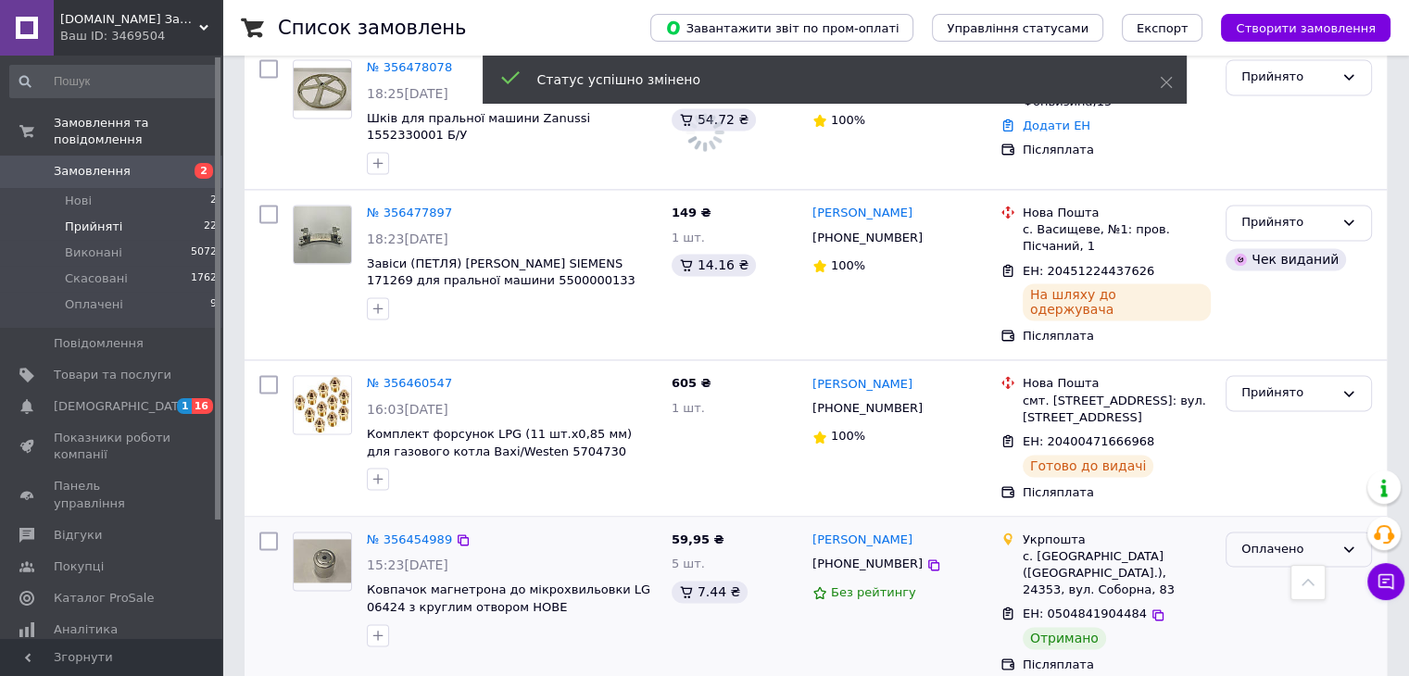
click at [1348, 542] on icon at bounding box center [1349, 549] width 15 height 15
click at [1287, 605] on li "Виконано" at bounding box center [1299, 622] width 145 height 34
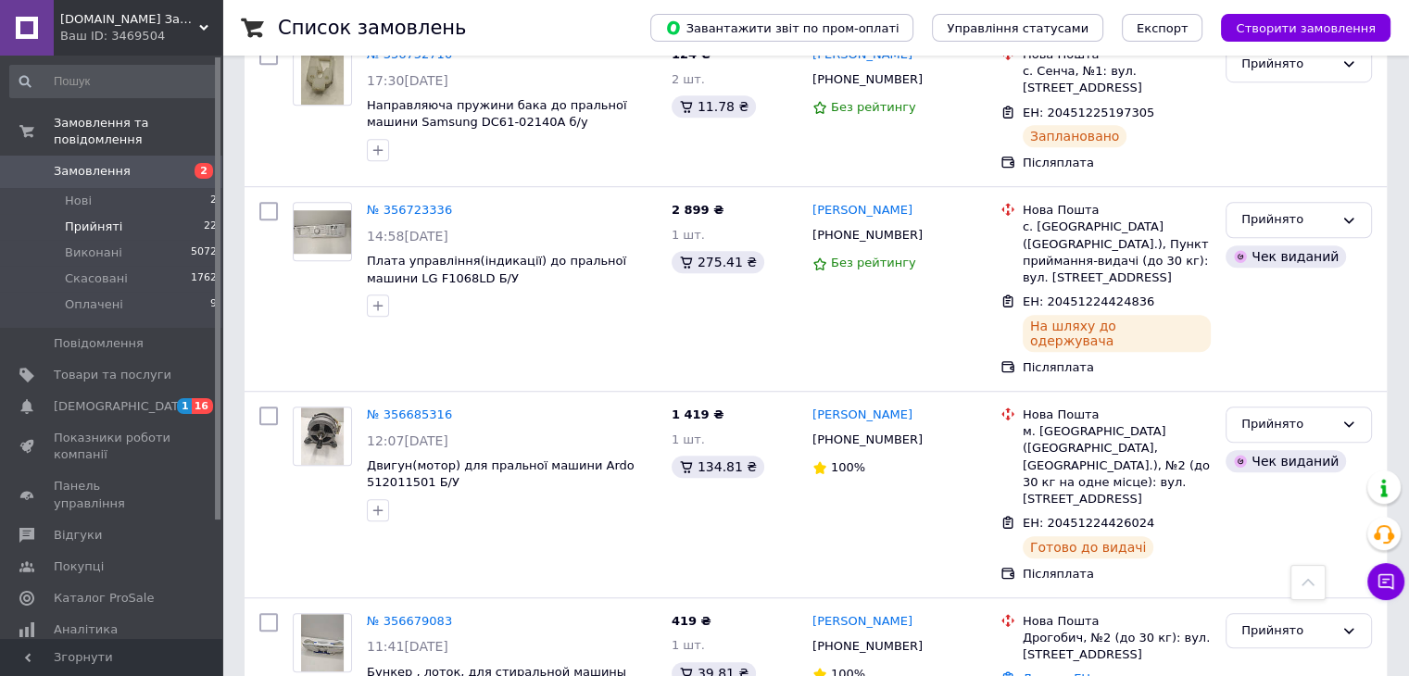
scroll to position [1198, 0]
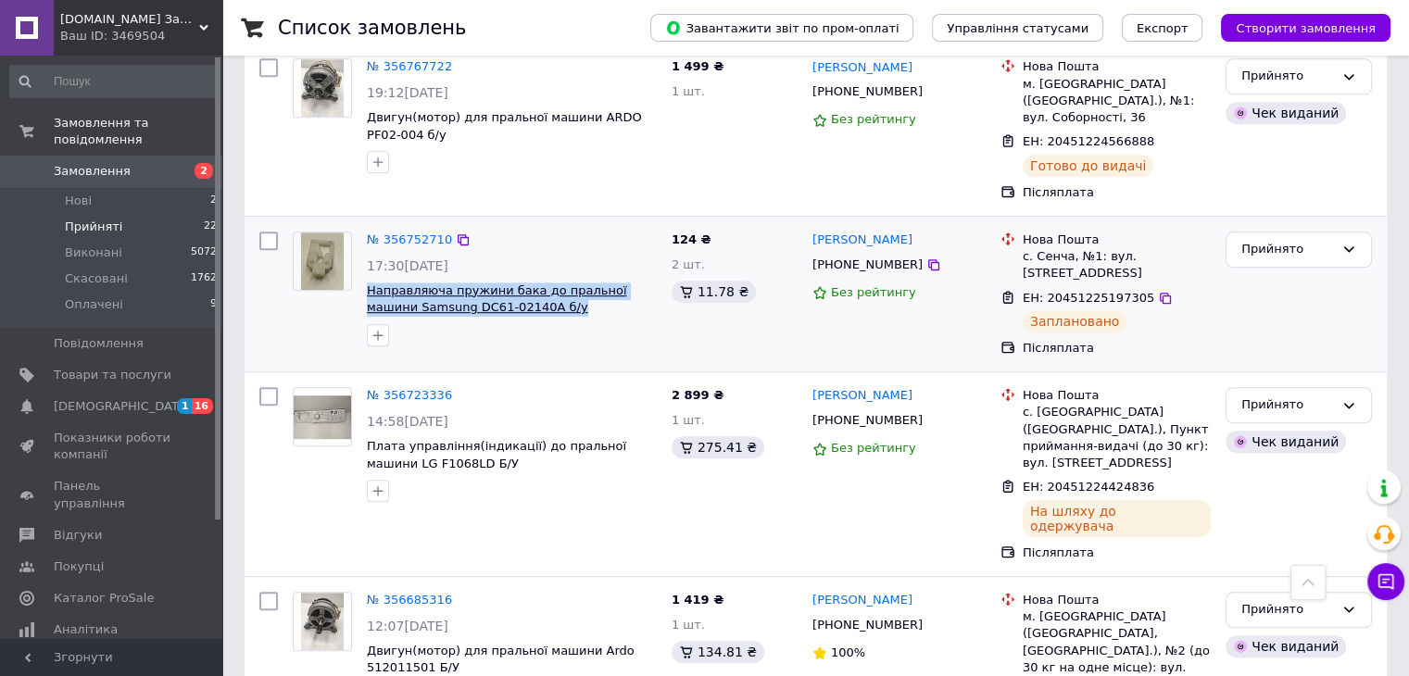
drag, startPoint x: 527, startPoint y: 223, endPoint x: 399, endPoint y: 208, distance: 128.7
click at [368, 283] on span "Направляюча пружини бака до пральної машини Samsung DC61-02140A б/у" at bounding box center [512, 300] width 290 height 34
click at [926, 258] on icon at bounding box center [933, 265] width 15 height 15
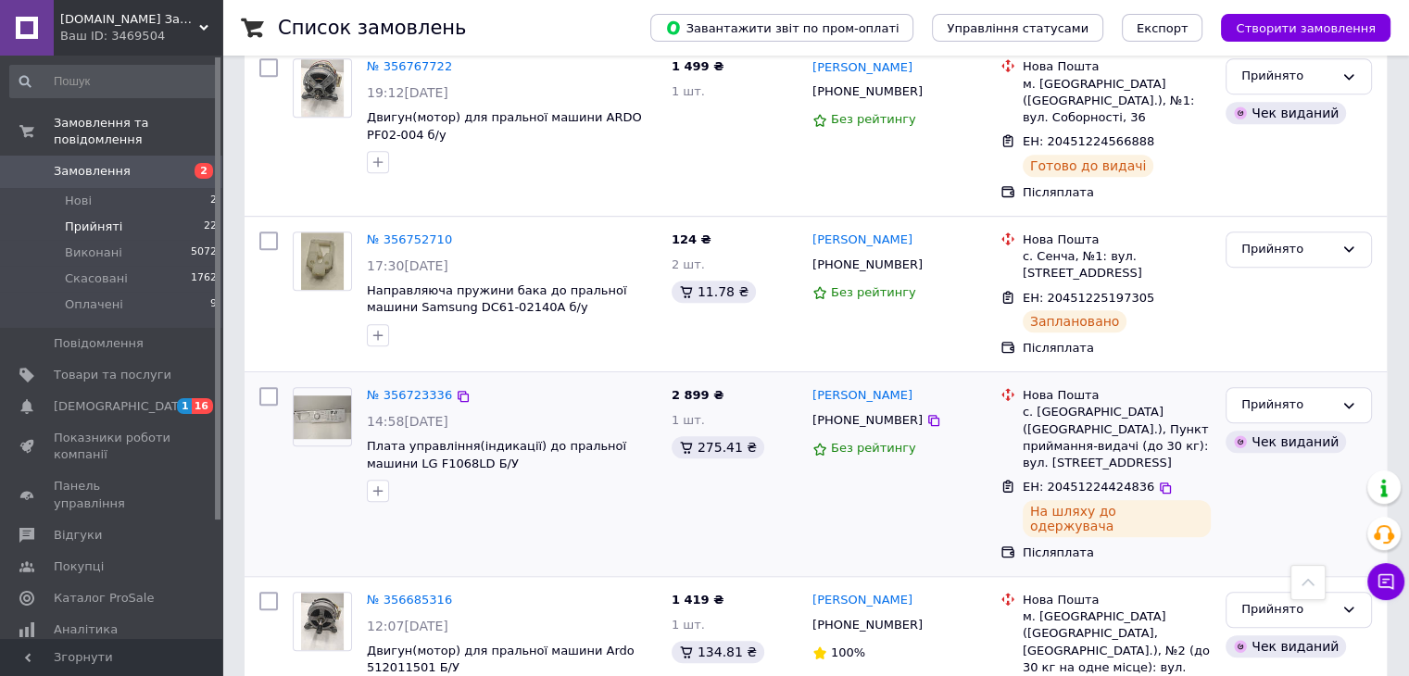
drag, startPoint x: 1149, startPoint y: 208, endPoint x: 1104, endPoint y: 397, distance: 194.2
click at [1158, 291] on icon at bounding box center [1165, 298] width 15 height 15
click at [404, 233] on link "№ 356752710" at bounding box center [409, 240] width 85 height 14
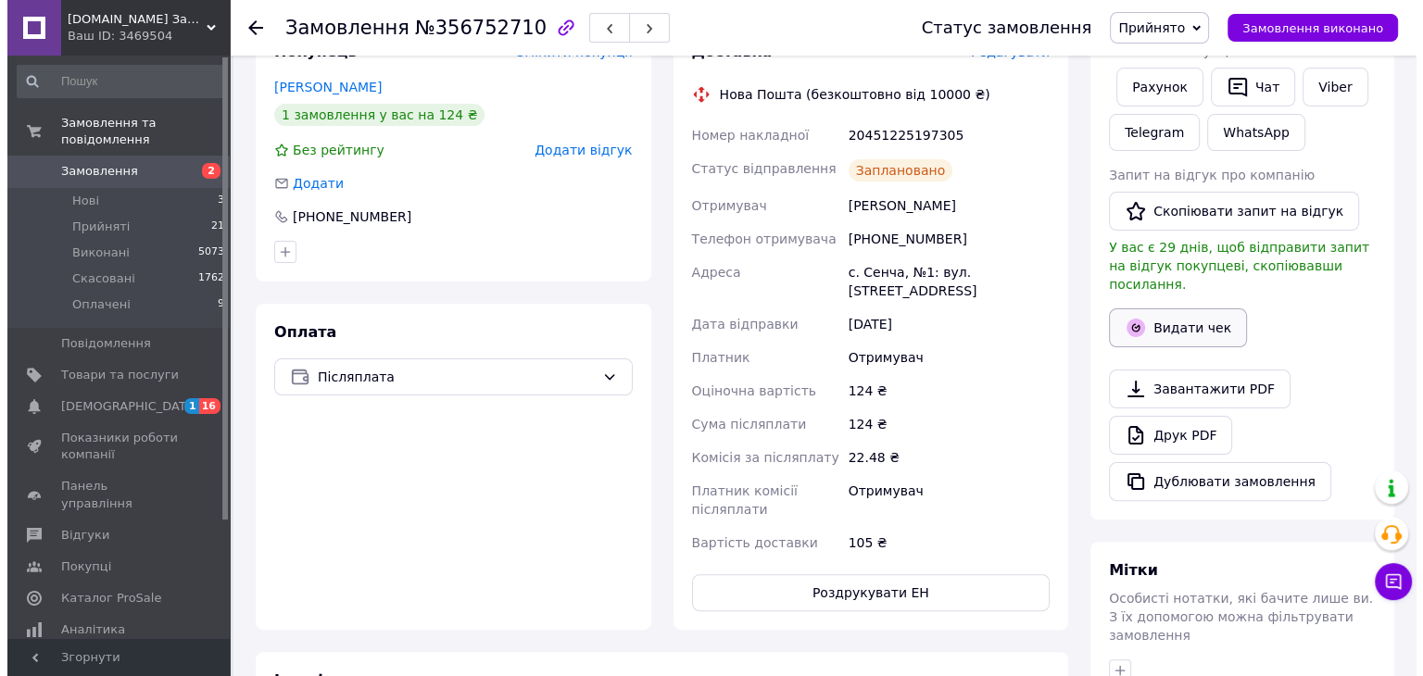
scroll to position [380, 0]
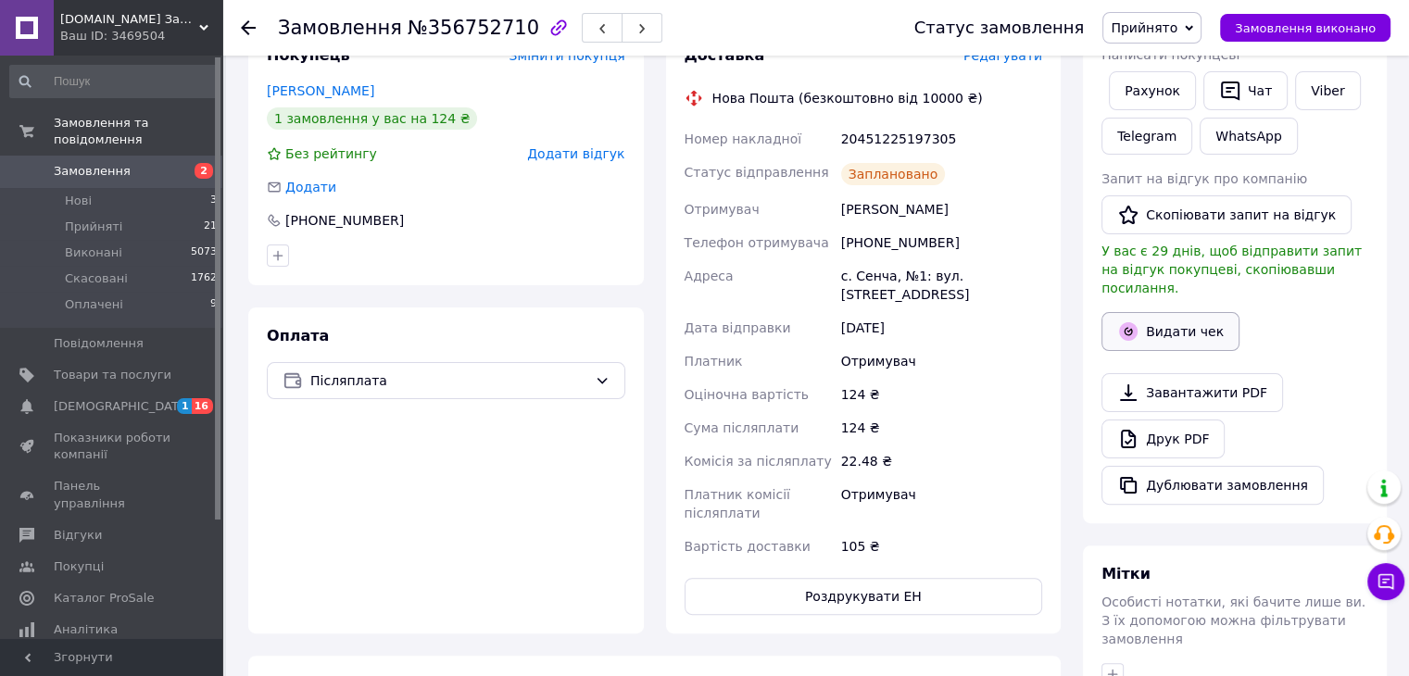
click at [1170, 312] on button "Видати чек" at bounding box center [1171, 331] width 138 height 39
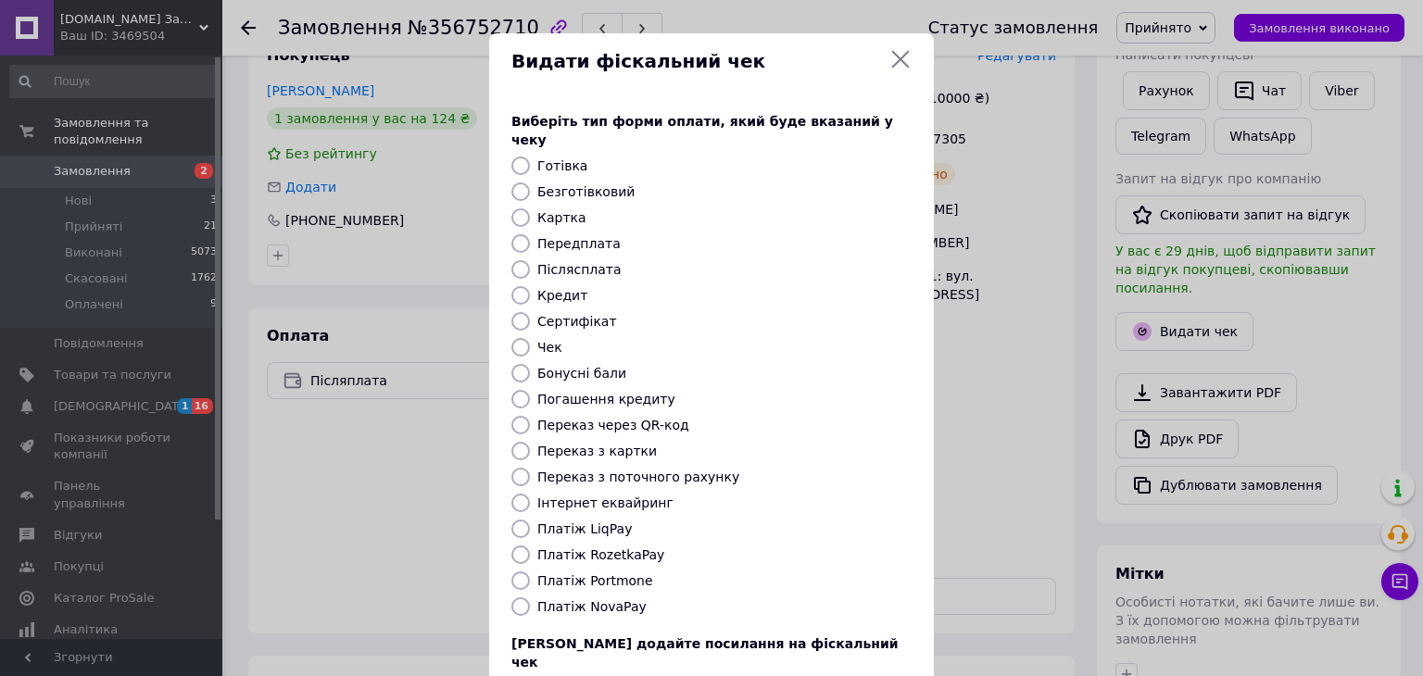
click at [522, 260] on input "Післясплата" at bounding box center [520, 269] width 19 height 19
radio input "true"
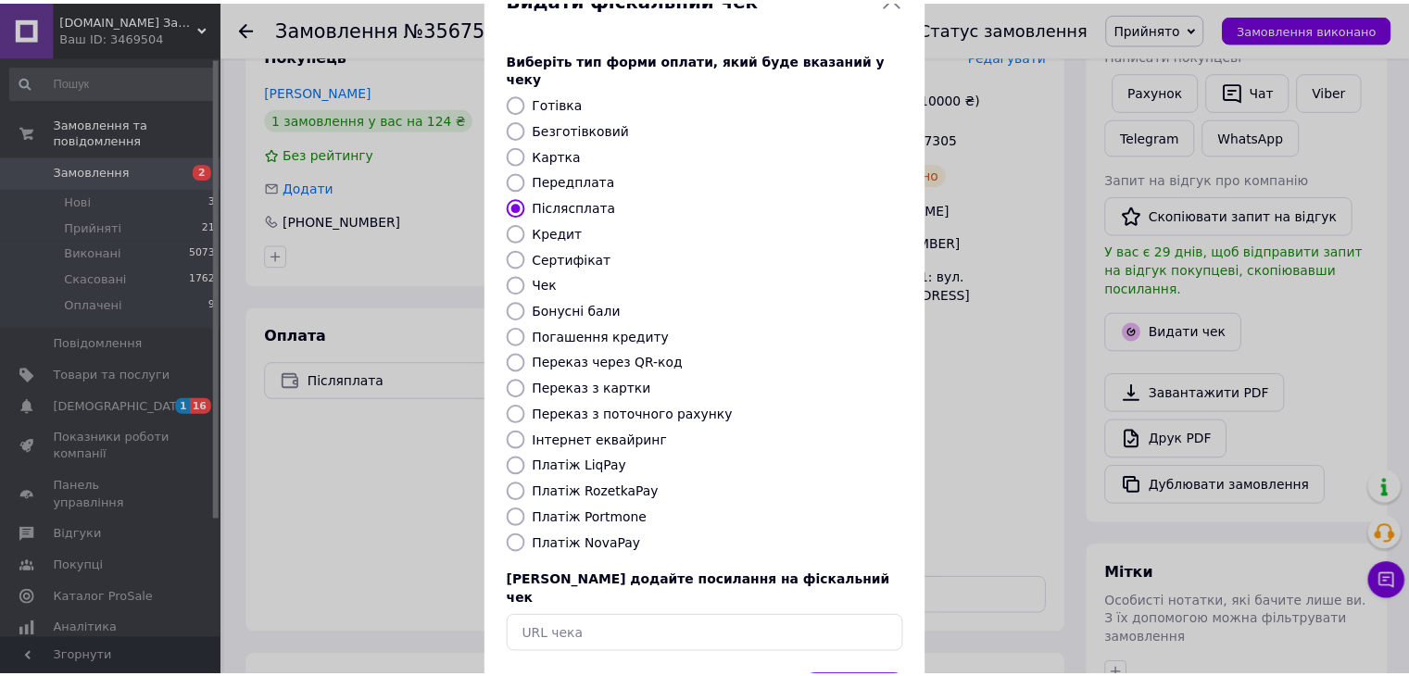
scroll to position [119, 0]
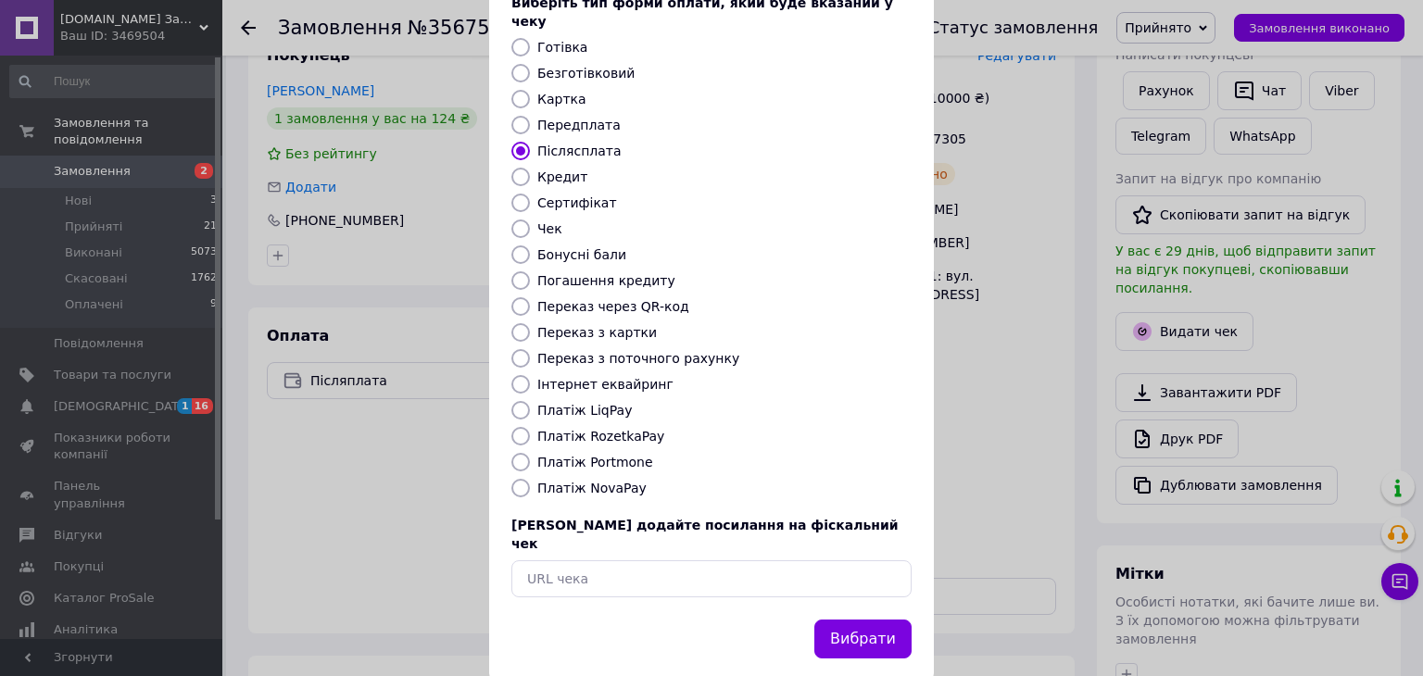
click at [870, 620] on button "Вибрати" at bounding box center [862, 640] width 97 height 40
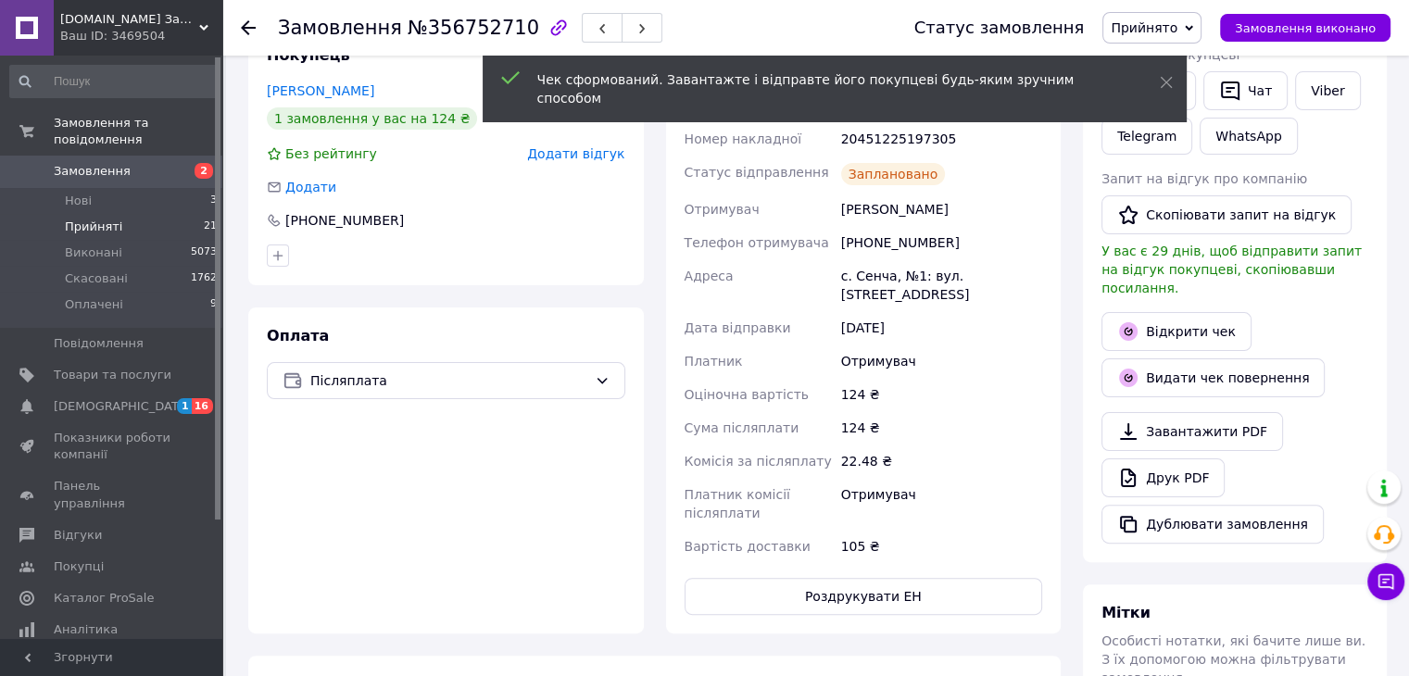
click at [87, 219] on span "Прийняті" at bounding box center [93, 227] width 57 height 17
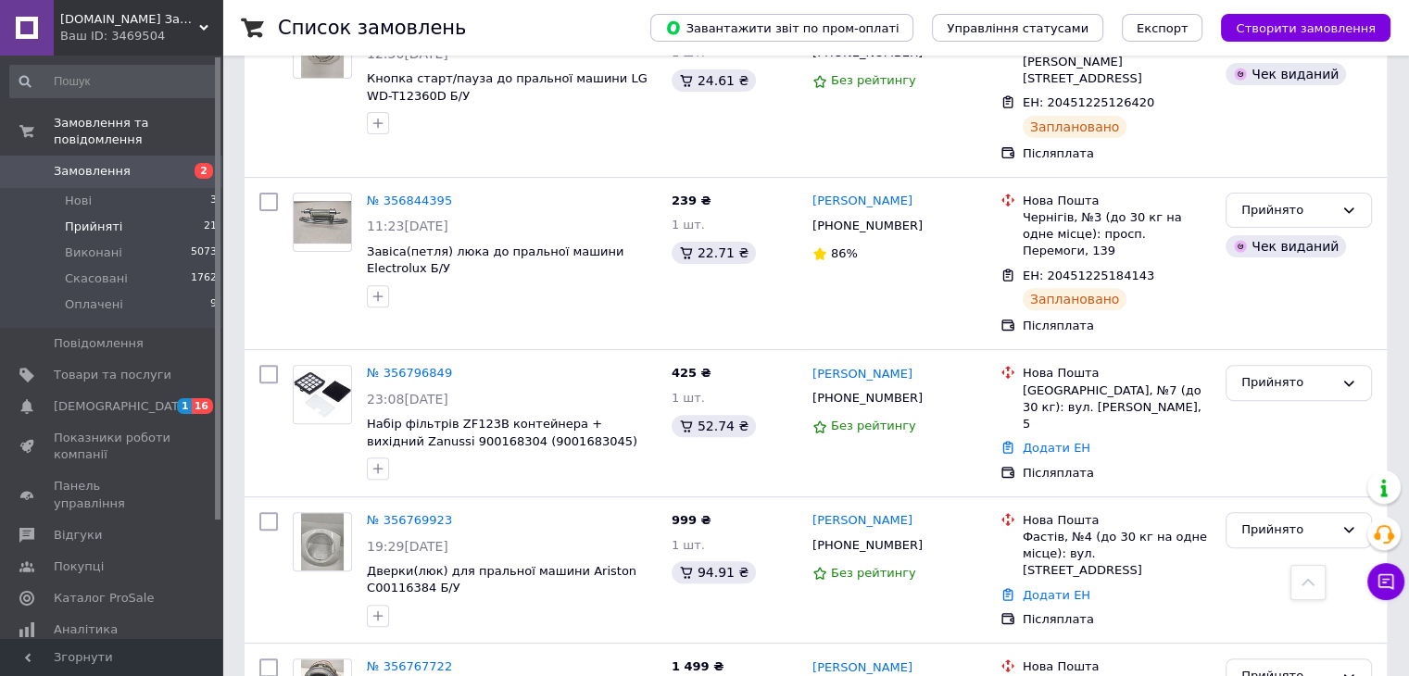
scroll to position [556, 0]
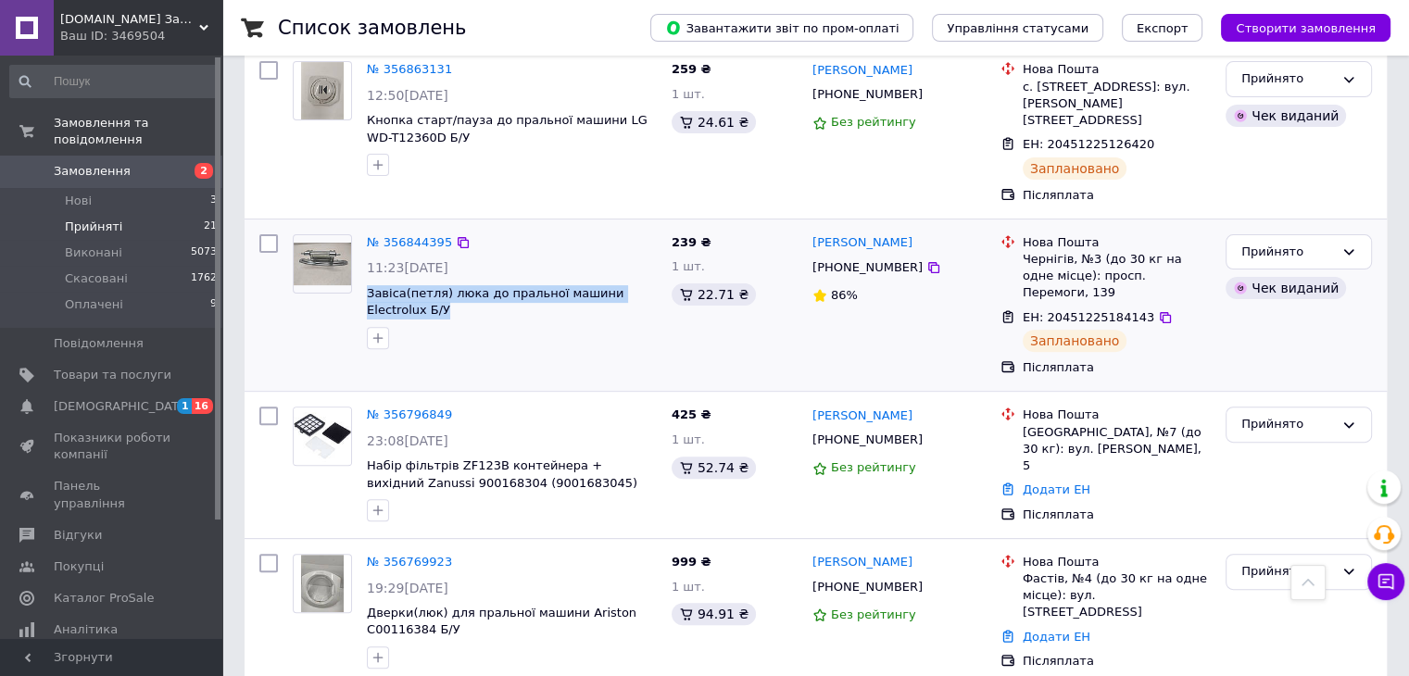
drag, startPoint x: 390, startPoint y: 263, endPoint x: 366, endPoint y: 240, distance: 33.4
click at [366, 240] on div "№ 356844395 11:23[DATE] Завіса(петля) люка до пральної машини Electrolux Б/У" at bounding box center [511, 292] width 305 height 130
click at [926, 260] on icon at bounding box center [933, 267] width 15 height 15
click at [1158, 310] on icon at bounding box center [1165, 317] width 15 height 15
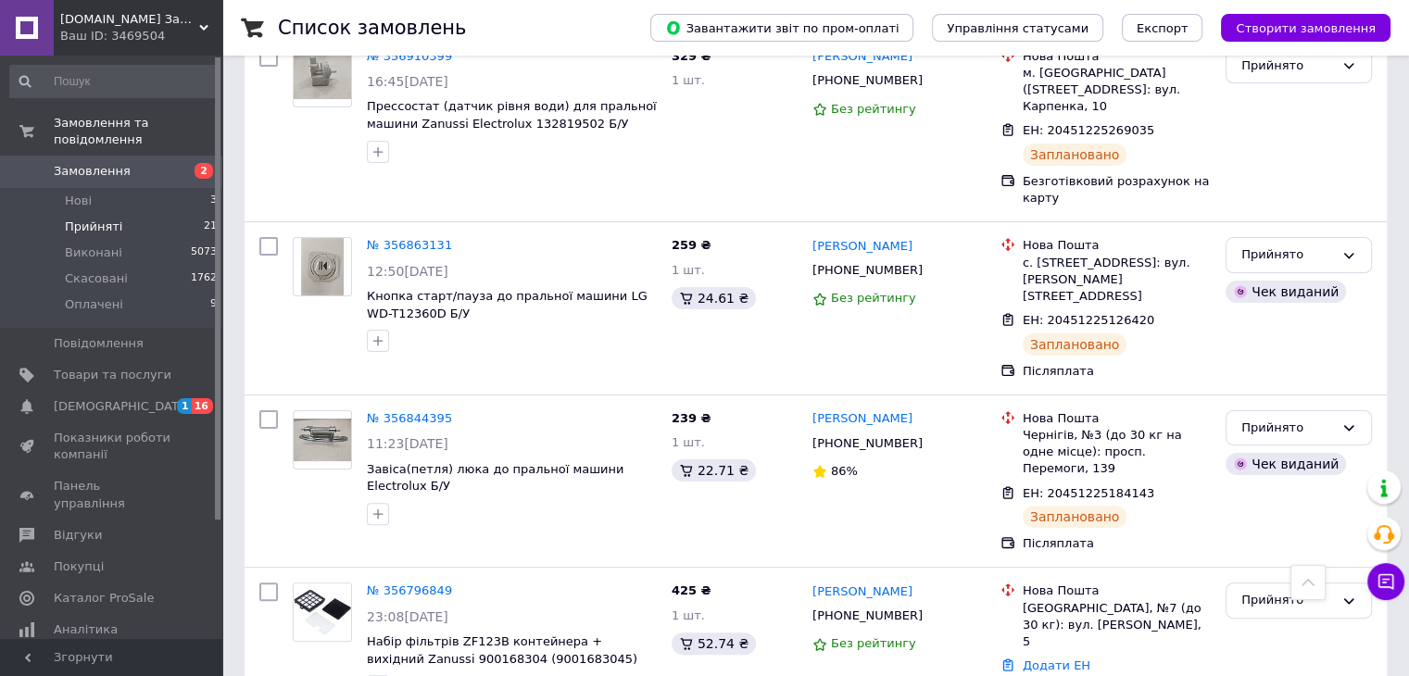
scroll to position [371, 0]
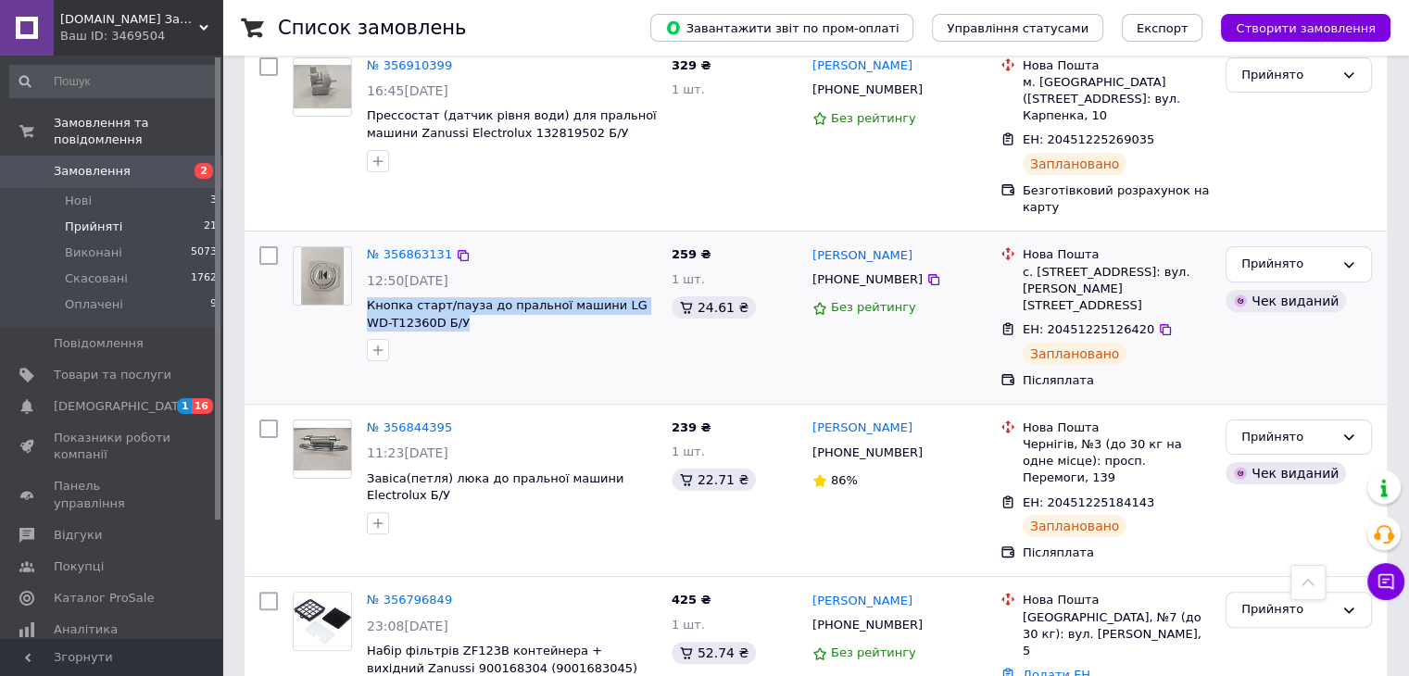
drag, startPoint x: 441, startPoint y: 293, endPoint x: 365, endPoint y: 269, distance: 79.7
click at [365, 269] on div "№ 356863131 12:50[DATE] Кнопка старт/пауза до пральної машини LG WD-T12360D Б/У" at bounding box center [511, 304] width 305 height 130
click at [926, 272] on icon at bounding box center [933, 279] width 15 height 15
click at [1160, 324] on icon at bounding box center [1165, 329] width 11 height 11
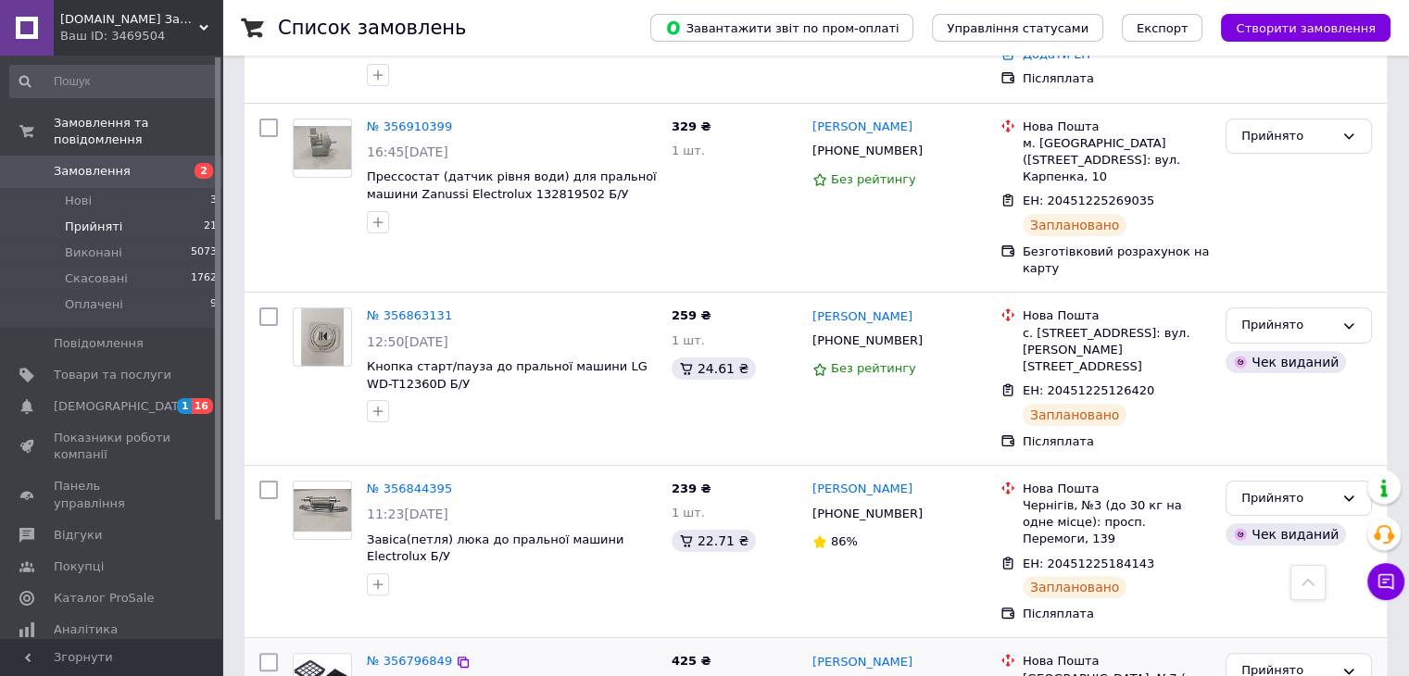
scroll to position [278, 0]
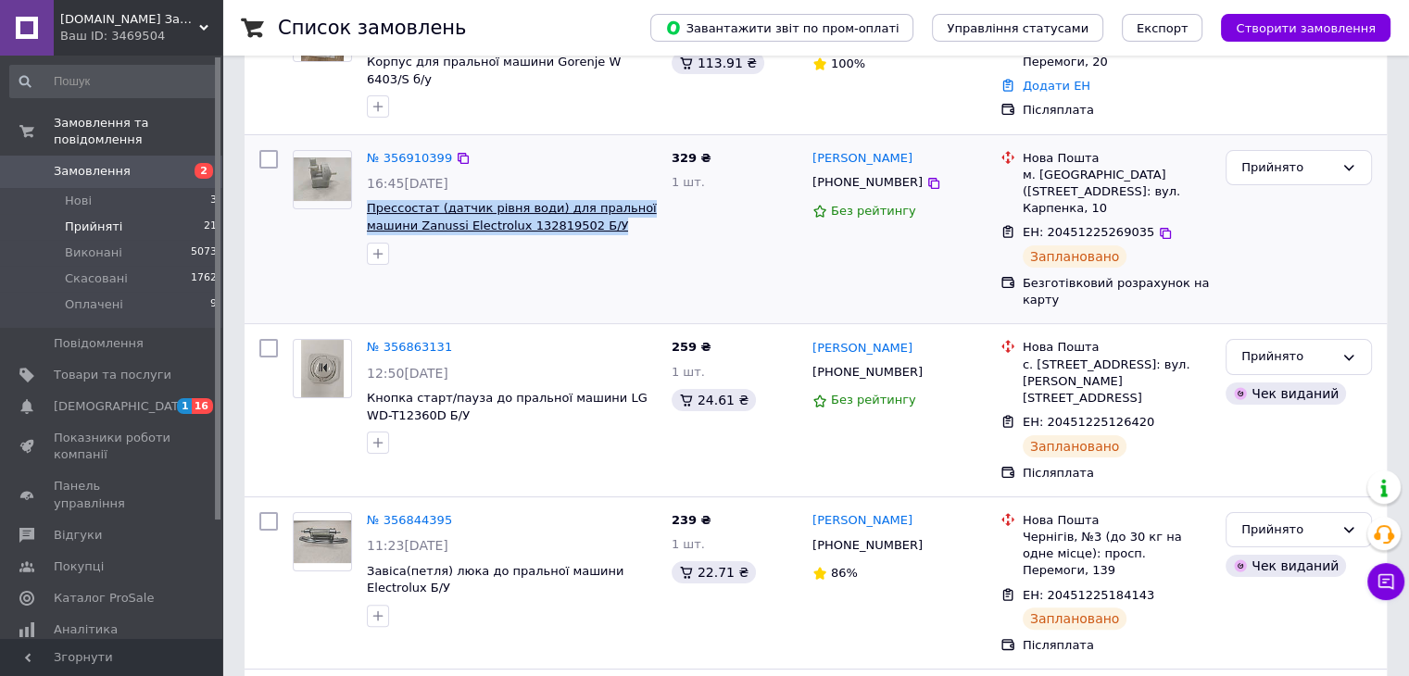
drag, startPoint x: 599, startPoint y: 206, endPoint x: 368, endPoint y: 190, distance: 232.2
click at [368, 200] on span "Прессостат (датчик рівня води) для пральної машини Zanussi Electrolux 132819502…" at bounding box center [512, 217] width 290 height 34
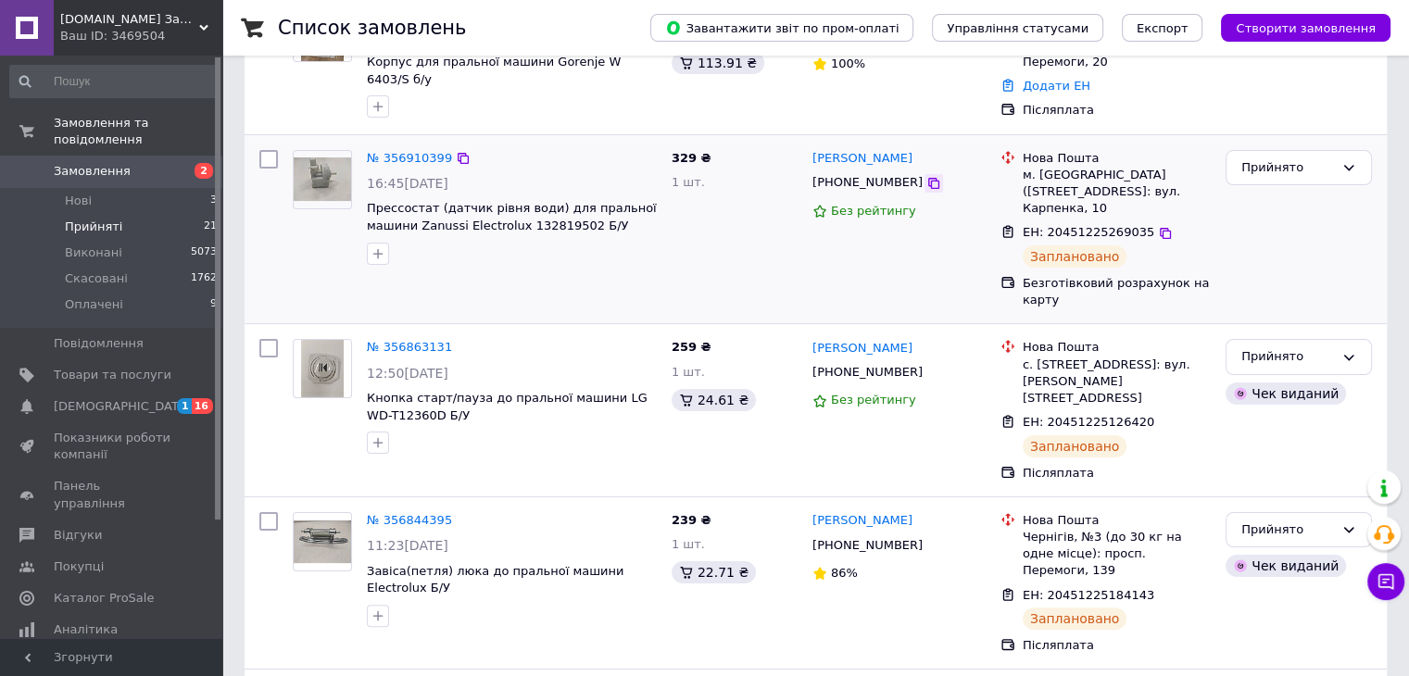
click at [926, 176] on icon at bounding box center [933, 183] width 15 height 15
click at [1158, 226] on icon at bounding box center [1165, 233] width 15 height 15
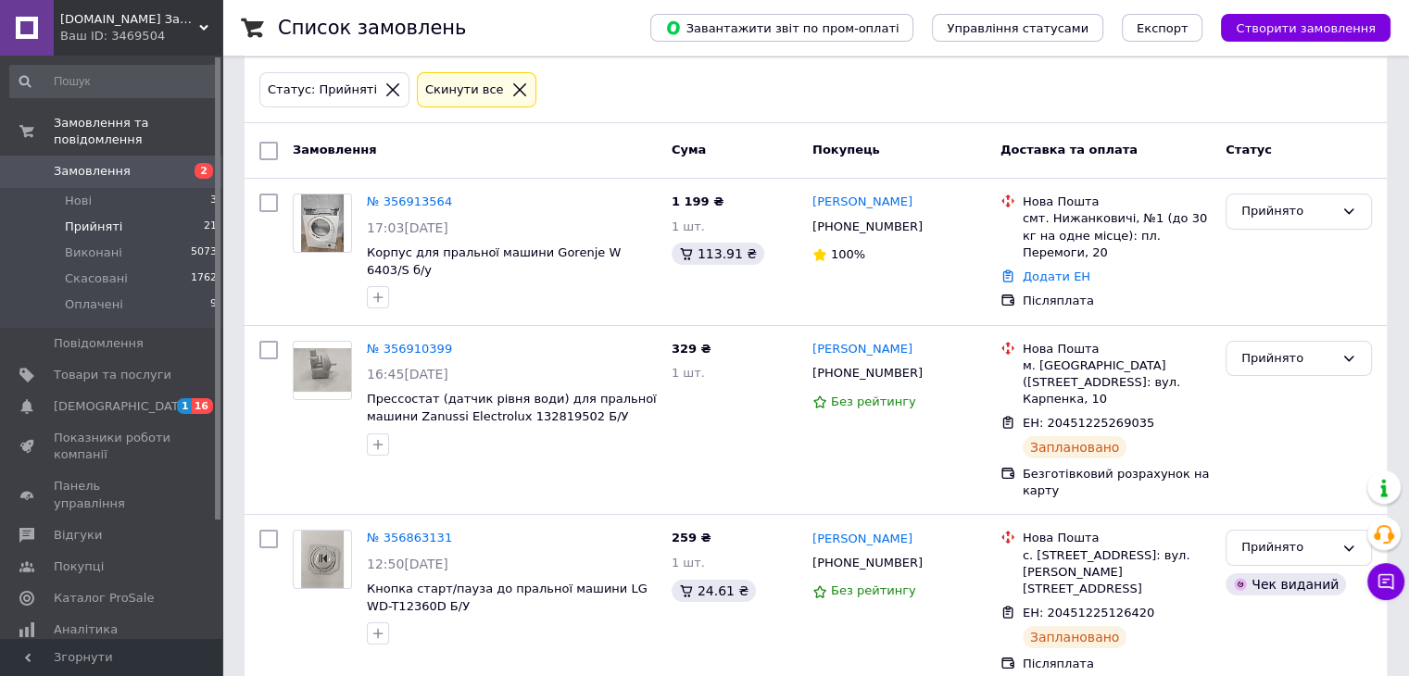
scroll to position [185, 0]
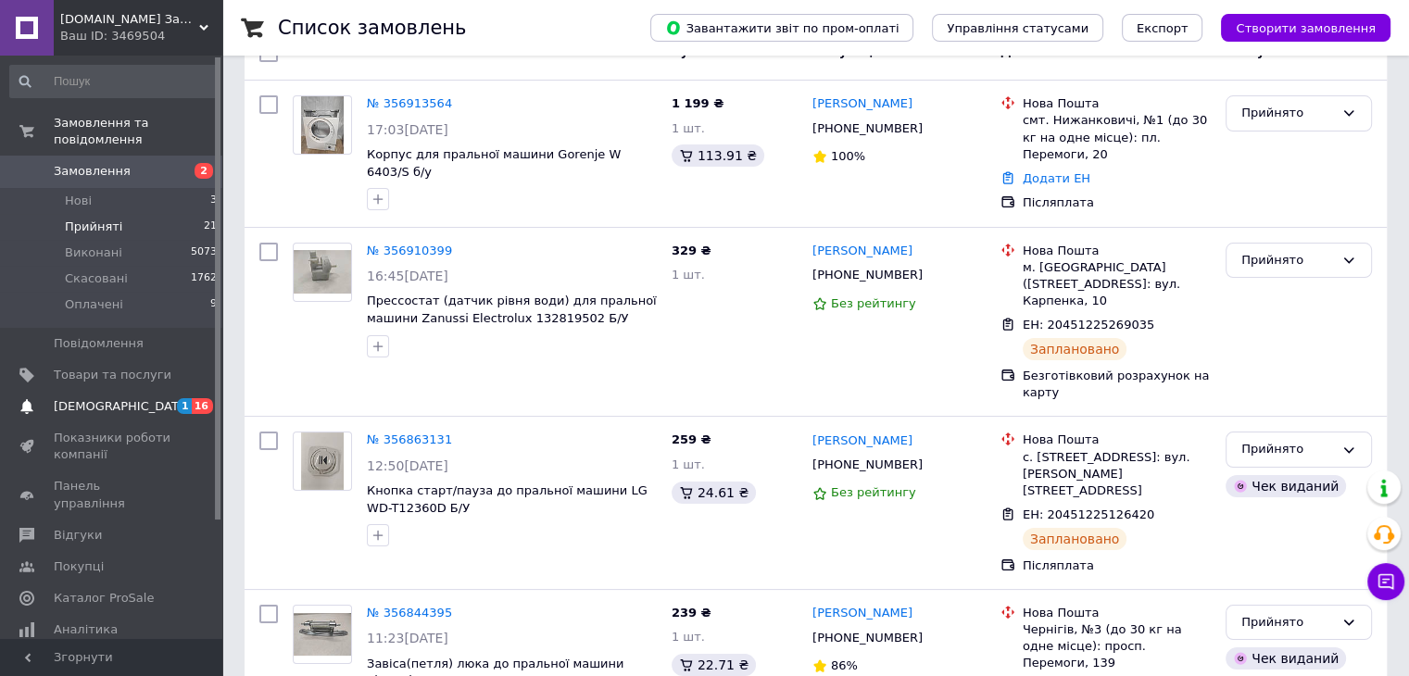
click at [106, 398] on span "[DEMOGRAPHIC_DATA]" at bounding box center [122, 406] width 137 height 17
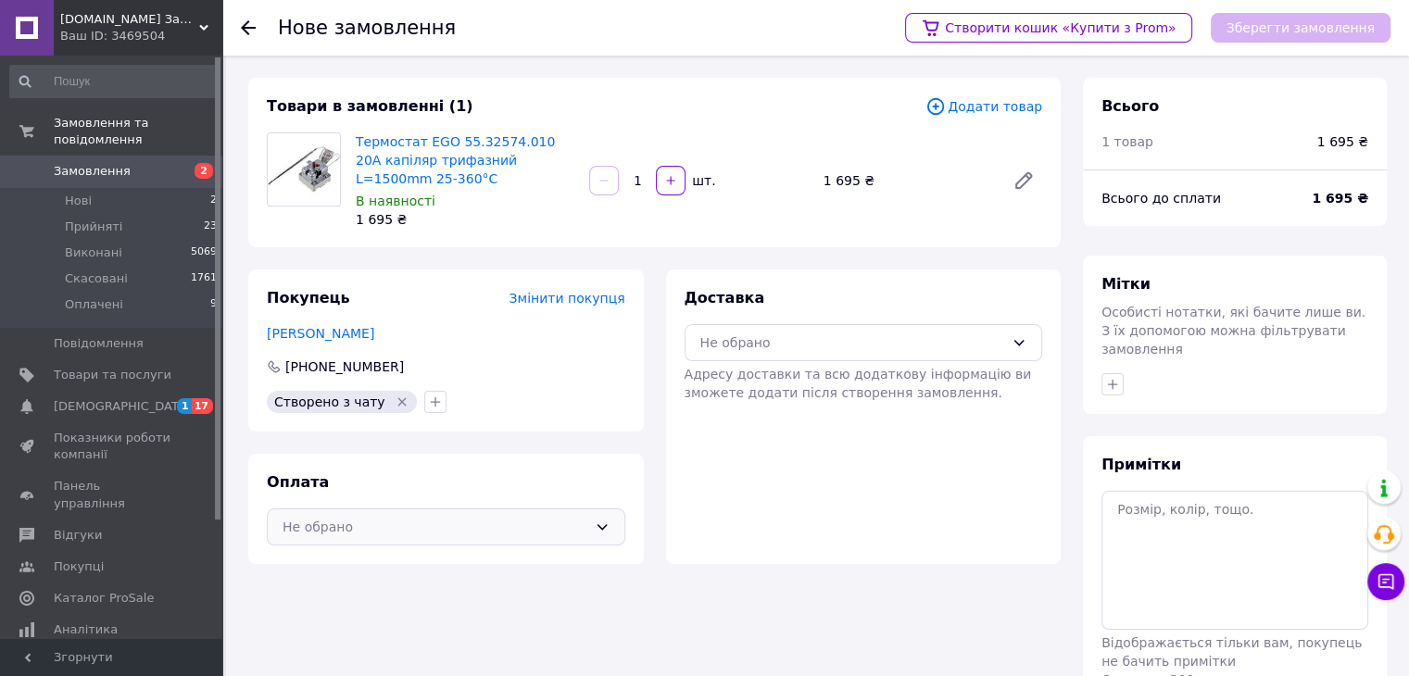
click at [593, 524] on div "Не обрано" at bounding box center [446, 527] width 359 height 37
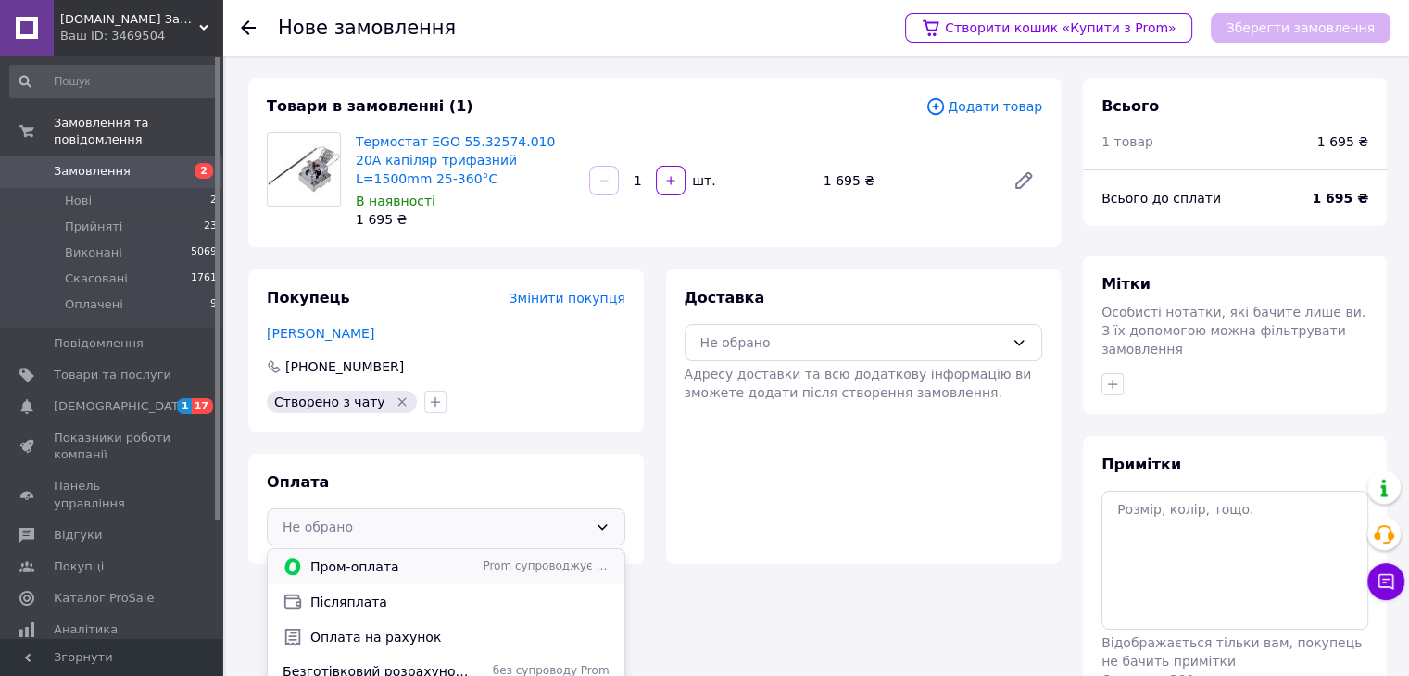
scroll to position [79, 0]
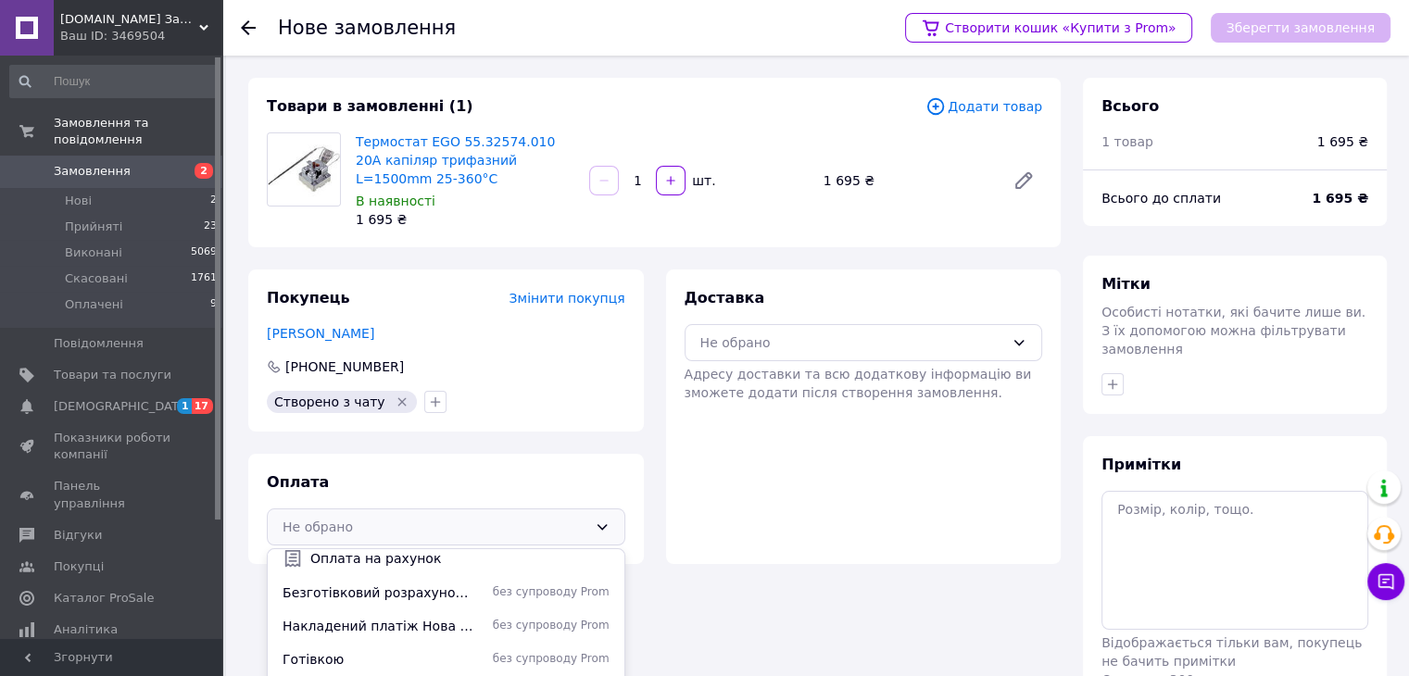
click at [454, 595] on span "Безготівковий розрахунок на карту" at bounding box center [379, 593] width 193 height 19
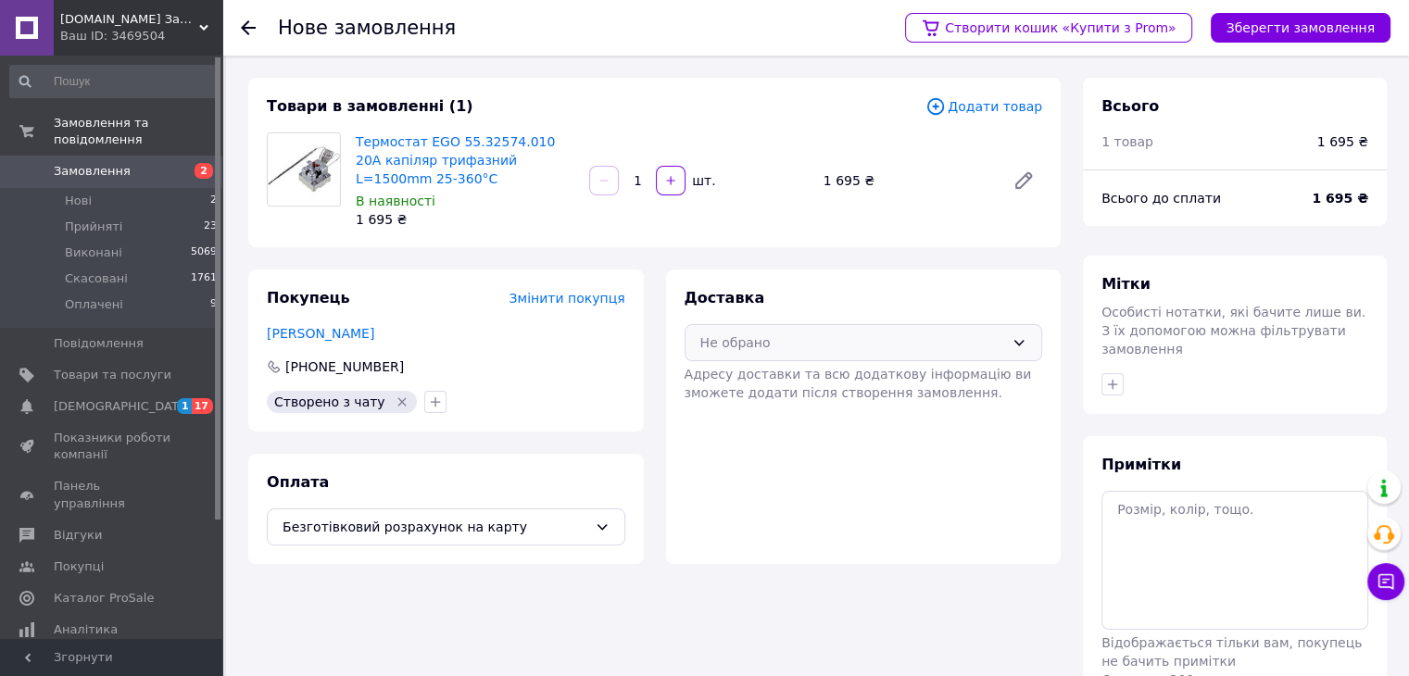
click at [1016, 336] on icon at bounding box center [1019, 342] width 15 height 15
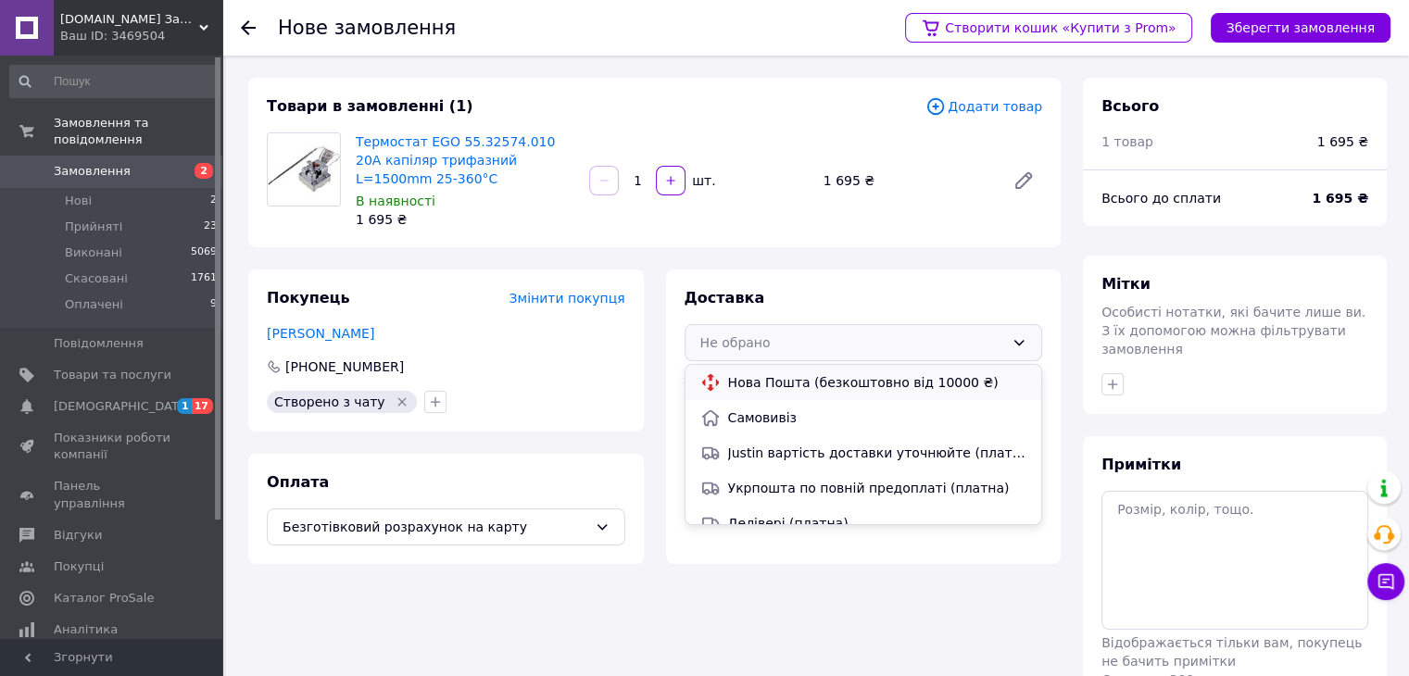
click at [825, 383] on span "Нова Пошта (безкоштовно від 10000 ₴)" at bounding box center [877, 382] width 299 height 19
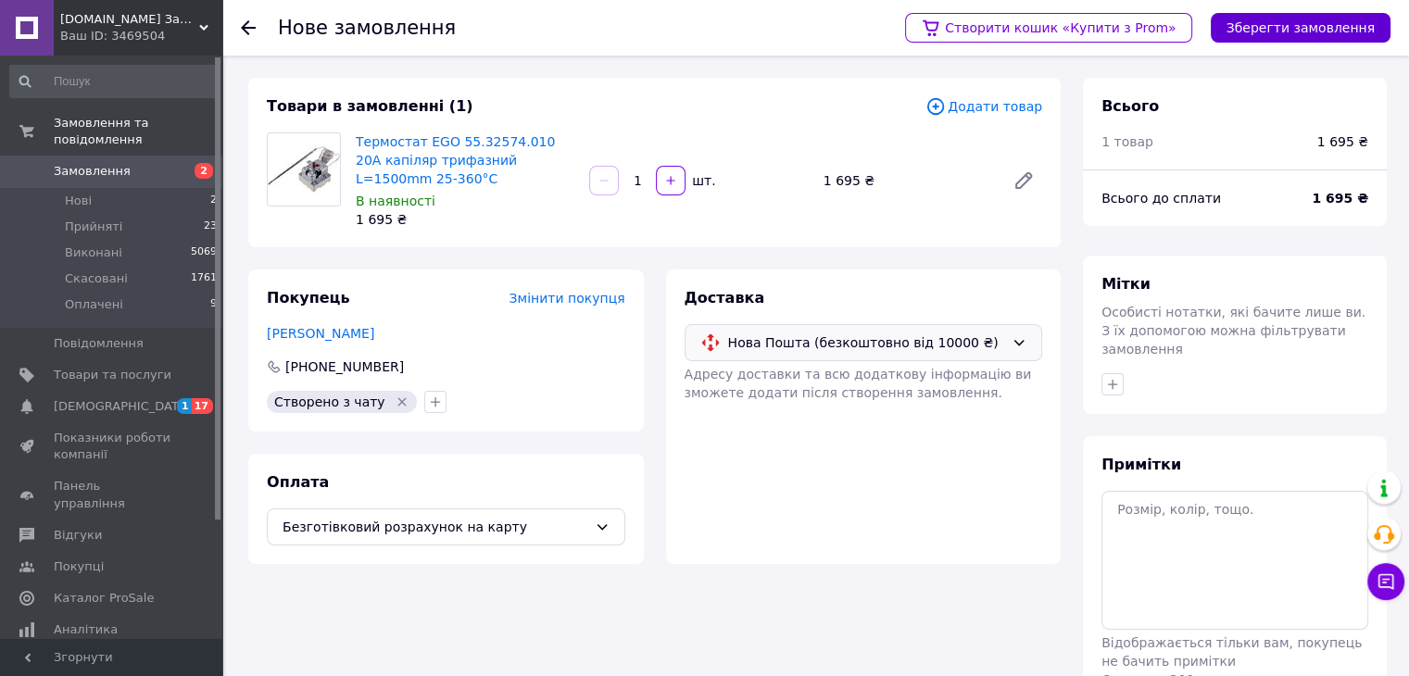
click at [1271, 27] on button "Зберегти замовлення" at bounding box center [1301, 28] width 180 height 30
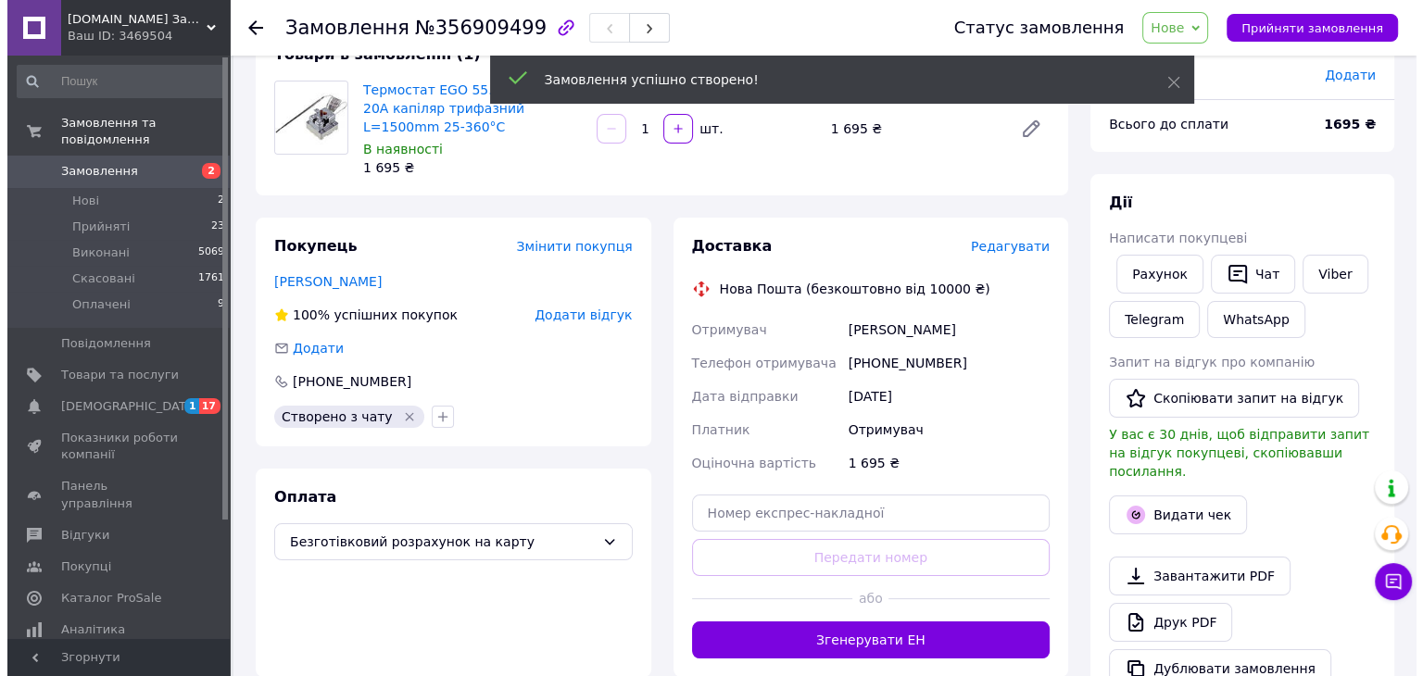
scroll to position [185, 0]
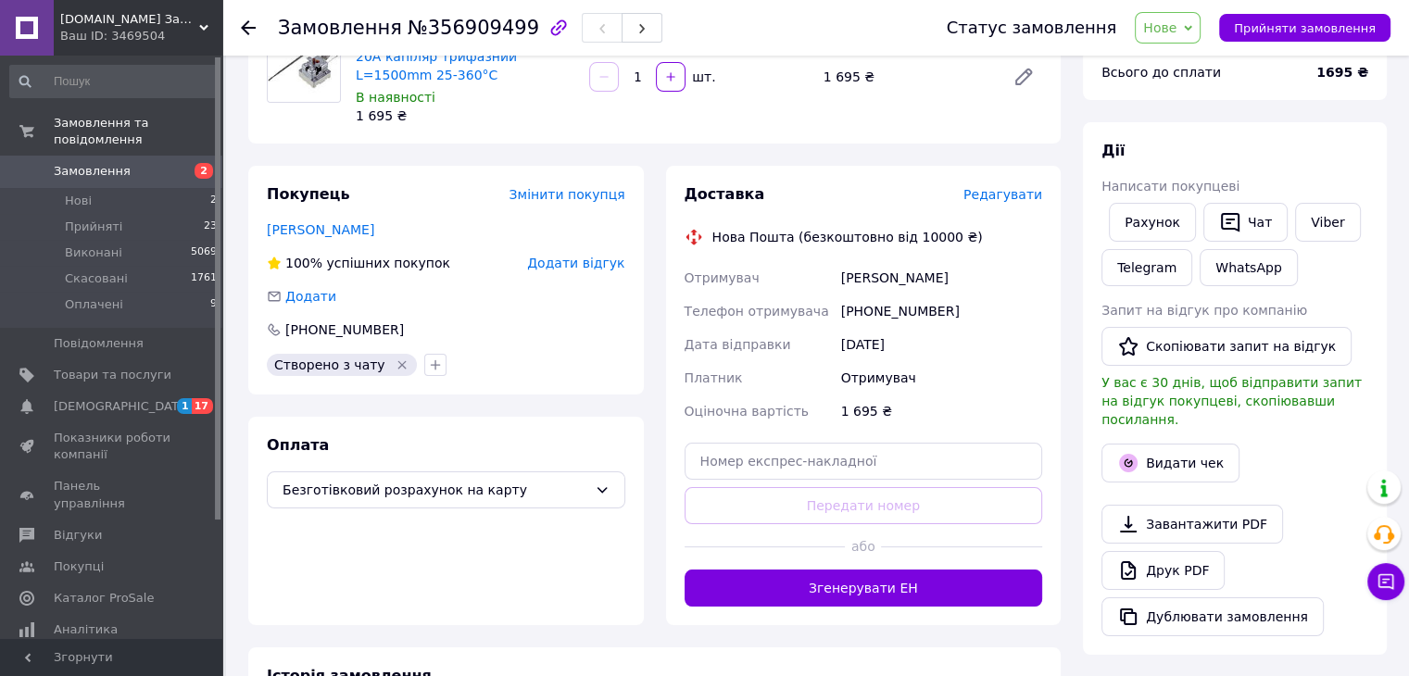
click at [1020, 194] on span "Редагувати" at bounding box center [1003, 194] width 79 height 15
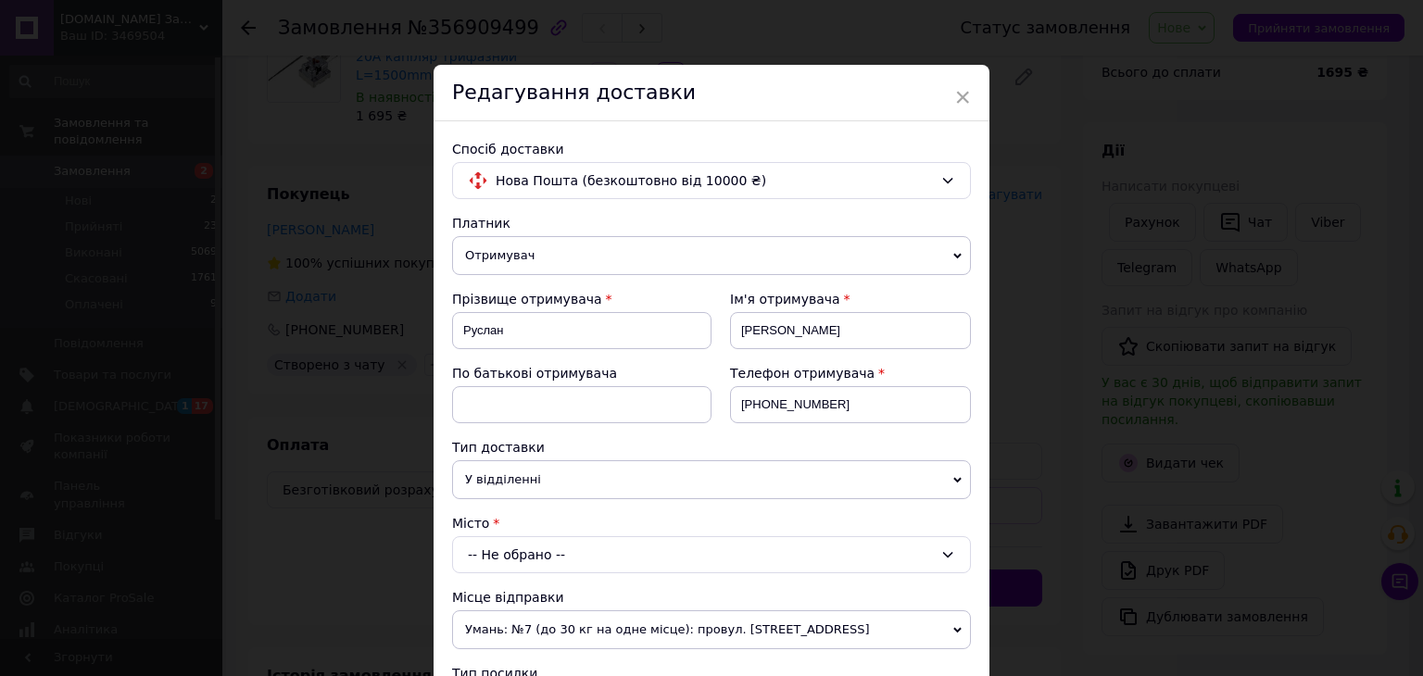
click at [512, 552] on div "-- Не обрано --" at bounding box center [711, 554] width 519 height 37
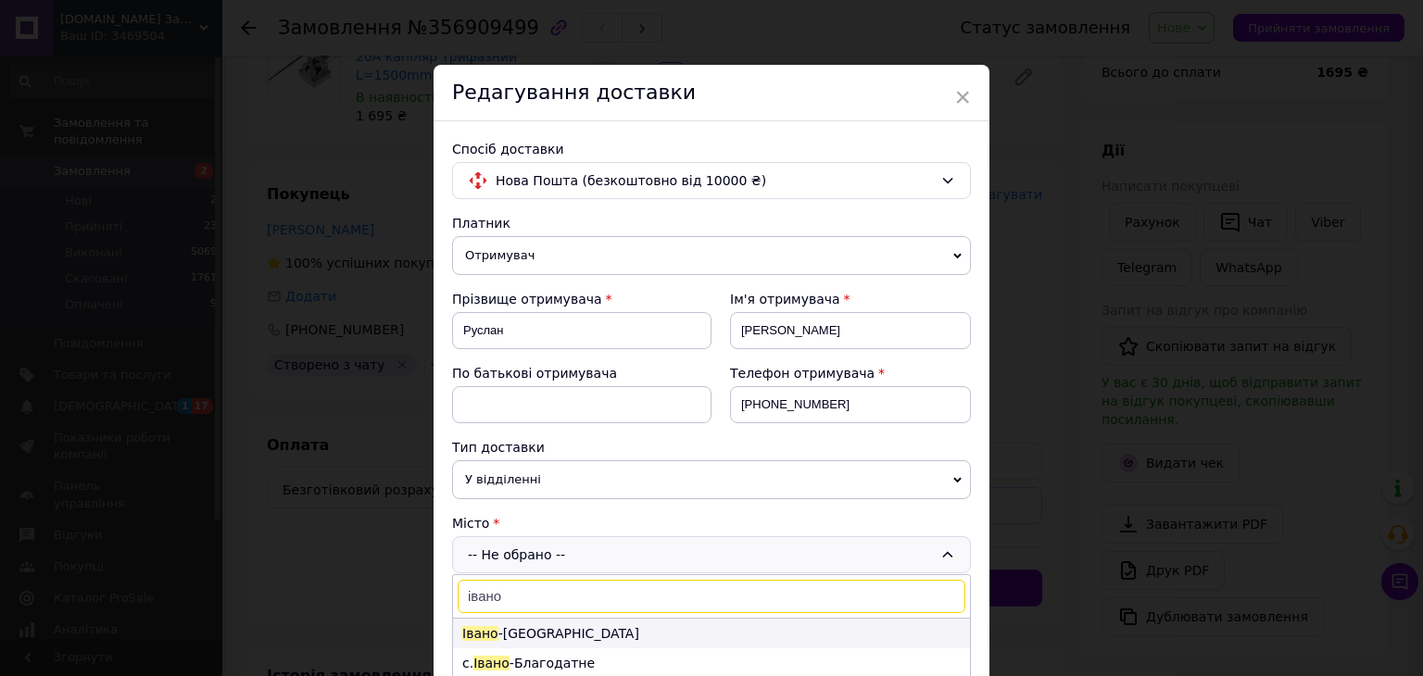
type input "івано"
click at [539, 627] on li "Івано -Франківськ" at bounding box center [711, 634] width 517 height 30
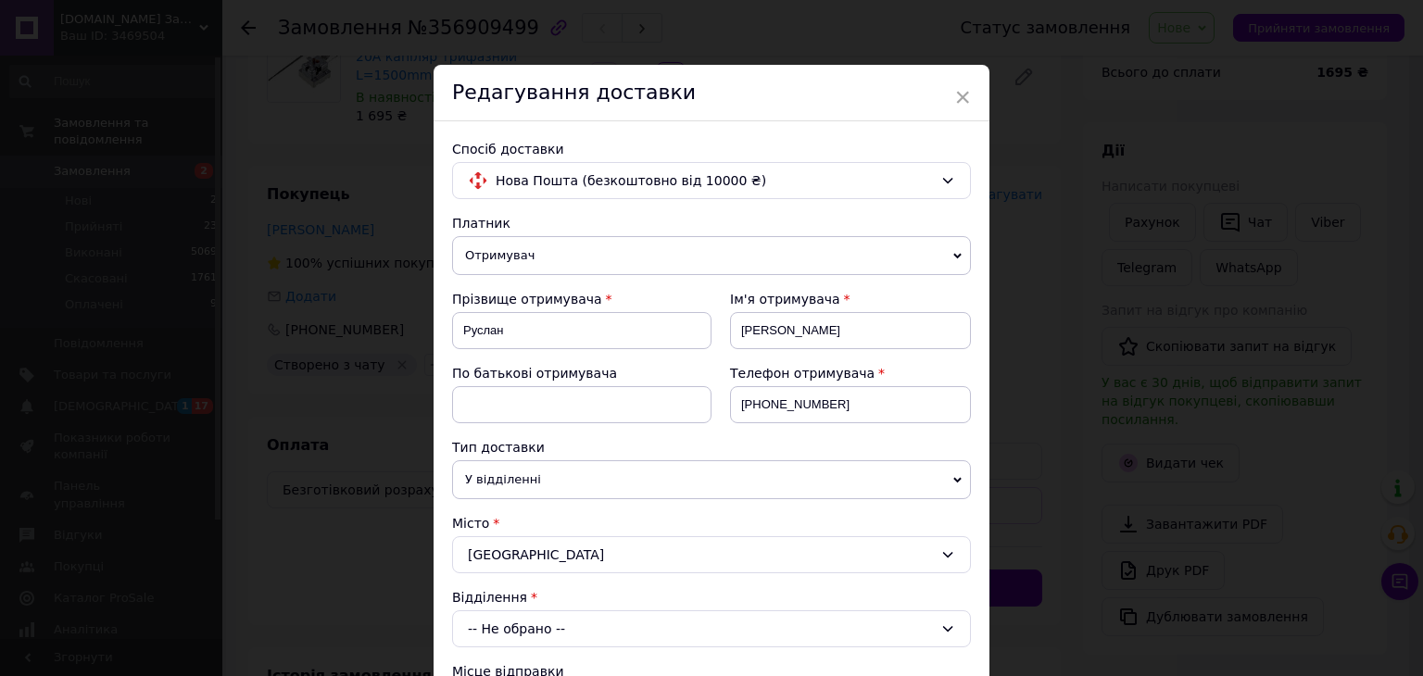
scroll to position [93, 0]
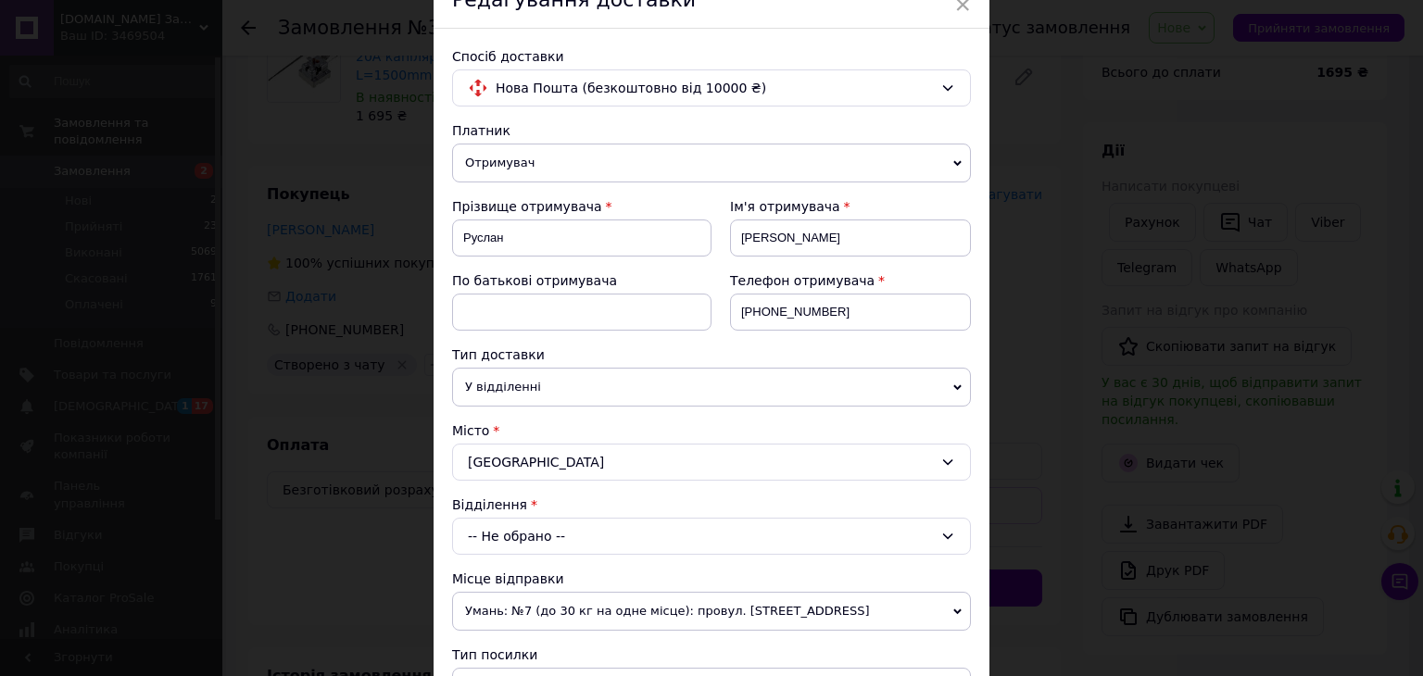
click at [571, 541] on div "-- Не обрано --" at bounding box center [711, 536] width 519 height 37
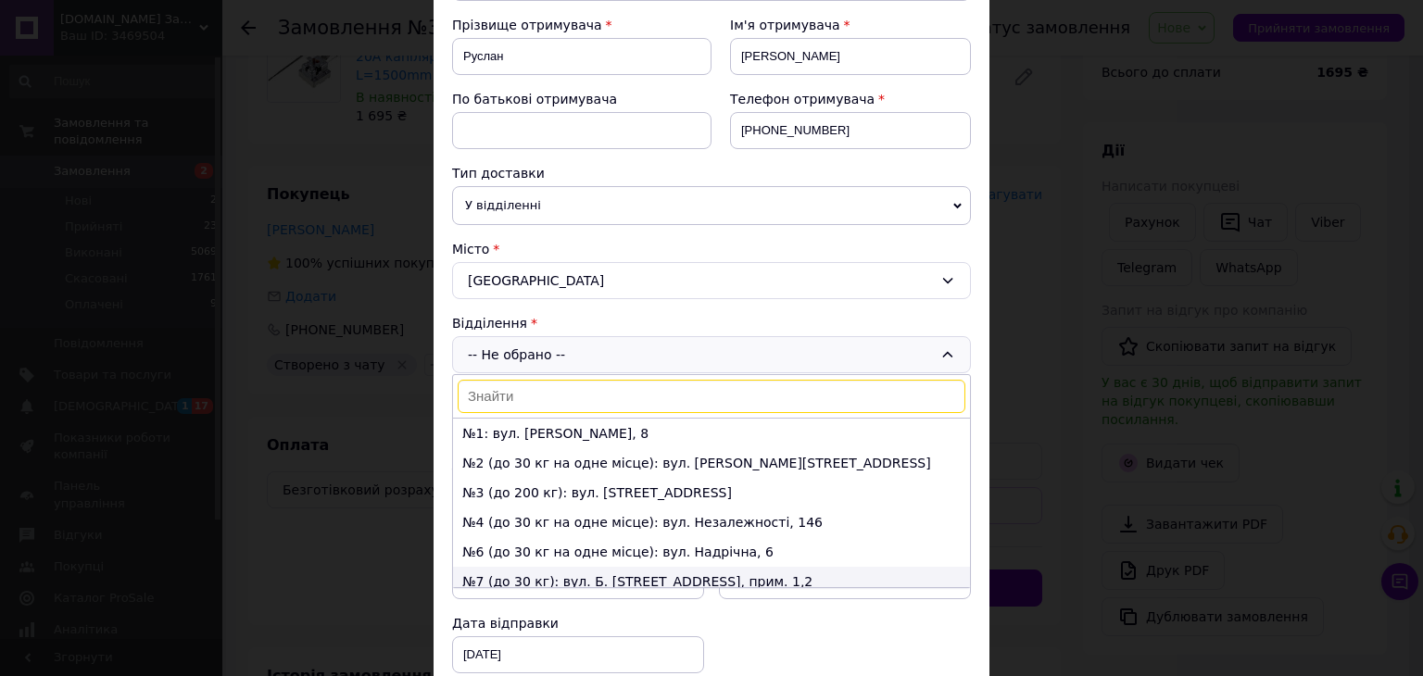
scroll to position [278, 0]
click at [519, 569] on li "№7 (до 30 кг): вул. Б. [STREET_ADDRESS], прим. 1,2" at bounding box center [711, 578] width 517 height 30
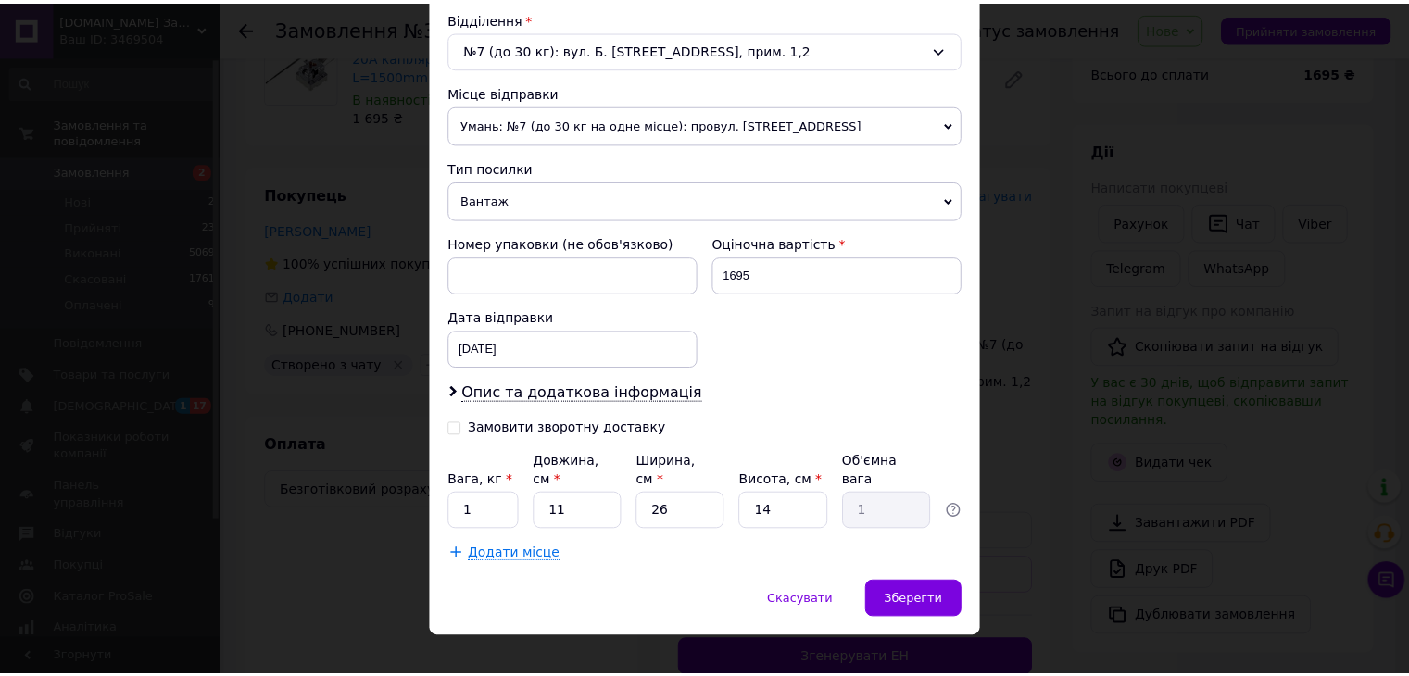
scroll to position [582, 0]
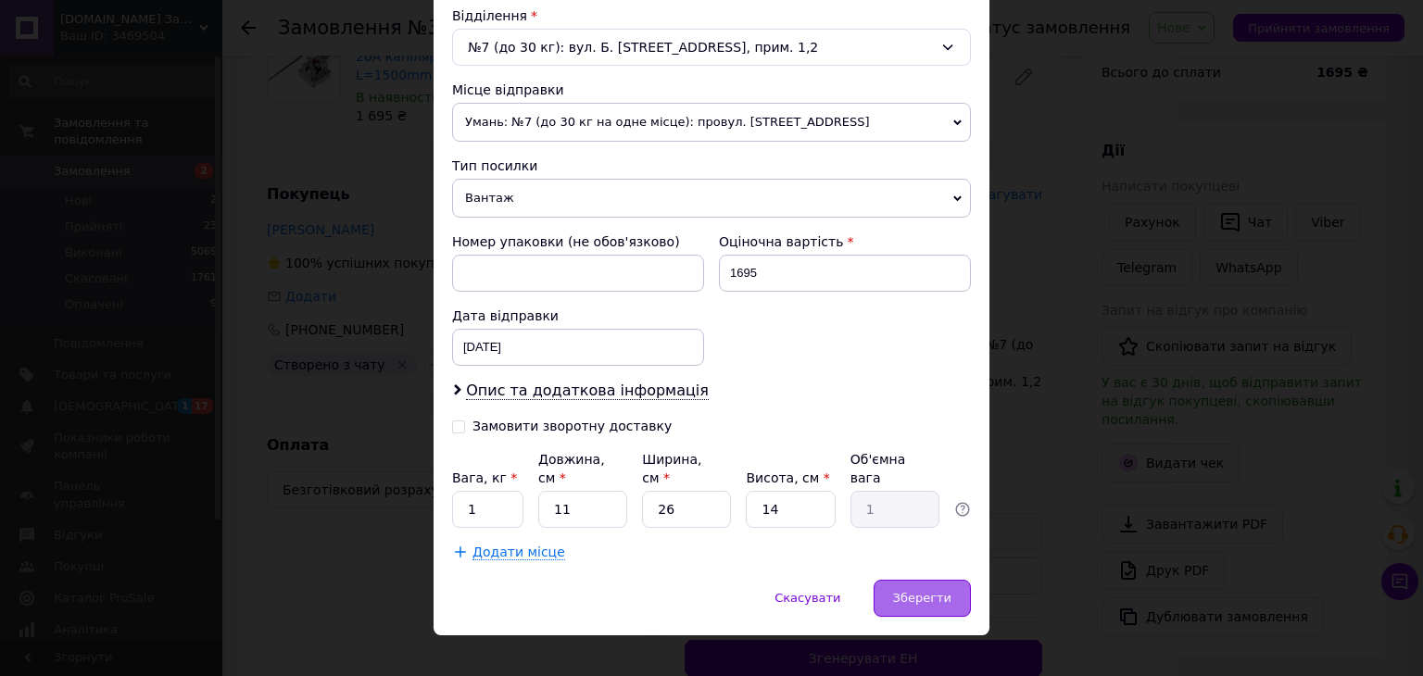
click at [915, 591] on span "Зберегти" at bounding box center [922, 598] width 58 height 14
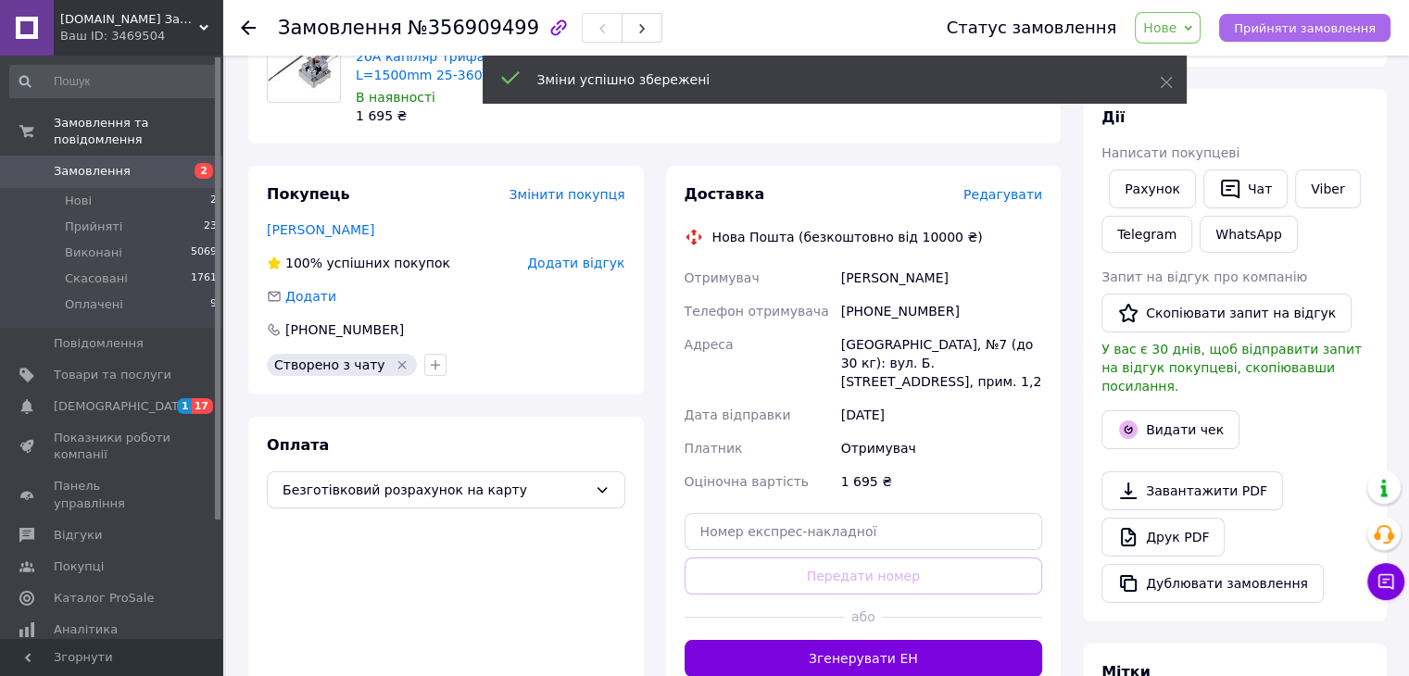
click at [1303, 27] on span "Прийняти замовлення" at bounding box center [1305, 28] width 142 height 14
